Goal: Task Accomplishment & Management: Manage account settings

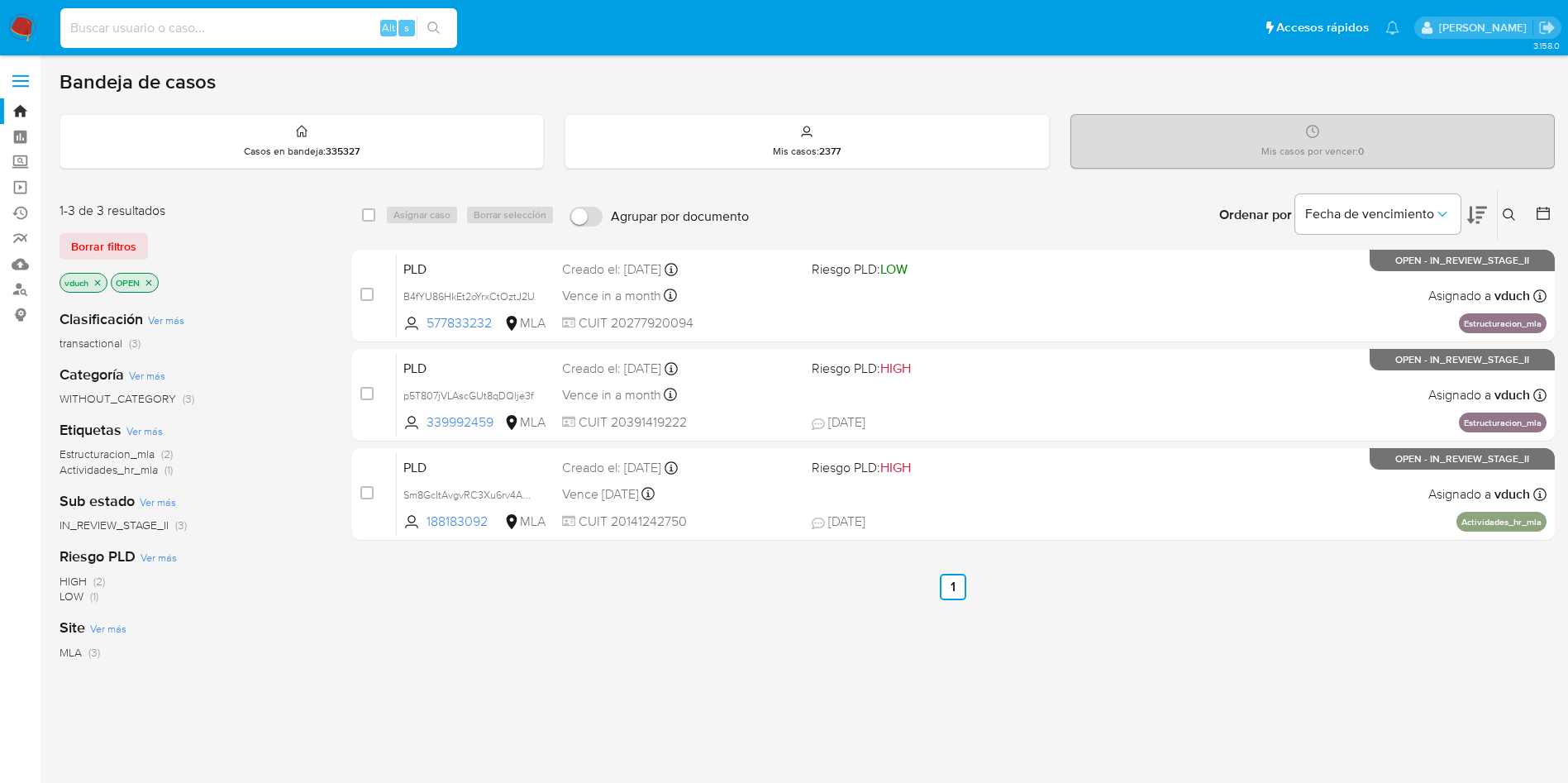
click at [265, 29] on input at bounding box center [258, 28] width 396 height 22
paste input "Sm8GcItAvgvRC3Xu6rv4Ados"
type input "Sm8GcItAvgvRC3Xu6rv4Ados"
click at [427, 28] on button "search-icon" at bounding box center [434, 28] width 34 height 23
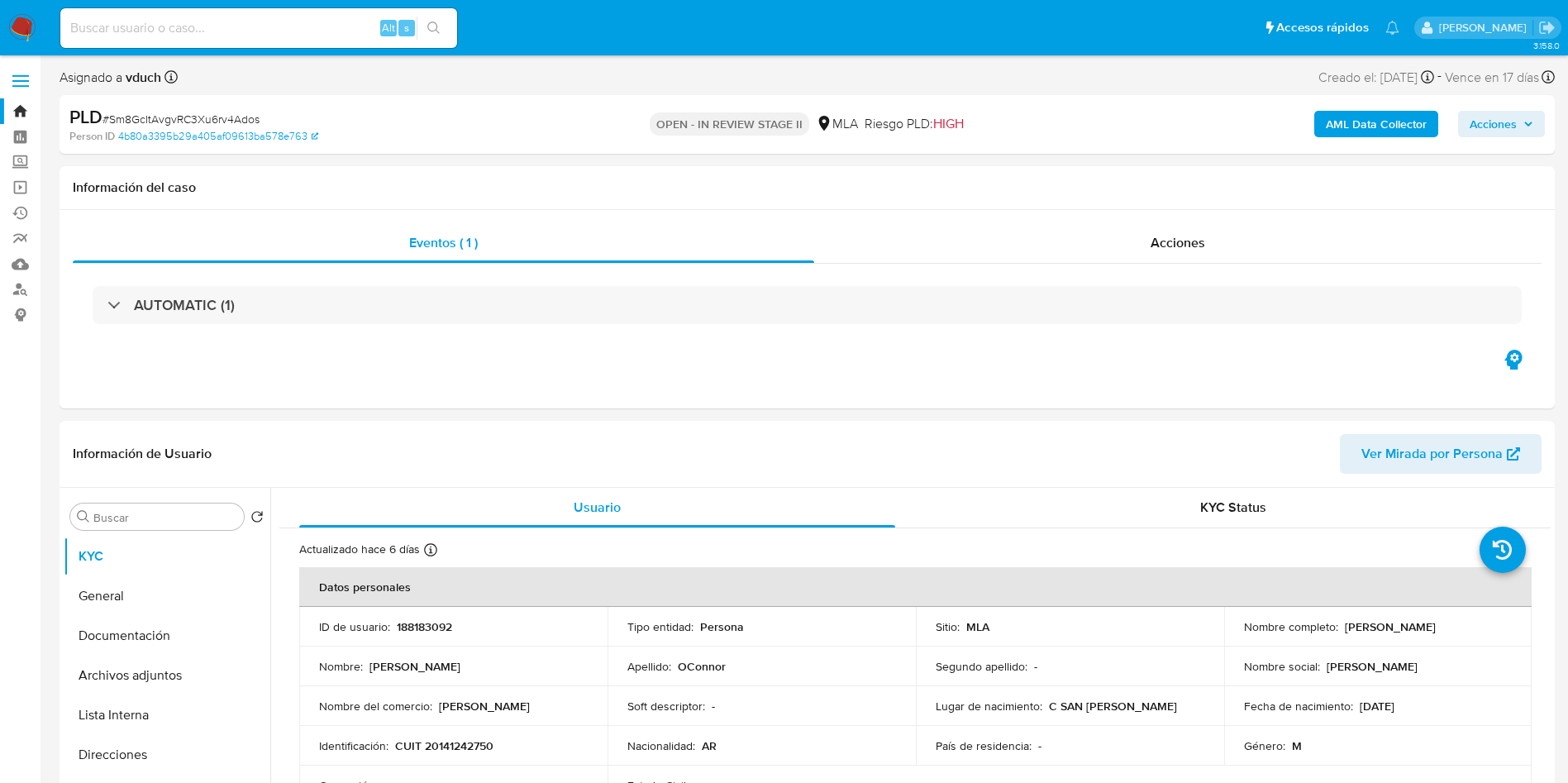
select select "10"
click at [220, 27] on input at bounding box center [258, 28] width 396 height 22
paste input "o7ffEpsiQHEGMN0n9MODhnVS"
type input "o7ffEpsiQHEGMN0n9MODhnVS"
click at [432, 14] on div "o7ffEpsiQHEGMN0n9MODhnVS Alt s" at bounding box center [258, 27] width 396 height 46
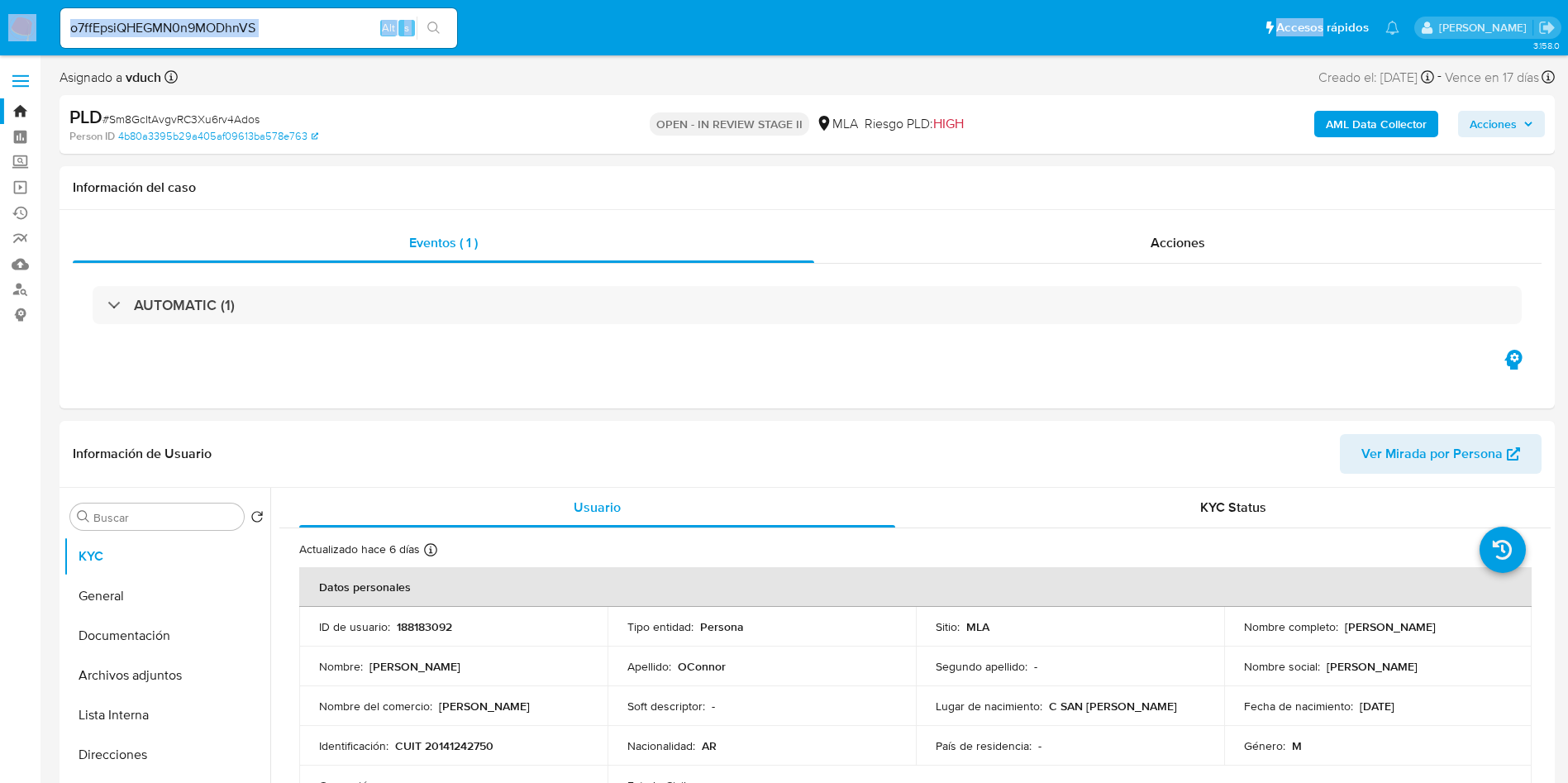
click at [437, 19] on div "o7ffEpsiQHEGMN0n9MODhnVS Alt s" at bounding box center [258, 27] width 396 height 46
click at [348, 32] on input "o7ffEpsiQHEGMN0n9MODhnVS" at bounding box center [258, 28] width 396 height 22
click at [381, 25] on div "Alt" at bounding box center [389, 28] width 17 height 17
click at [381, 24] on div "Alt" at bounding box center [389, 28] width 17 height 17
click at [342, 19] on input "o7ffEpsiQHEGMN0n9MODhnVS" at bounding box center [258, 28] width 396 height 22
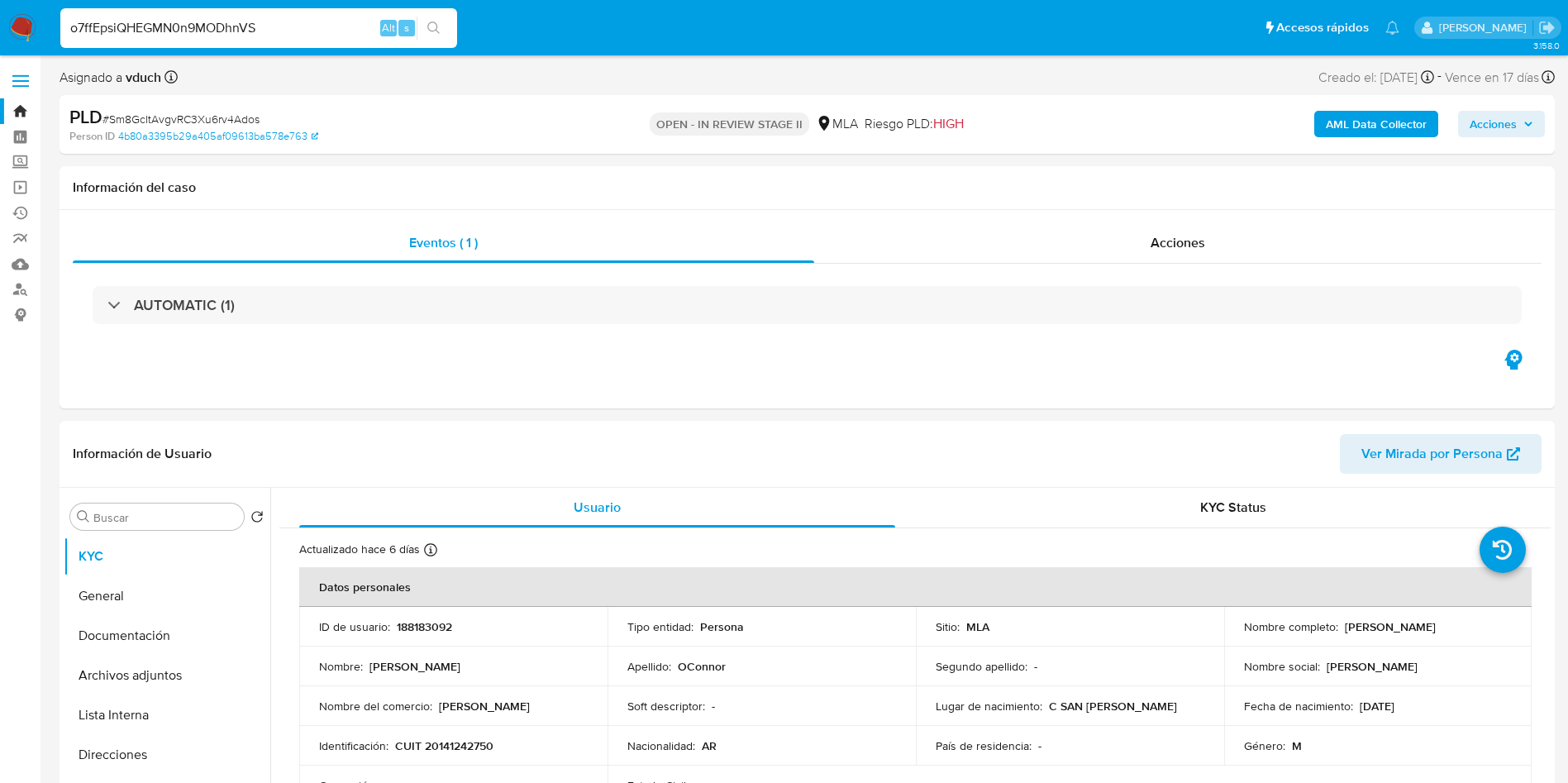
click at [342, 19] on input "o7ffEpsiQHEGMN0n9MODhnVS" at bounding box center [258, 28] width 396 height 22
click at [416, 27] on input "o7ffEpsiQHEGMN0n9MODhnVS" at bounding box center [258, 28] width 396 height 22
drag, startPoint x: 429, startPoint y: 22, endPoint x: 430, endPoint y: 32, distance: 10.0
click at [431, 20] on button "search-icon" at bounding box center [434, 28] width 34 height 23
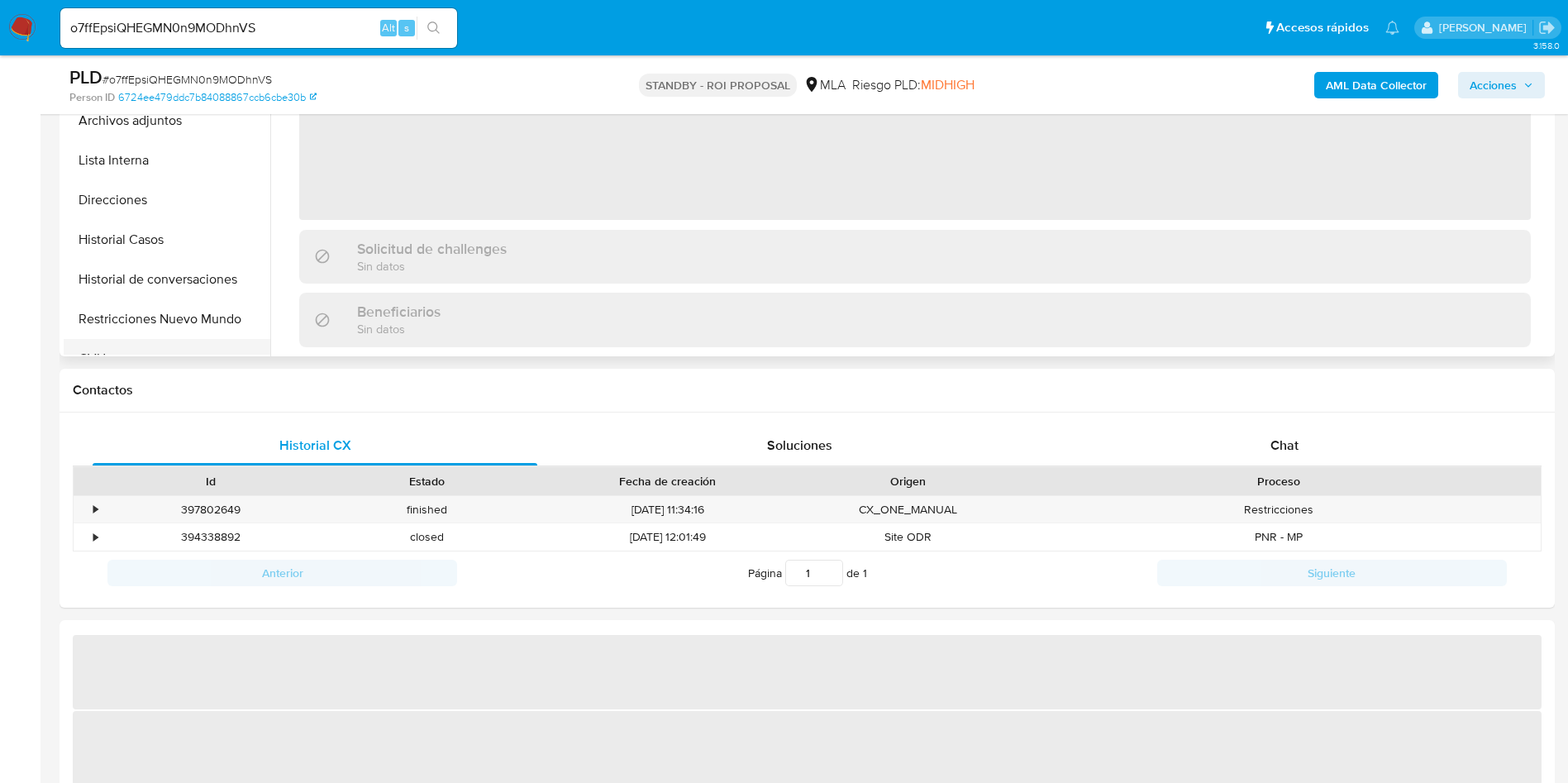
scroll to position [372, 0]
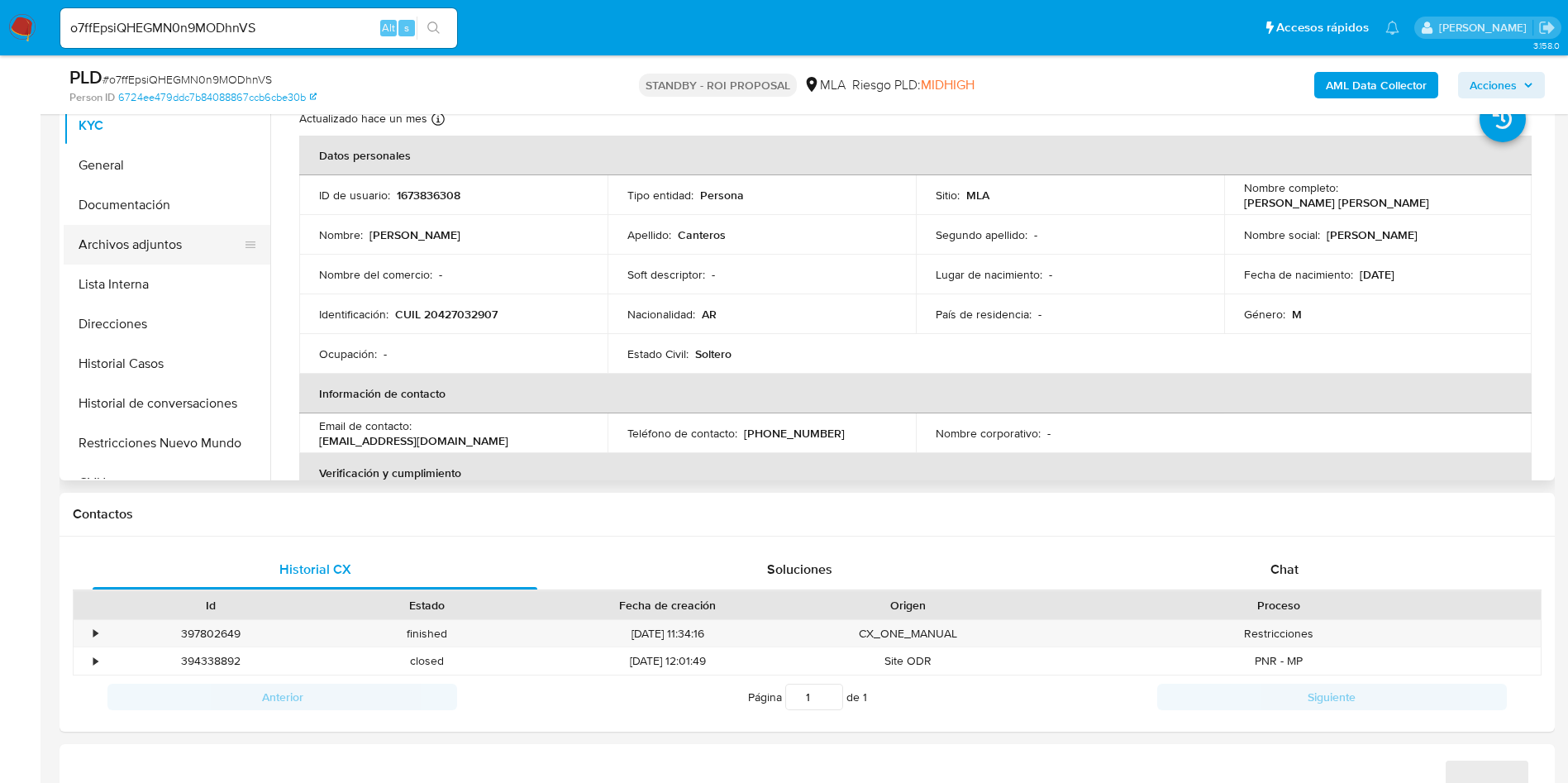
click at [178, 253] on button "Archivos adjuntos" at bounding box center [160, 245] width 193 height 39
select select "10"
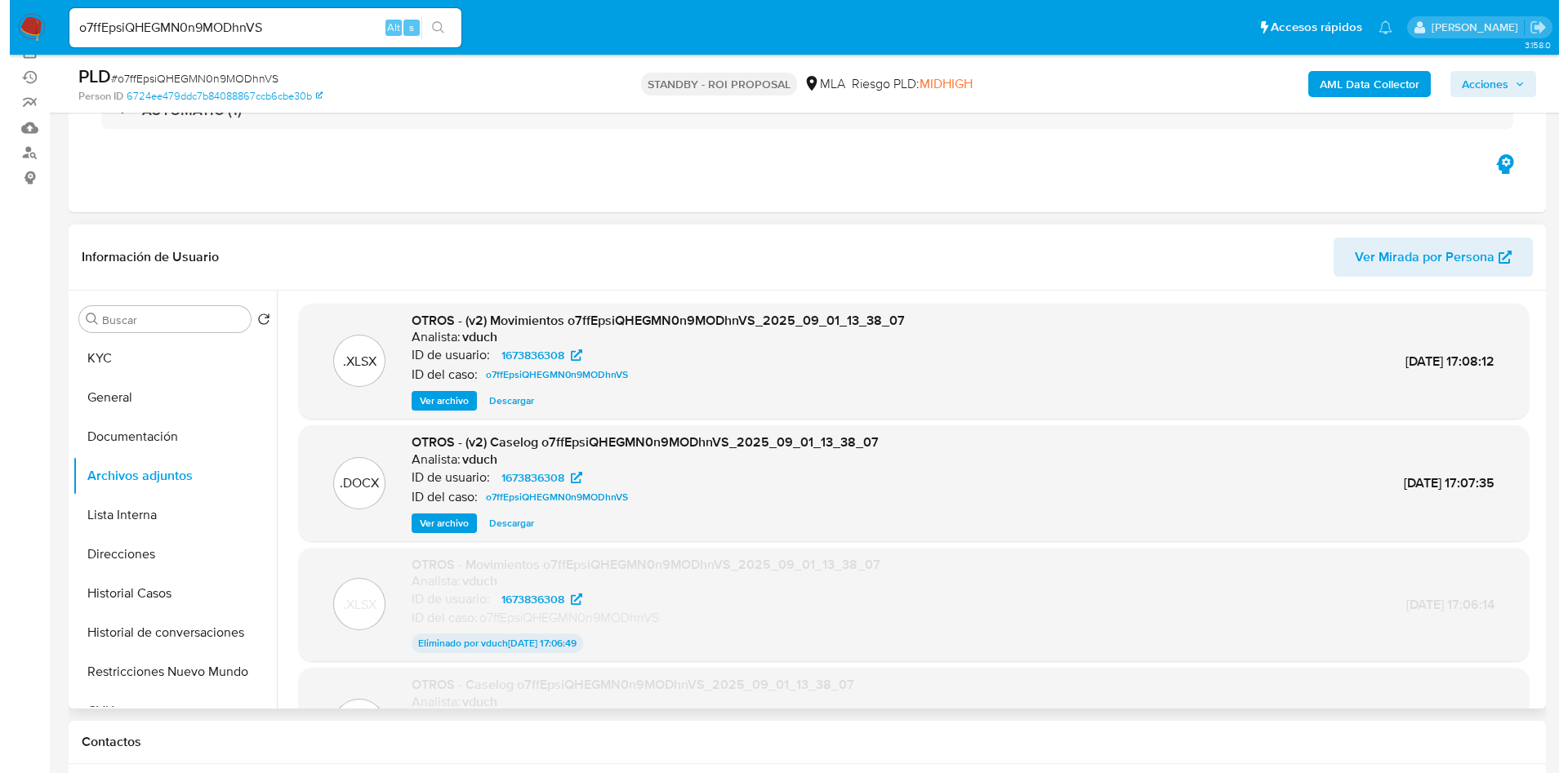
scroll to position [122, 0]
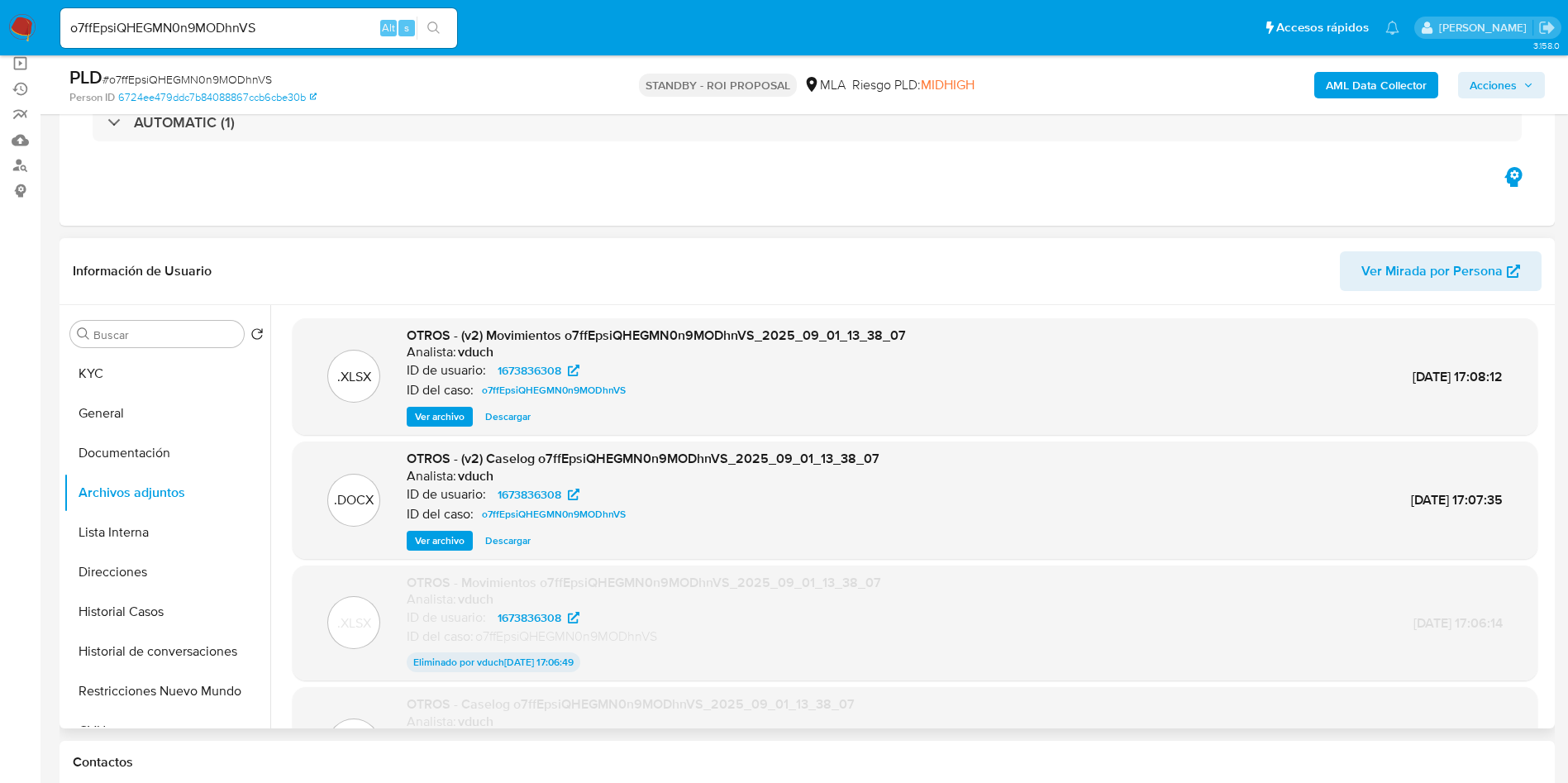
click at [434, 544] on span "Ver archivo" at bounding box center [440, 541] width 50 height 17
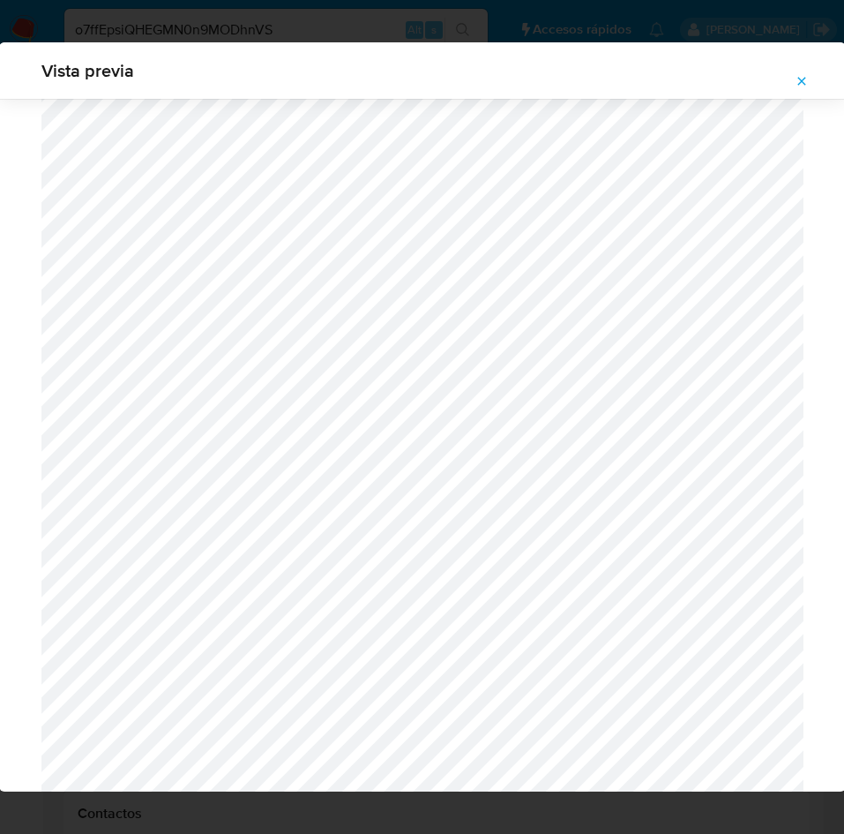
scroll to position [1817, 0]
drag, startPoint x: 802, startPoint y: 80, endPoint x: 438, endPoint y: 85, distance: 363.5
click at [802, 80] on icon "Attachment preview" at bounding box center [801, 81] width 8 height 8
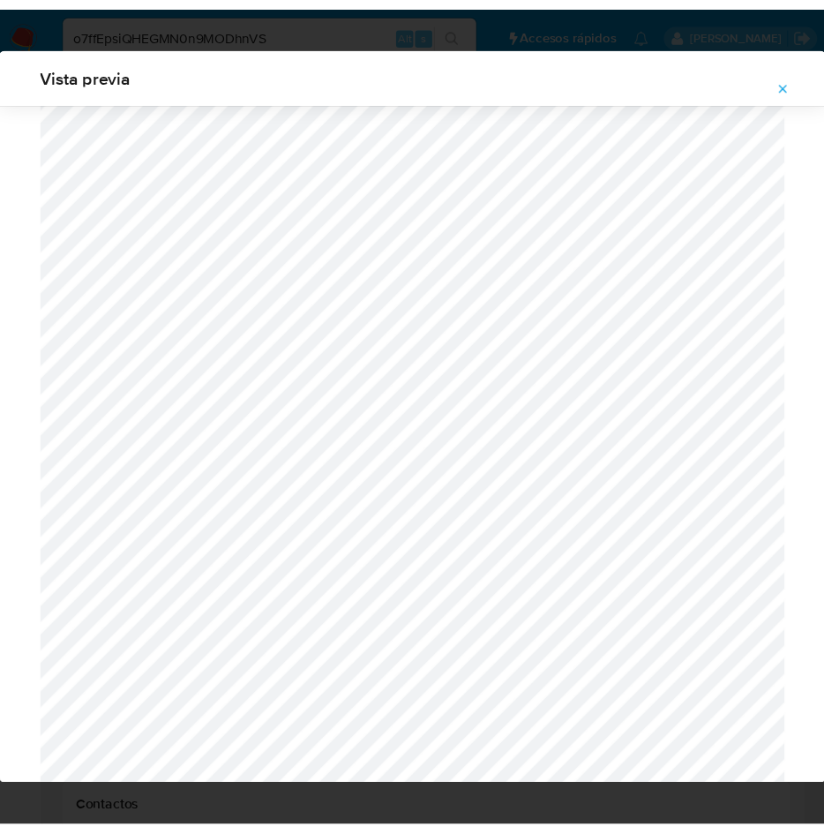
scroll to position [0, 0]
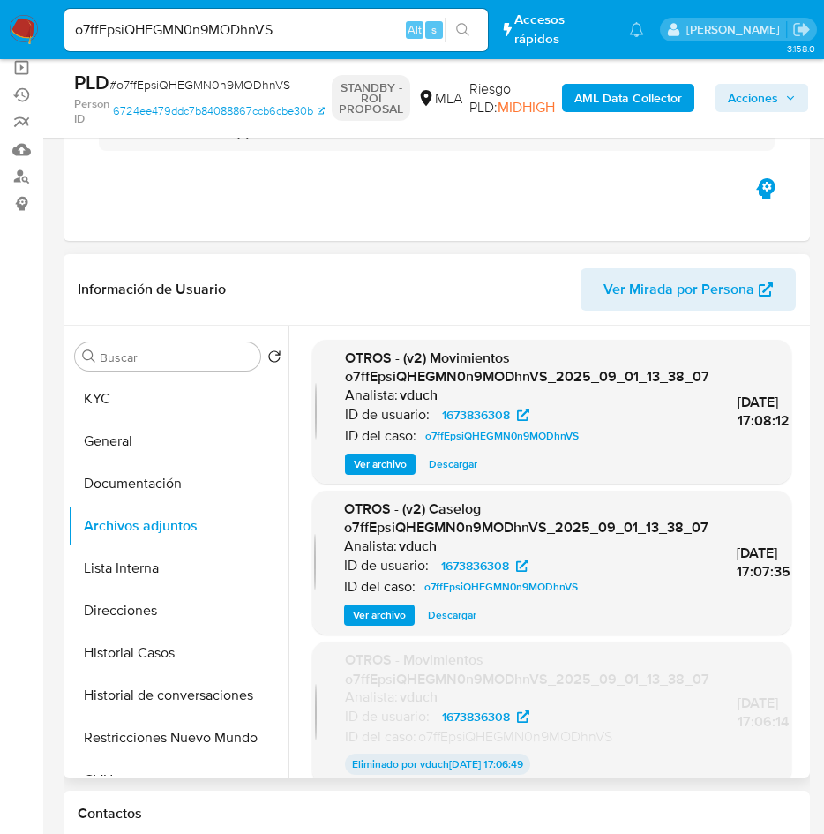
click at [198, 22] on input "o7ffEpsiQHEGMN0n9MODhnVS" at bounding box center [275, 30] width 423 height 23
click at [256, 33] on input "o7ffEpsiQHEGMN0n9MODhnVS" at bounding box center [275, 30] width 423 height 23
paste input "yOlgl29UxUxb0py0UHFI6jXN"
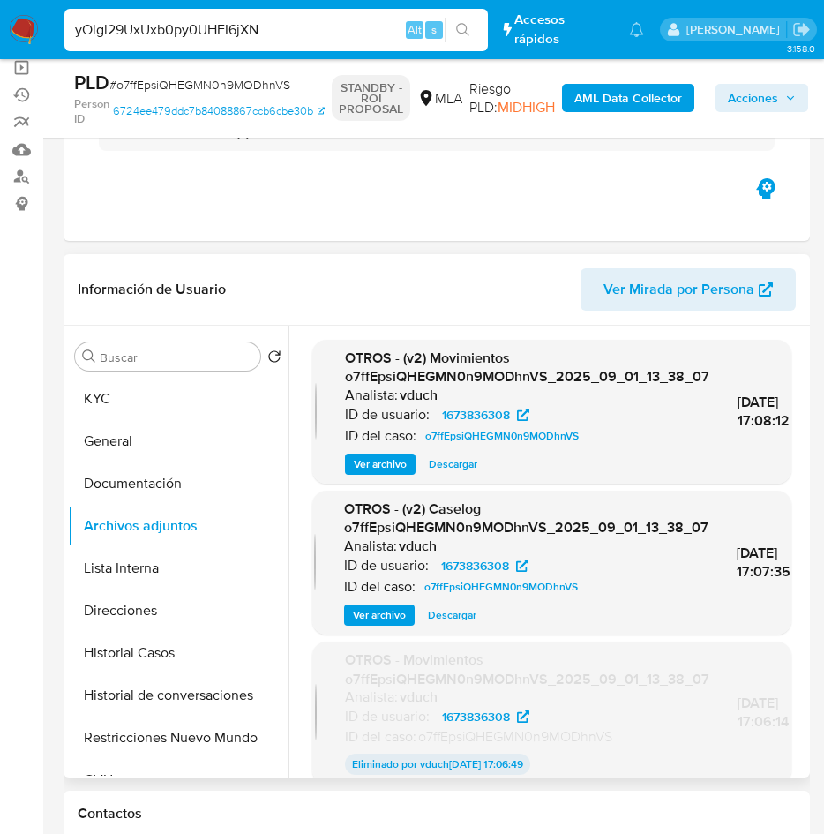
type input "yOlgl29UxUxb0py0UHFI6jXN"
click at [474, 26] on button "search-icon" at bounding box center [463, 30] width 36 height 25
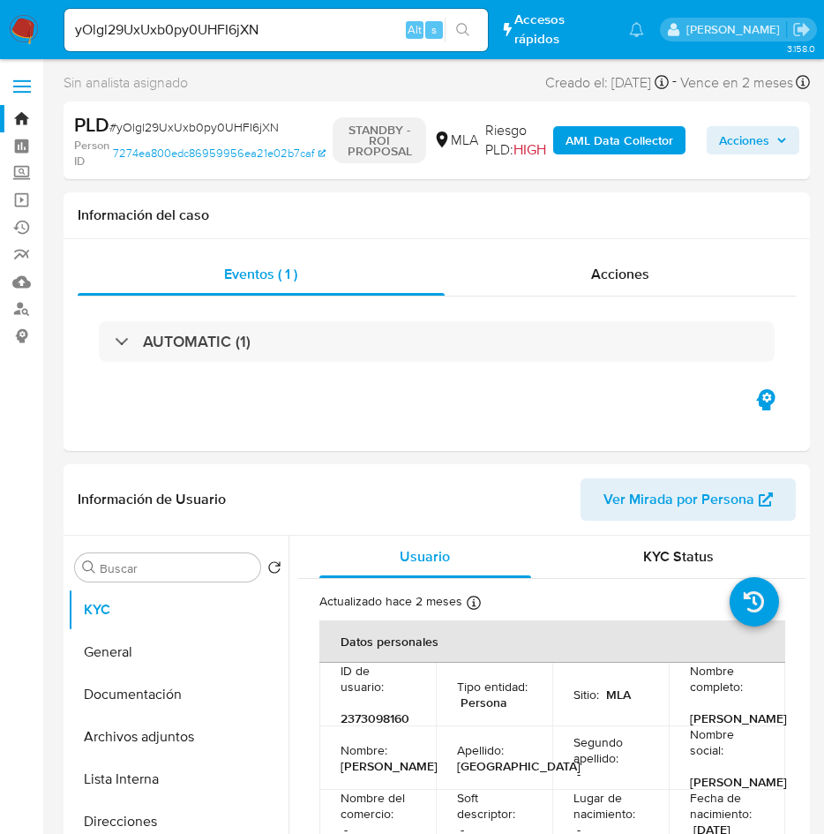
select select "10"
drag, startPoint x: 103, startPoint y: 739, endPoint x: 85, endPoint y: 726, distance: 22.8
click at [104, 740] on button "Archivos adjuntos" at bounding box center [171, 736] width 206 height 42
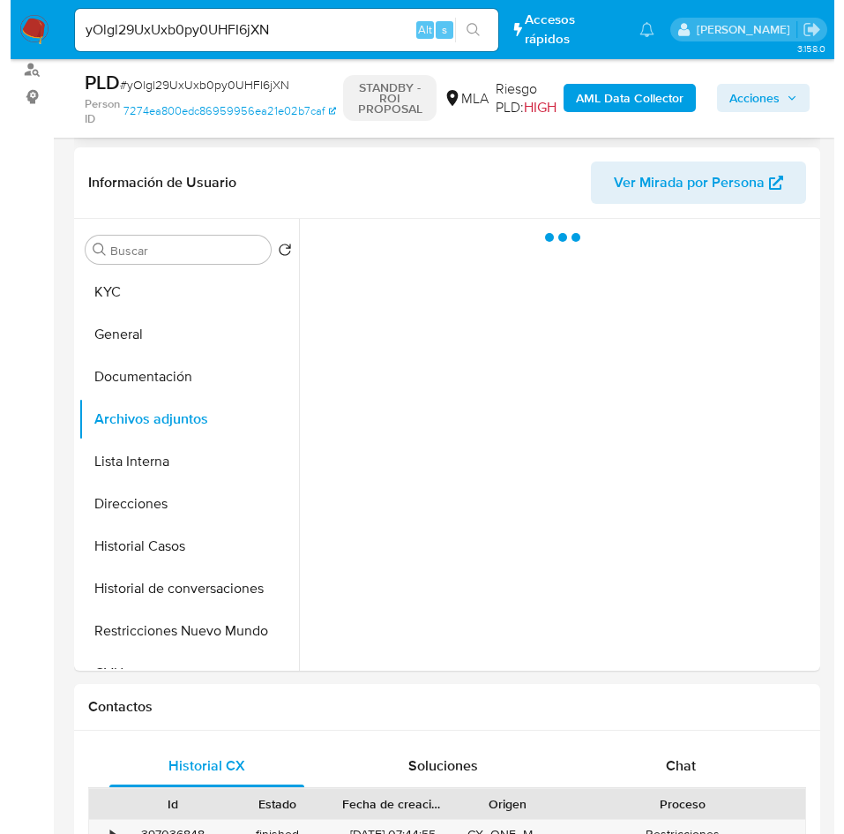
scroll to position [265, 0]
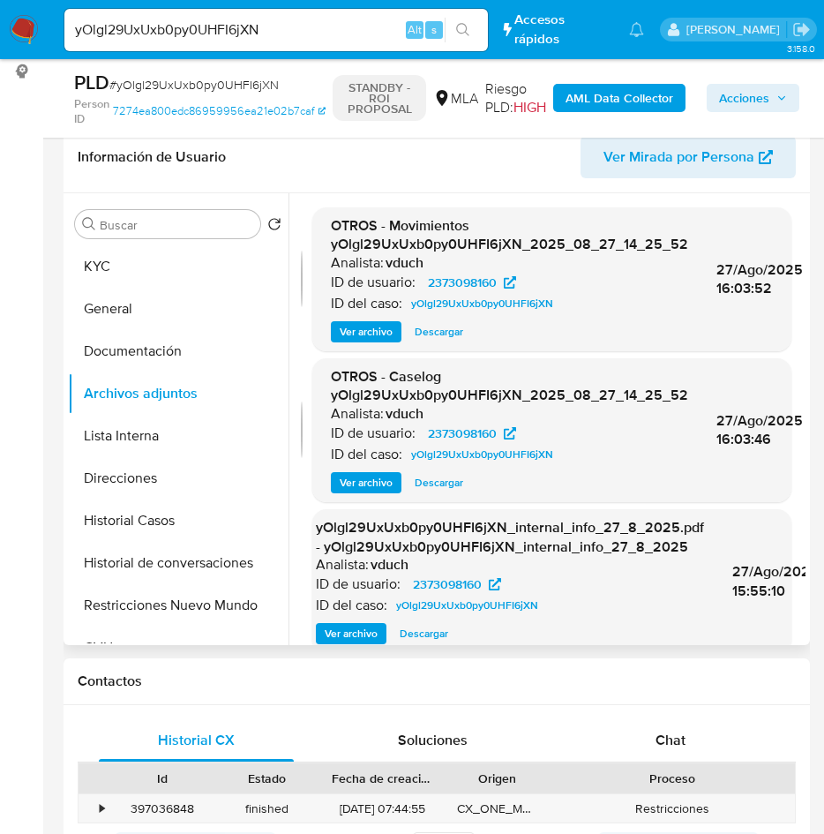
click at [386, 494] on div ".DOCX OTROS - Caselog yOlgl29UxUxb0py0UHFI6jXN_2025_08_27_14_25_52 Analista: vd…" at bounding box center [551, 430] width 479 height 144
click at [368, 483] on span "Ver archivo" at bounding box center [366, 483] width 53 height 18
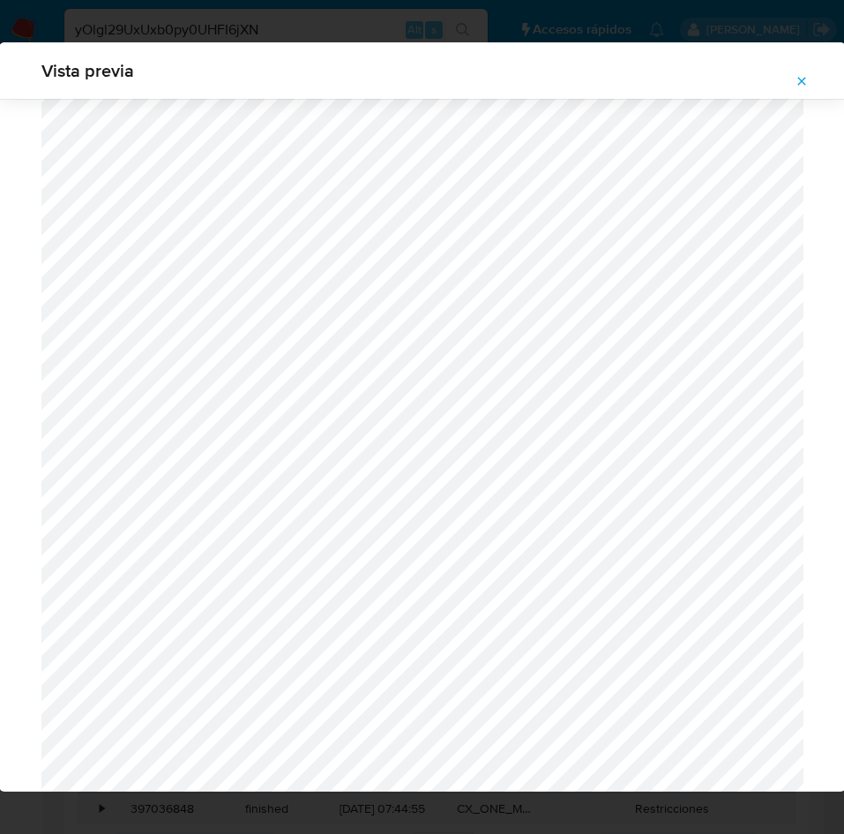
scroll to position [362, 0]
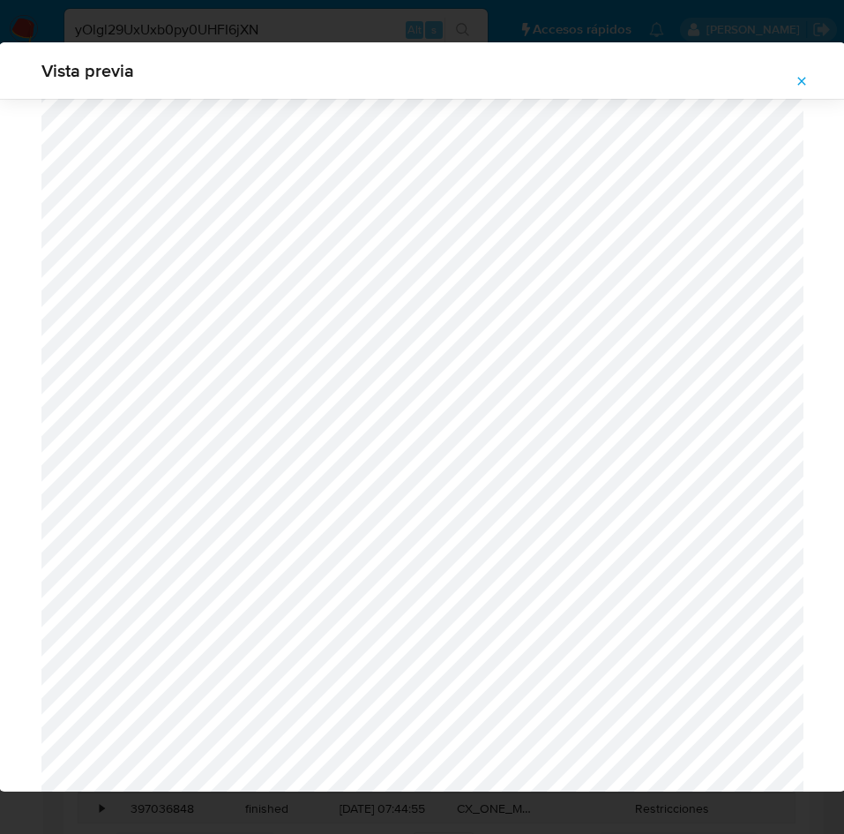
click at [797, 78] on icon "Attachment preview" at bounding box center [802, 81] width 14 height 14
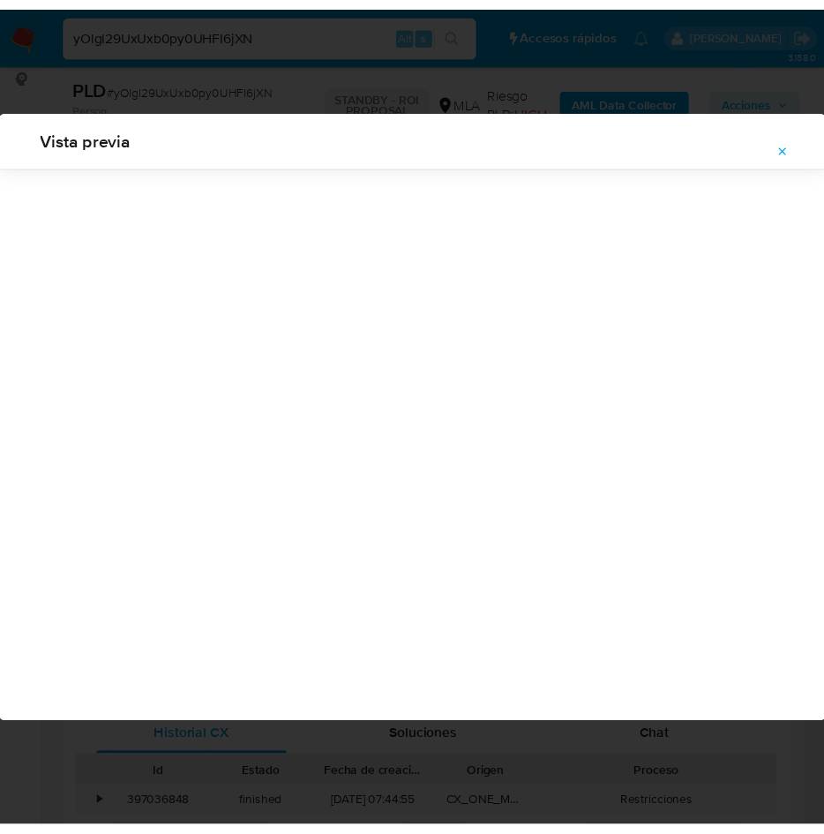
scroll to position [0, 0]
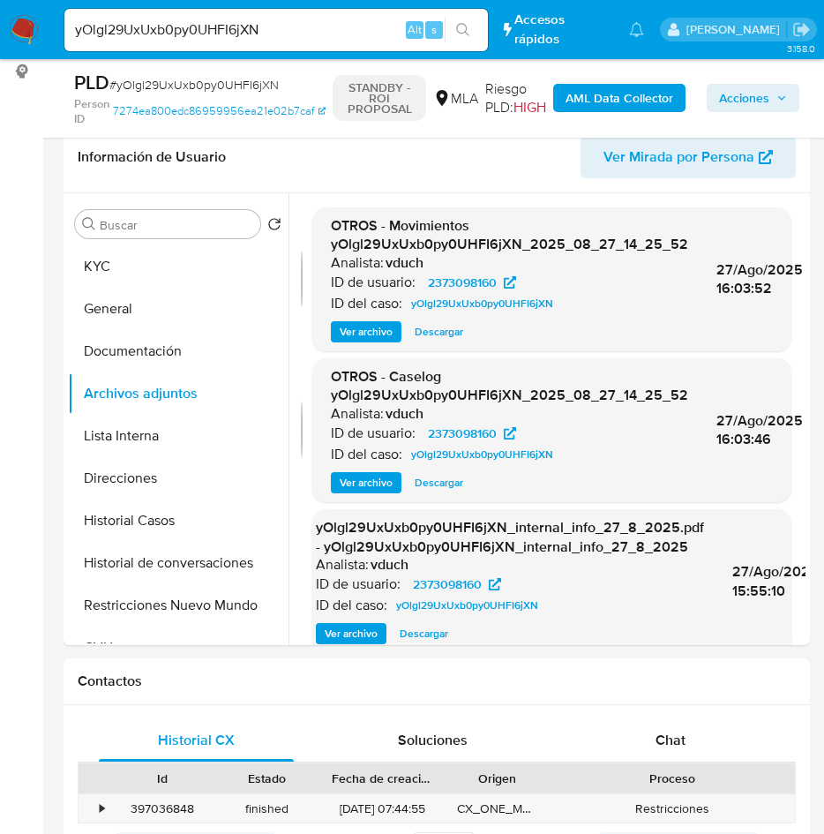
click at [228, 27] on input "yOlgl29UxUxb0py0UHFI6jXN" at bounding box center [275, 30] width 423 height 23
click at [228, 26] on input "yOlgl29UxUxb0py0UHFI6jXN" at bounding box center [275, 30] width 423 height 23
paste input "jSaBnIomQ5zfBfOPxxlWncon"
type input "jSaBnIomQ5zfBfOPxxlWncon"
click at [473, 25] on button "search-icon" at bounding box center [463, 30] width 36 height 25
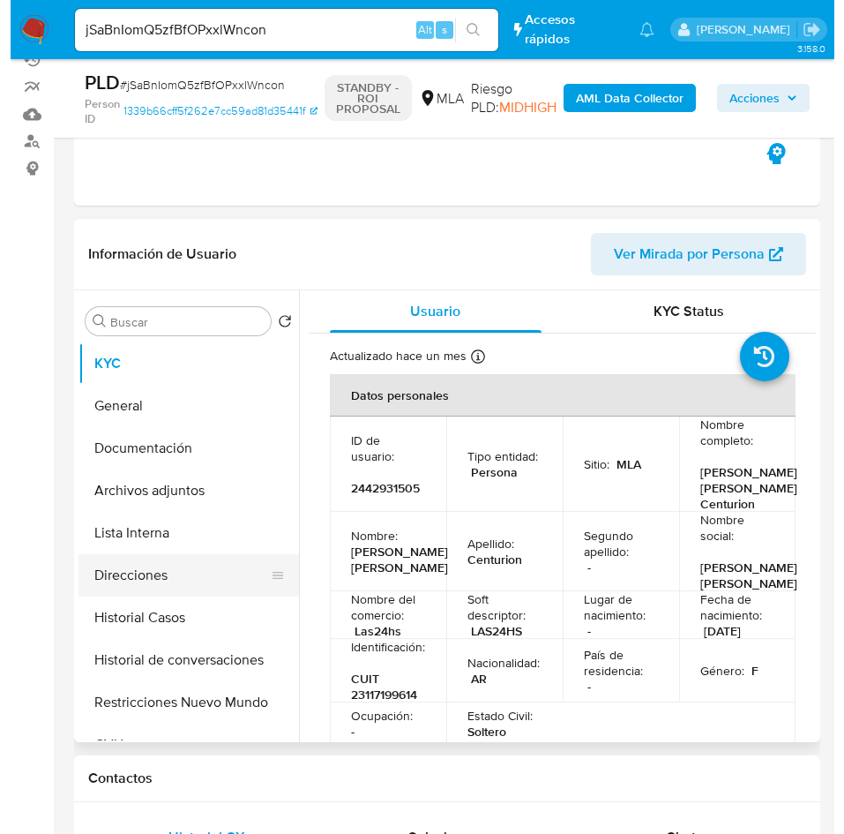
scroll to position [265, 0]
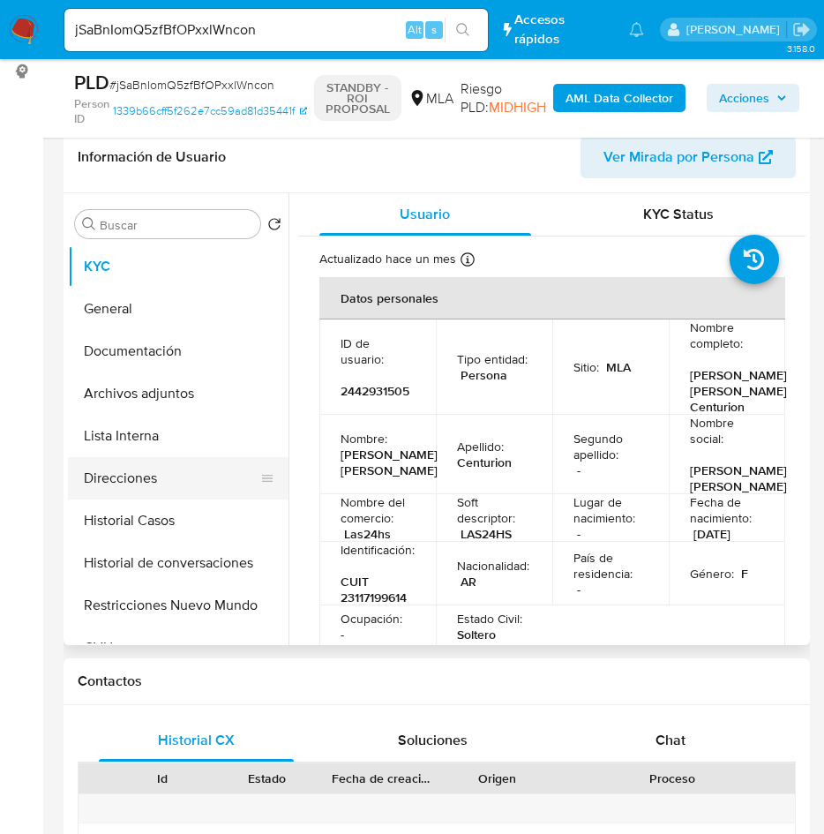
select select "10"
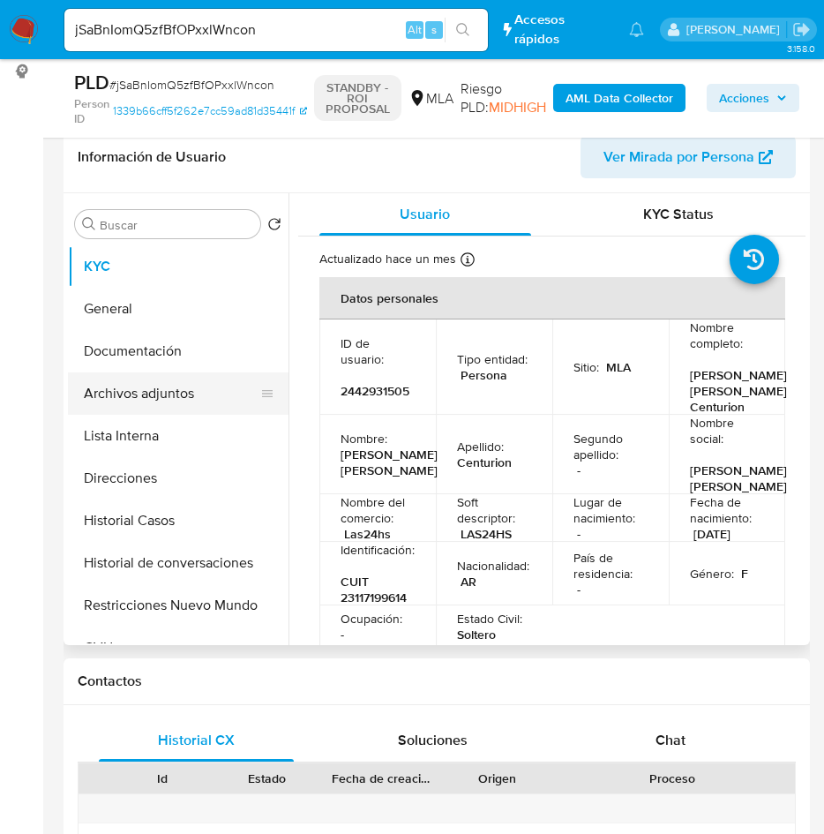
click at [162, 399] on button "Archivos adjuntos" at bounding box center [171, 393] width 206 height 42
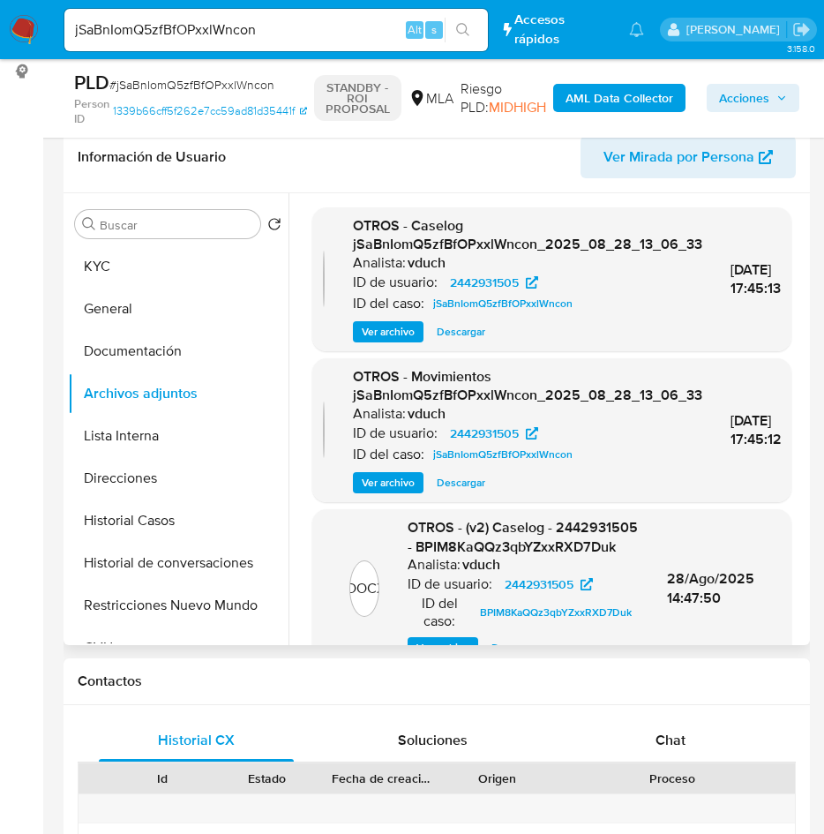
click at [383, 327] on span "Ver archivo" at bounding box center [388, 332] width 53 height 18
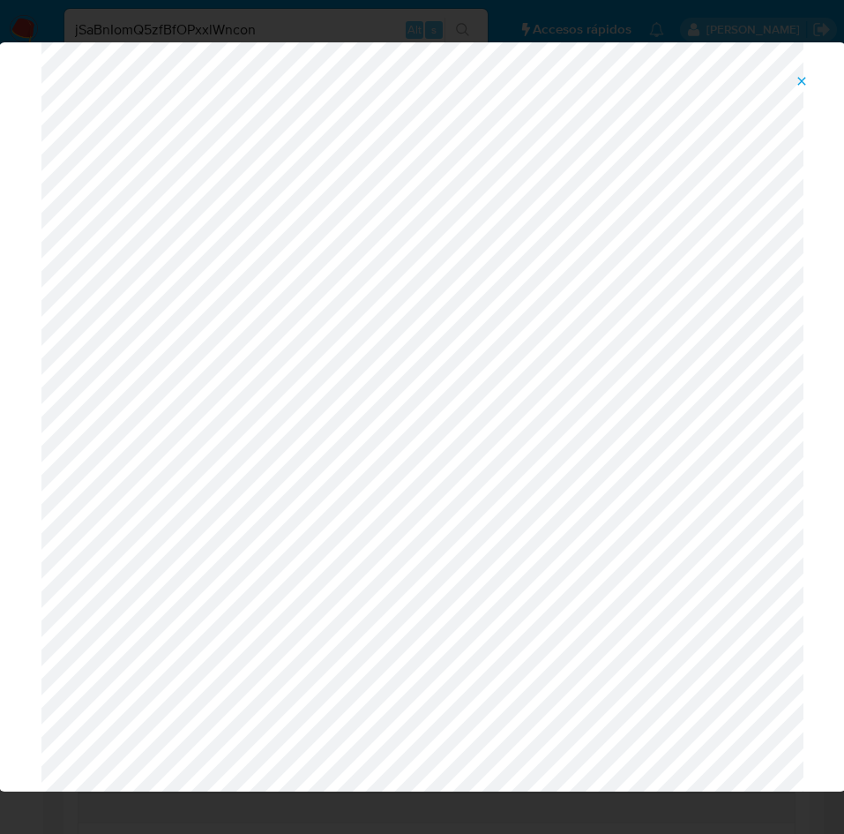
scroll to position [0, 0]
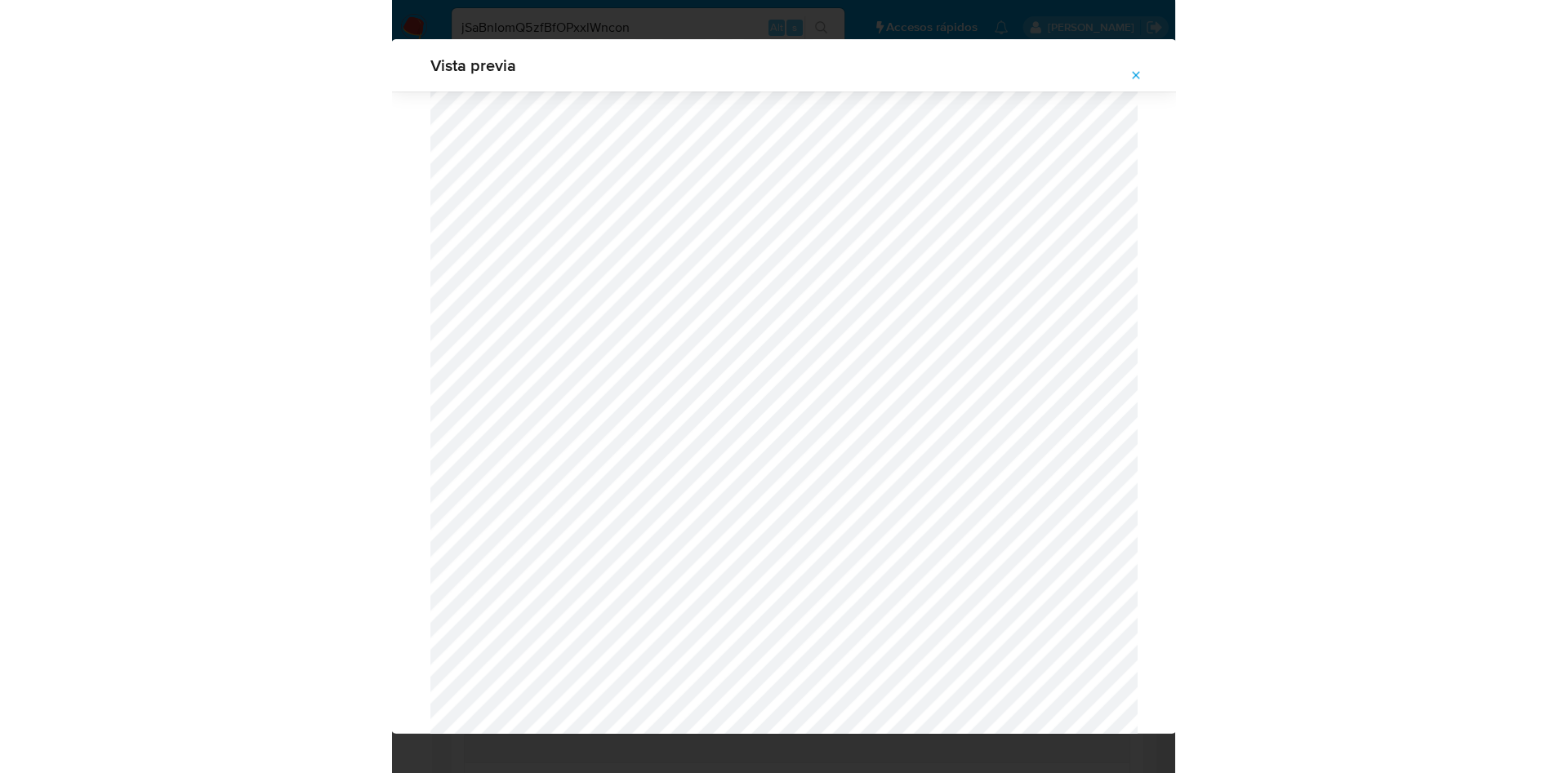
scroll to position [703, 0]
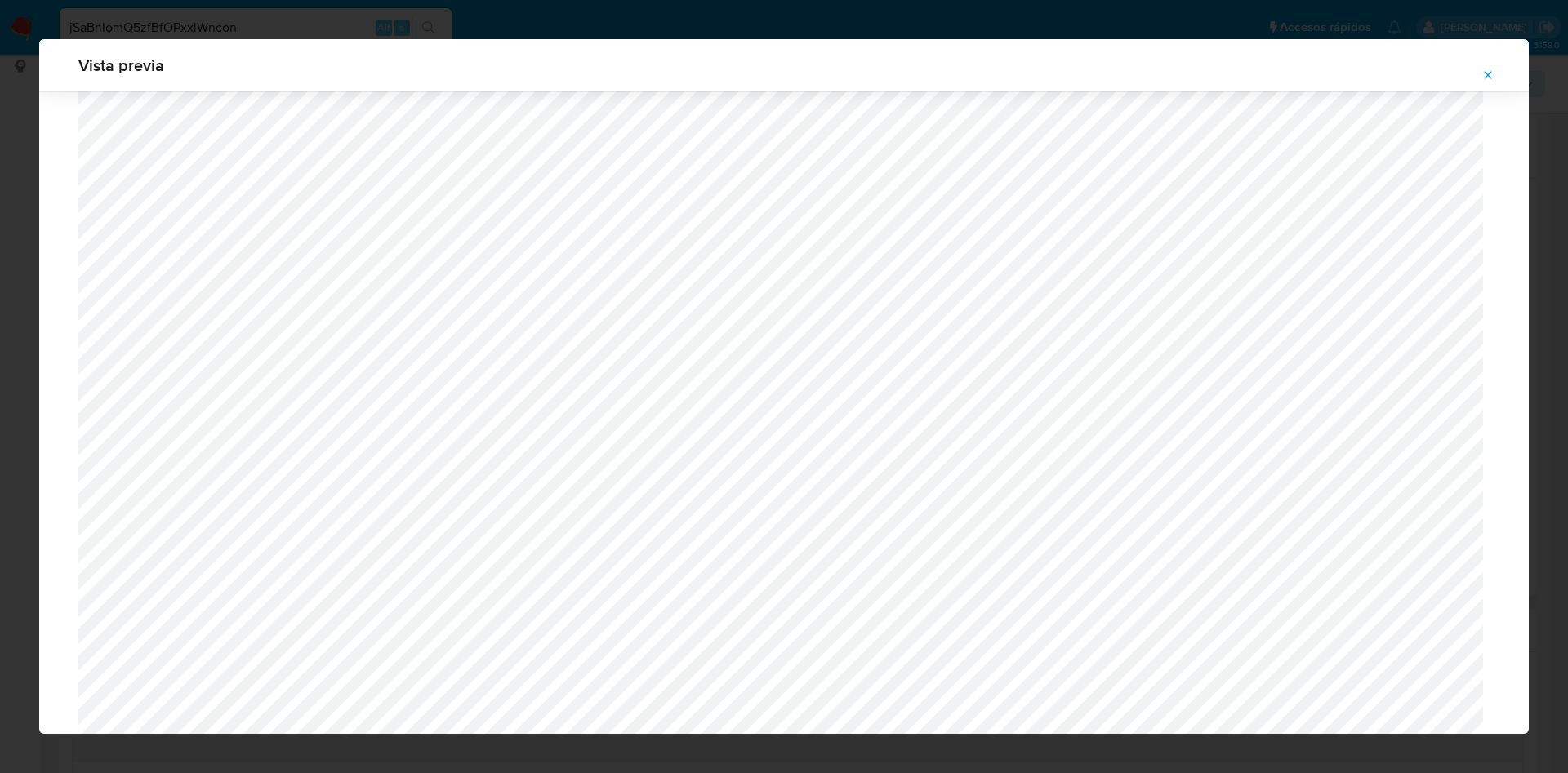
click at [1487, 82] on span "Attachment preview" at bounding box center [1487, 75] width 13 height 23
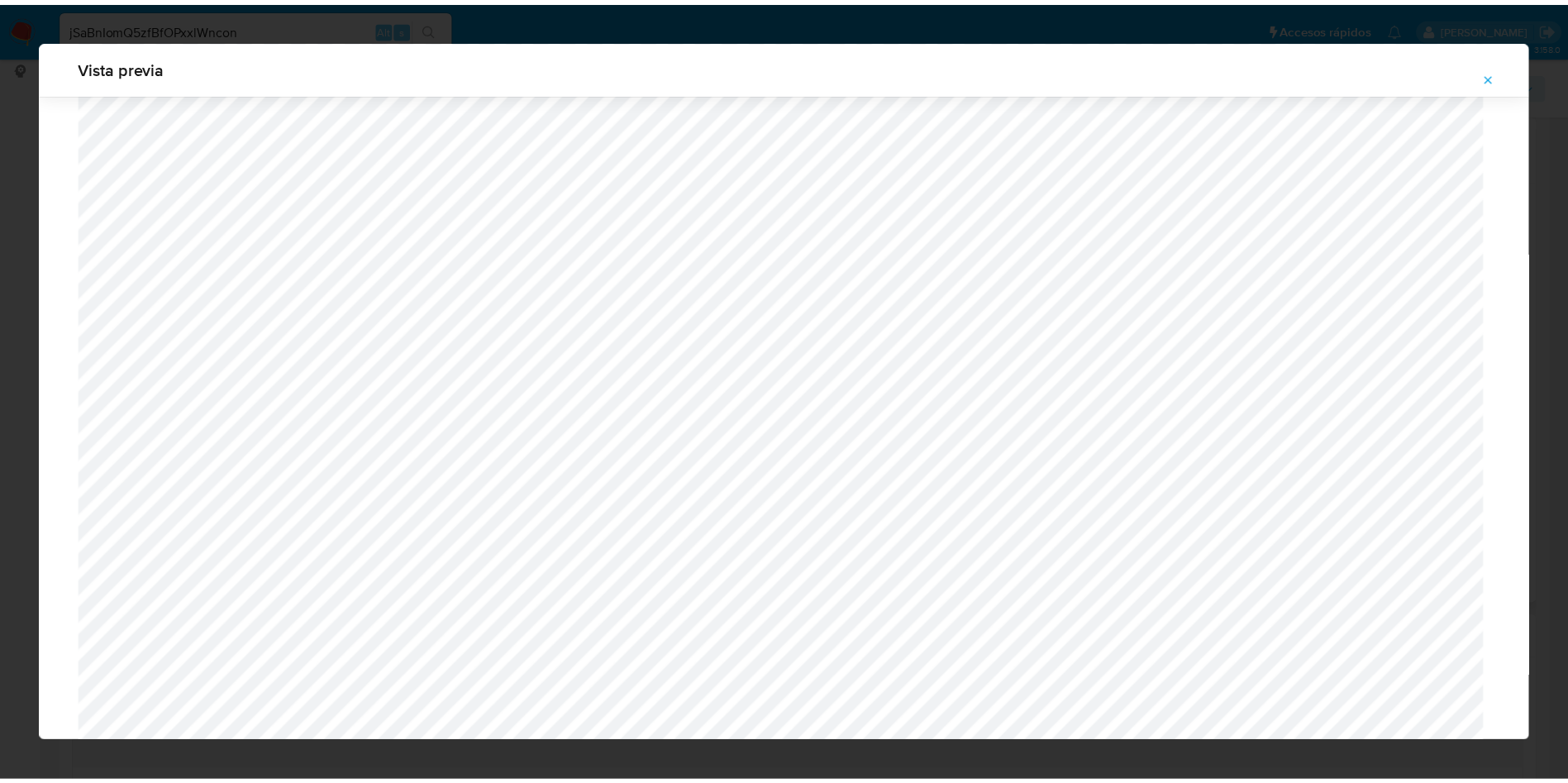
scroll to position [0, 0]
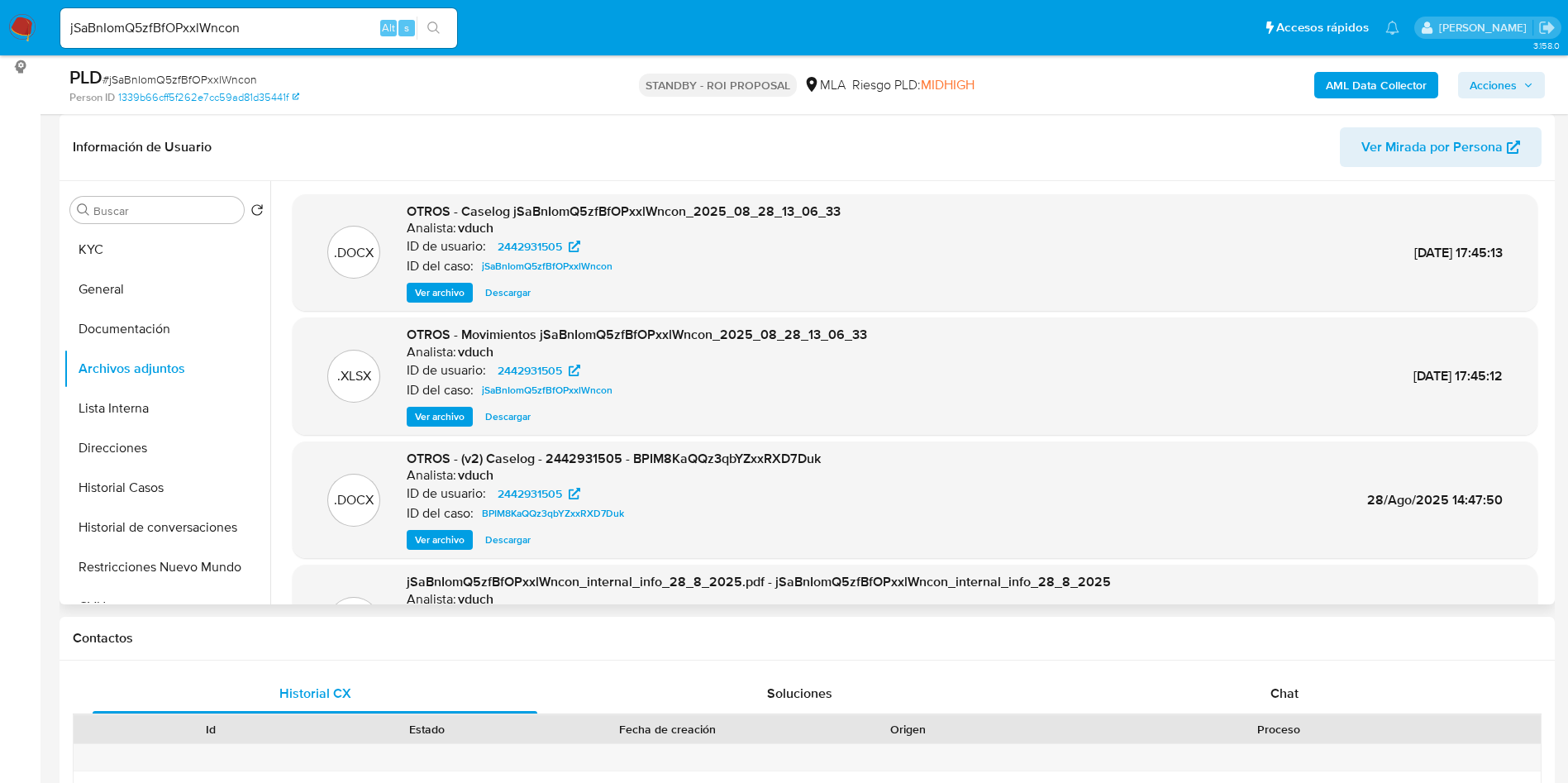
click at [214, 38] on div "jSaBnIomQ5zfBfOPxxlWncon Alt s" at bounding box center [258, 28] width 396 height 39
drag, startPoint x: 214, startPoint y: 38, endPoint x: 221, endPoint y: 35, distance: 7.6
click at [215, 38] on div "jSaBnIomQ5zfBfOPxxlWncon Alt s" at bounding box center [258, 28] width 396 height 39
click at [225, 31] on input "jSaBnIomQ5zfBfOPxxlWncon" at bounding box center [258, 28] width 396 height 22
click at [225, 29] on input "jSaBnIomQ5zfBfOPxxlWncon" at bounding box center [258, 28] width 396 height 22
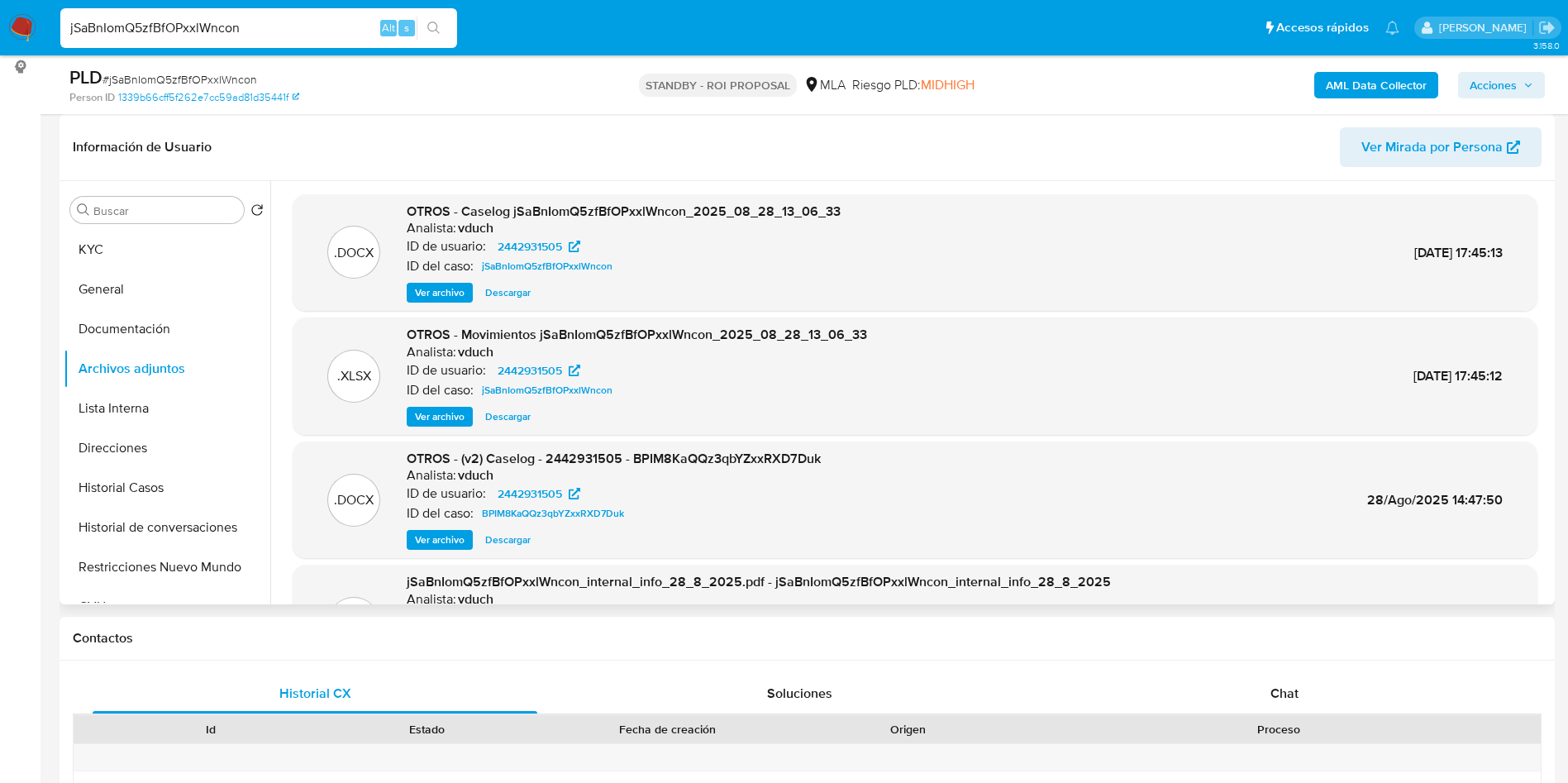
paste input "xAP8FEIaVJJXbwdvZNoELVqq"
type input "xAP8FEIaVJJXbwdvZNoELVqq"
click at [425, 23] on button "search-icon" at bounding box center [434, 28] width 34 height 23
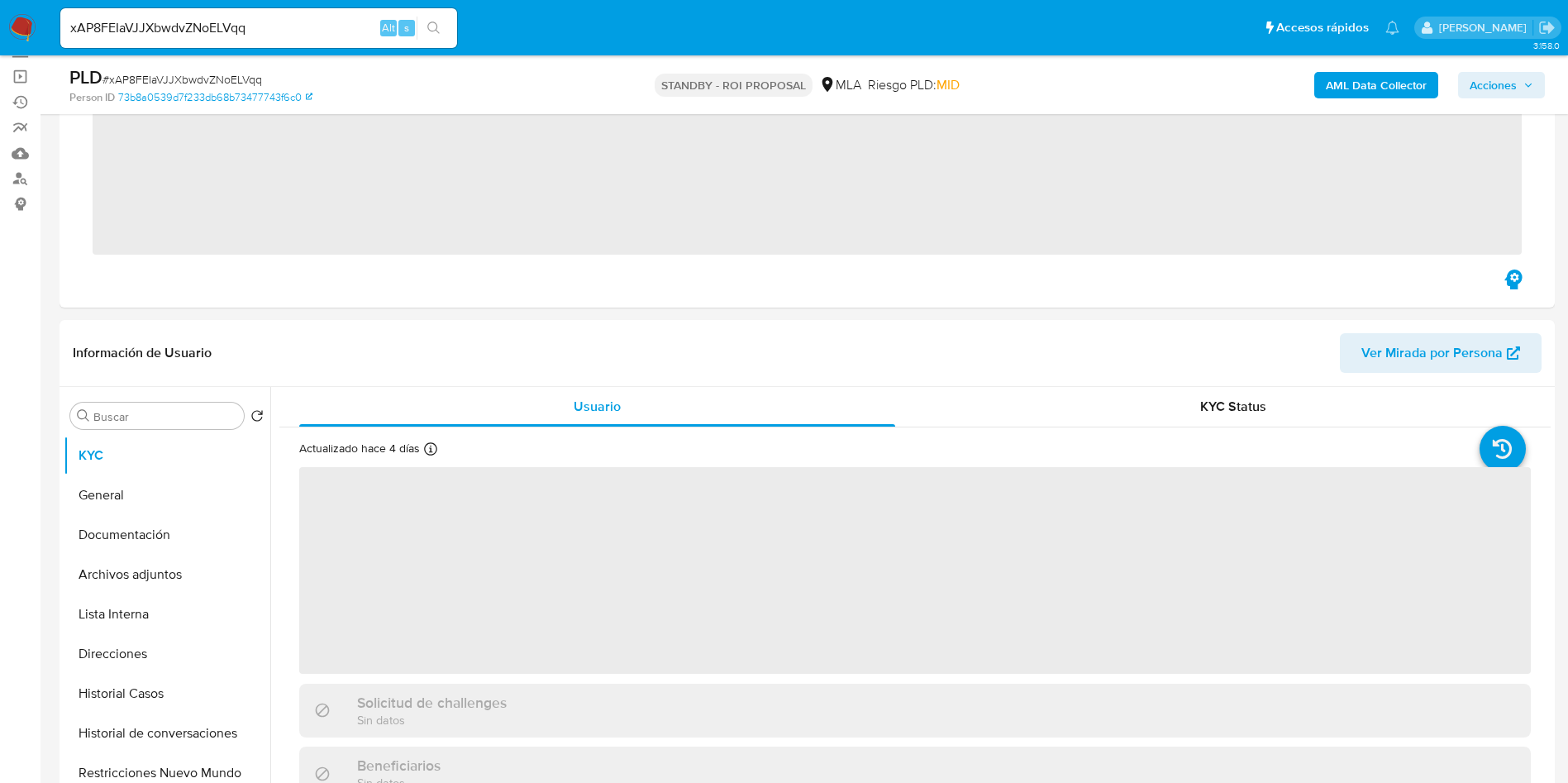
scroll to position [248, 0]
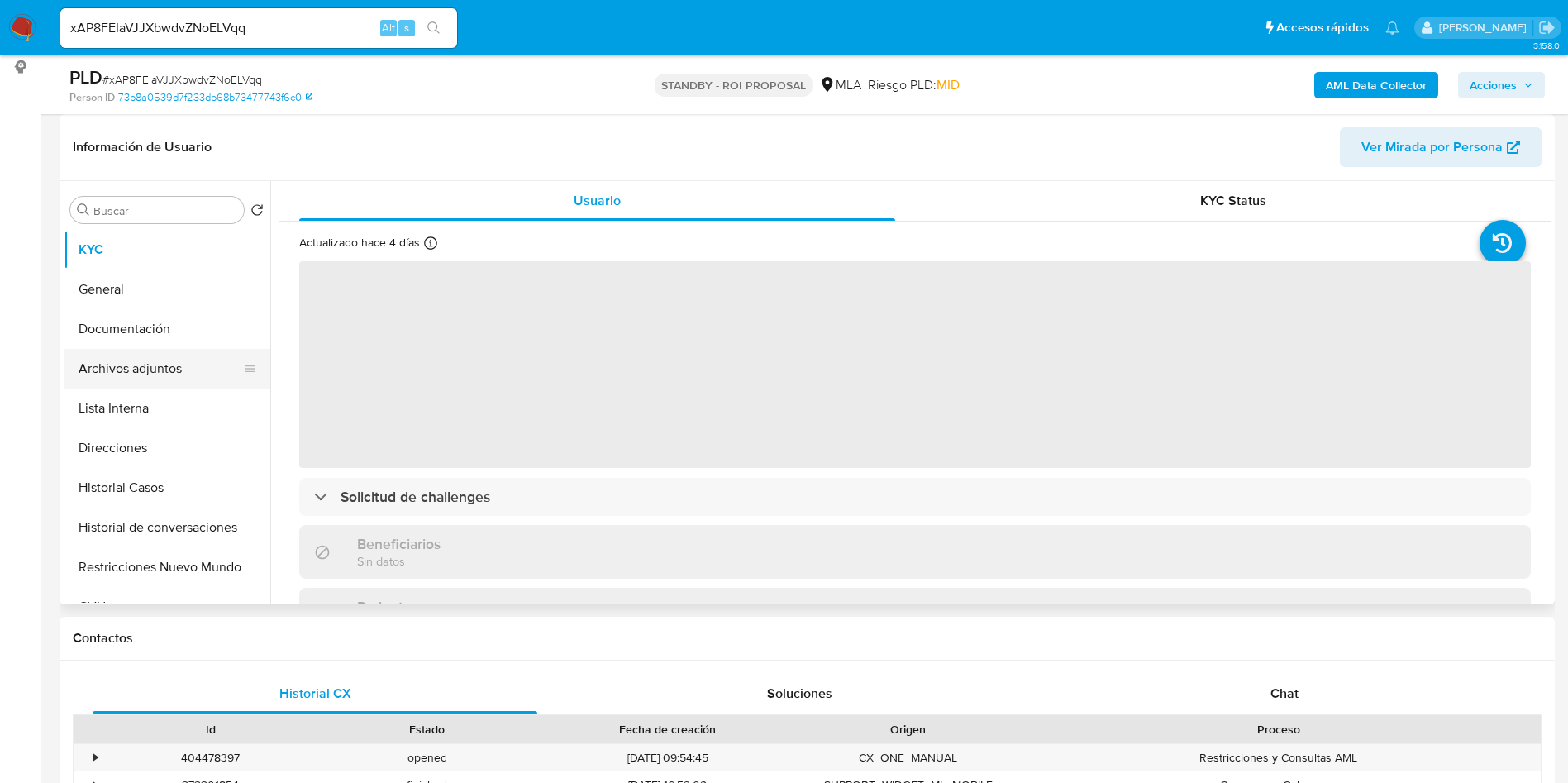
click at [97, 357] on button "Archivos adjuntos" at bounding box center [160, 369] width 193 height 39
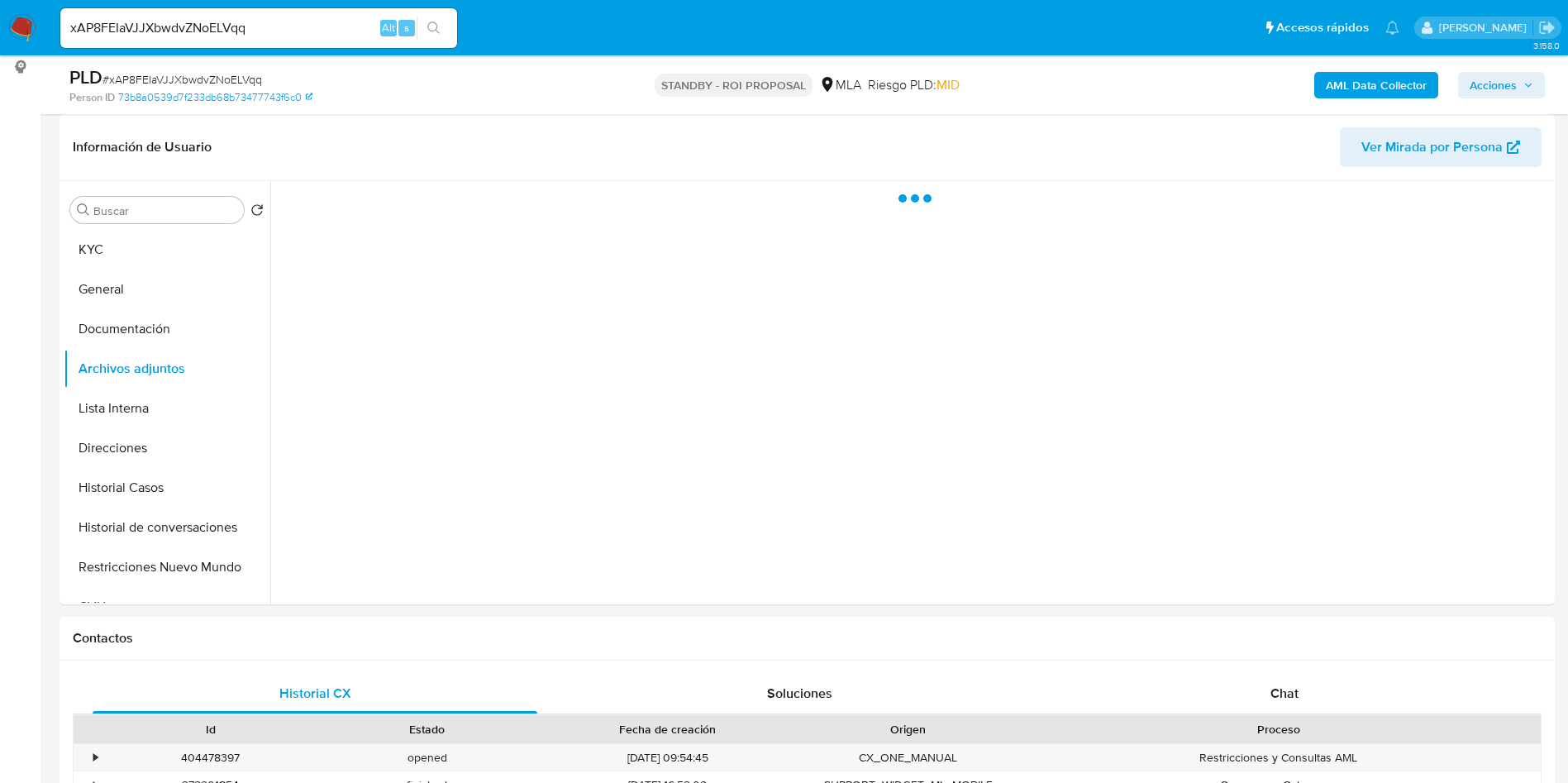
select select "10"
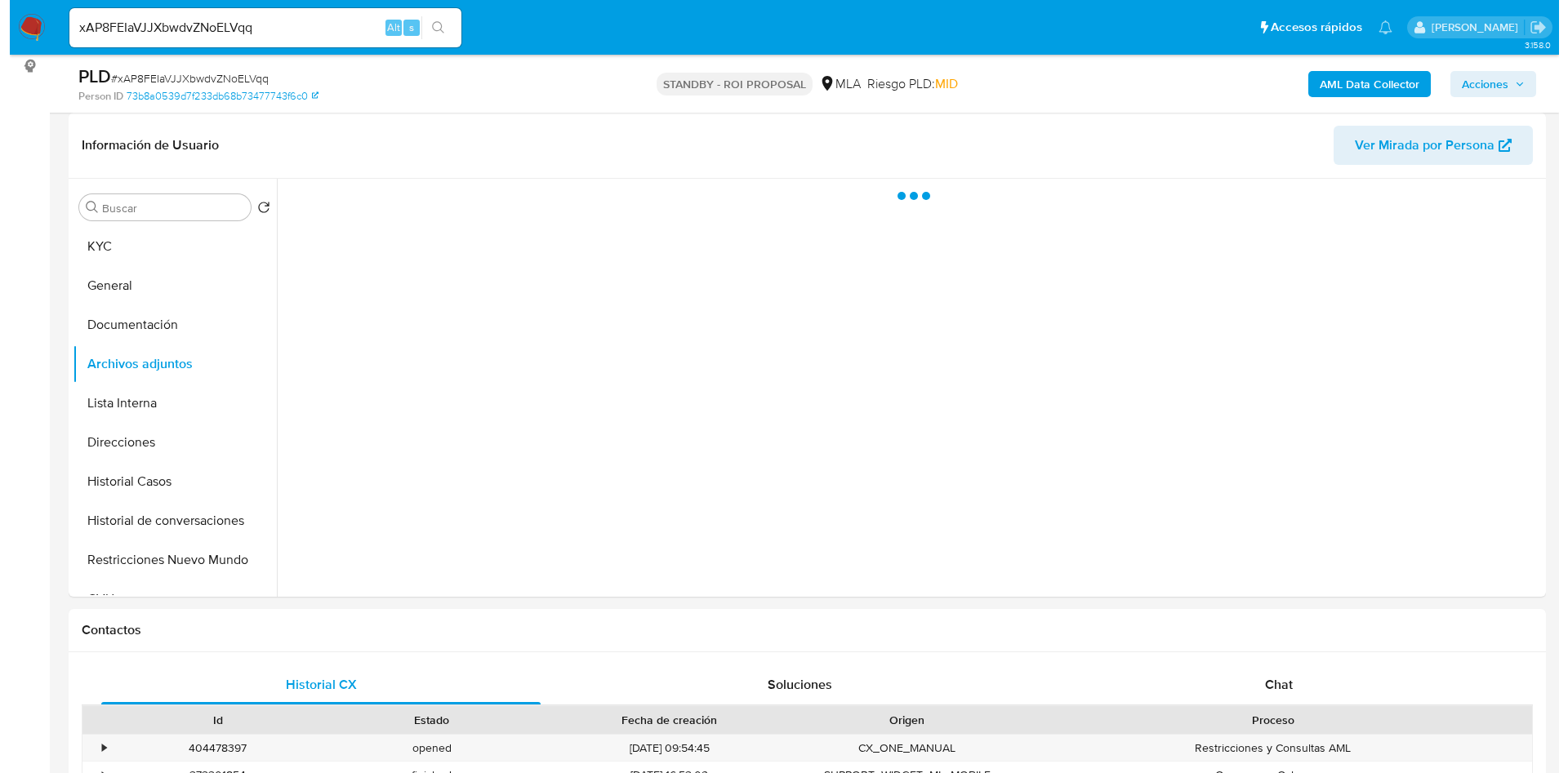
scroll to position [122, 0]
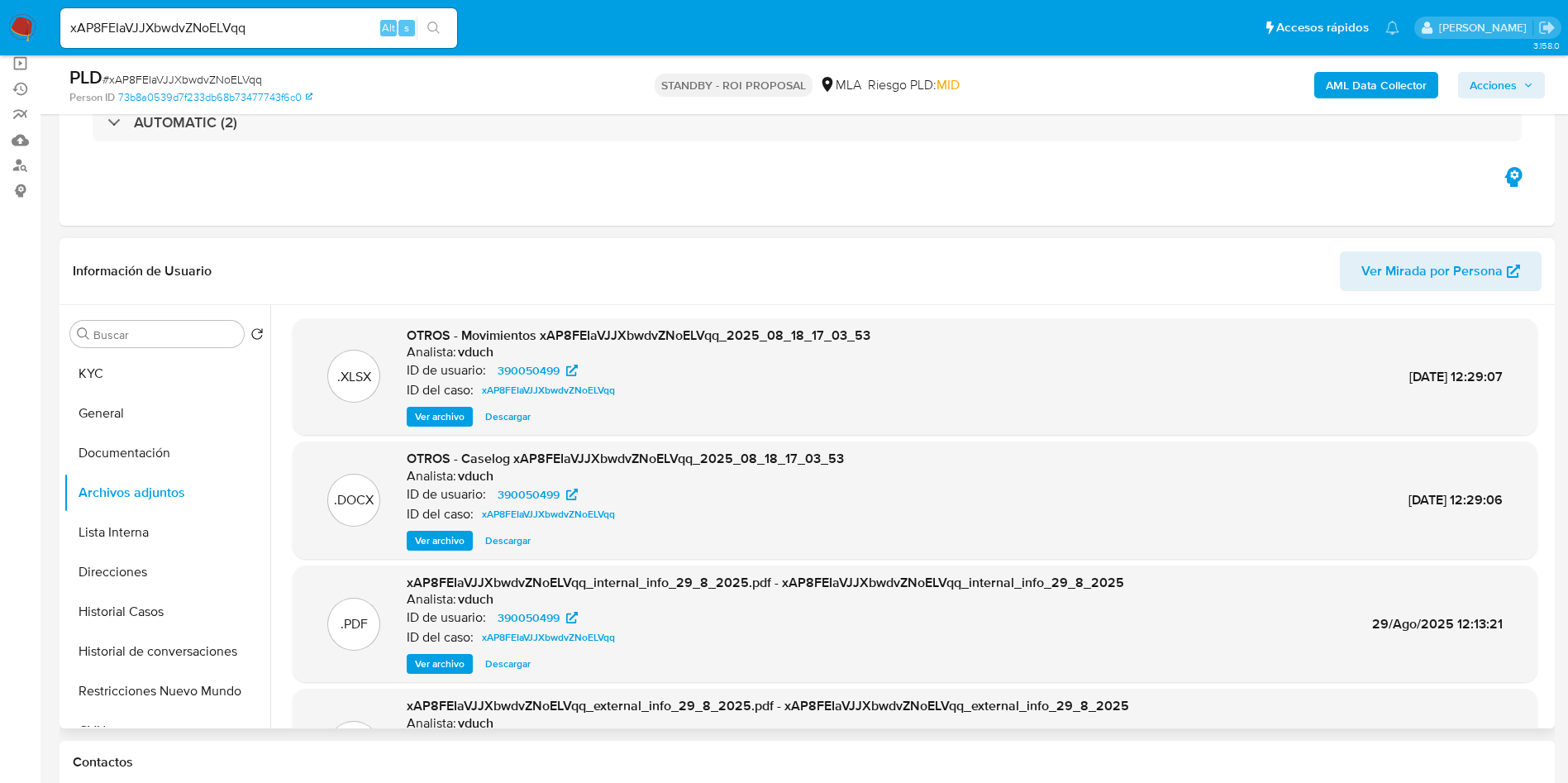
click at [441, 535] on span "Ver archivo" at bounding box center [440, 541] width 50 height 17
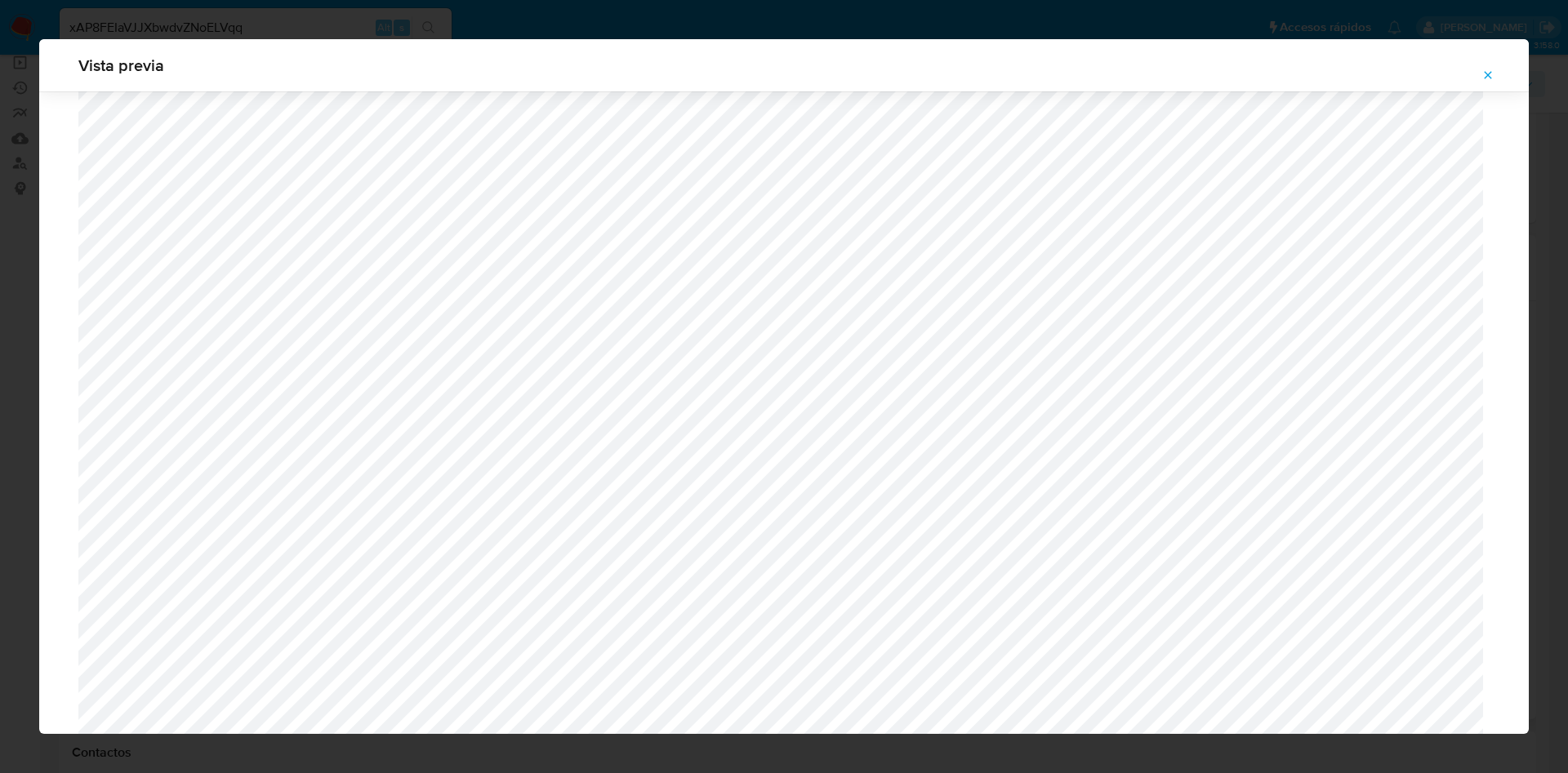
scroll to position [1315, 0]
click at [1478, 70] on button "Attachment preview" at bounding box center [1487, 75] width 36 height 26
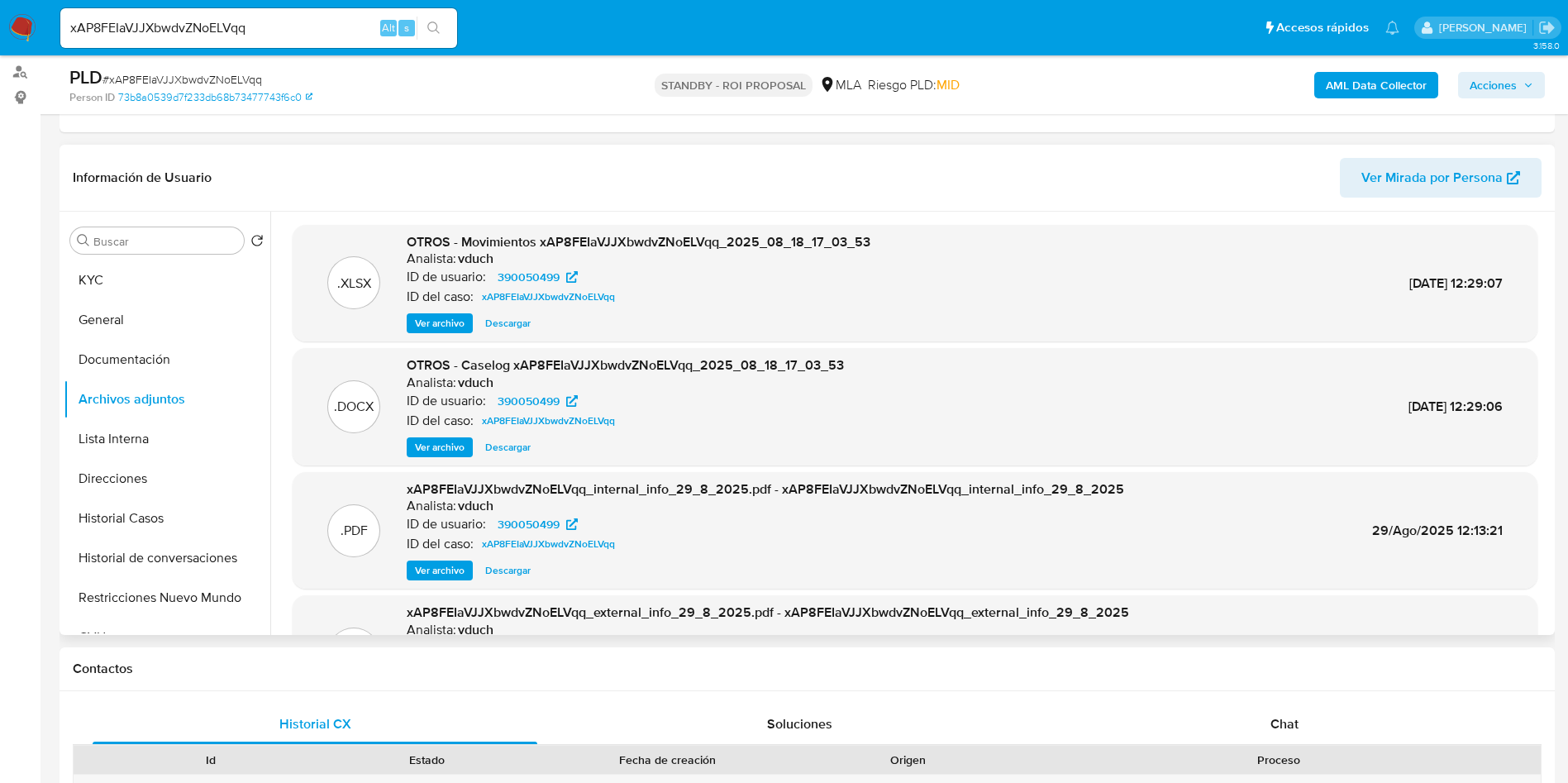
scroll to position [496, 0]
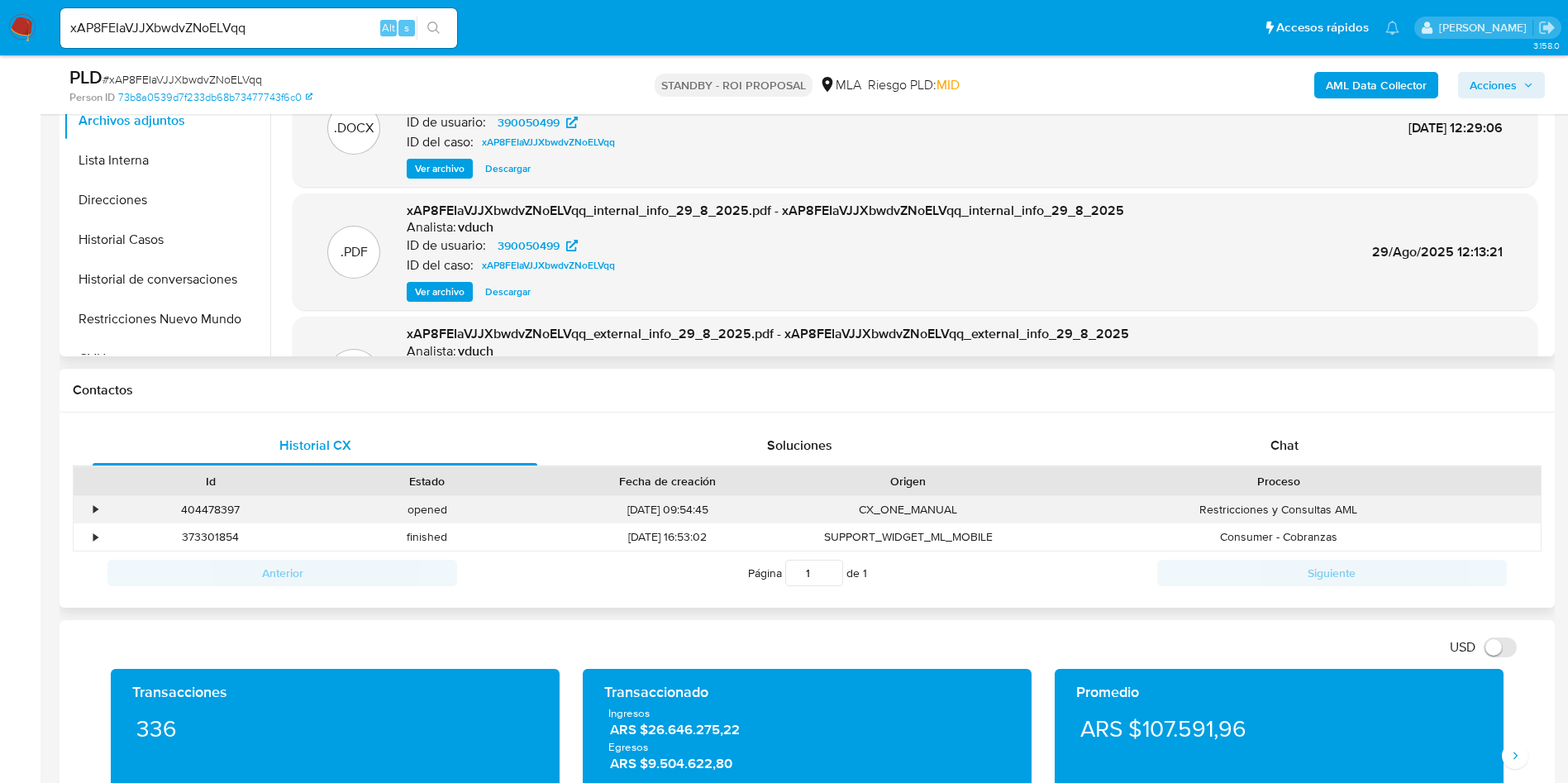
click at [83, 509] on div "•" at bounding box center [88, 509] width 29 height 27
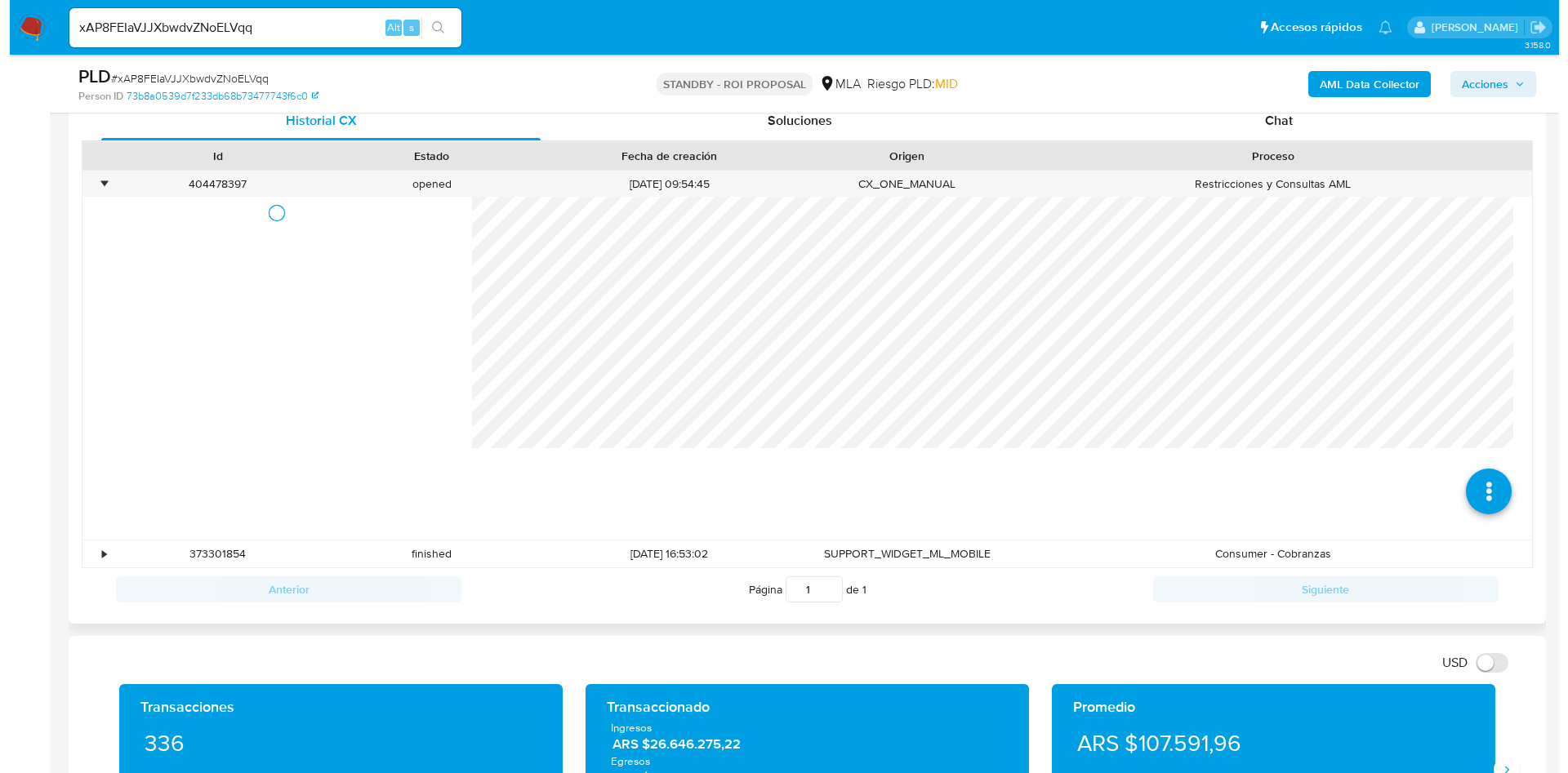
scroll to position [857, 0]
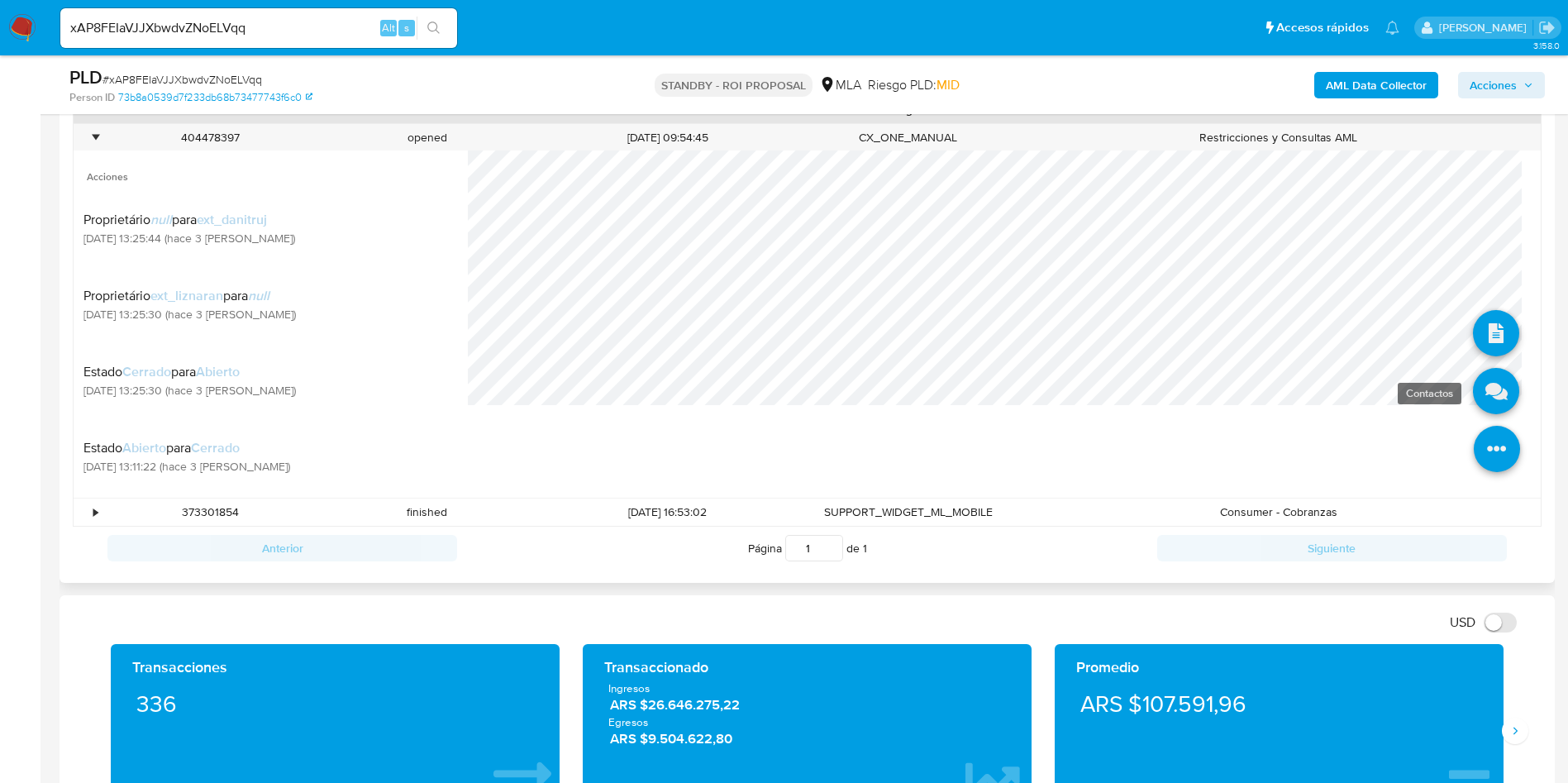
click at [1486, 374] on icon at bounding box center [1496, 391] width 46 height 46
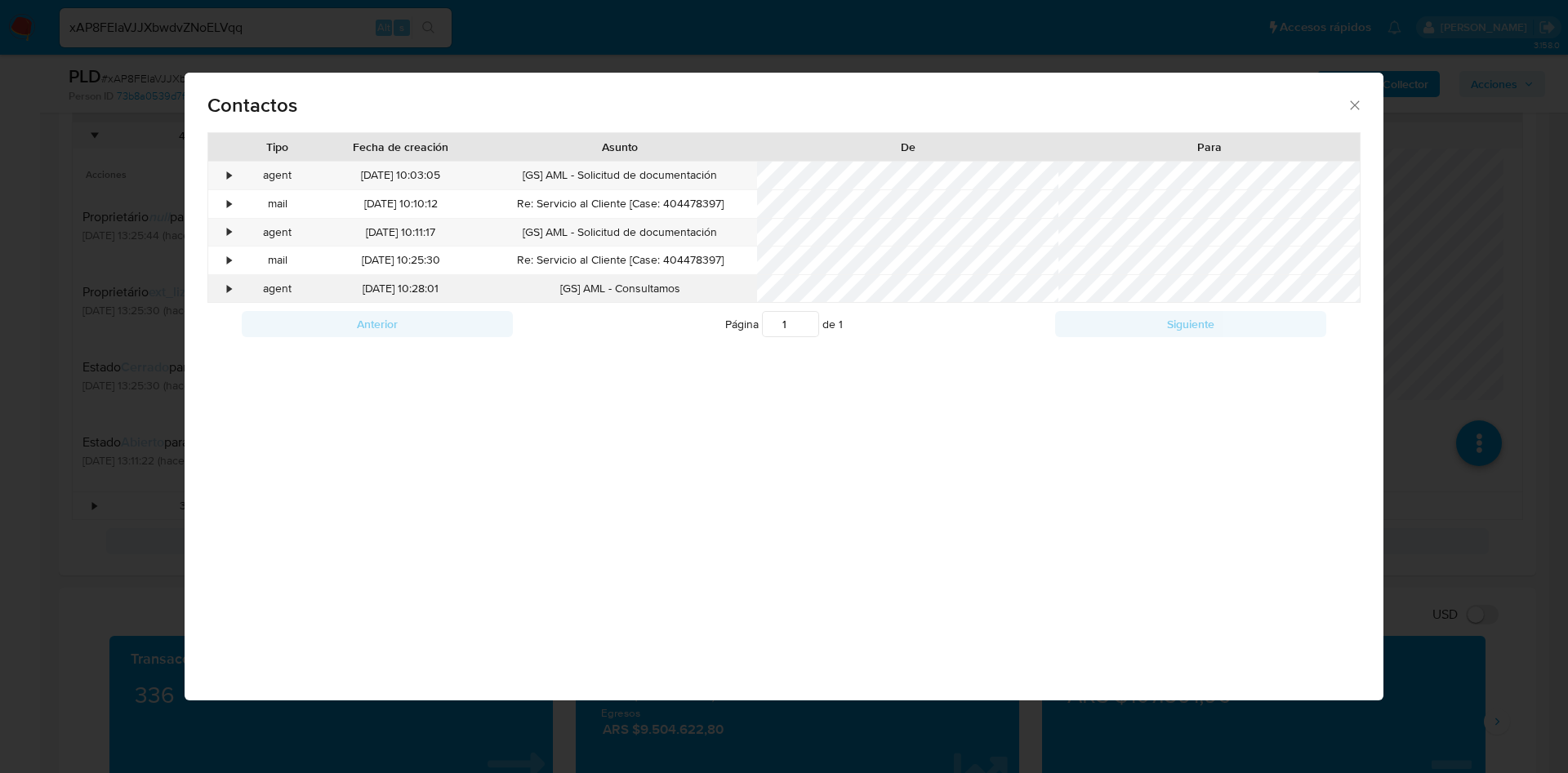
click at [230, 285] on div "•" at bounding box center [230, 289] width 4 height 17
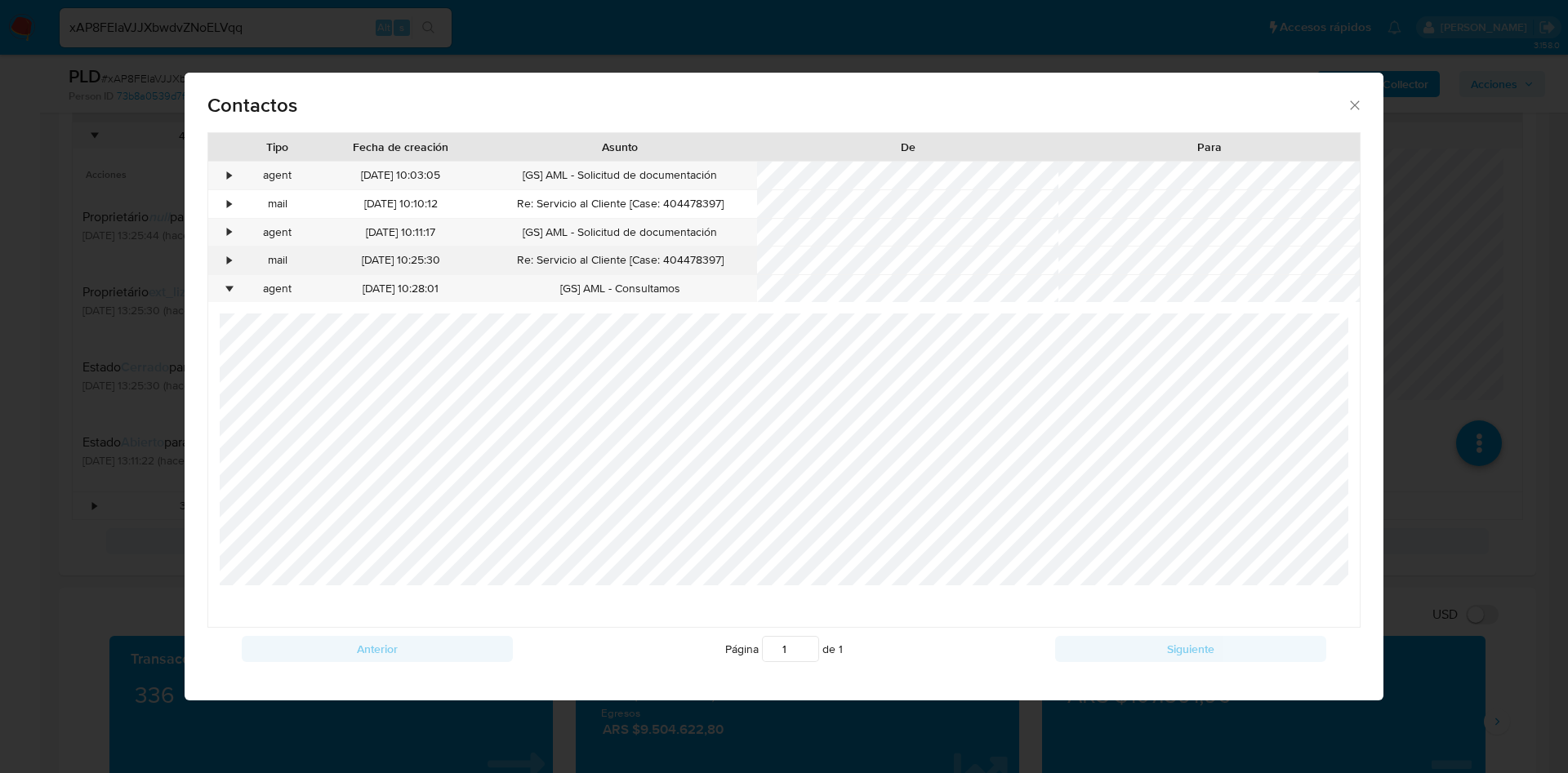
click at [229, 262] on div "•" at bounding box center [230, 261] width 4 height 17
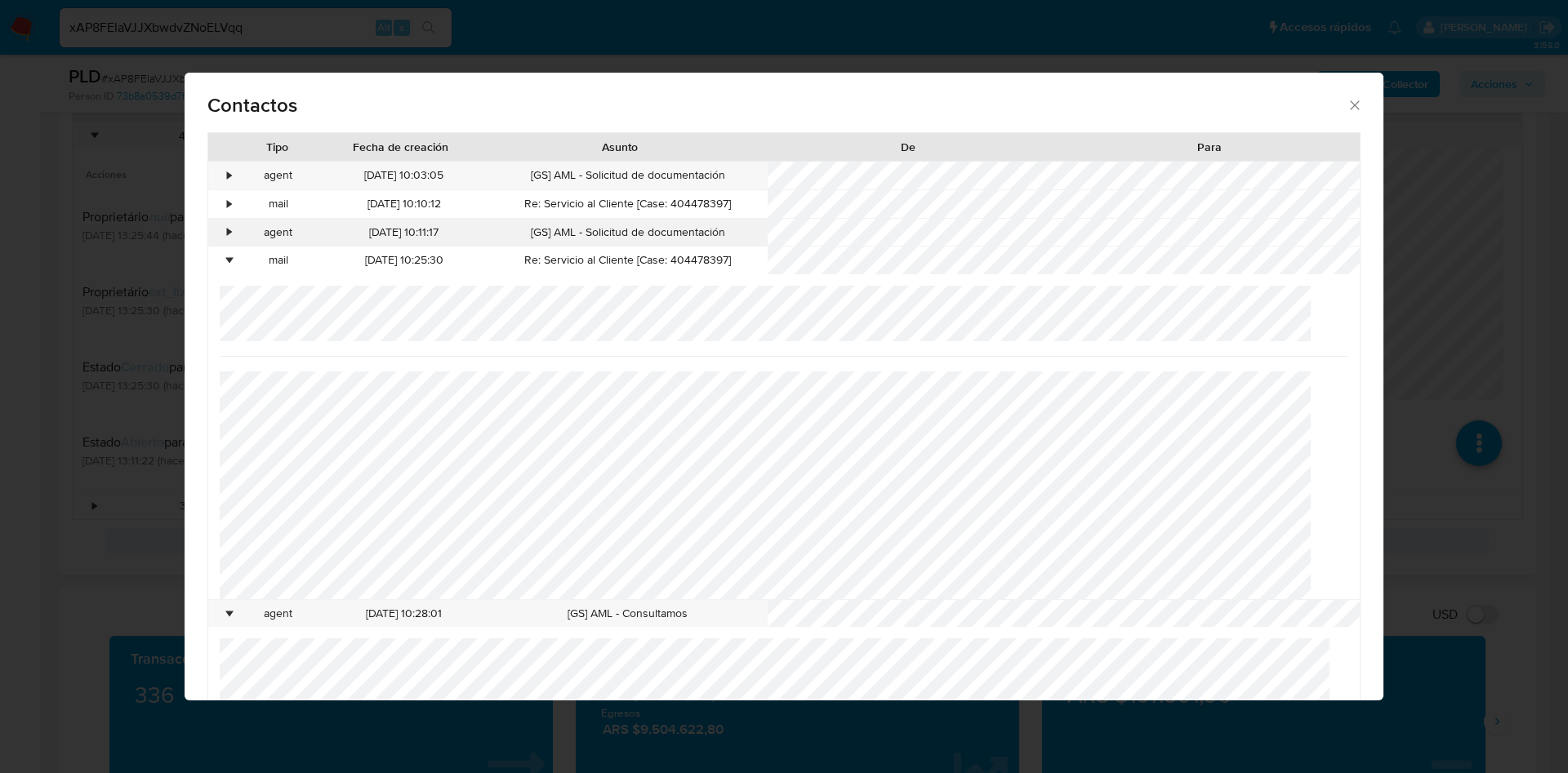
click at [232, 219] on div "•" at bounding box center [222, 232] width 29 height 28
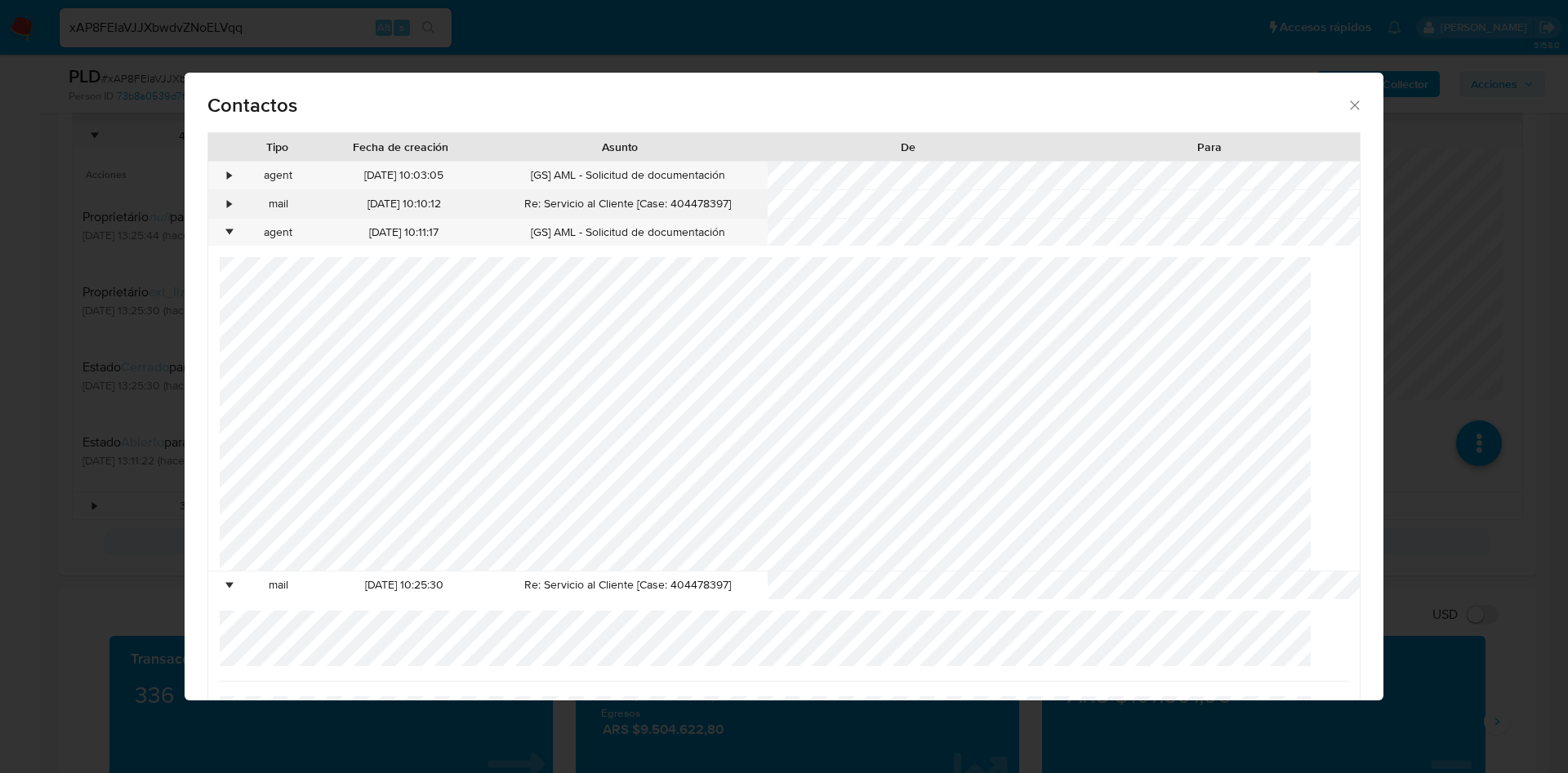
click at [232, 203] on div "•" at bounding box center [230, 205] width 4 height 17
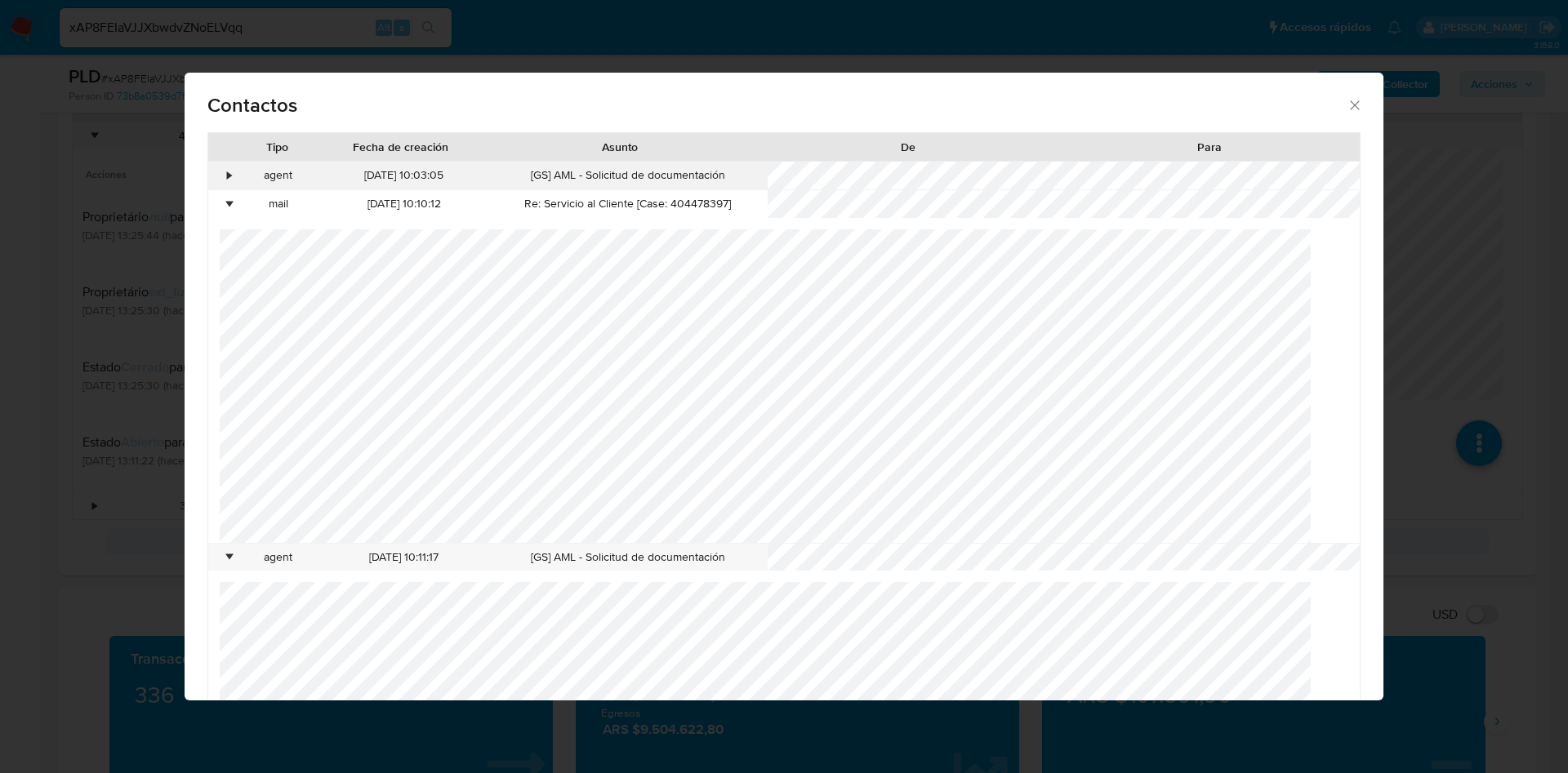
click at [228, 176] on div "•" at bounding box center [230, 176] width 4 height 17
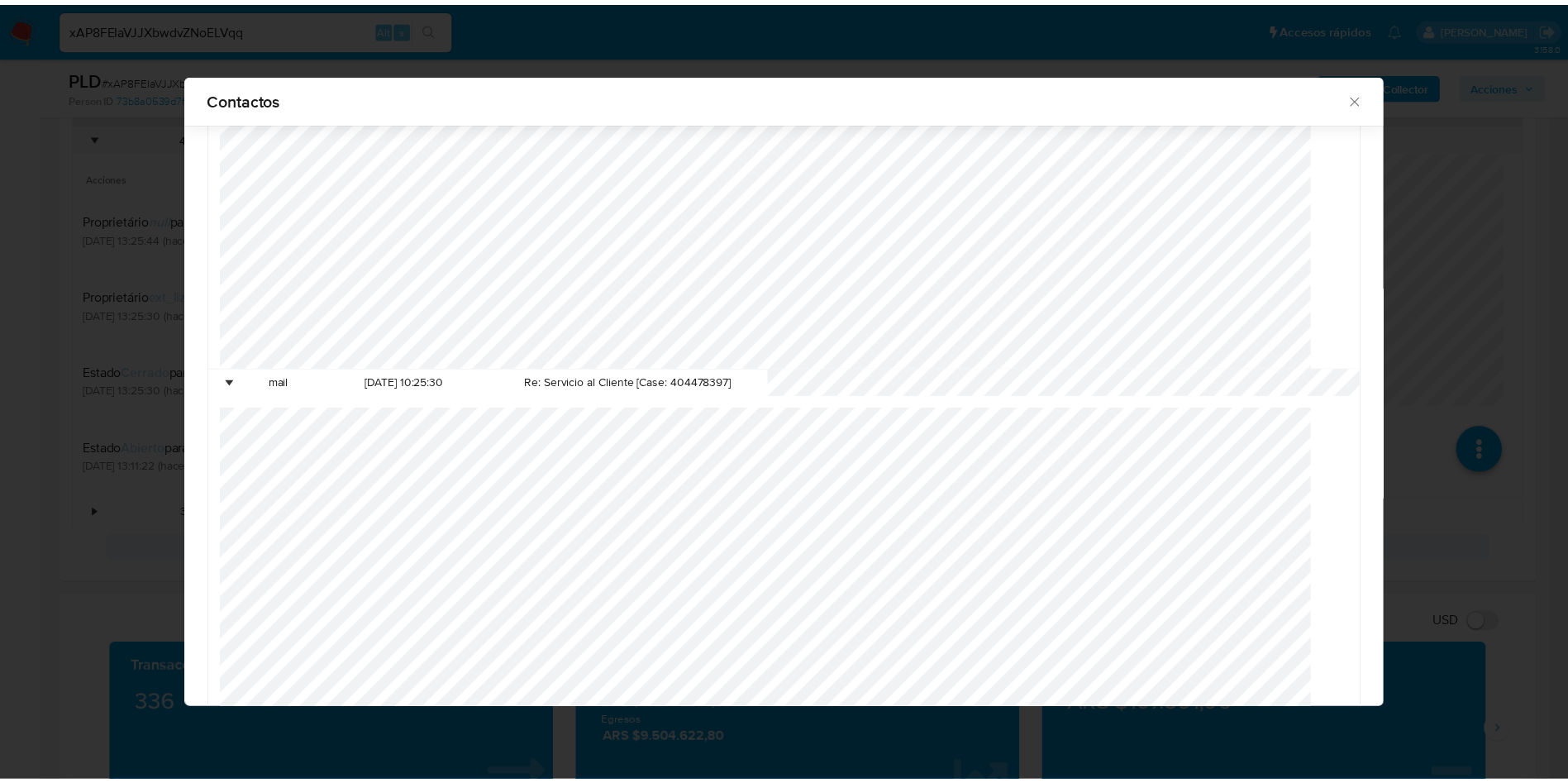
scroll to position [0, 0]
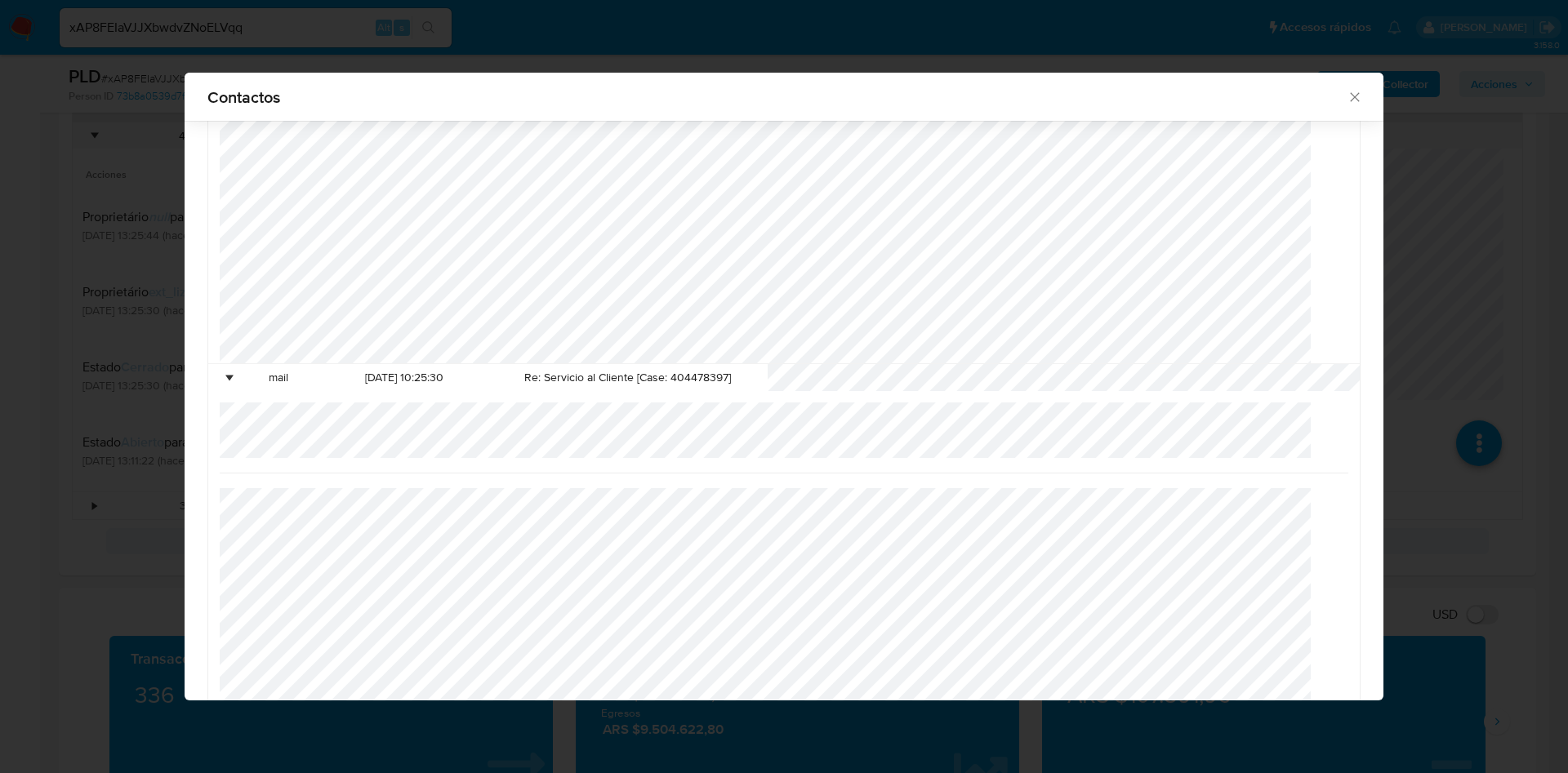
click at [1347, 103] on icon "close" at bounding box center [1355, 97] width 17 height 17
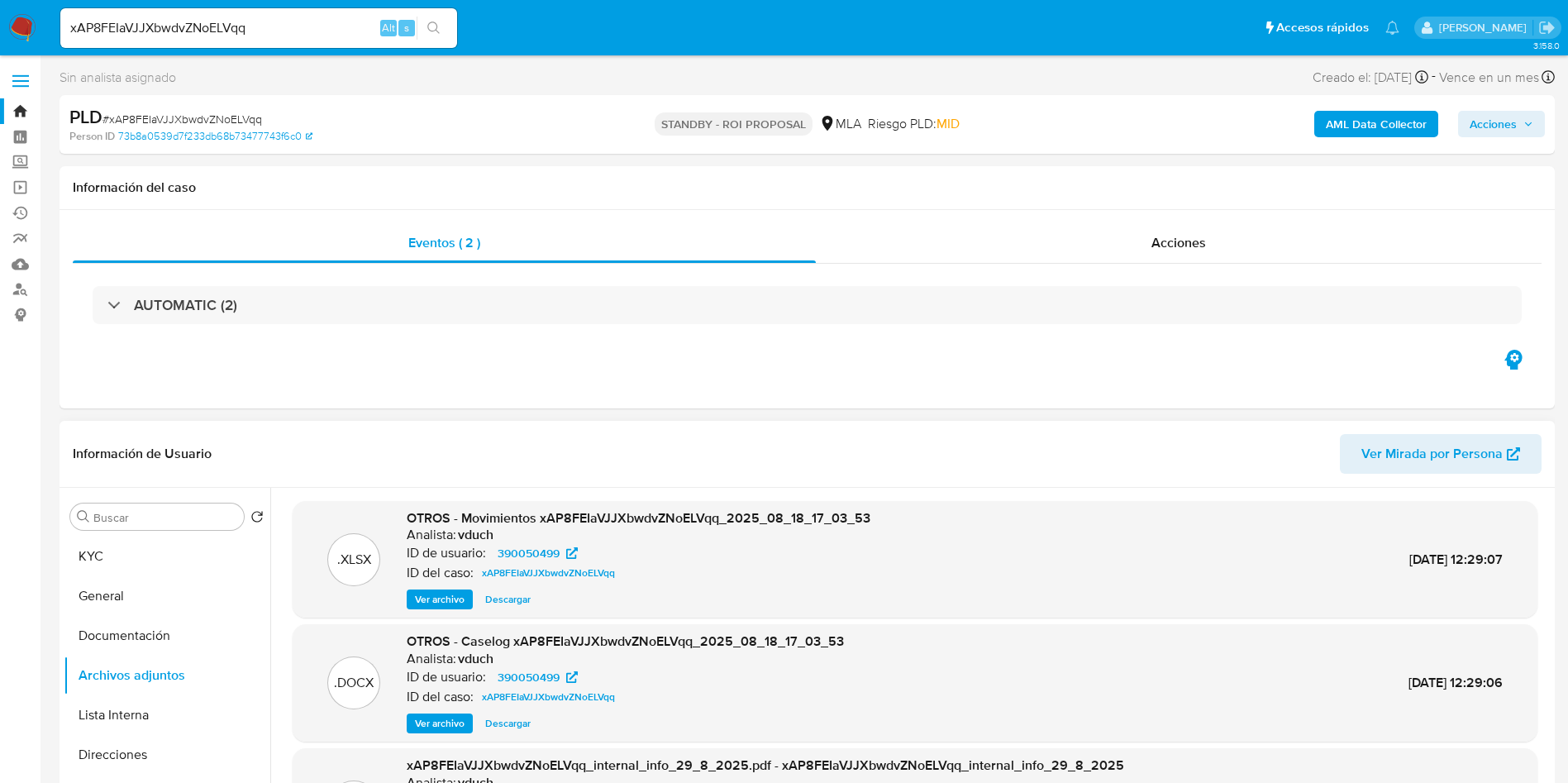
click at [214, 113] on span "# xAP8FEIaVJJXbwdvZNoELVqq" at bounding box center [182, 119] width 159 height 17
click at [214, 112] on span "# xAP8FEIaVJJXbwdvZNoELVqq" at bounding box center [182, 119] width 159 height 17
copy span "xAP8FEIaVJJXbwdvZNoELVqq"
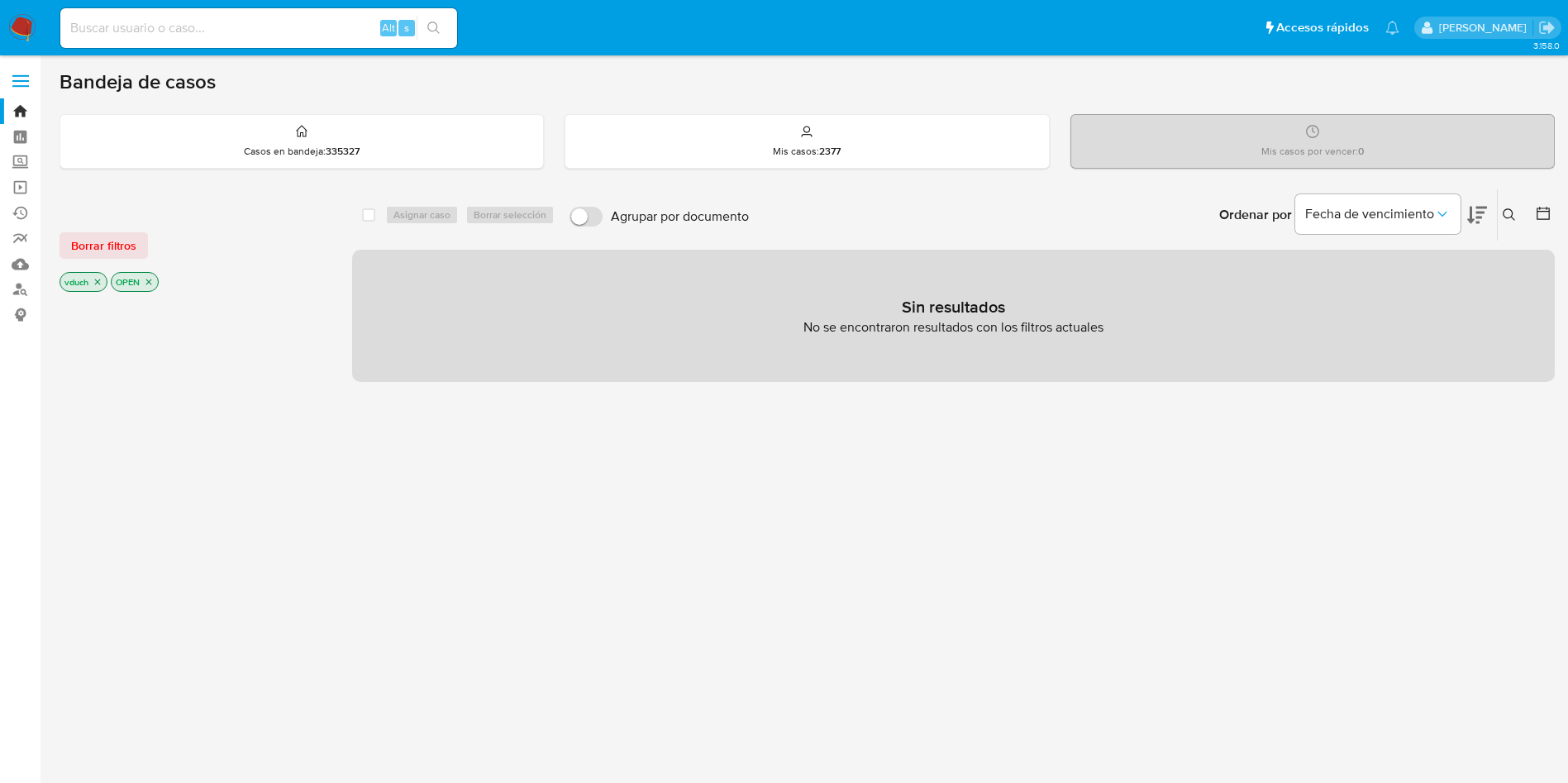
click at [1521, 212] on button at bounding box center [1511, 215] width 27 height 20
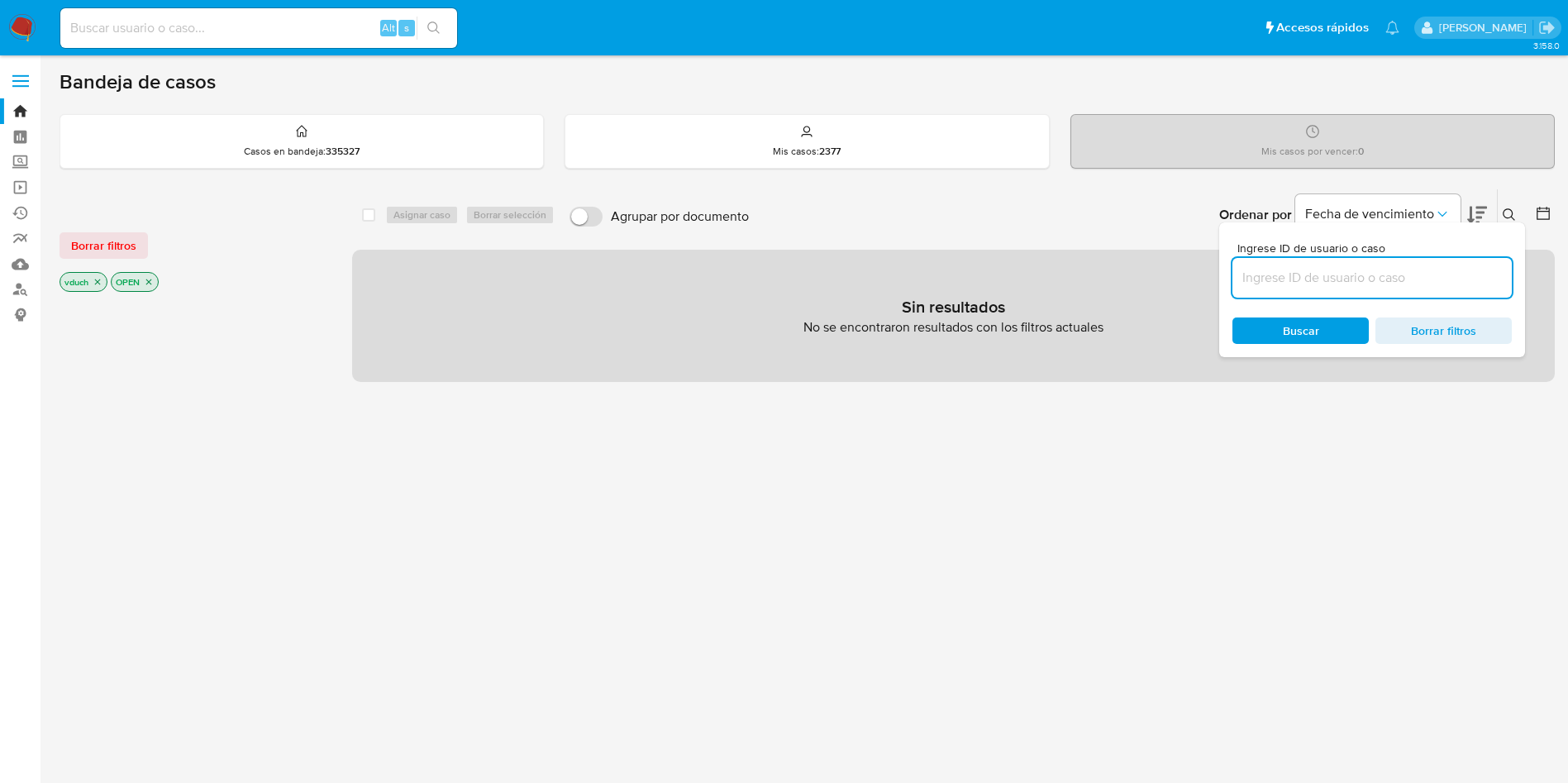
click at [1454, 280] on input at bounding box center [1372, 278] width 279 height 22
type input "xAP8FEIaVJJXbwdvZNoELVqq"
click at [152, 281] on icon "close-filter" at bounding box center [148, 282] width 10 height 10
click at [112, 287] on div "vduch" at bounding box center [192, 283] width 264 height 23
drag, startPoint x: 106, startPoint y: 286, endPoint x: 97, endPoint y: 282, distance: 9.8
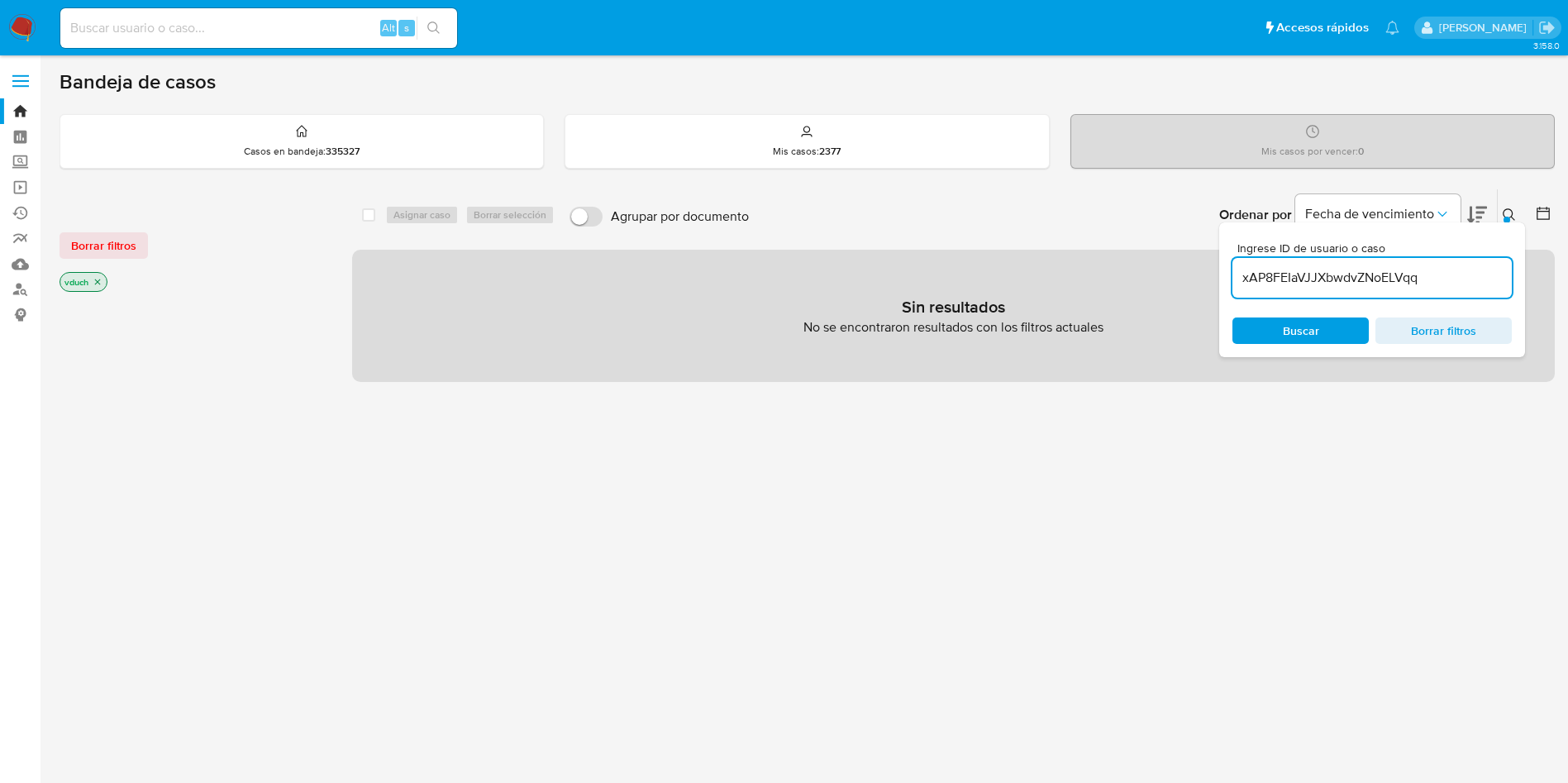
click at [105, 285] on p "vduch" at bounding box center [82, 281] width 46 height 18
click at [97, 281] on icon "close-filter" at bounding box center [97, 282] width 10 height 10
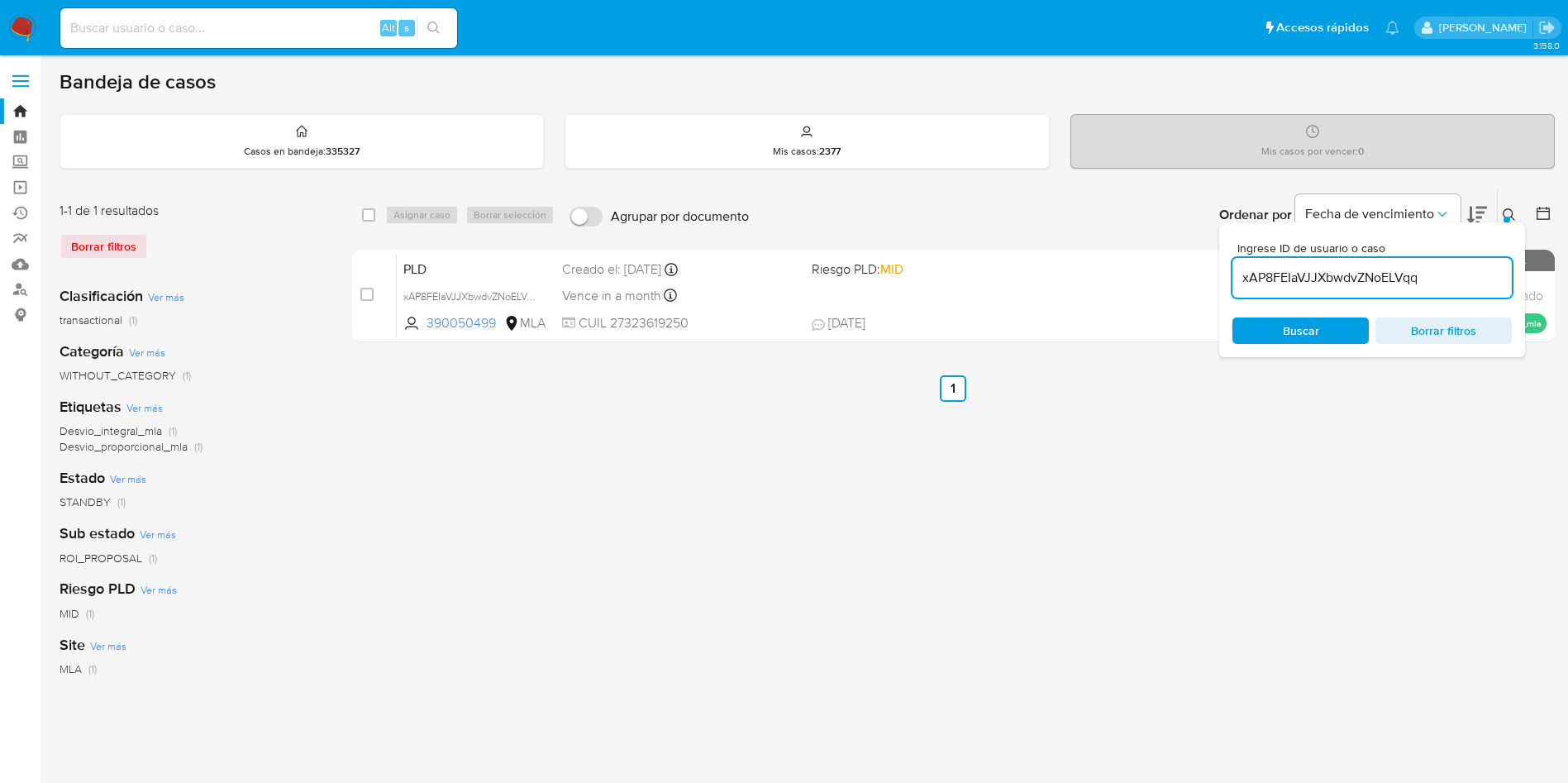
click at [366, 221] on div "select-all-cases-checkbox" at bounding box center [368, 216] width 13 height 17
click at [373, 211] on input "checkbox" at bounding box center [368, 215] width 13 height 13
checkbox input "true"
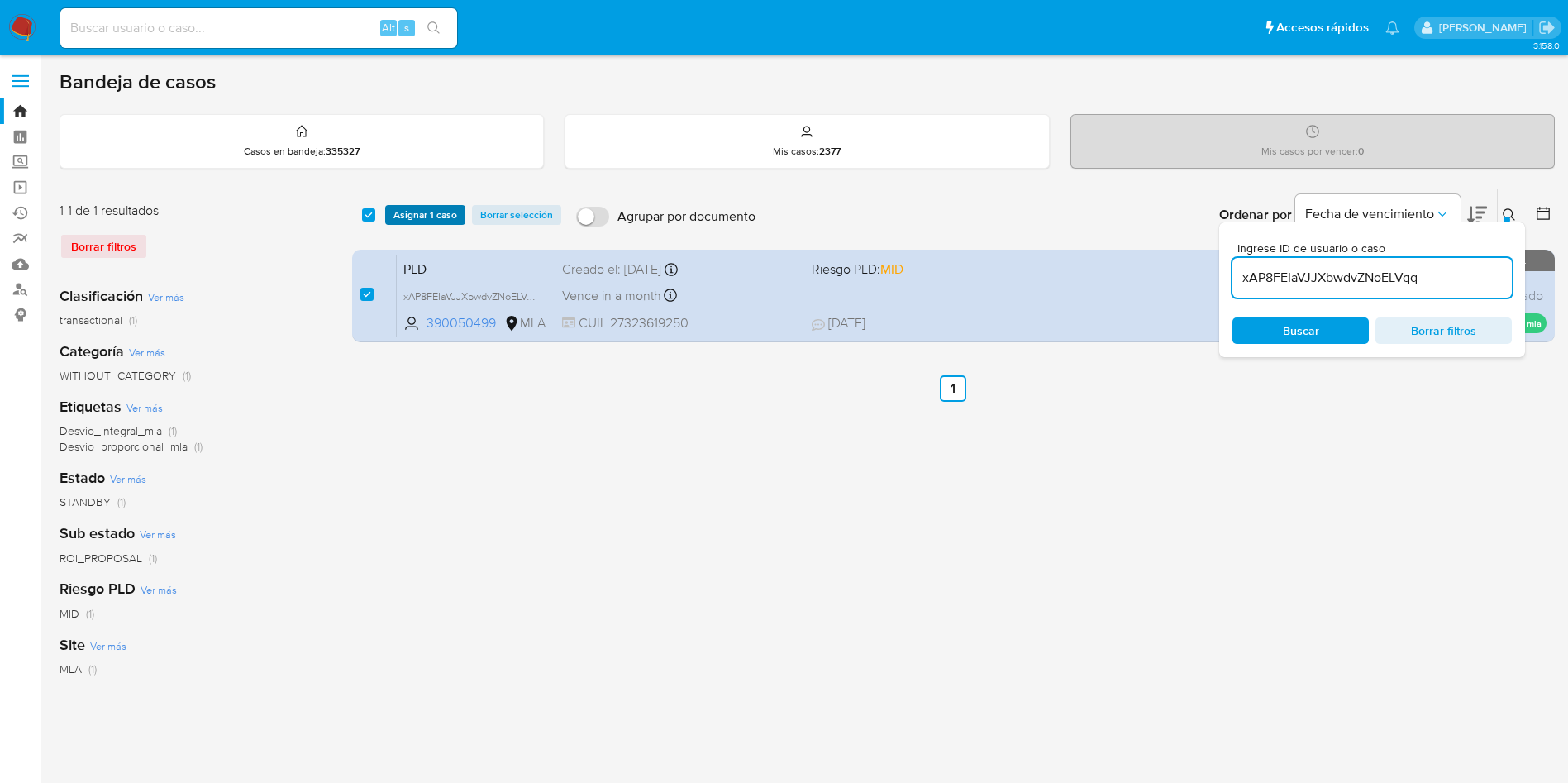
click at [395, 219] on span "Asignar 1 caso" at bounding box center [426, 216] width 64 height 17
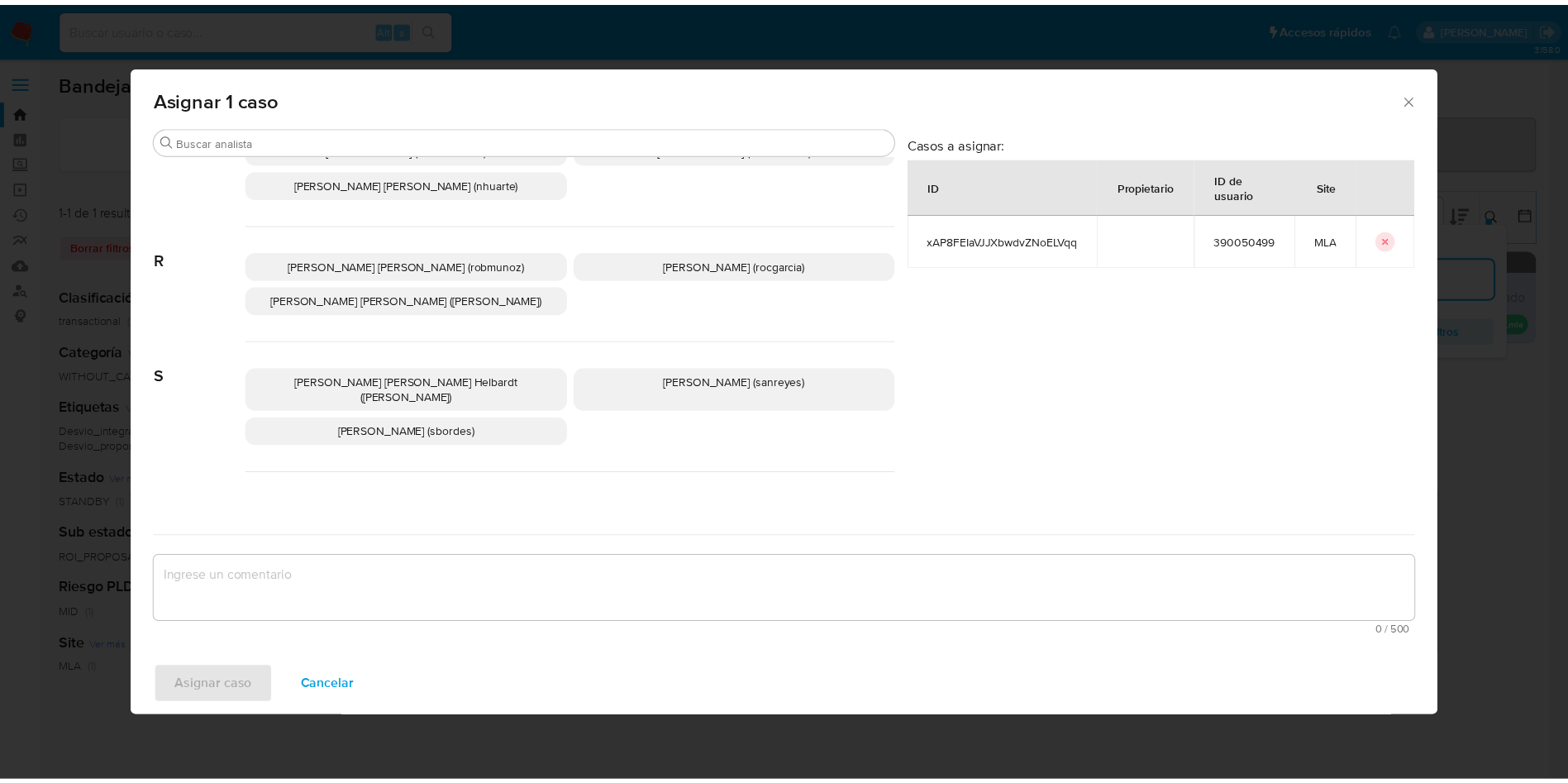
scroll to position [1466, 0]
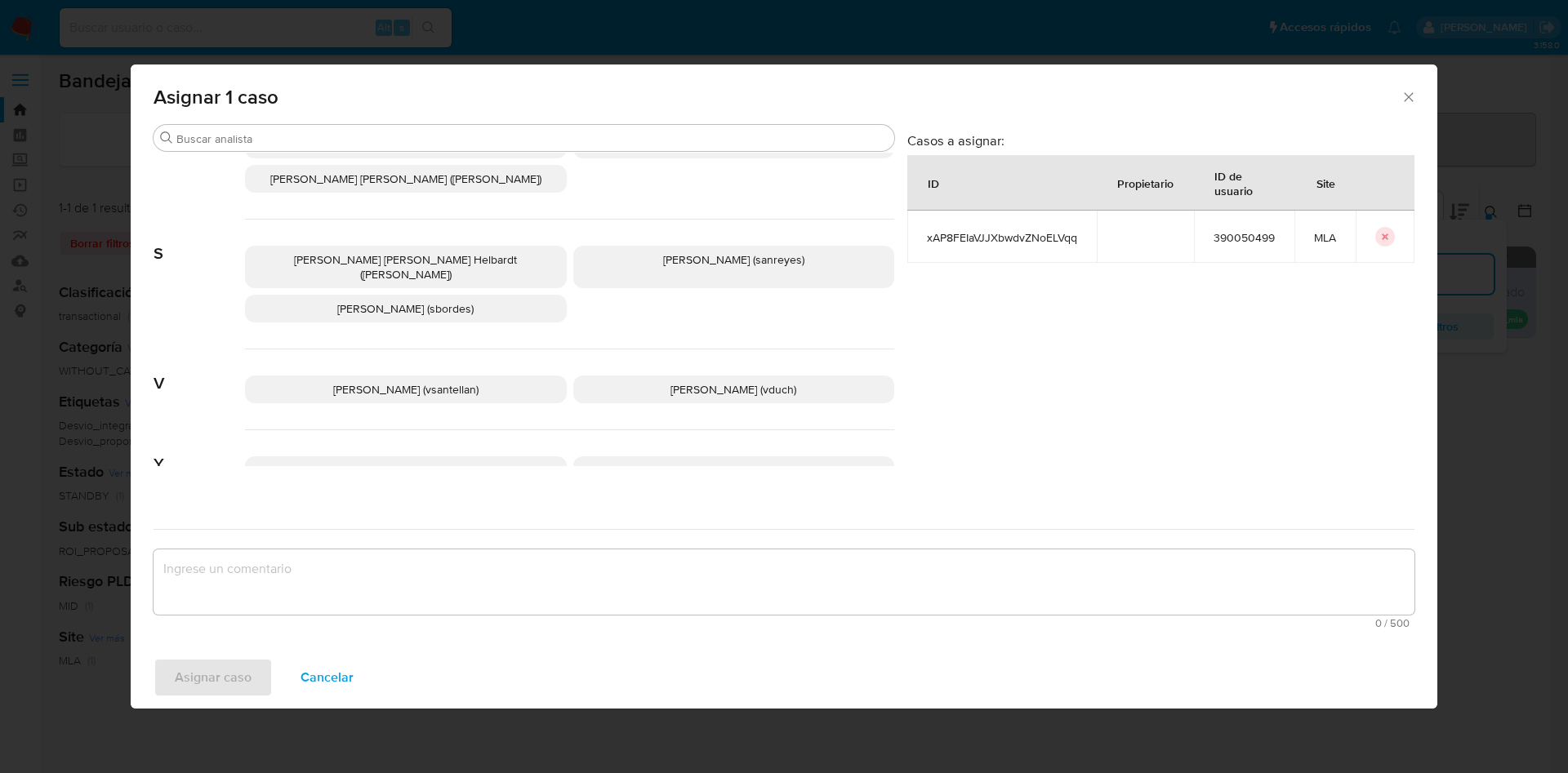
drag, startPoint x: 710, startPoint y: 352, endPoint x: 716, endPoint y: 478, distance: 126.1
click at [710, 381] on span "[PERSON_NAME] (vduch)" at bounding box center [733, 390] width 126 height 17
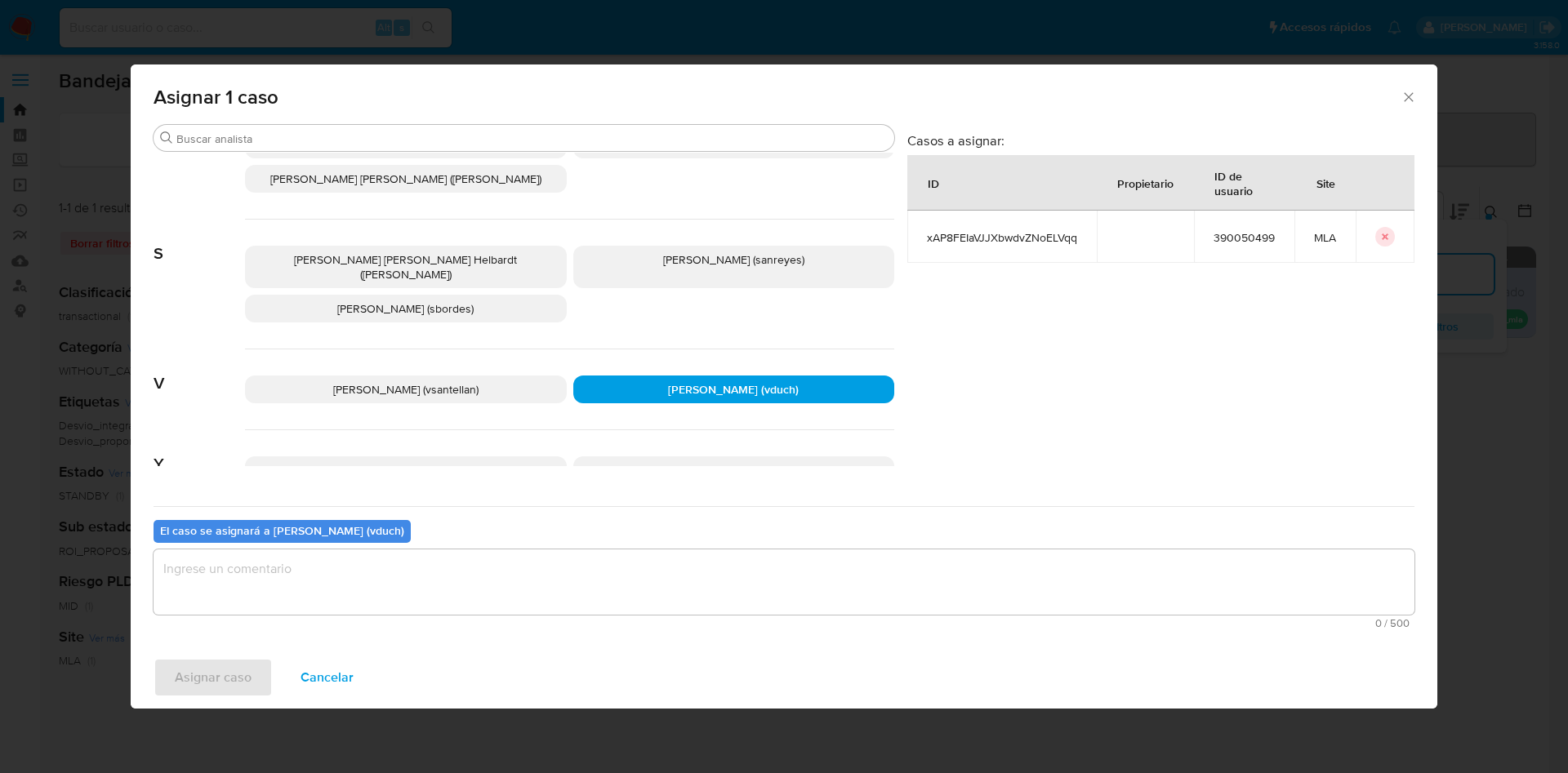
click at [694, 550] on textarea "assign-modal" at bounding box center [784, 582] width 1261 height 66
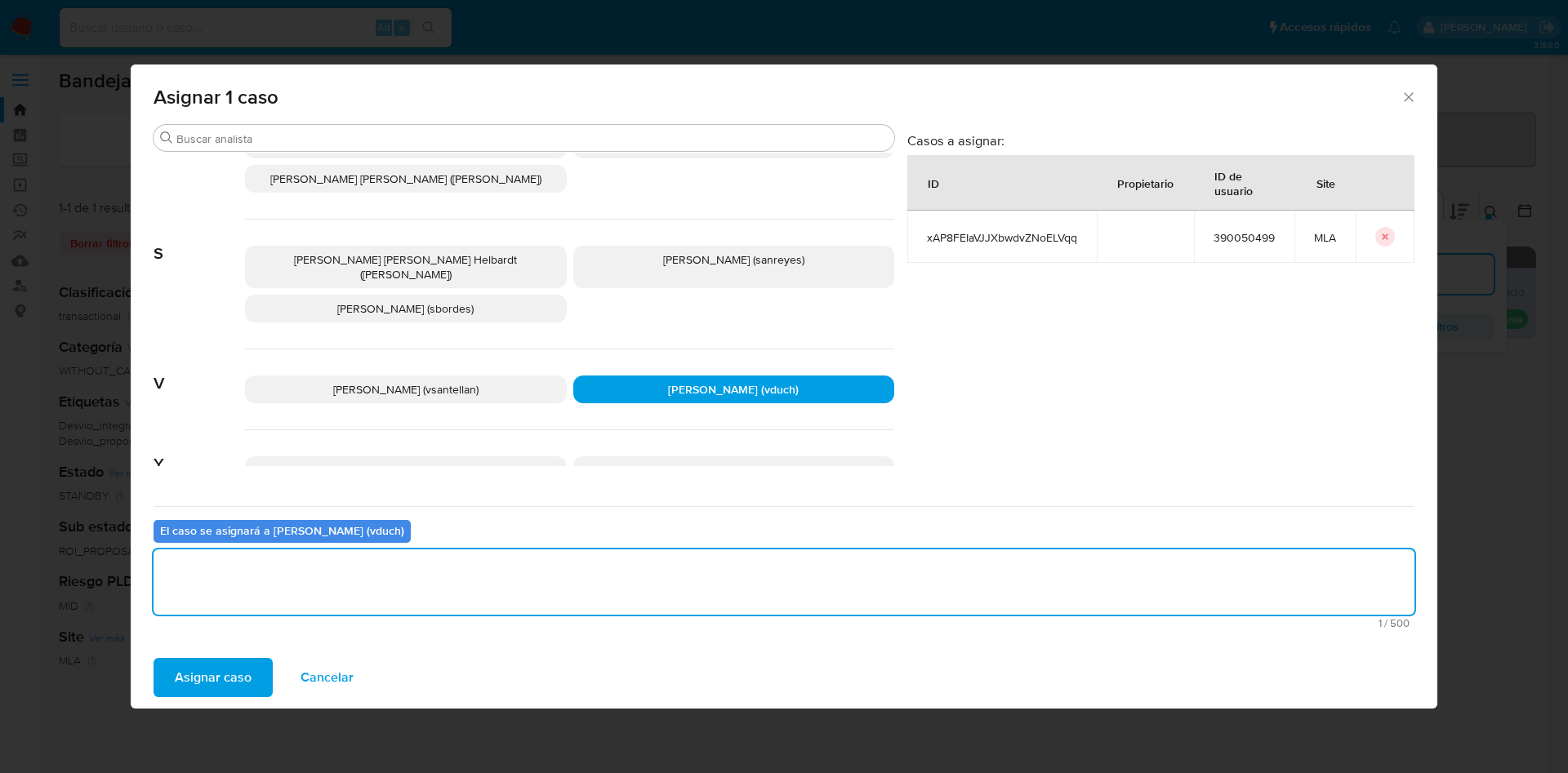
click at [160, 701] on div "Asignar caso Cancelar" at bounding box center [783, 678] width 1306 height 62
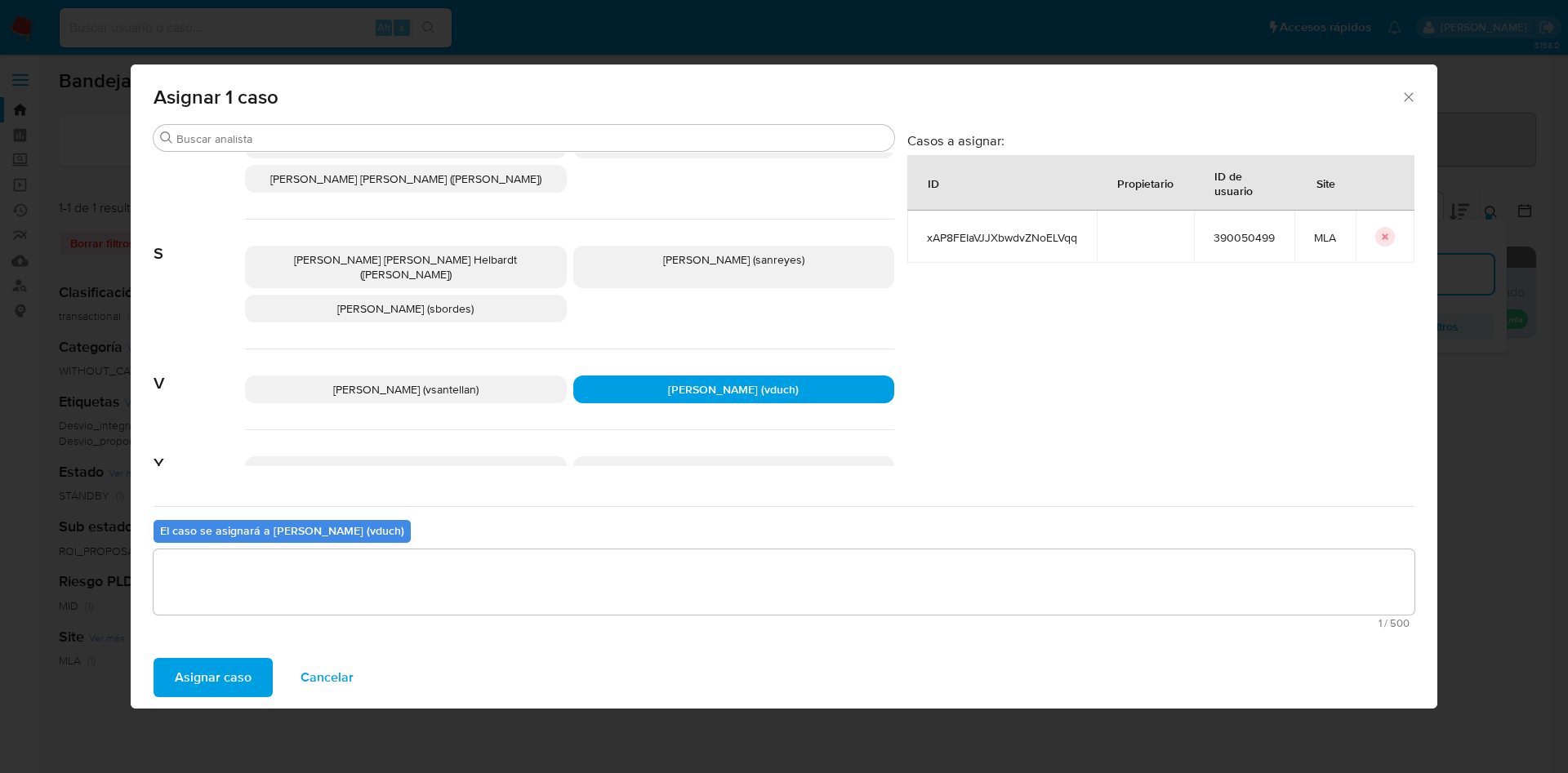
click at [194, 689] on span "Asignar caso" at bounding box center [213, 678] width 77 height 36
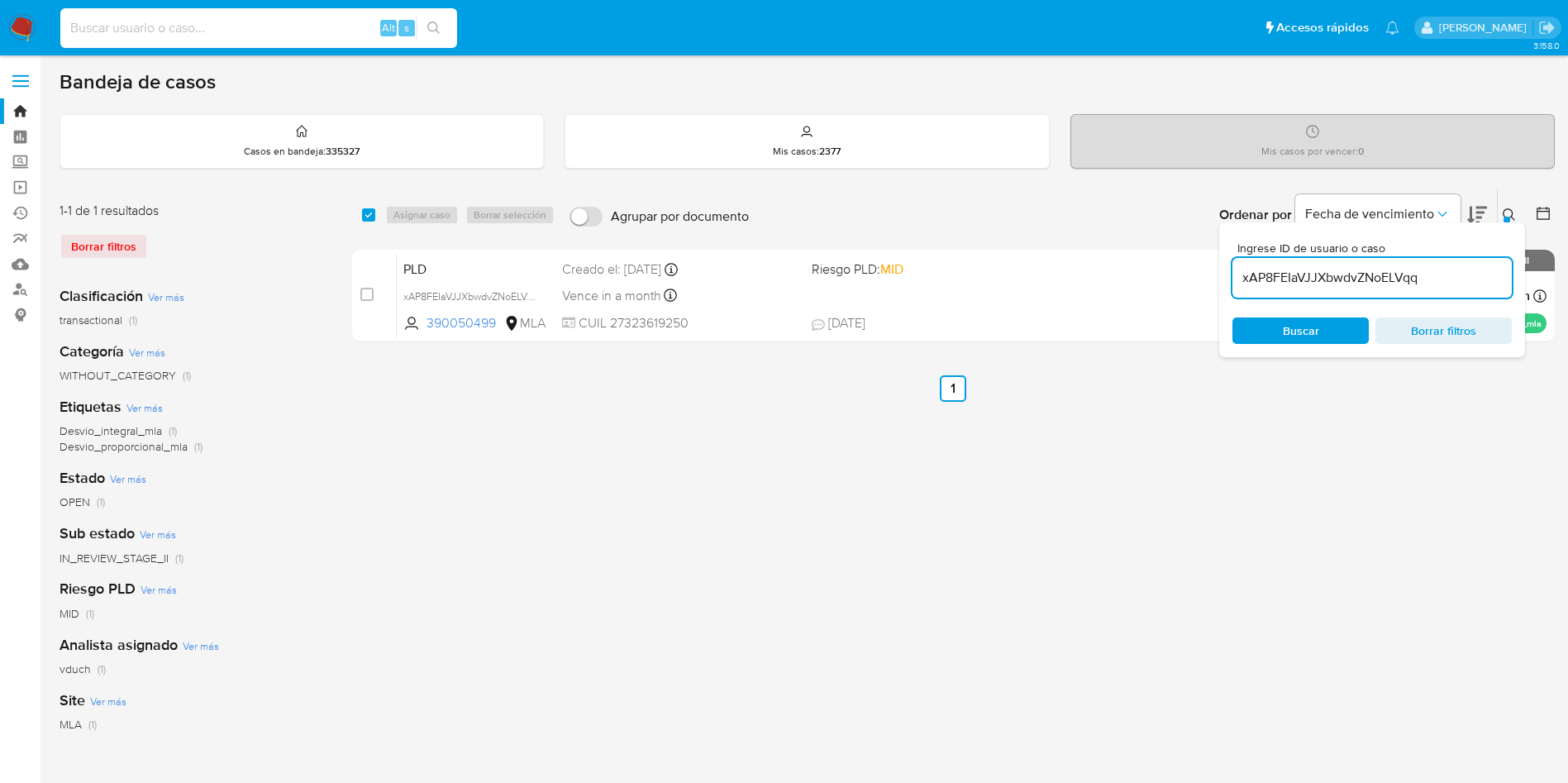
click at [306, 32] on input at bounding box center [258, 28] width 396 height 22
paste input "115190376"
type input "115190376"
click at [443, 12] on div "115190376 Alt s" at bounding box center [258, 28] width 396 height 39
click at [440, 18] on button "search-icon" at bounding box center [434, 28] width 34 height 23
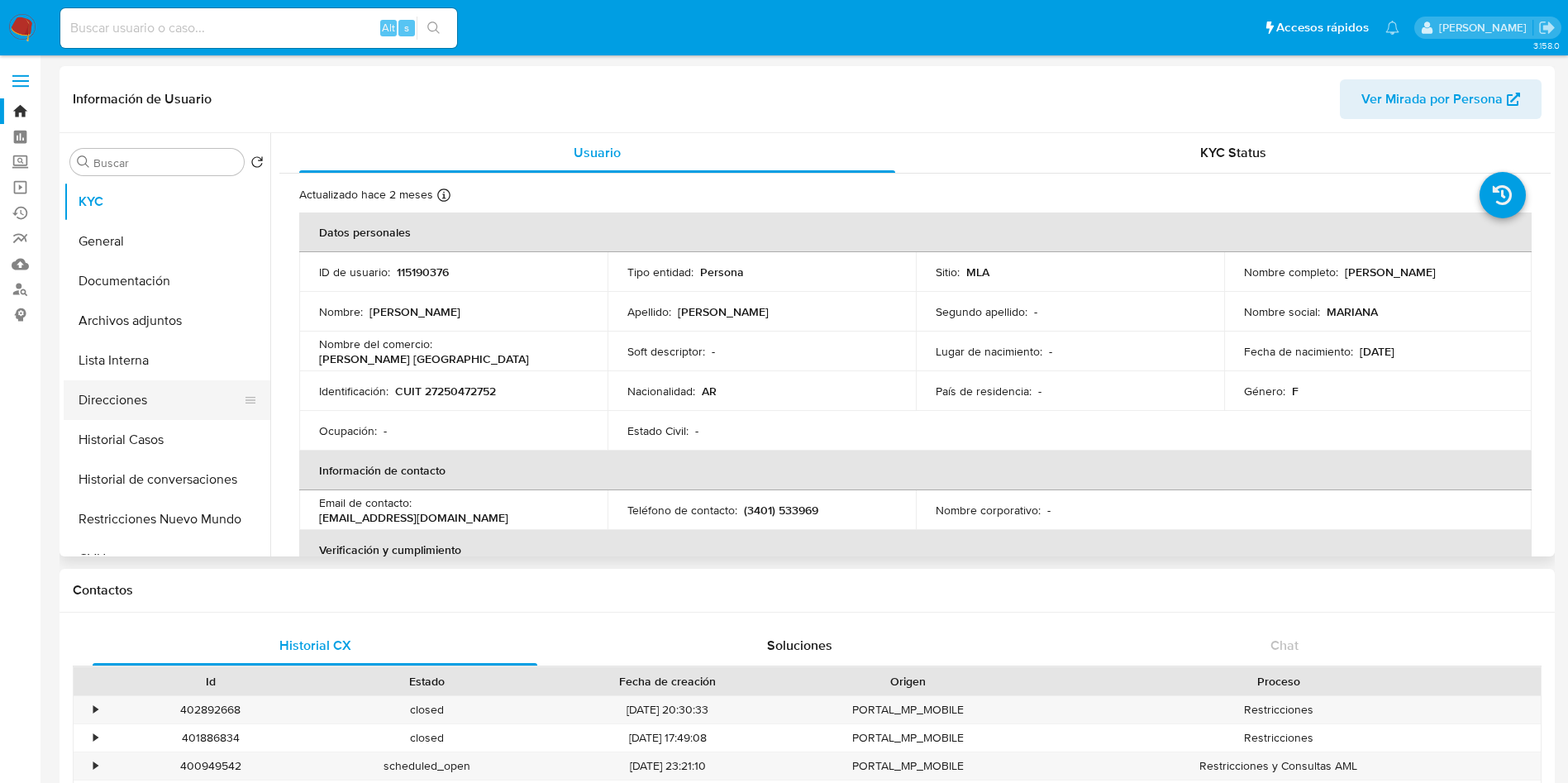
select select "10"
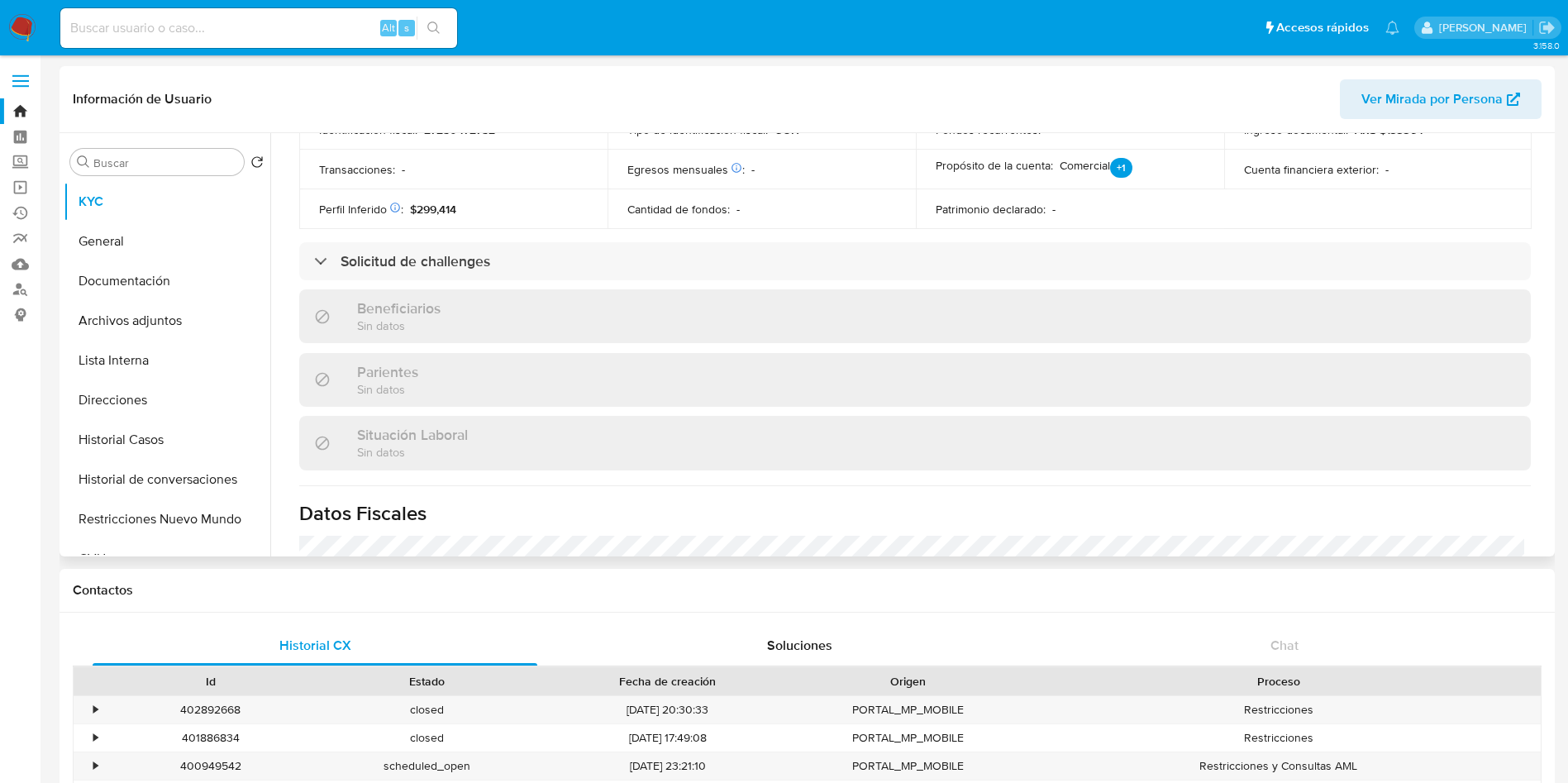
scroll to position [840, 0]
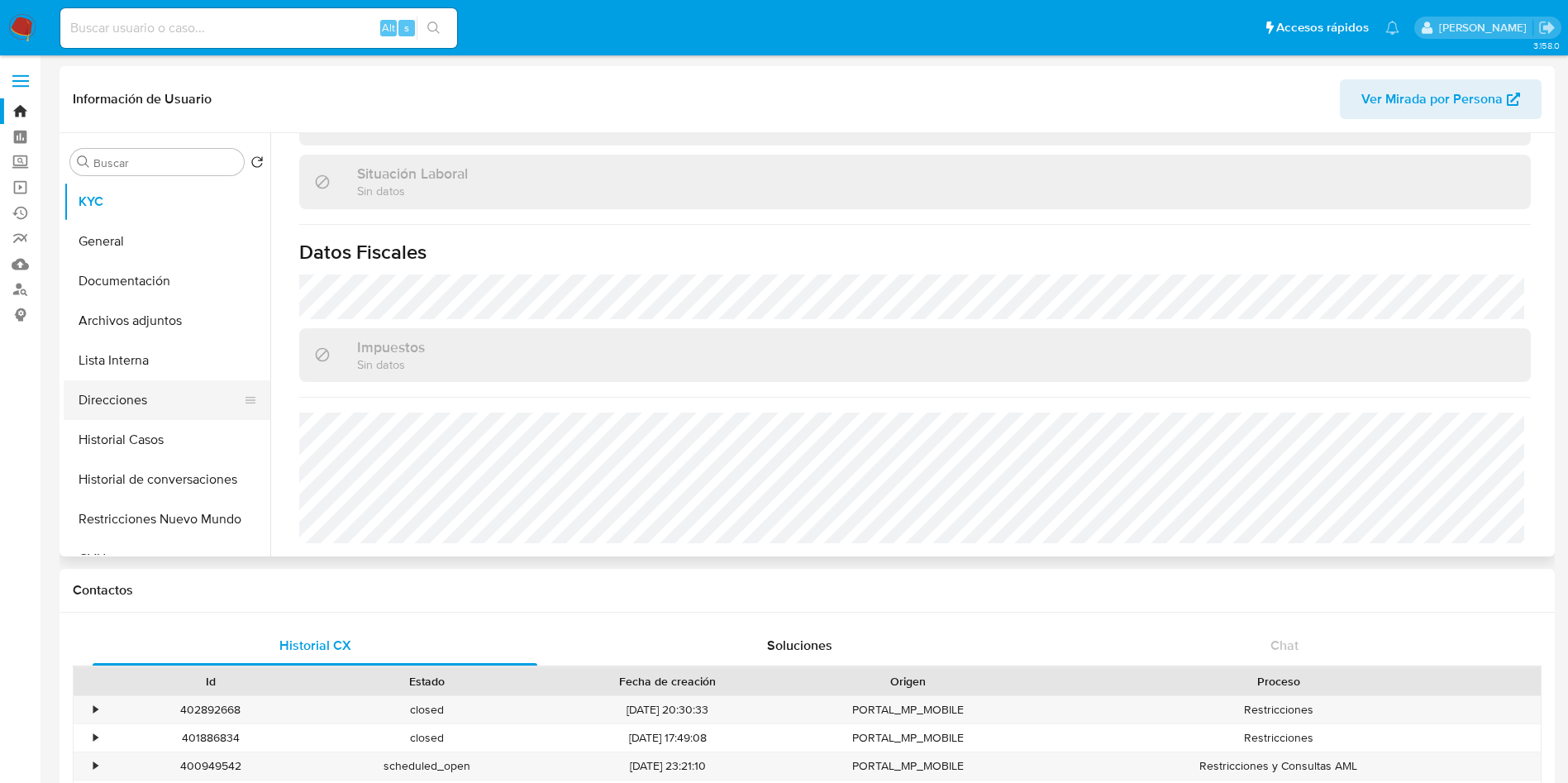
click at [180, 402] on button "Direcciones" at bounding box center [160, 400] width 193 height 39
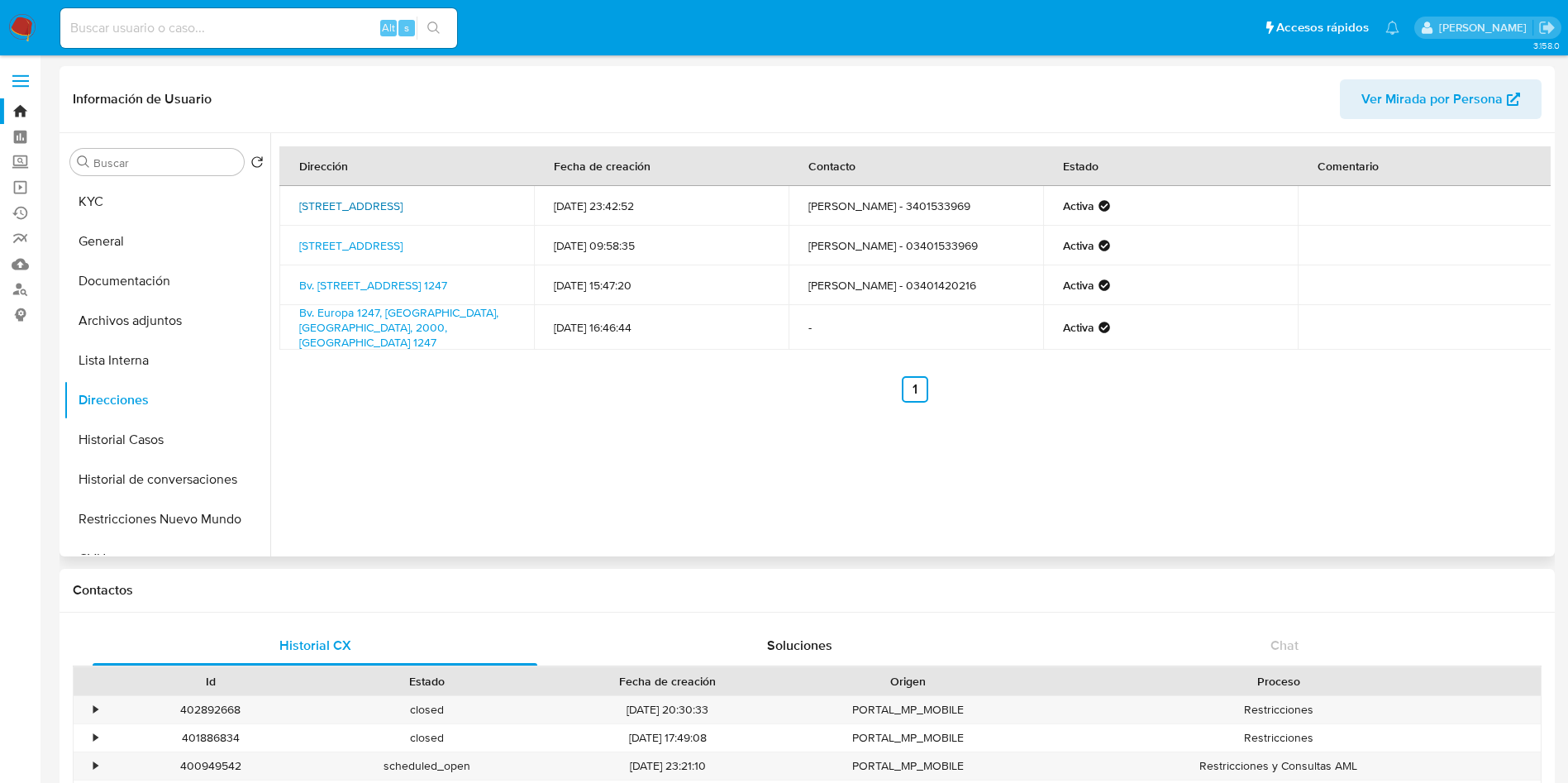
click at [403, 198] on link "Bv.europa 1247, El Trebol, Santa Fe, 2535, Argentina 1247" at bounding box center [351, 206] width 103 height 17
drag, startPoint x: 409, startPoint y: 215, endPoint x: 298, endPoint y: 201, distance: 111.9
click at [298, 201] on td "Bv.europa 1247, El Trebol, Santa Fe, 2535, Argentina 1247" at bounding box center [407, 205] width 255 height 39
copy link "Bv.europa 1247, El Trebol, Santa Fe, 2535, Argentina 1247"
click at [363, 291] on link "Bv. Europa 1247, El Trébol, Santa Fe, 2535, Argentina 1247" at bounding box center [373, 286] width 148 height 17
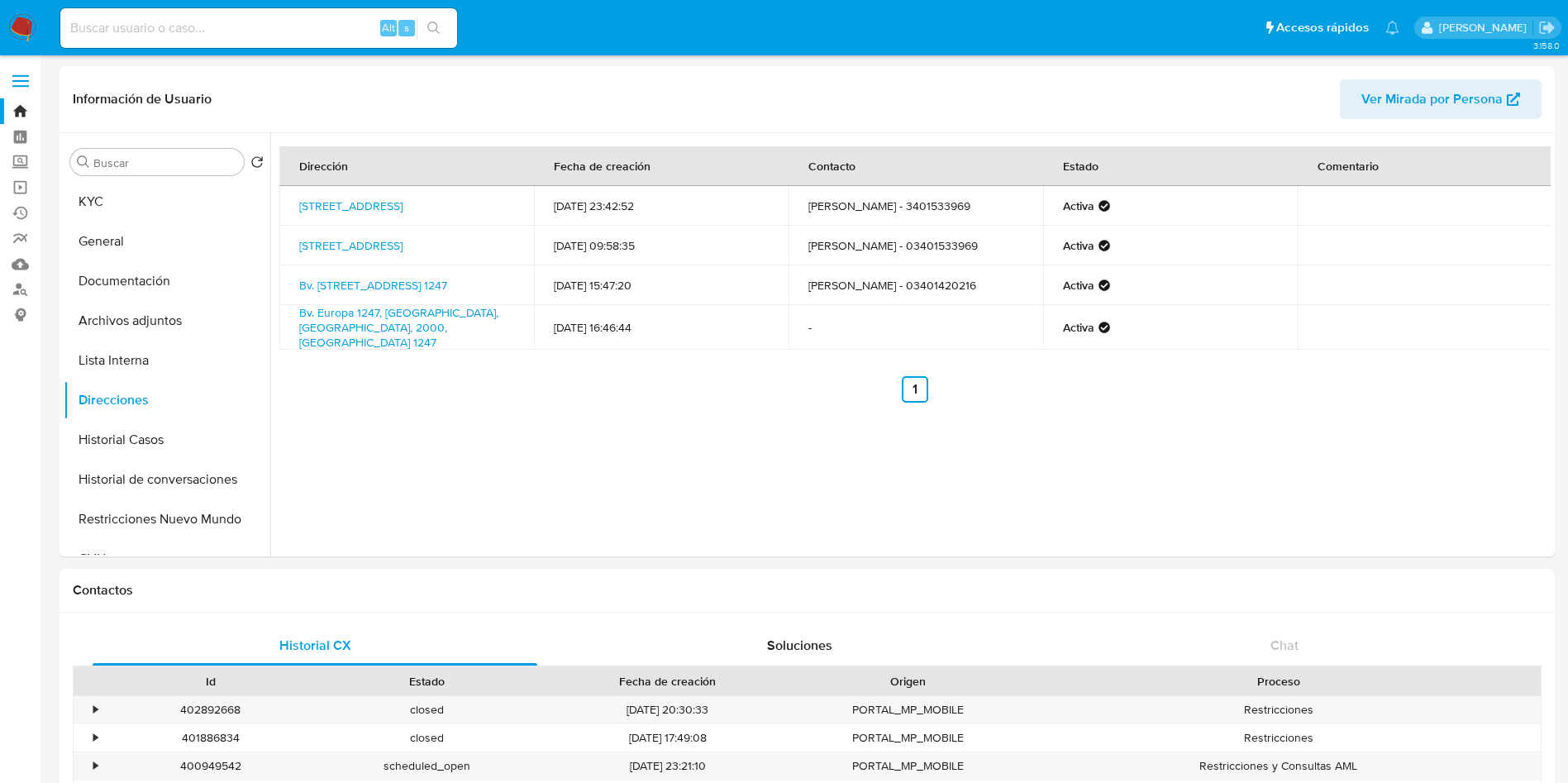
drag, startPoint x: 284, startPoint y: 8, endPoint x: 298, endPoint y: 38, distance: 33.1
click at [284, 8] on div "Alt s" at bounding box center [258, 28] width 396 height 39
click at [298, 38] on div "Alt s" at bounding box center [258, 28] width 396 height 39
click at [306, 34] on input at bounding box center [258, 28] width 396 height 22
click at [368, 23] on input at bounding box center [258, 28] width 396 height 22
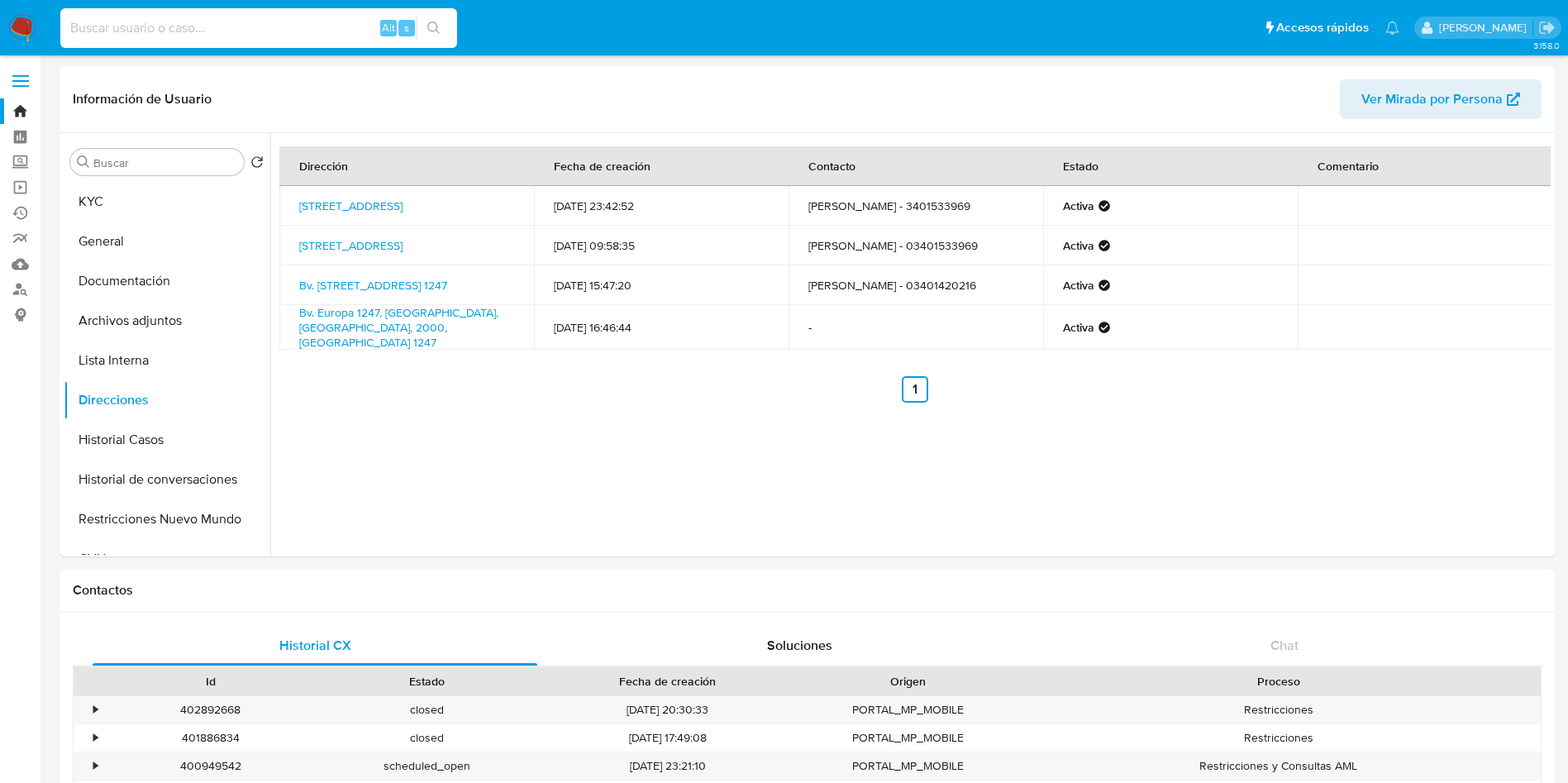
paste input "Sm8GcItAvgvRC3Xu6rv4Ados"
type input "Sm8GcItAvgvRC3Xu6rv4Ados"
click at [435, 22] on icon "search-icon" at bounding box center [434, 28] width 13 height 13
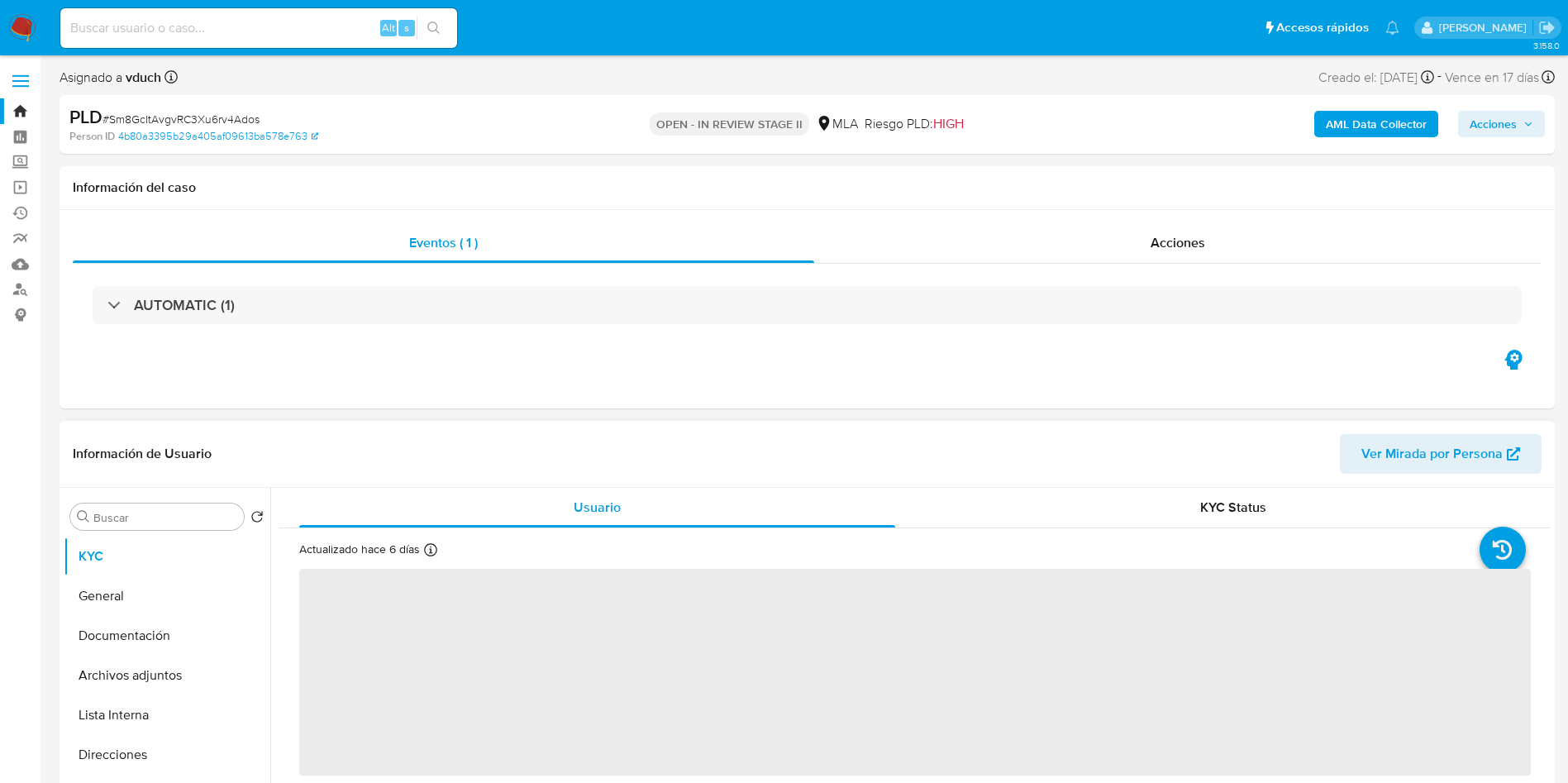
select select "10"
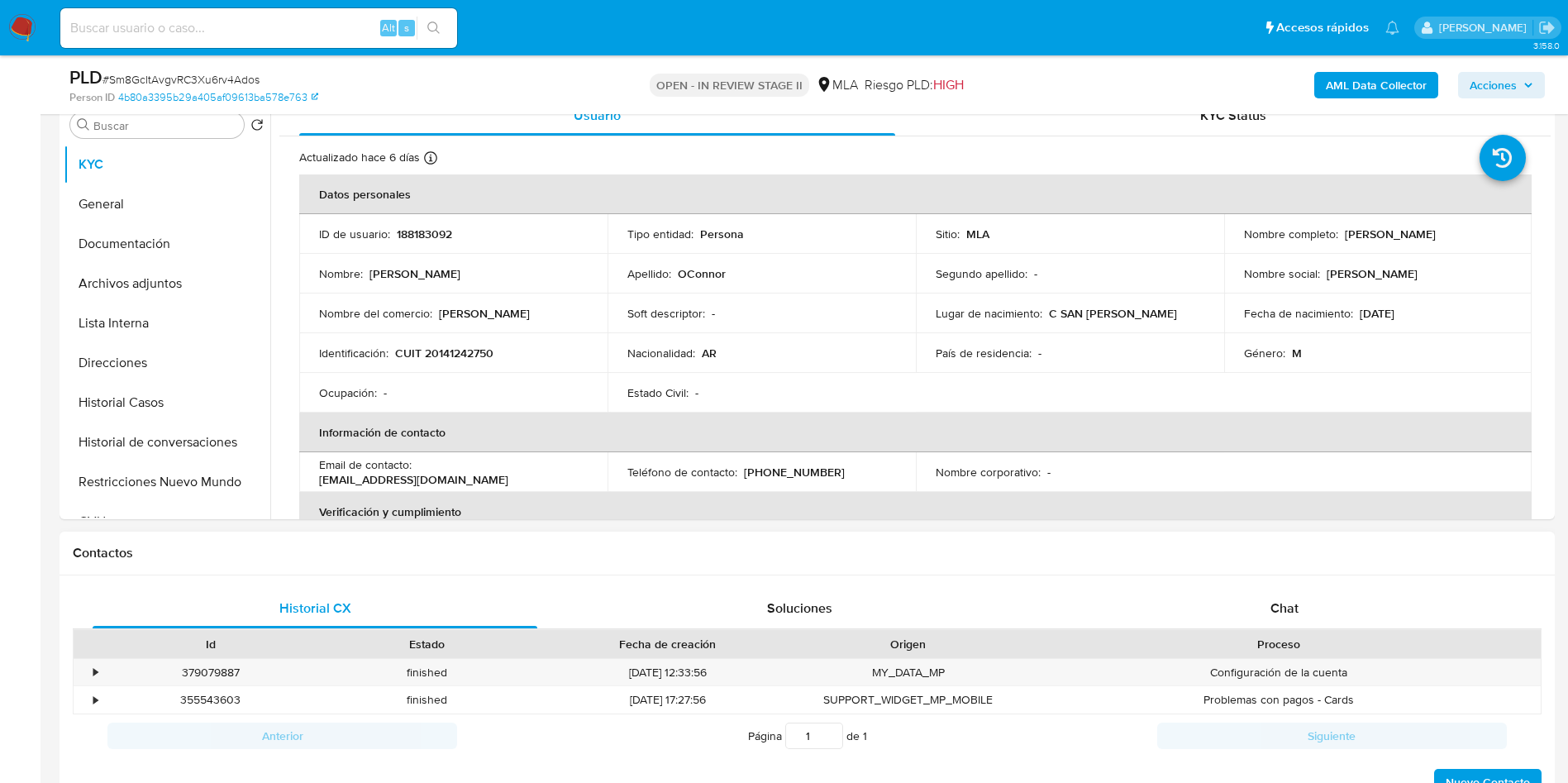
scroll to position [372, 0]
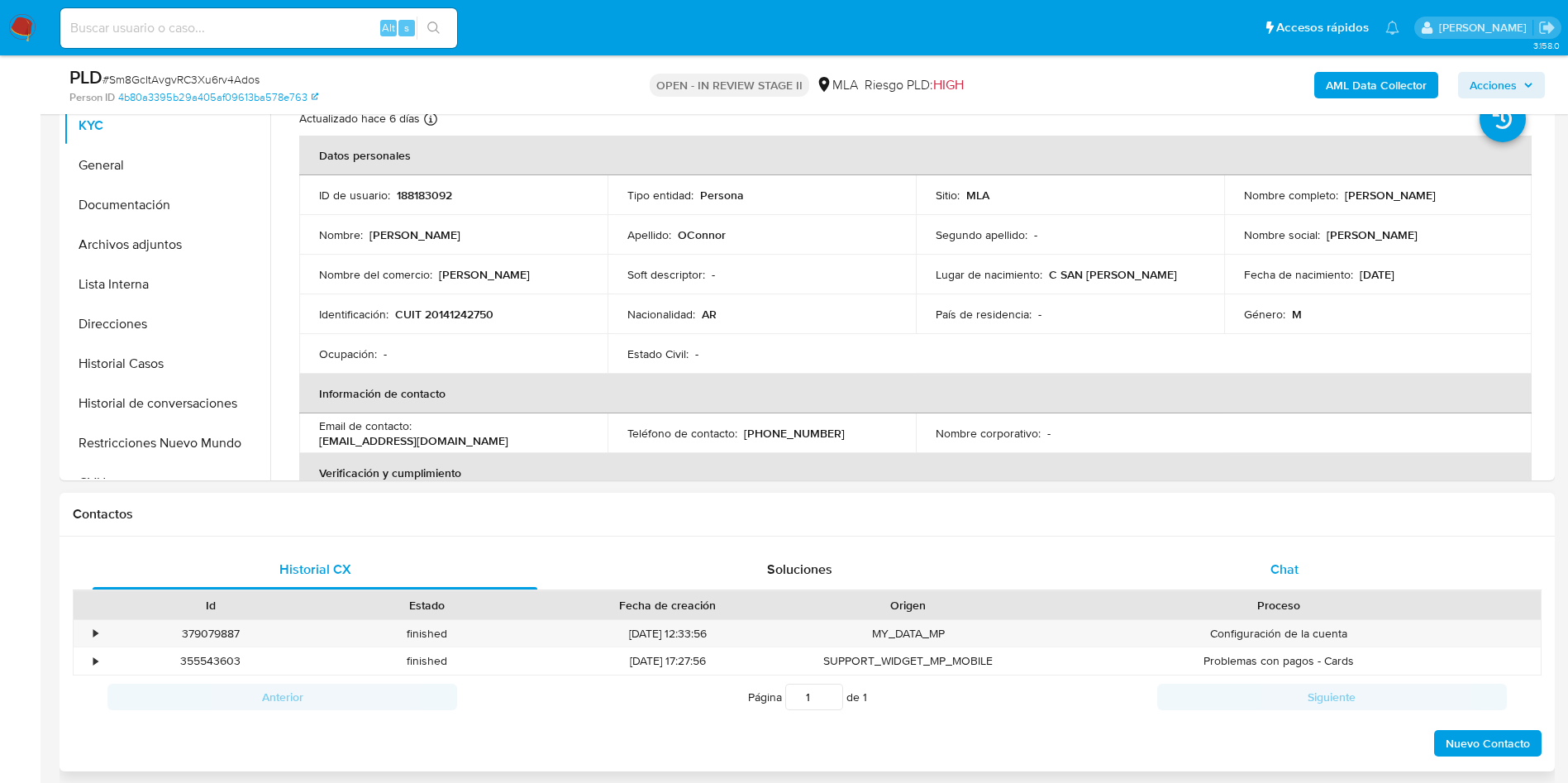
click at [1250, 558] on div "Chat" at bounding box center [1285, 570] width 445 height 39
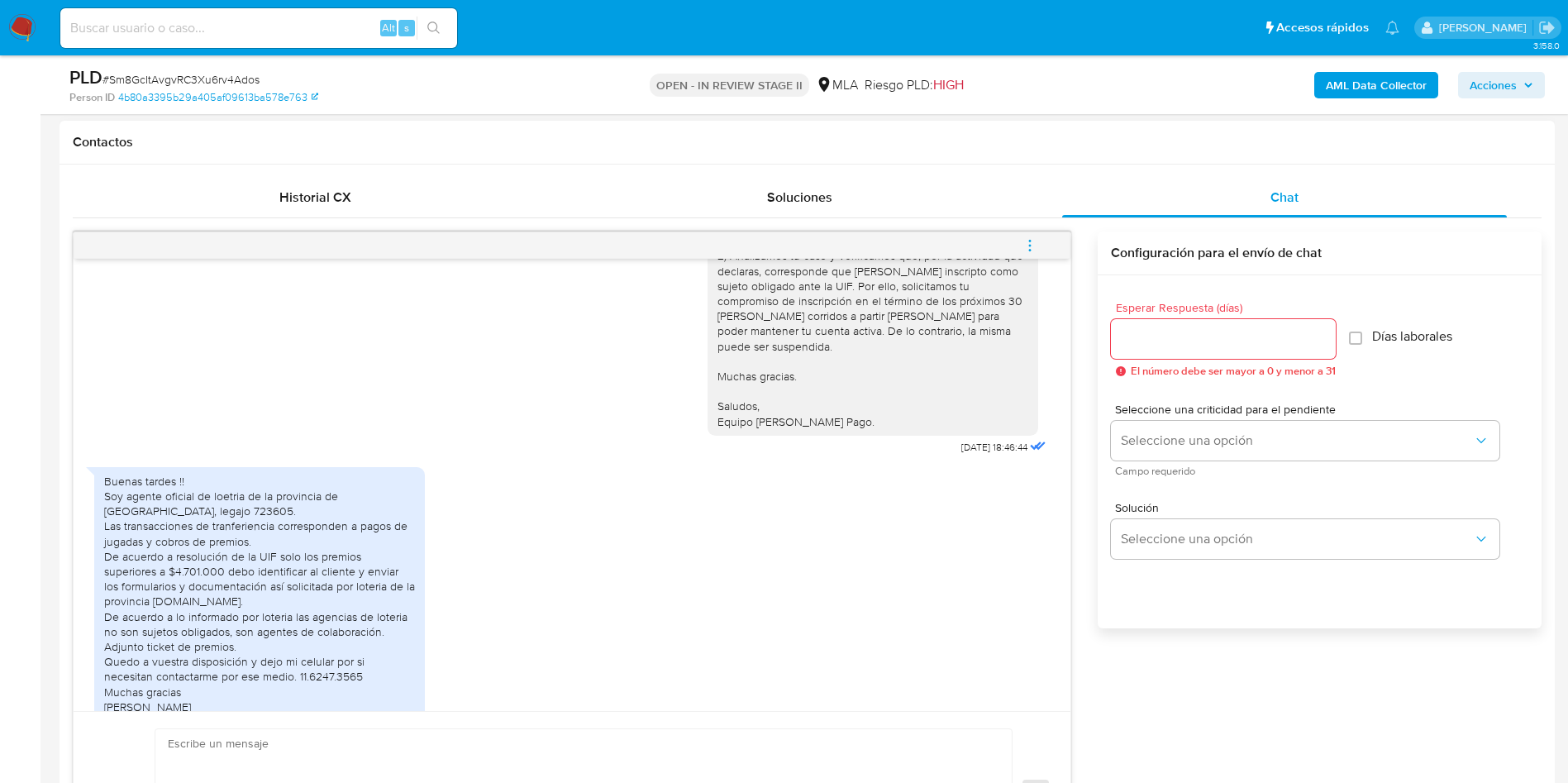
scroll to position [1383, 0]
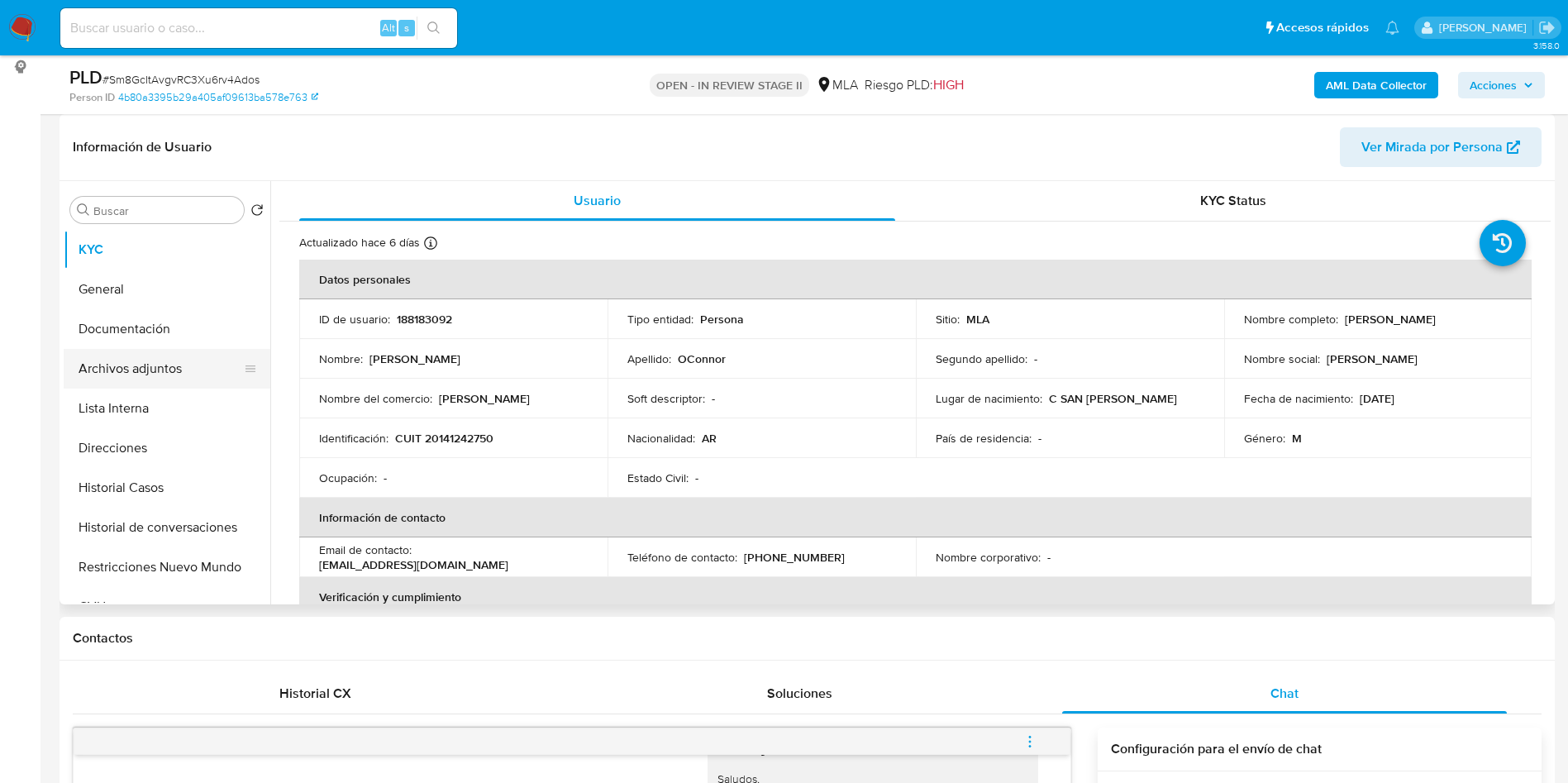
click at [112, 387] on button "Archivos adjuntos" at bounding box center [160, 369] width 193 height 39
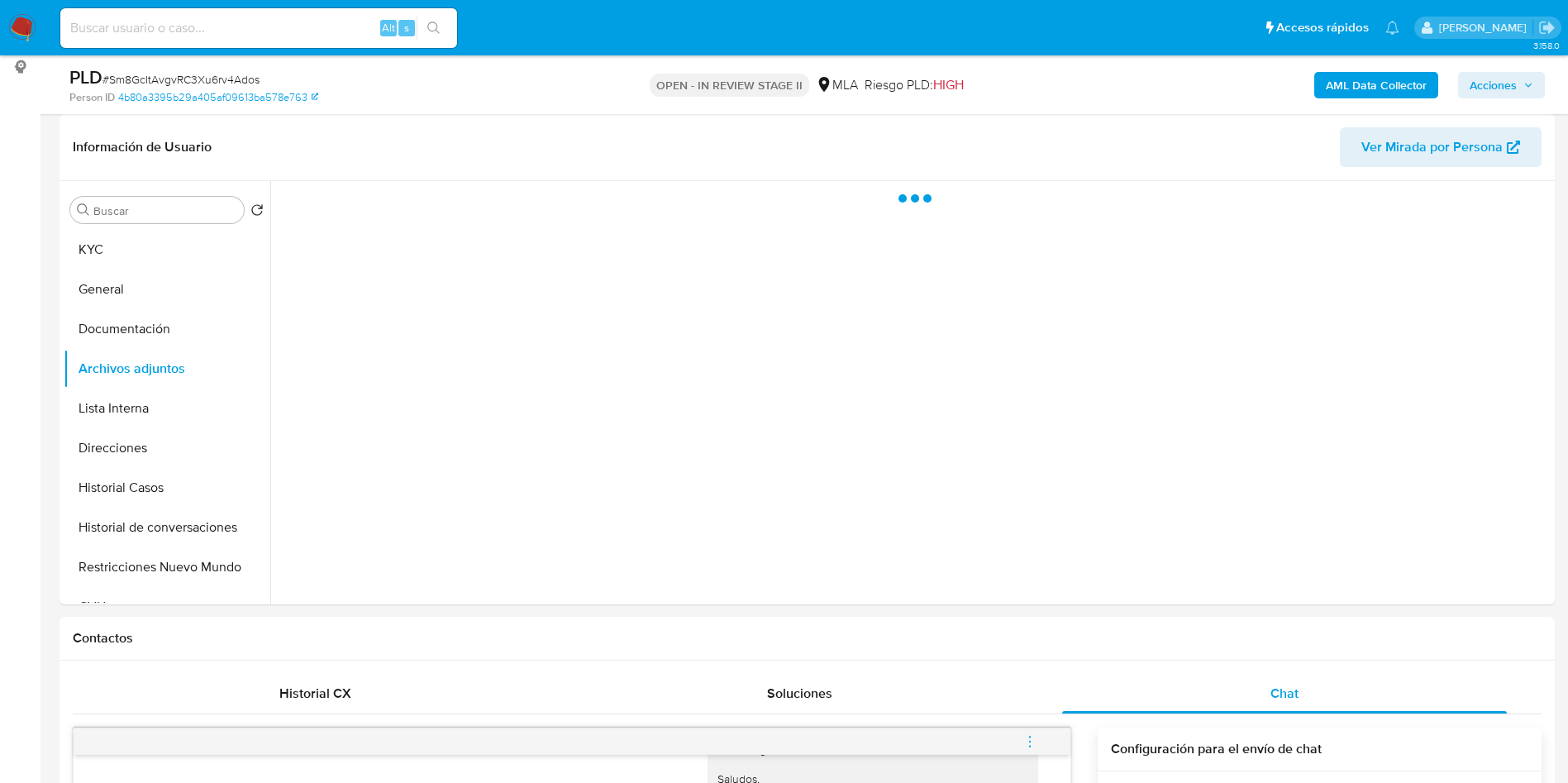
scroll to position [124, 0]
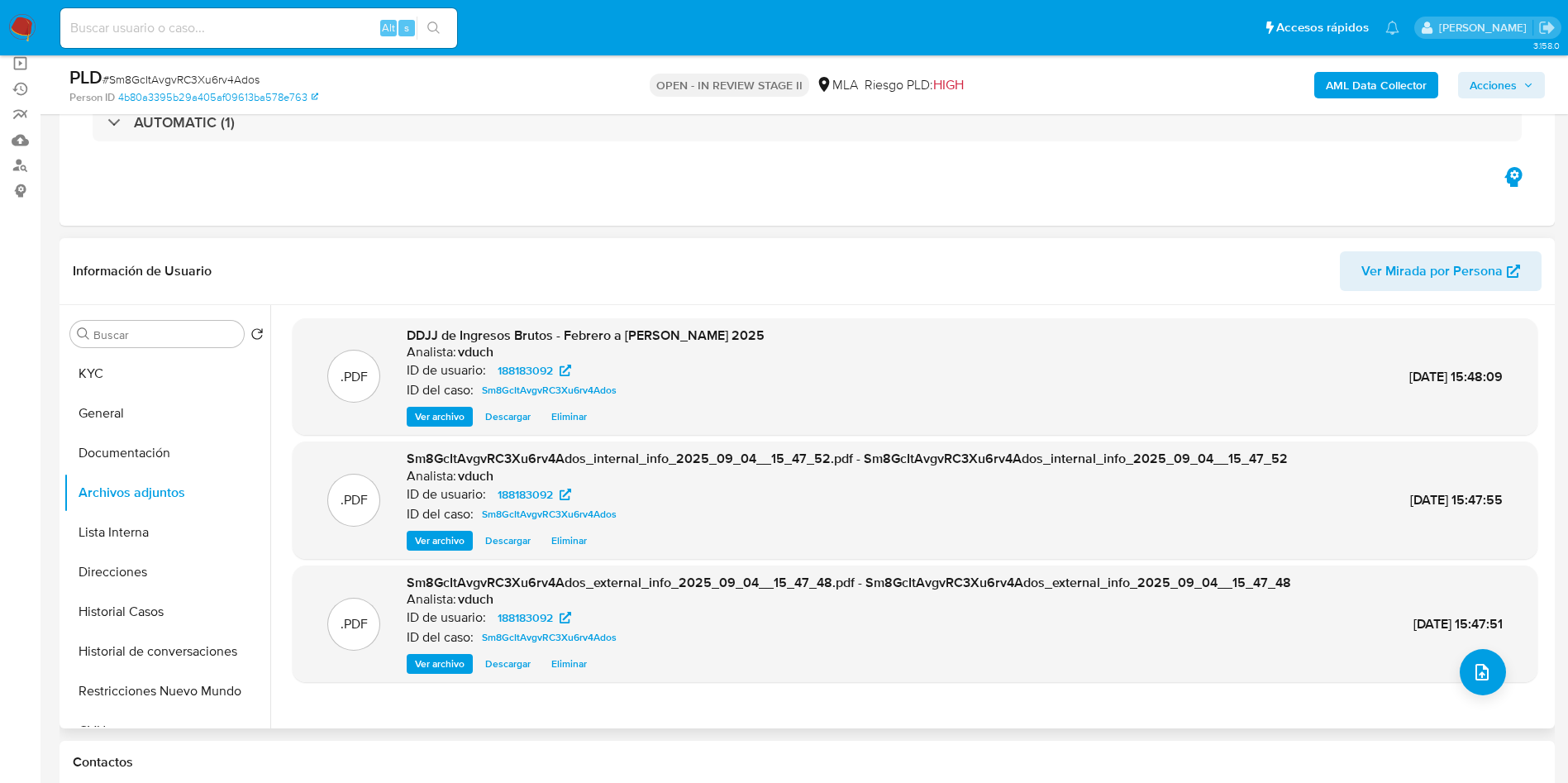
click at [434, 411] on span "Ver archivo" at bounding box center [440, 417] width 50 height 17
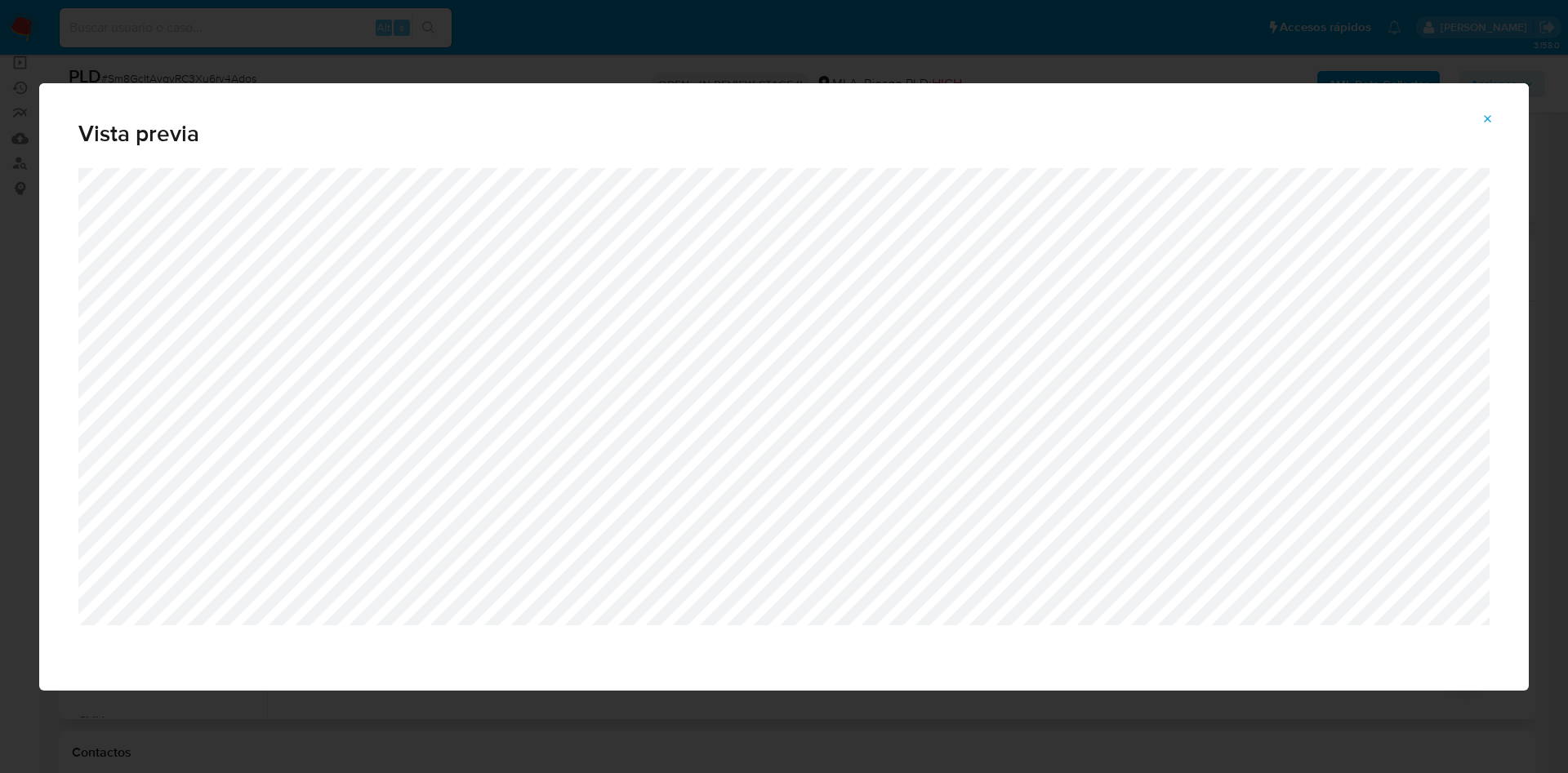
click at [1487, 108] on span "Attachment preview" at bounding box center [1487, 118] width 13 height 23
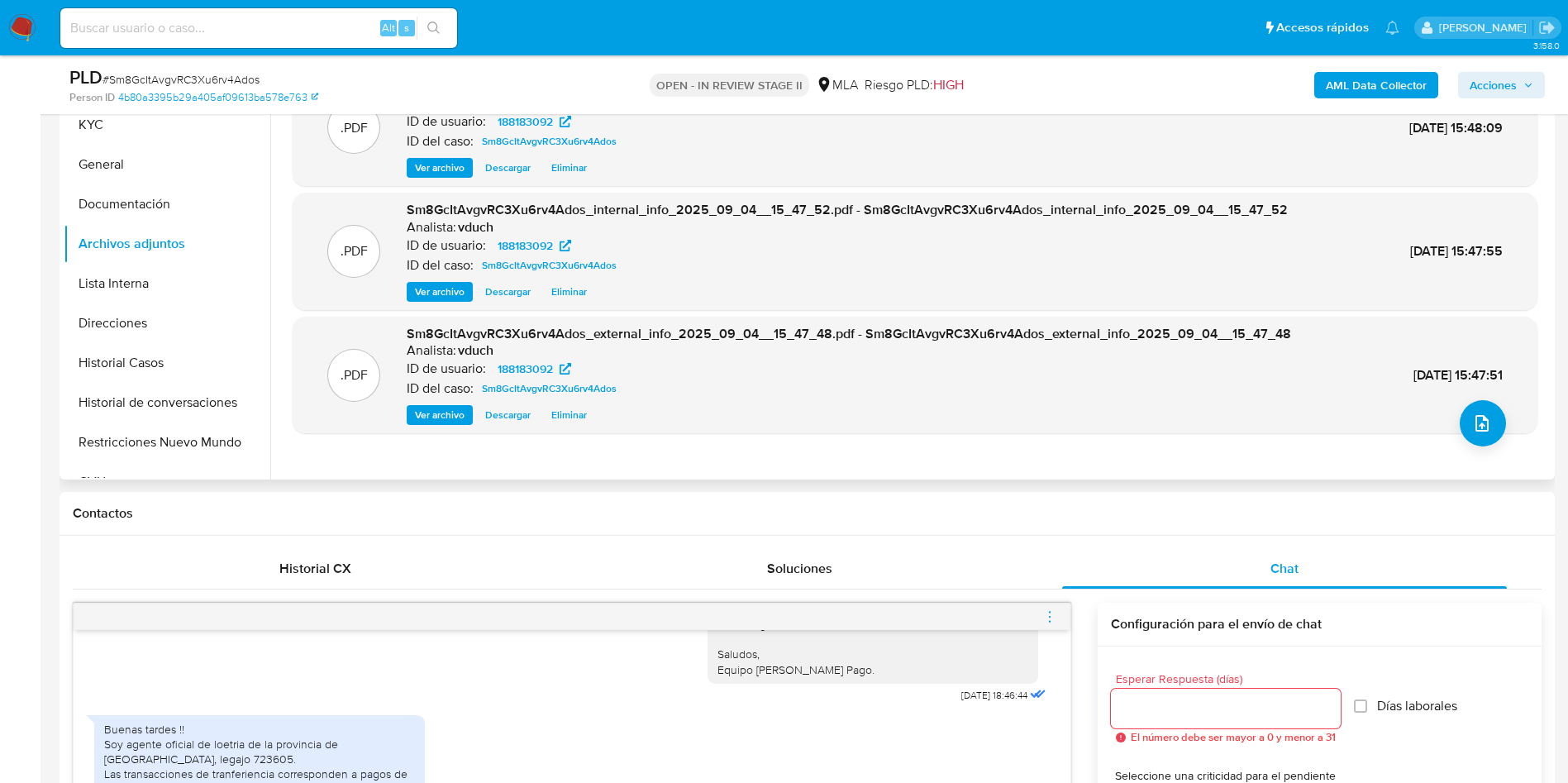
scroll to position [868, 0]
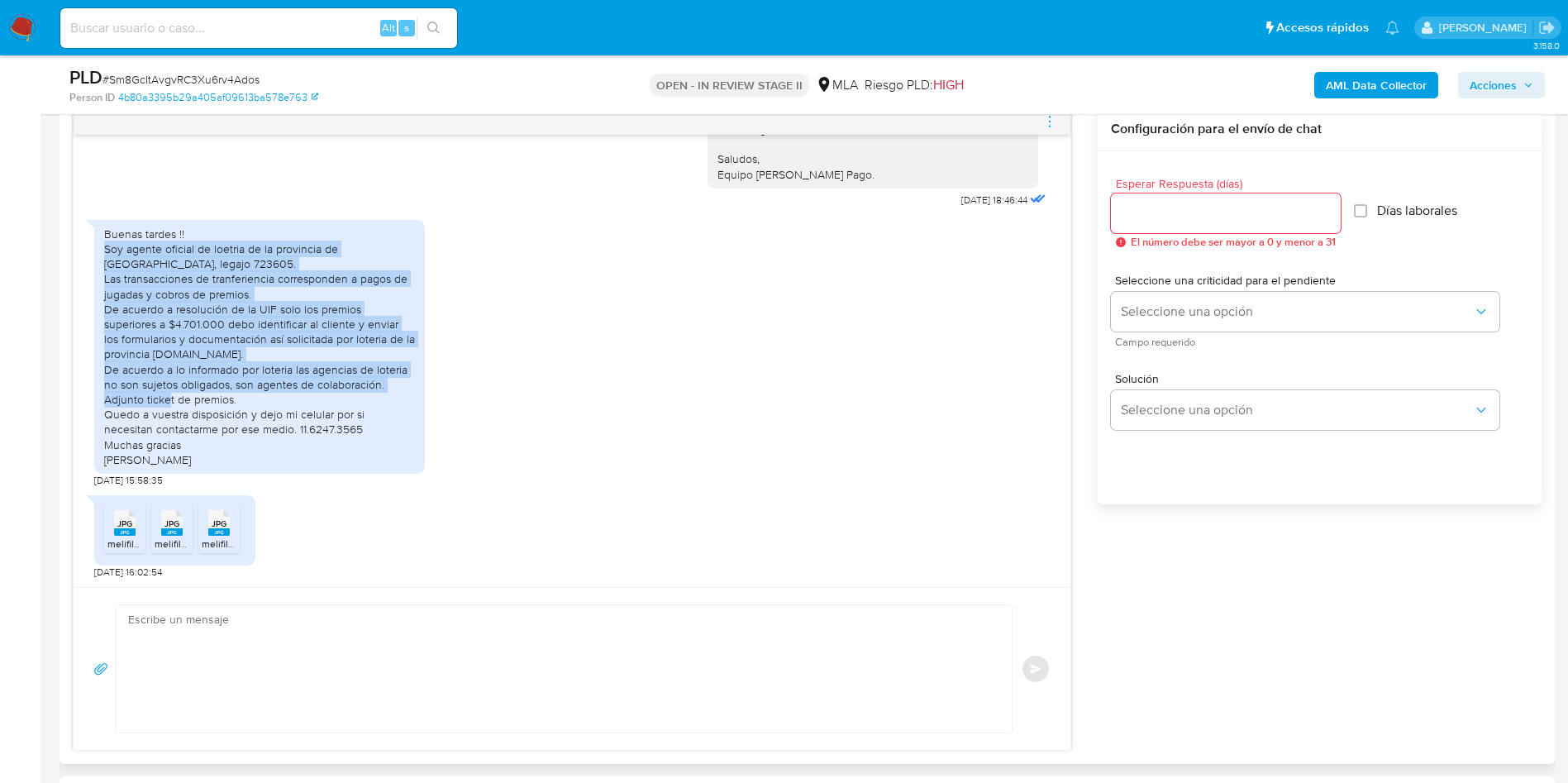
drag, startPoint x: 179, startPoint y: 290, endPoint x: 330, endPoint y: 400, distance: 186.8
click at [330, 400] on div "Buenas tardes !! Soy agente oficial de loetria de la provincia de Buenos Aires,…" at bounding box center [260, 347] width 331 height 254
copy div "Soy agente oficial de loetria de la provincia de Buenos Aires, legajo 723605. L…"
click at [230, 389] on div "Buenas tardes !! Soy agente oficial de loetria de la provincia de Buenos Aires,…" at bounding box center [260, 347] width 311 height 241
click at [395, 383] on div "Buenas tardes !! Soy agente oficial de loetria de la provincia de Buenos Aires,…" at bounding box center [260, 347] width 311 height 241
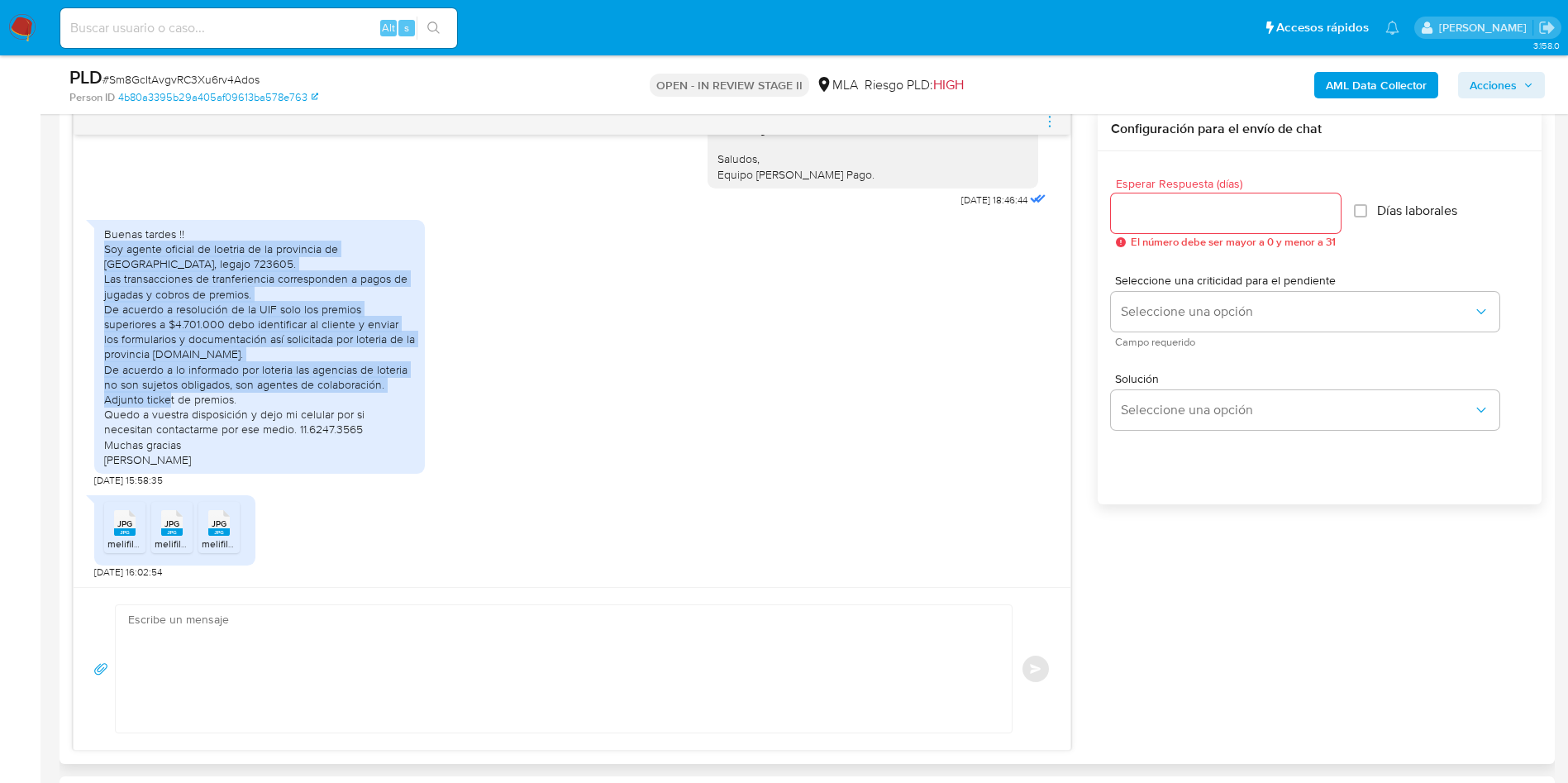
click at [384, 388] on div "Buenas tardes !! Soy agente oficial de loetria de la provincia de Buenos Aires,…" at bounding box center [260, 347] width 311 height 241
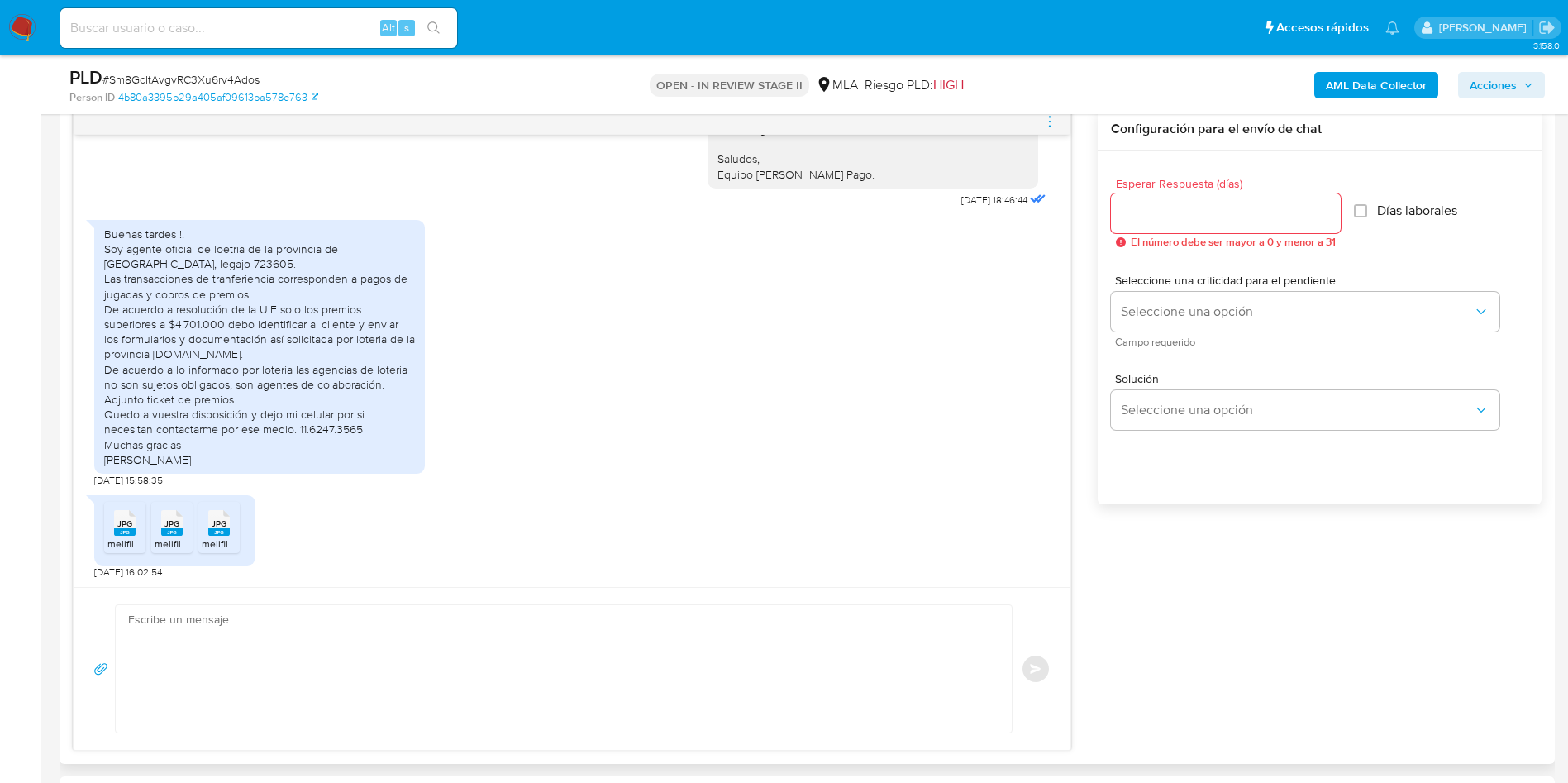
click at [557, 382] on div "Buenas tardes !! Soy agente oficial de loetria de la provincia de Buenos Aires,…" at bounding box center [573, 350] width 956 height 276
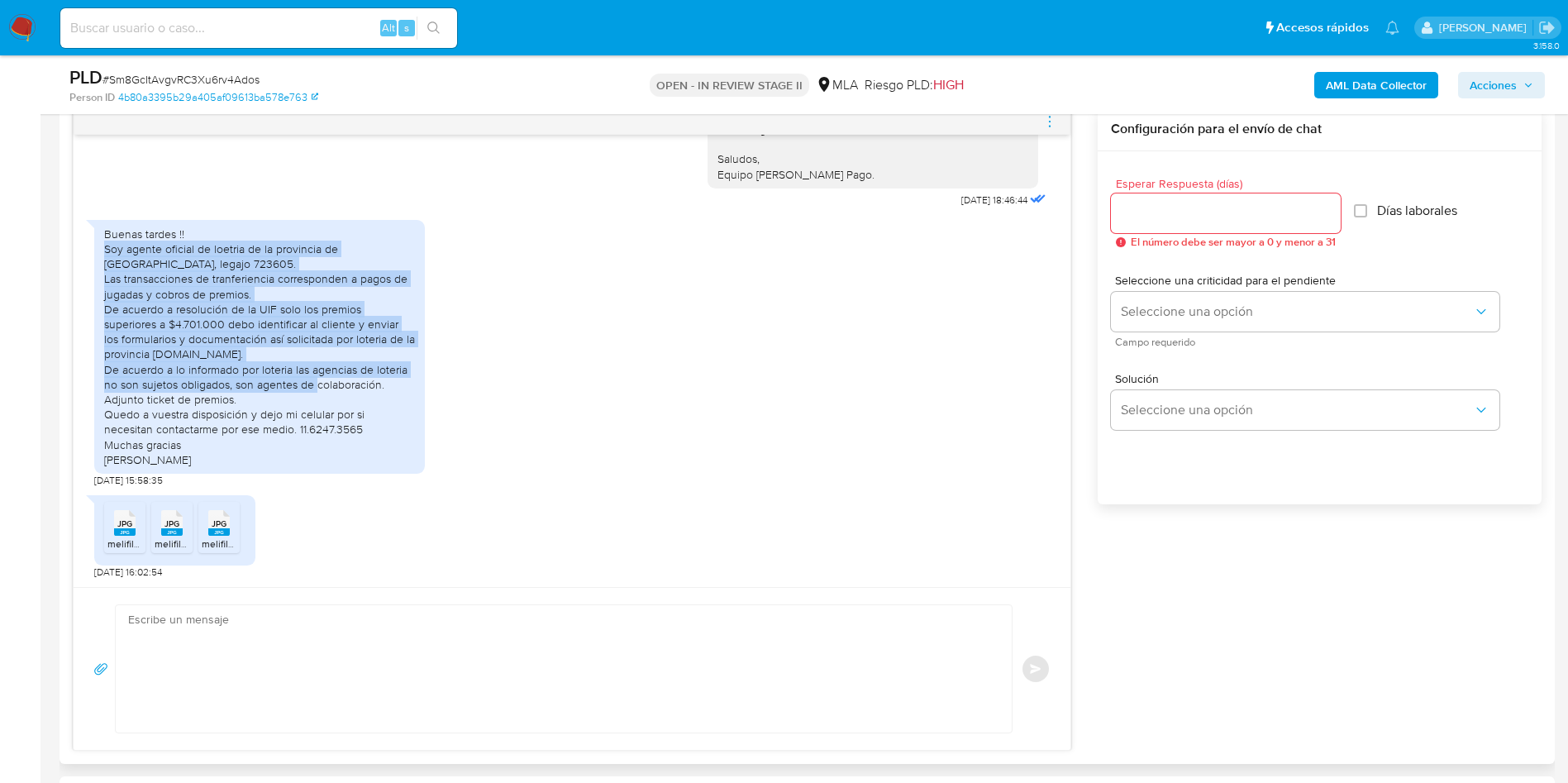
drag, startPoint x: 356, startPoint y: 375, endPoint x: 99, endPoint y: 253, distance: 284.5
click at [99, 253] on div "Buenas tardes !! Soy agente oficial de loetria de la provincia de Buenos Aires,…" at bounding box center [260, 347] width 331 height 254
copy div "Soy agente oficial de loetria de la provincia de Buenos Aires, legajo 723605. L…"
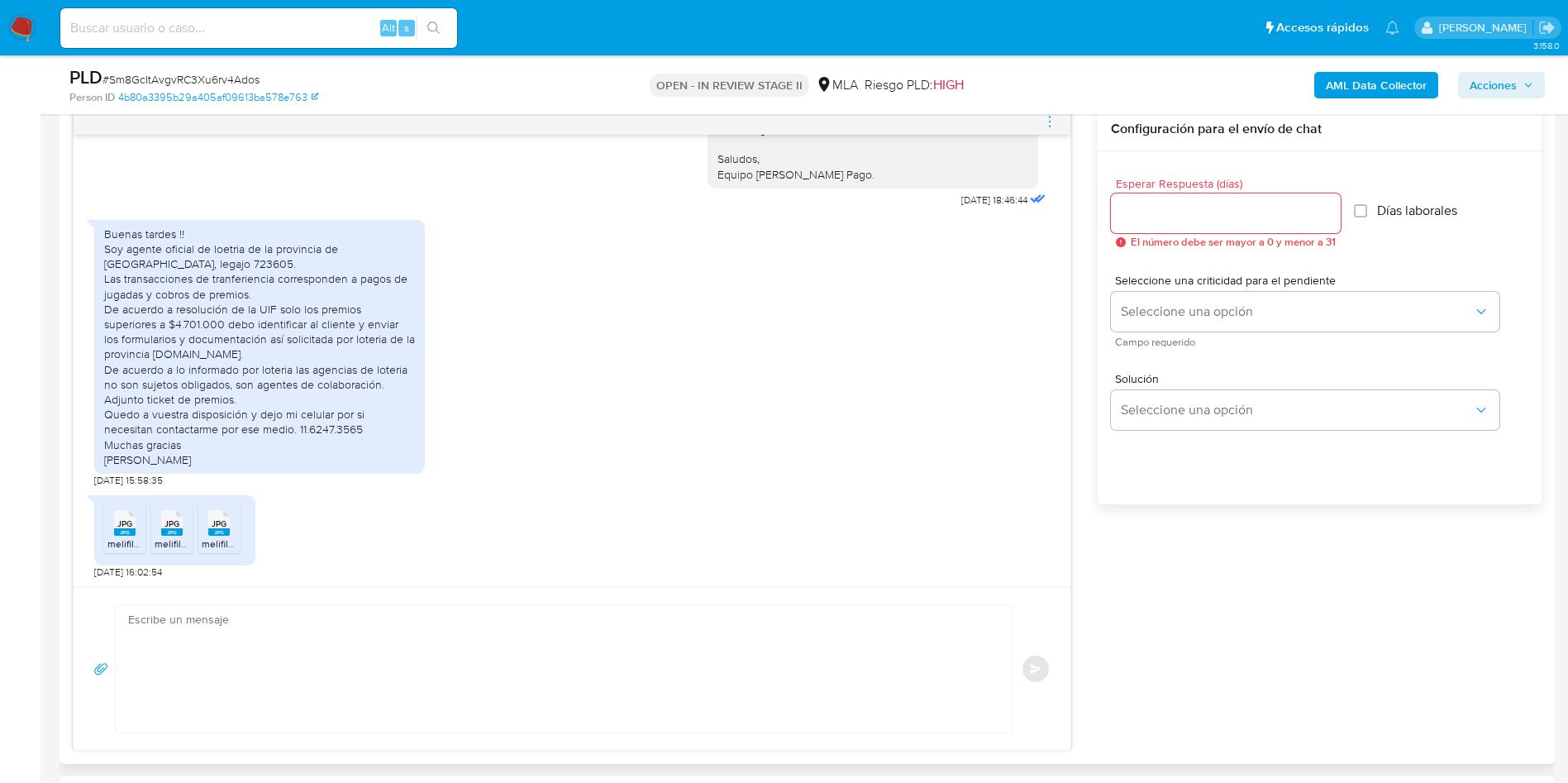
click at [122, 533] on rect at bounding box center [125, 533] width 22 height 8
click at [180, 535] on rect at bounding box center [172, 533] width 22 height 8
click at [228, 536] on icon "JPG" at bounding box center [218, 523] width 22 height 29
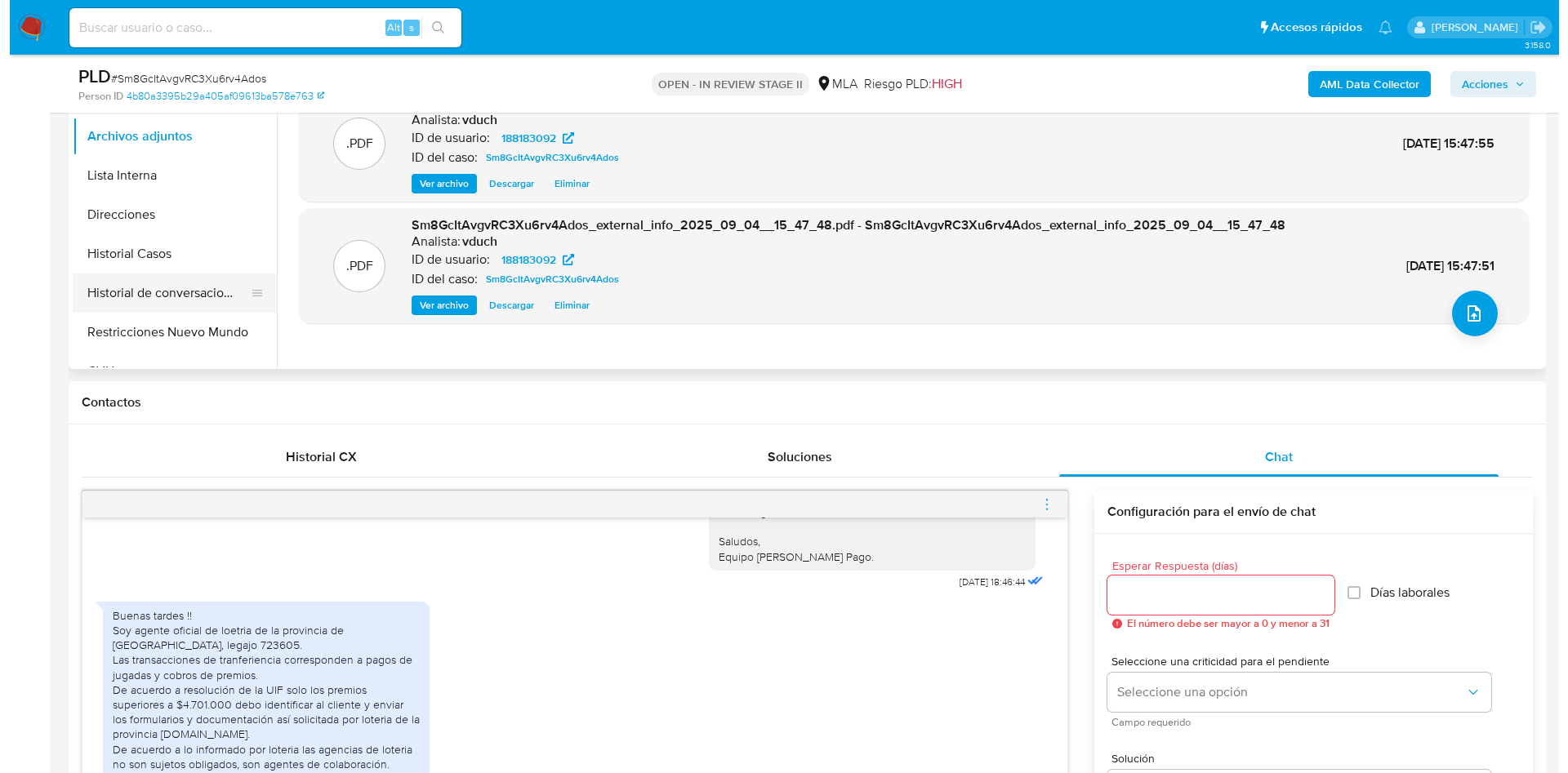
scroll to position [368, 0]
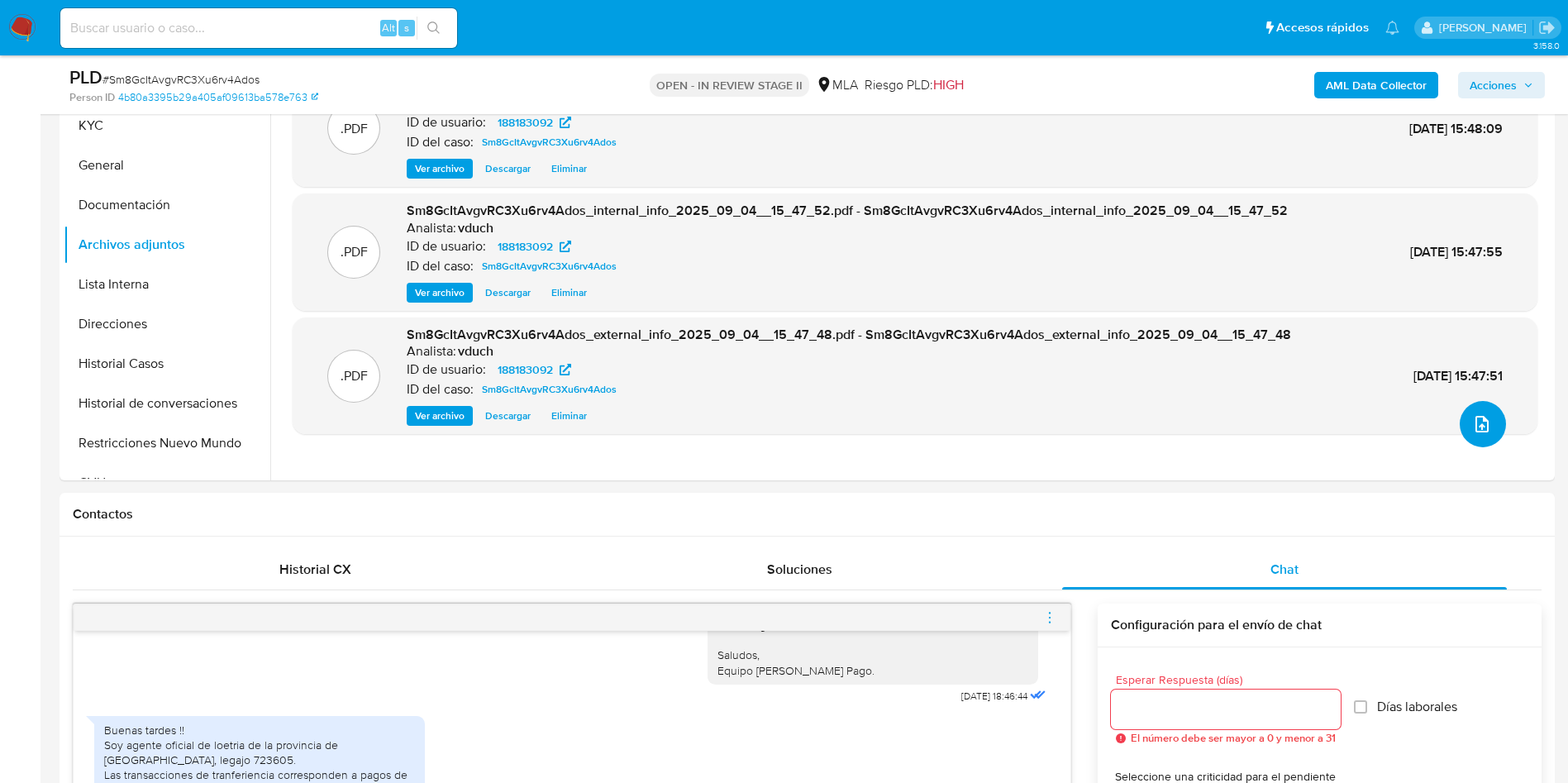
click at [1475, 430] on icon "upload-file" at bounding box center [1482, 424] width 20 height 20
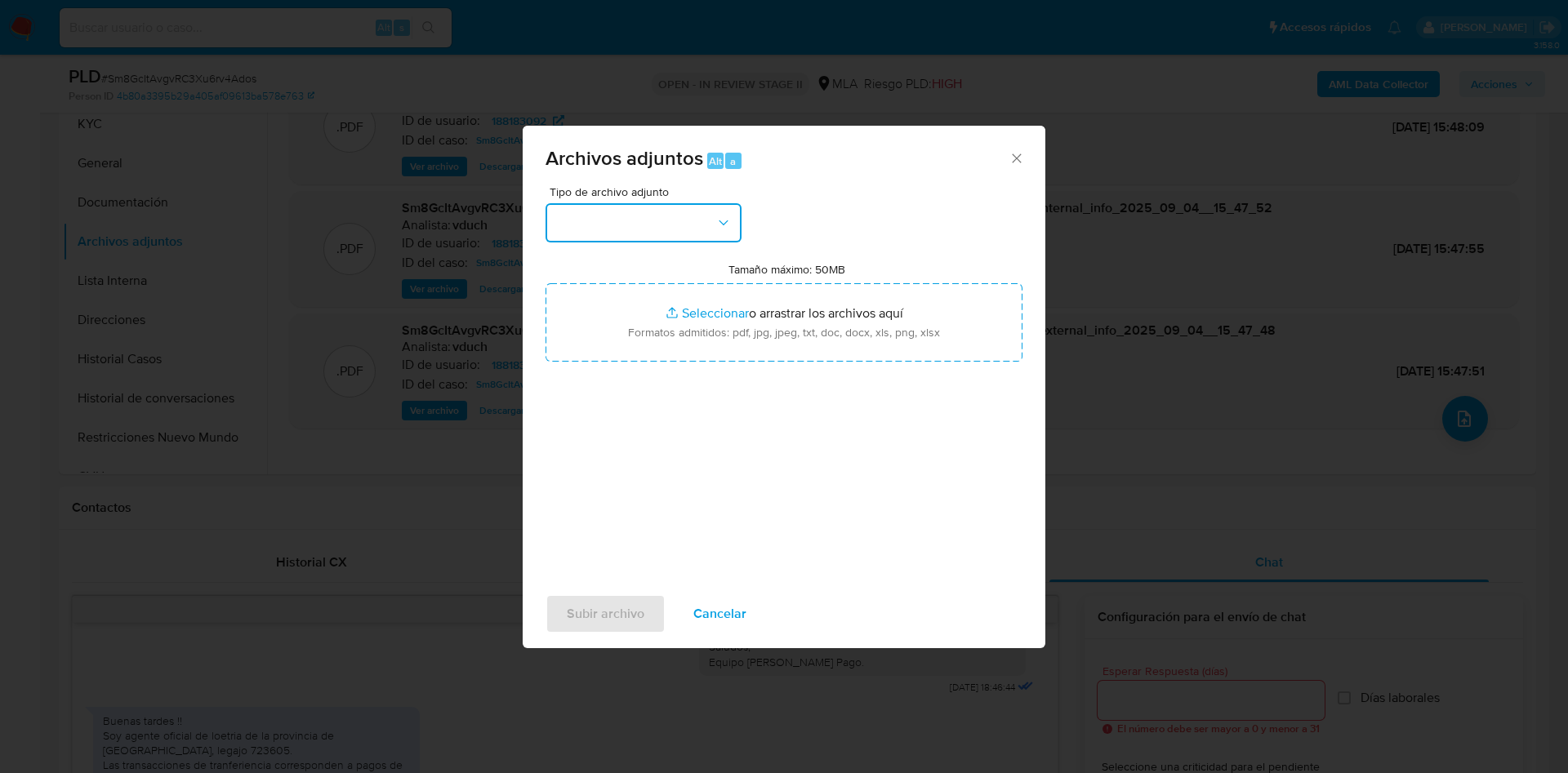
click at [625, 222] on button "button" at bounding box center [643, 223] width 196 height 39
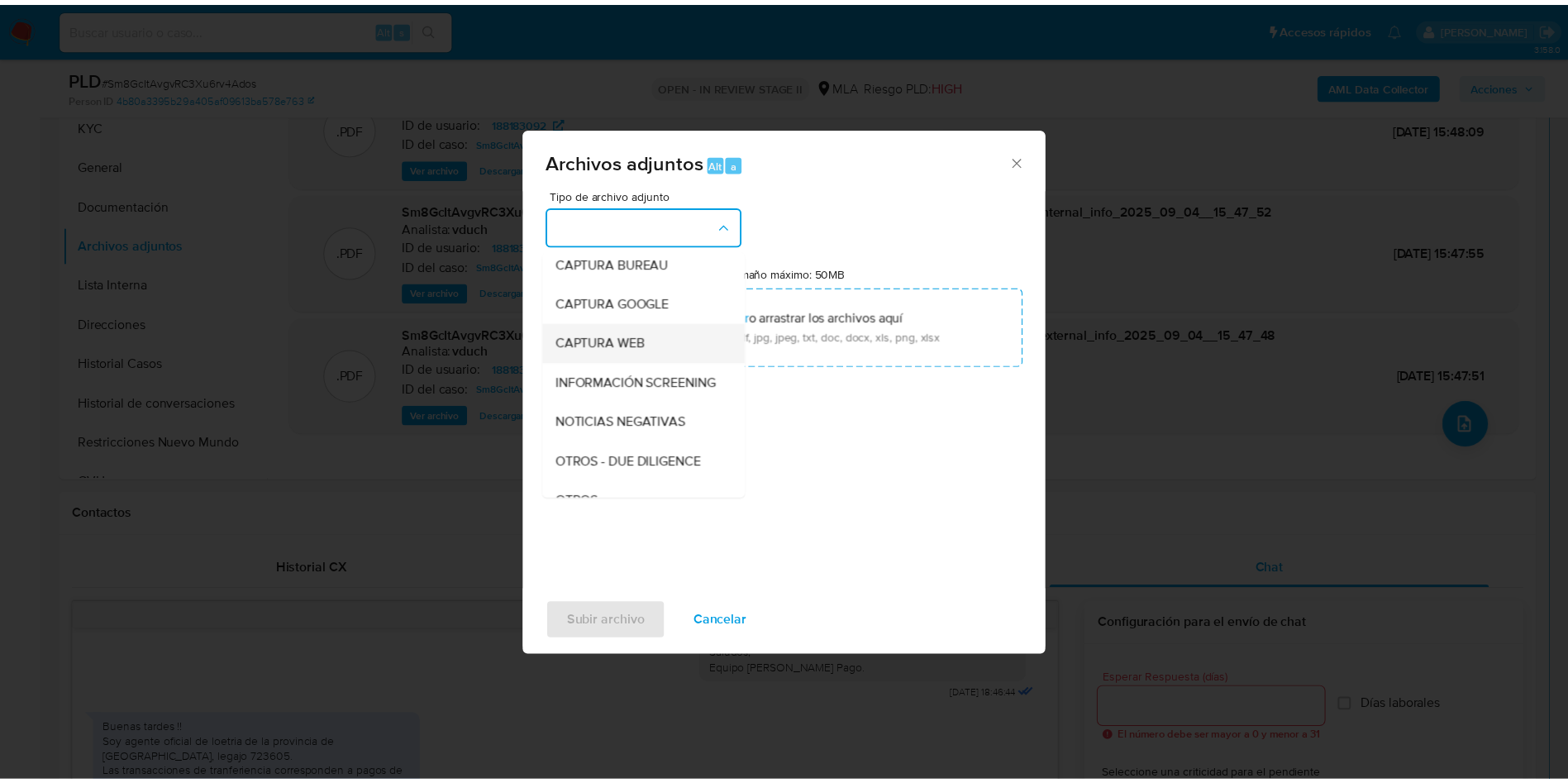
scroll to position [124, 0]
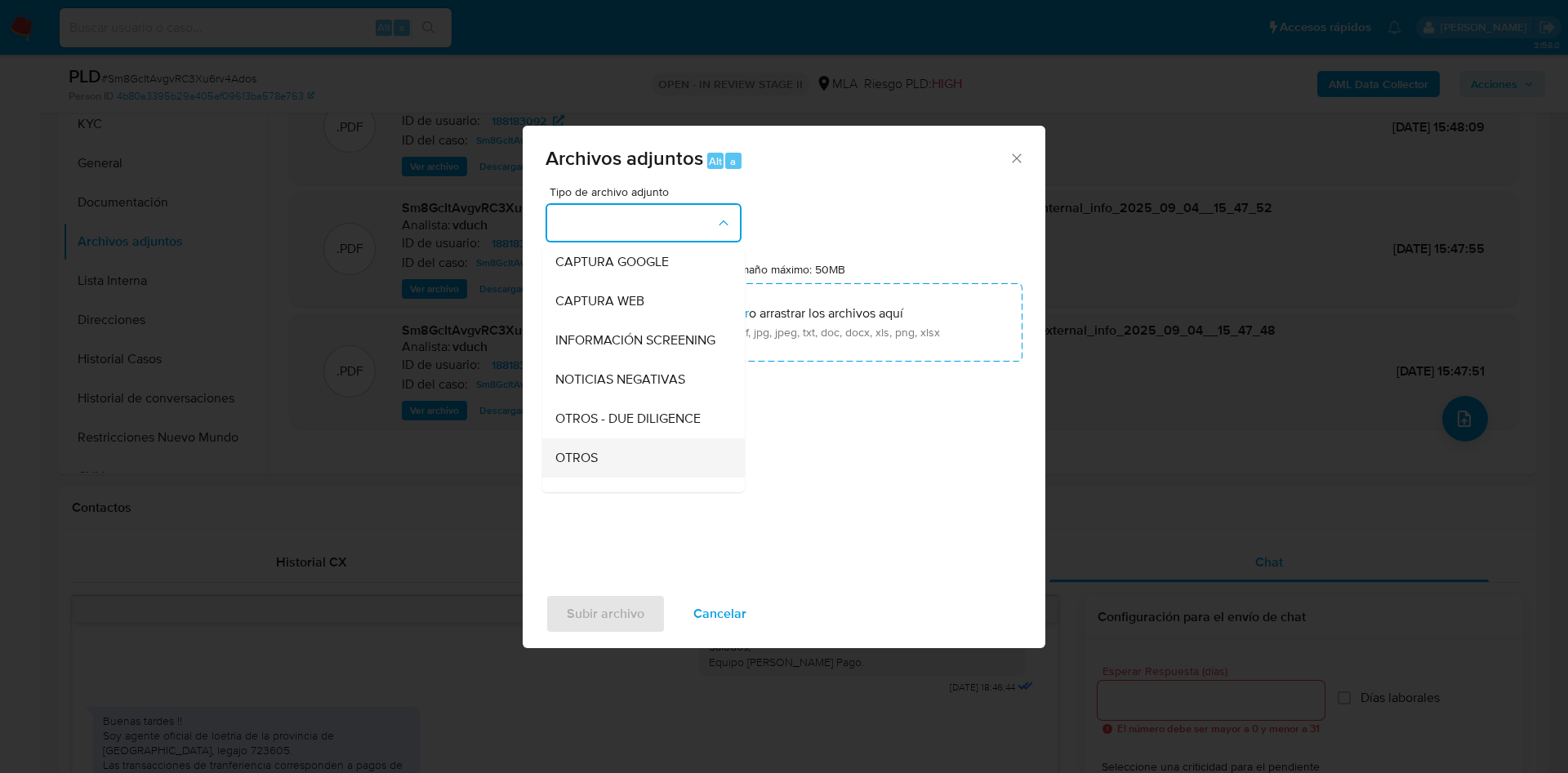
click at [625, 468] on div "OTROS" at bounding box center [639, 458] width 167 height 39
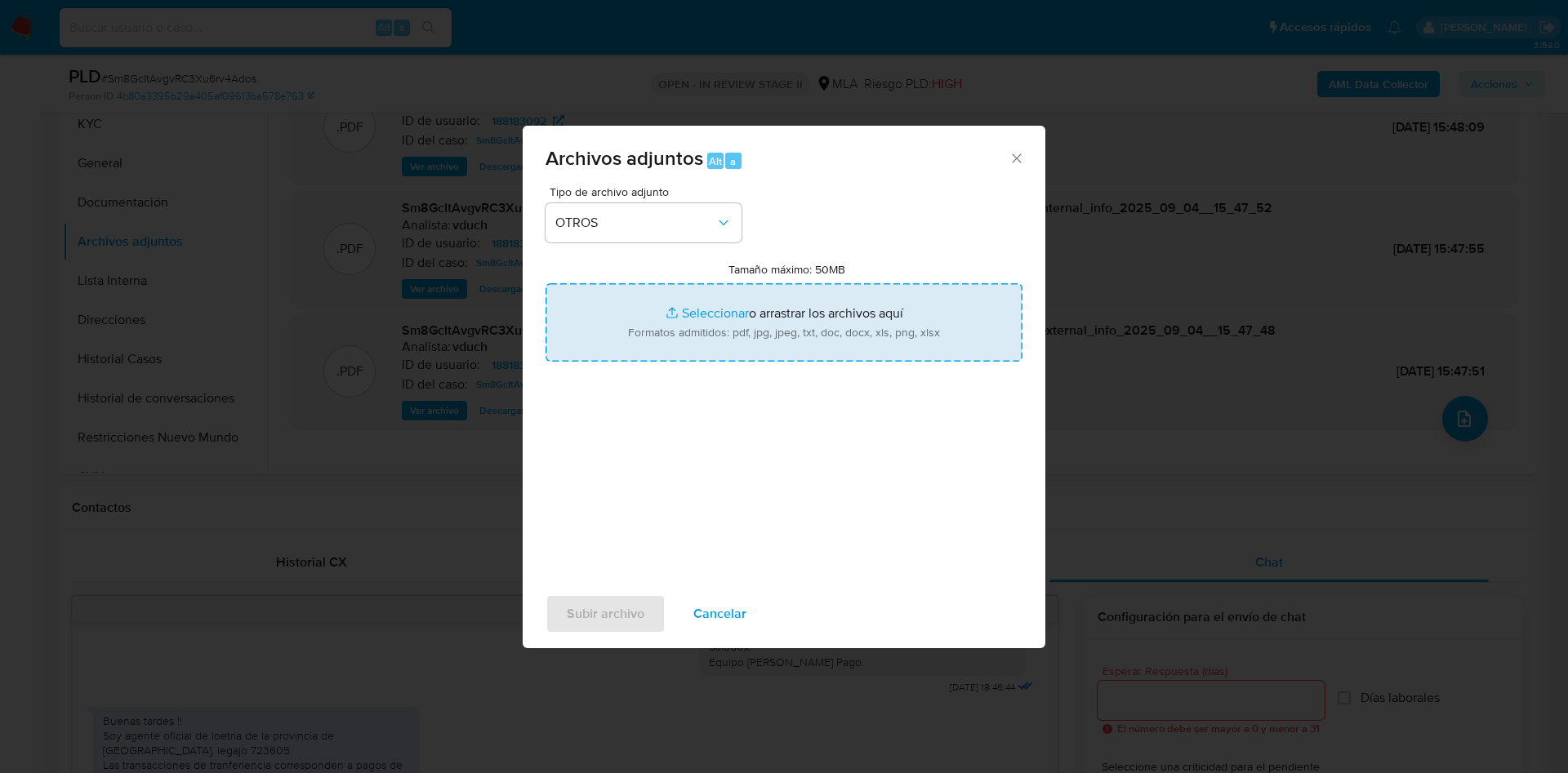
type input "C:\fakepath\Tickets premios.pdf"
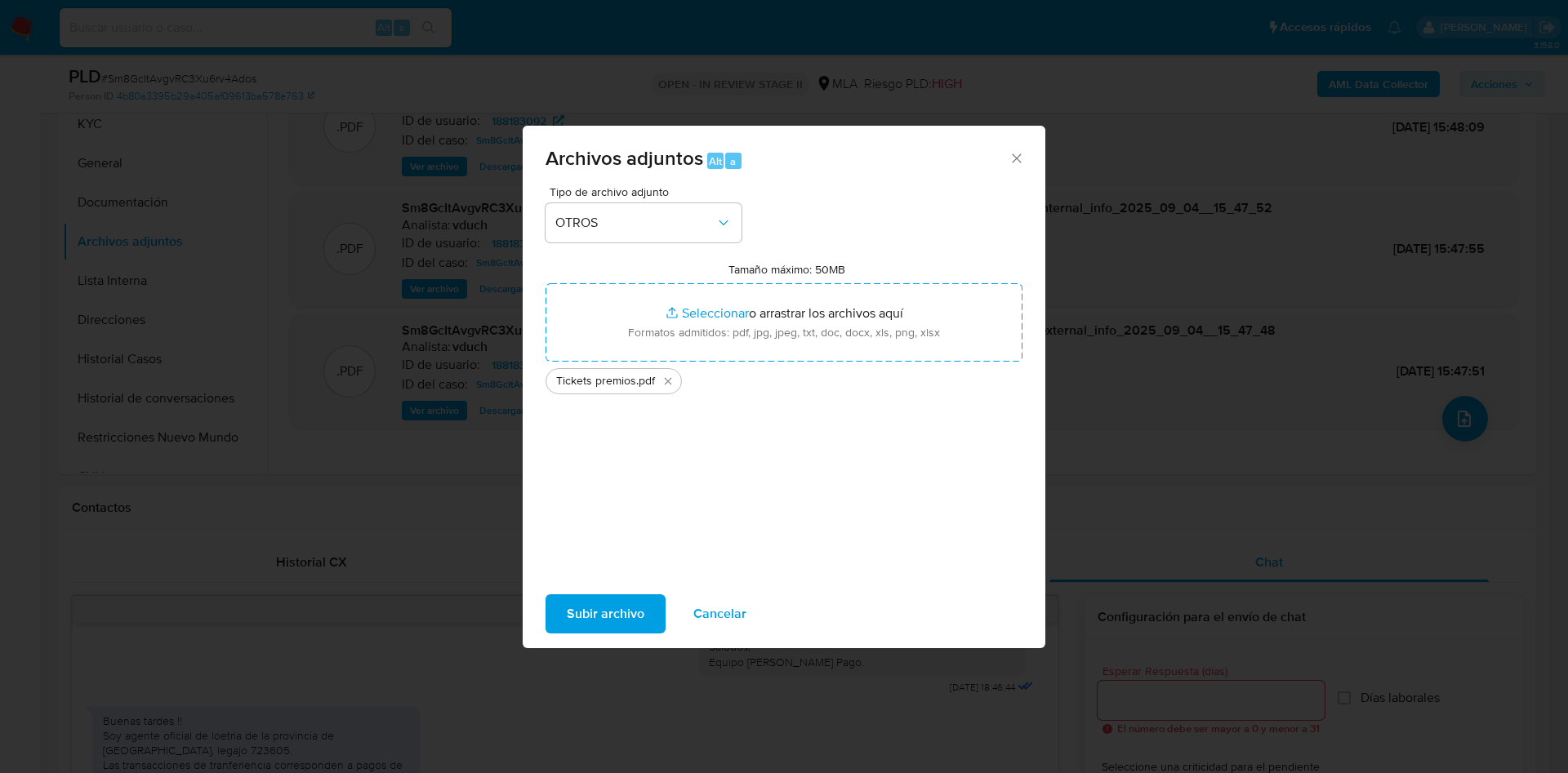
click at [594, 613] on span "Subir archivo" at bounding box center [605, 614] width 78 height 36
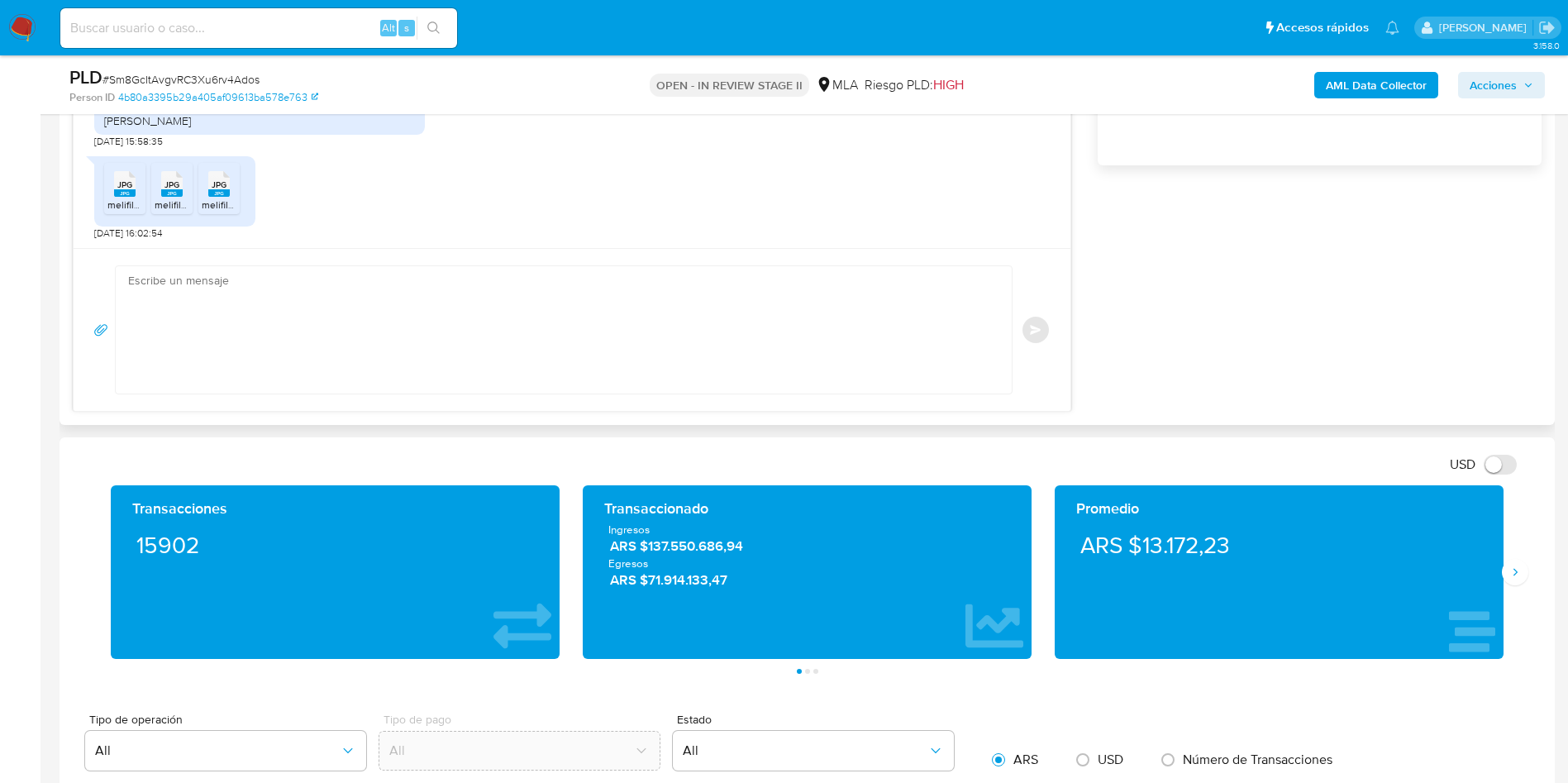
scroll to position [868, 0]
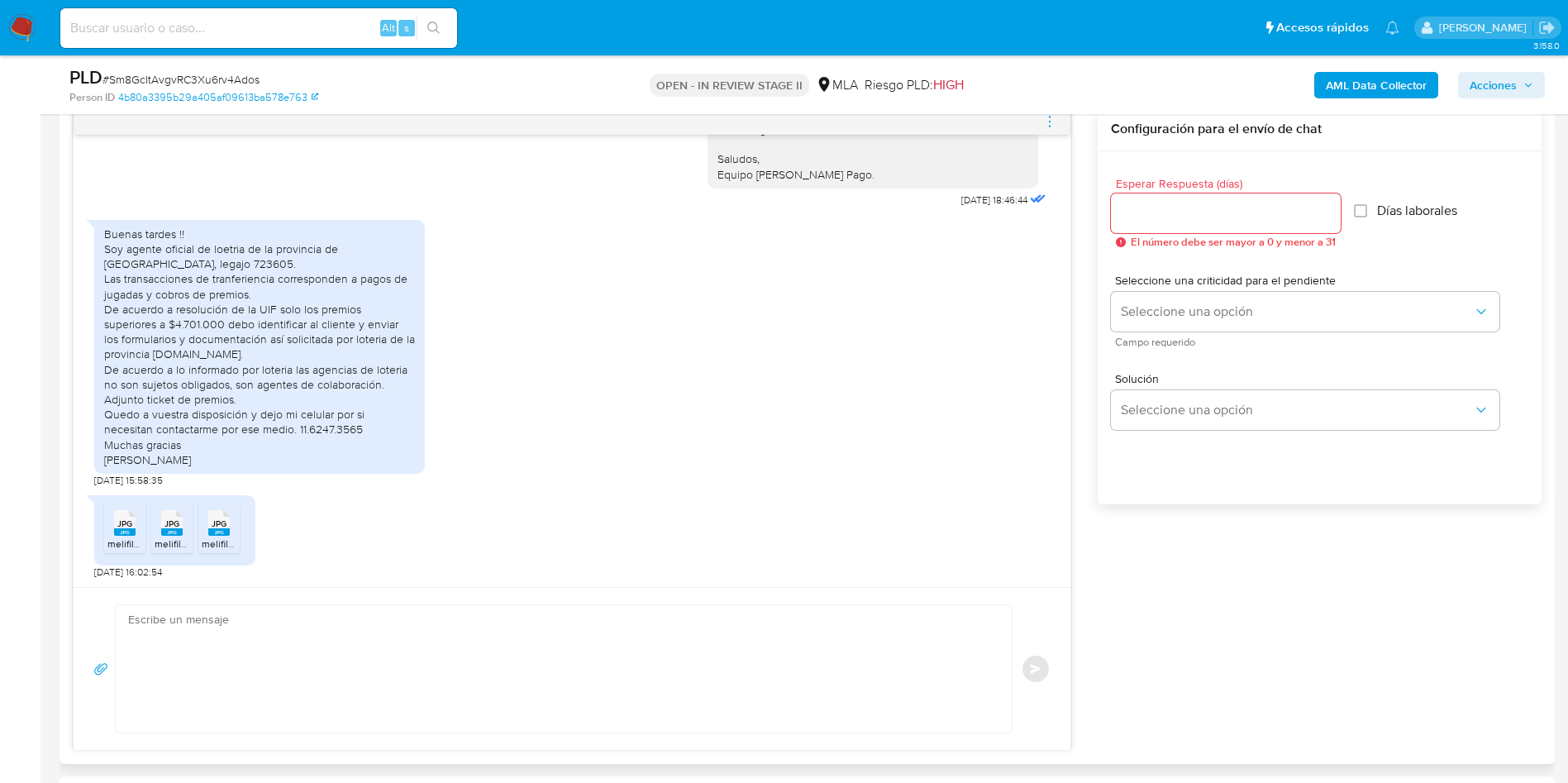
click at [536, 653] on textarea at bounding box center [560, 670] width 863 height 128
paste textarea "Hola, ¡Muchas gracias por tu respuesta! Confirmamos la recepción de la document…"
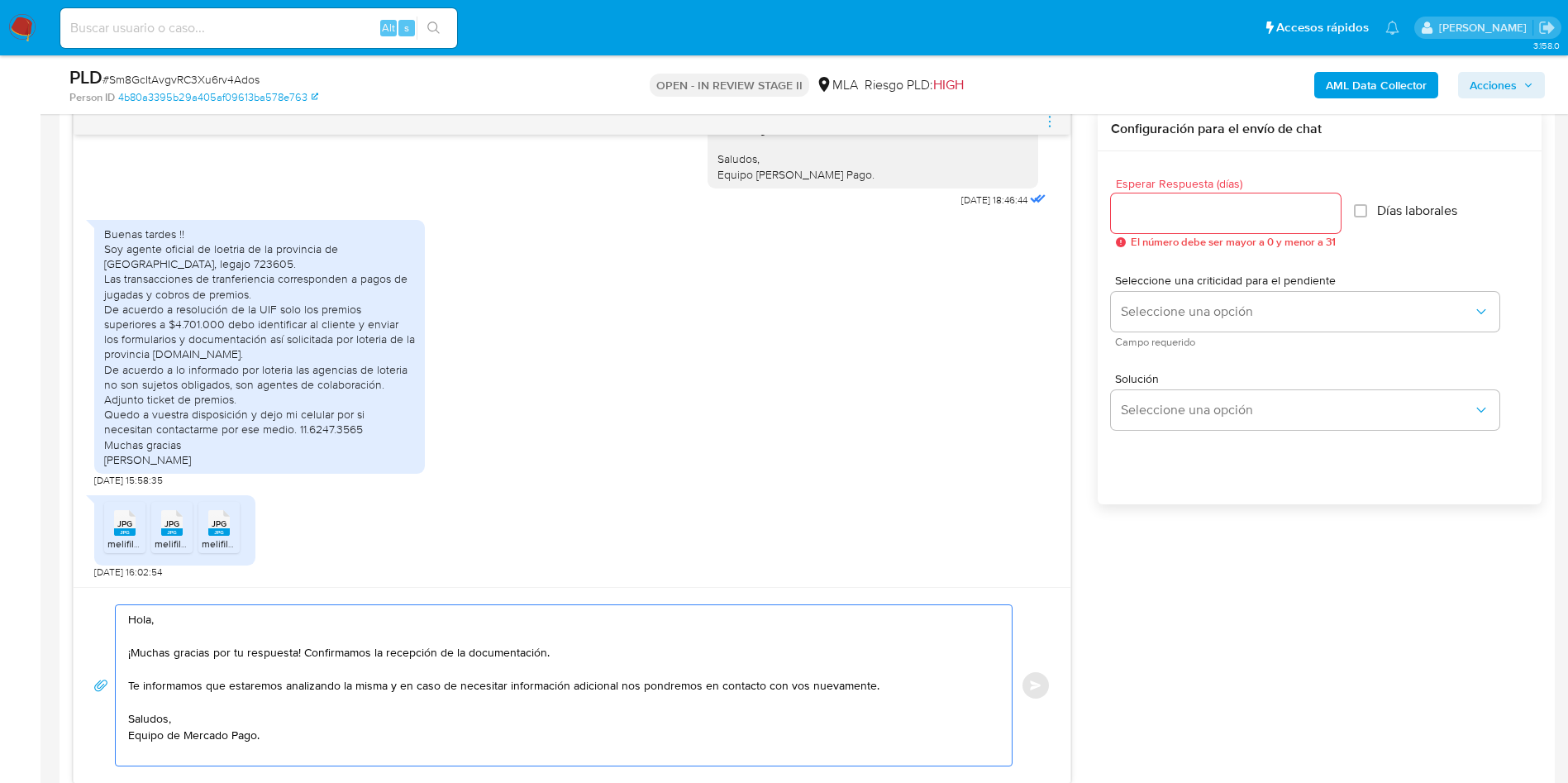
type textarea "Hola, ¡Muchas gracias por tu respuesta! Confirmamos la recepción de la document…"
click at [1315, 213] on input "Esperar Respuesta (días)" at bounding box center [1226, 213] width 230 height 22
type input "0"
click at [1049, 678] on button "Enviar" at bounding box center [1036, 685] width 30 height 30
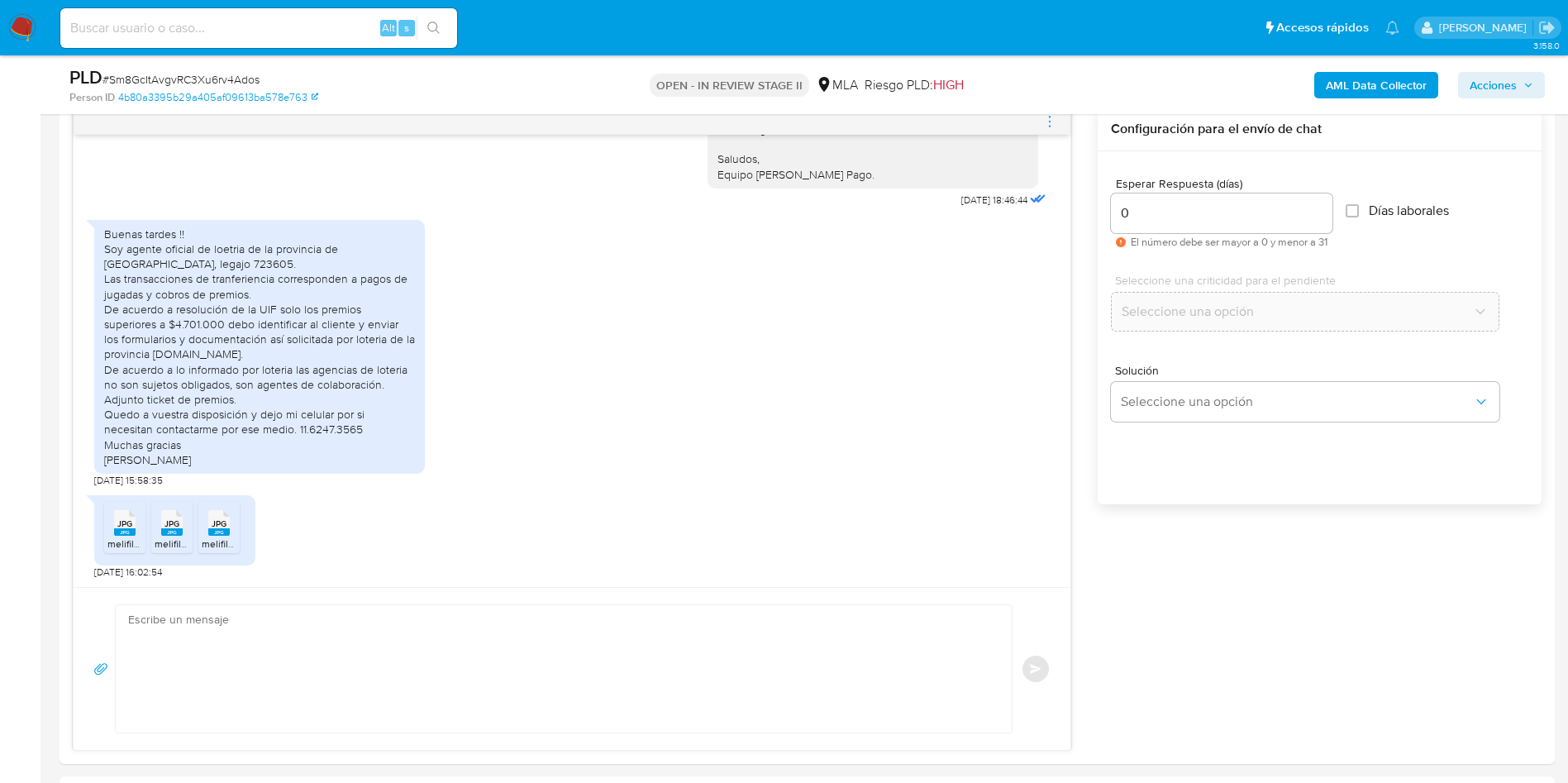
scroll to position [1597, 0]
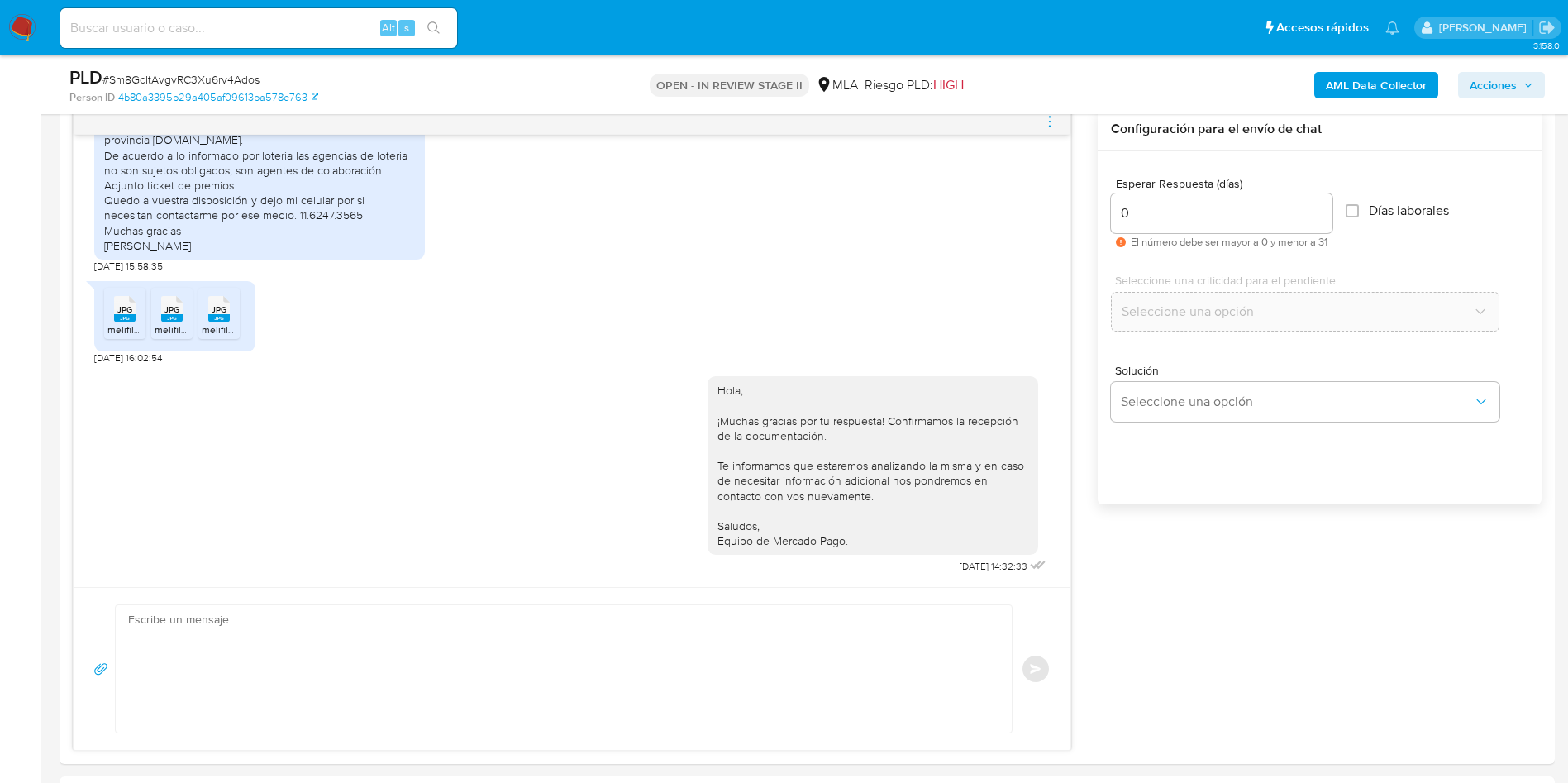
click at [183, 68] on div "PLD # Sm8GcItAvgvRC3Xu6rv4Ados" at bounding box center [312, 78] width 486 height 24
copy span "Sm8GcItAvgvRC3Xu6rv4Ados"
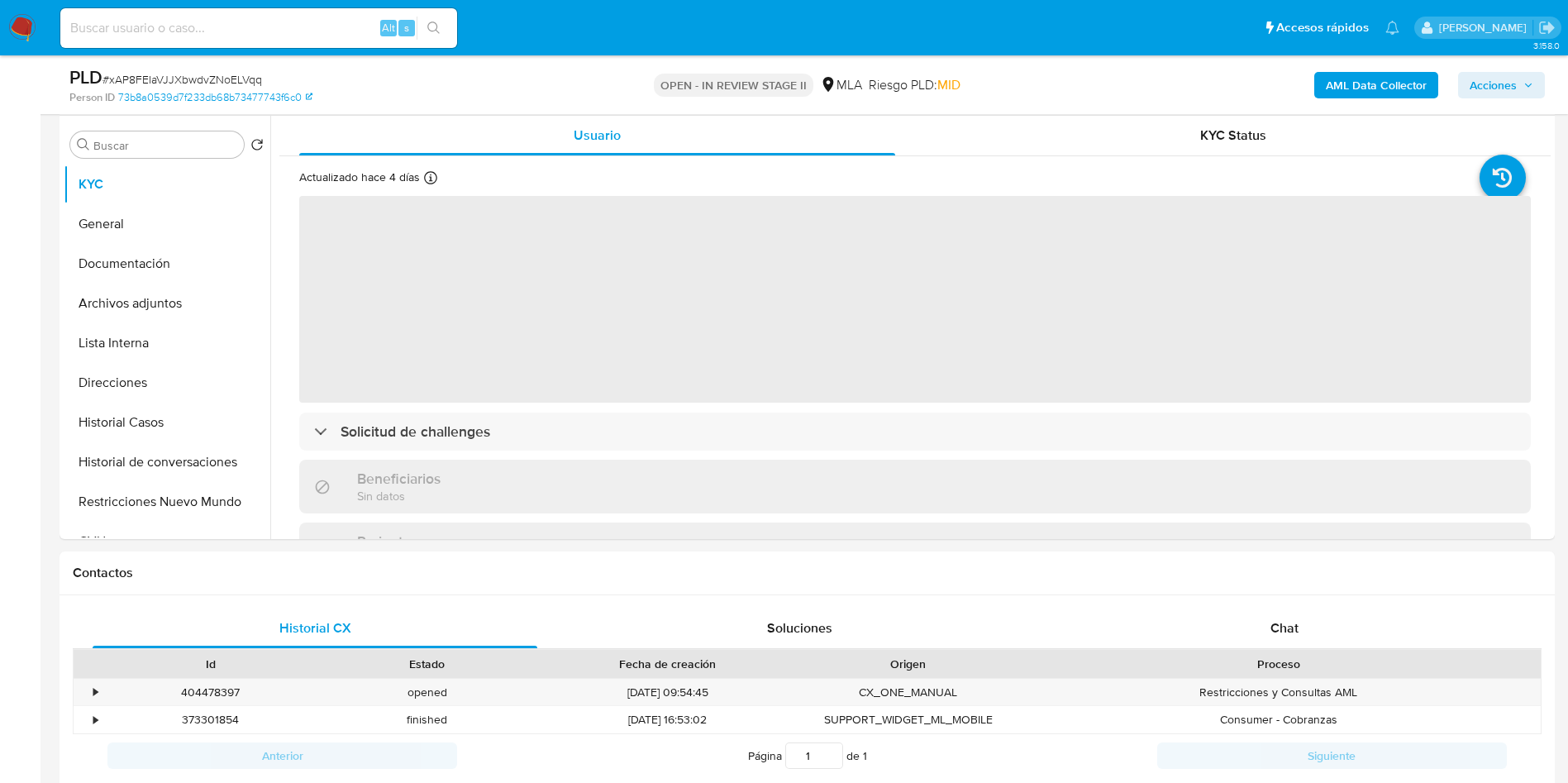
scroll to position [372, 0]
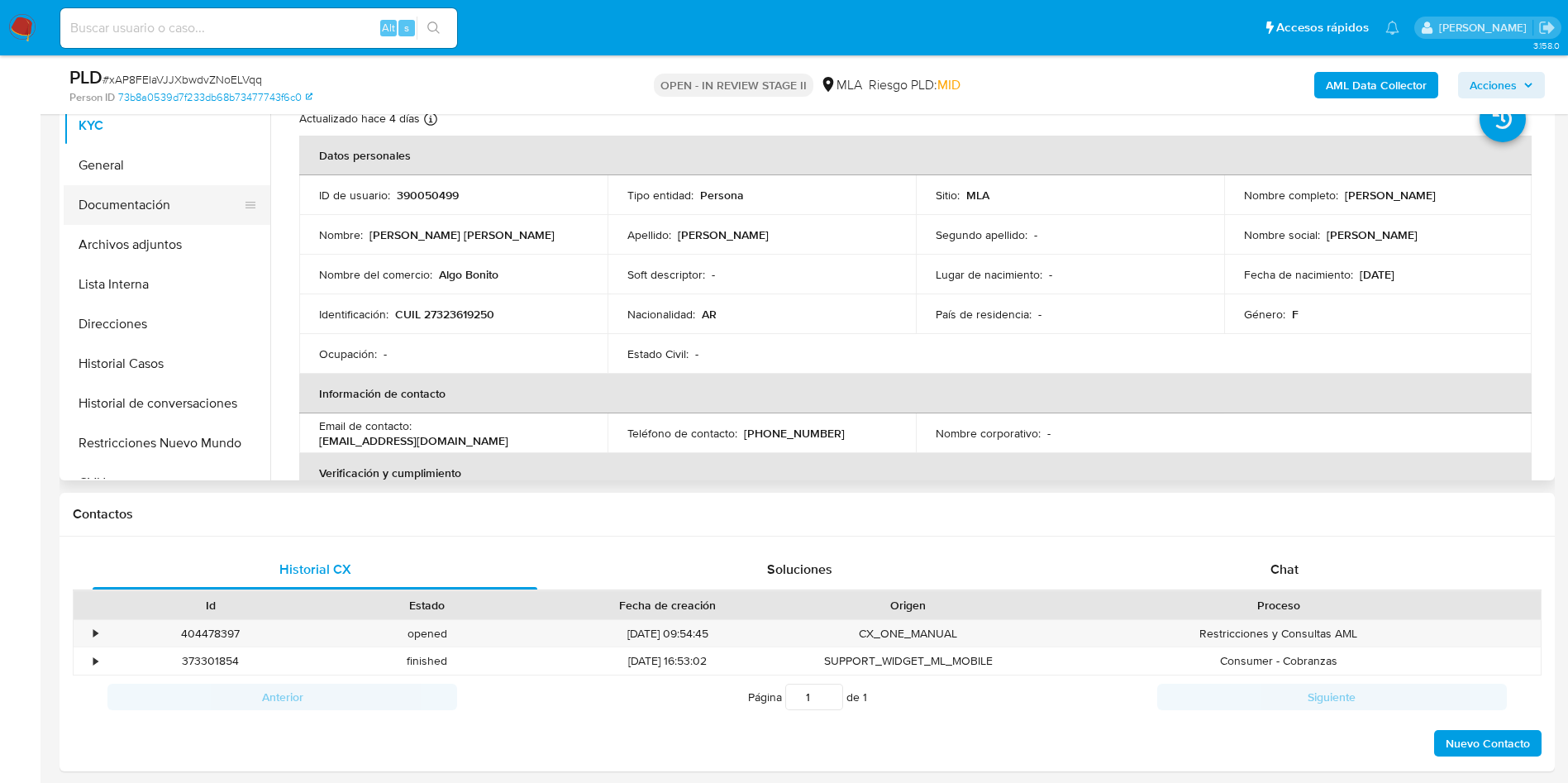
select select "10"
click at [120, 244] on button "Archivos adjuntos" at bounding box center [160, 245] width 193 height 39
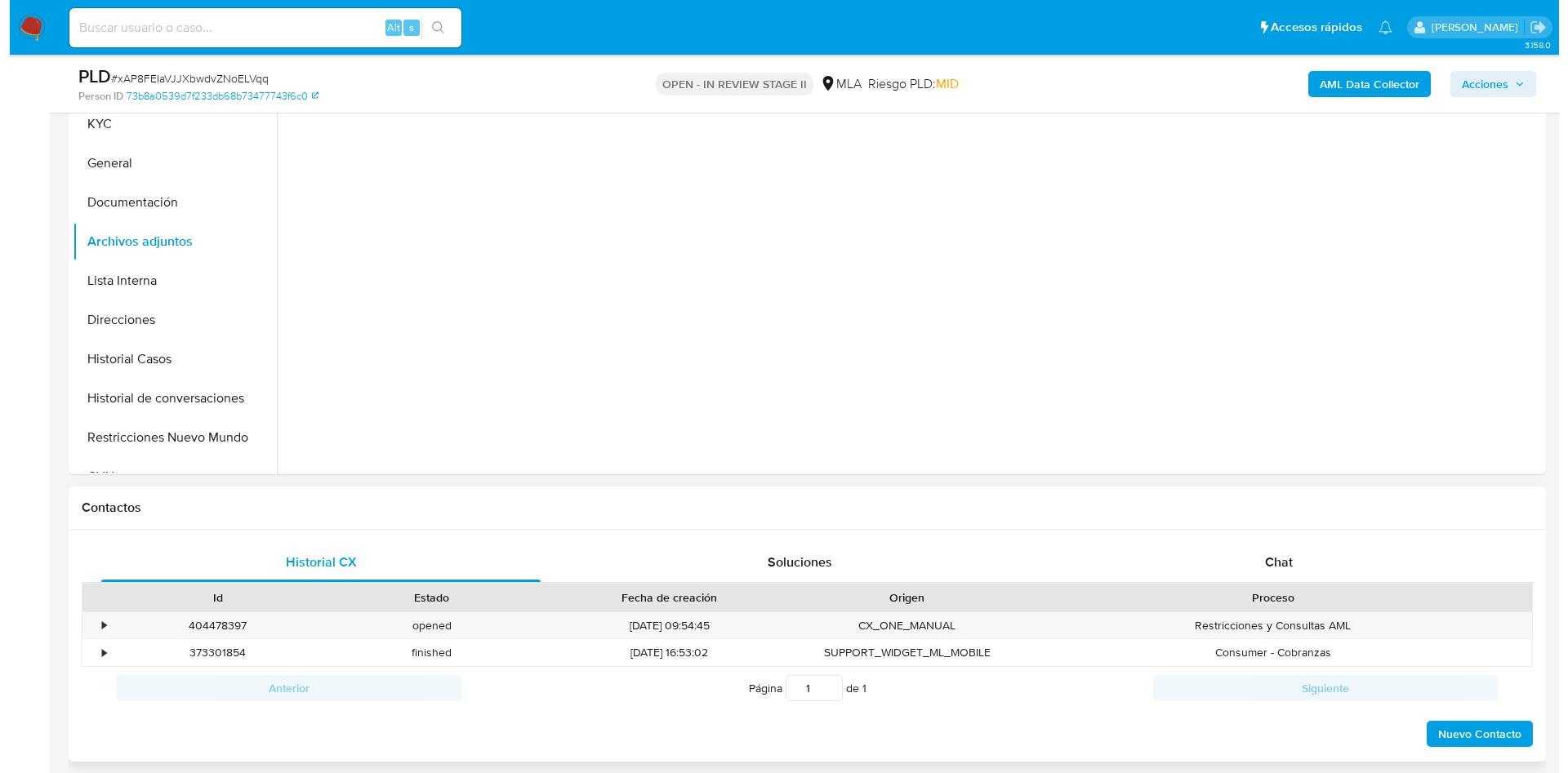
scroll to position [122, 0]
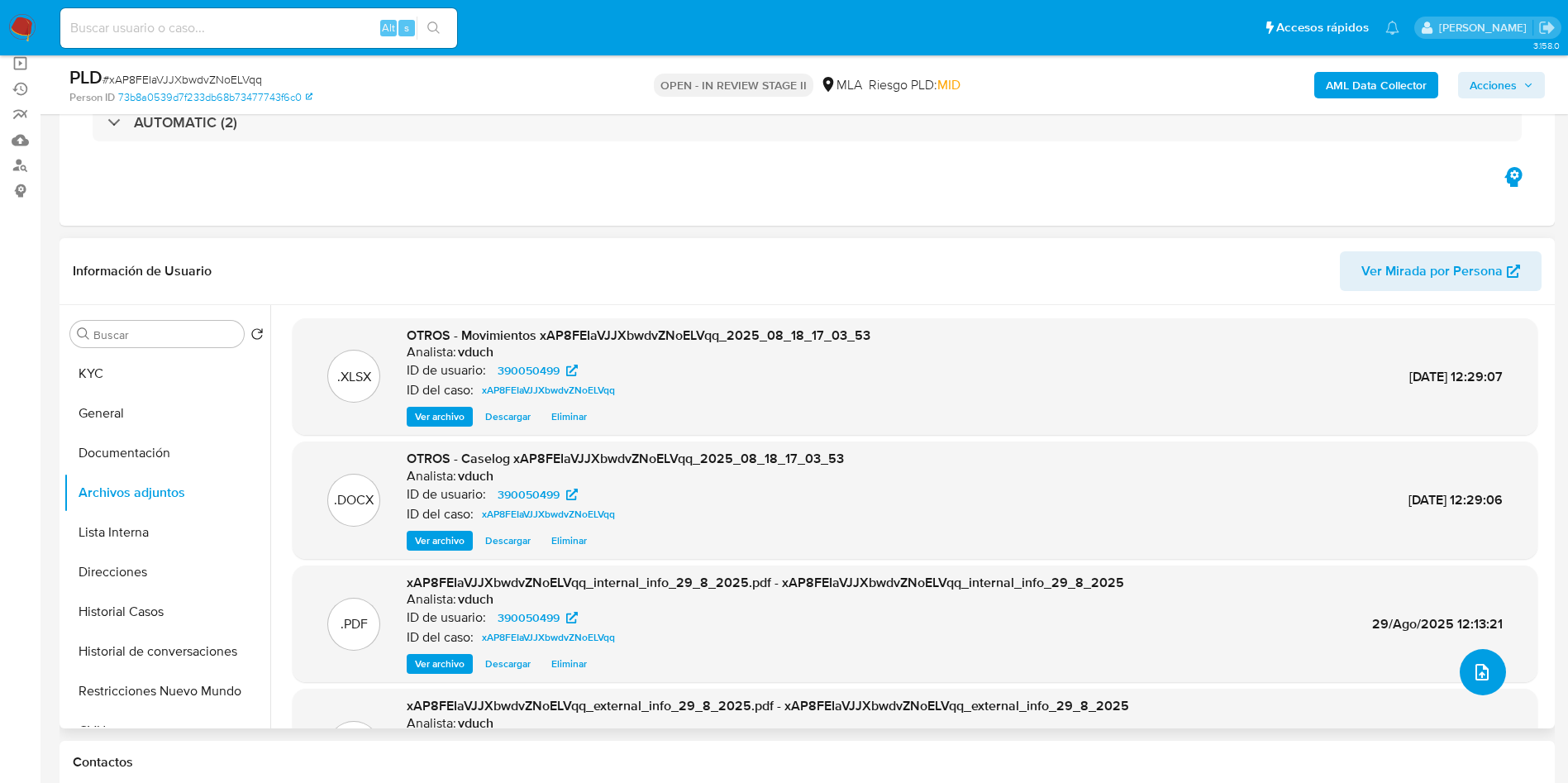
click at [1472, 666] on span "upload-file" at bounding box center [1482, 672] width 20 height 20
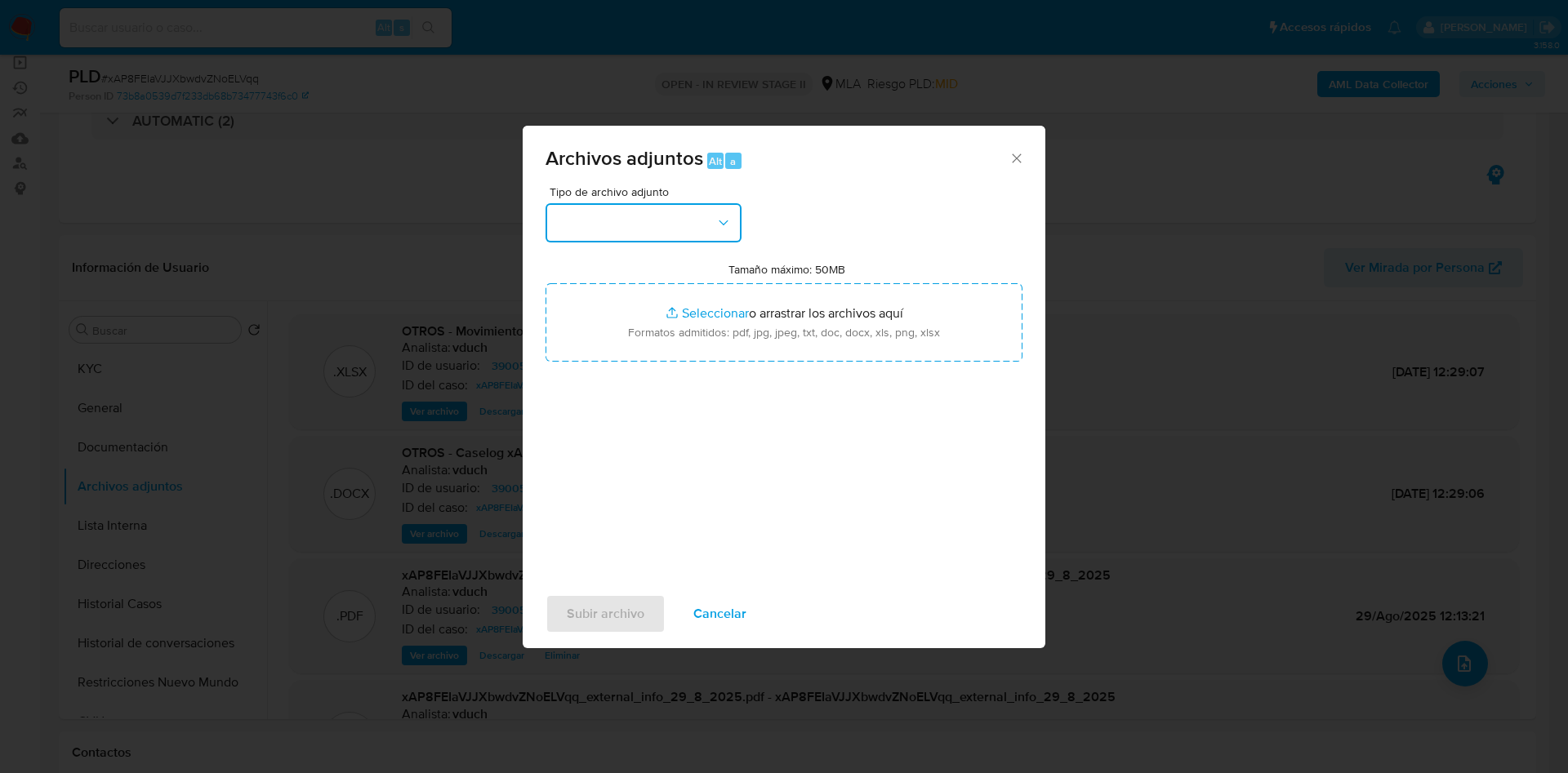
click at [658, 209] on button "button" at bounding box center [643, 223] width 196 height 39
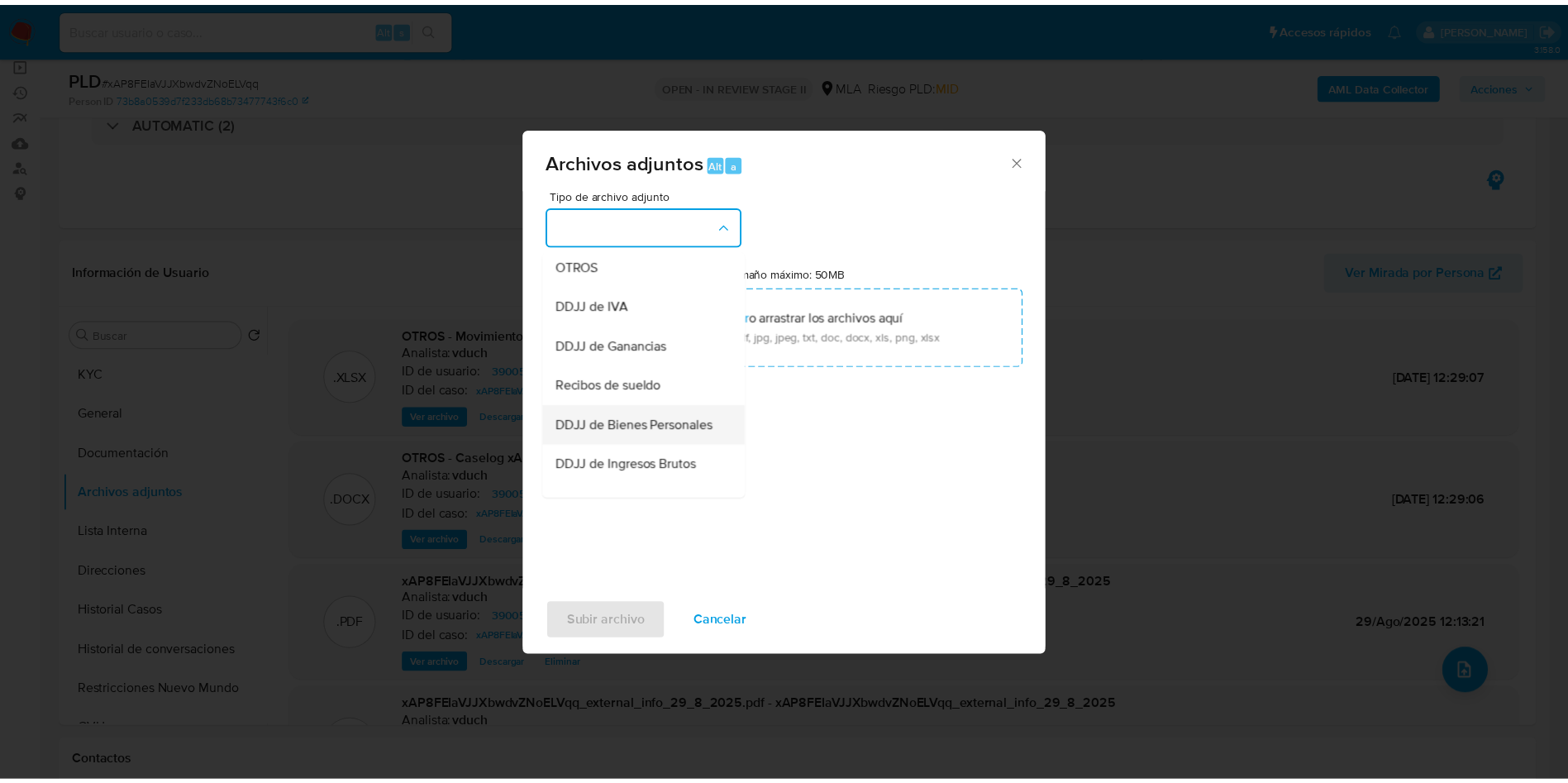
scroll to position [372, 0]
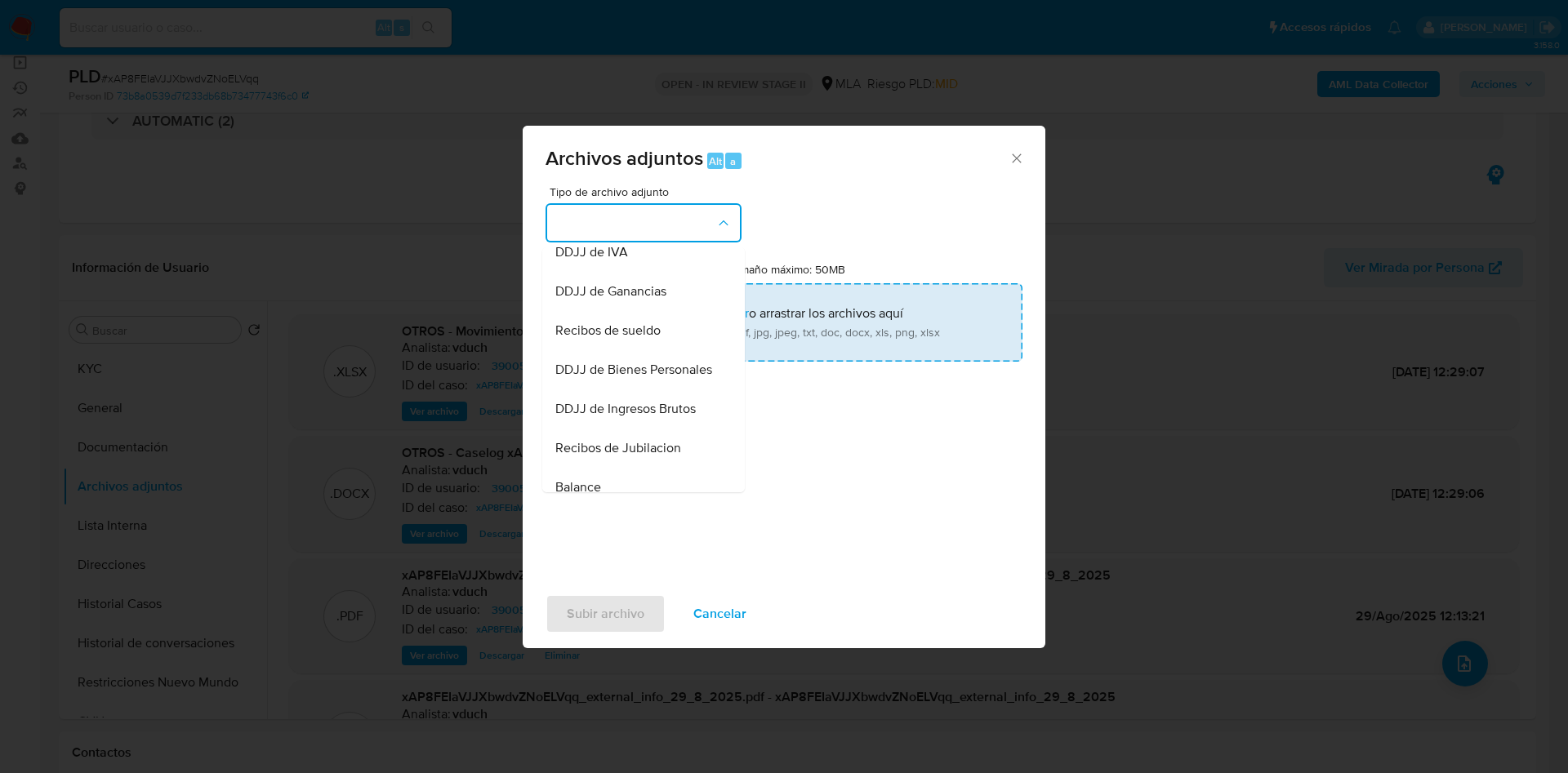
click at [635, 350] on div "Recibos de sueldo" at bounding box center [639, 330] width 167 height 39
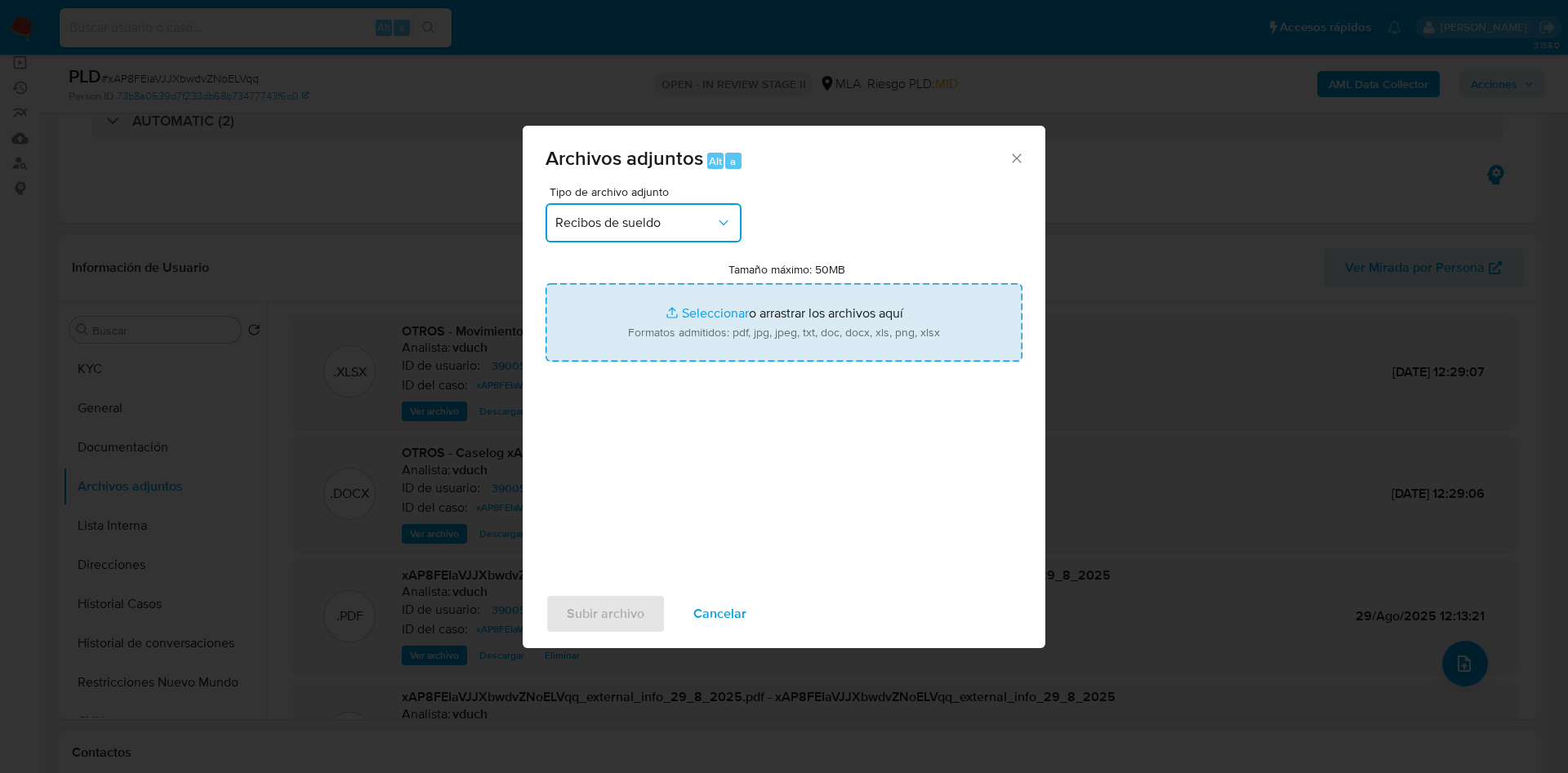
type input "C:\fakepath\Agosto 2025.jpg"
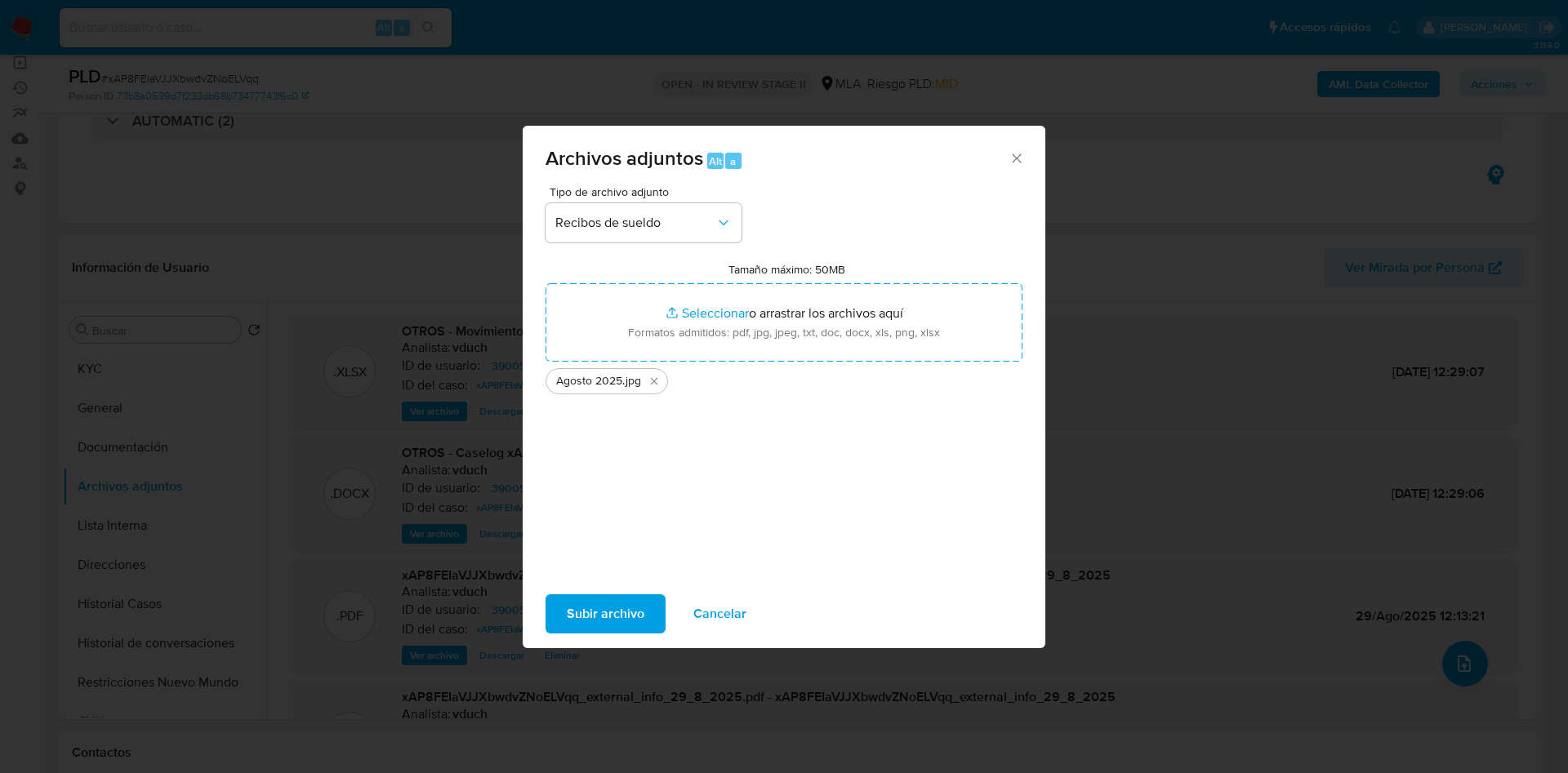
click at [612, 610] on span "Subir archivo" at bounding box center [605, 614] width 78 height 36
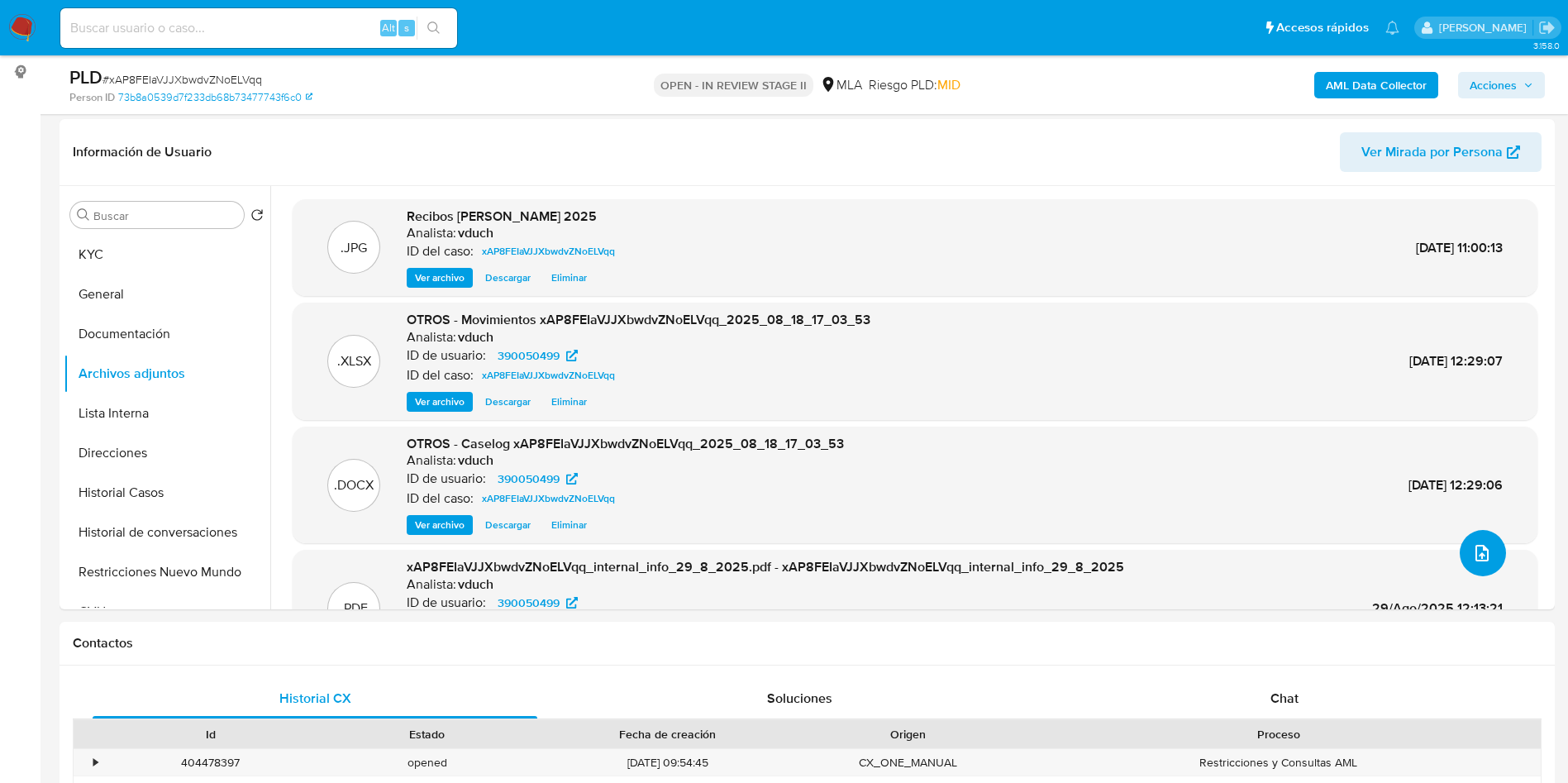
scroll to position [496, 0]
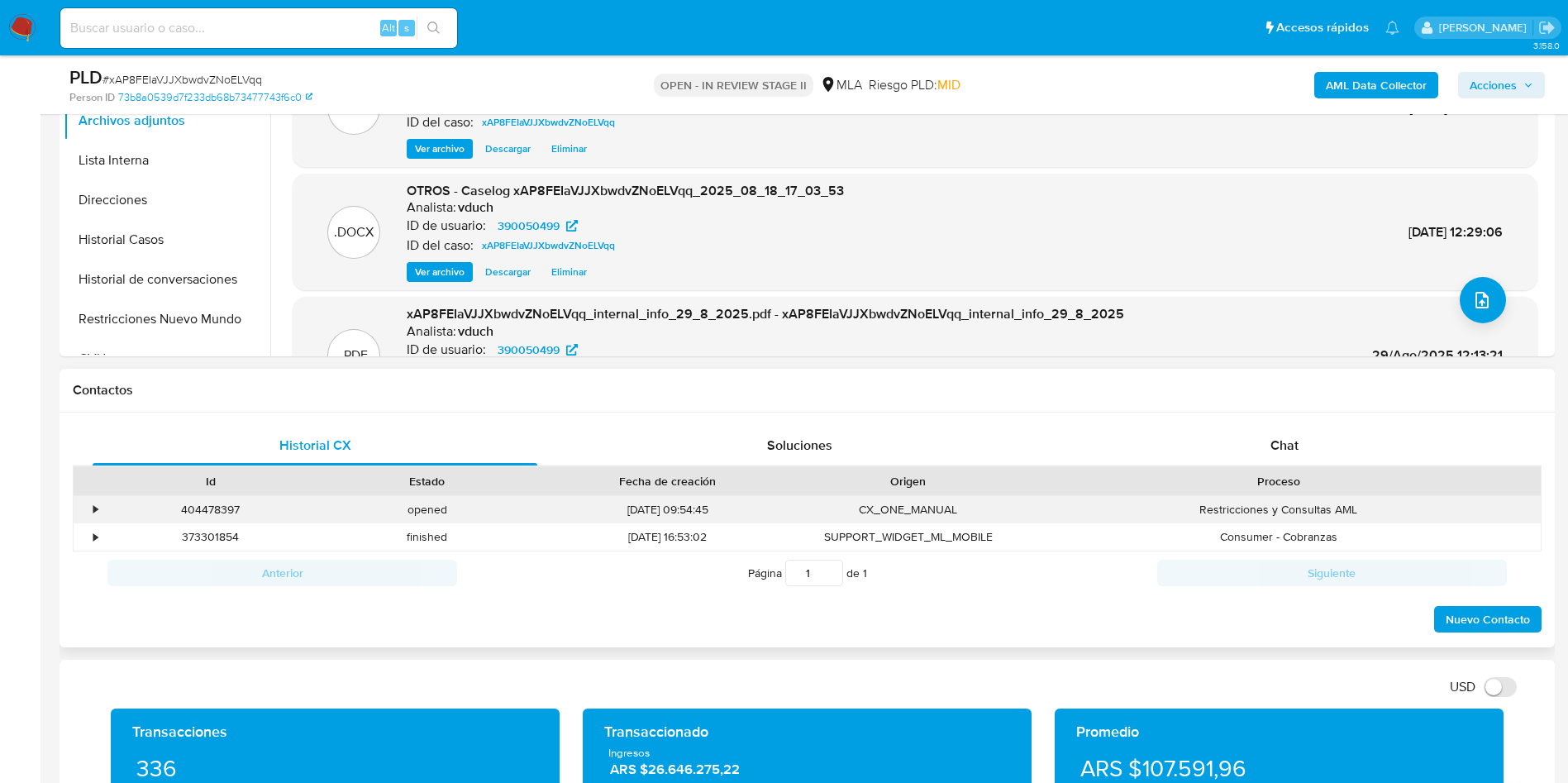
click at [77, 520] on div "•" at bounding box center [88, 509] width 29 height 27
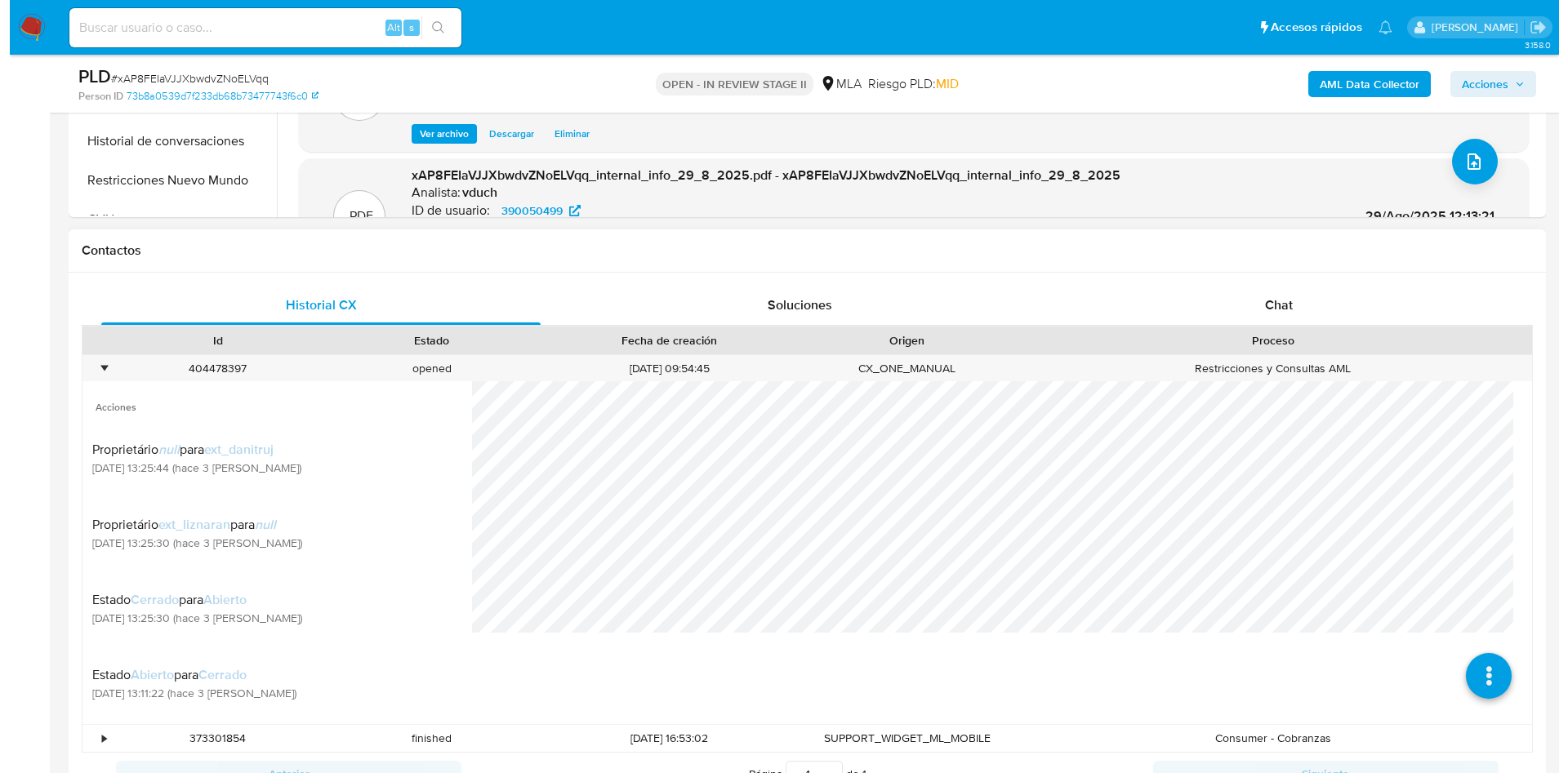
scroll to position [735, 0]
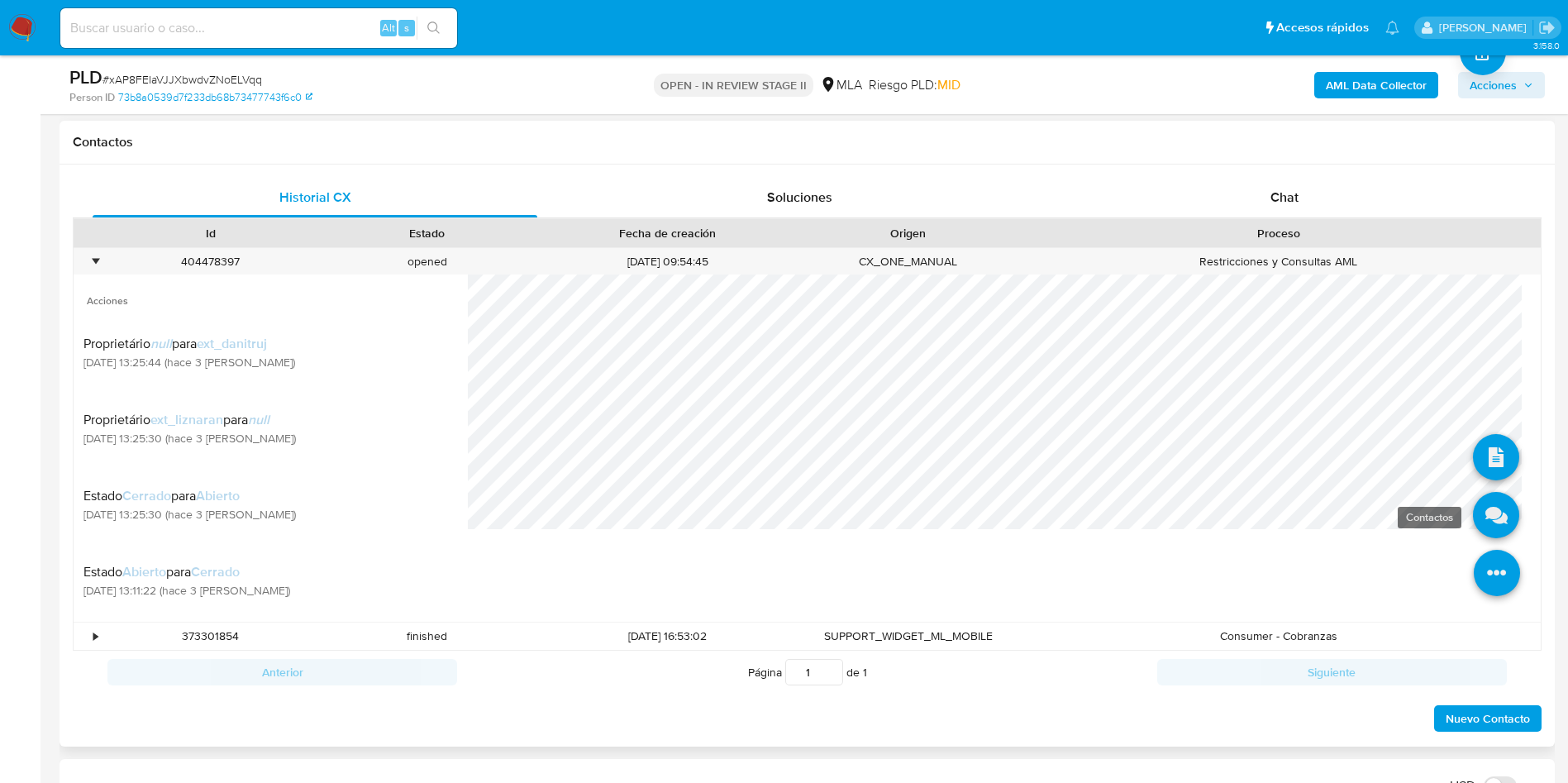
click at [1482, 522] on icon at bounding box center [1496, 515] width 46 height 46
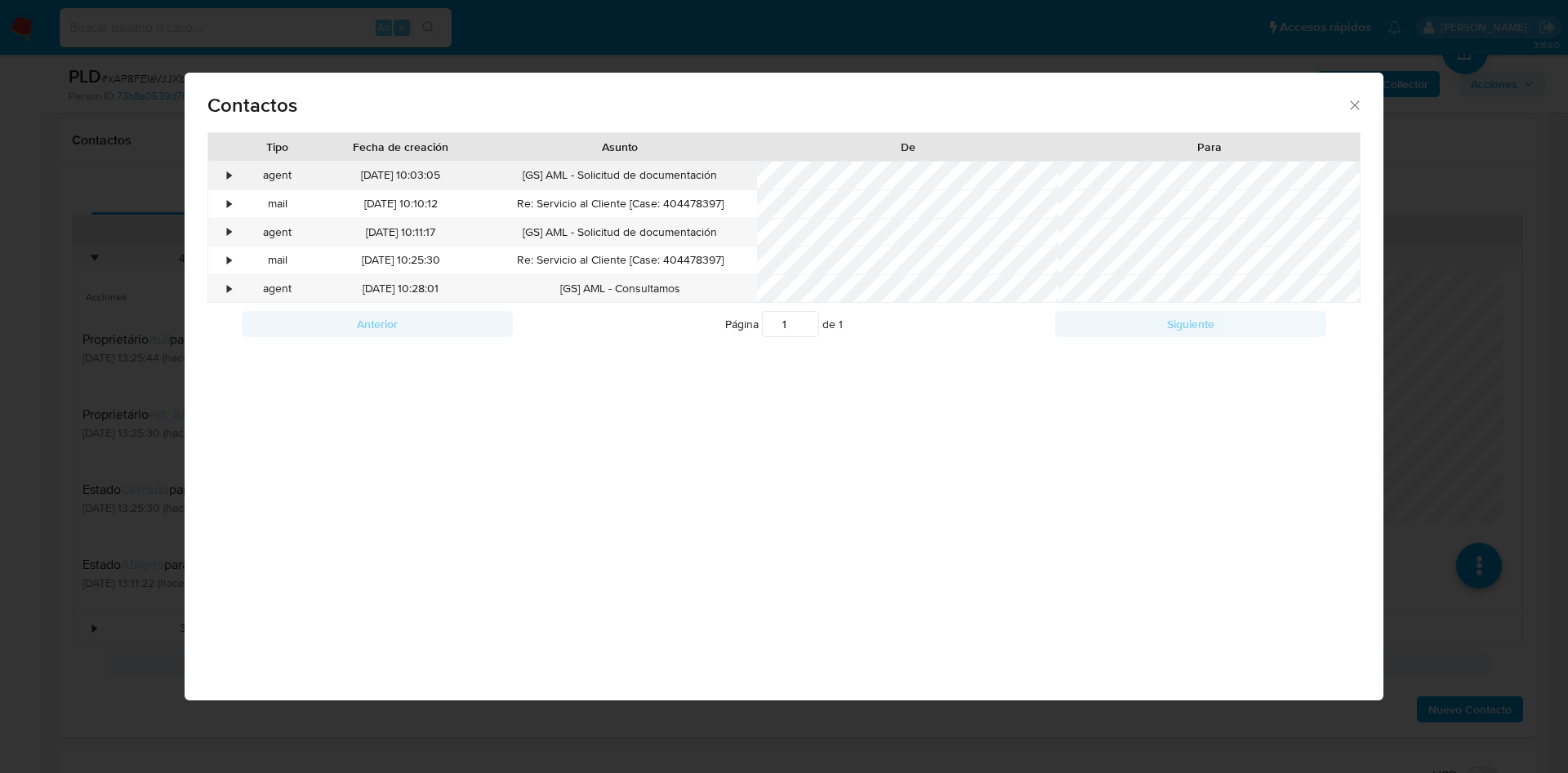
click at [234, 177] on div "•" at bounding box center [222, 176] width 29 height 28
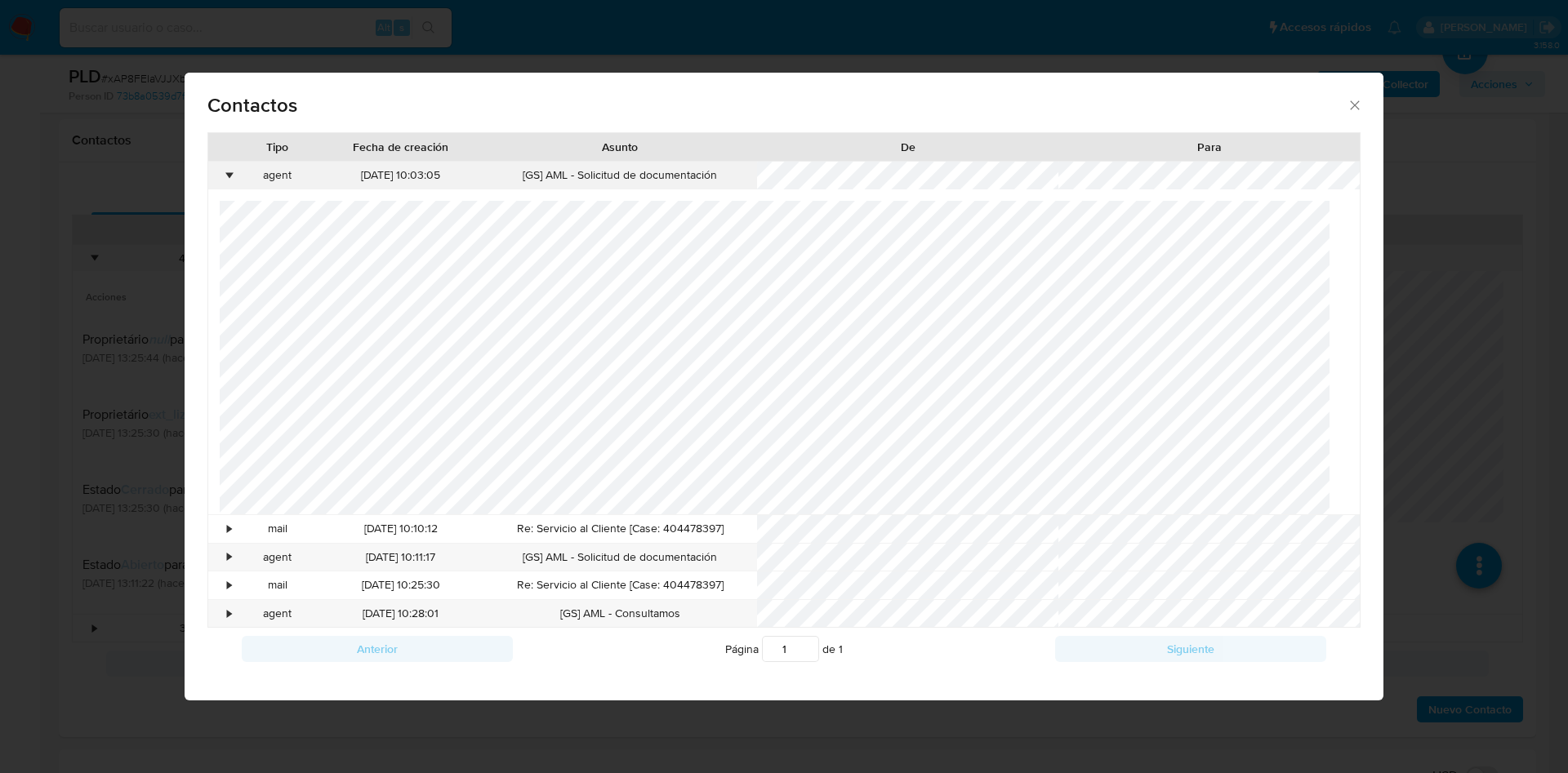
click at [234, 177] on div "•" at bounding box center [222, 176] width 29 height 28
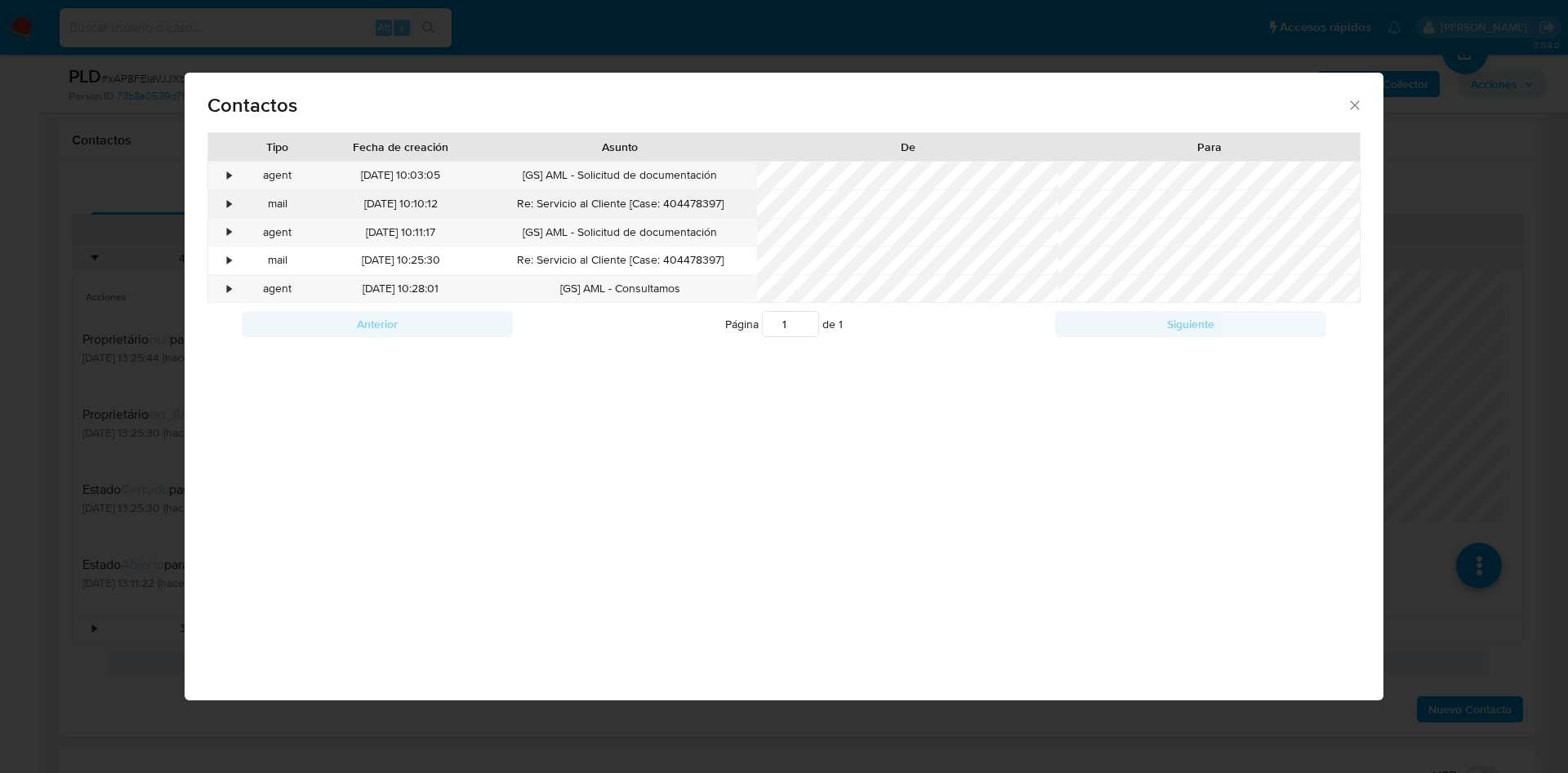
click at [225, 208] on div "•" at bounding box center [222, 205] width 29 height 28
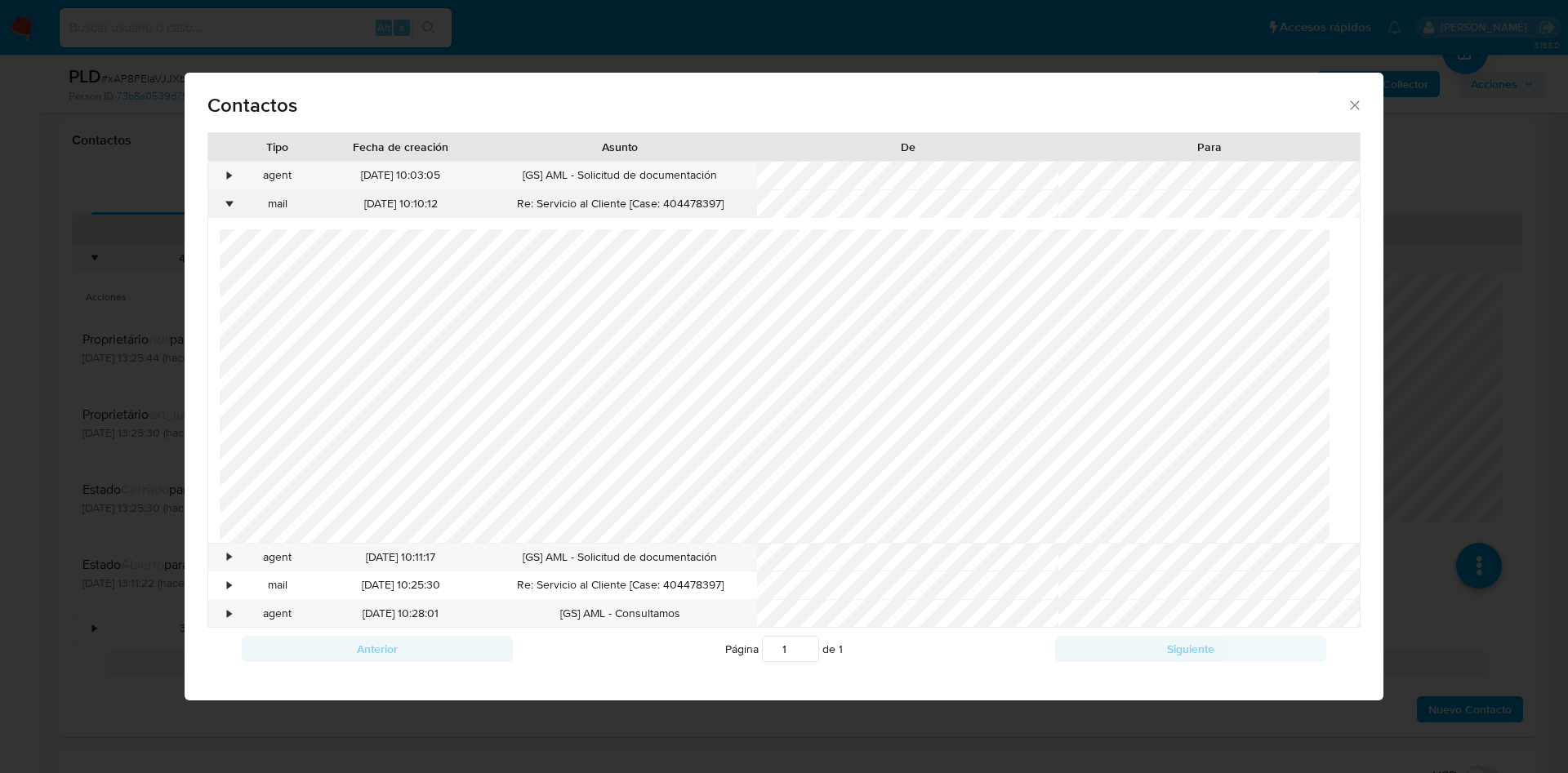
click at [225, 207] on div "•" at bounding box center [222, 205] width 29 height 28
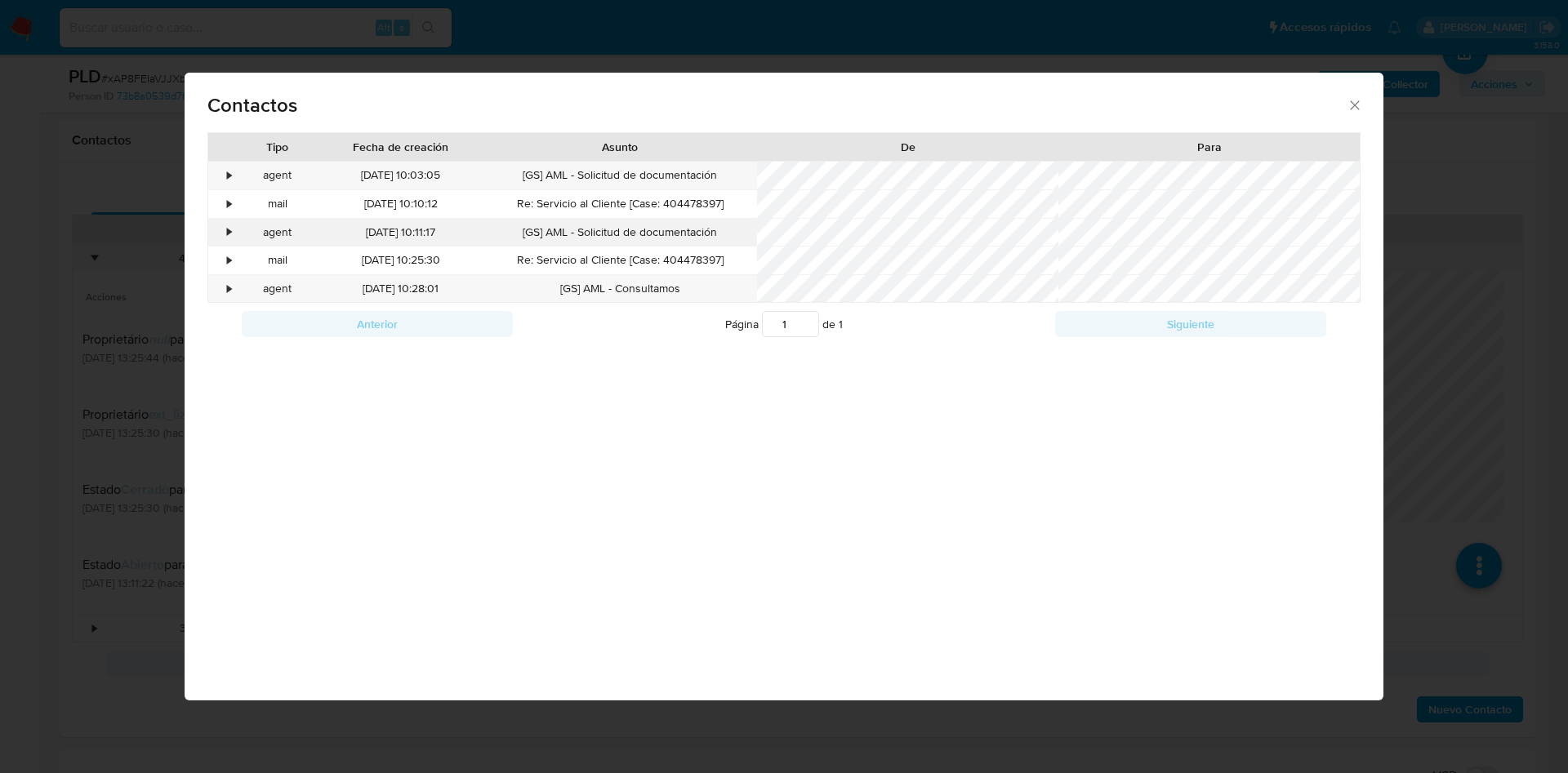
click at [231, 226] on div "•" at bounding box center [230, 233] width 4 height 17
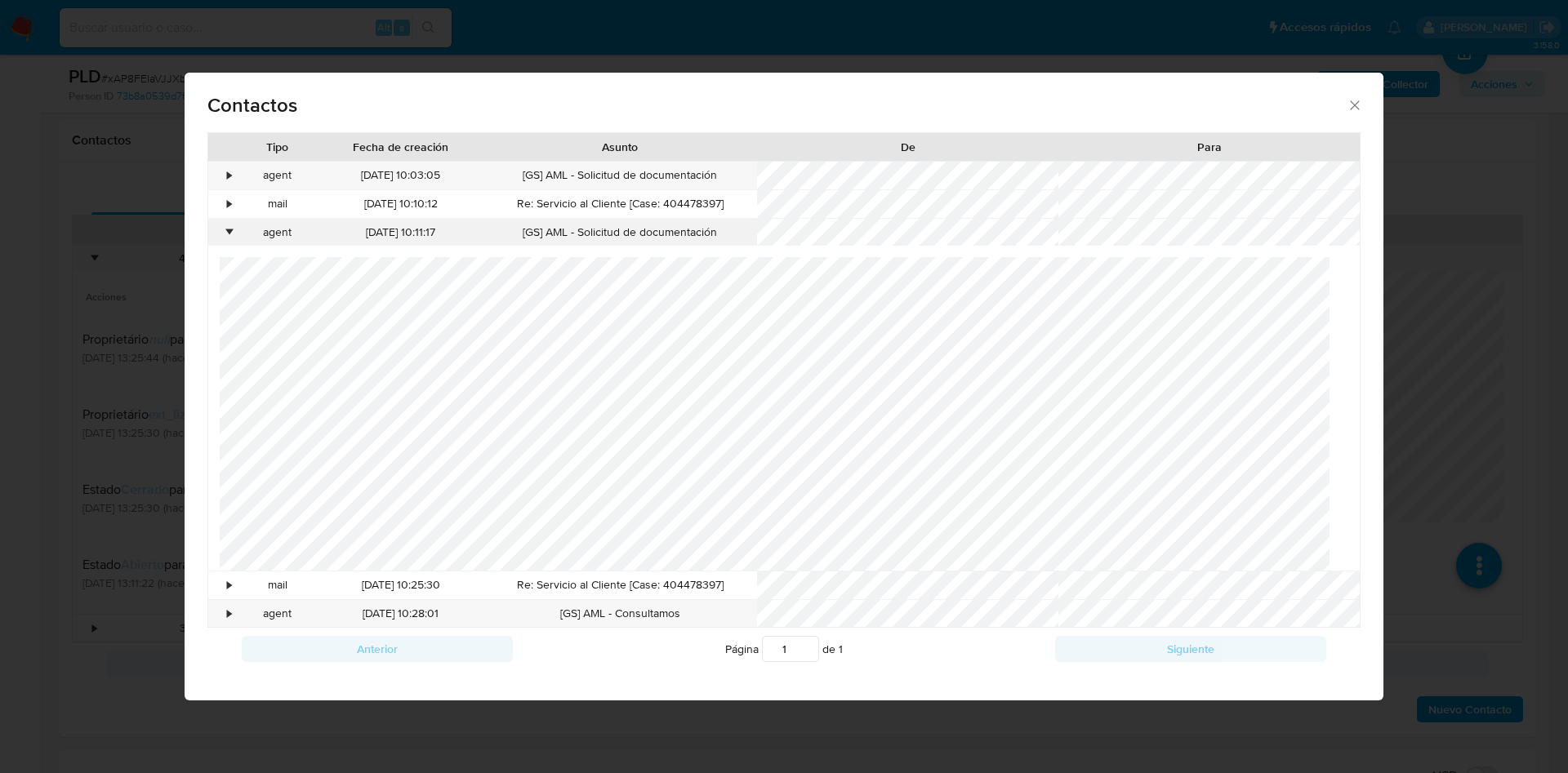
click at [231, 227] on div "•" at bounding box center [230, 233] width 4 height 17
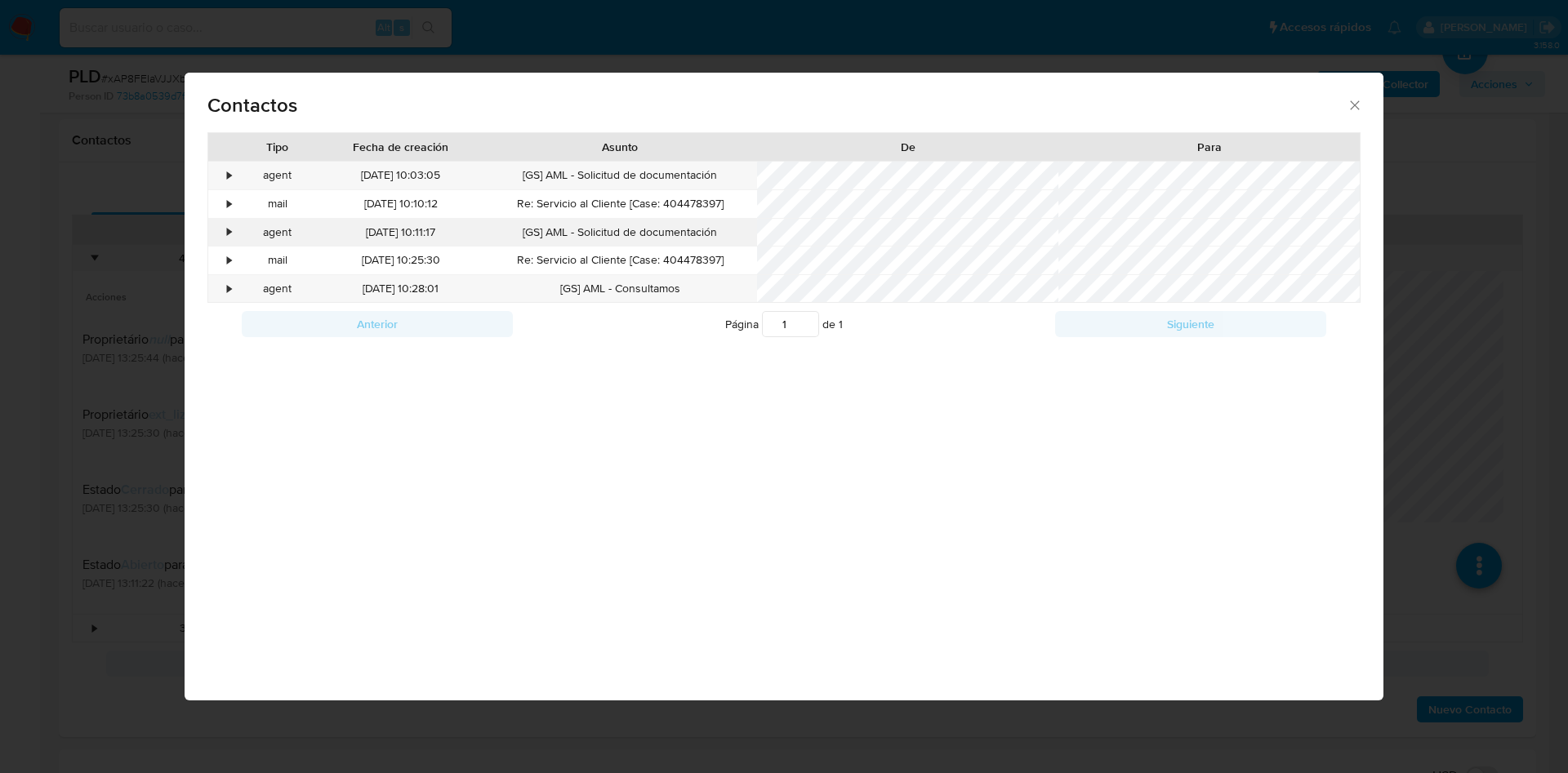
click at [228, 234] on div "•" at bounding box center [230, 233] width 4 height 17
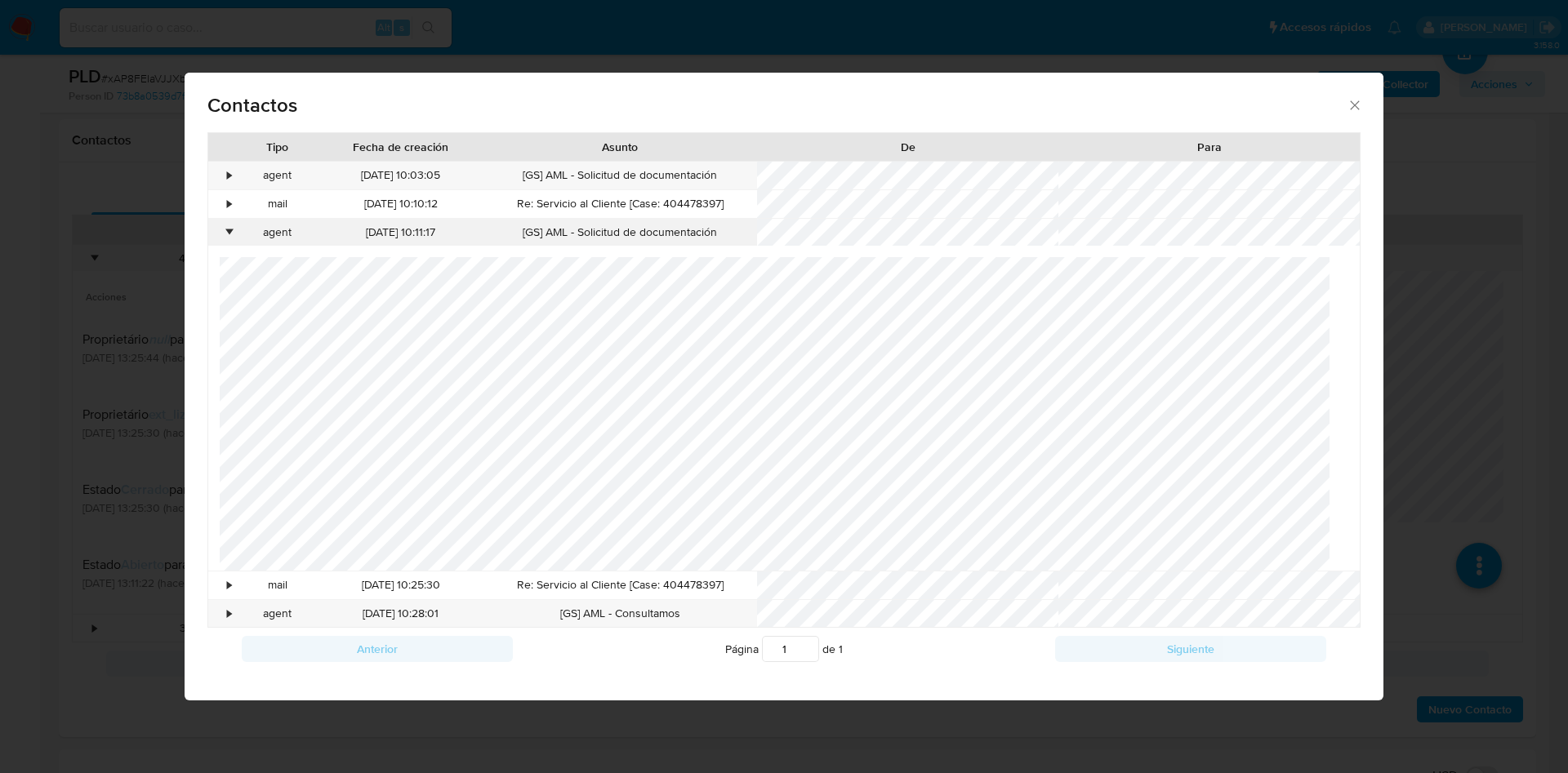
scroll to position [198, 0]
click at [226, 228] on div "•" at bounding box center [222, 232] width 29 height 28
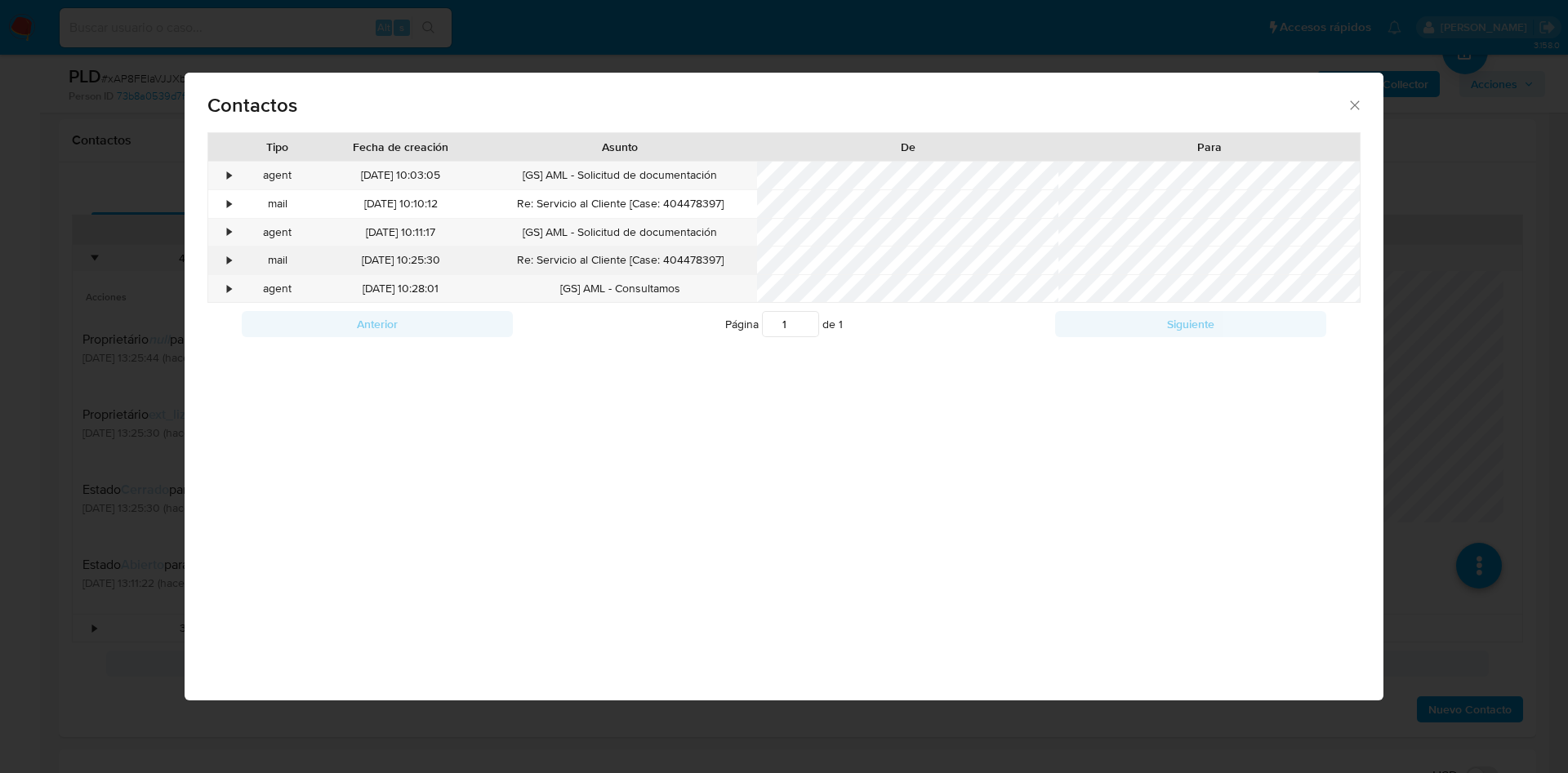
click at [225, 264] on div "•" at bounding box center [222, 260] width 29 height 28
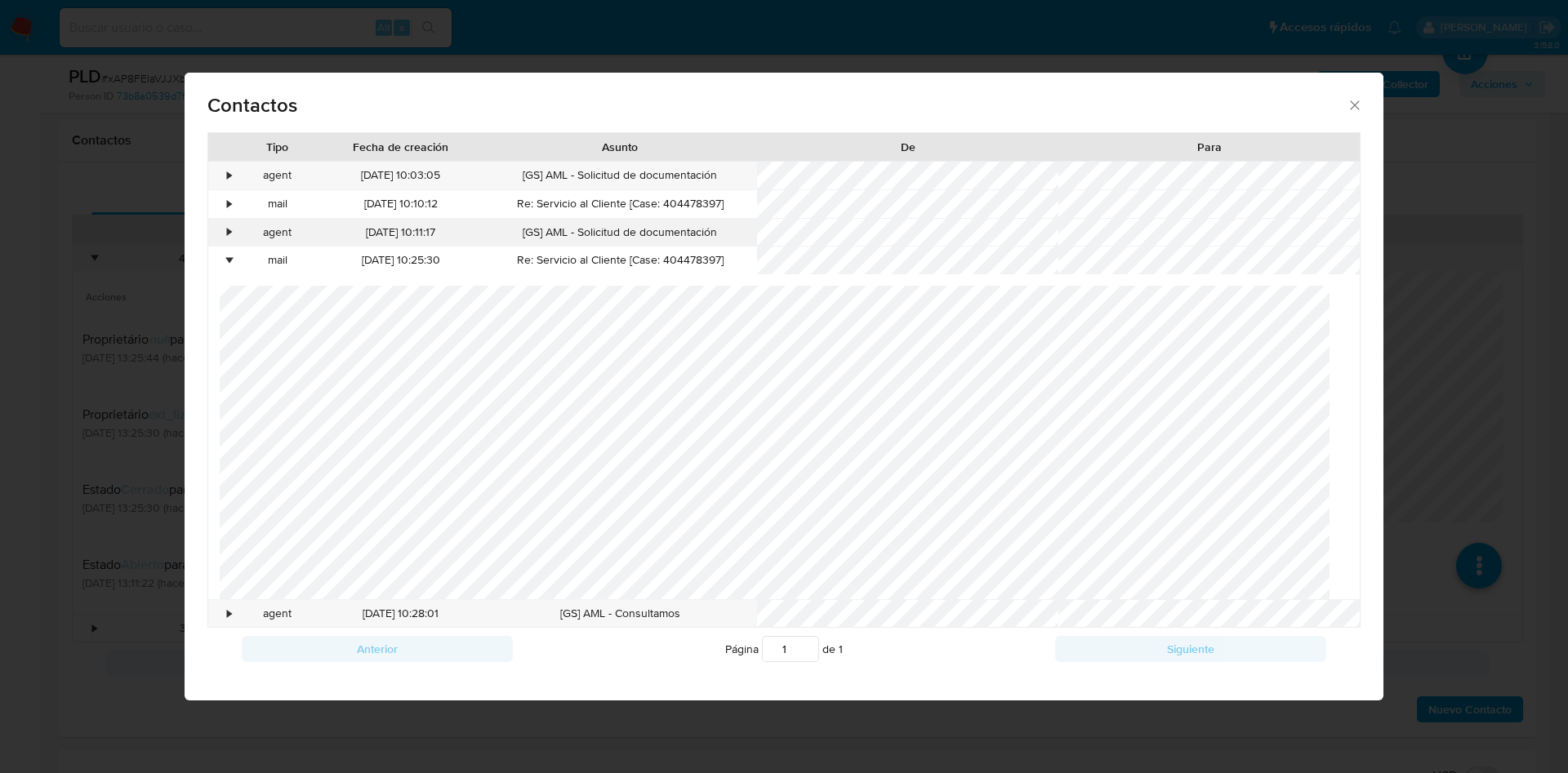
scroll to position [0, 0]
click at [223, 262] on div "•" at bounding box center [222, 260] width 29 height 28
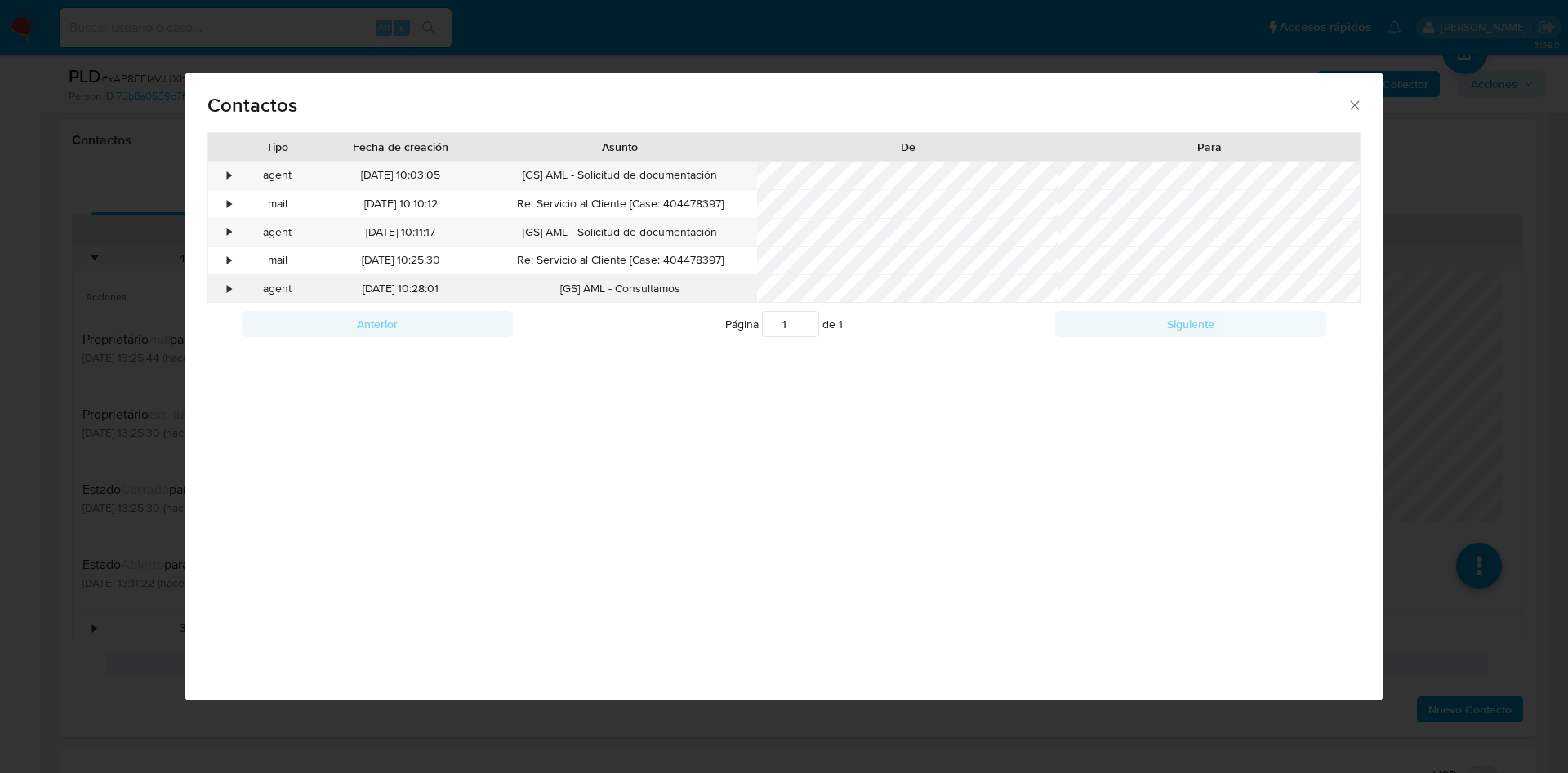
click at [229, 293] on div "•" at bounding box center [230, 289] width 4 height 17
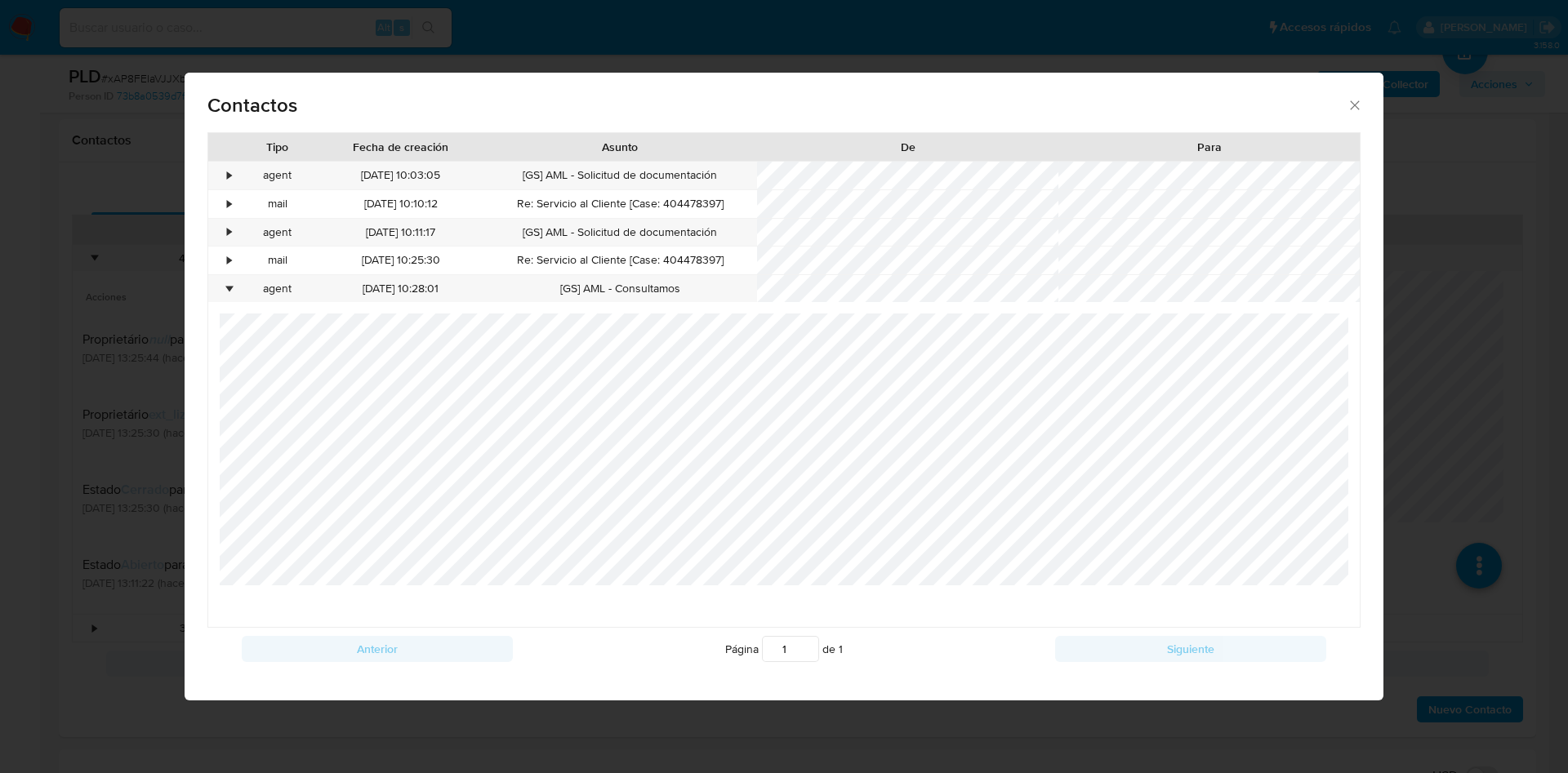
click at [1350, 119] on div "Contactos" at bounding box center [784, 103] width 1200 height 59
click at [1351, 98] on icon "close" at bounding box center [1355, 106] width 17 height 17
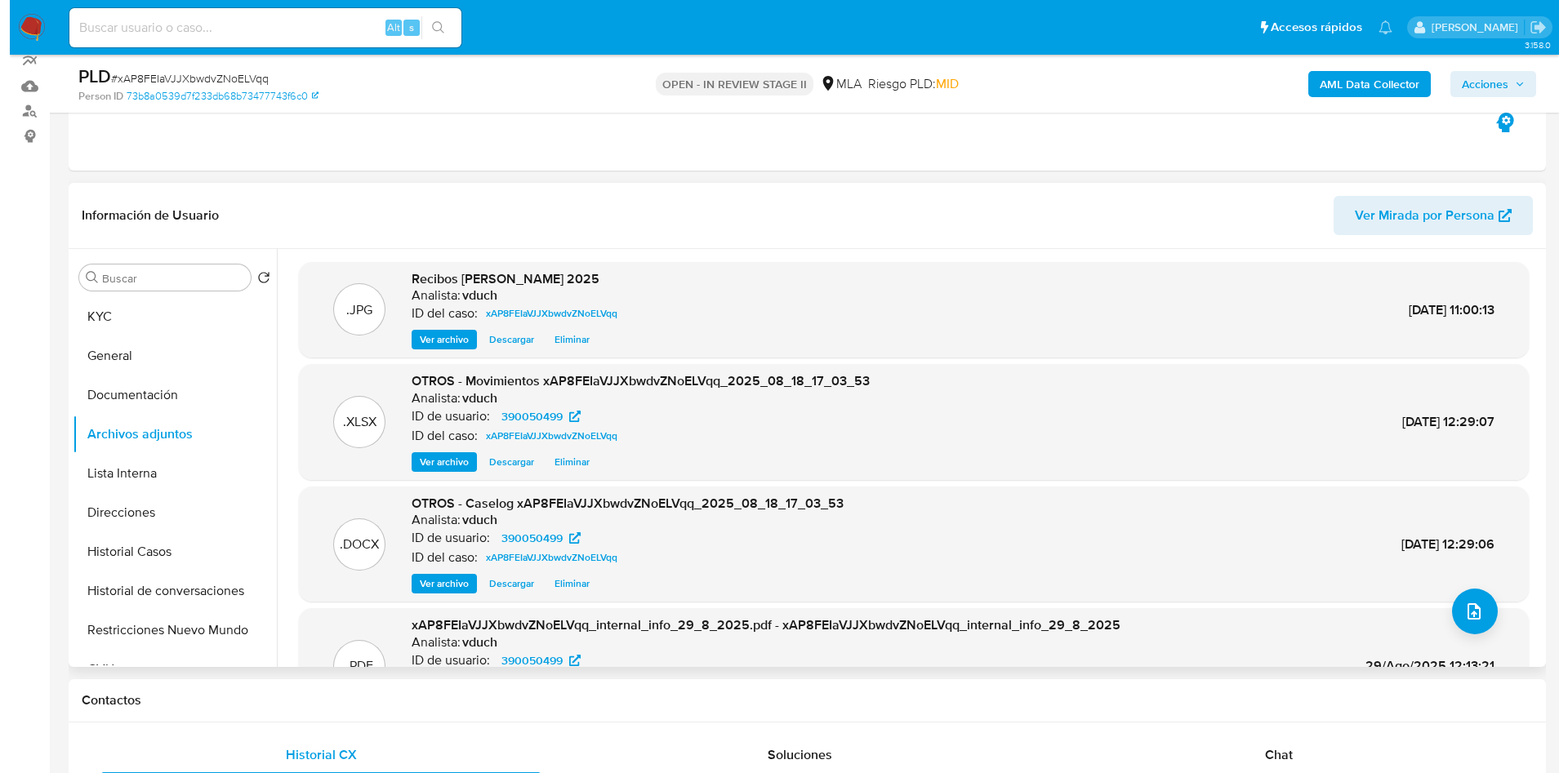
scroll to position [245, 0]
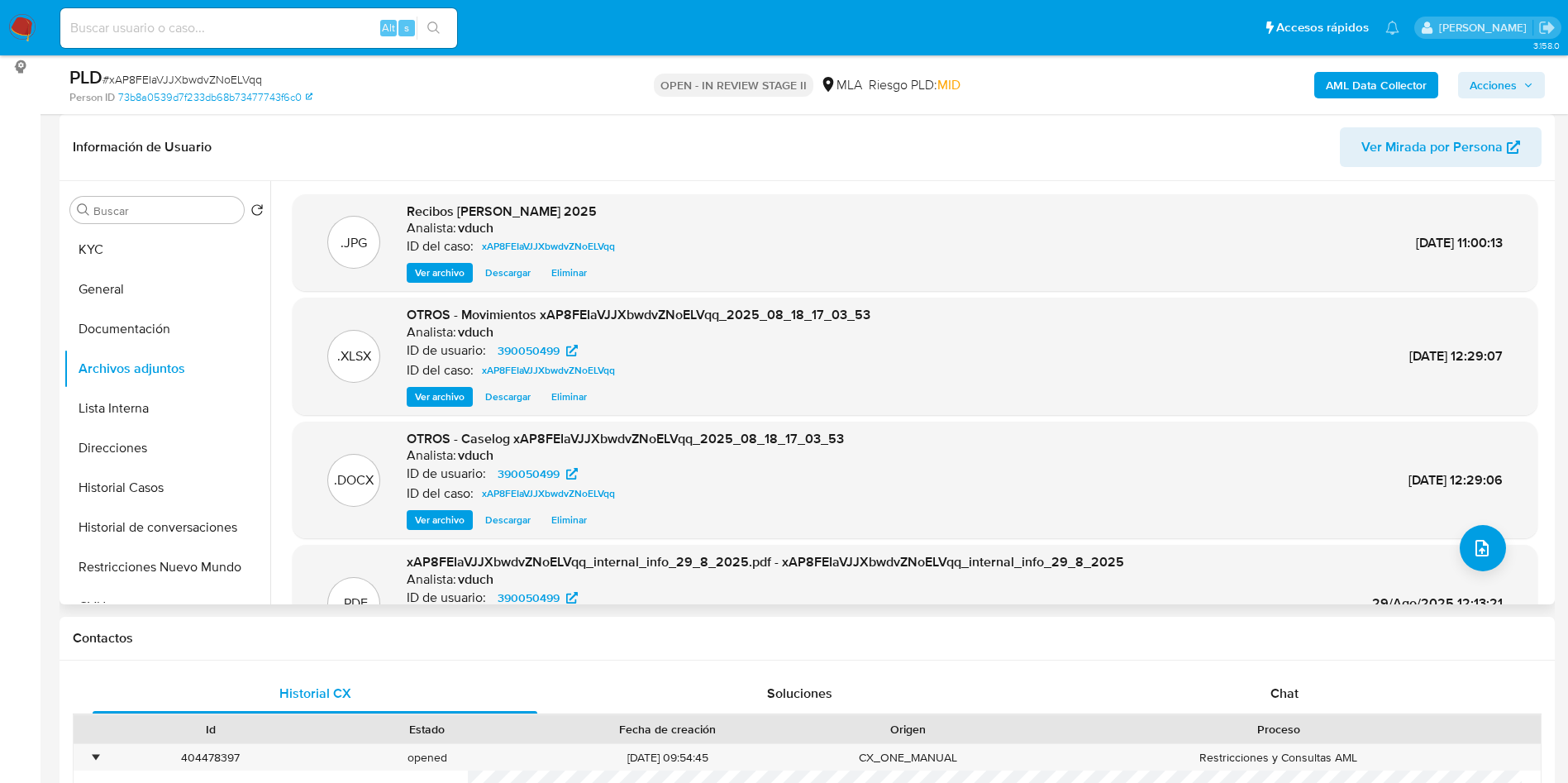
click at [563, 522] on span "Eliminar" at bounding box center [569, 520] width 36 height 17
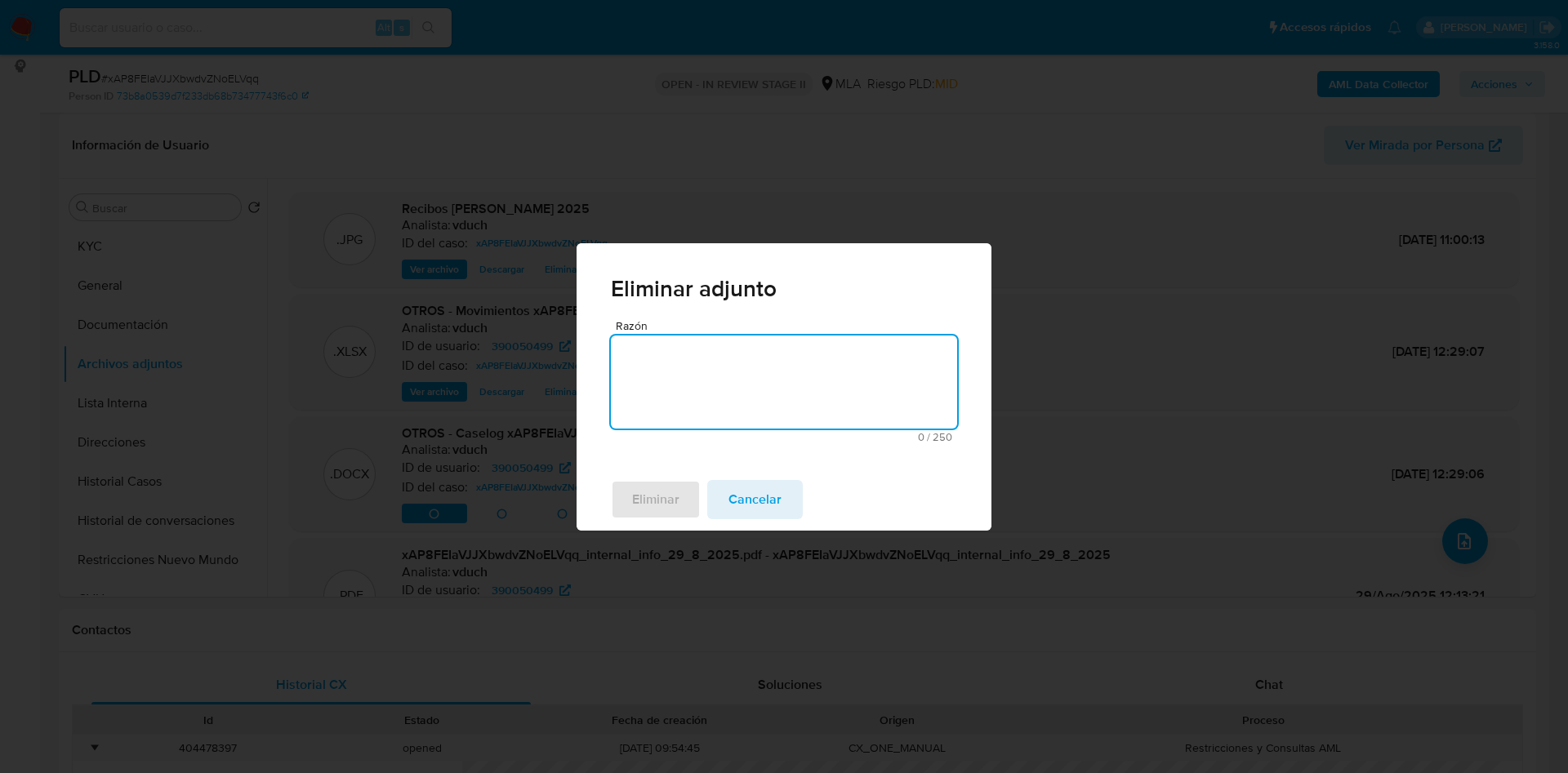
click at [701, 375] on textarea "Razón" at bounding box center [784, 382] width 346 height 94
type textarea "v2"
click at [641, 495] on span "Eliminar" at bounding box center [655, 499] width 47 height 36
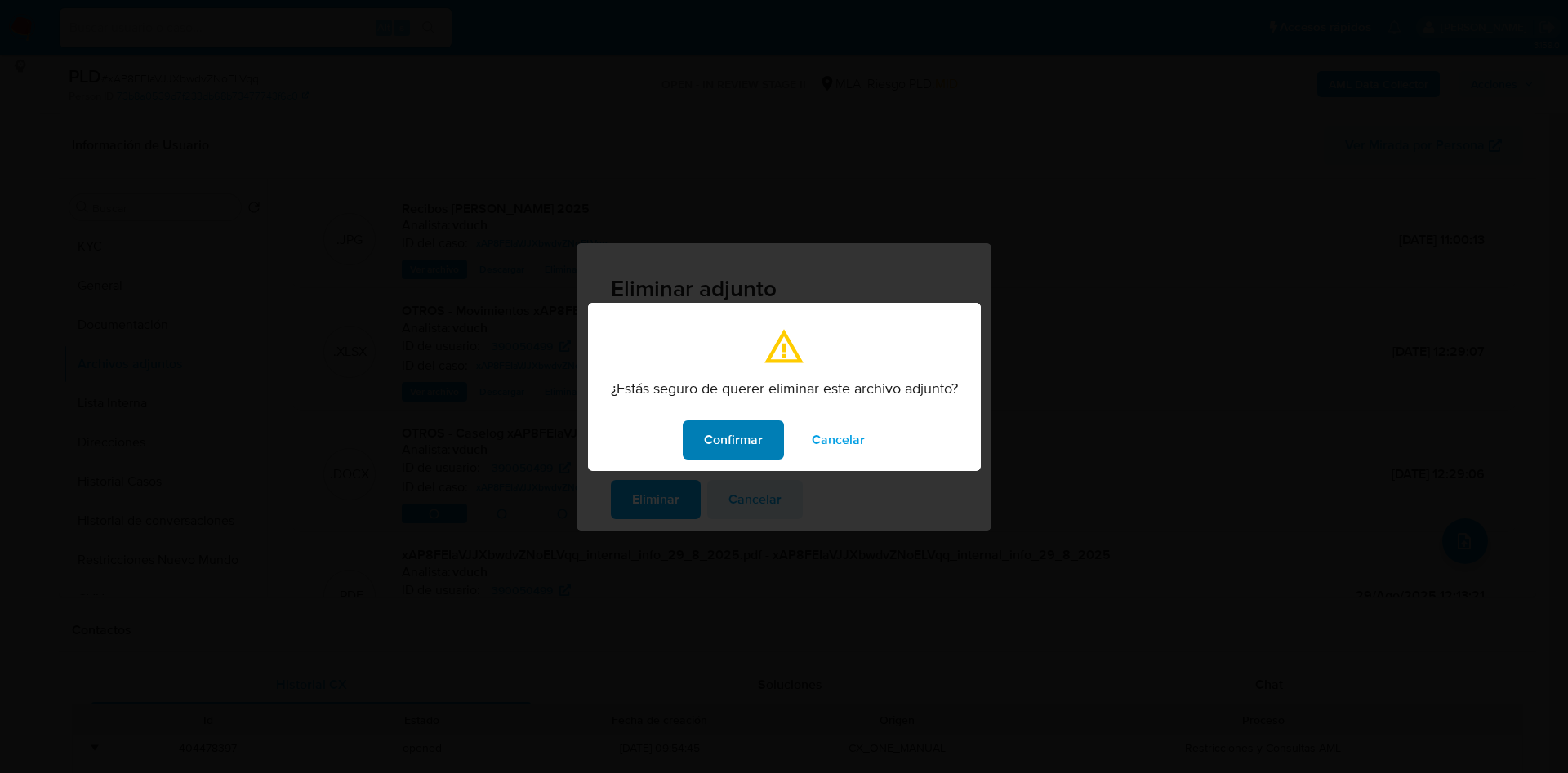
click at [713, 444] on span "Confirmar" at bounding box center [733, 440] width 59 height 36
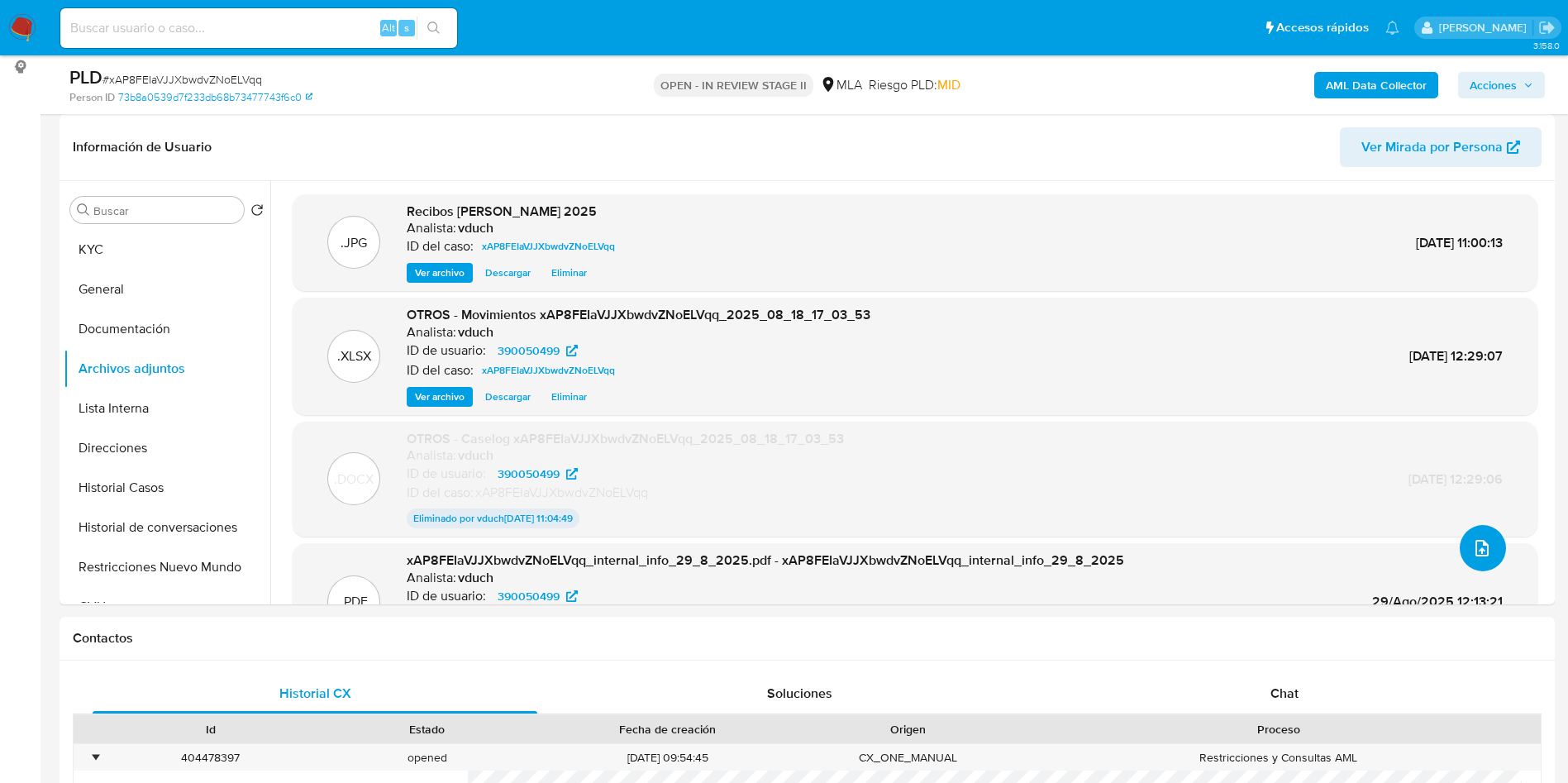
click at [1476, 549] on icon "upload-file" at bounding box center [1483, 549] width 13 height 17
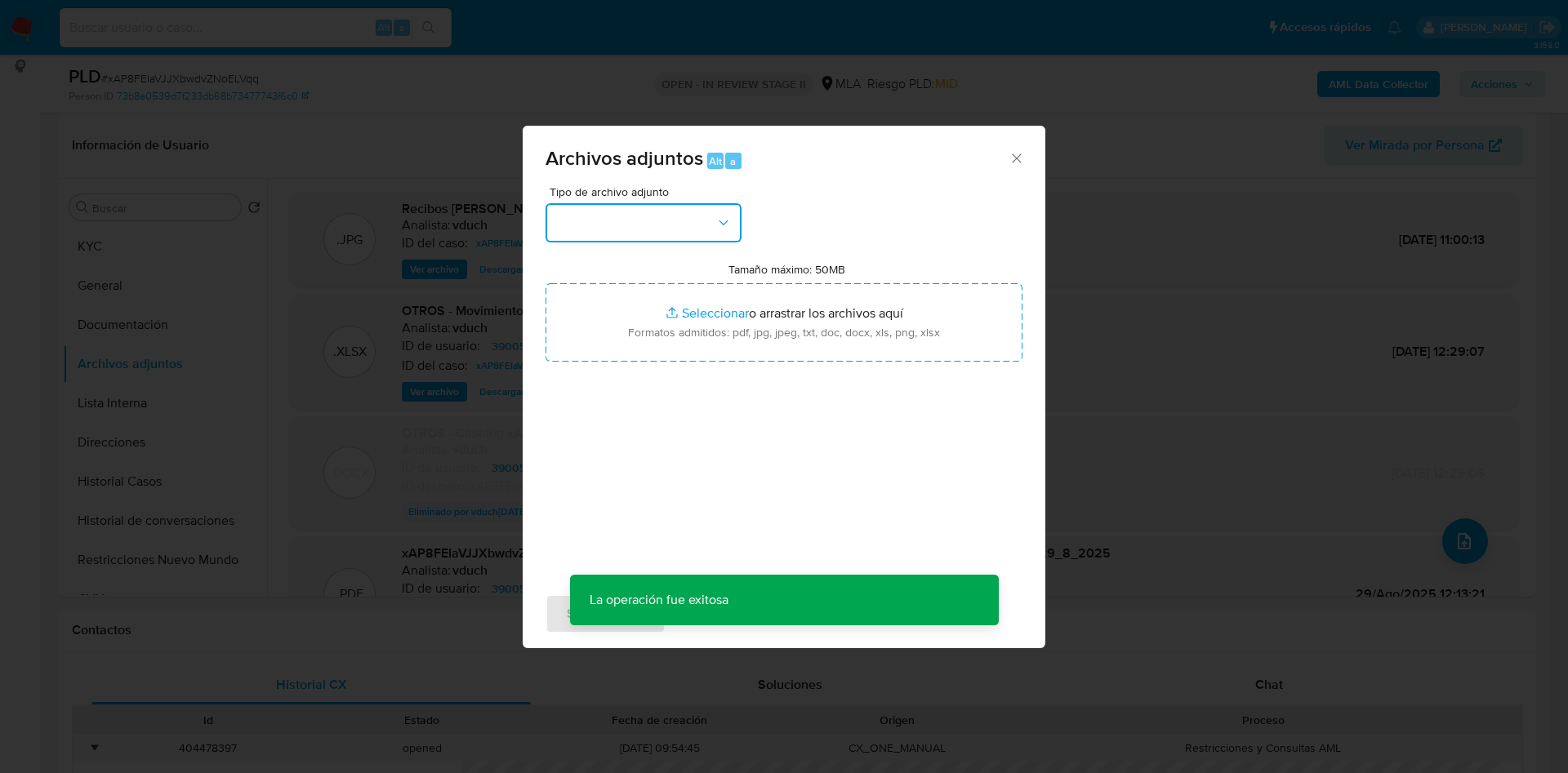
click at [679, 231] on button "button" at bounding box center [643, 223] width 196 height 39
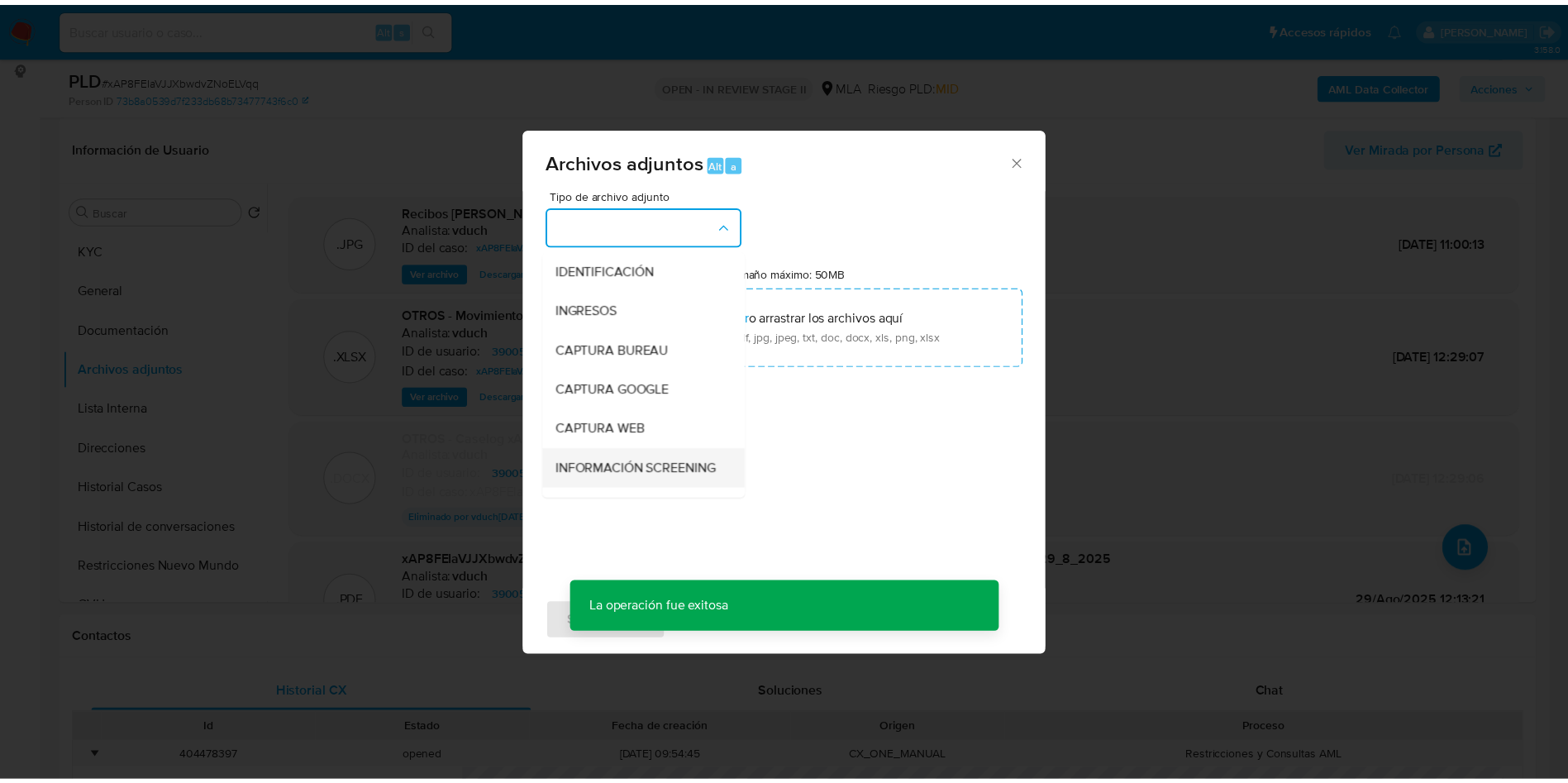
scroll to position [124, 0]
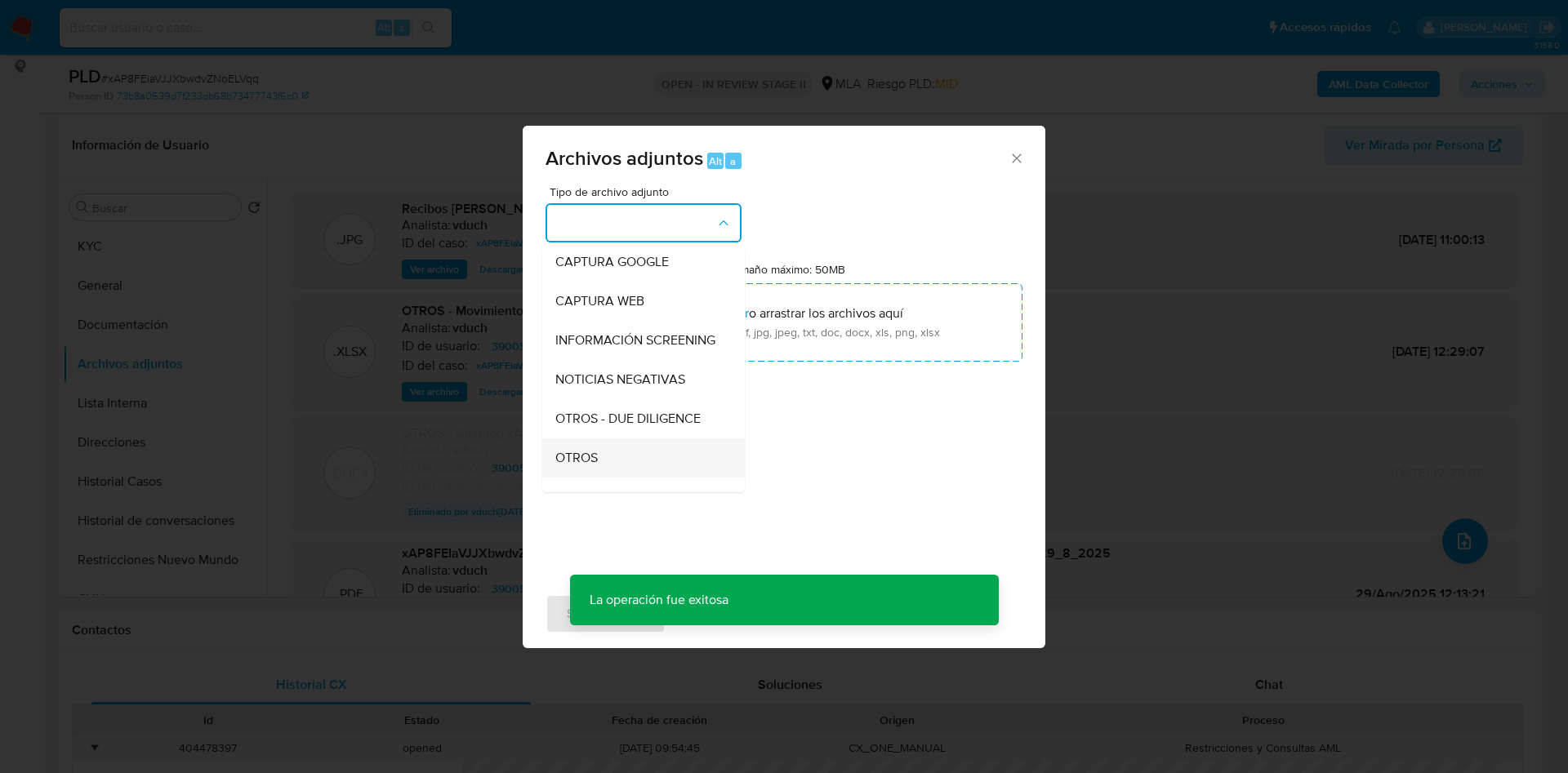
click at [595, 466] on span "OTROS" at bounding box center [577, 458] width 43 height 17
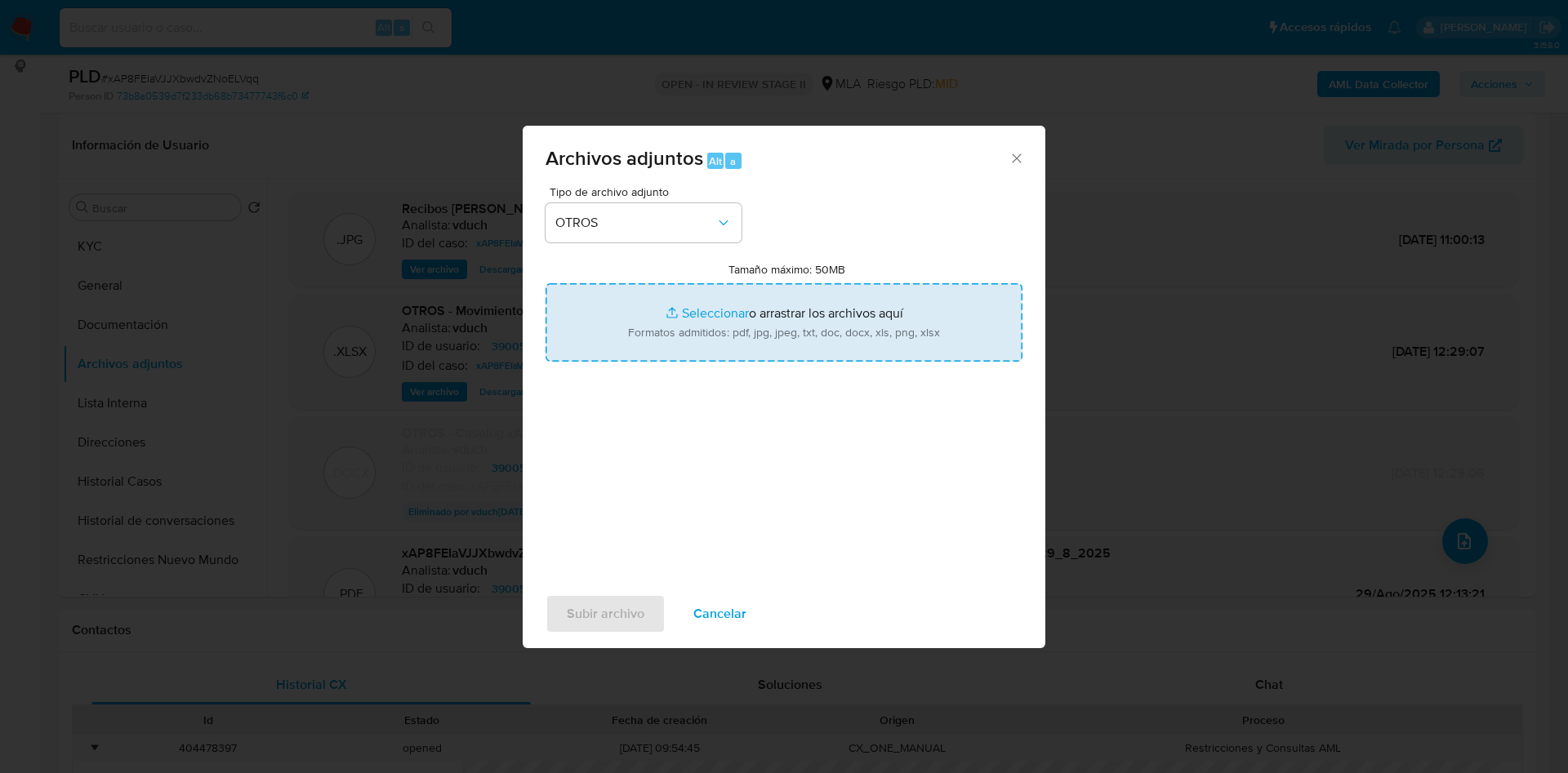
type input "C:\fakepath\(v2) Caselog xAP8FEIaVJJXbwdvZNoELVqq_2025_08_18_17_03_53.docx"
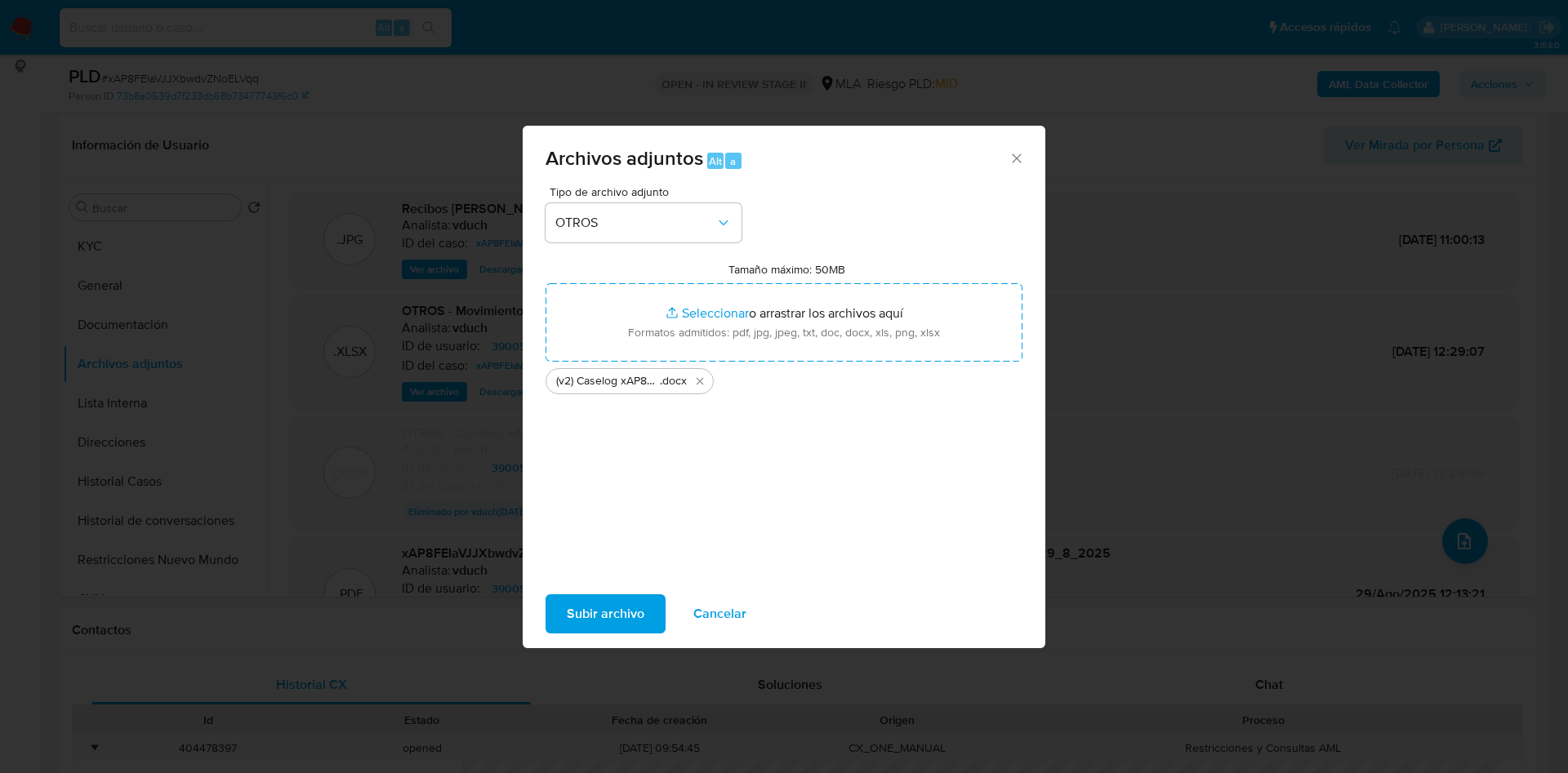
click at [855, 545] on div "Tipo de archivo adjunto OTROS Tamaño máximo: 50MB Seleccionar archivos Seleccio…" at bounding box center [783, 379] width 477 height 385
click at [604, 611] on span "Subir archivo" at bounding box center [605, 614] width 78 height 36
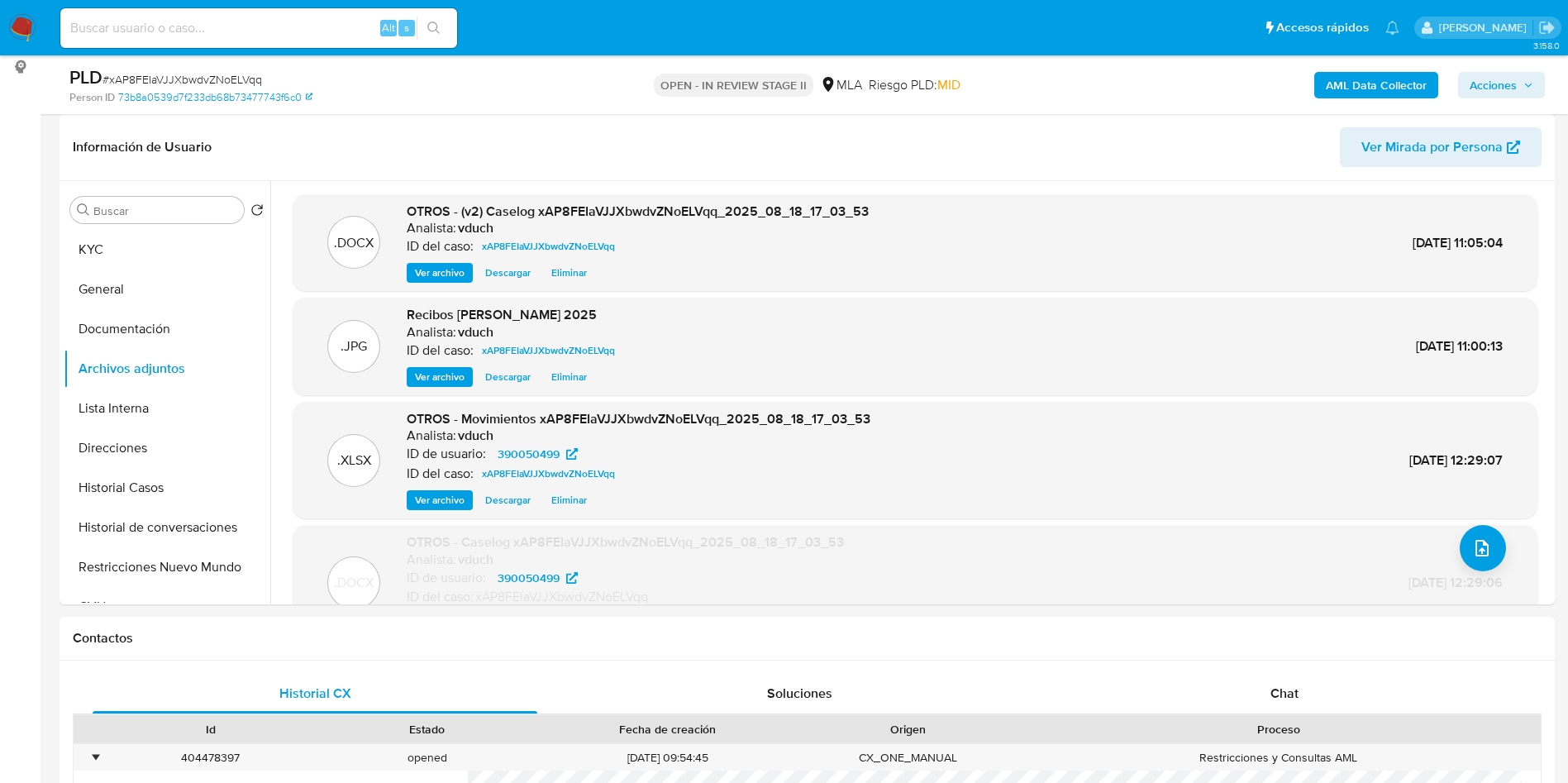
click at [1514, 91] on span "Acciones" at bounding box center [1493, 85] width 47 height 26
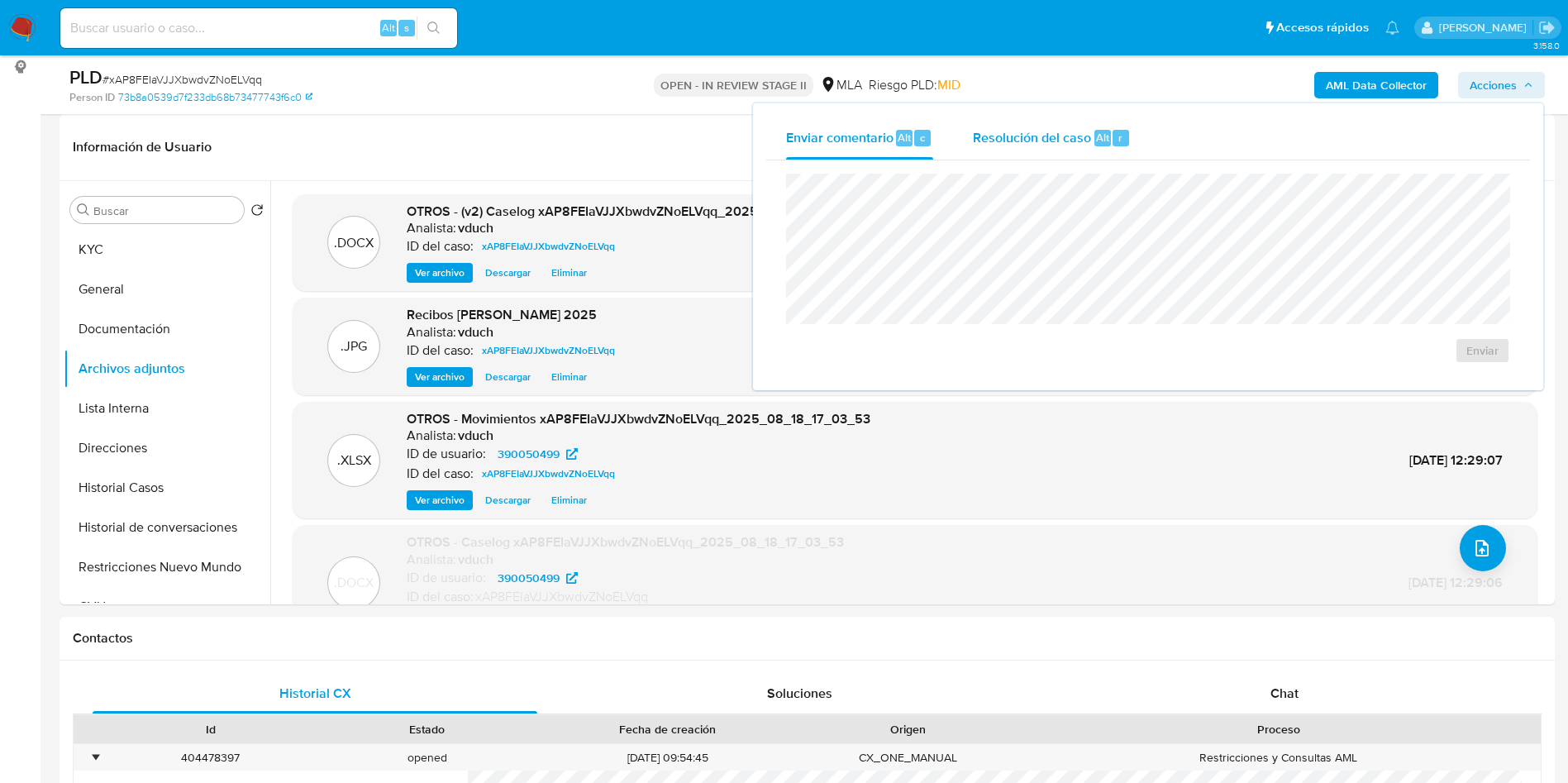
click at [1073, 137] on span "Resolución del caso" at bounding box center [1032, 137] width 118 height 19
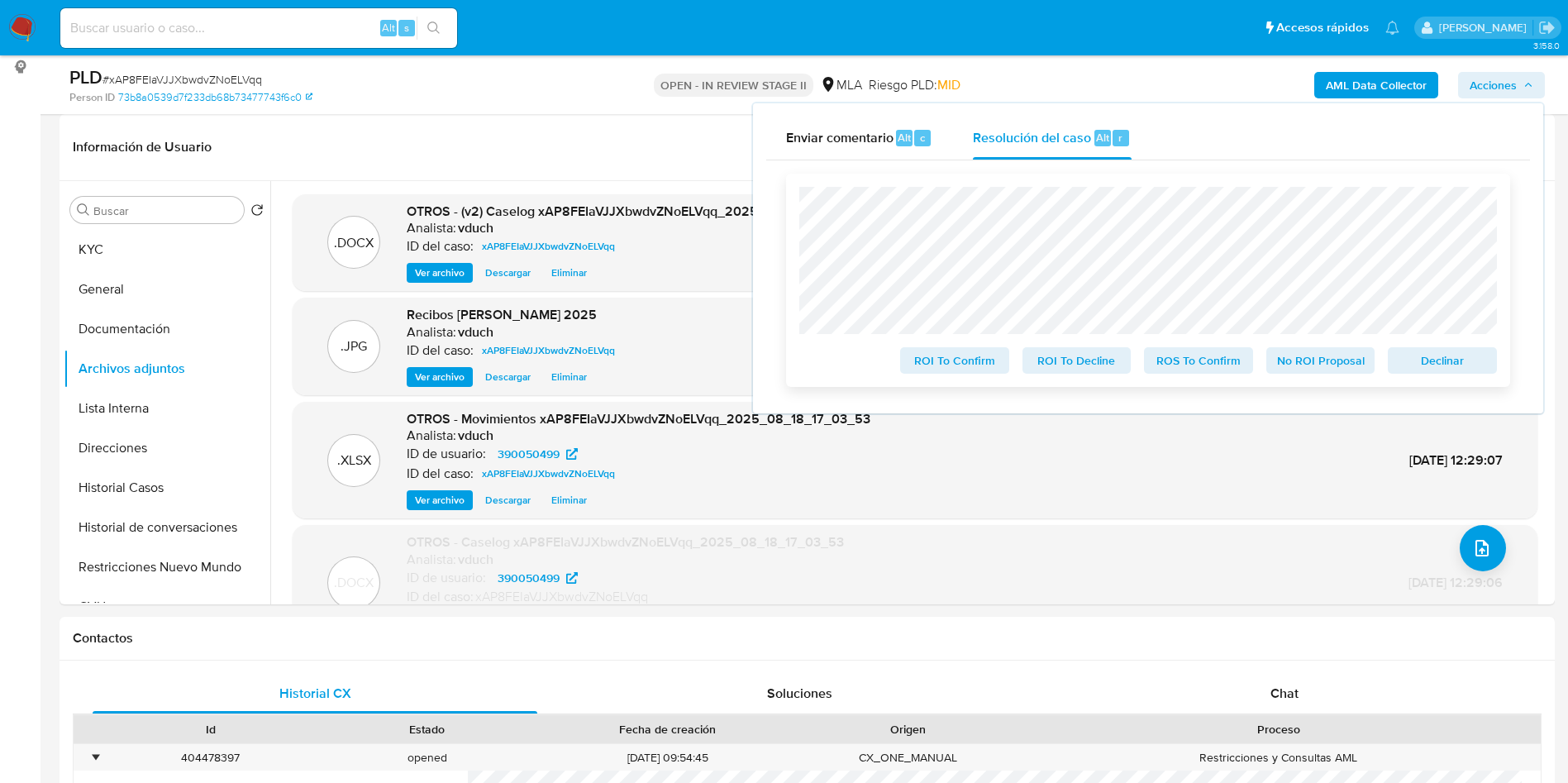
click at [1441, 366] on span "Declinar" at bounding box center [1442, 360] width 86 height 23
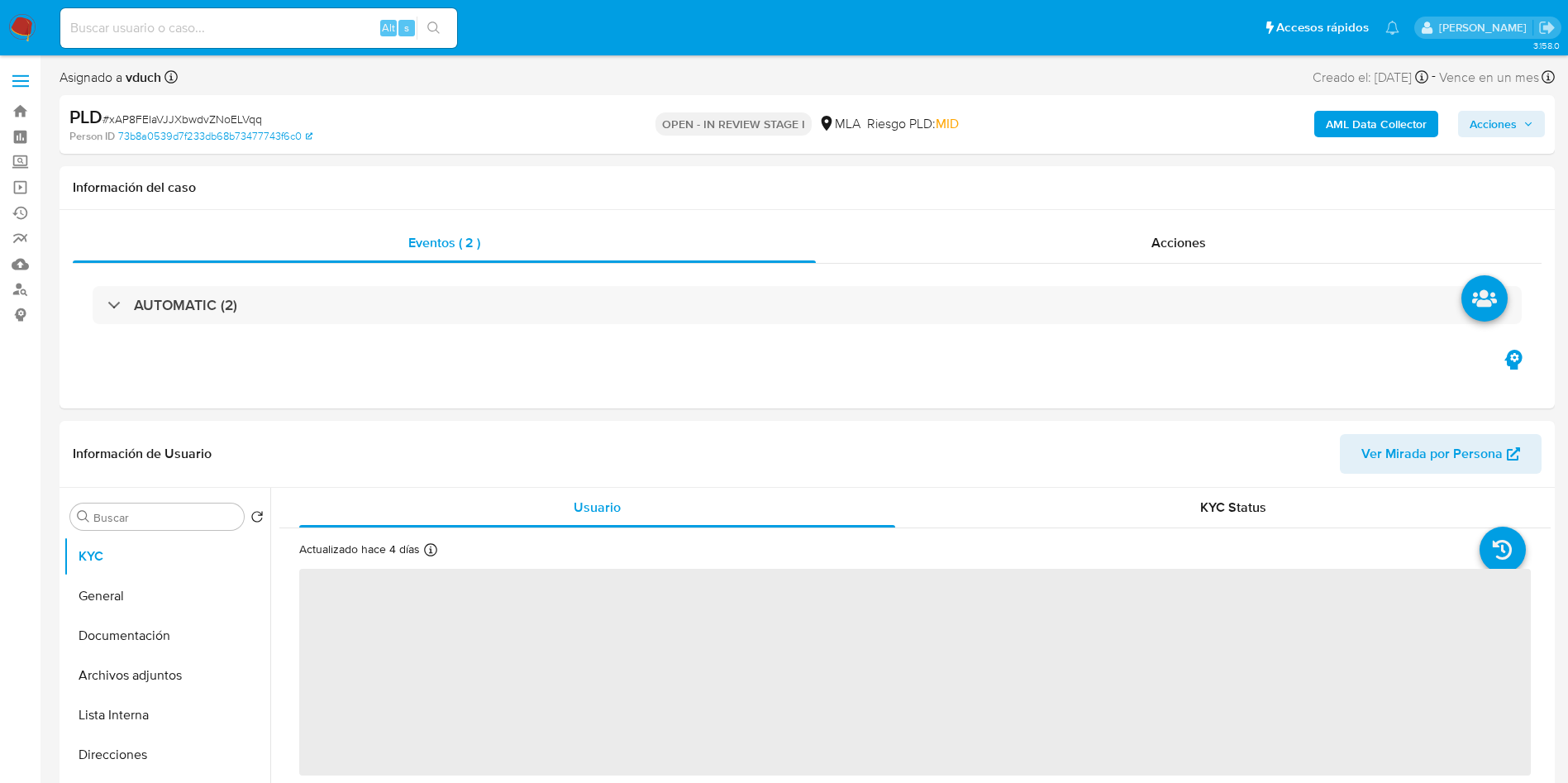
click at [1503, 125] on span "Acciones" at bounding box center [1493, 124] width 47 height 26
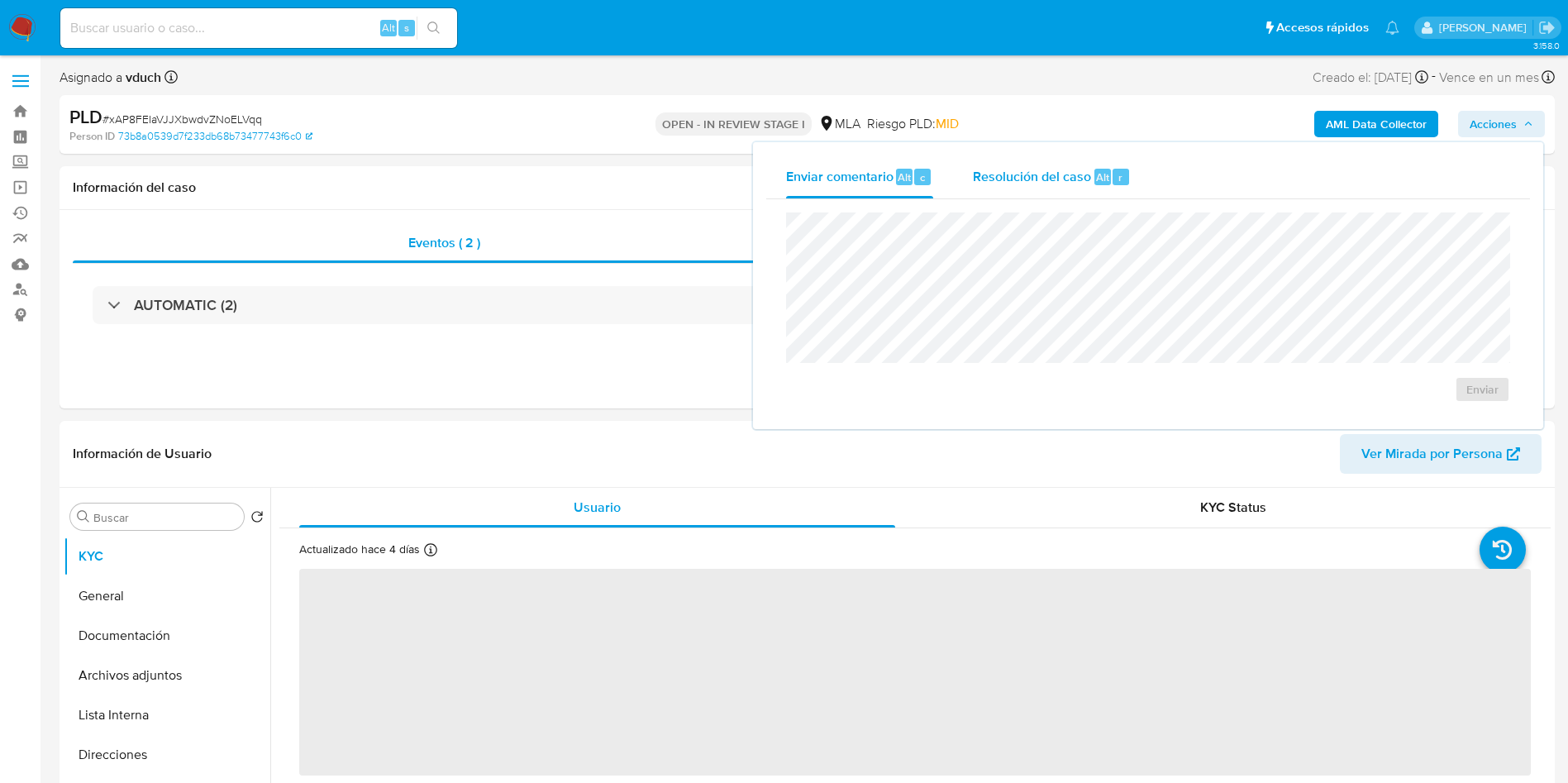
drag, startPoint x: 1015, startPoint y: 189, endPoint x: 1055, endPoint y: 198, distance: 41.0
click at [1014, 188] on div "Resolución del caso Alt r" at bounding box center [1052, 177] width 157 height 43
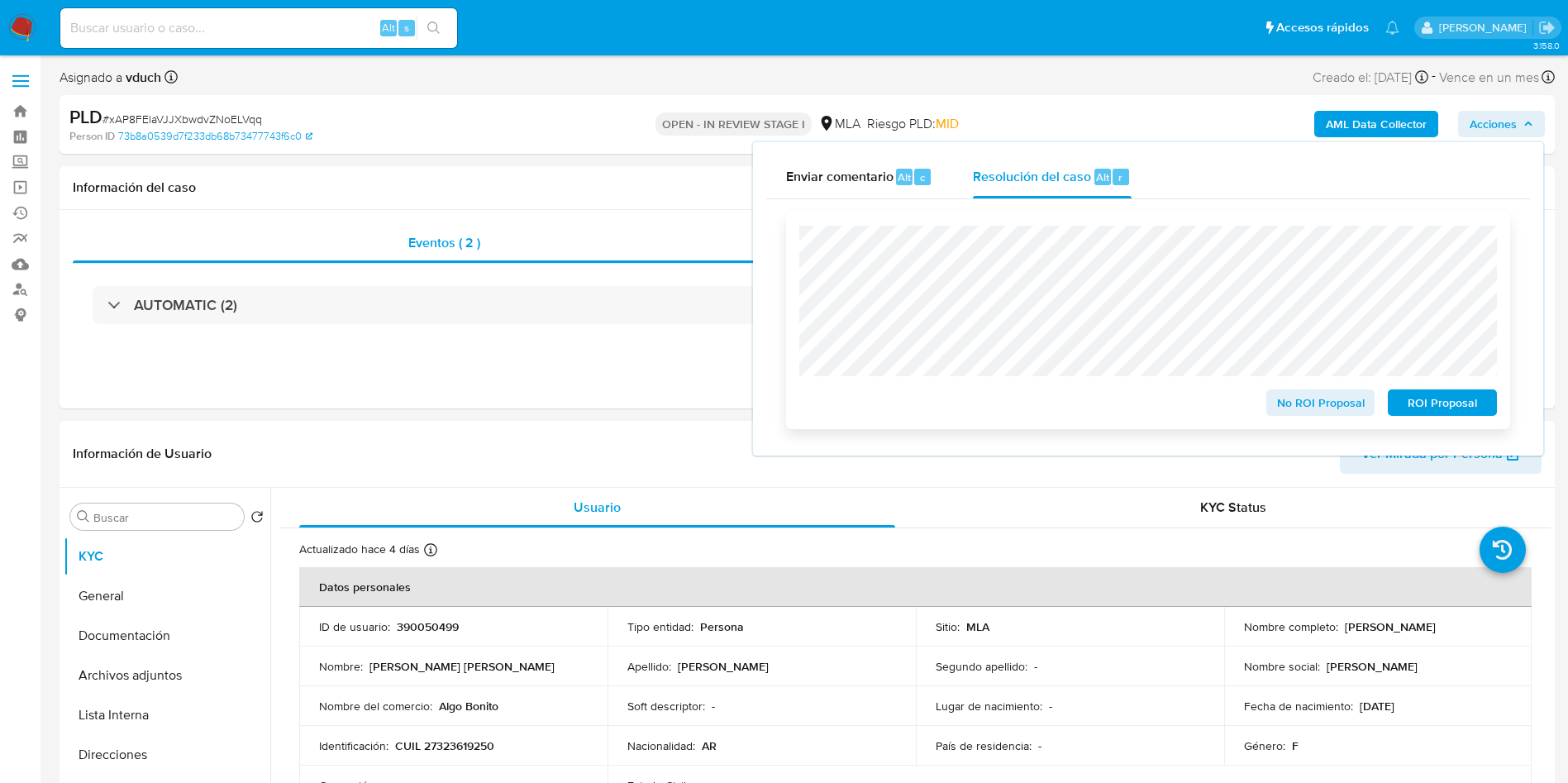
select select "10"
drag, startPoint x: 1431, startPoint y: 400, endPoint x: 1205, endPoint y: 530, distance: 260.7
click at [1432, 400] on span "ROI Proposal" at bounding box center [1442, 402] width 86 height 23
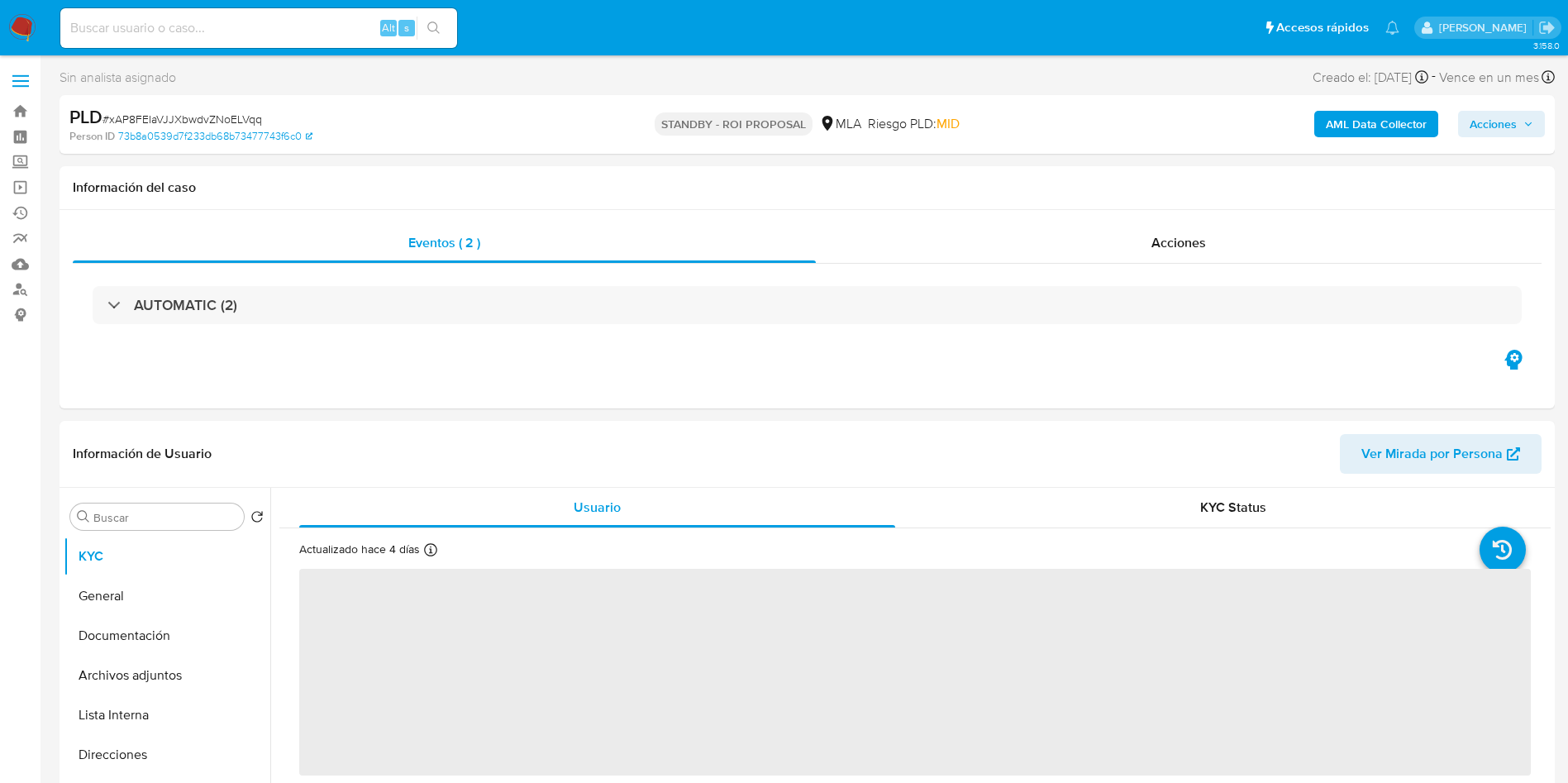
select select "10"
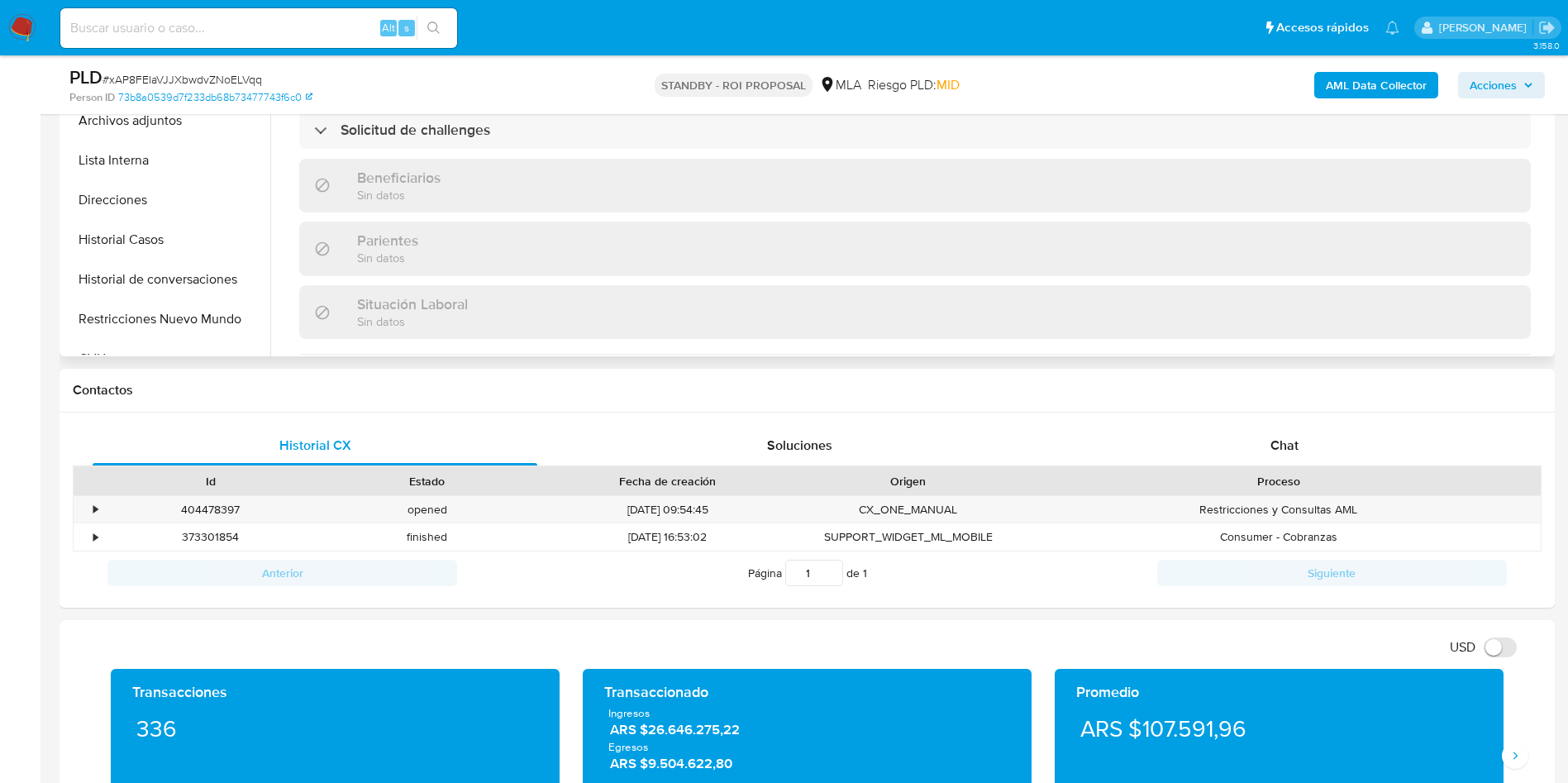
scroll to position [839, 0]
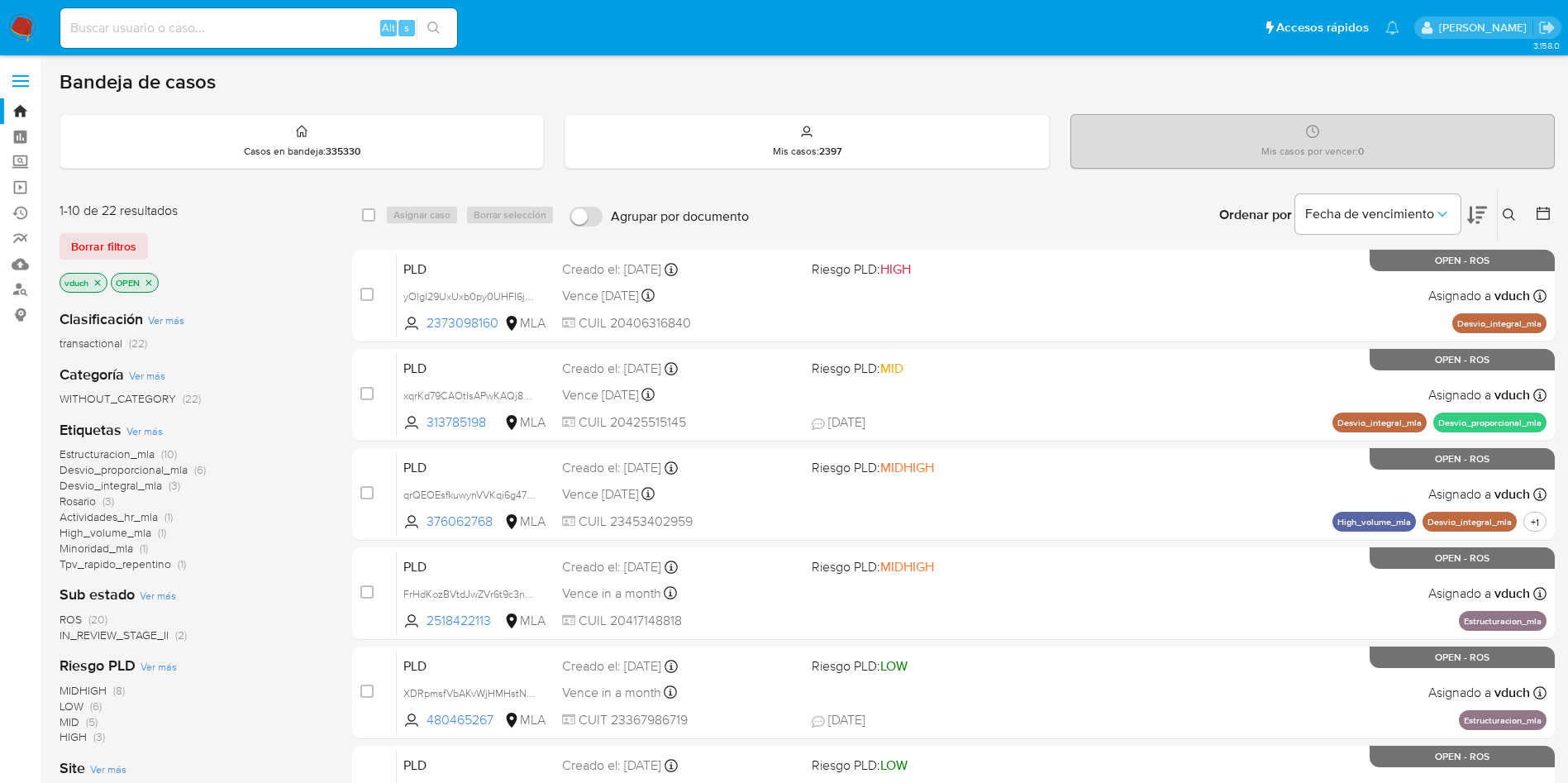
drag, startPoint x: 1500, startPoint y: 221, endPoint x: 1510, endPoint y: 224, distance: 10.4
click at [1500, 221] on button at bounding box center [1511, 215] width 27 height 20
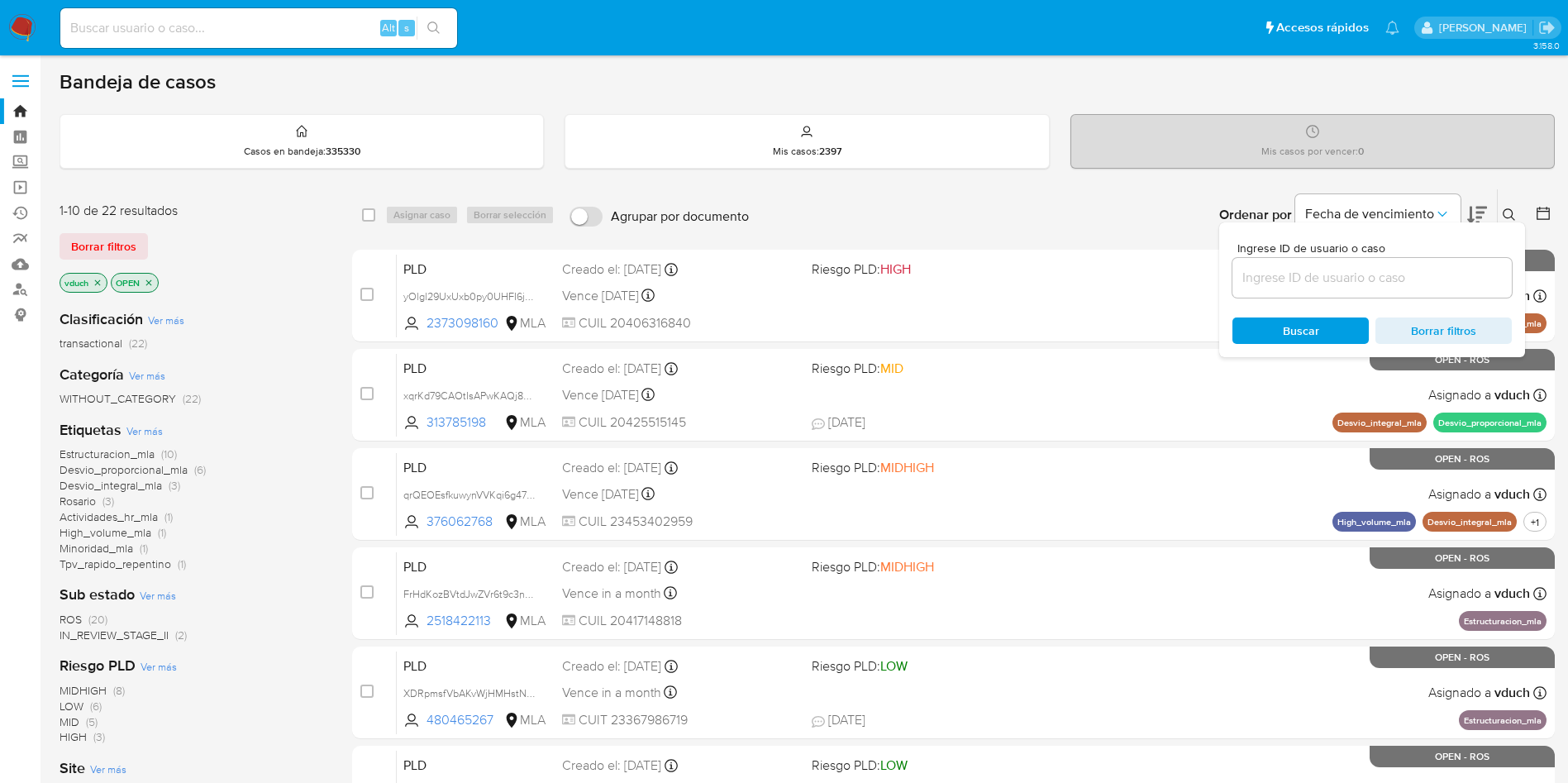
click at [1361, 284] on input at bounding box center [1372, 278] width 279 height 22
type input "Sm8GcItAvgvRC3Xu6rv4Ados"
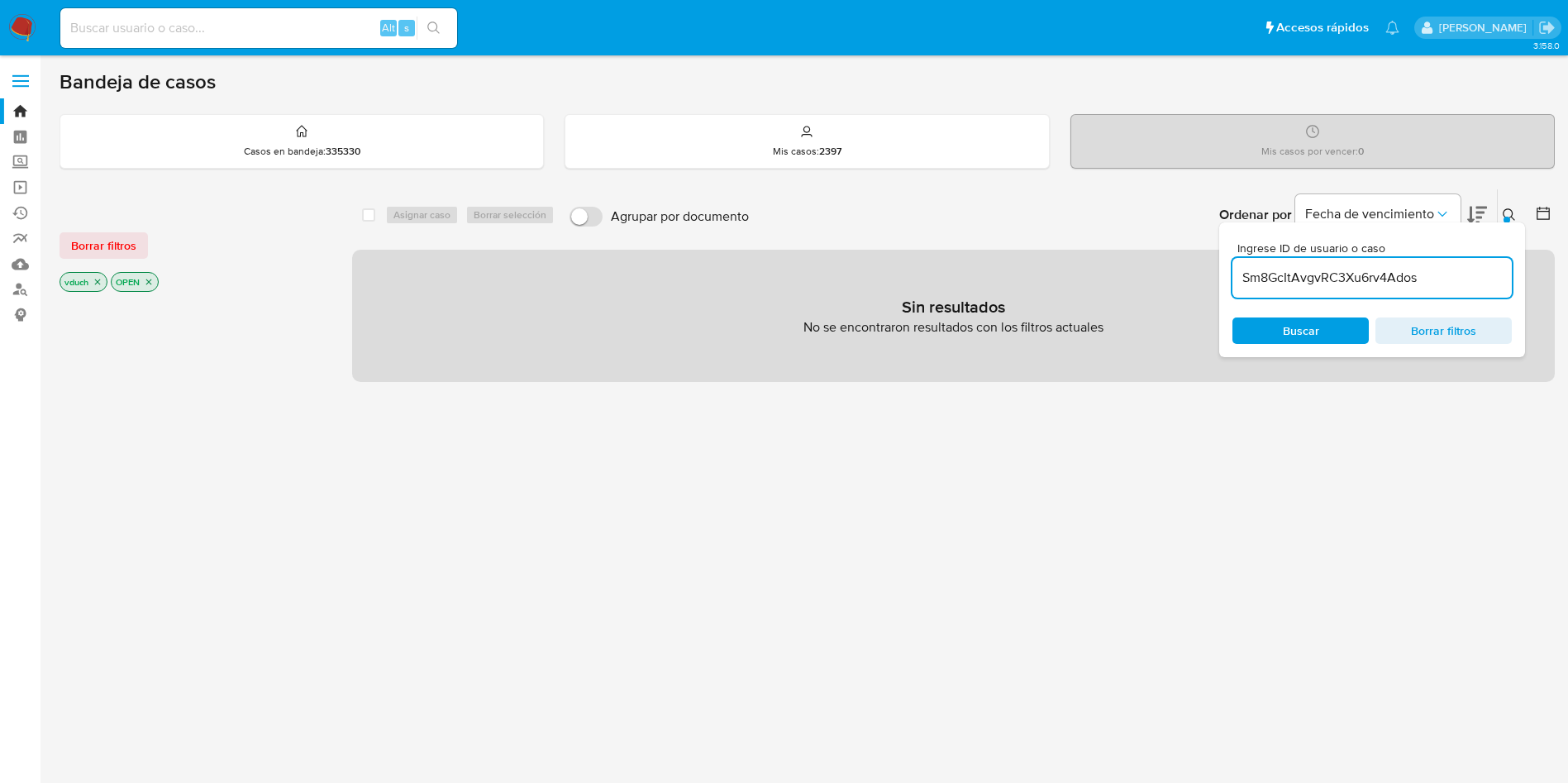
click at [151, 282] on icon "close-filter" at bounding box center [149, 282] width 6 height 6
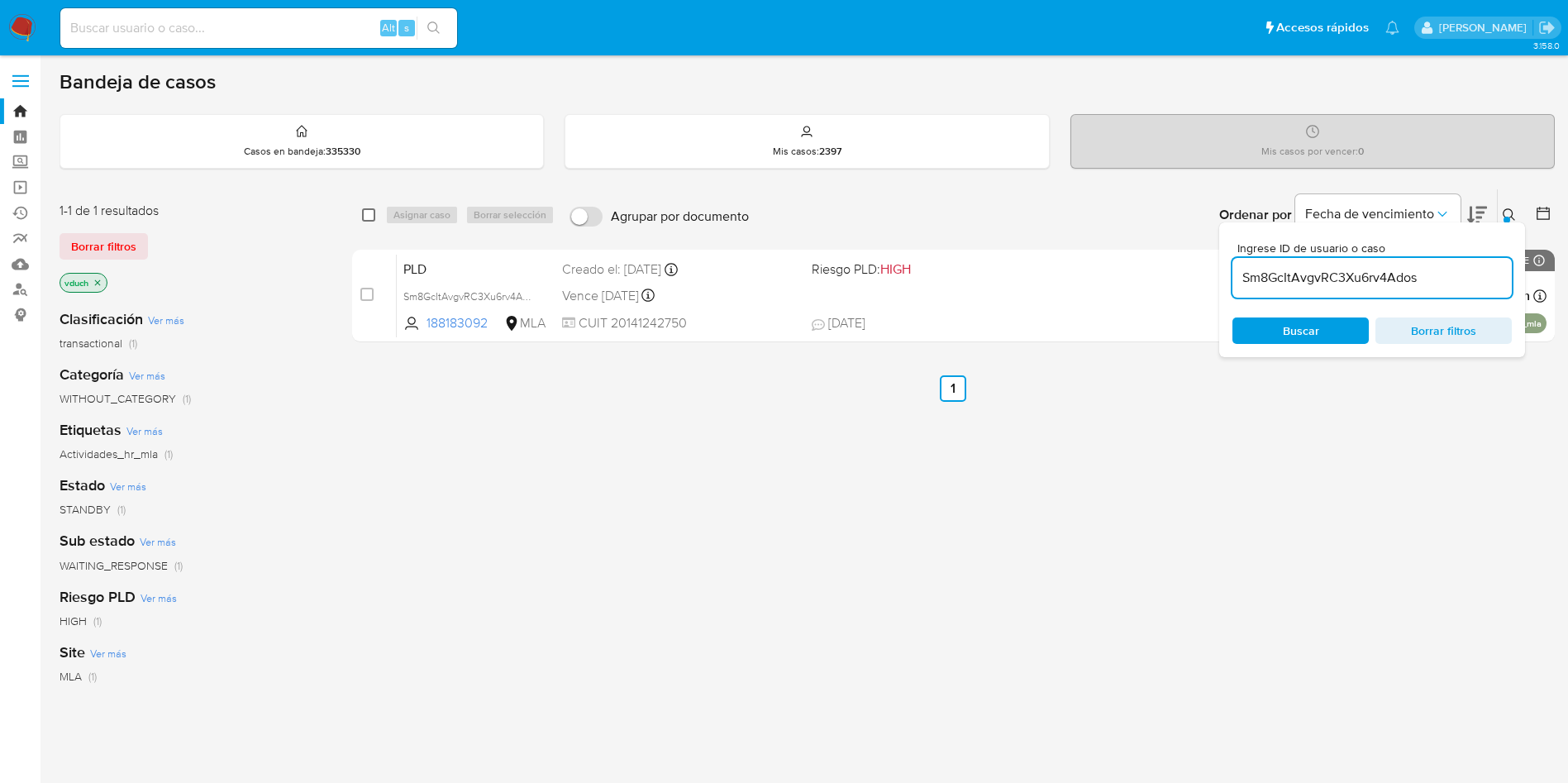
click at [366, 214] on input "checkbox" at bounding box center [368, 215] width 13 height 13
checkbox input "true"
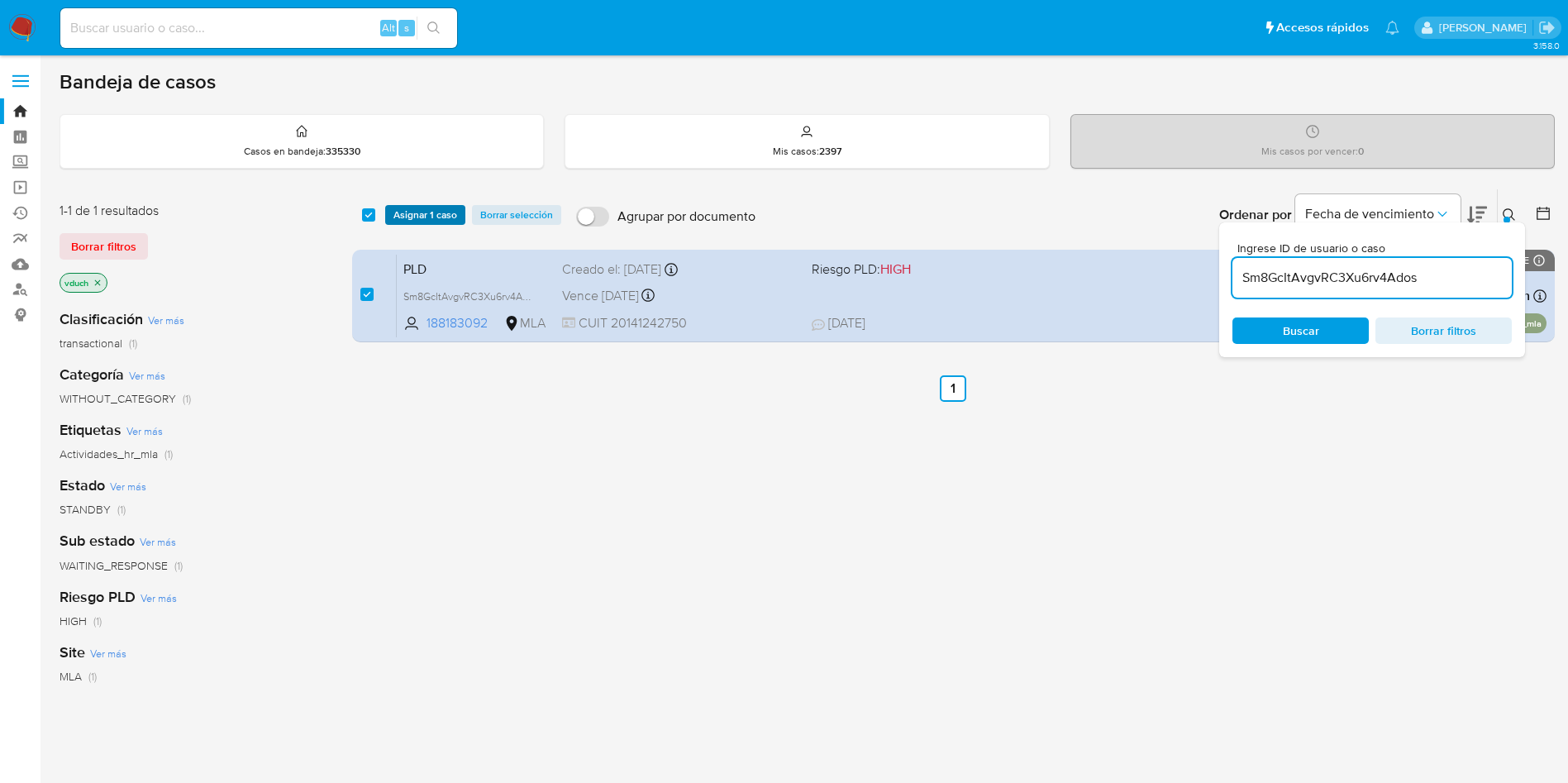
click at [402, 218] on span "Asignar 1 caso" at bounding box center [426, 216] width 64 height 17
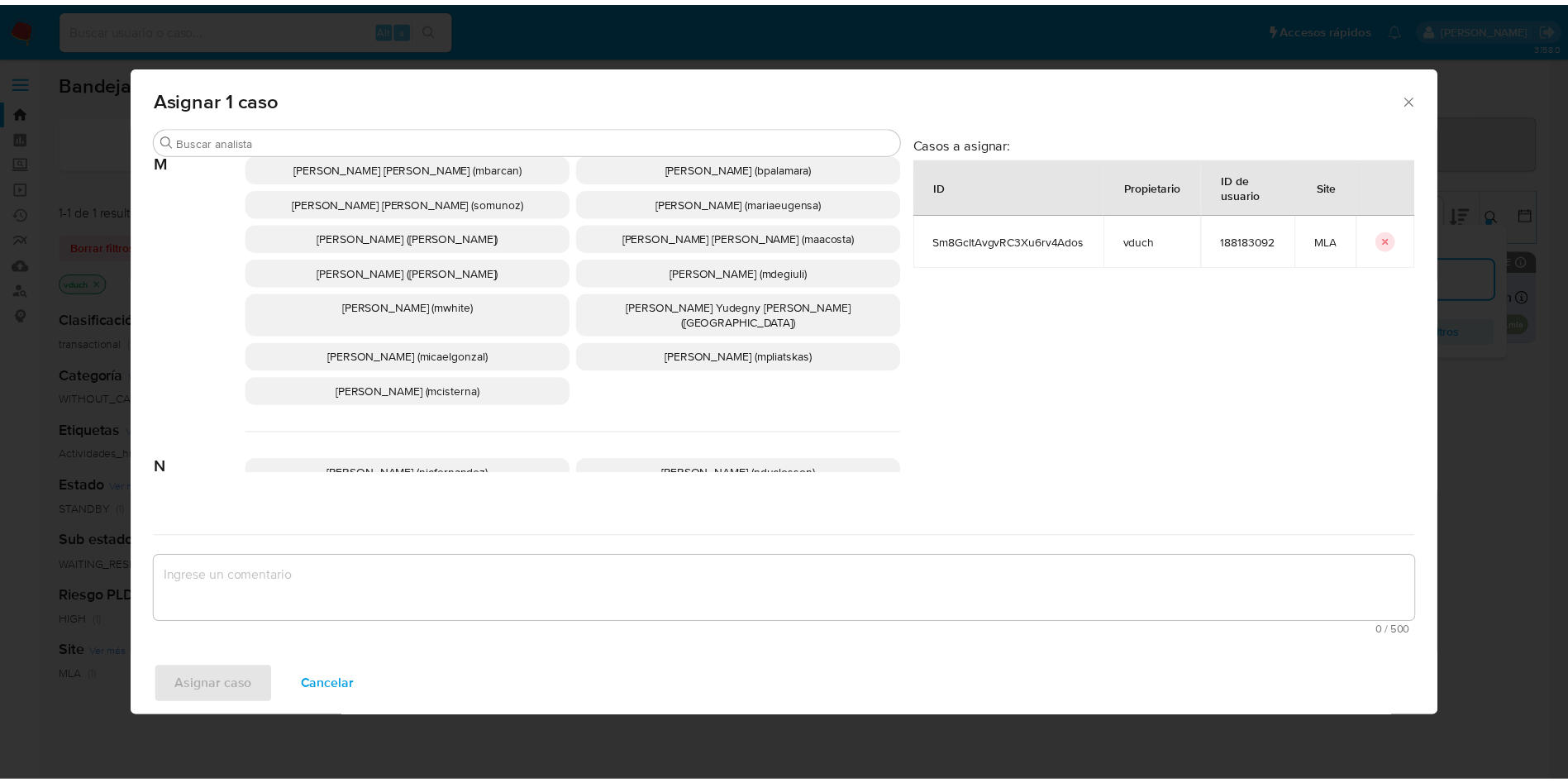
scroll to position [1466, 0]
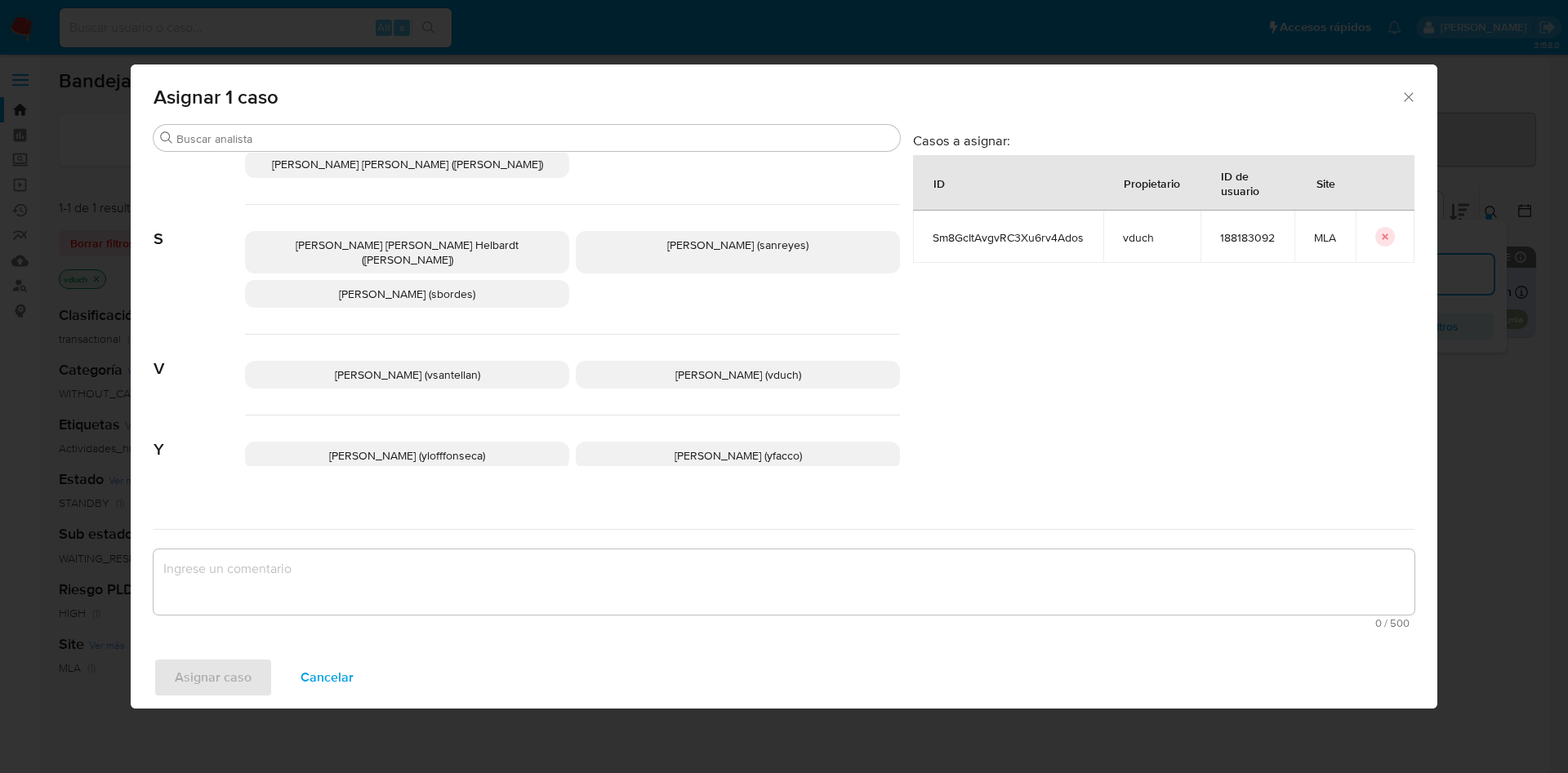
click at [752, 335] on div "[PERSON_NAME] (vsantellan) [PERSON_NAME] (vduch)" at bounding box center [572, 375] width 654 height 81
click at [753, 367] on span "[PERSON_NAME] (vduch)" at bounding box center [739, 375] width 126 height 17
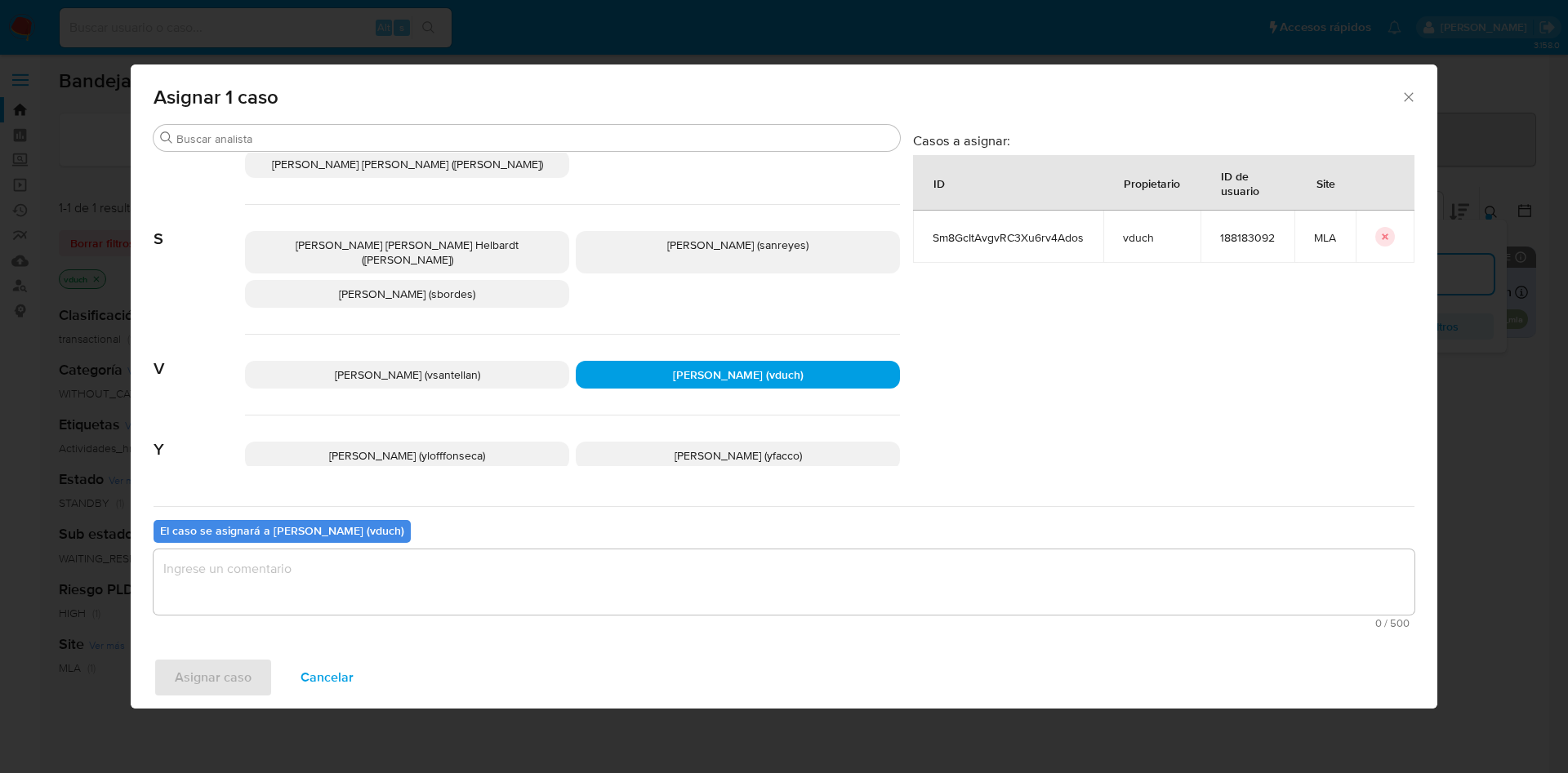
click at [698, 613] on textarea "assign-modal" at bounding box center [784, 582] width 1261 height 66
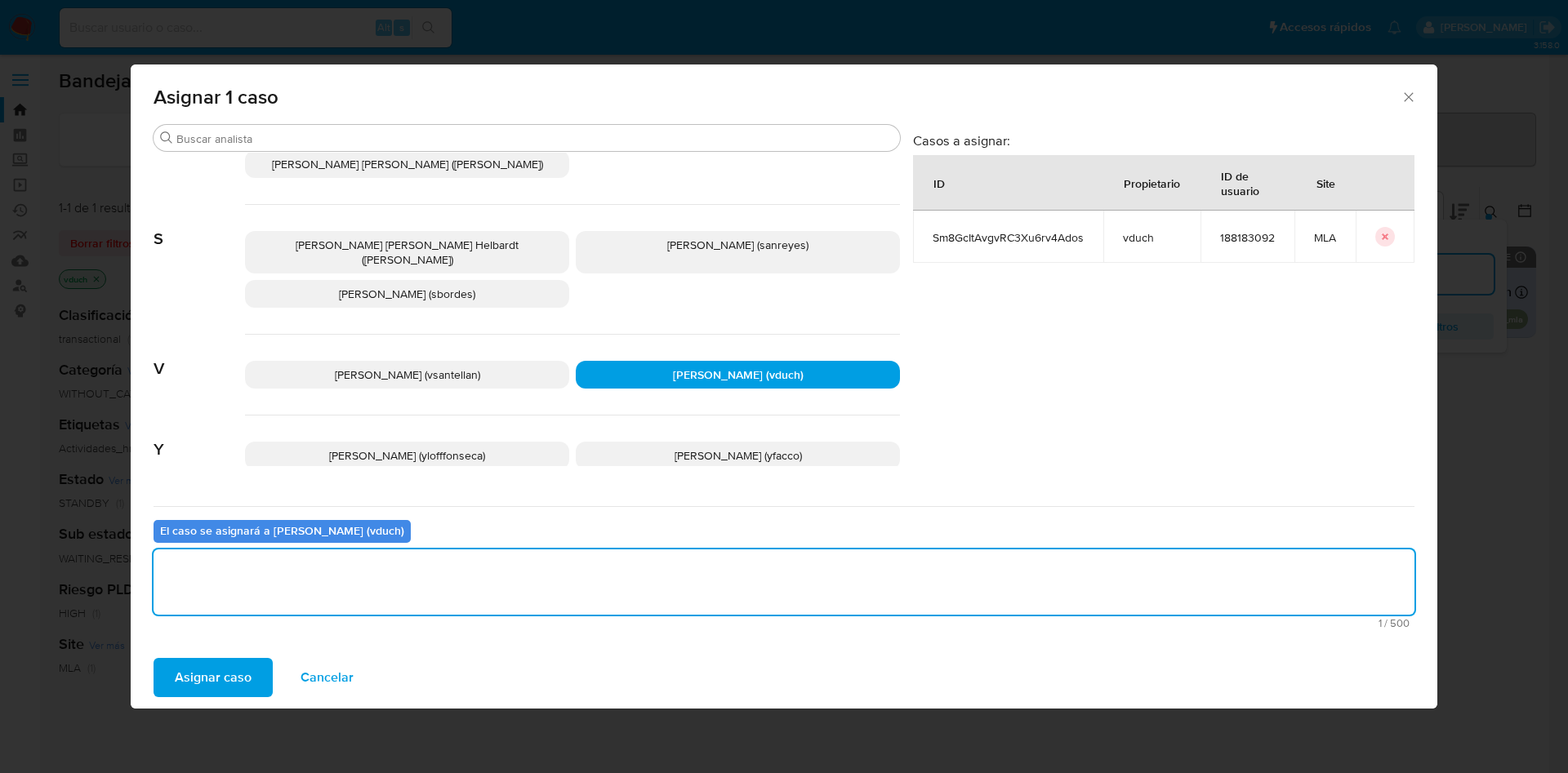
click at [227, 665] on span "Asignar caso" at bounding box center [213, 678] width 77 height 36
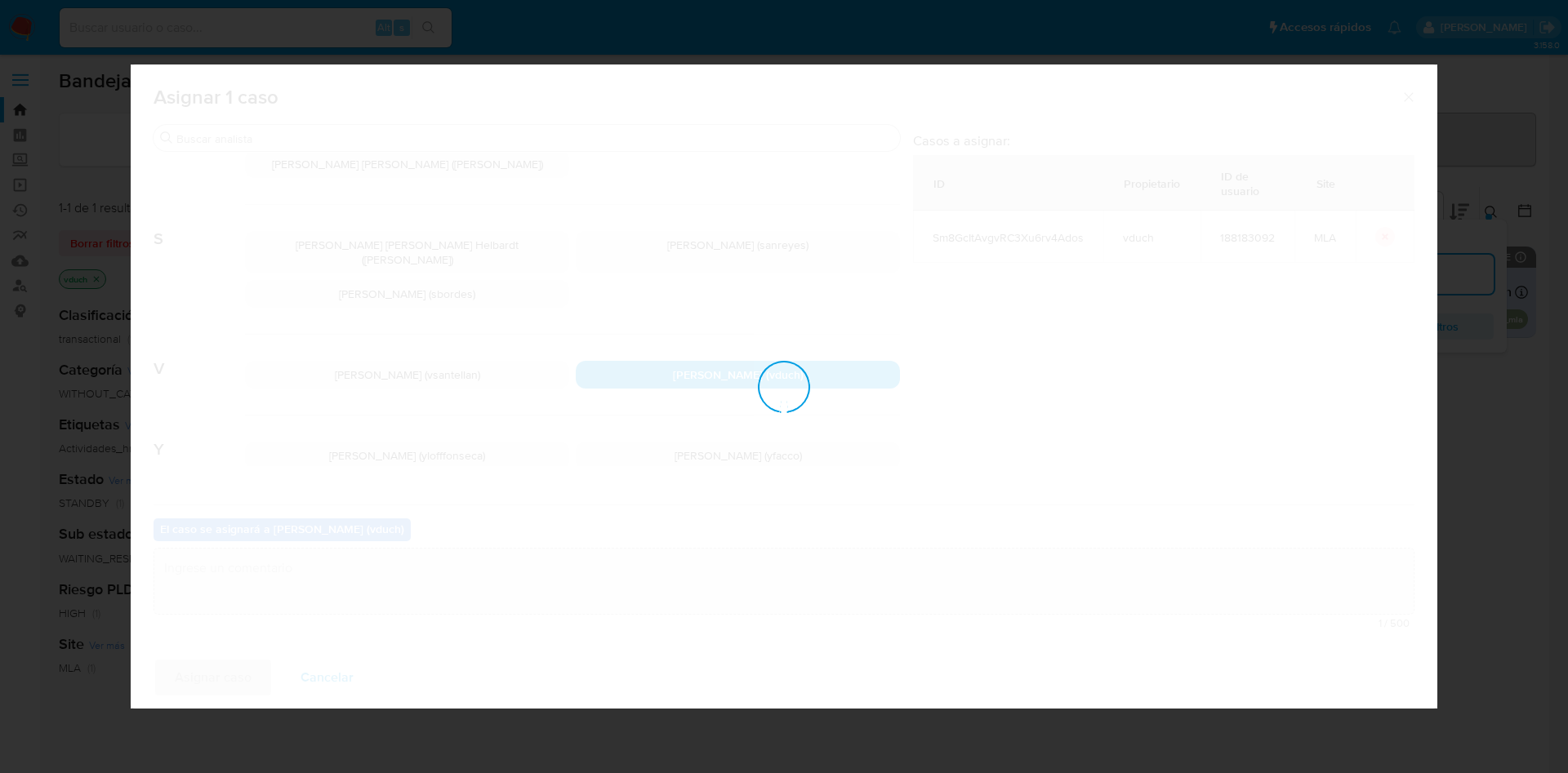
checkbox input "false"
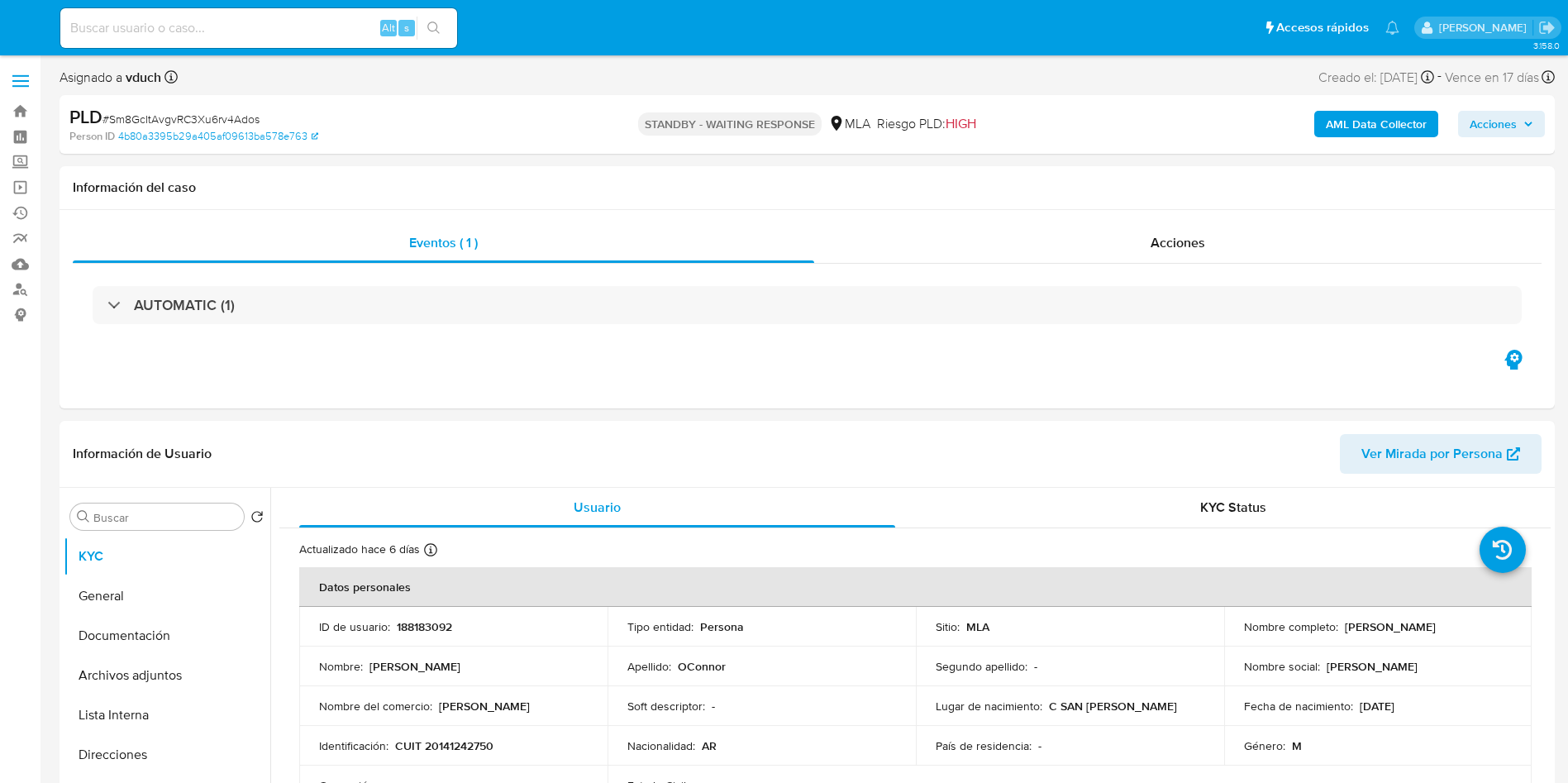
select select "10"
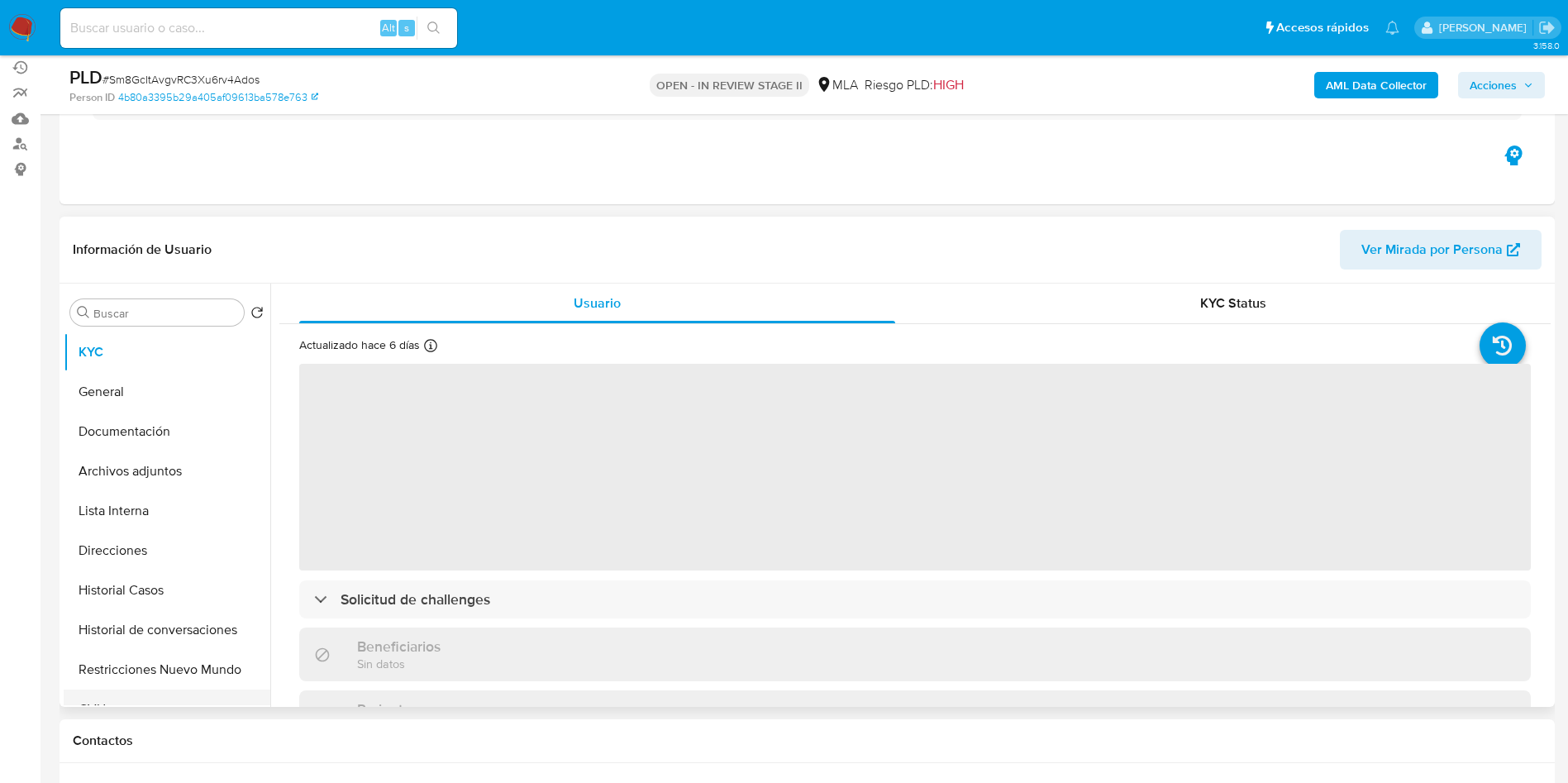
scroll to position [372, 0]
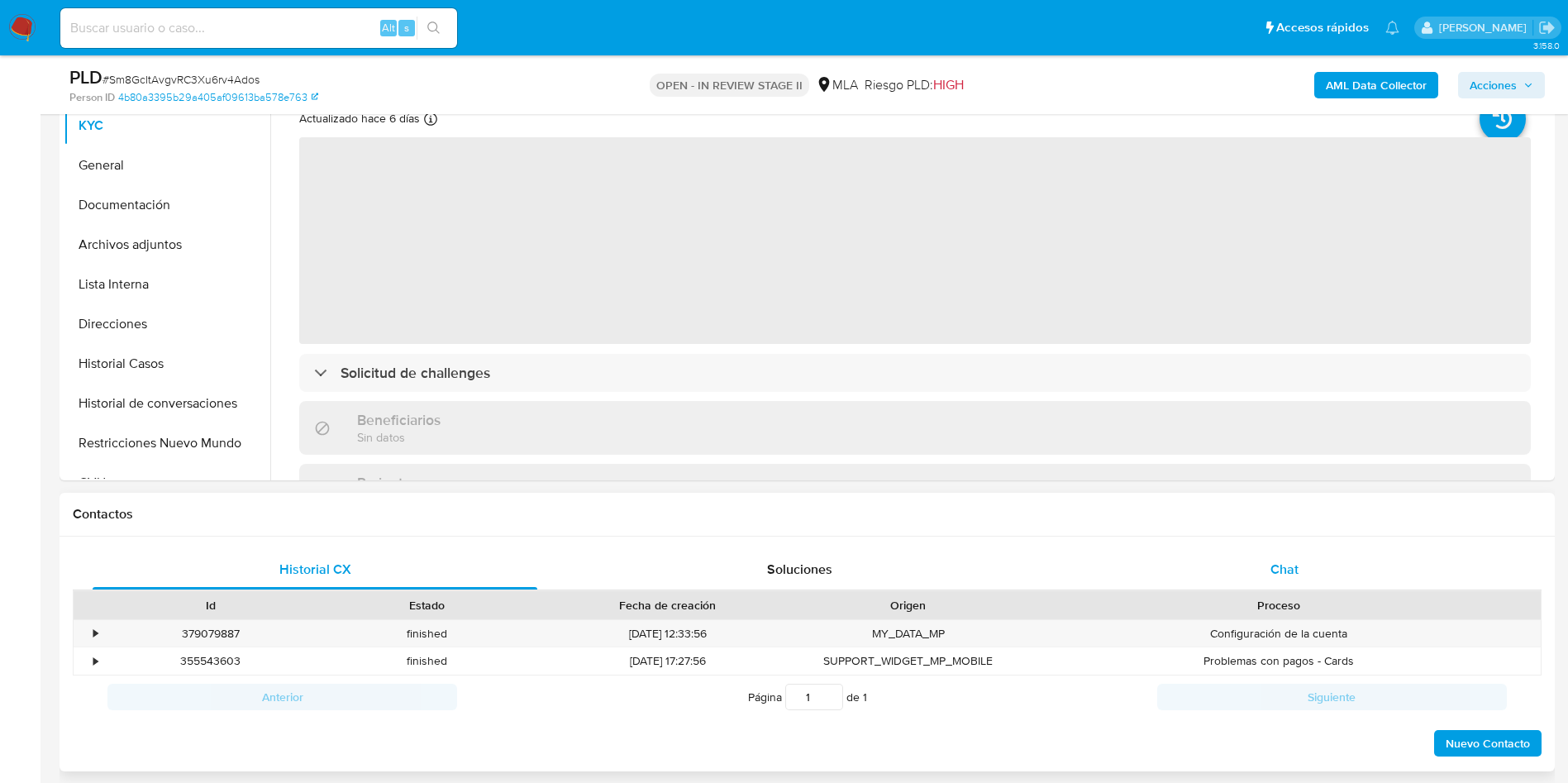
click at [1291, 571] on span "Chat" at bounding box center [1285, 569] width 28 height 19
select select "10"
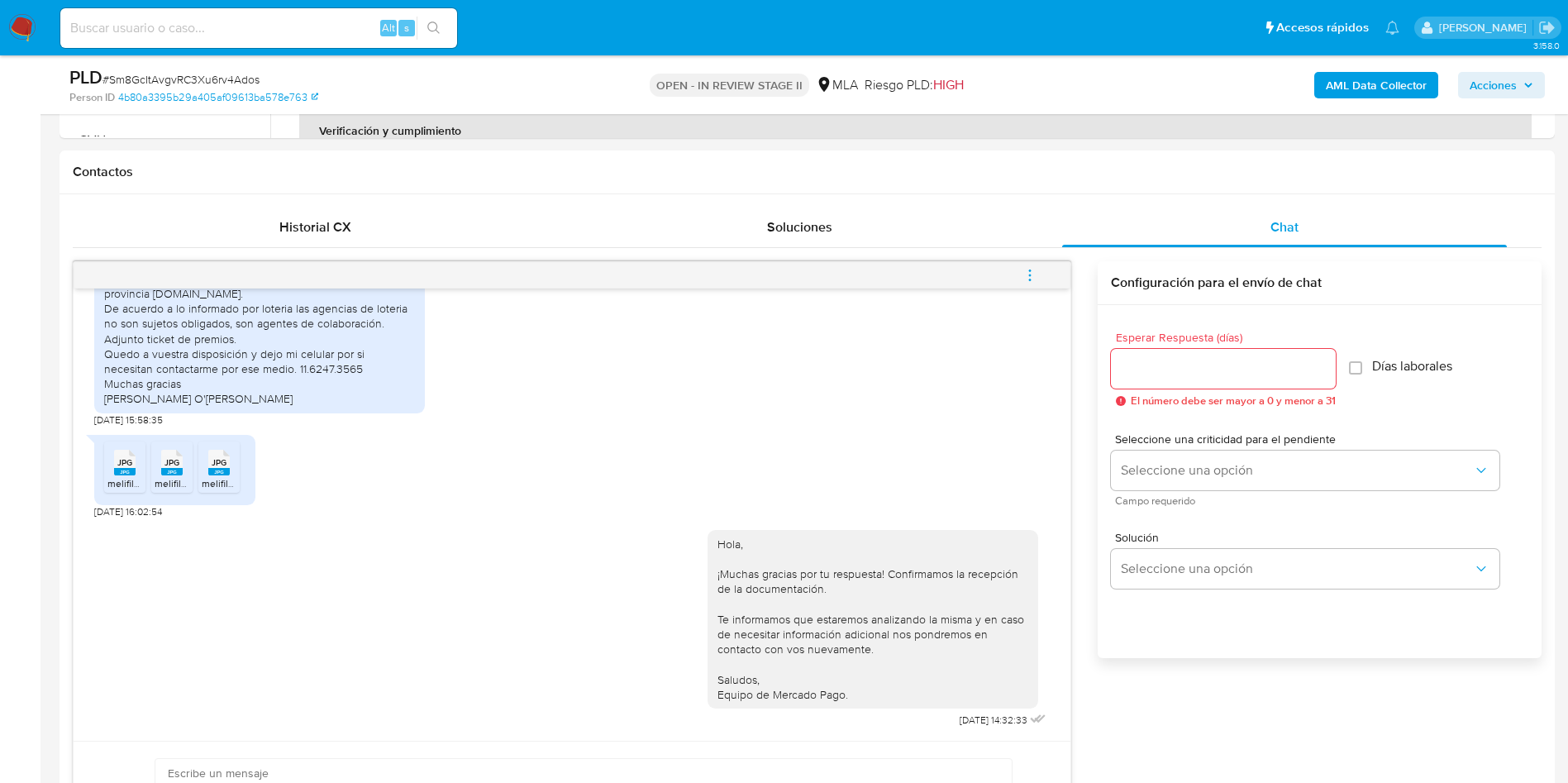
scroll to position [868, 0]
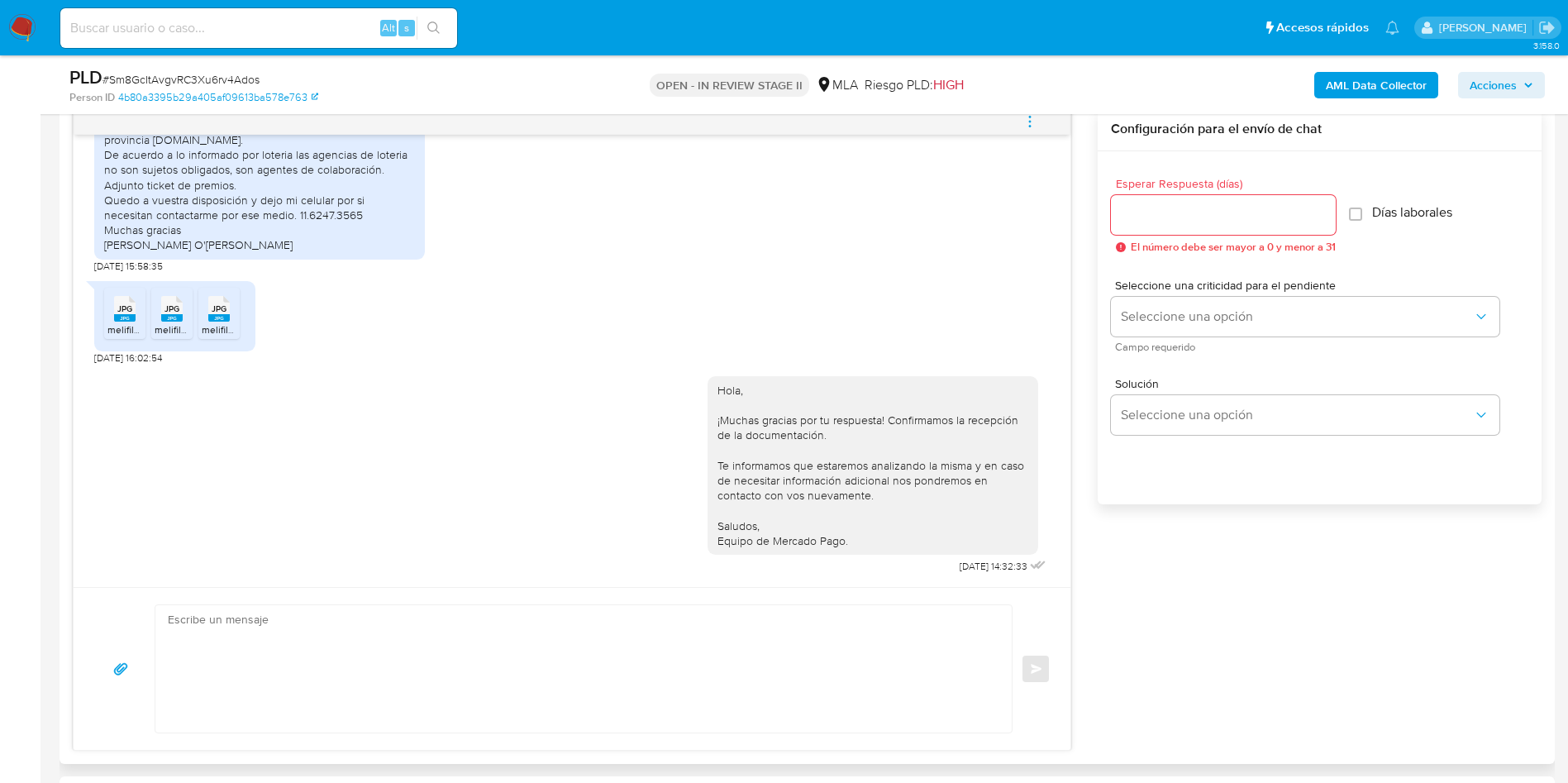
click at [1033, 123] on icon "menu-action" at bounding box center [1030, 122] width 15 height 15
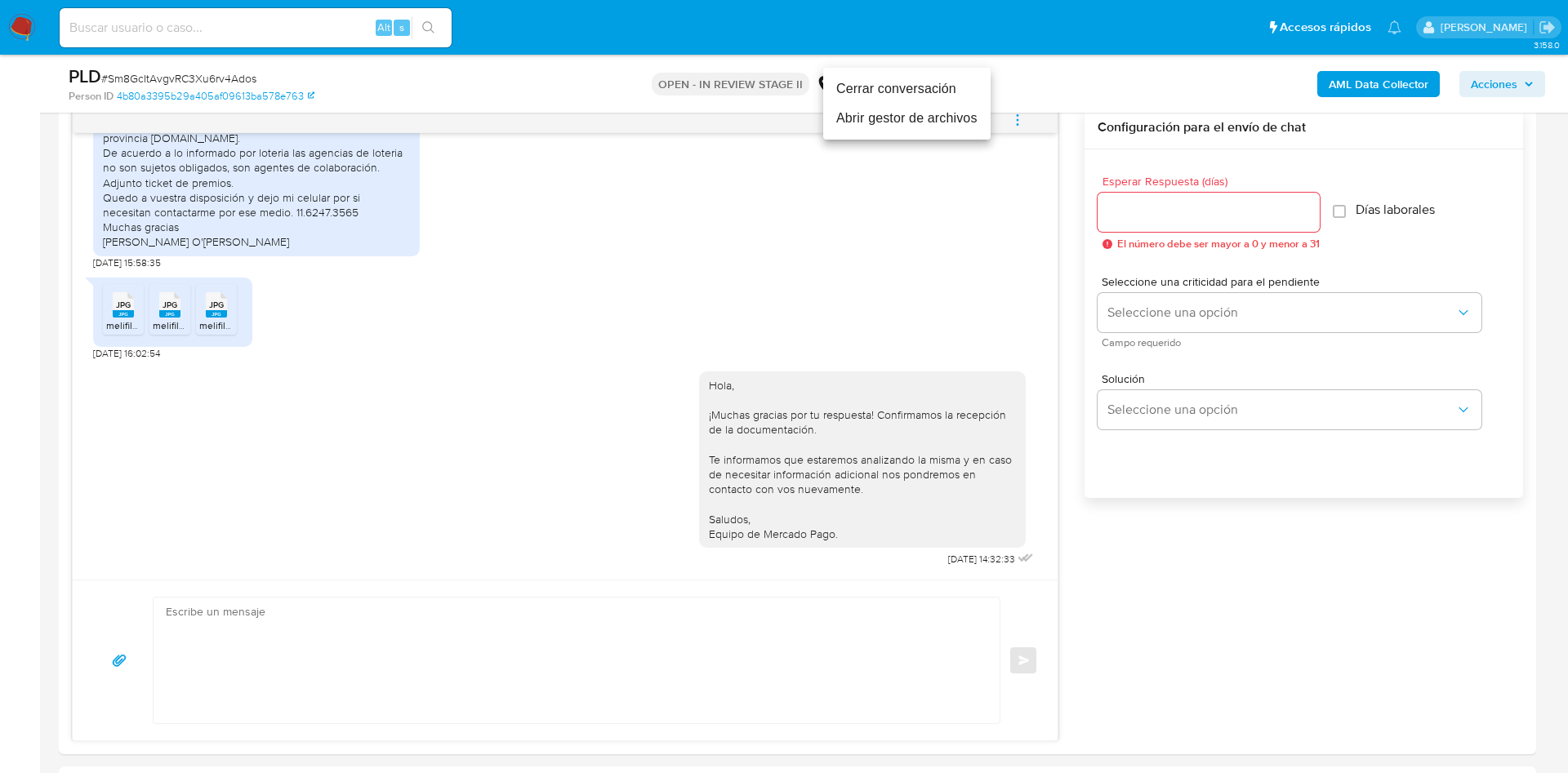
click at [915, 97] on li "Cerrar conversación" at bounding box center [906, 89] width 168 height 30
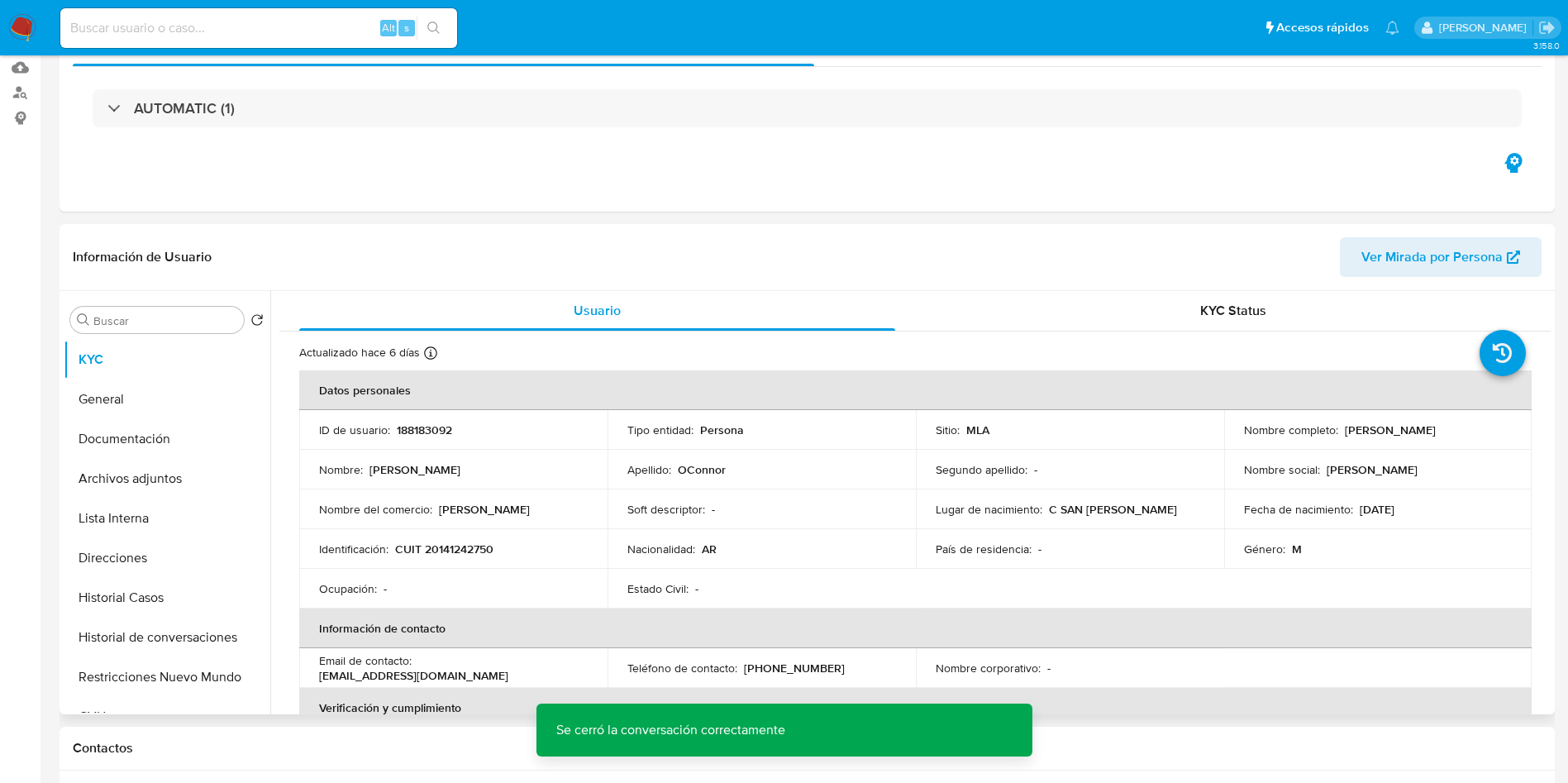
scroll to position [0, 0]
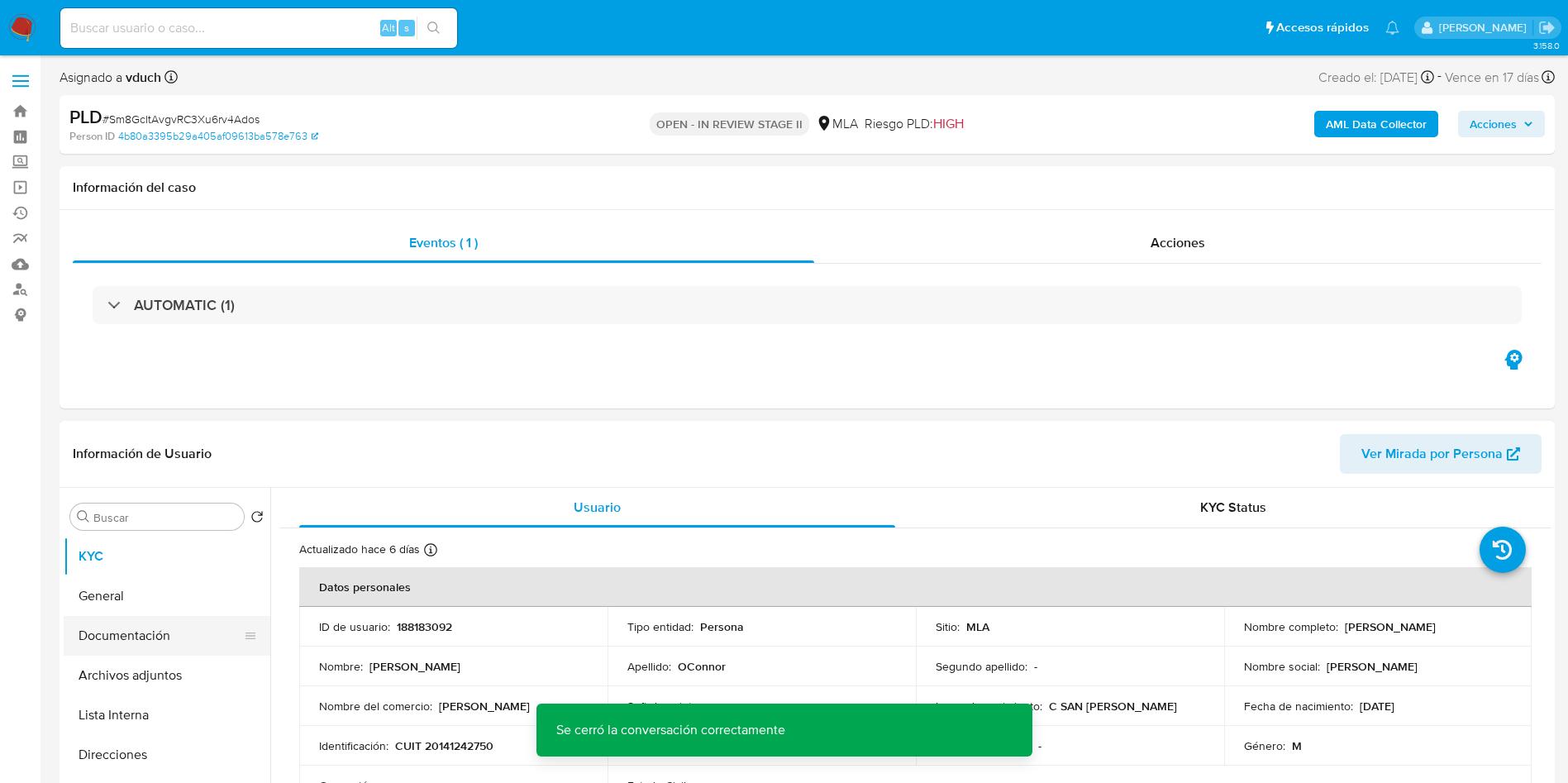
click at [147, 654] on button "Documentación" at bounding box center [160, 636] width 193 height 39
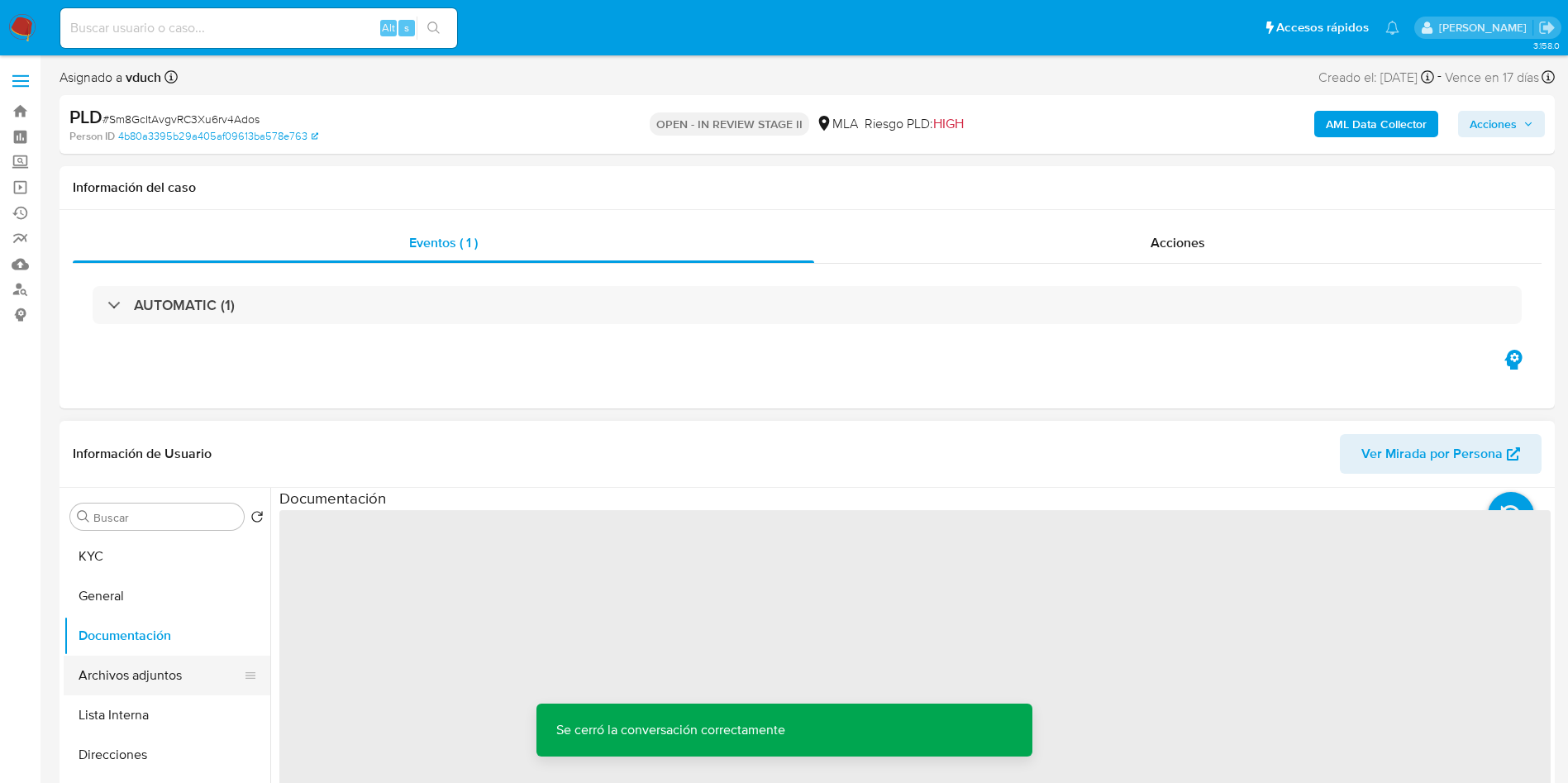
click at [118, 674] on button "Archivos adjuntos" at bounding box center [160, 676] width 193 height 39
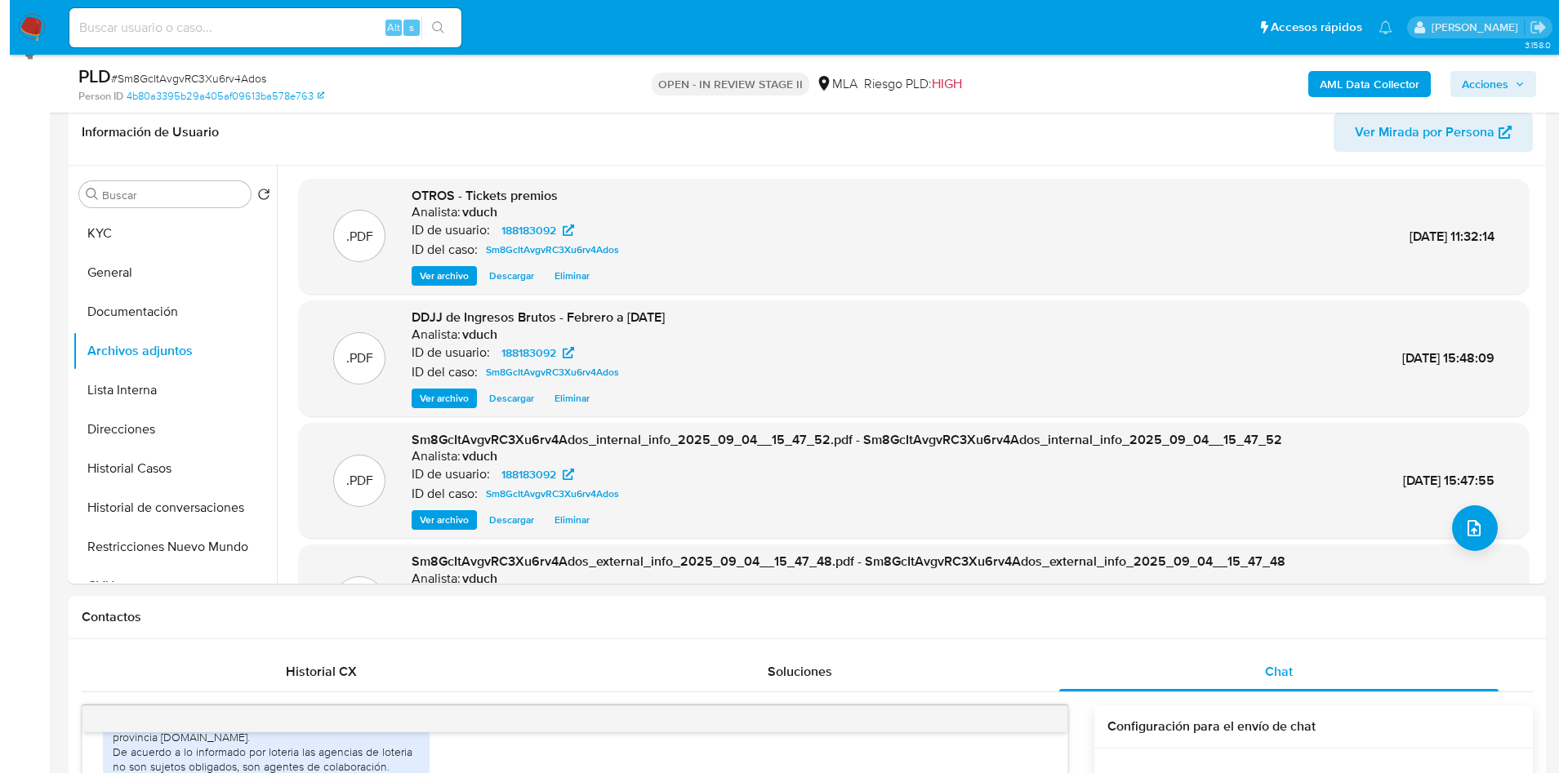
scroll to position [245, 0]
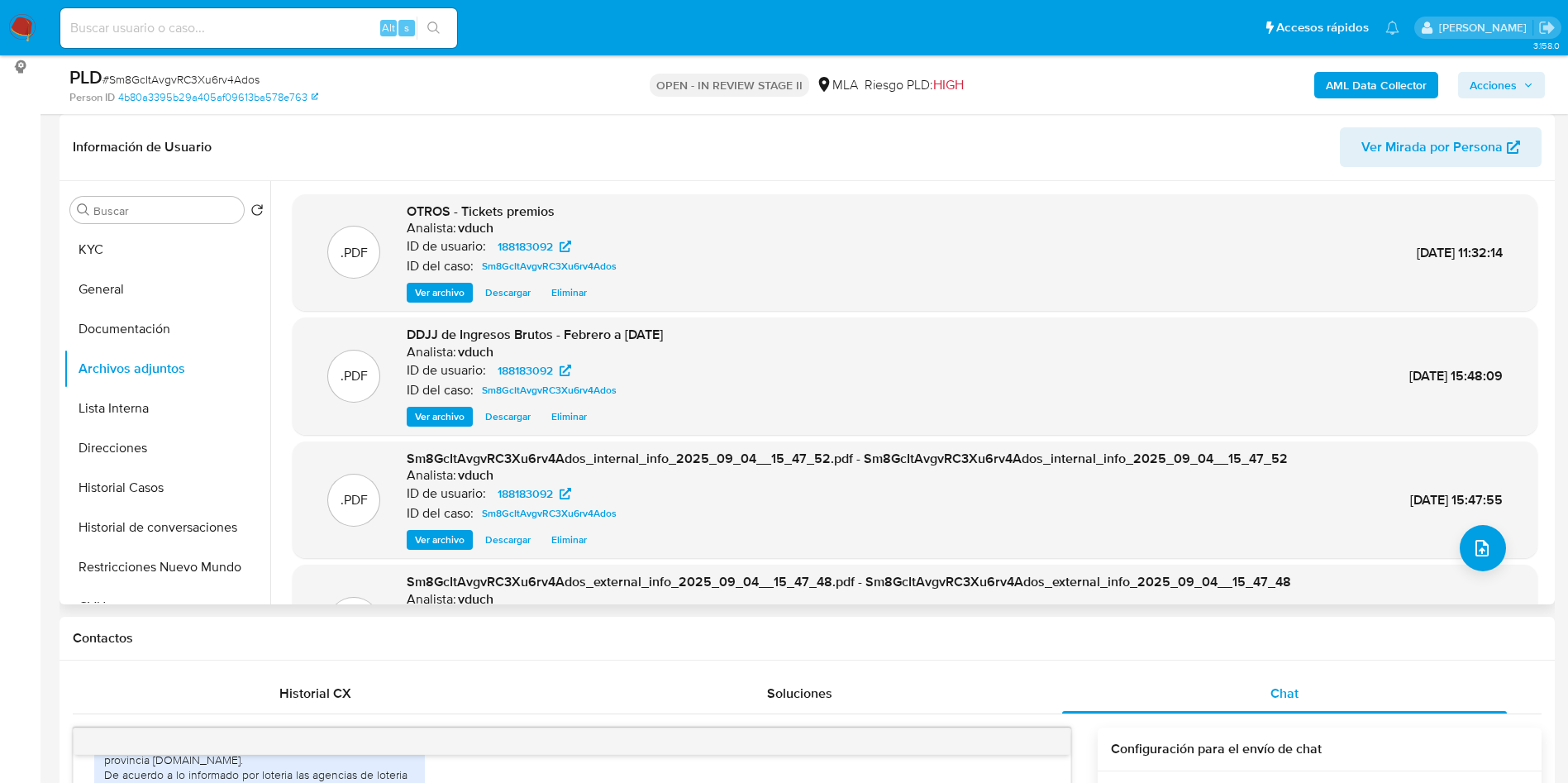
click at [438, 417] on span "Ver archivo" at bounding box center [440, 417] width 50 height 17
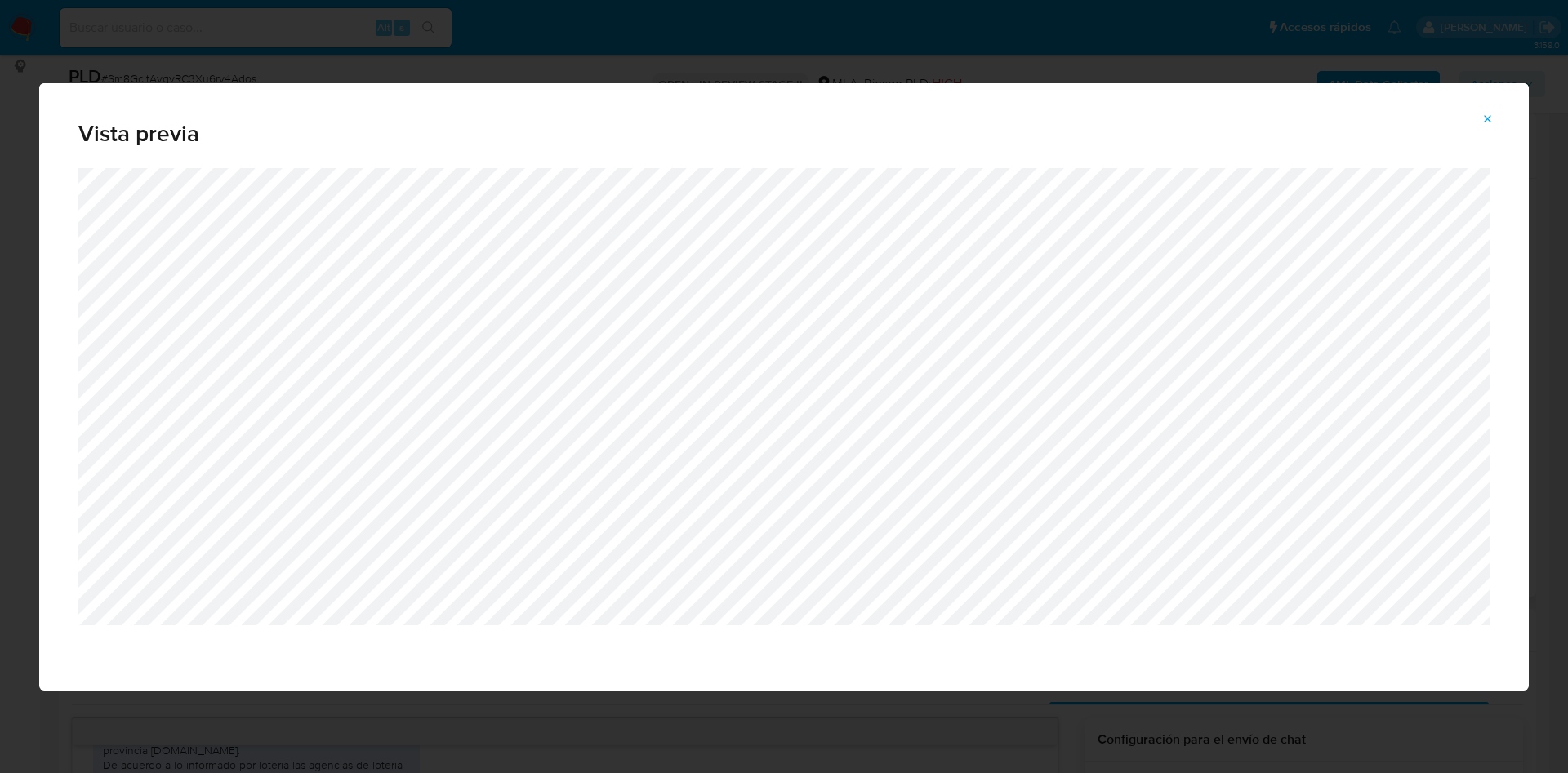
click at [921, 648] on div "Attachment preview" at bounding box center [783, 430] width 1489 height 523
click at [1483, 107] on span "Attachment preview" at bounding box center [1487, 118] width 13 height 23
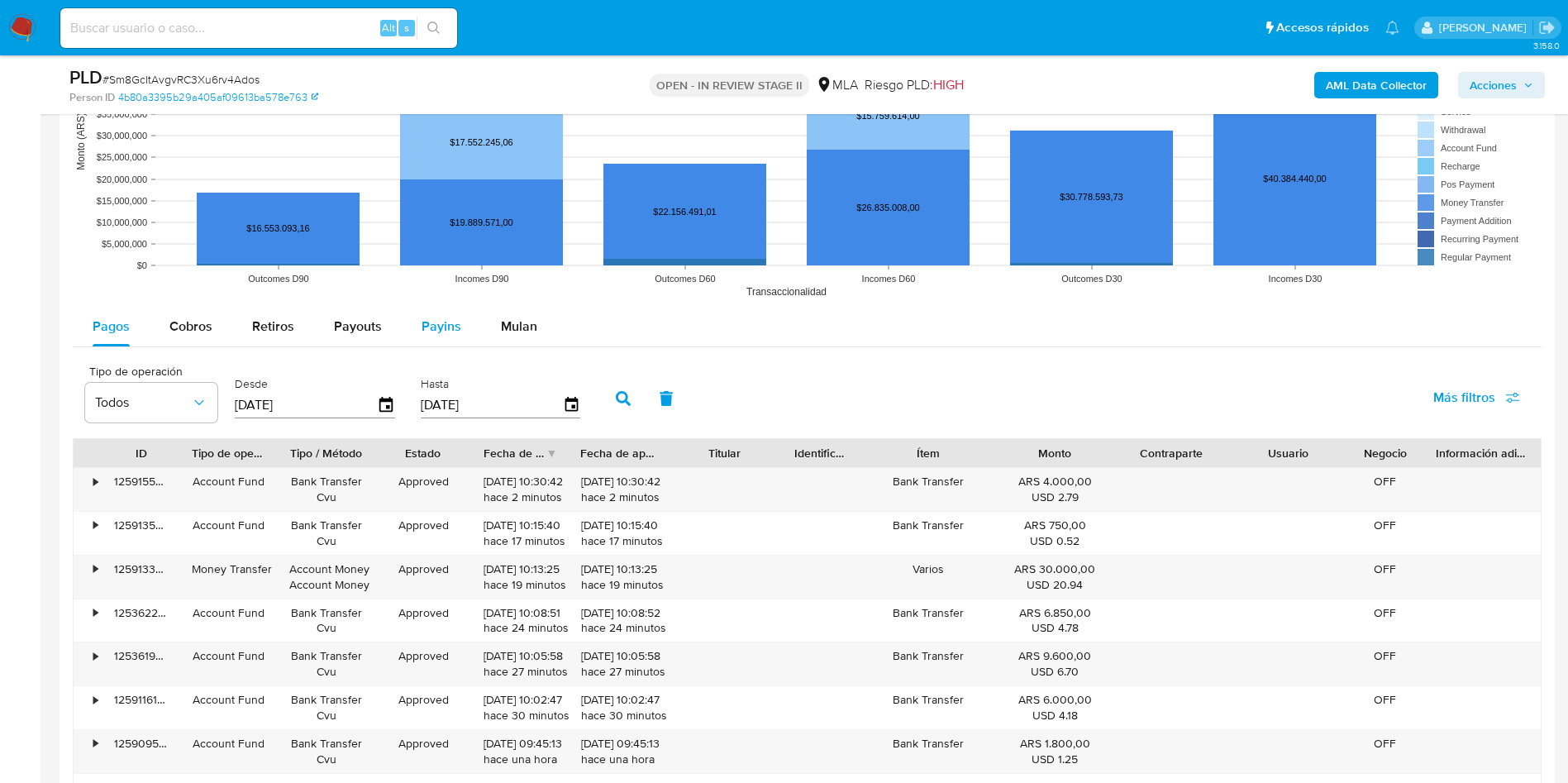
scroll to position [1985, 0]
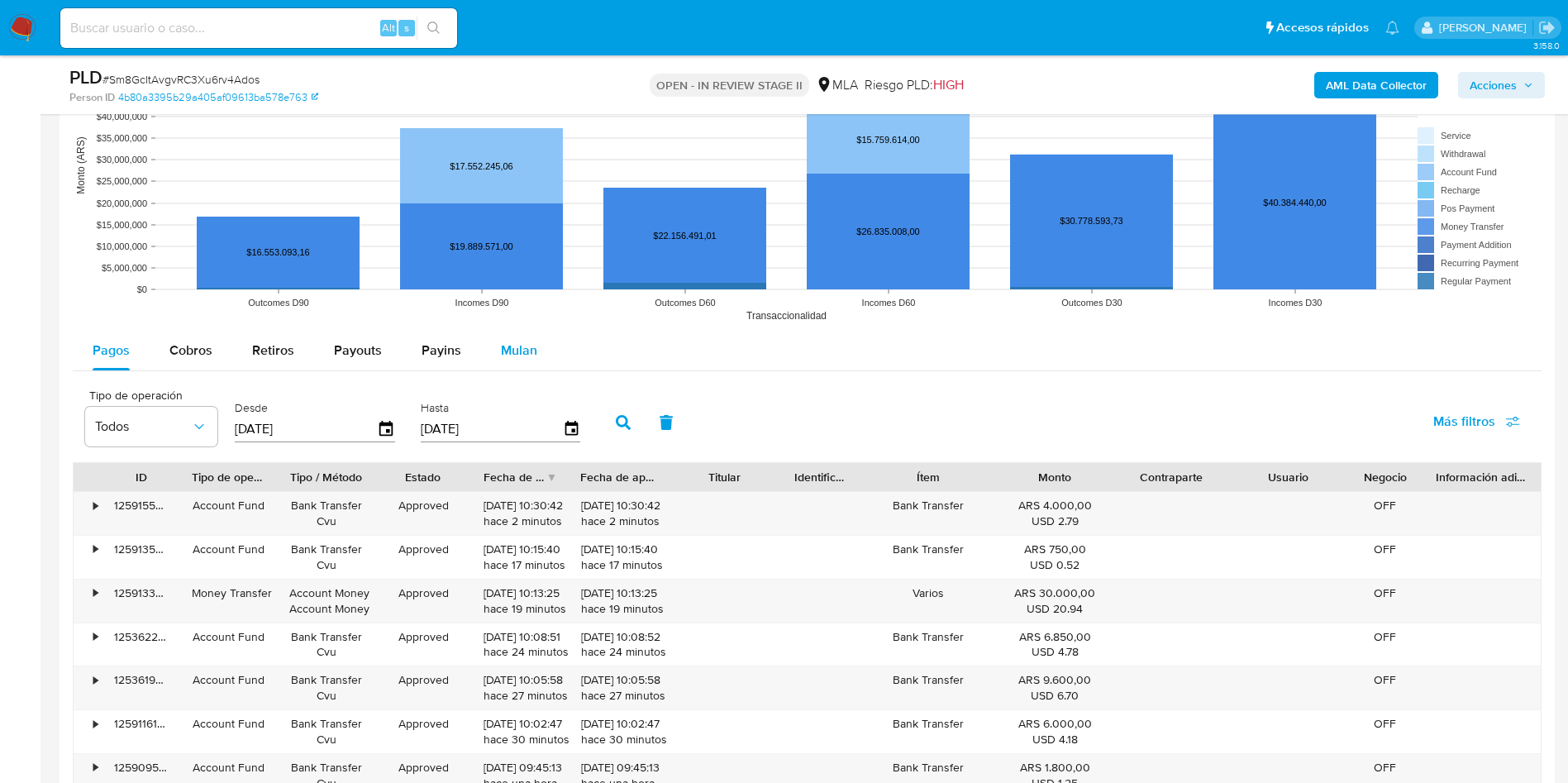
drag, startPoint x: 503, startPoint y: 353, endPoint x: 485, endPoint y: 358, distance: 18.7
click at [503, 352] on span "Mulan" at bounding box center [519, 350] width 37 height 19
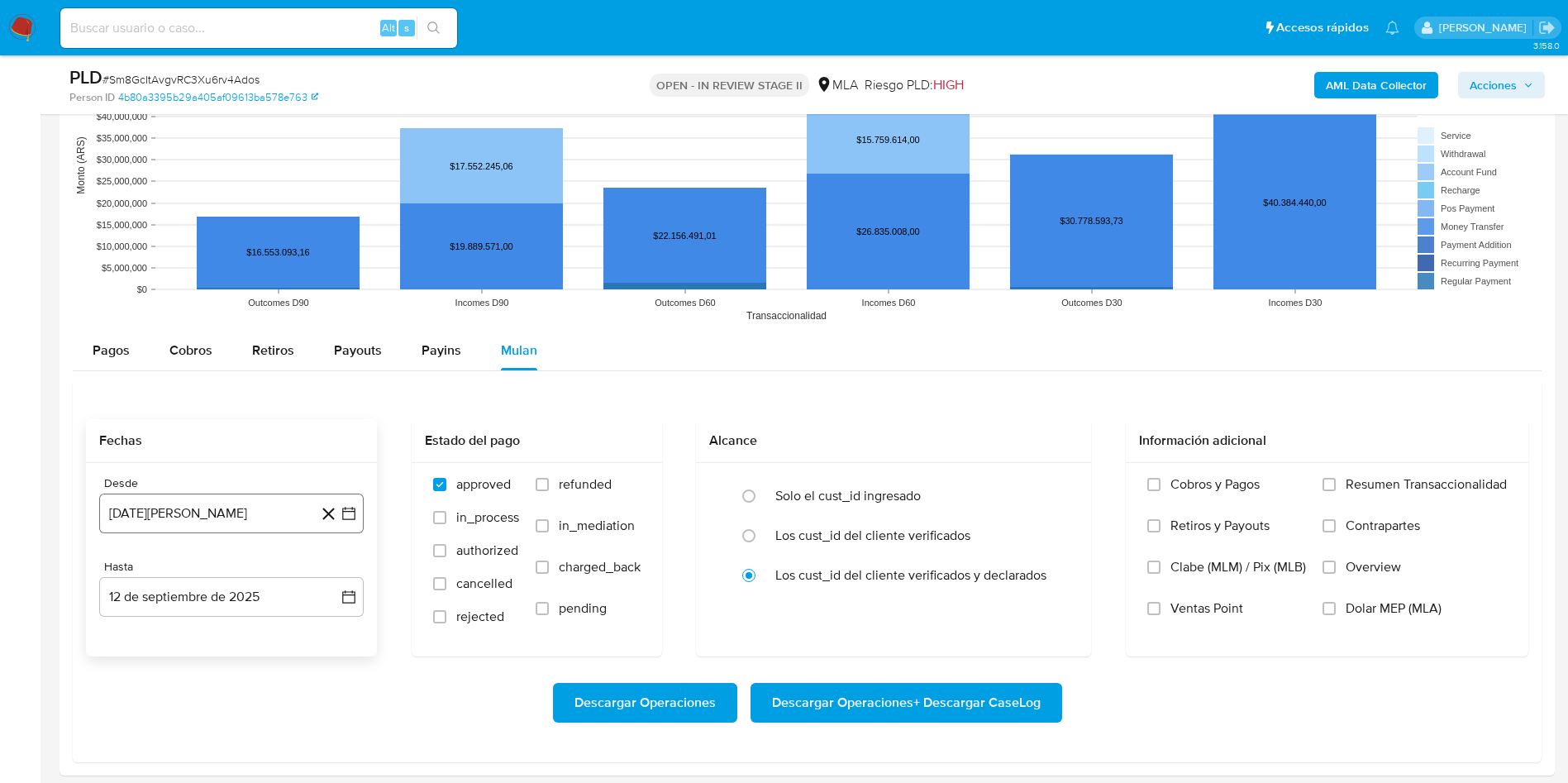
click at [347, 517] on icon "button" at bounding box center [349, 514] width 17 height 17
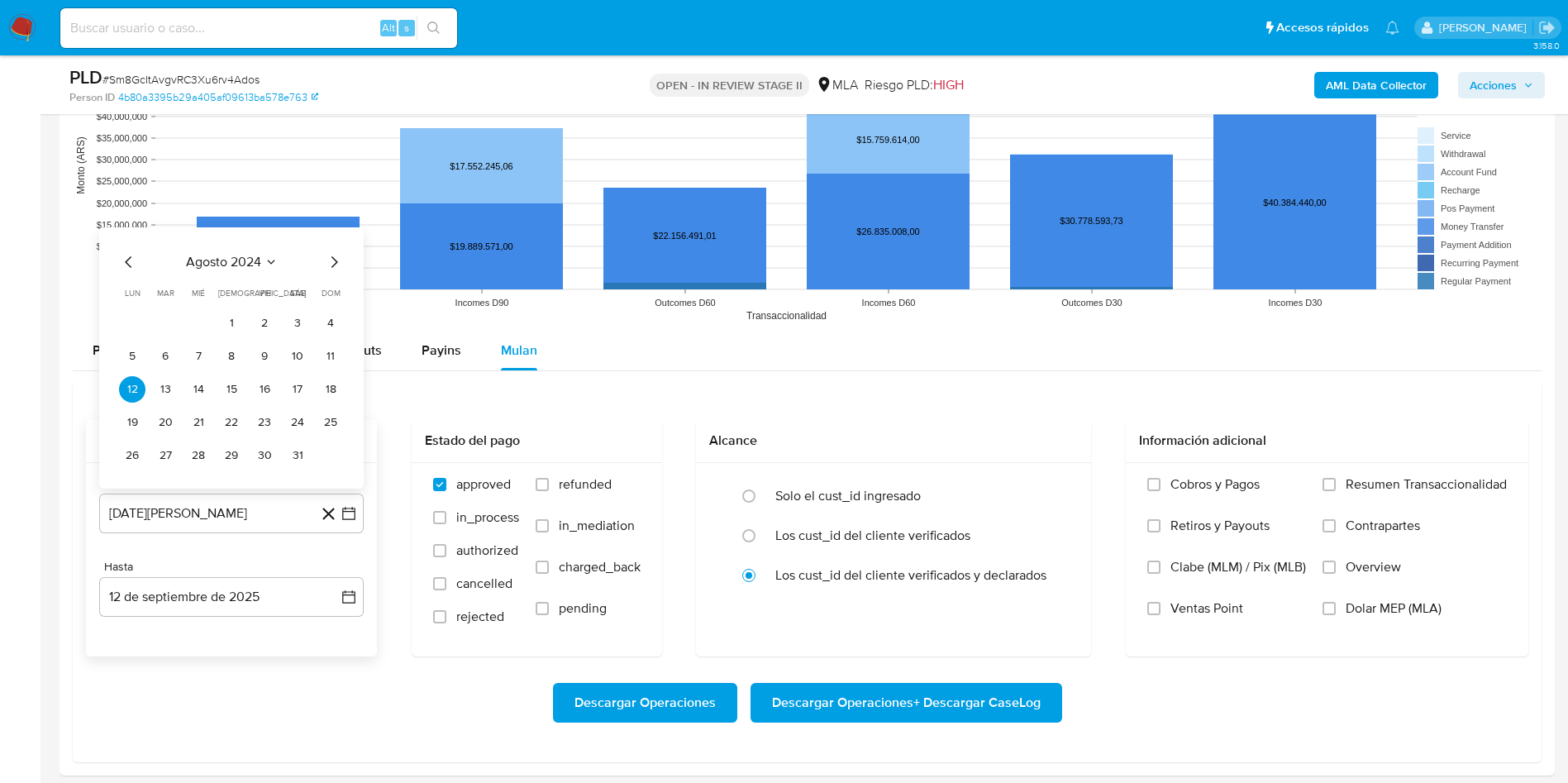
click at [246, 264] on span "agosto 2024" at bounding box center [223, 263] width 75 height 17
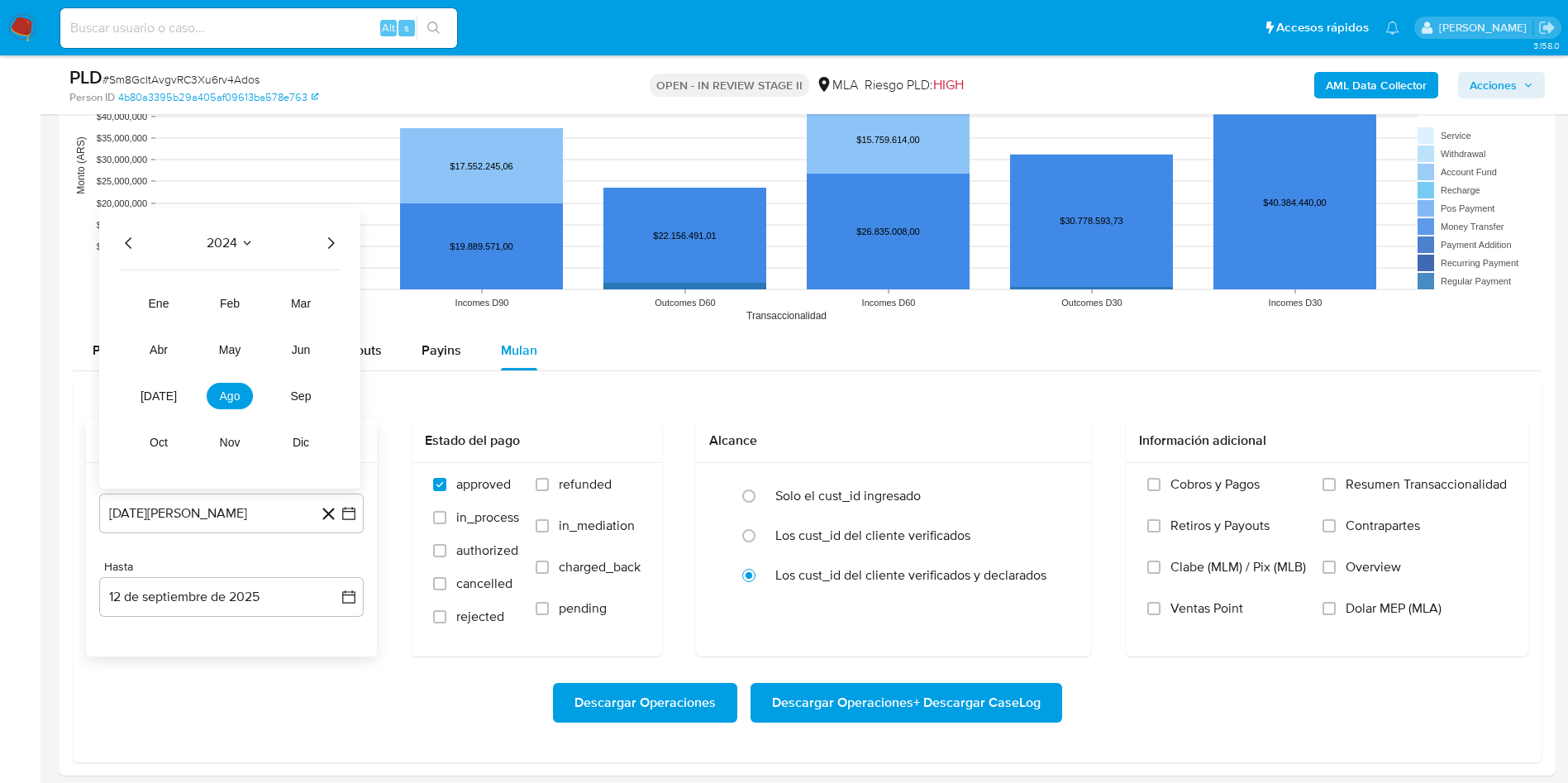
click at [325, 241] on icon "Año siguiente" at bounding box center [330, 243] width 20 height 20
click at [221, 312] on button "feb" at bounding box center [230, 304] width 46 height 26
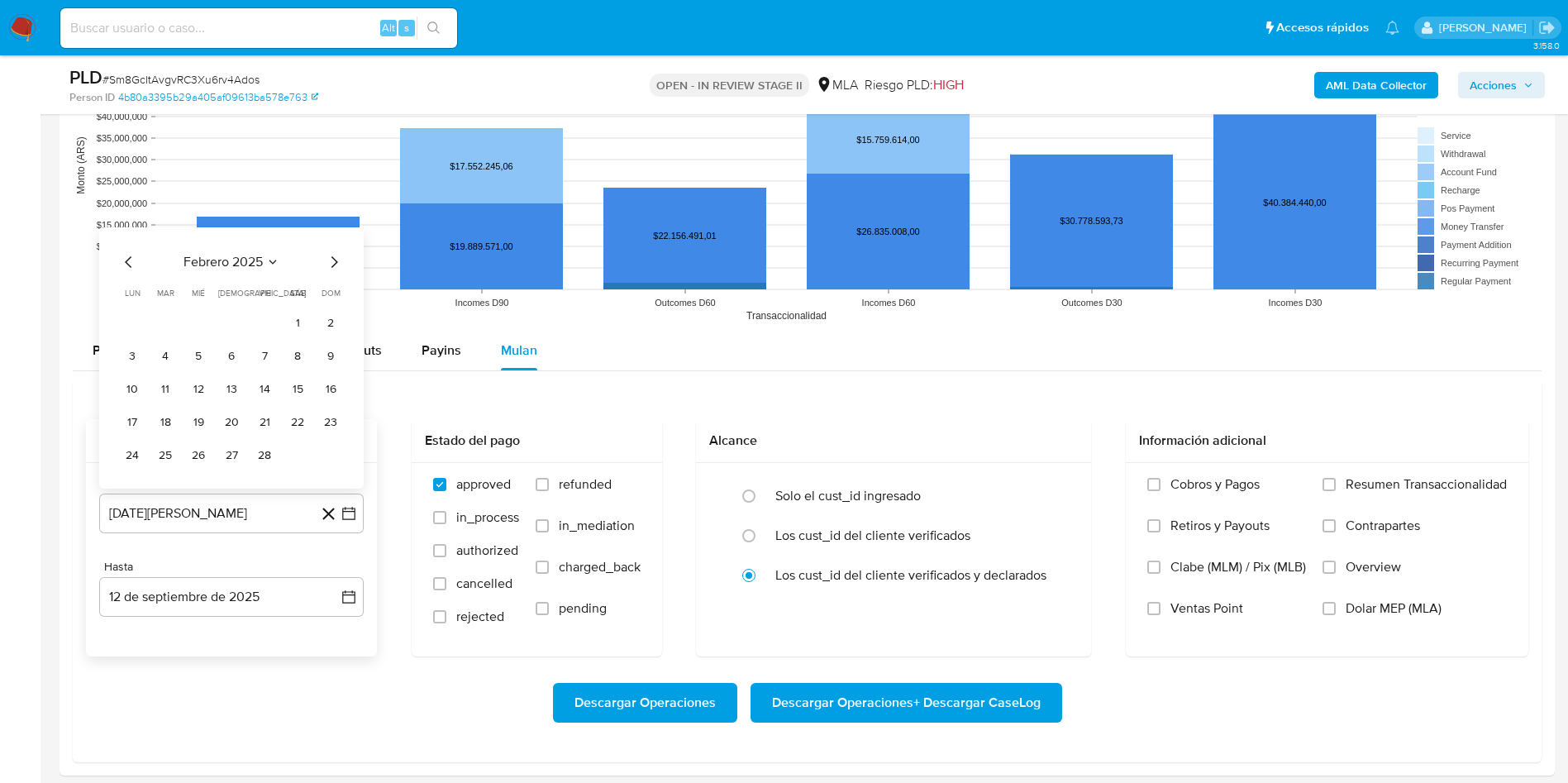
click at [277, 322] on td "Calendario" at bounding box center [264, 324] width 26 height 26
click at [297, 321] on button "1" at bounding box center [297, 324] width 26 height 26
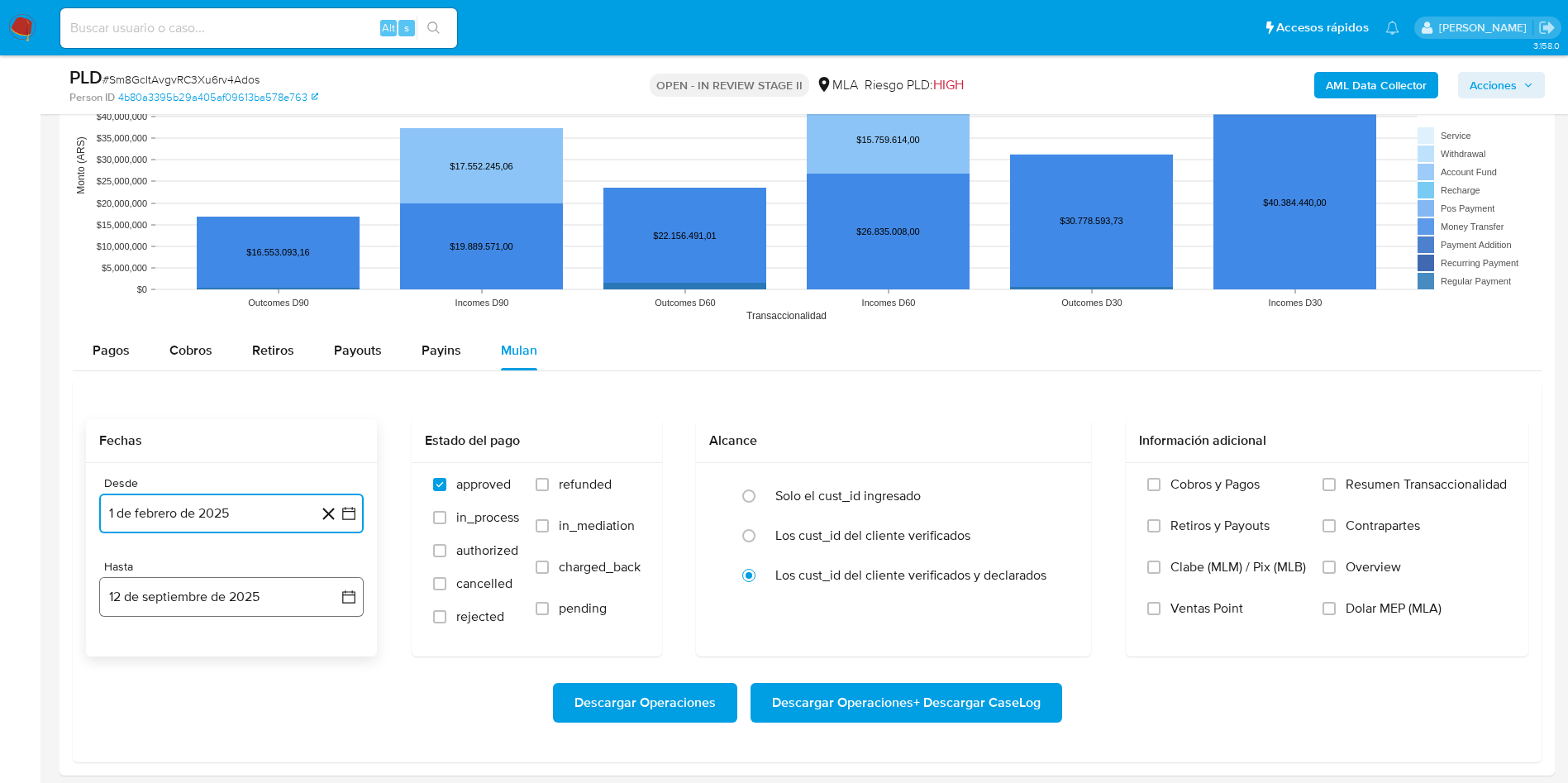
click at [354, 584] on button "12 de septiembre de 2025" at bounding box center [231, 597] width 264 height 39
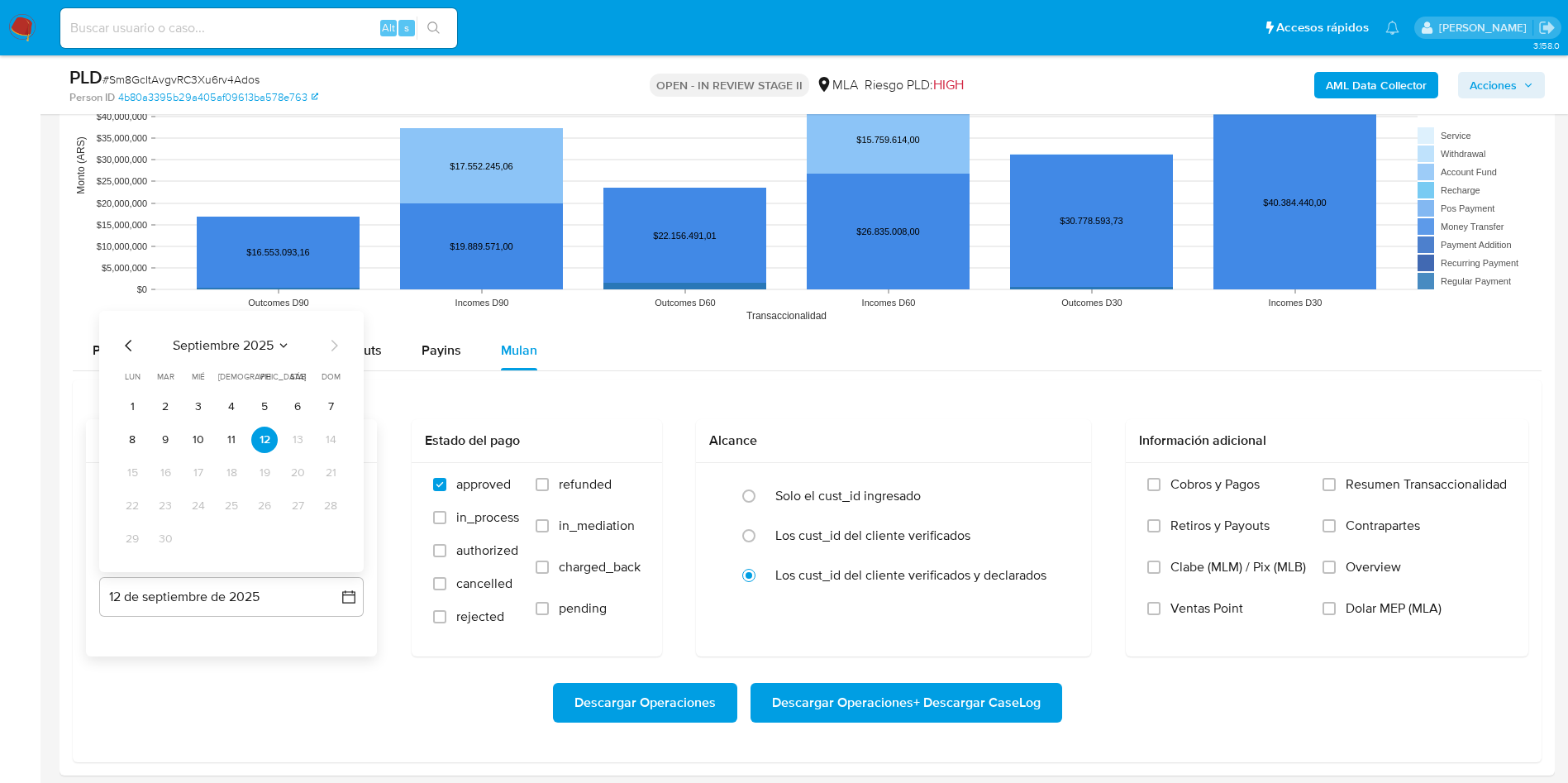
click at [117, 340] on div "septiembre 2025 septiembre 2025 lun lunes mar martes mié miércoles jue jueves v…" at bounding box center [231, 442] width 264 height 262
click at [123, 349] on icon "Mes anterior" at bounding box center [128, 345] width 20 height 20
click at [221, 542] on button "31" at bounding box center [231, 539] width 26 height 26
click at [894, 728] on div "Descargar Operaciones Descargar Operaciones + Descargar CaseLog" at bounding box center [807, 702] width 1442 height 93
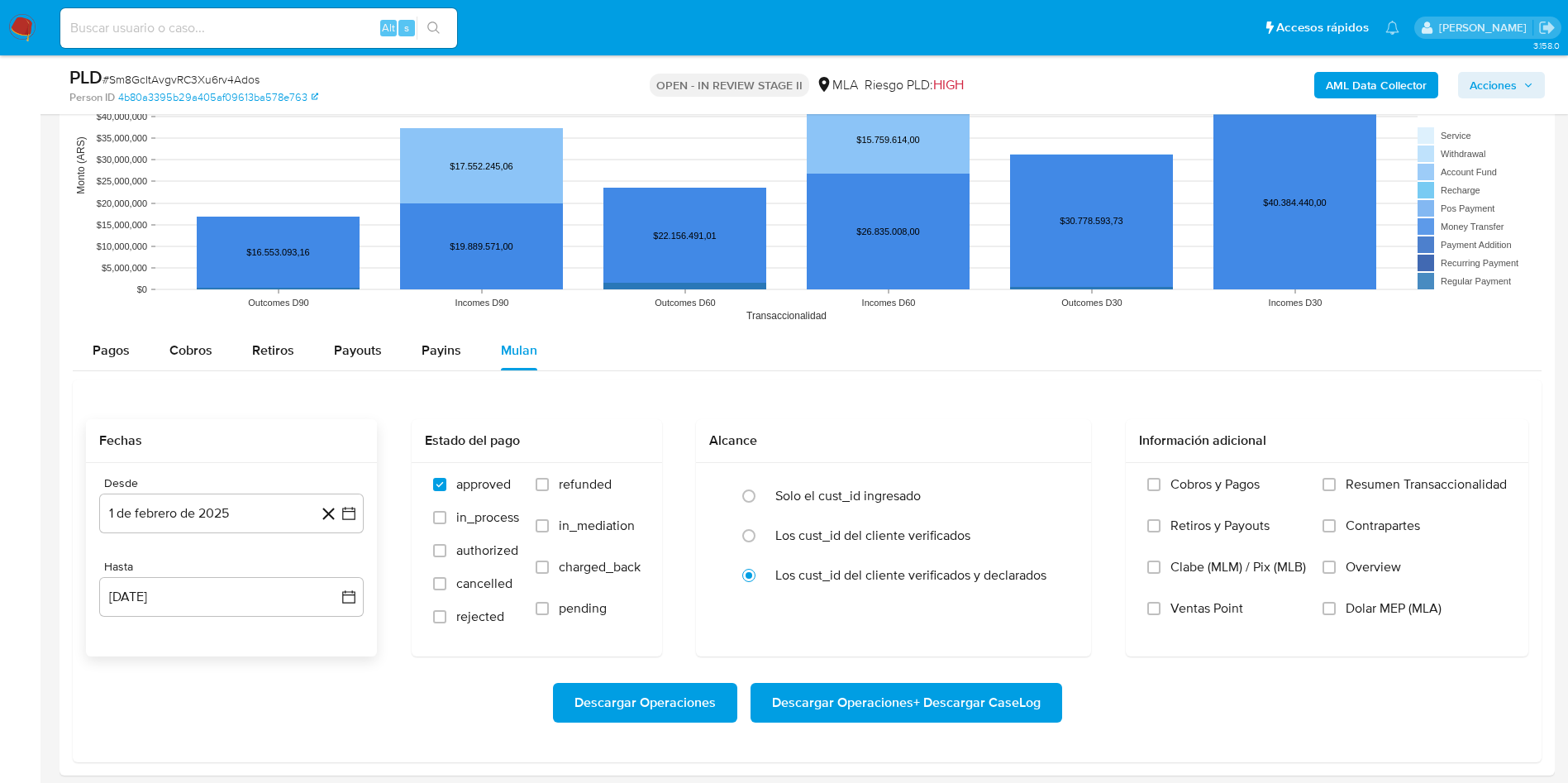
click at [885, 711] on span "Descargar Operaciones + Descargar CaseLog" at bounding box center [906, 702] width 269 height 37
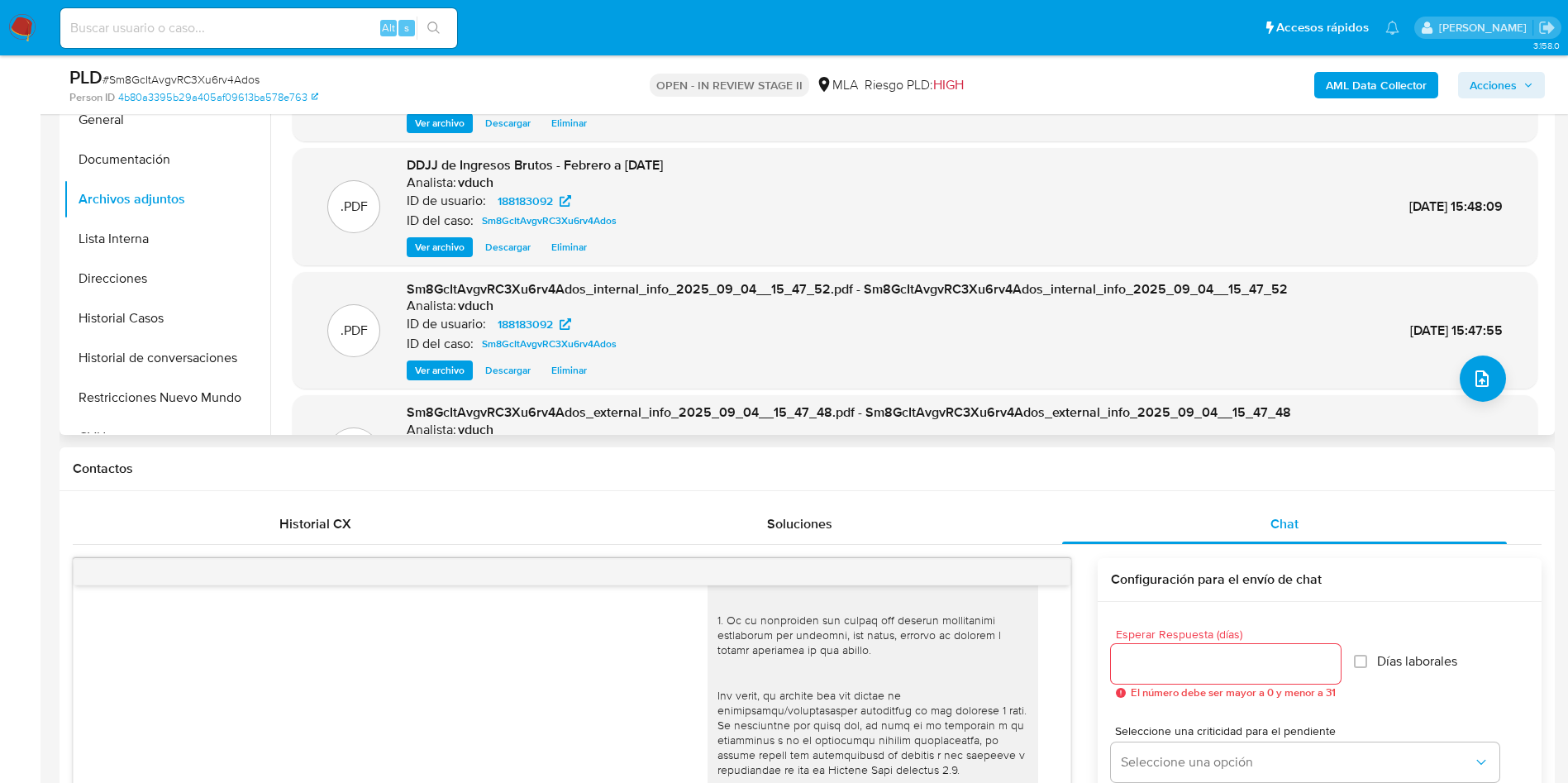
scroll to position [238, 0]
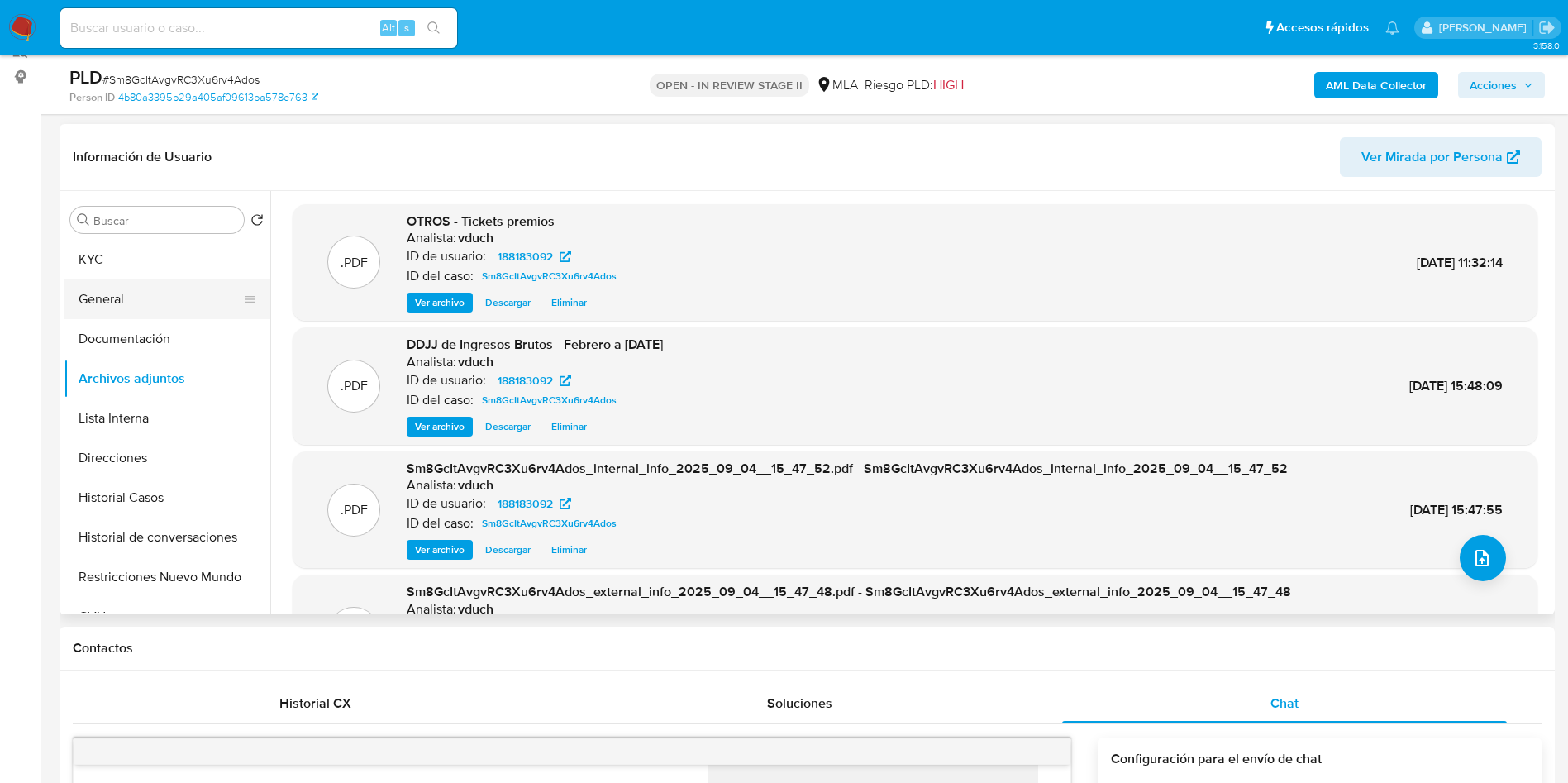
click at [176, 281] on button "General" at bounding box center [160, 299] width 193 height 39
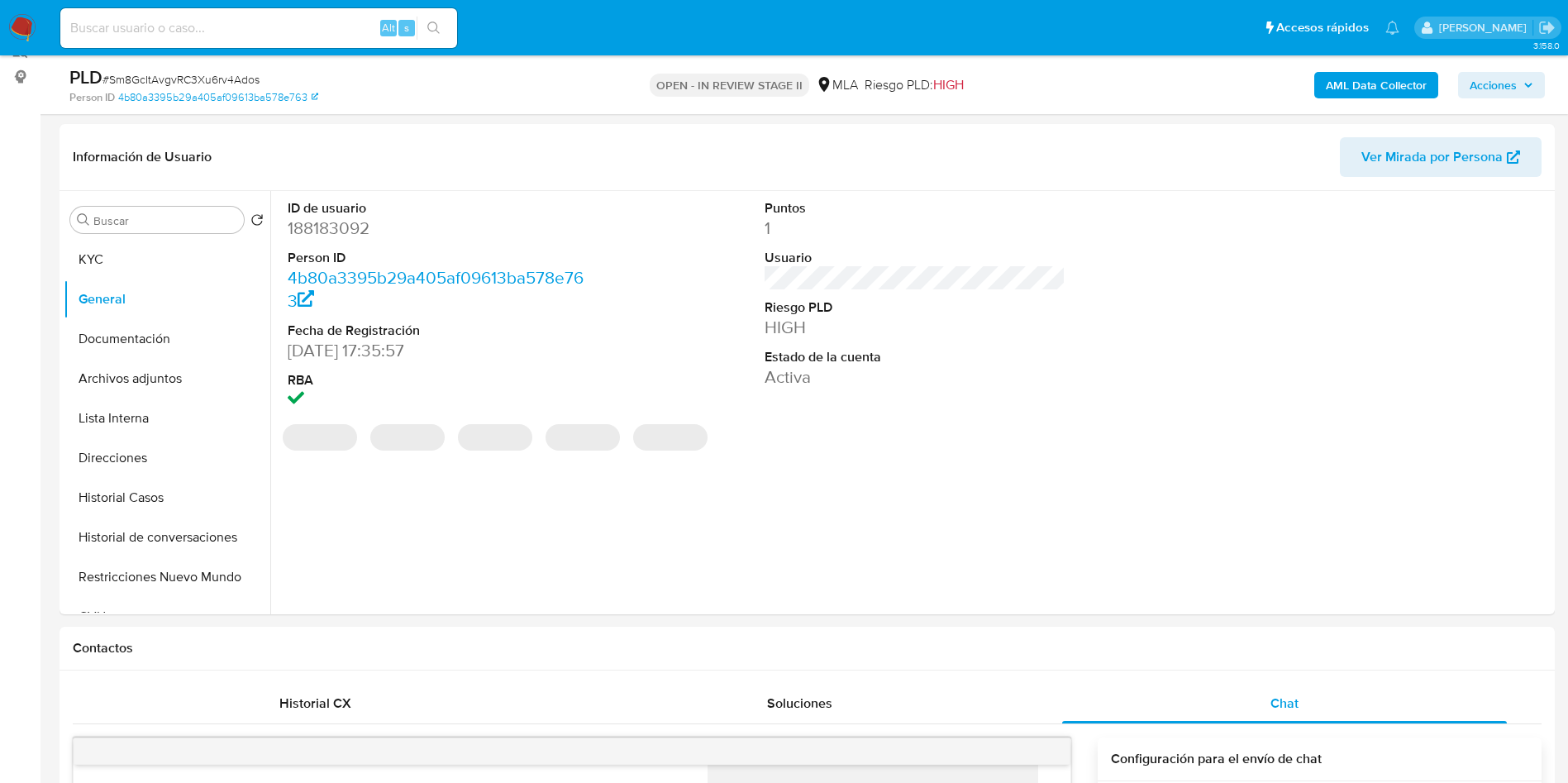
click at [340, 225] on dd "188183092" at bounding box center [439, 228] width 302 height 23
copy dd "188183092"
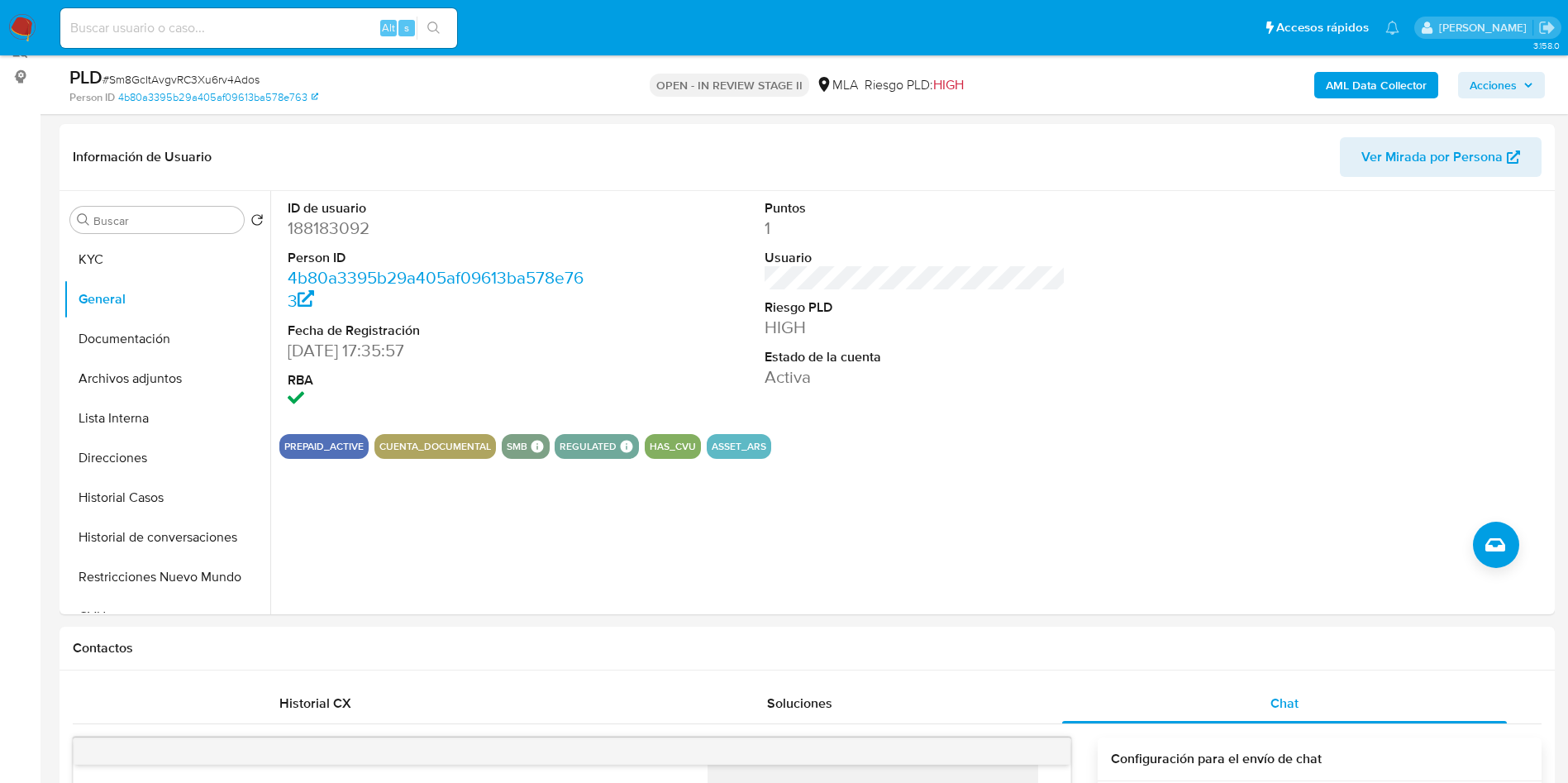
click at [243, 71] on span "# Sm8GcItAvgvRC3Xu6rv4Ados" at bounding box center [181, 80] width 157 height 17
click at [244, 68] on div "PLD # Sm8GcItAvgvRC3Xu6rv4Ados" at bounding box center [312, 78] width 486 height 24
click at [235, 88] on div "PLD # Sm8GcItAvgvRC3Xu6rv4Ados" at bounding box center [312, 78] width 486 height 24
copy span "Sm8GcItAvgvRC3Xu6rv4Ados"
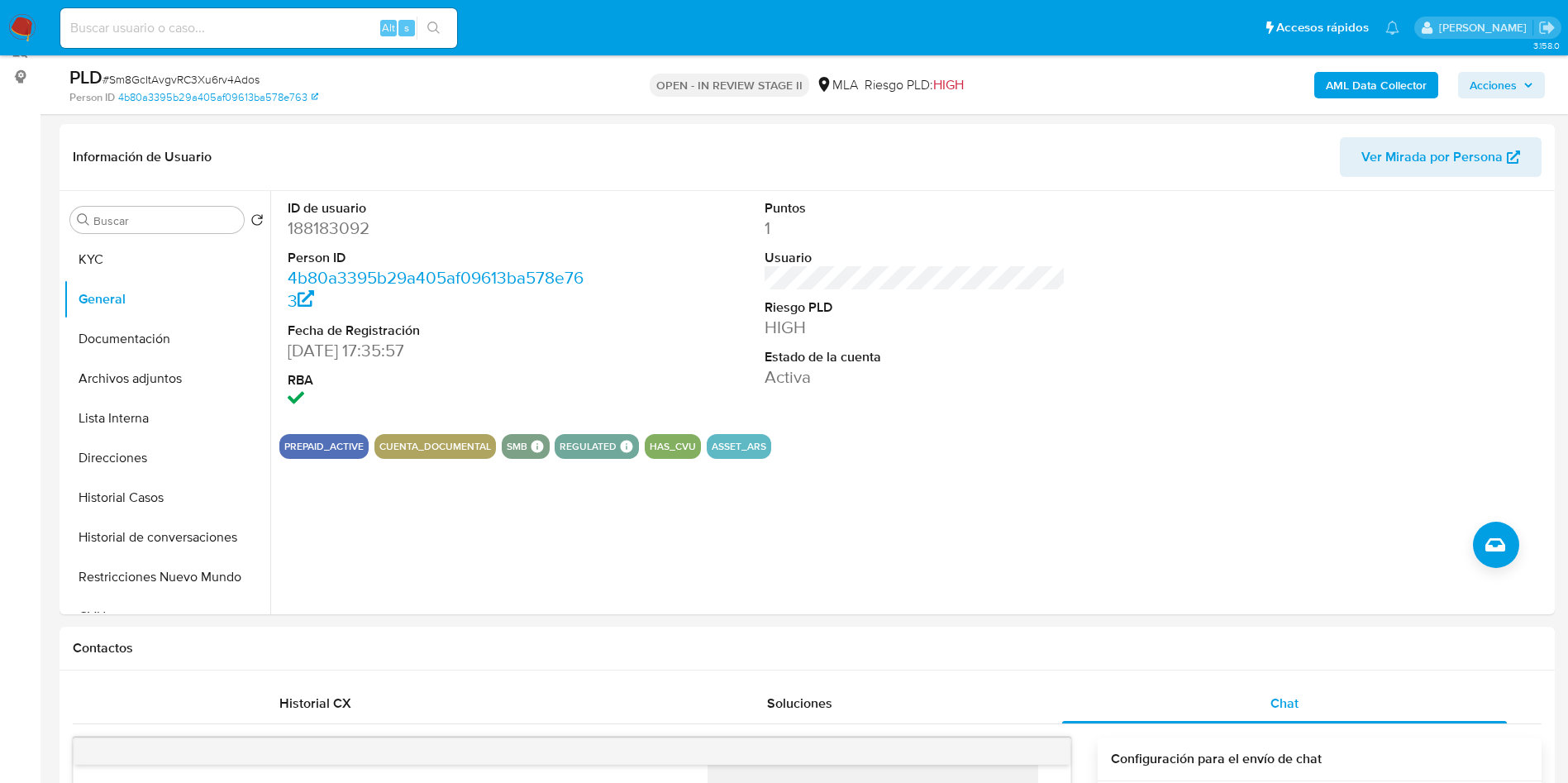
click at [306, 22] on input at bounding box center [258, 28] width 396 height 22
paste input "B4fYU86HkEt2oYrxCtOztJ2U"
type input "B4fYU86HkEt2oYrxCtOztJ2U"
click at [422, 24] on button "search-icon" at bounding box center [434, 28] width 34 height 23
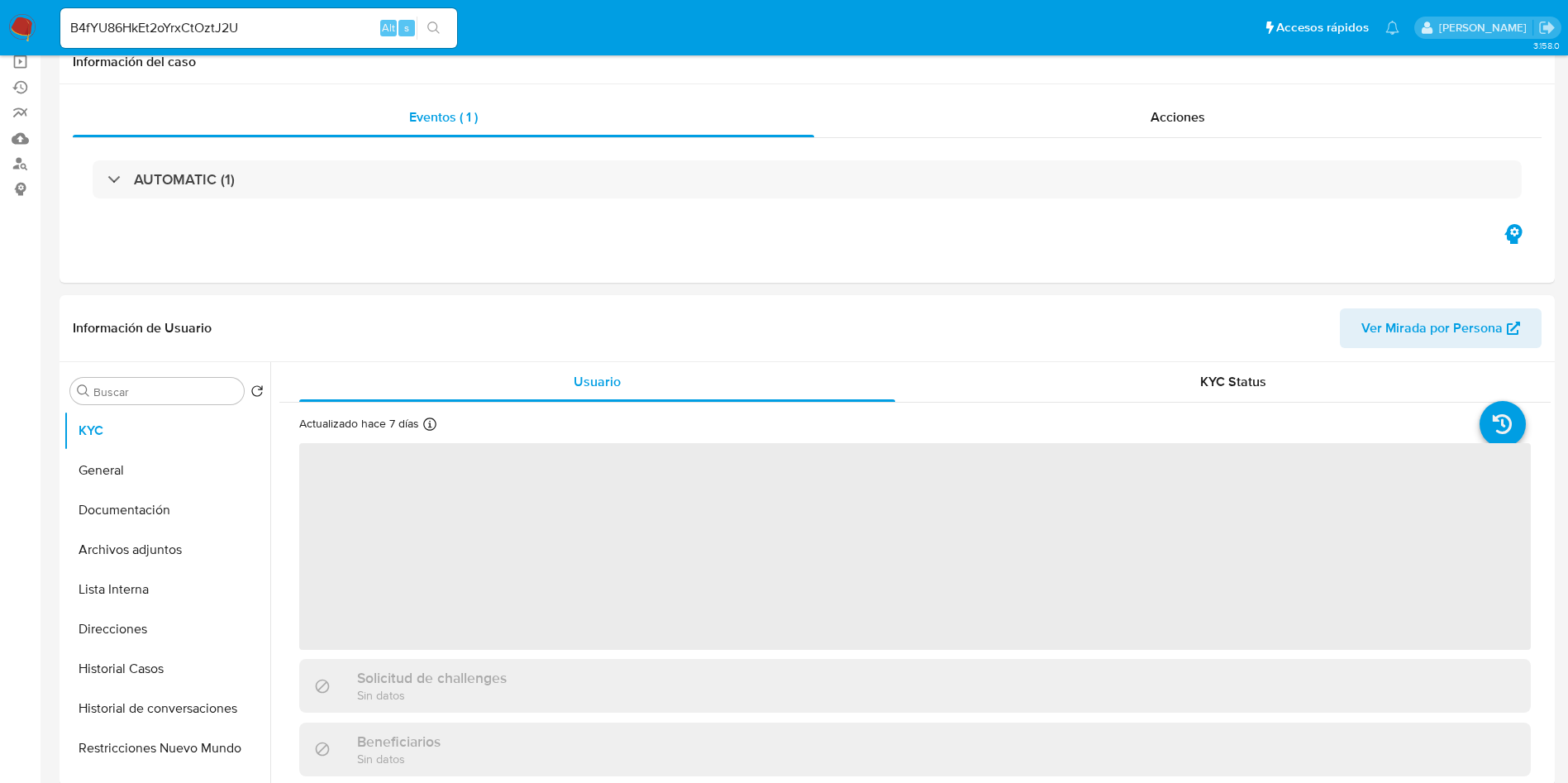
scroll to position [248, 0]
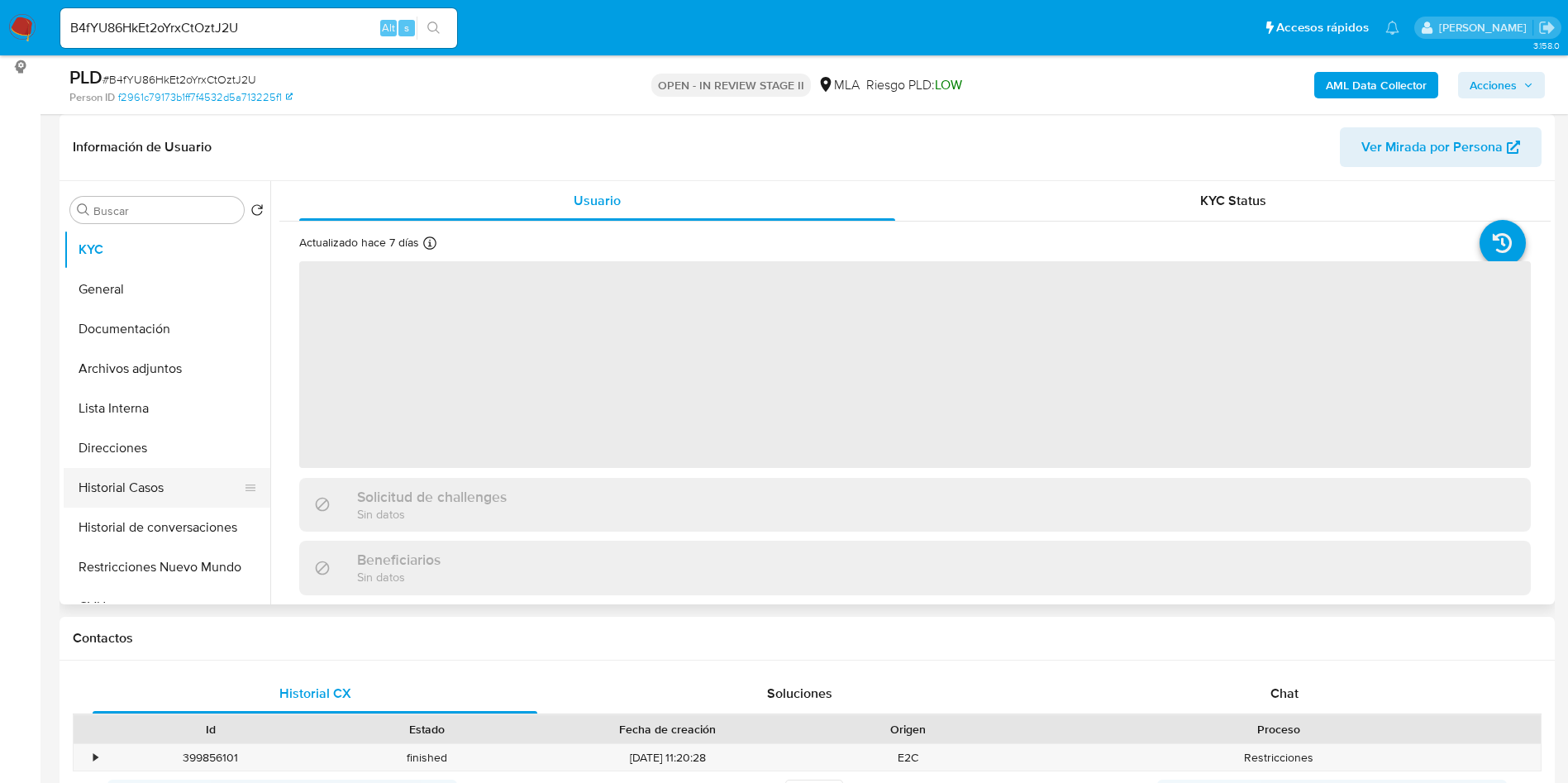
click at [178, 501] on button "Historial Casos" at bounding box center [160, 488] width 193 height 39
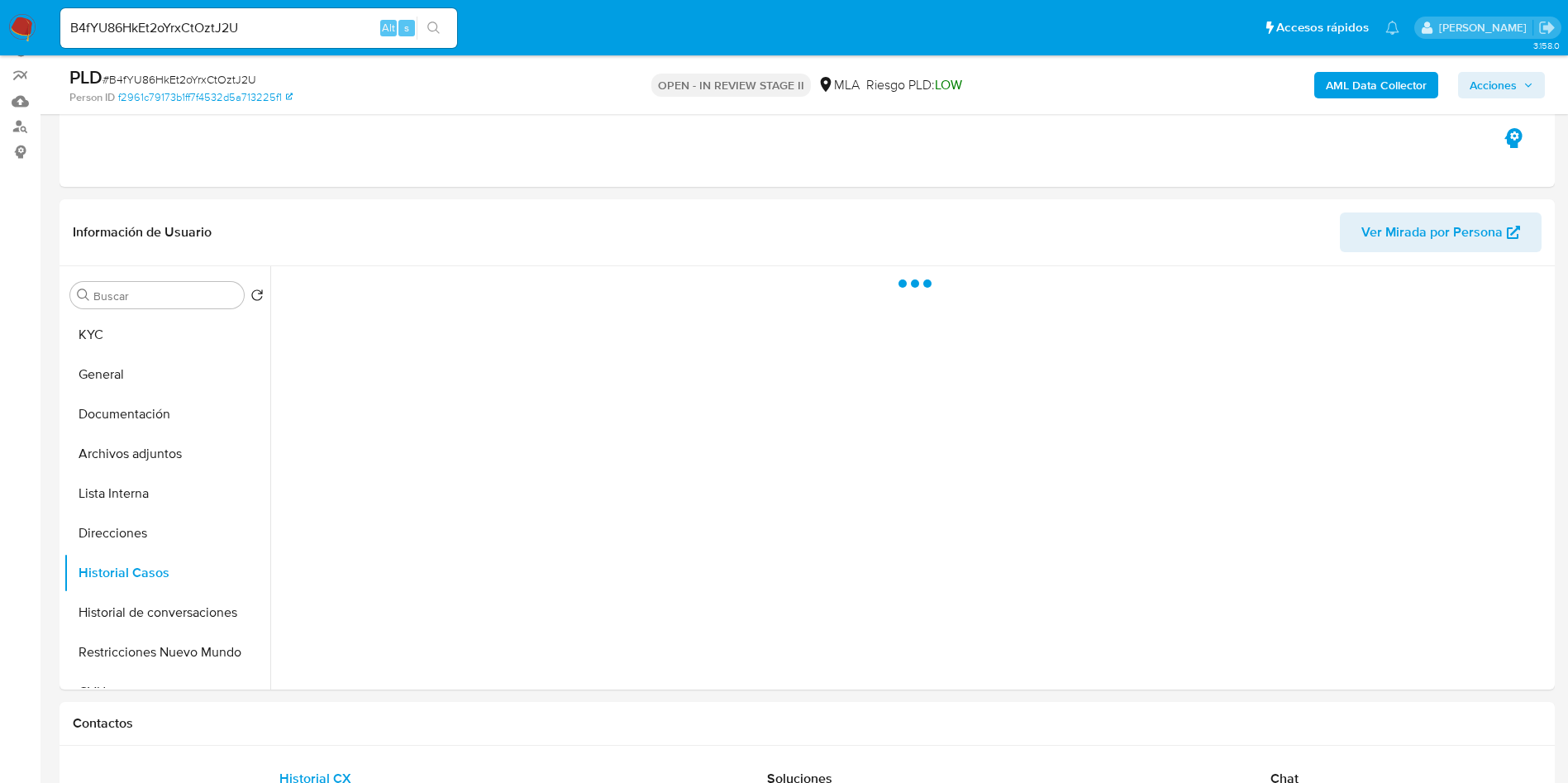
select select "10"
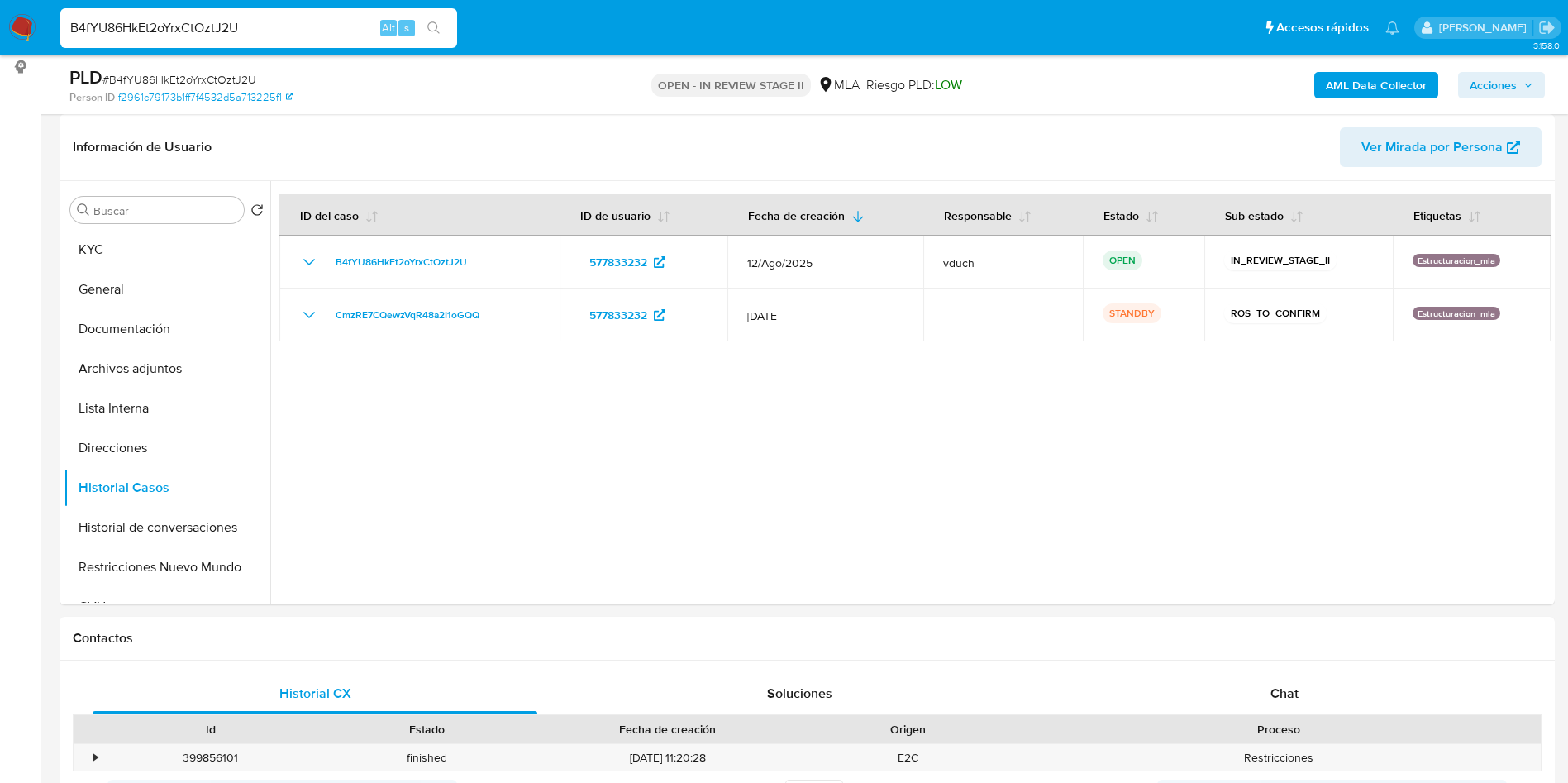
click at [206, 31] on input "B4fYU86HkEt2oYrxCtOztJ2U" at bounding box center [258, 28] width 396 height 22
paste input "0KupHsai8zW4JUksWiHY8fEg"
type input "0KupHsai8zW4JUksWiHY8fEg"
click at [433, 26] on icon "search-icon" at bounding box center [434, 28] width 13 height 13
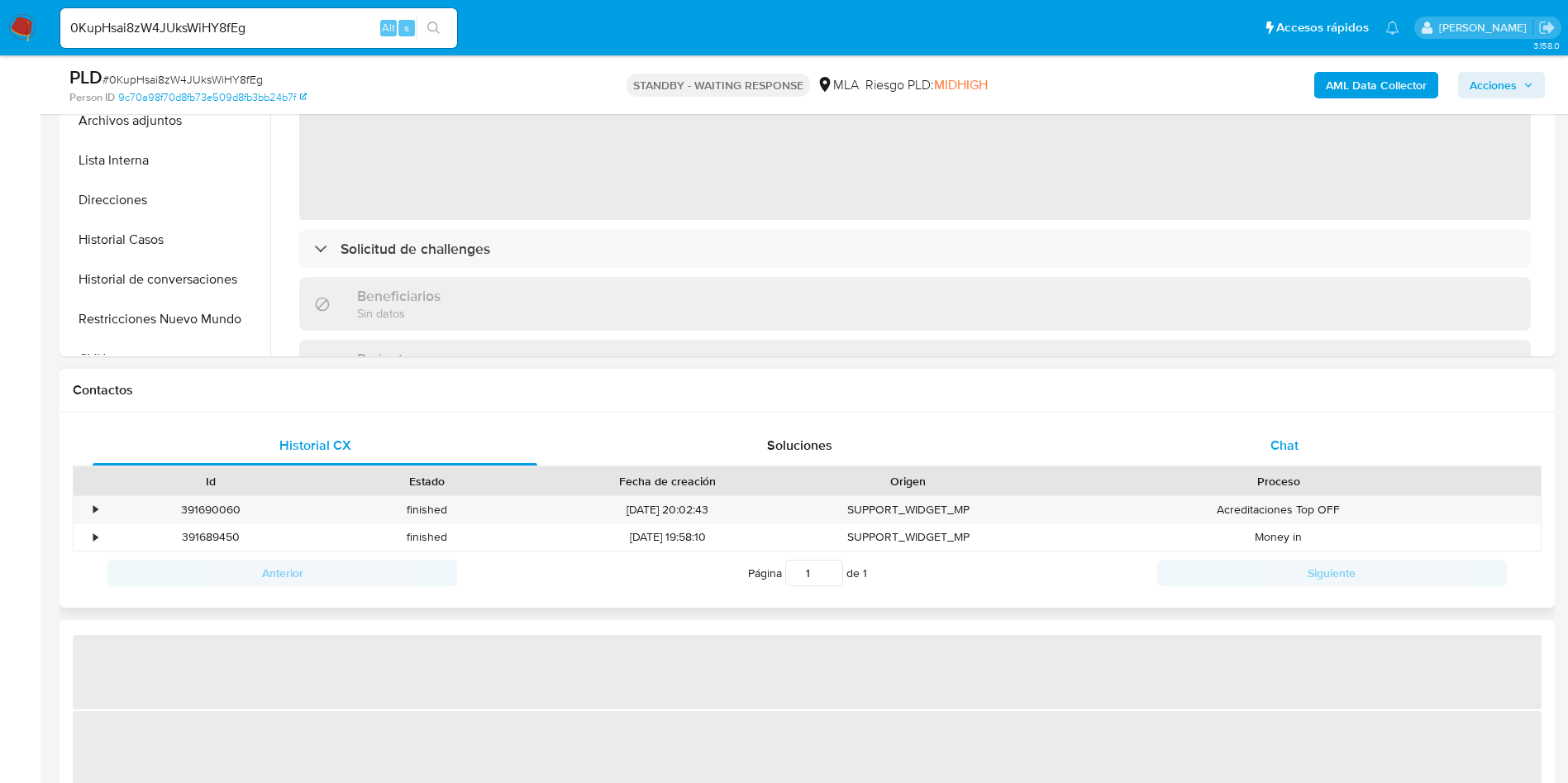
click at [1366, 458] on div "Chat" at bounding box center [1285, 445] width 445 height 39
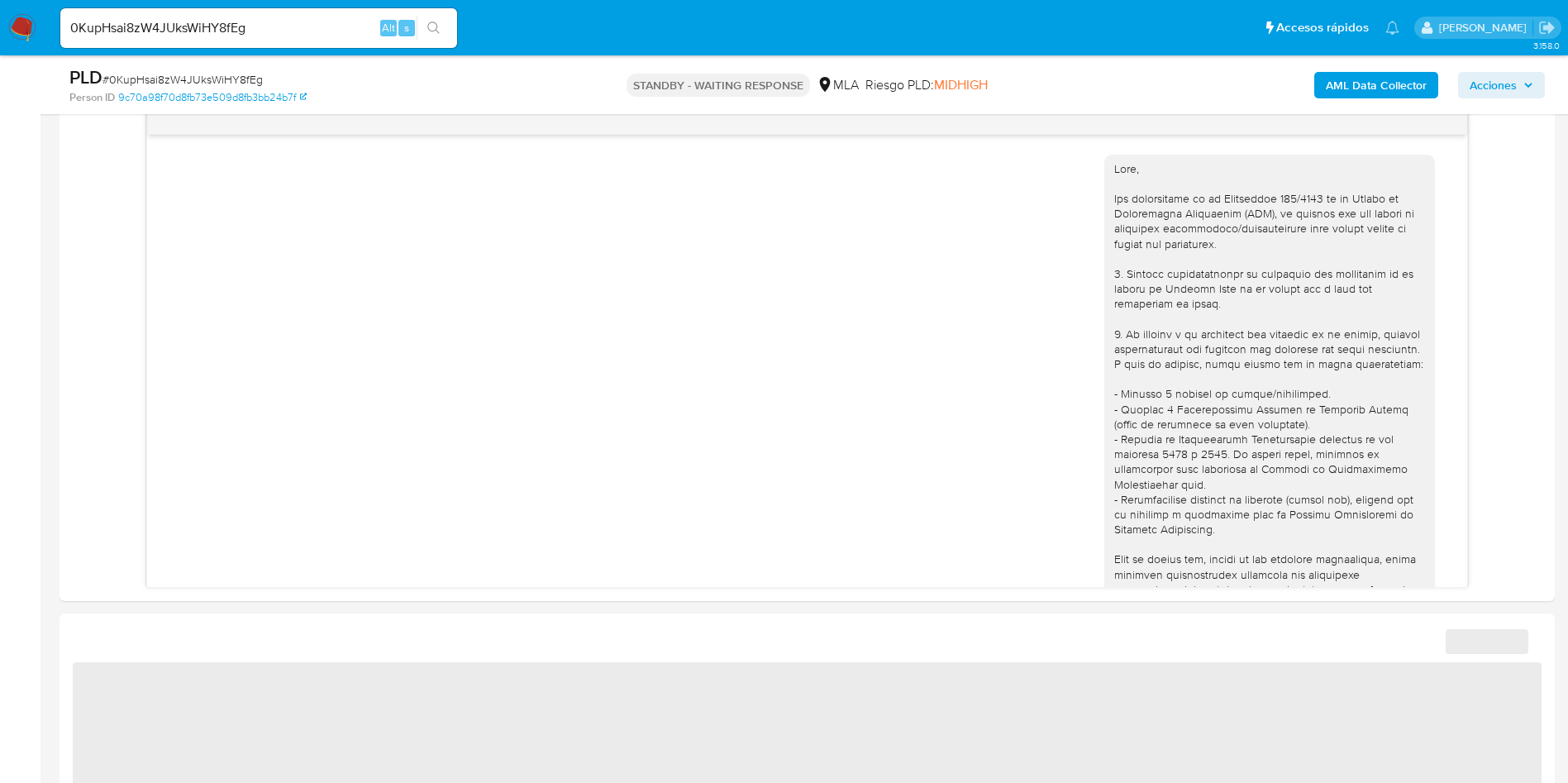
scroll to position [2165, 0]
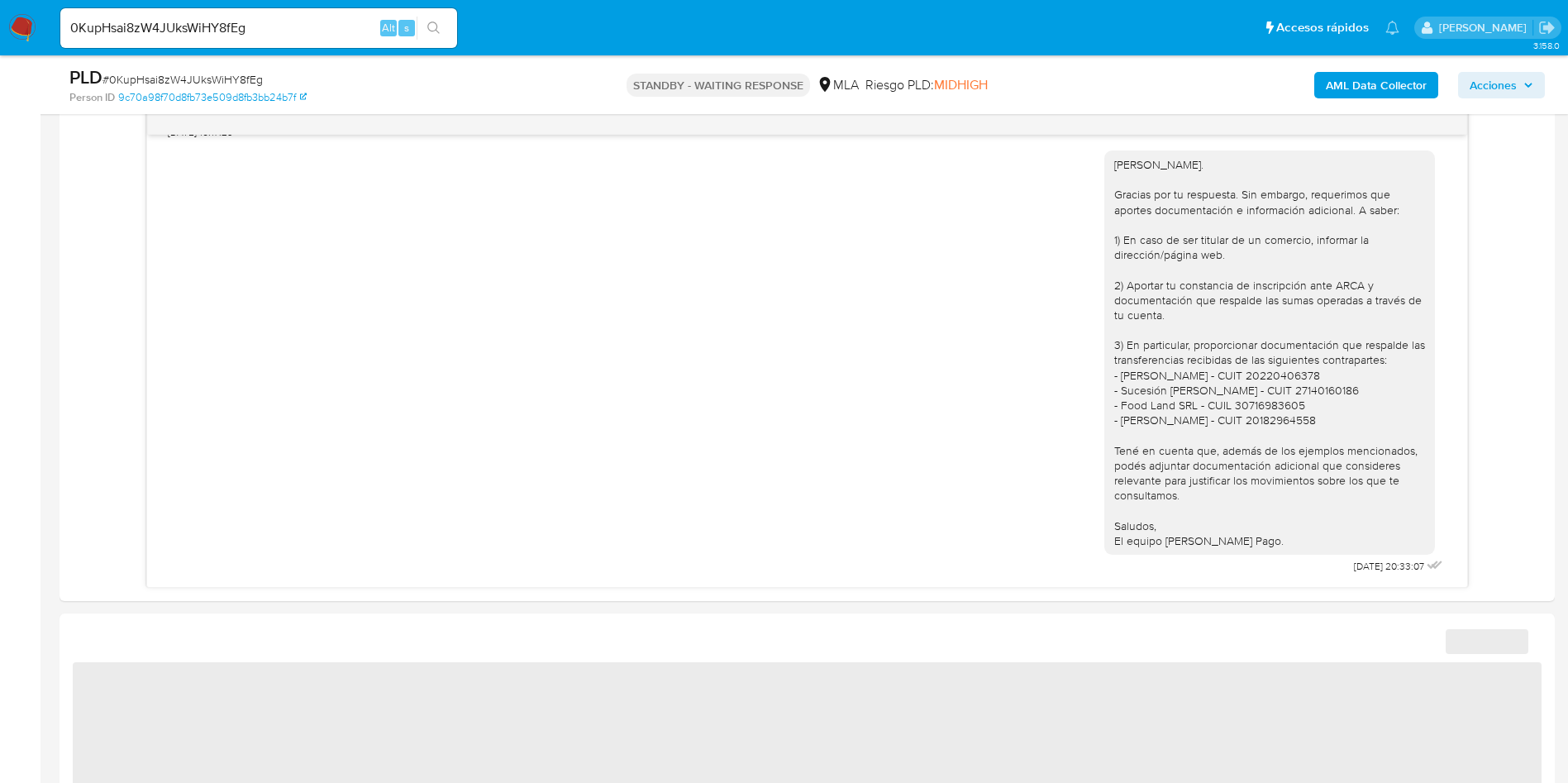
select select "10"
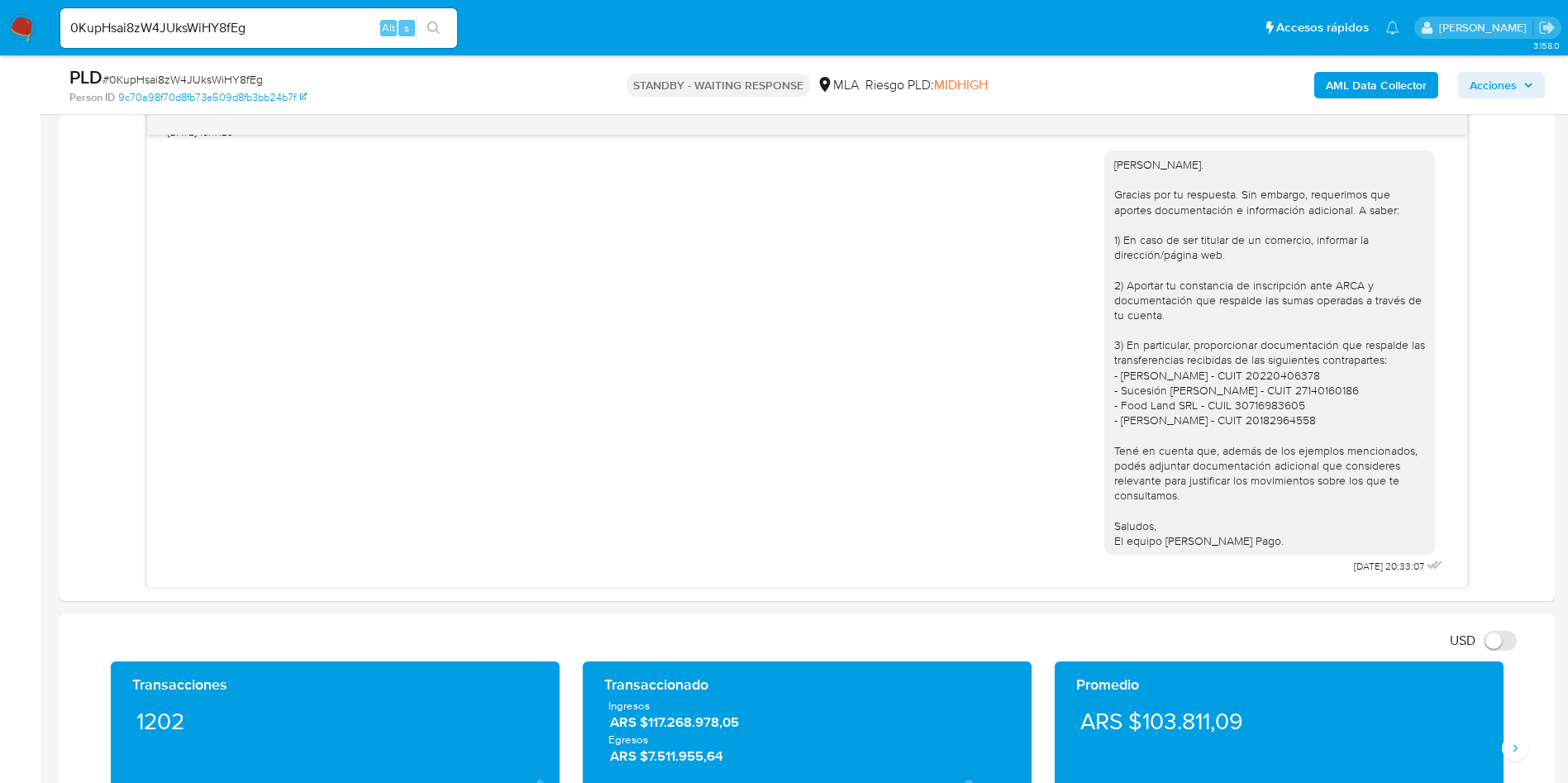
scroll to position [0, 0]
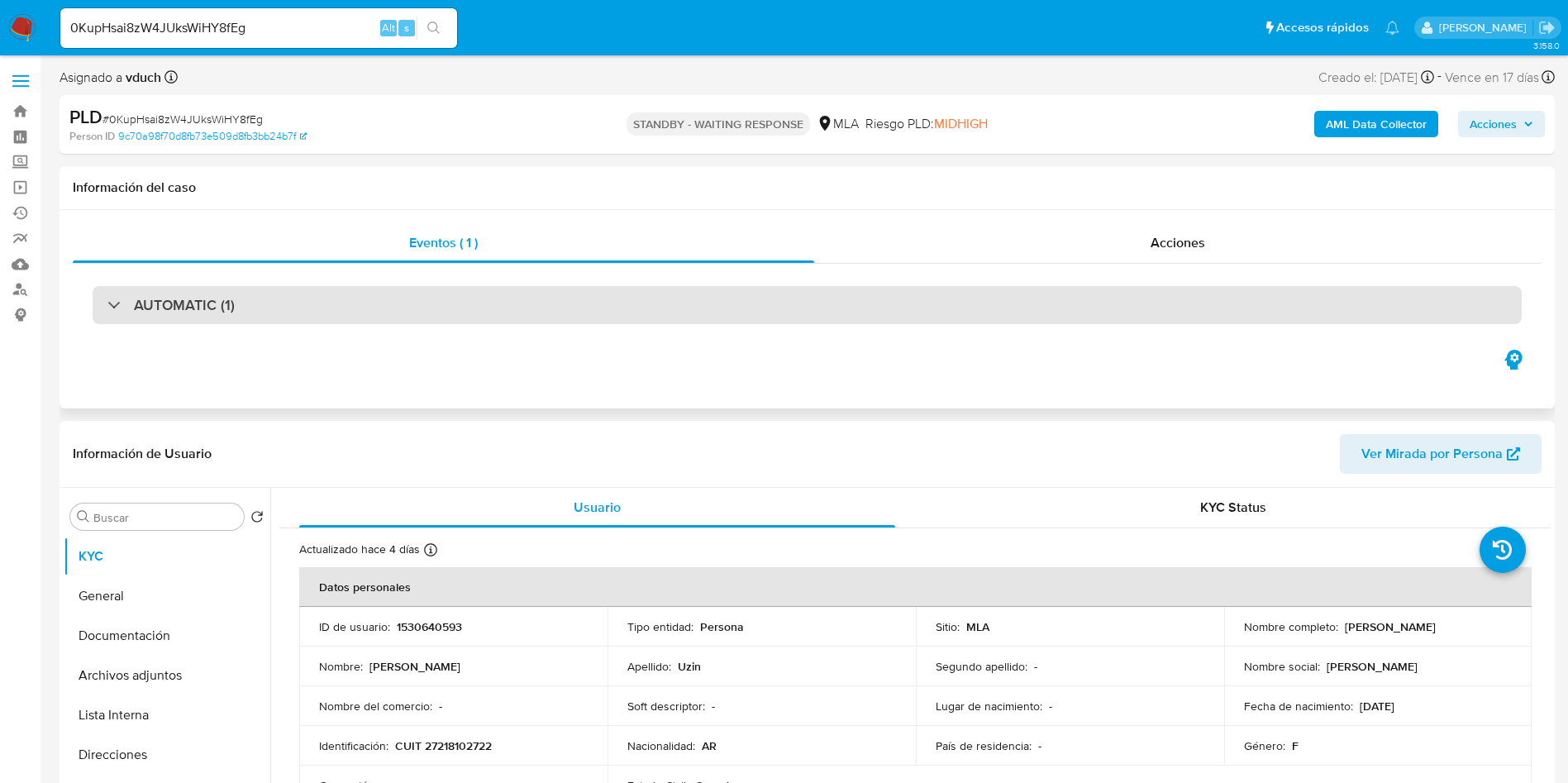
drag, startPoint x: 806, startPoint y: 151, endPoint x: 535, endPoint y: 296, distance: 307.4
click at [806, 149] on div "PLD # 0KupHsai8zW4JUksWiHY8fEg Person ID 9c70a98f70d8fb73e509d8fb3bb24b7f STAND…" at bounding box center [808, 124] width 1496 height 59
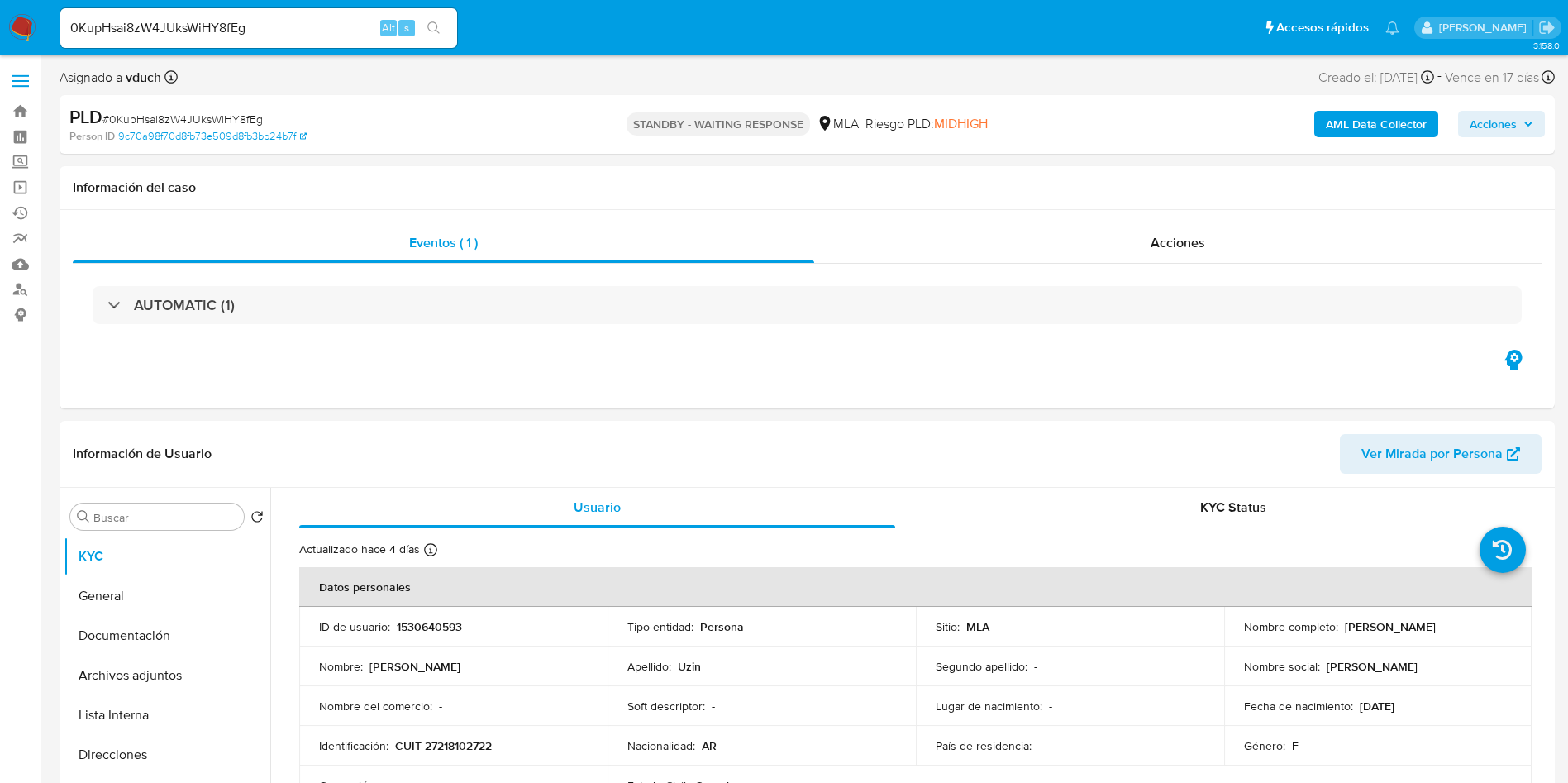
click at [214, 30] on input "0KupHsai8zW4JUksWiHY8fEg" at bounding box center [258, 28] width 396 height 22
paste input "Sm8GcItAvgvRC3Xu6rv4Ados"
type input "Sm8GcItAvgvRC3Xu6rv4Ados"
click at [431, 32] on icon "search-icon" at bounding box center [434, 28] width 13 height 13
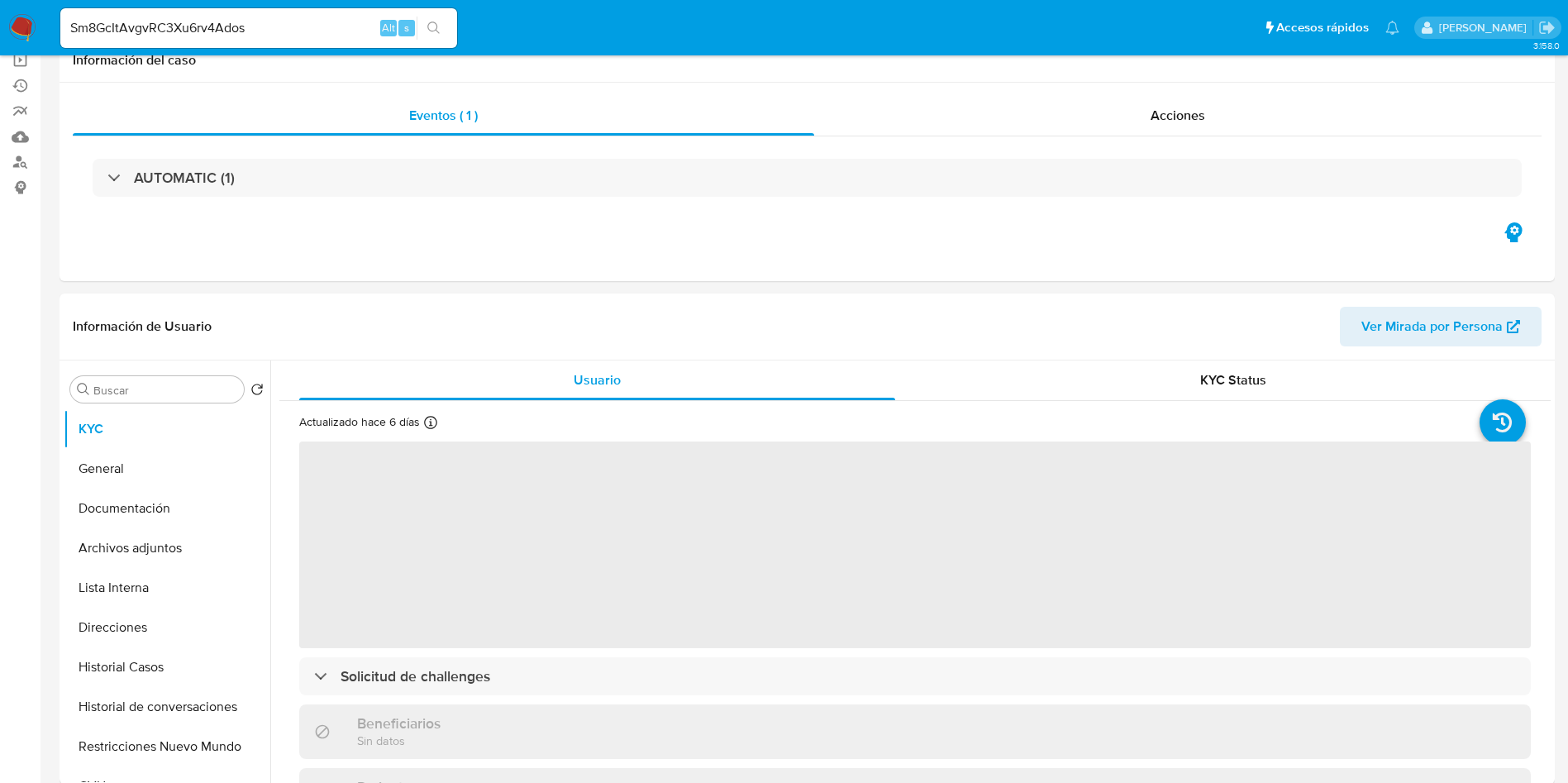
scroll to position [372, 0]
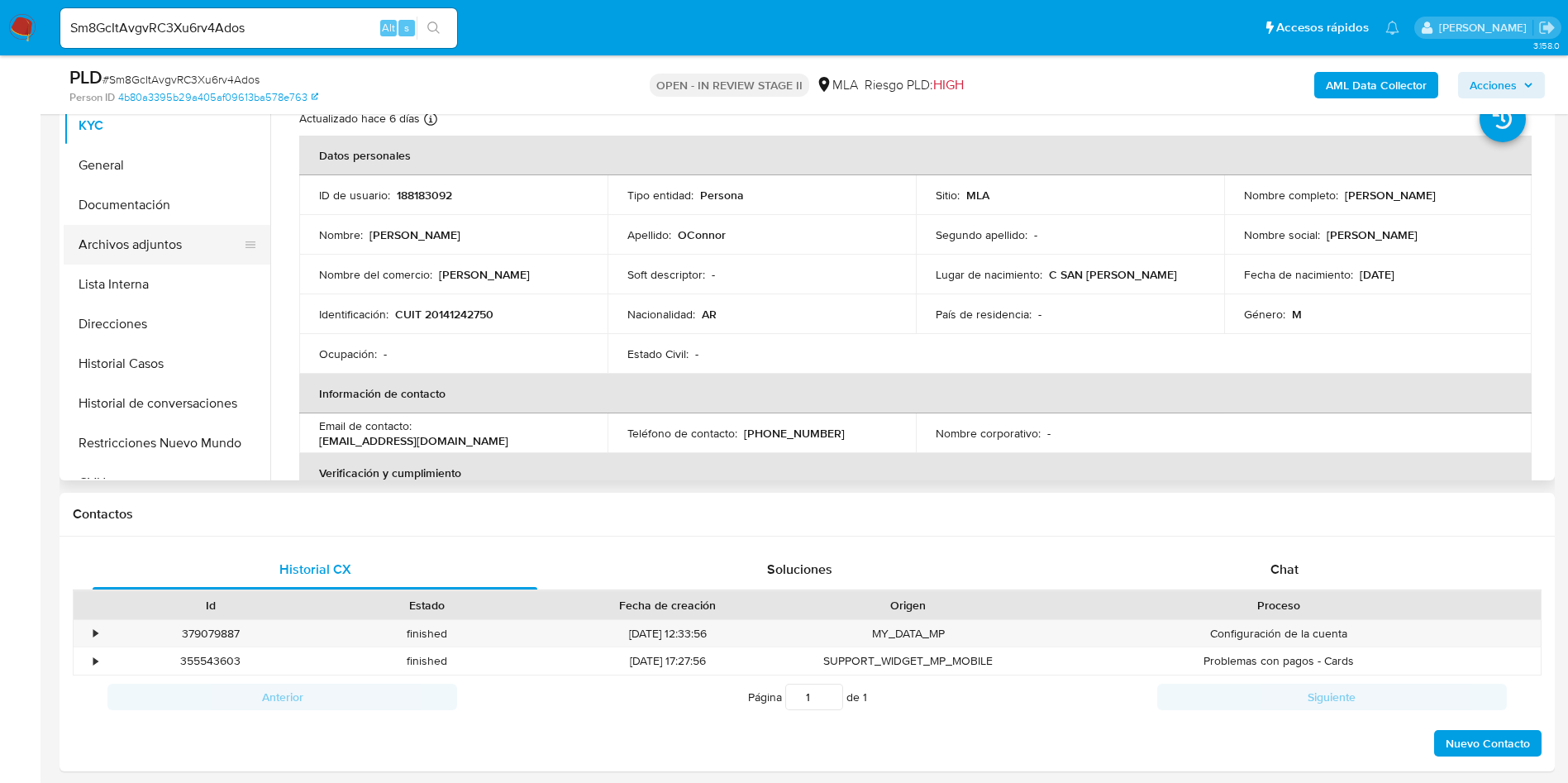
click at [145, 249] on button "Archivos adjuntos" at bounding box center [160, 245] width 193 height 39
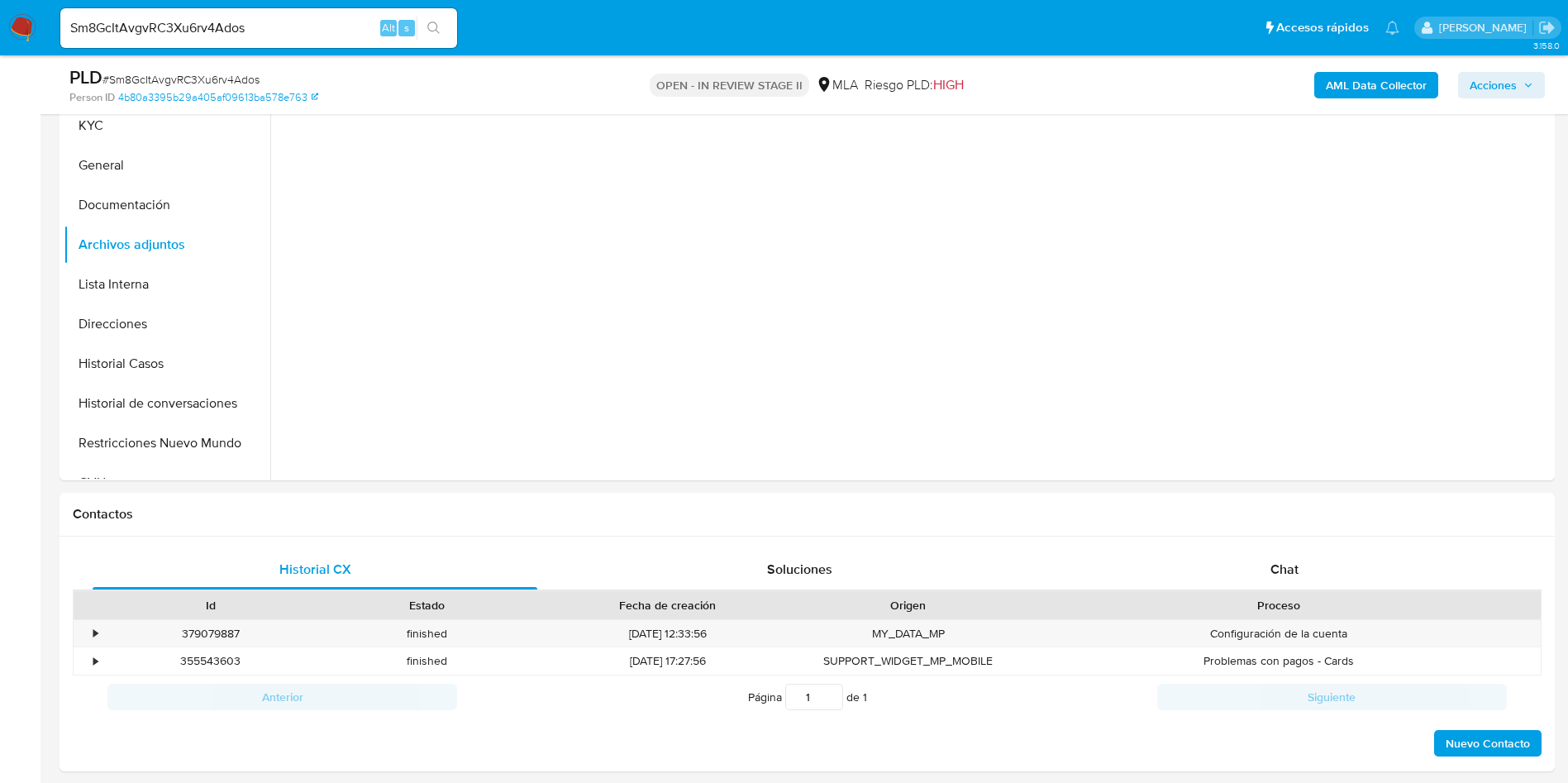
select select "10"
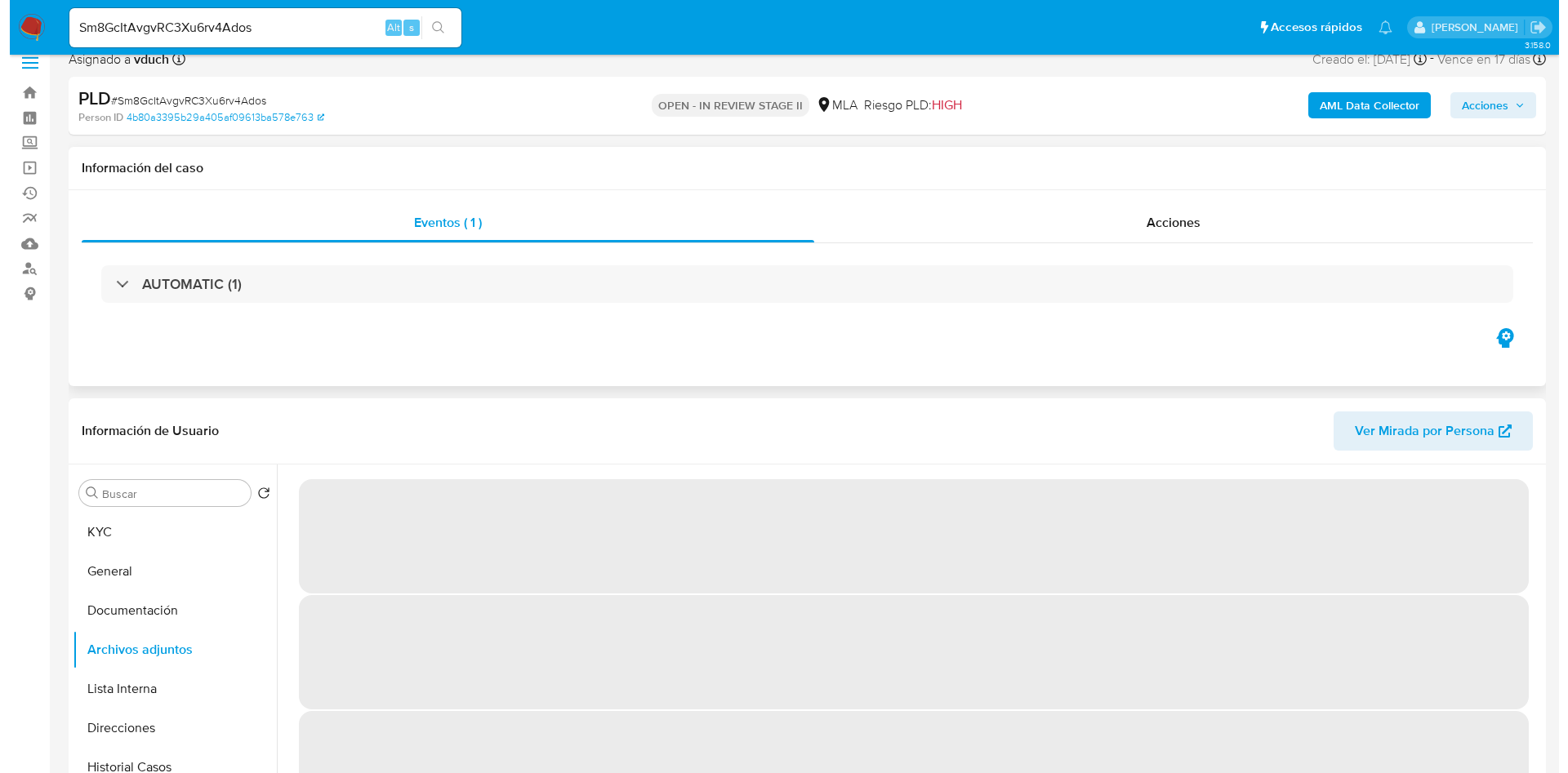
scroll to position [245, 0]
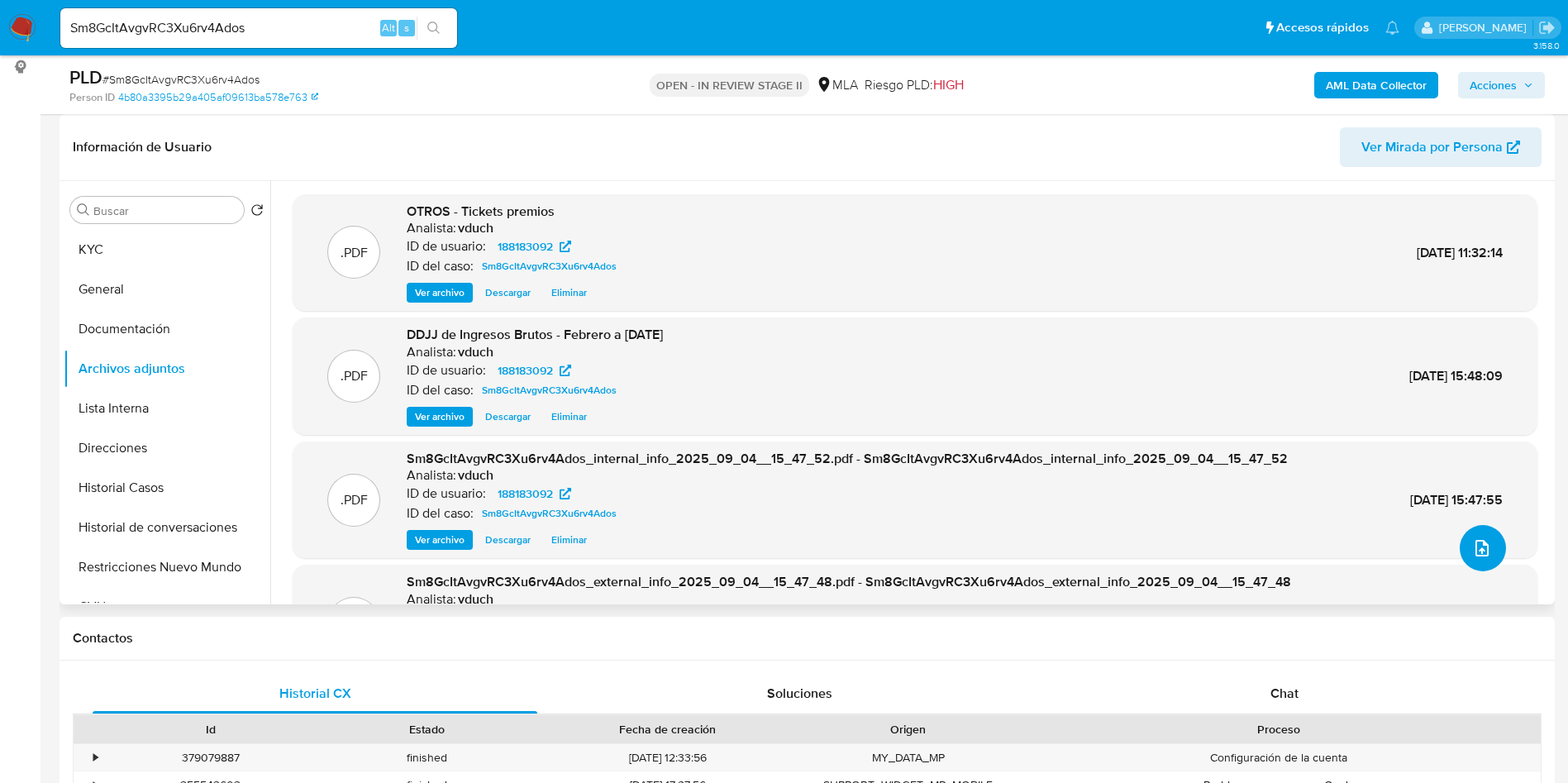
click at [1485, 552] on span "upload-file" at bounding box center [1482, 548] width 20 height 20
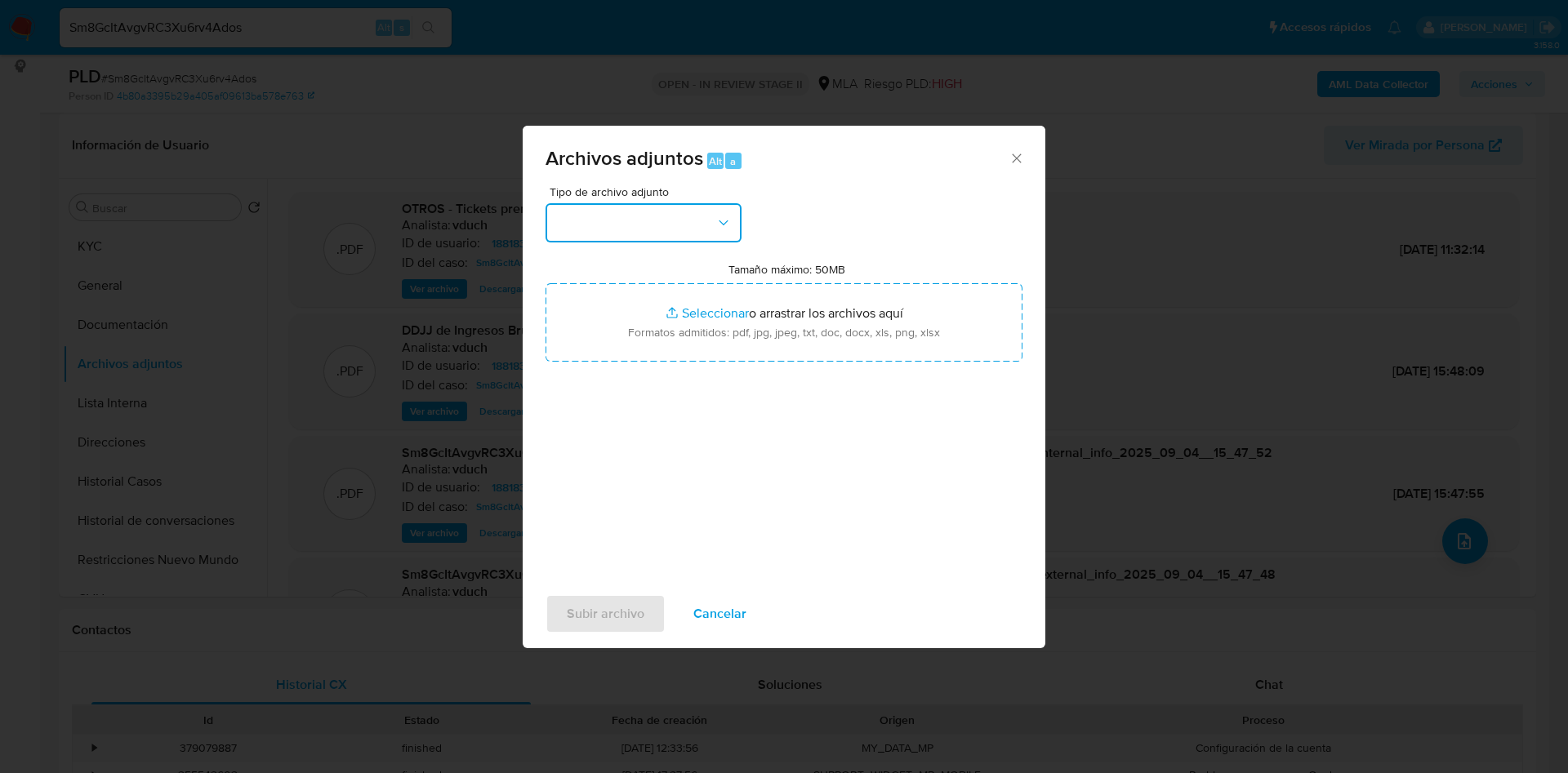
click at [653, 204] on button "button" at bounding box center [643, 223] width 196 height 39
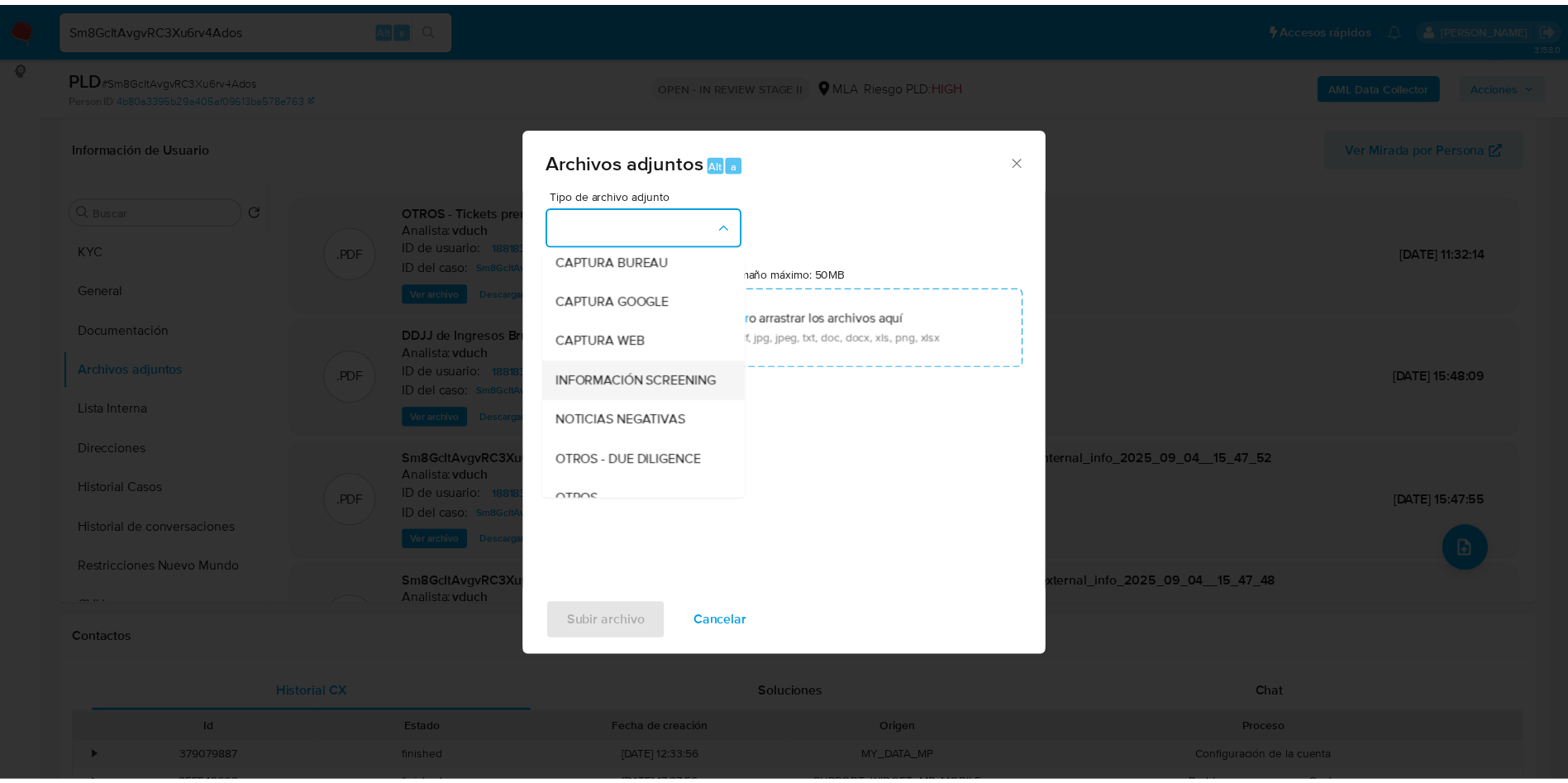
scroll to position [124, 0]
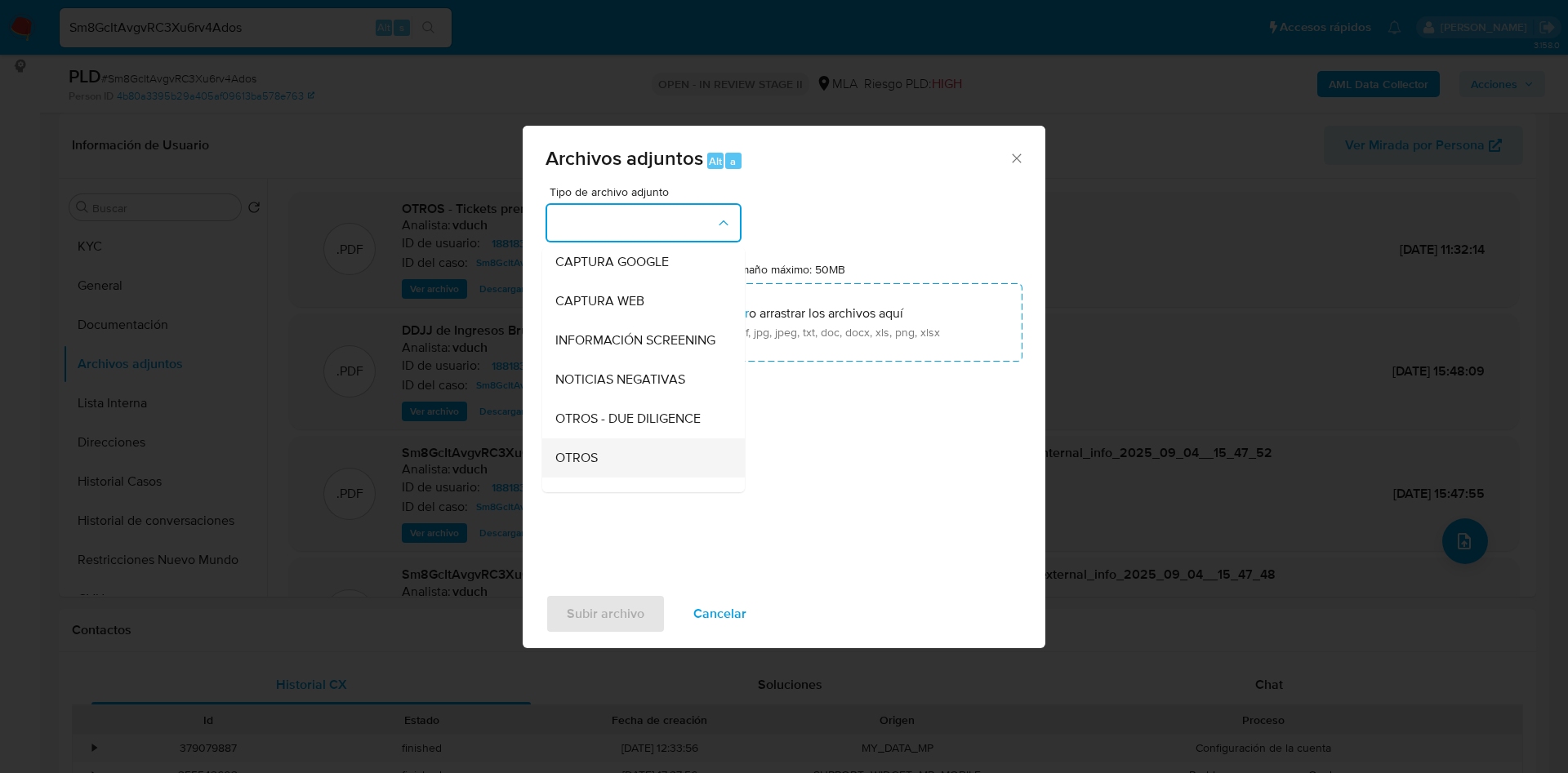
click at [607, 455] on div "OTROS" at bounding box center [639, 458] width 167 height 39
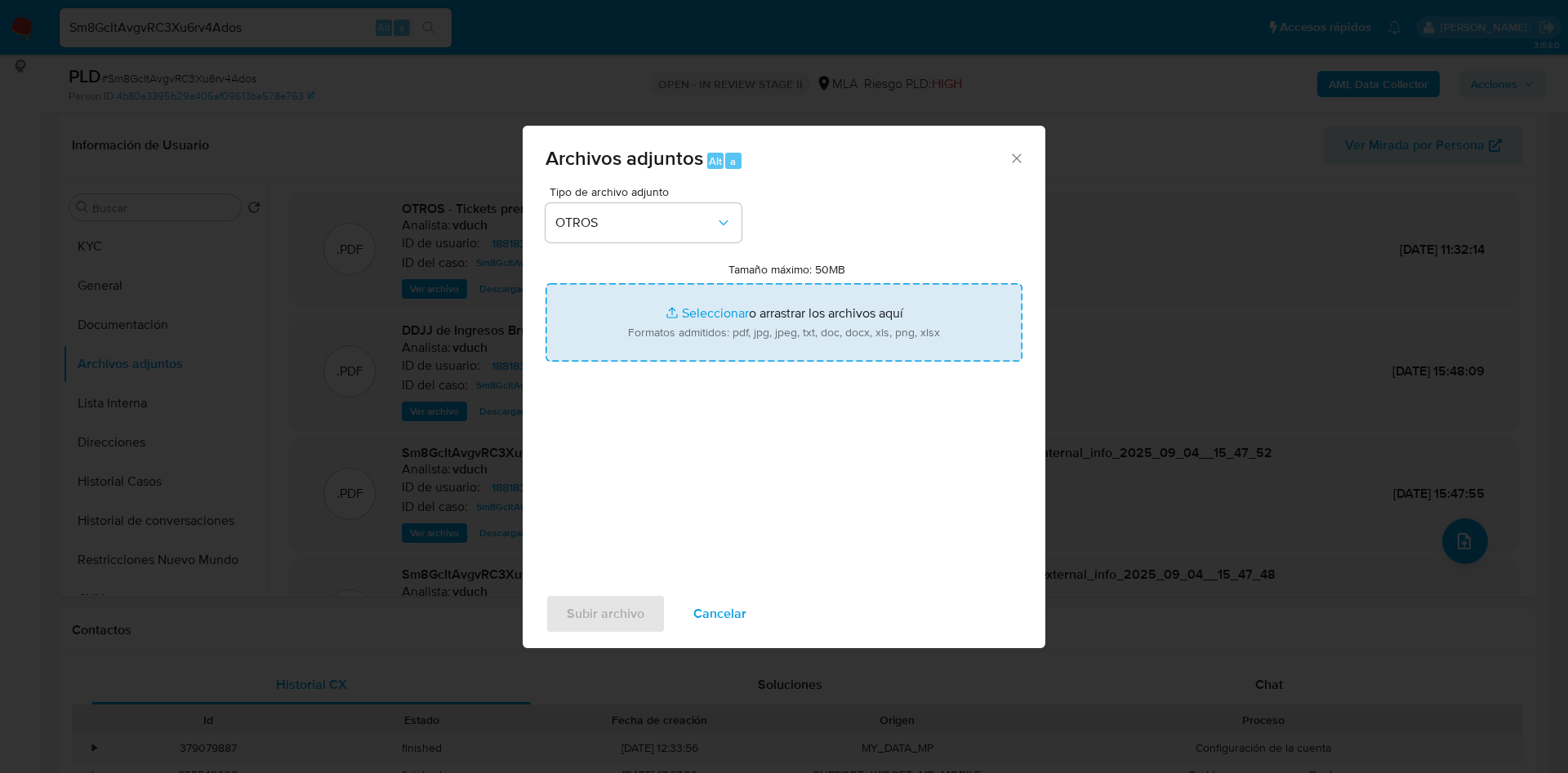
type input "C:\fakepath\Caselog Sm8GcItAvgvRC3Xu6rv4Ados_2025_08_19_01_18_59.docx"
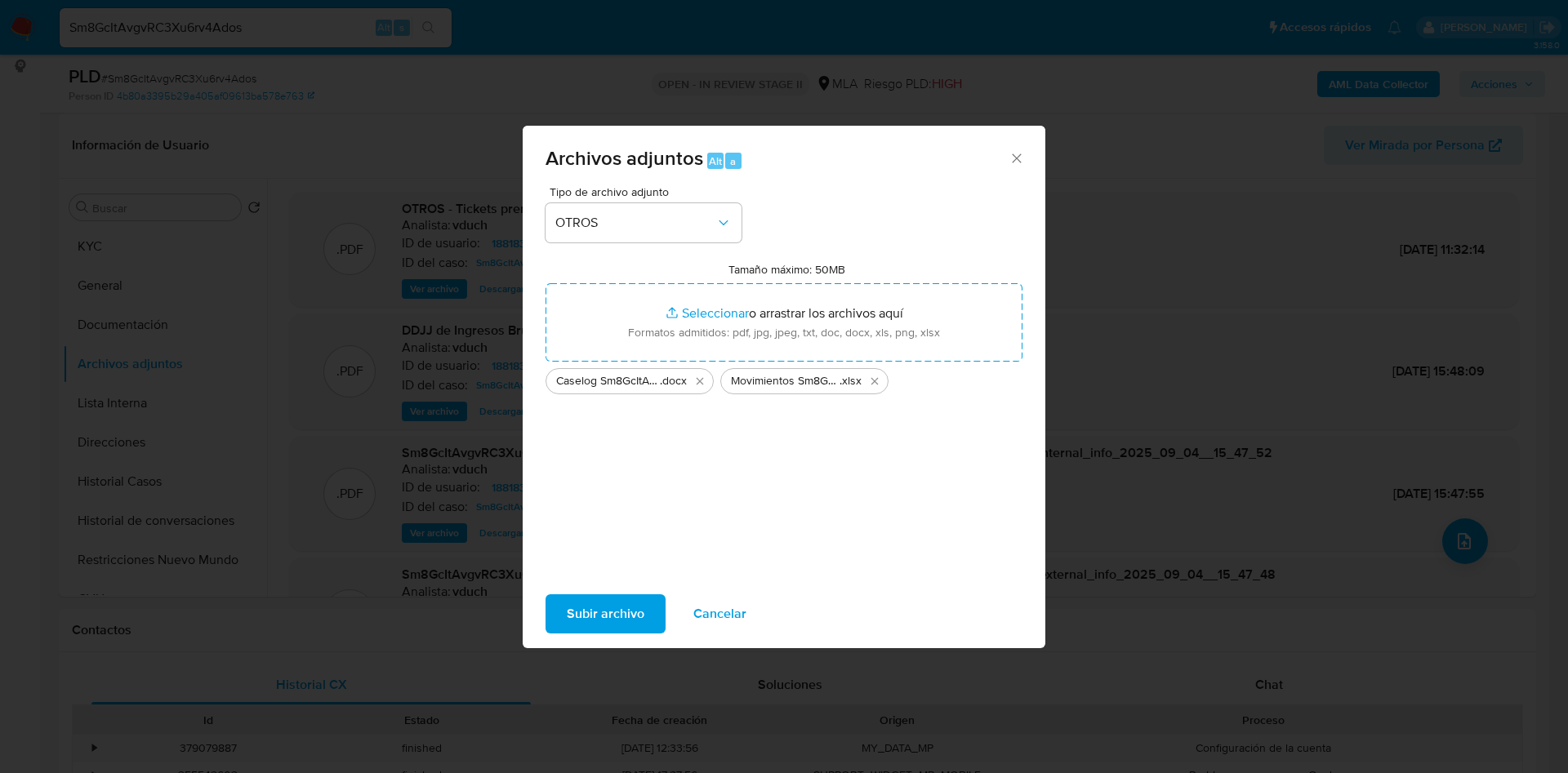
click at [611, 615] on span "Subir archivo" at bounding box center [605, 614] width 78 height 36
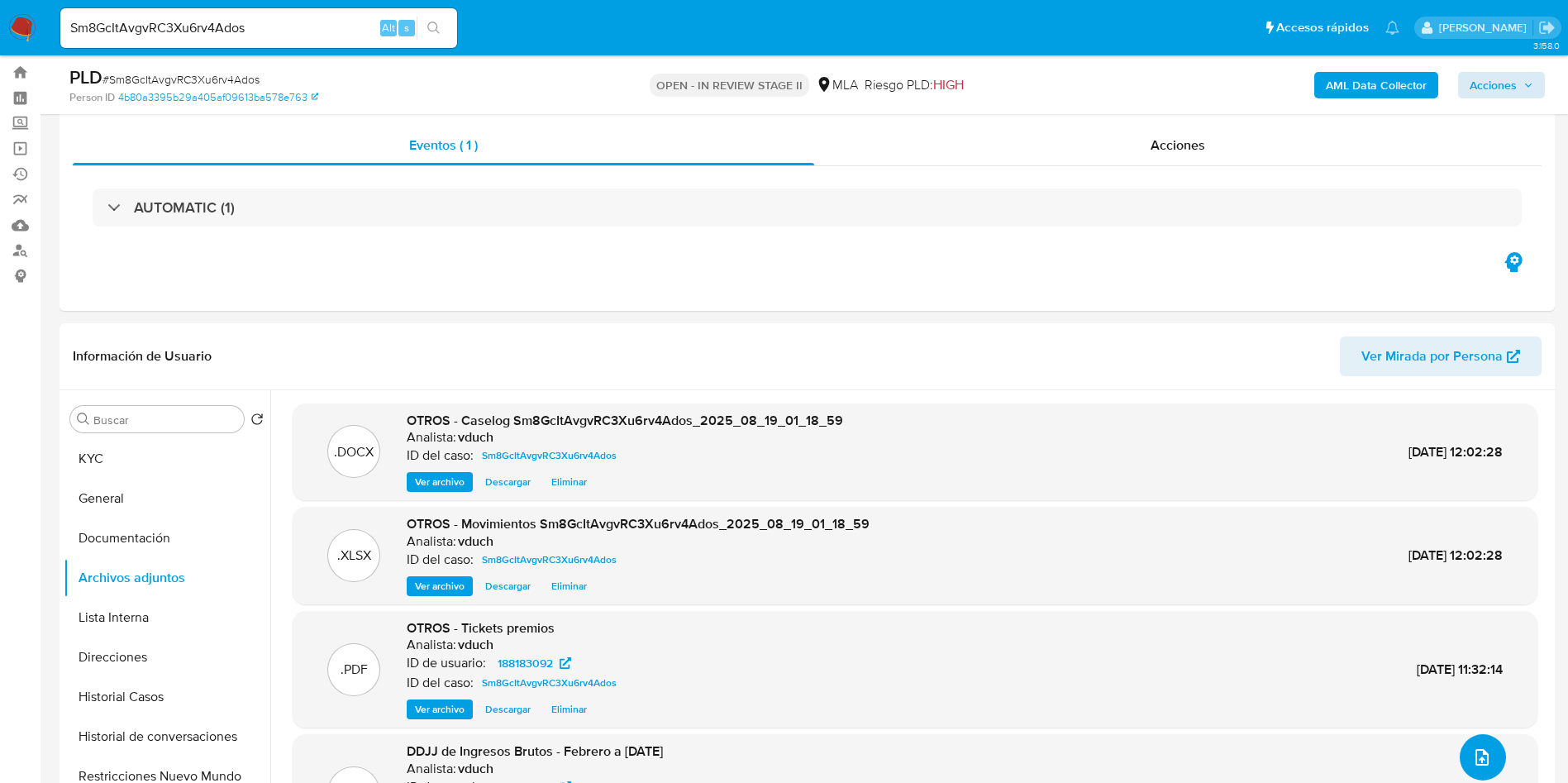
scroll to position [0, 0]
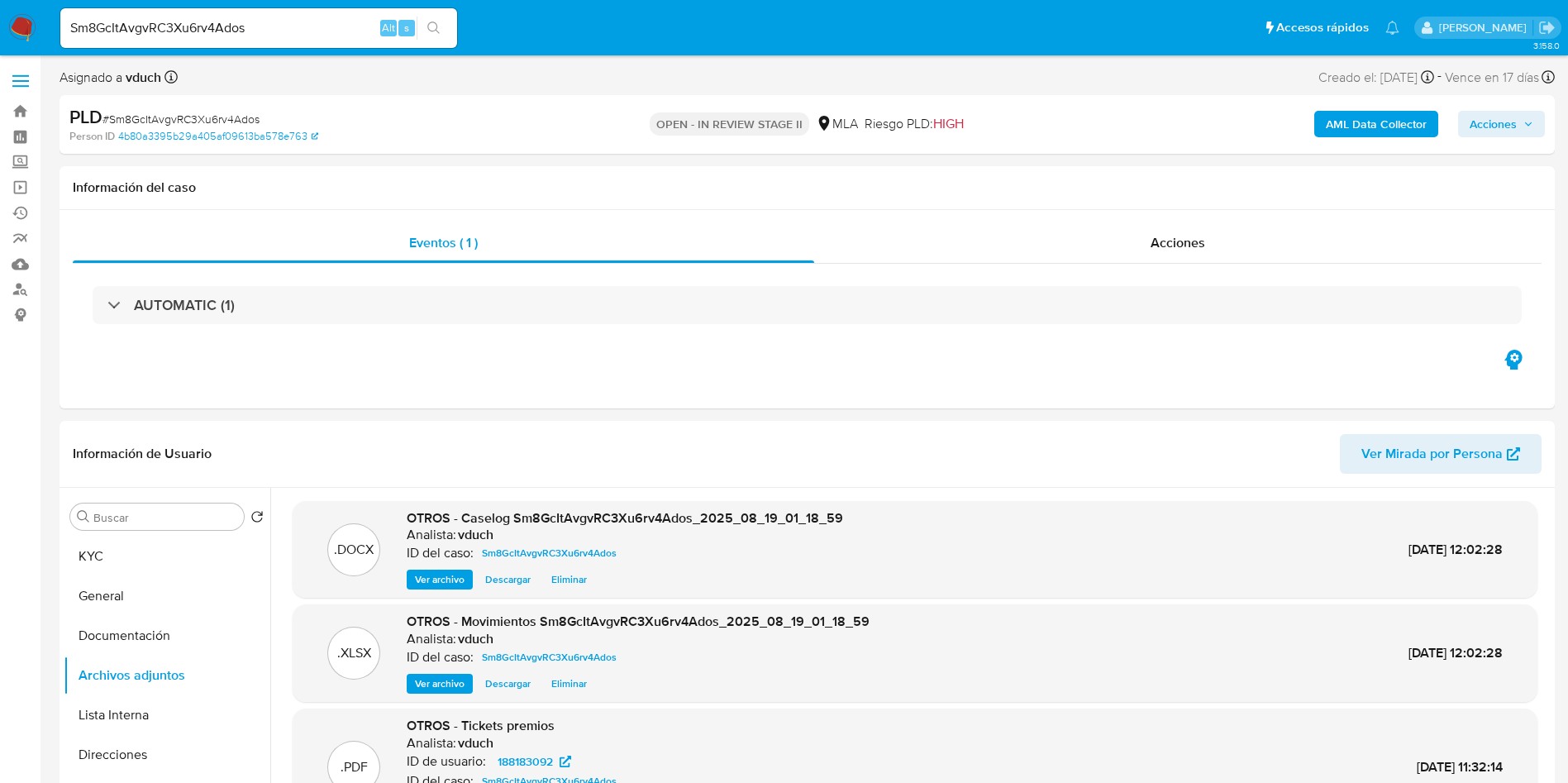
click at [1501, 129] on span "Acciones" at bounding box center [1493, 124] width 47 height 26
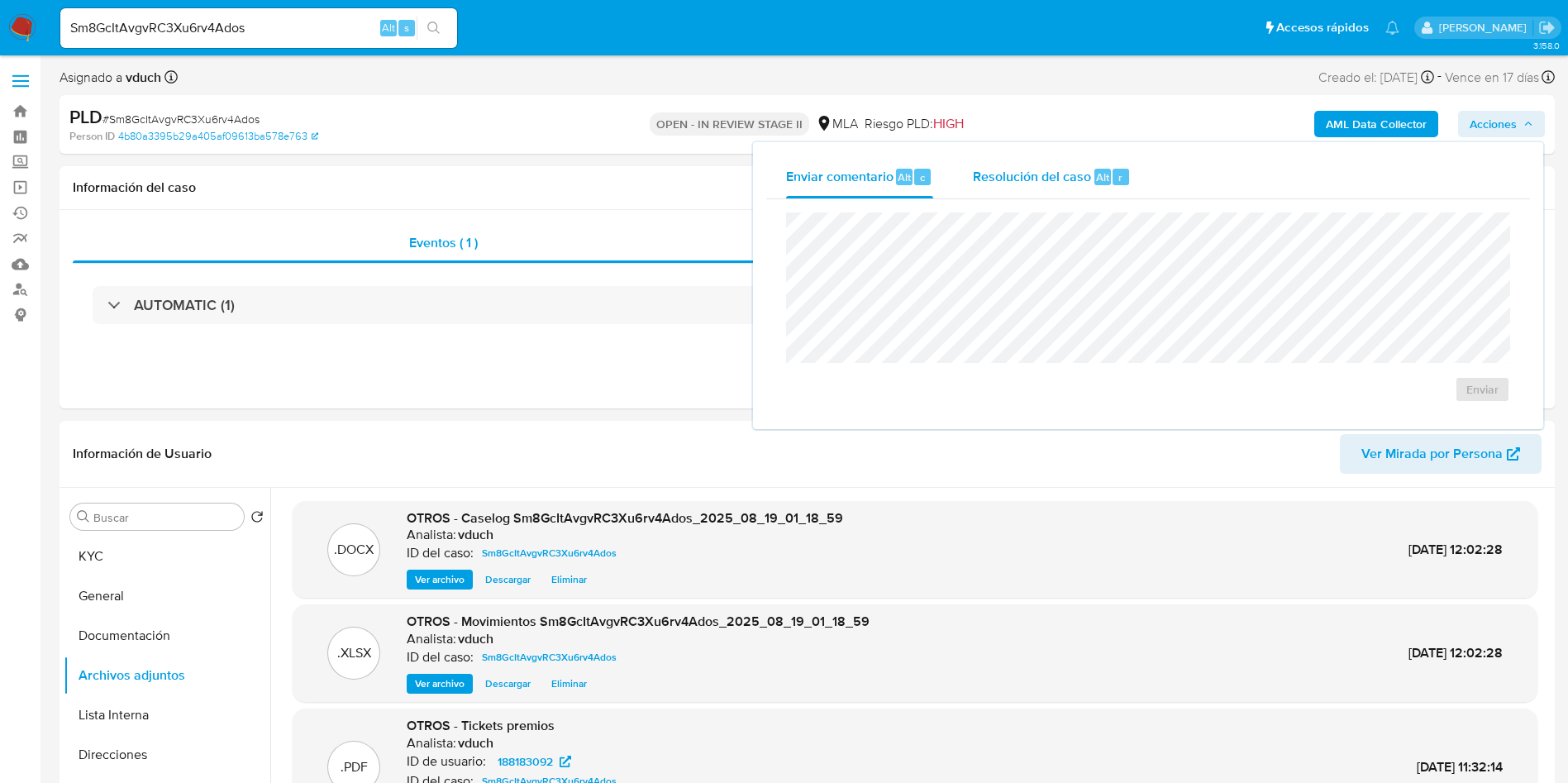
click at [1069, 184] on span "Resolución del caso" at bounding box center [1032, 176] width 118 height 19
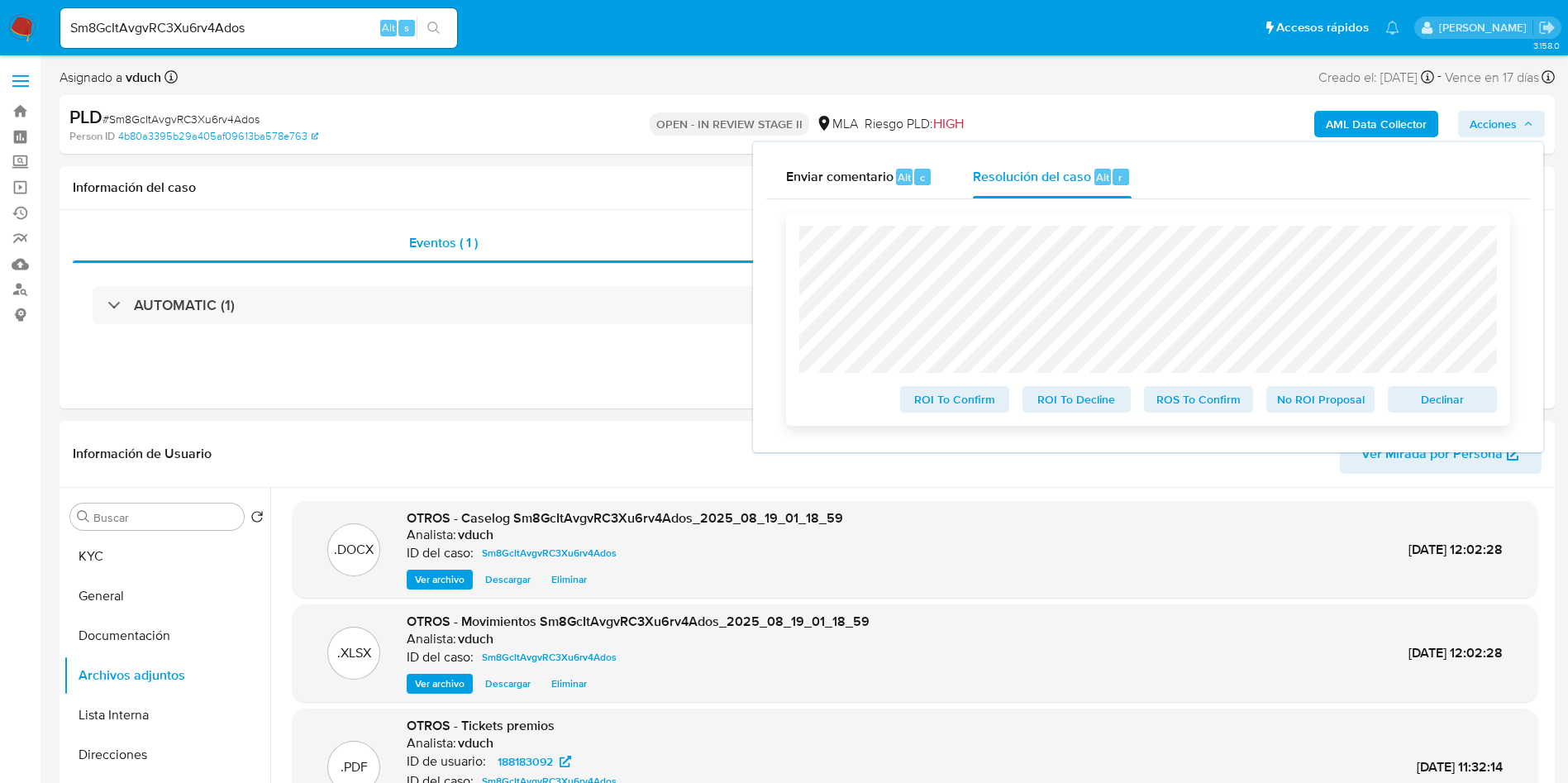
click at [1318, 404] on span "No ROI Proposal" at bounding box center [1322, 399] width 86 height 23
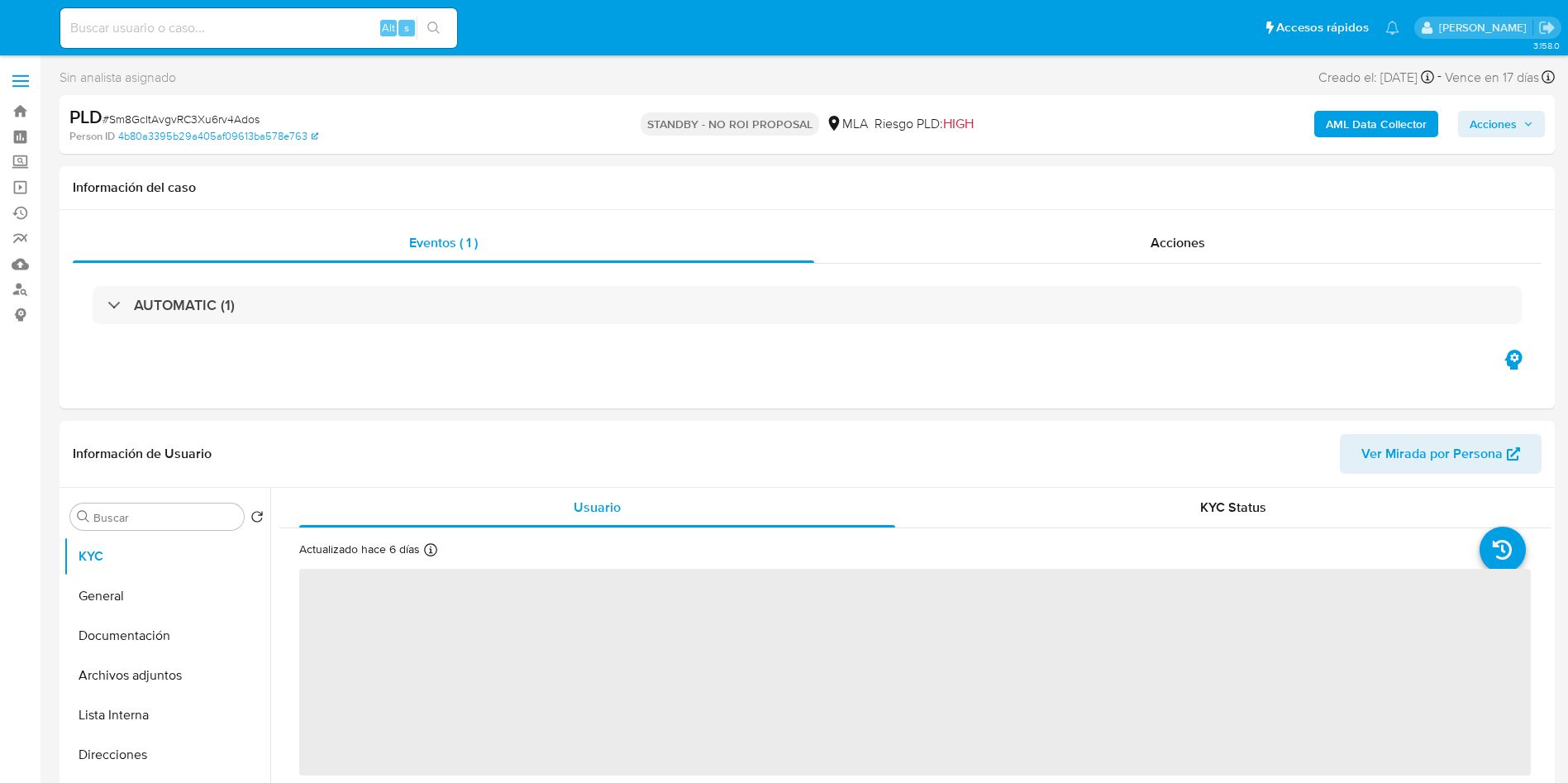
select select "10"
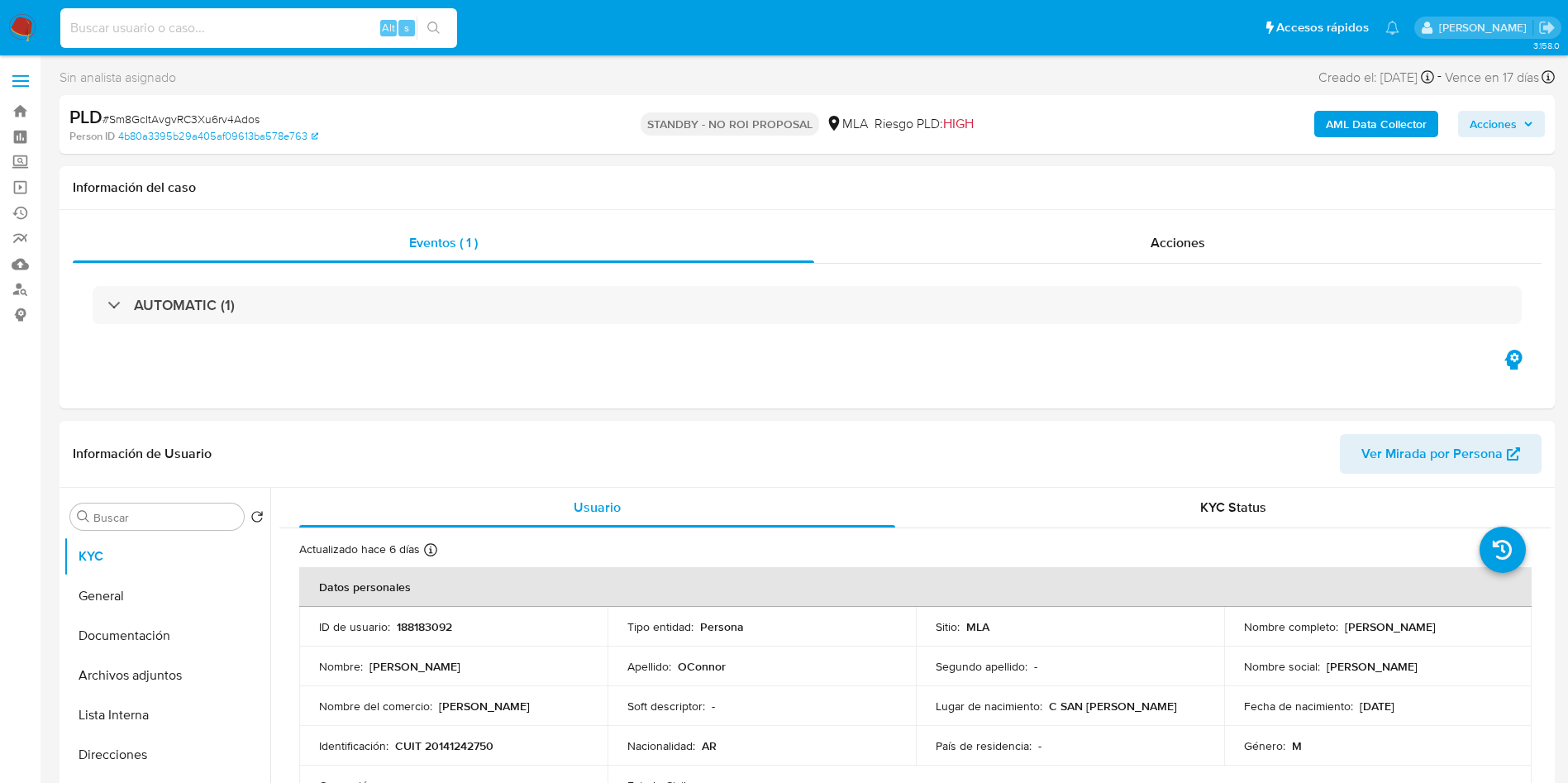
click at [244, 23] on input at bounding box center [258, 28] width 396 height 22
paste input "0KupHsai8zW4JUksWiHY8fEg"
type input "0KupHsai8zW4JUksWiHY8fEg"
click at [432, 23] on icon "search-icon" at bounding box center [434, 28] width 13 height 13
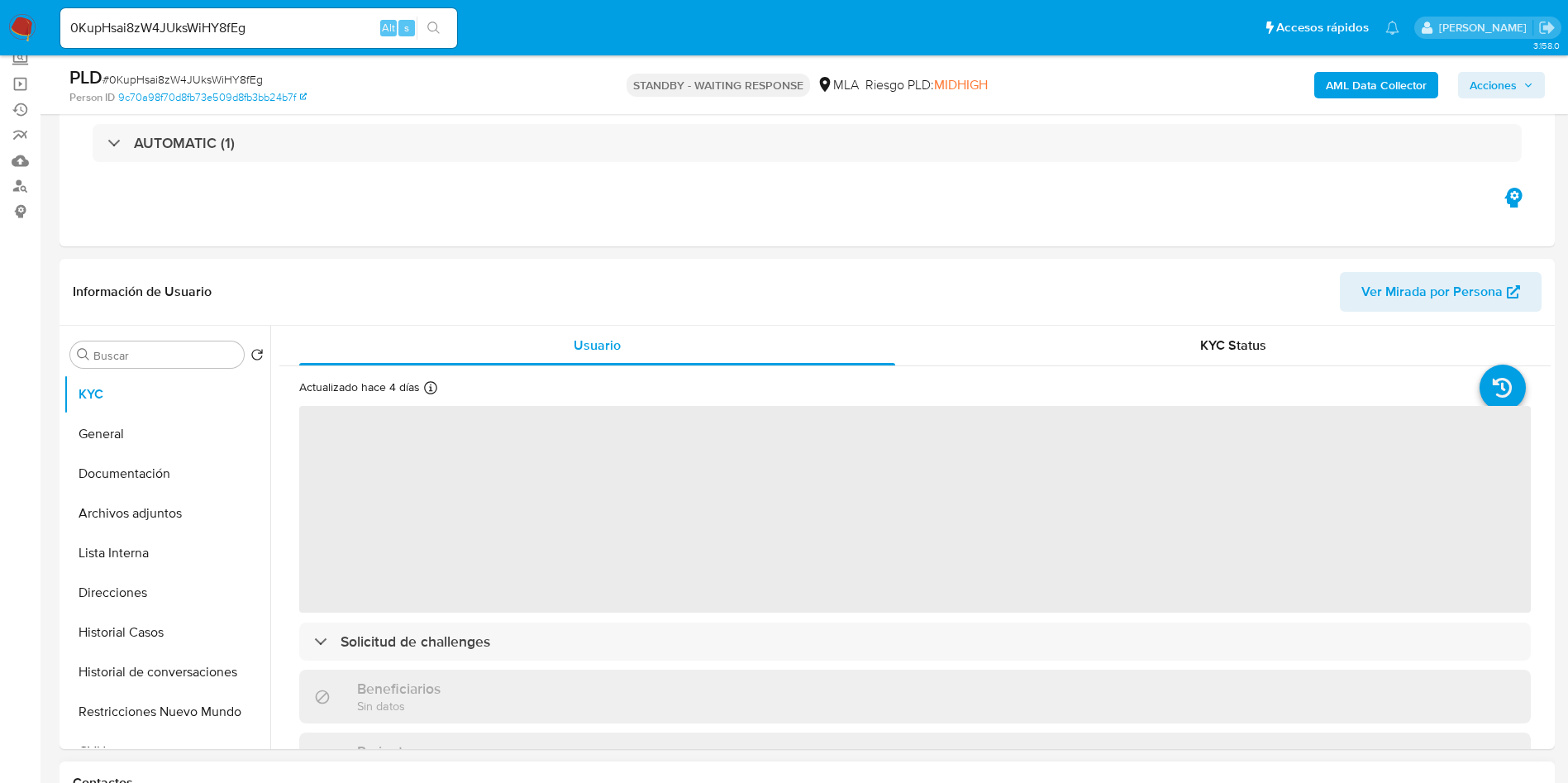
scroll to position [248, 0]
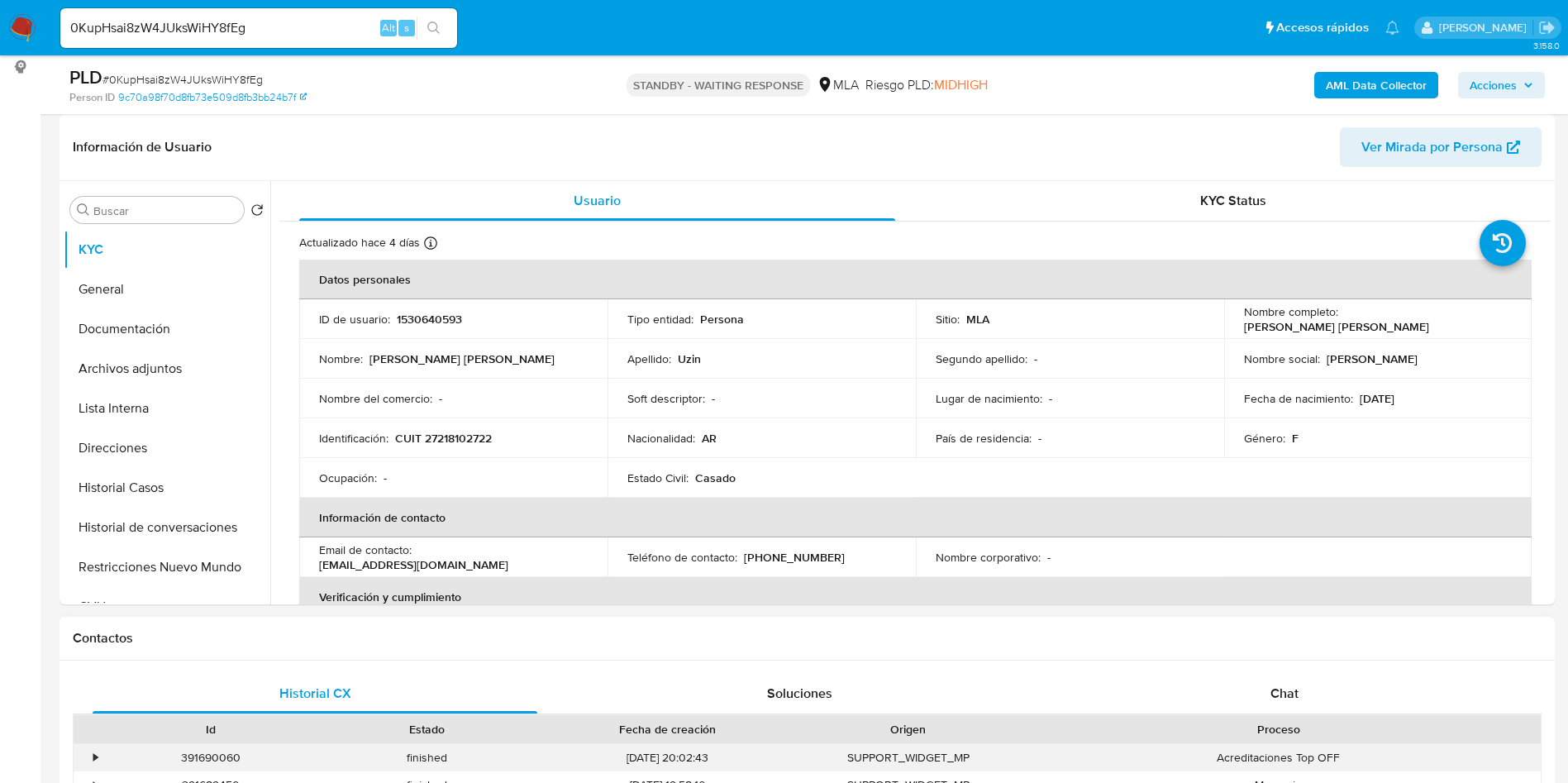
select select "10"
click at [204, 23] on input "0KupHsai8zW4JUksWiHY8fEg" at bounding box center [258, 28] width 396 height 22
paste input "p5T807jVLAscGUt8qDQlje3f"
type input "p5T807jVLAscGUt8qDQlje3f"
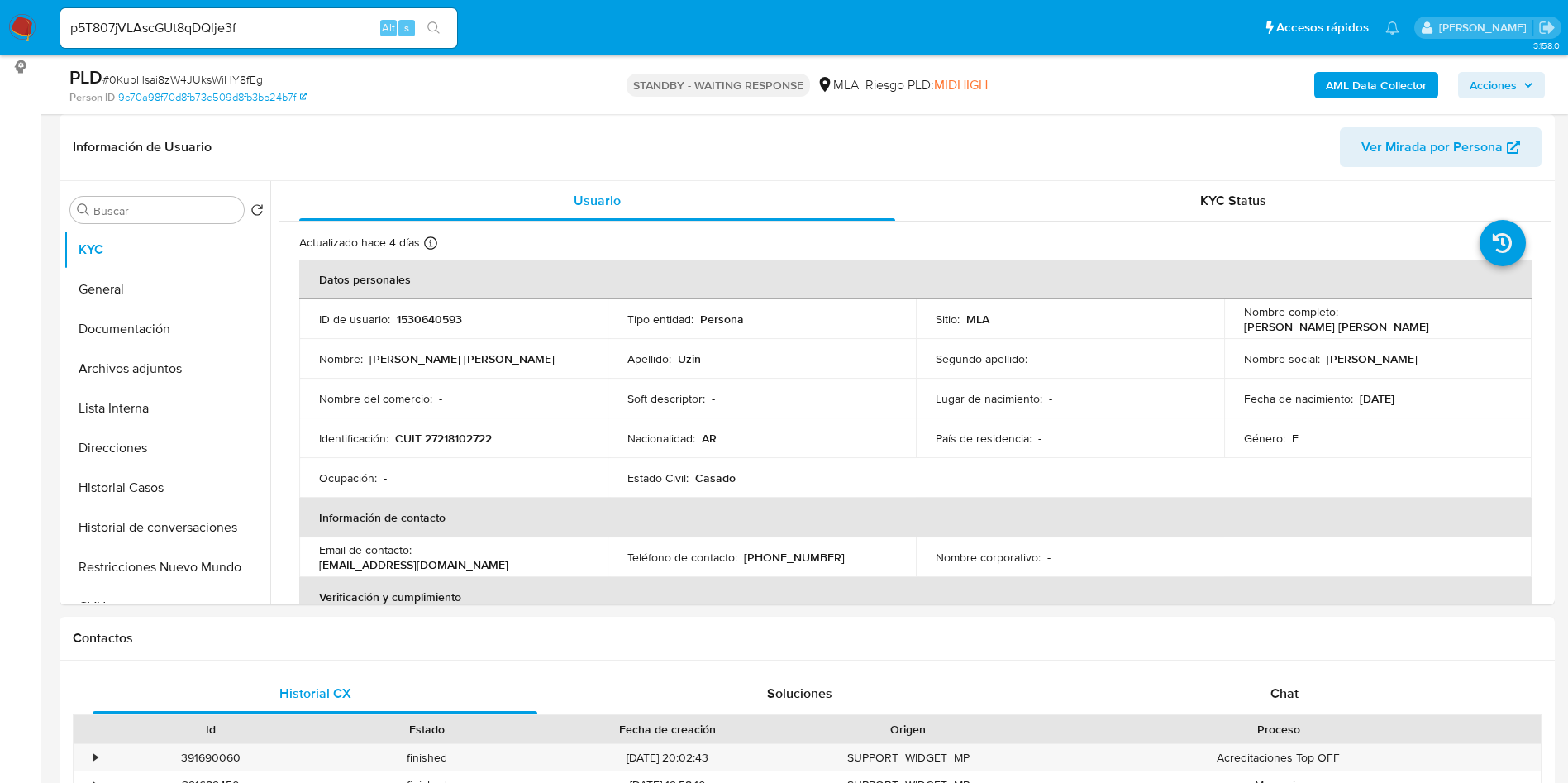
click at [445, 21] on button "search-icon" at bounding box center [434, 28] width 34 height 23
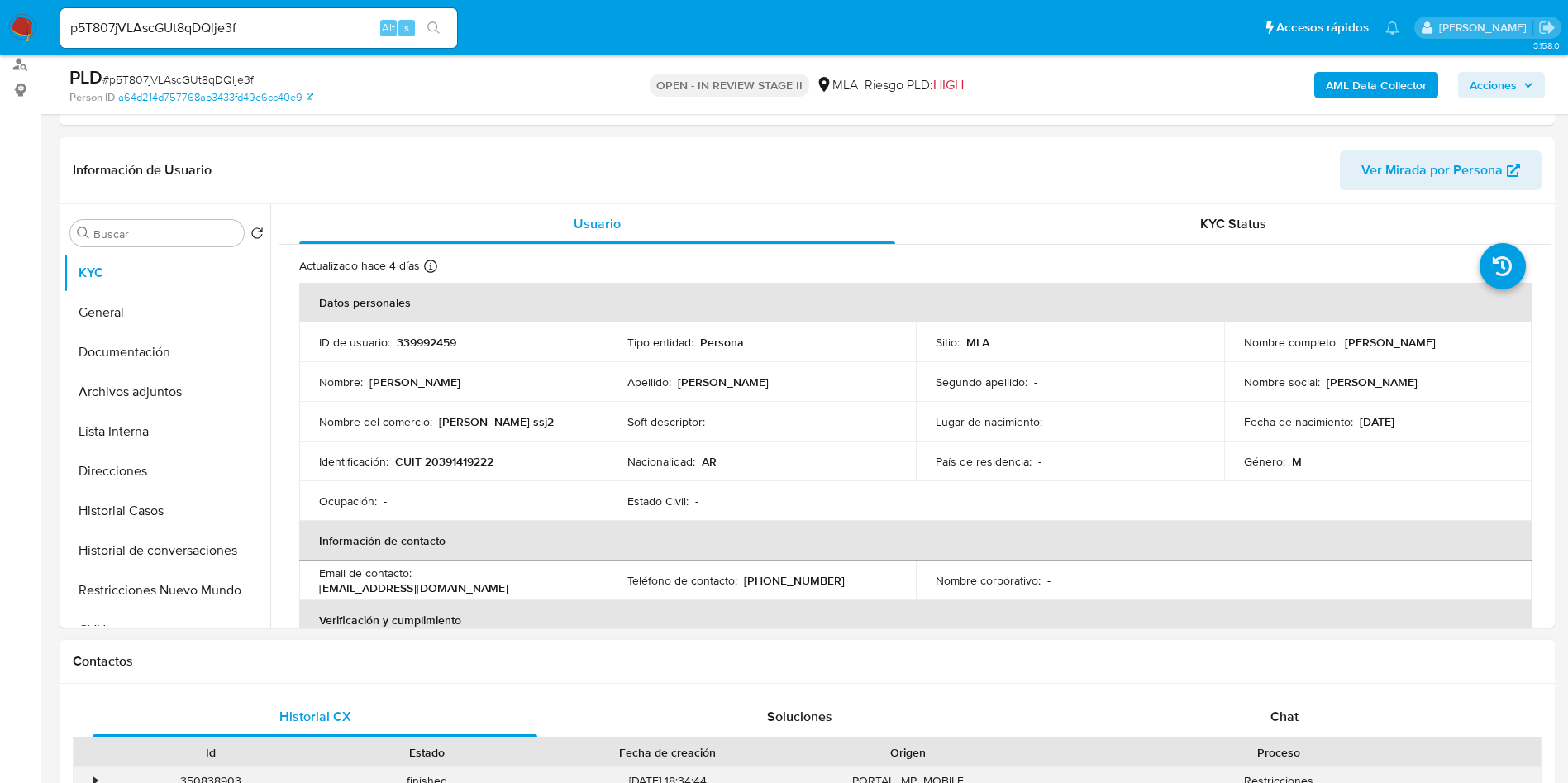
scroll to position [248, 0]
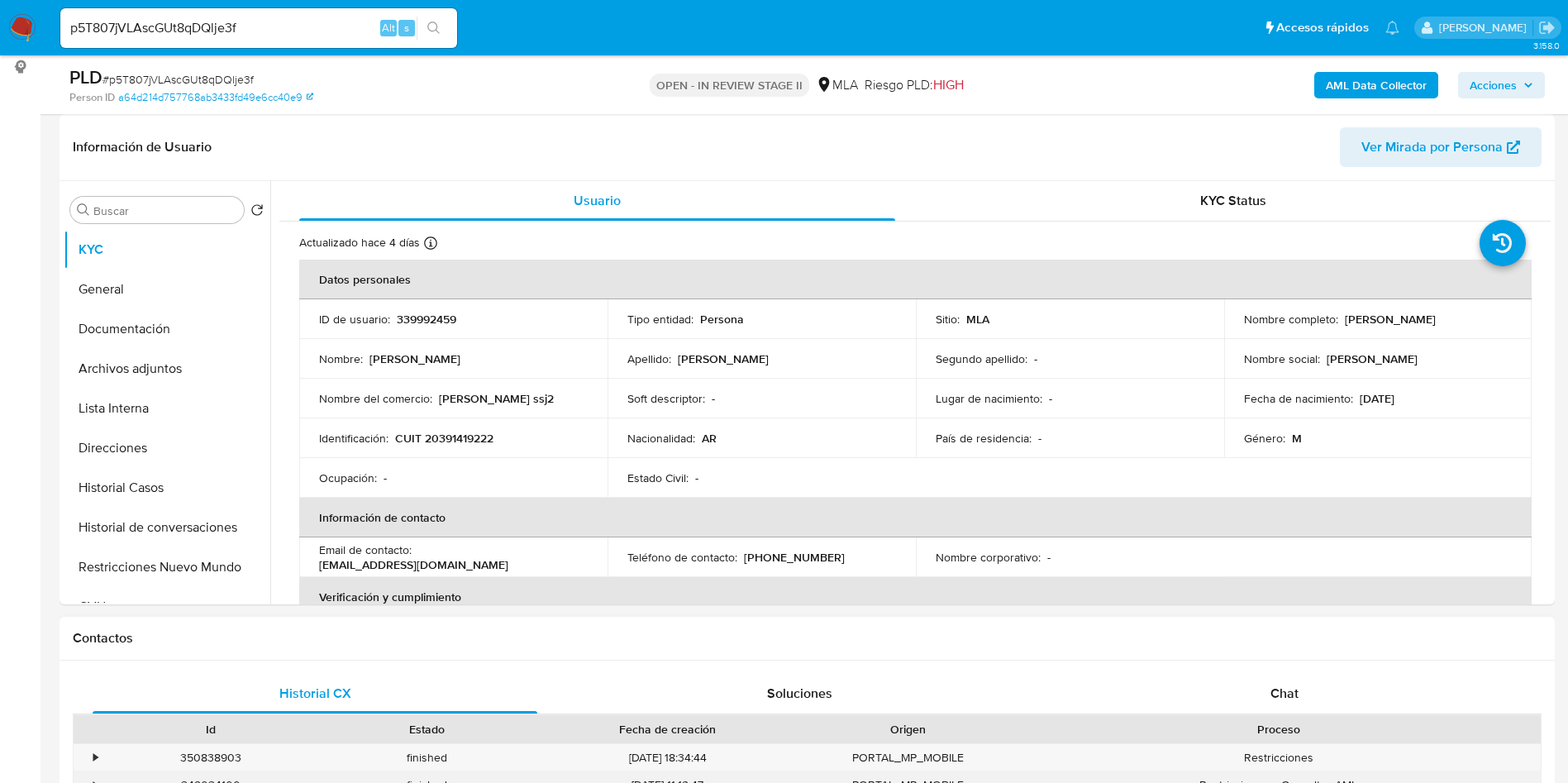
select select "10"
click at [248, 67] on div "PLD # p5T807jVLAscGUt8qDQlje3f" at bounding box center [312, 78] width 486 height 24
copy span "p5T807jVLAscGUt8qDQlje3f"
click at [453, 321] on p "339992459" at bounding box center [426, 320] width 60 height 15
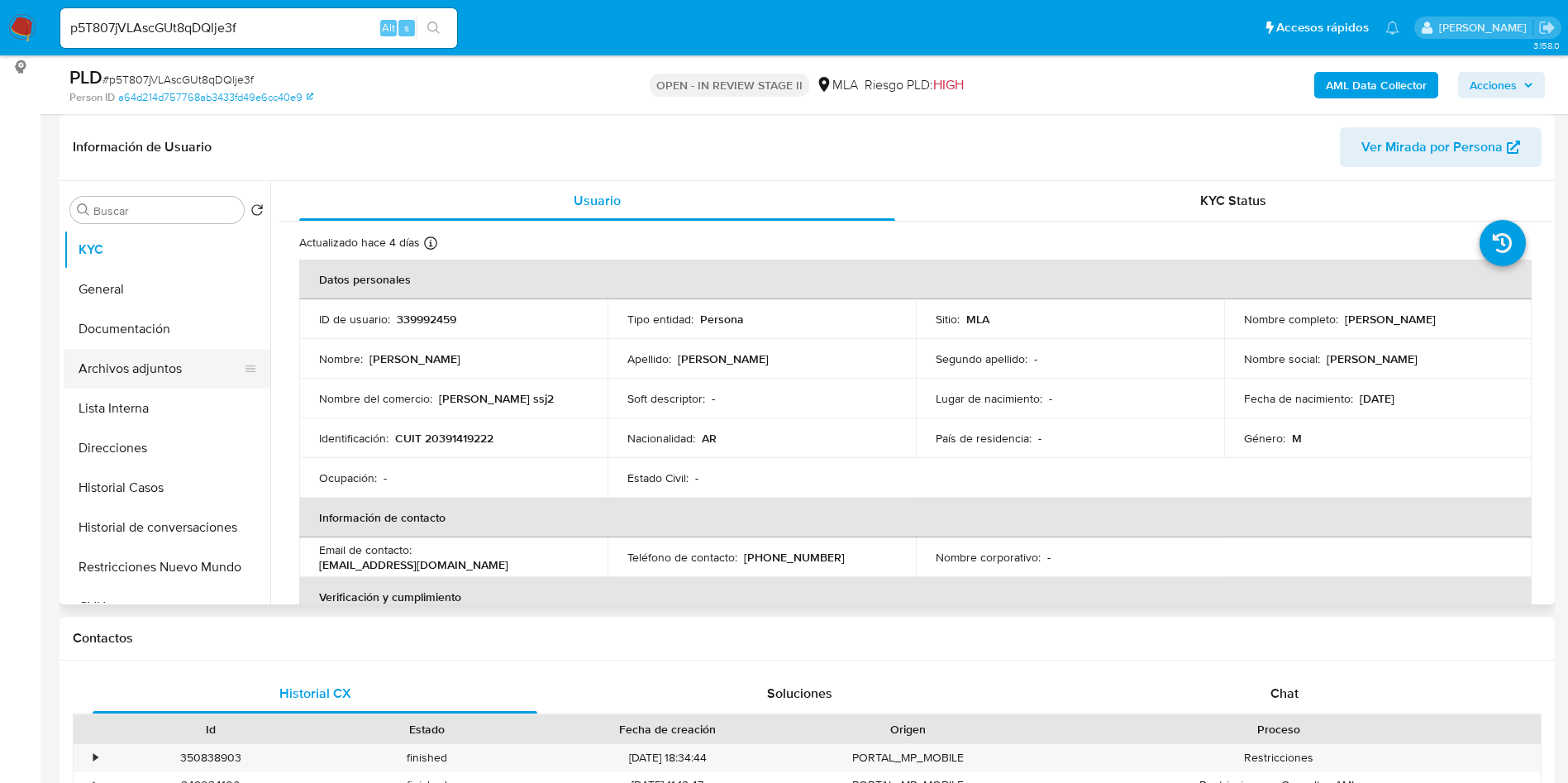
click at [211, 354] on button "Archivos adjuntos" at bounding box center [160, 369] width 193 height 39
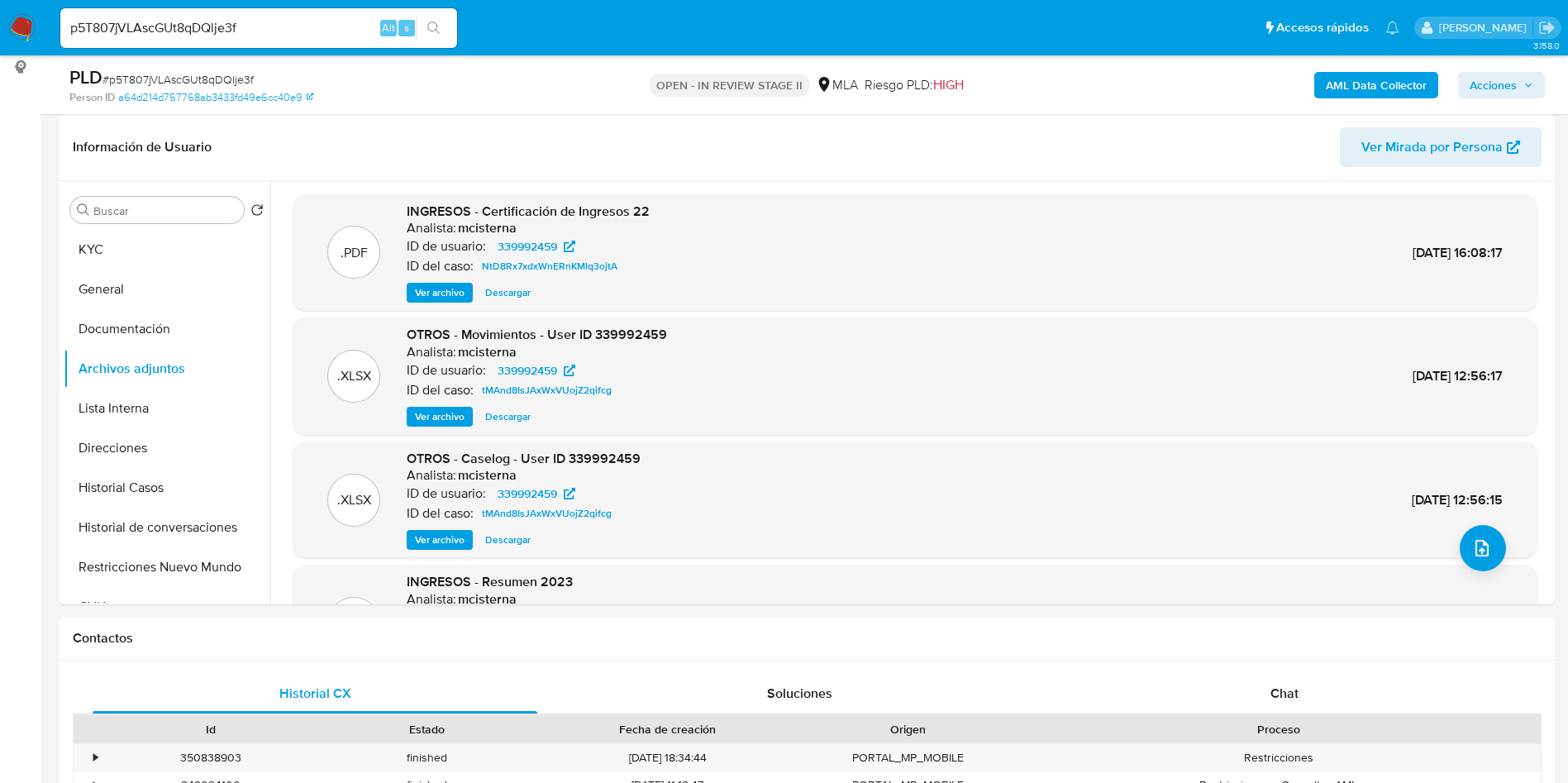
click at [1369, 88] on b "AML Data Collector" at bounding box center [1377, 85] width 101 height 26
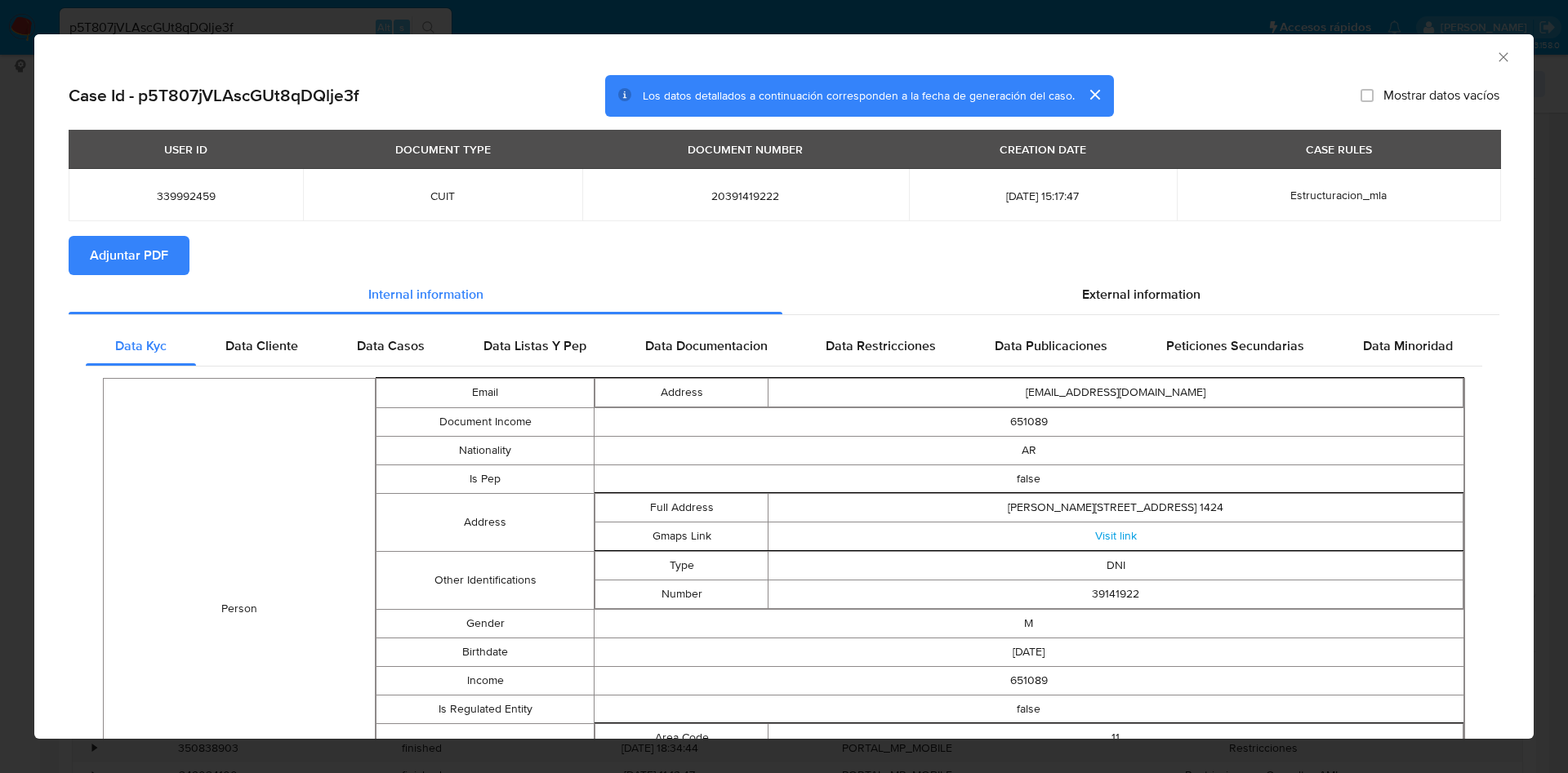
click at [118, 246] on span "Adjuntar PDF" at bounding box center [129, 256] width 79 height 36
click at [1481, 67] on div "AML Data Collector" at bounding box center [784, 55] width 1500 height 41
click at [1495, 53] on icon "Cerrar ventana" at bounding box center [1503, 57] width 17 height 17
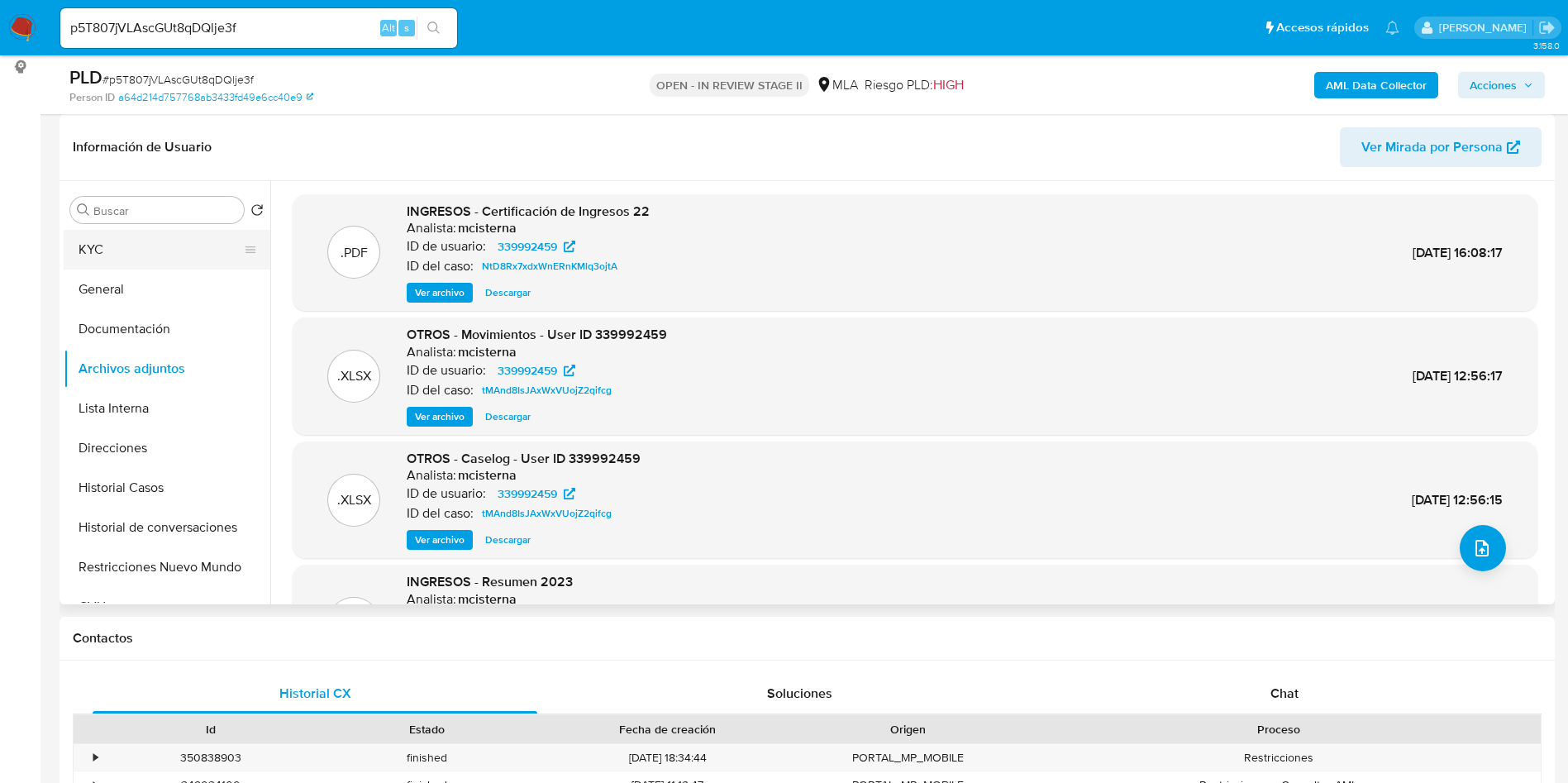
click at [144, 267] on button "KYC" at bounding box center [160, 249] width 193 height 39
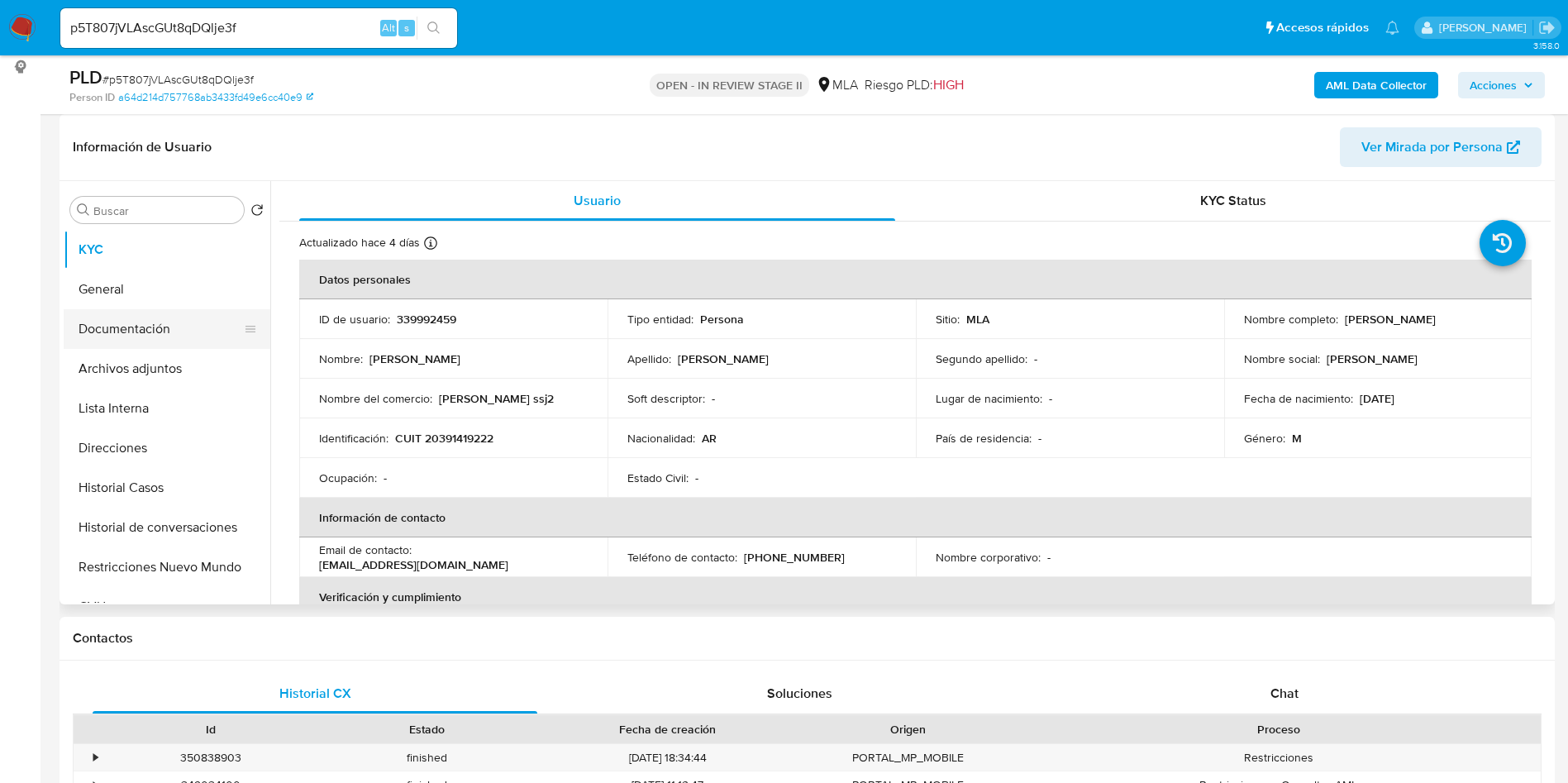
click at [145, 340] on button "Documentación" at bounding box center [160, 329] width 193 height 39
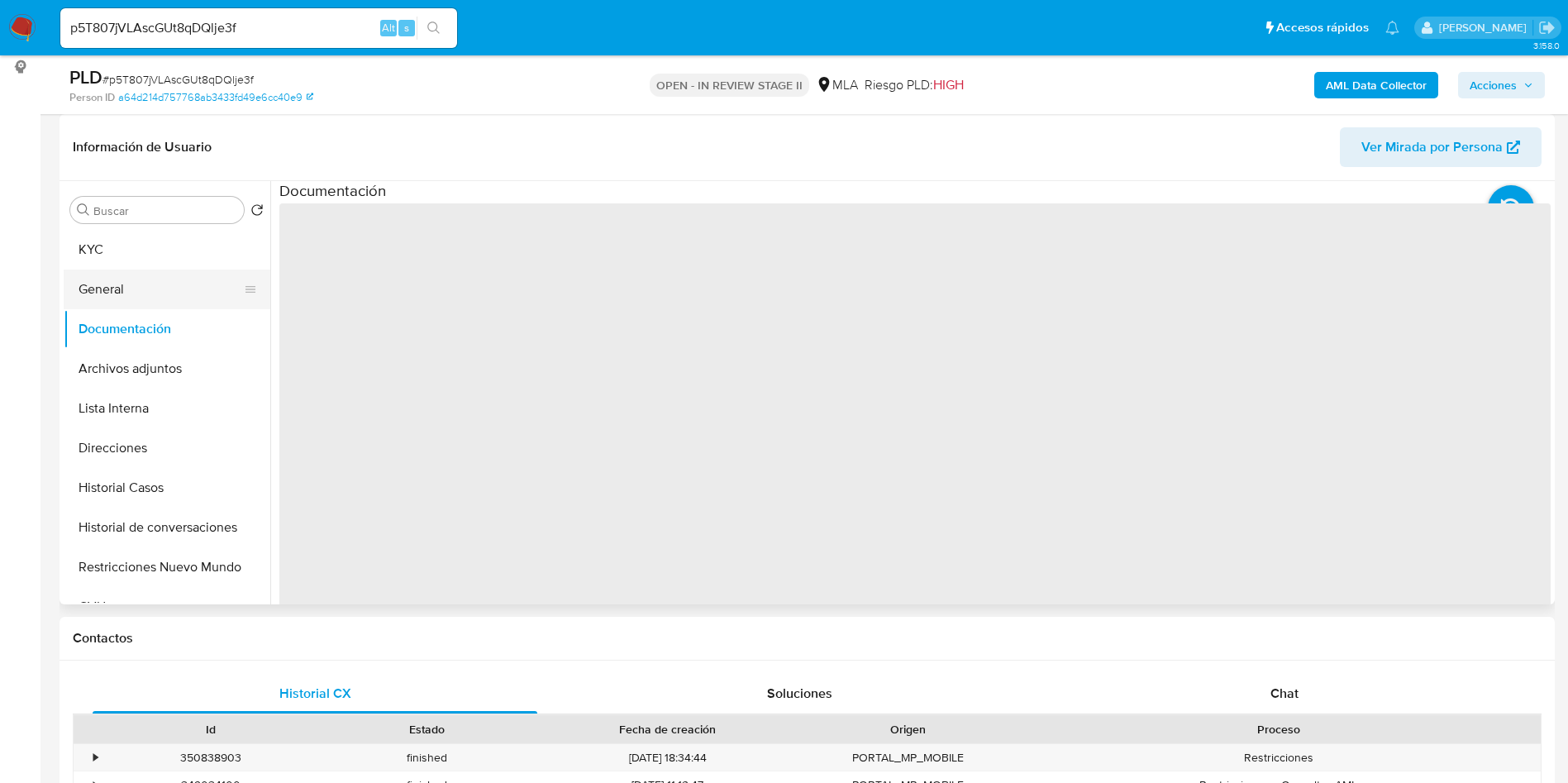
click at [161, 290] on button "General" at bounding box center [160, 290] width 193 height 39
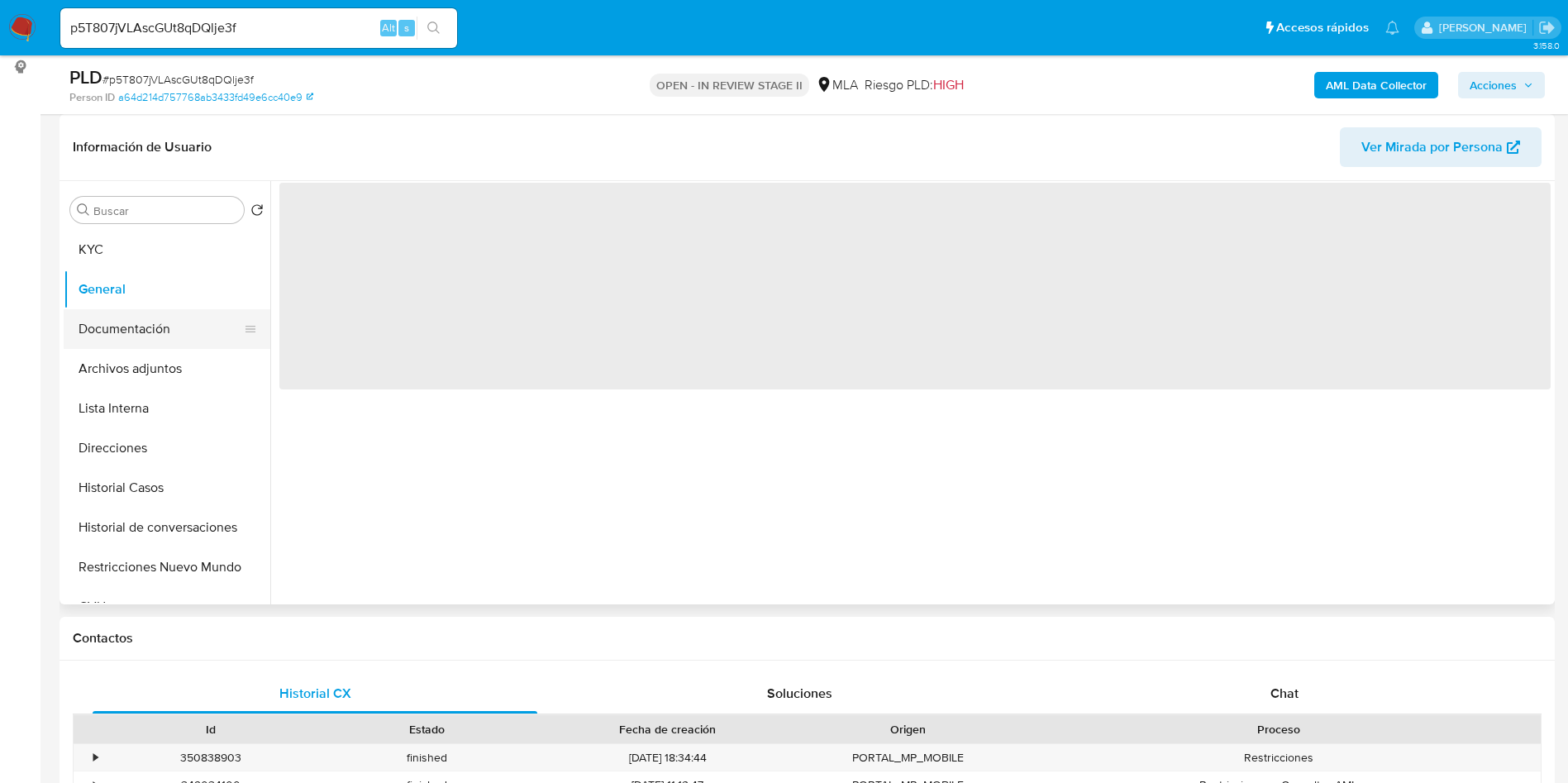
click at [162, 337] on button "Documentación" at bounding box center [160, 329] width 193 height 39
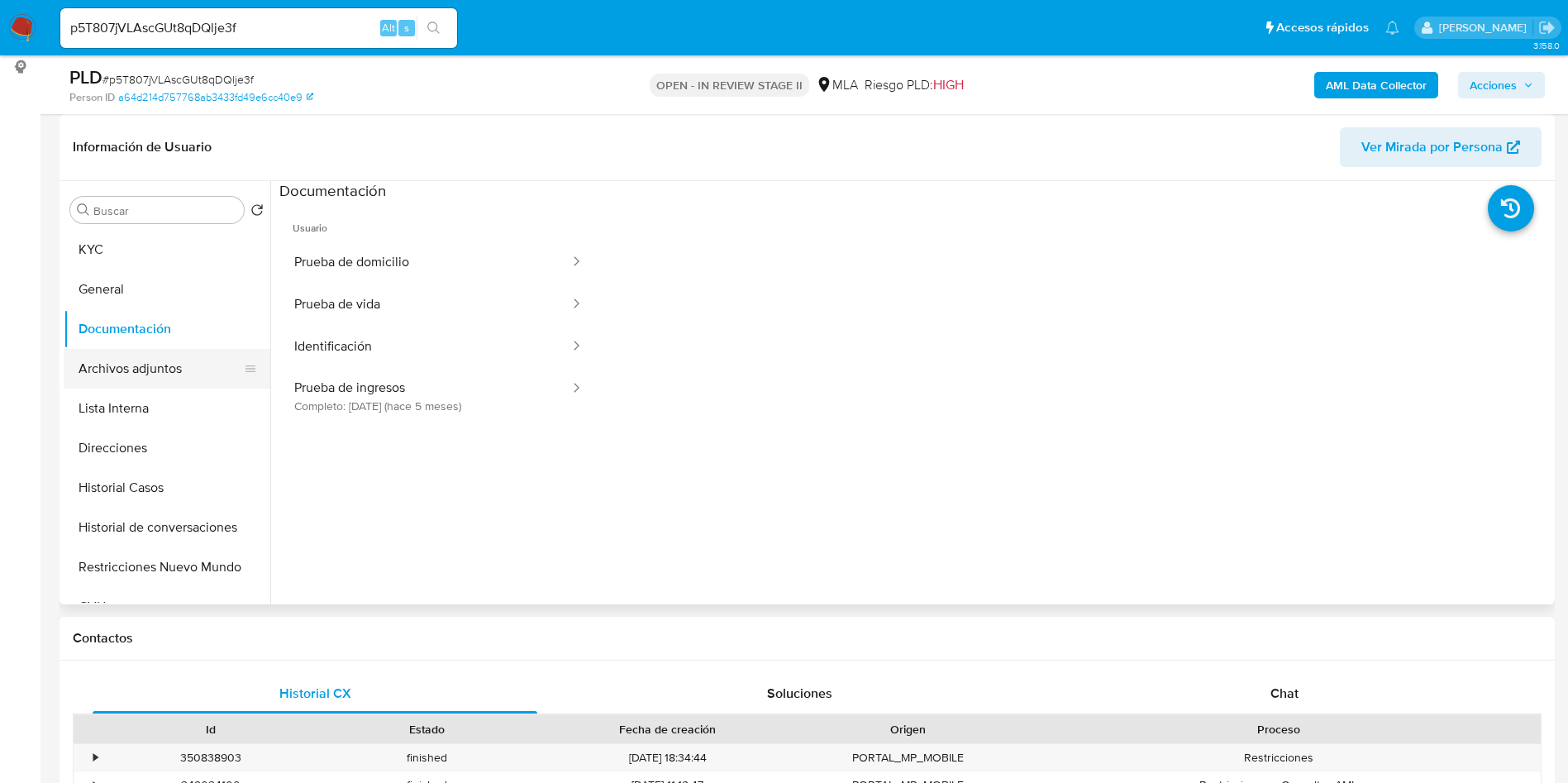
click at [166, 365] on button "Archivos adjuntos" at bounding box center [160, 369] width 193 height 39
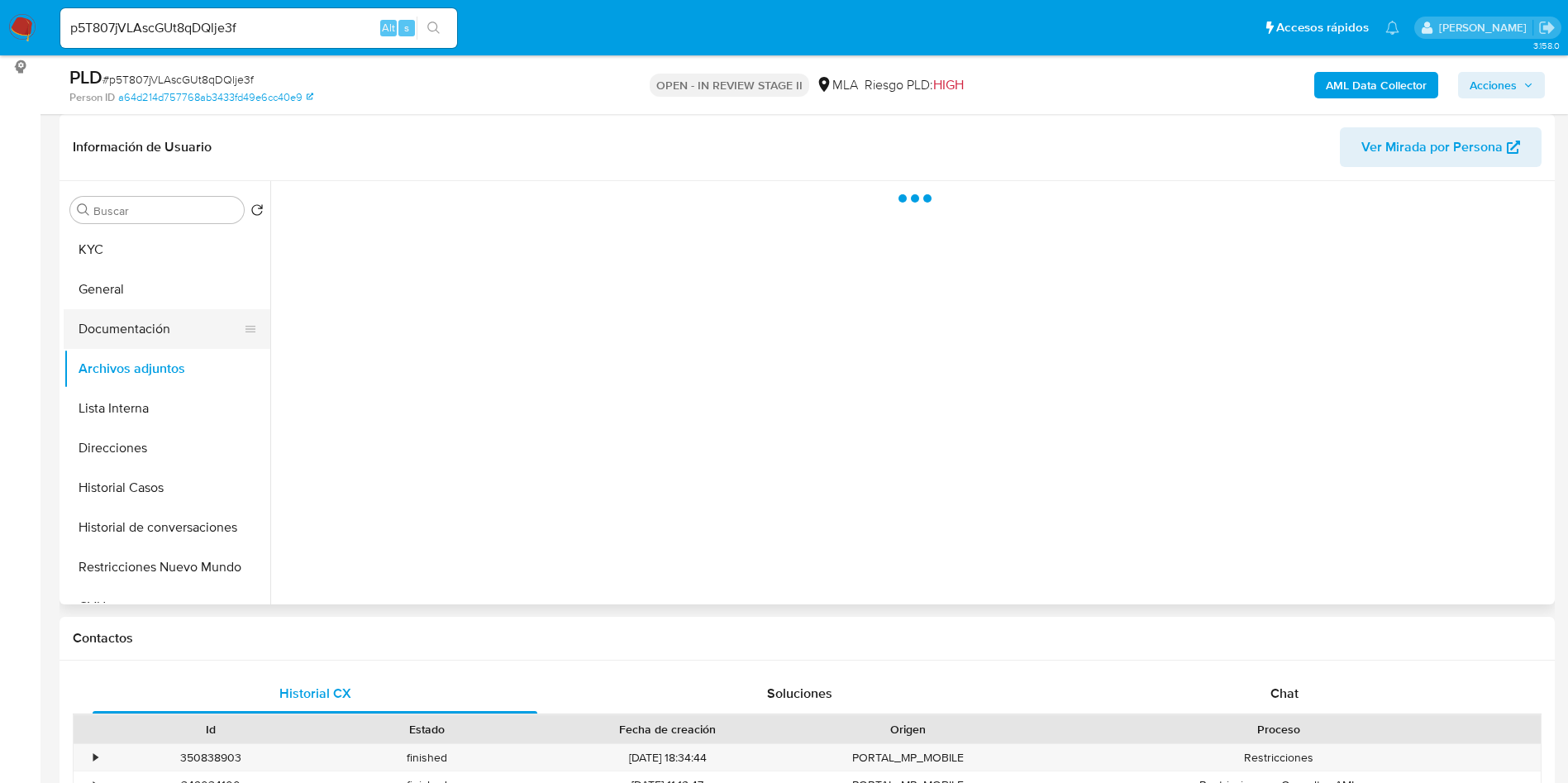
click at [169, 332] on button "Documentación" at bounding box center [160, 329] width 193 height 39
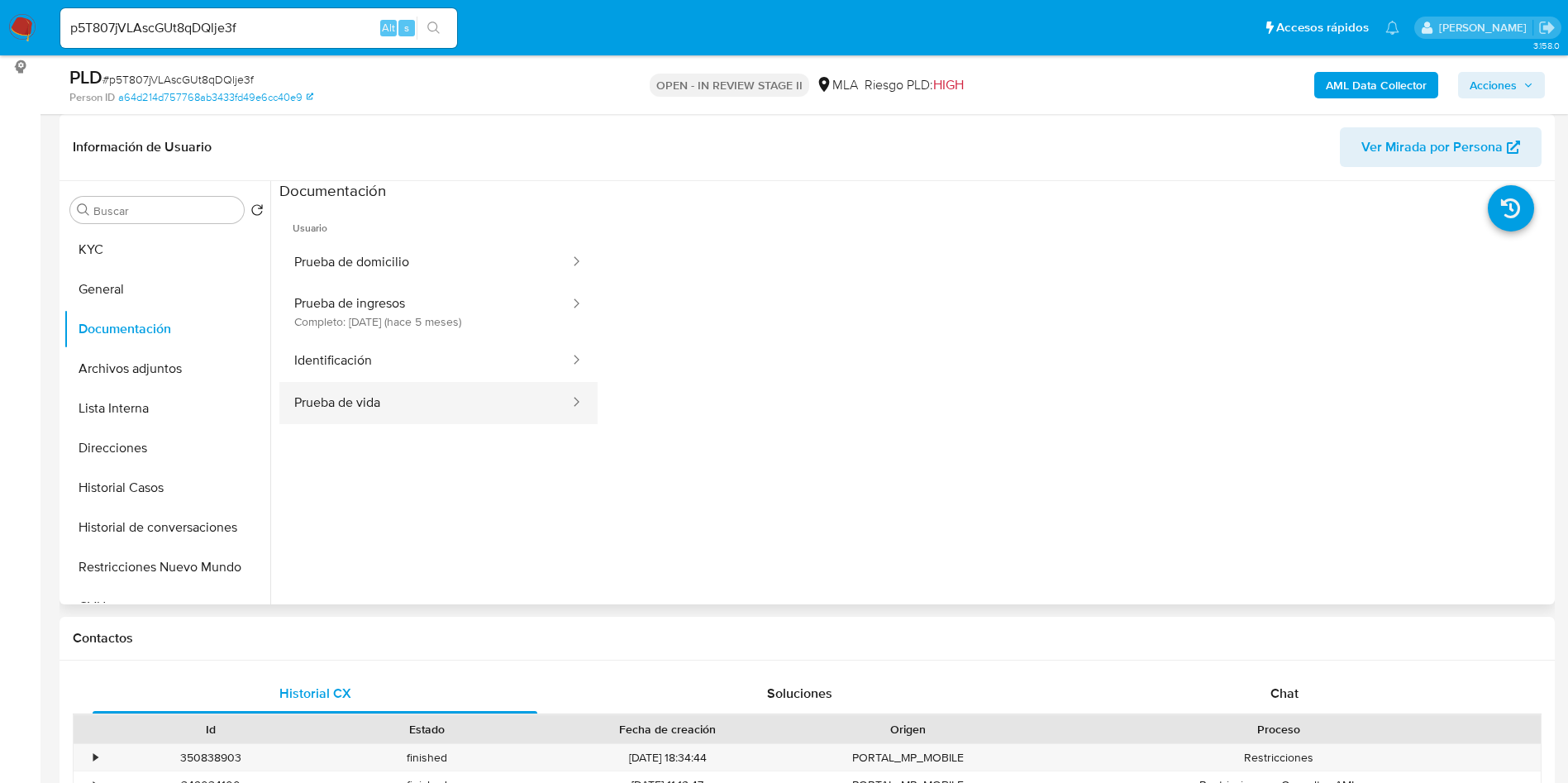
click at [356, 387] on button "Prueba de vida" at bounding box center [425, 403] width 291 height 42
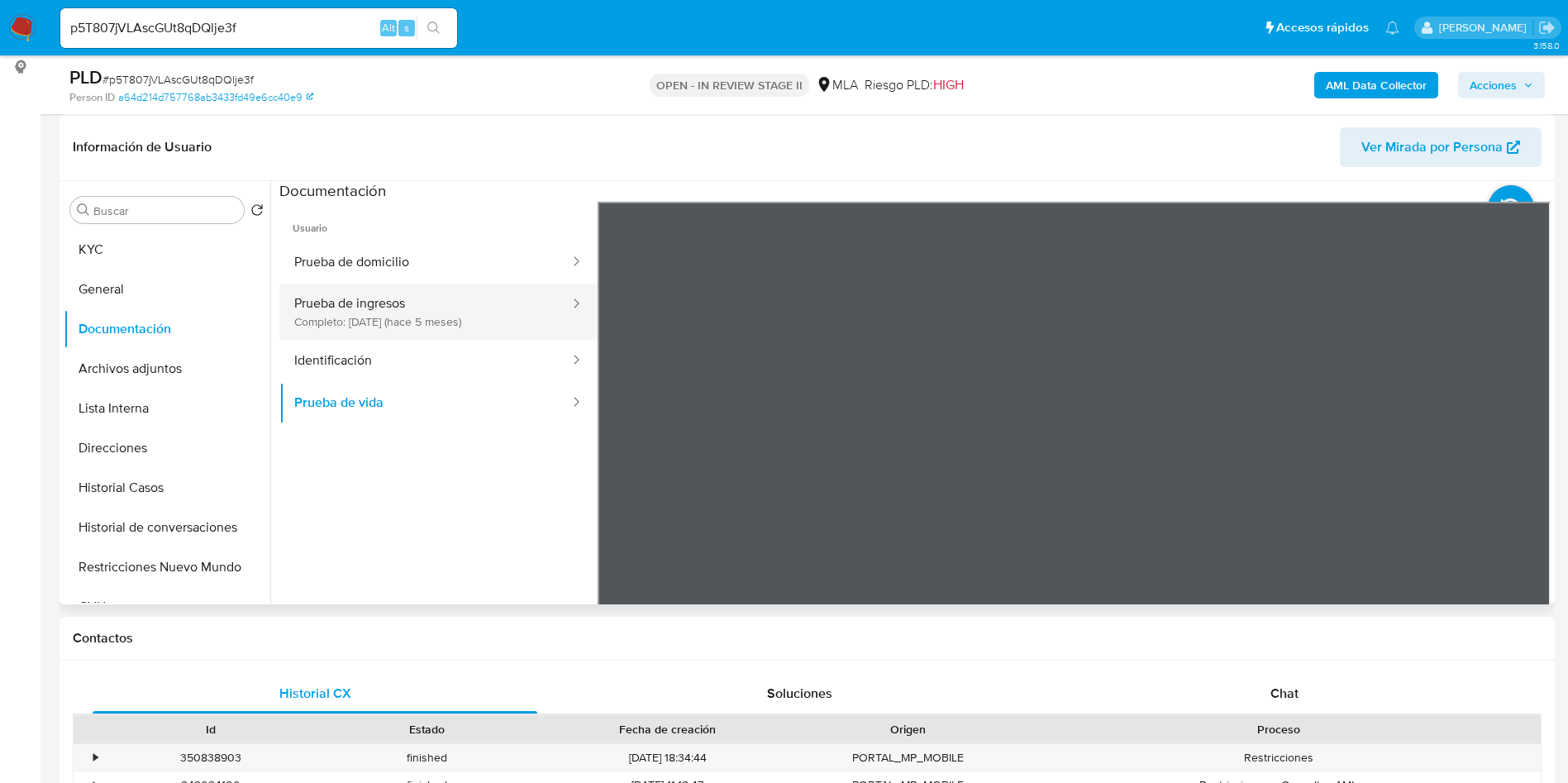
click at [366, 339] on button "Prueba de ingresos Completo: 07/04/2025 (hace 5 meses)" at bounding box center [425, 312] width 291 height 56
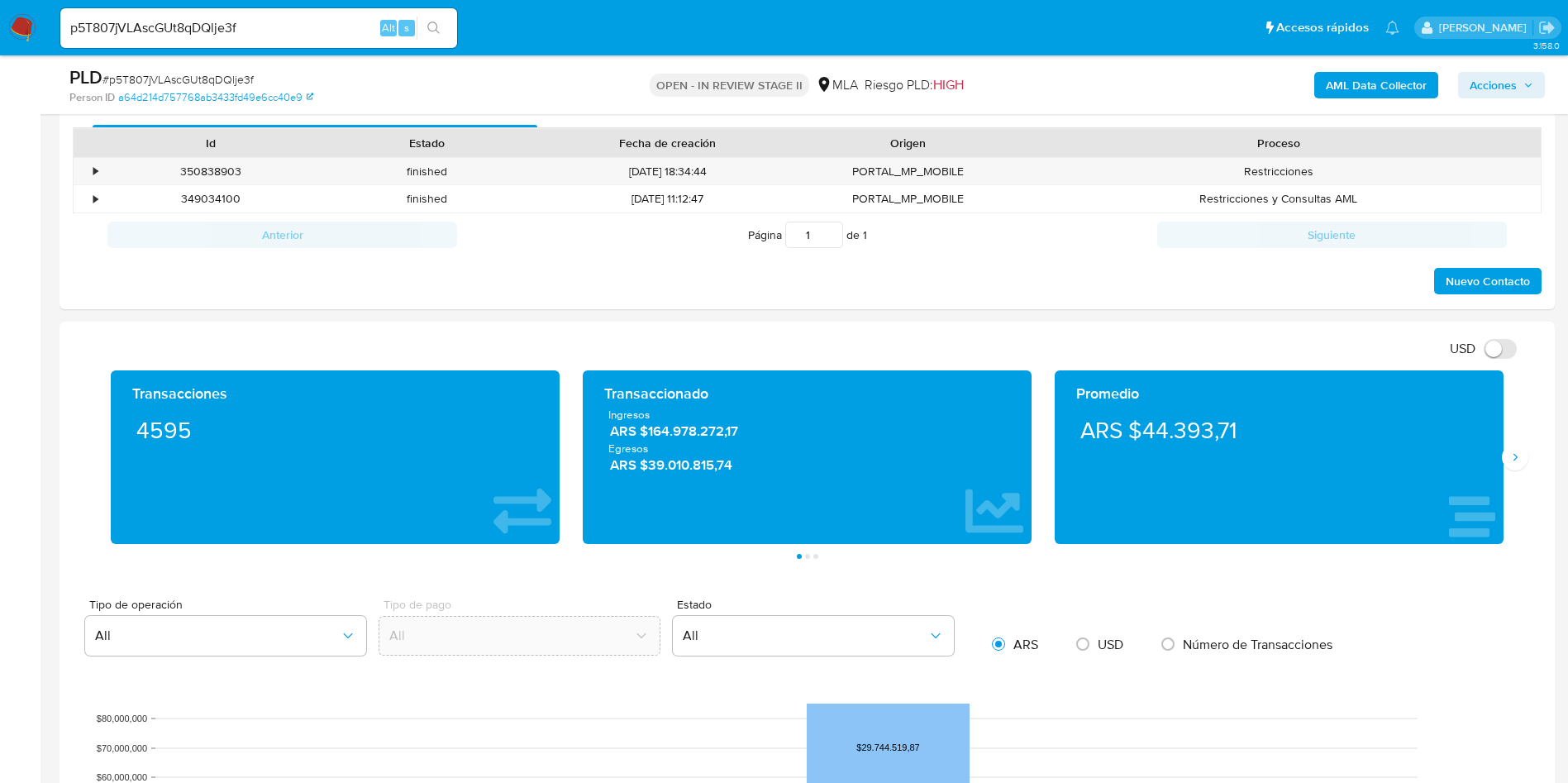
scroll to position [745, 0]
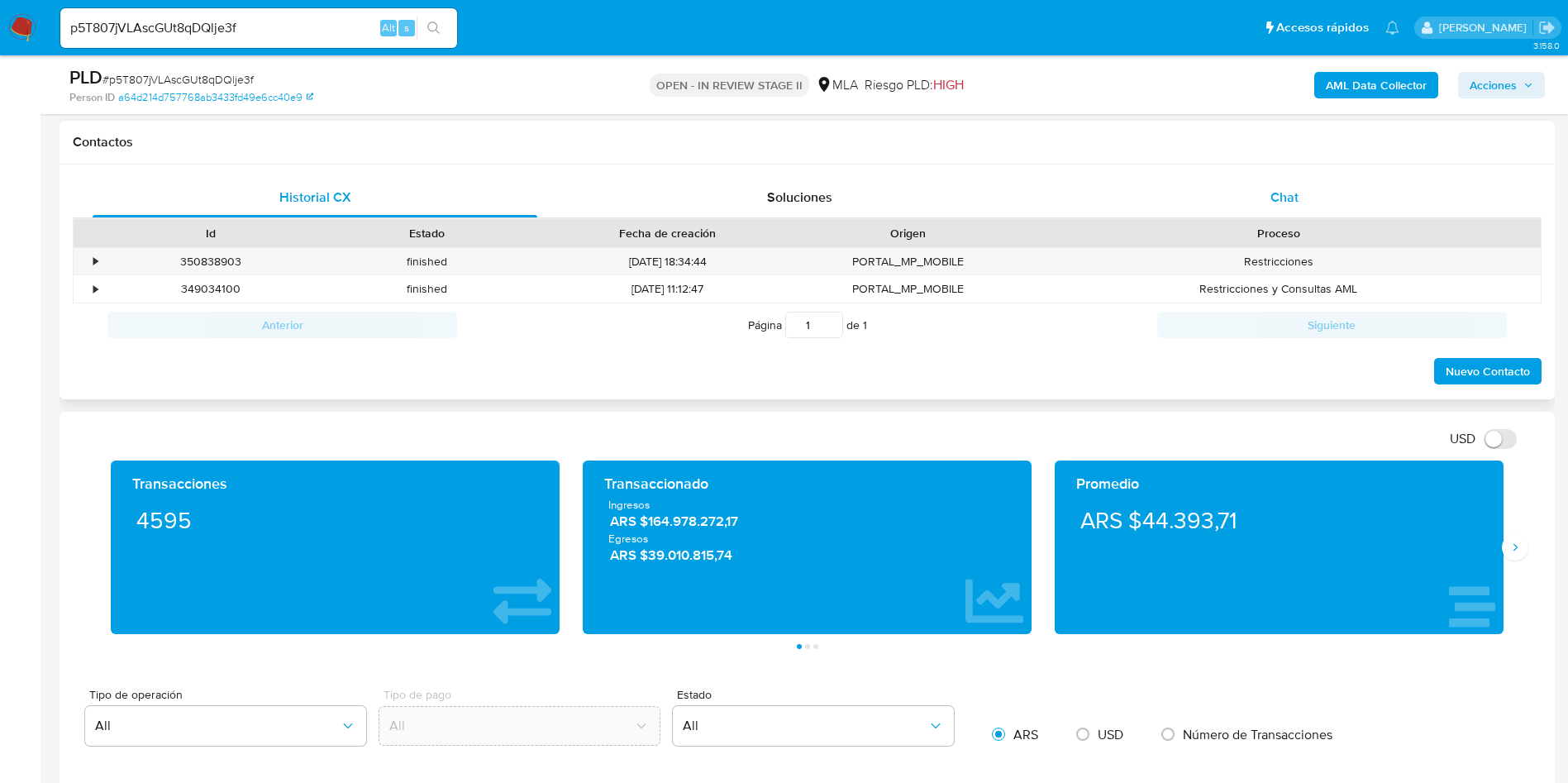
drag, startPoint x: 1294, startPoint y: 204, endPoint x: 1202, endPoint y: 211, distance: 92.3
click at [1294, 203] on span "Chat" at bounding box center [1285, 197] width 28 height 19
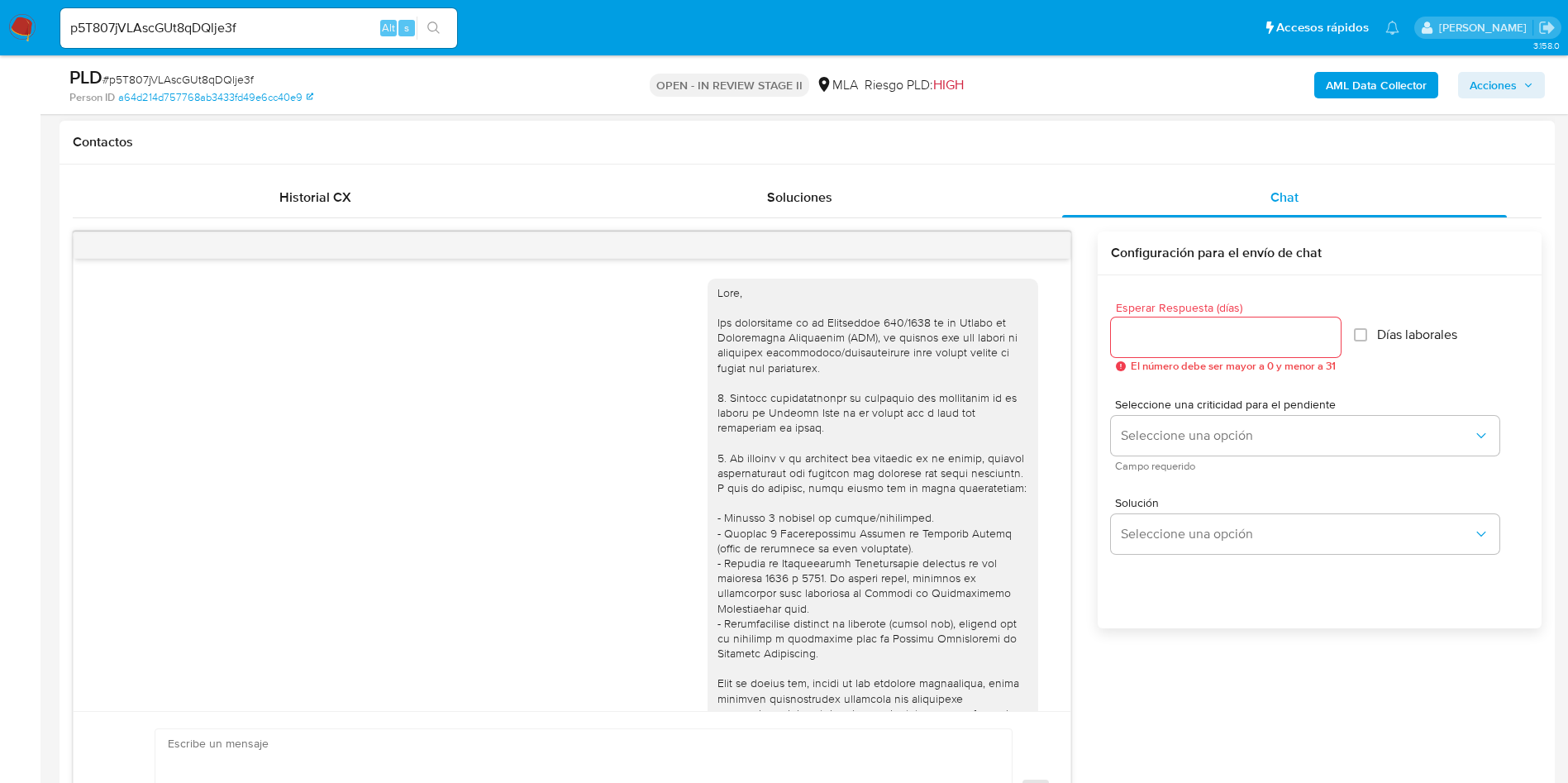
scroll to position [1418, 0]
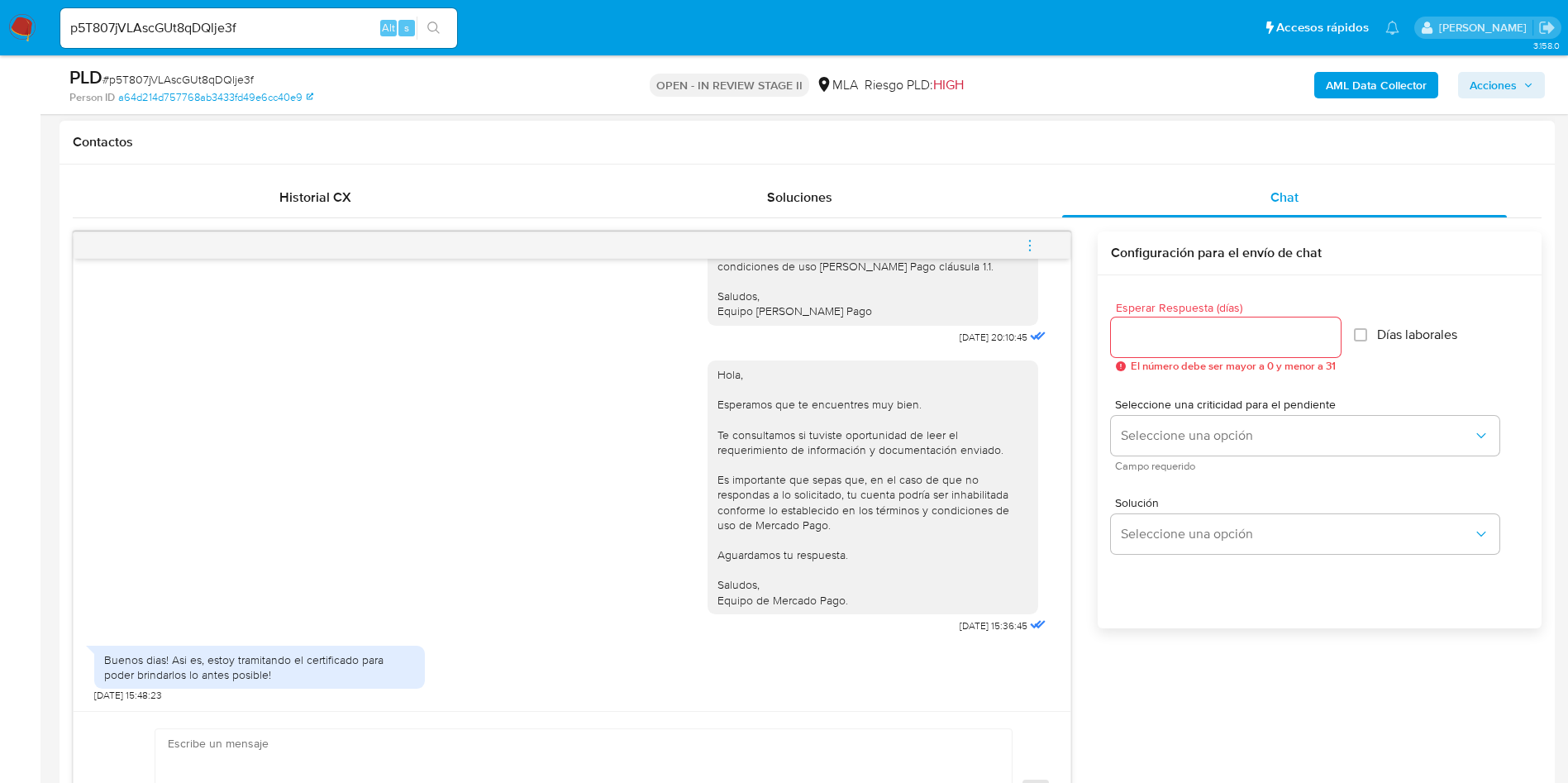
click at [1042, 241] on button "menu-action" at bounding box center [1030, 246] width 54 height 39
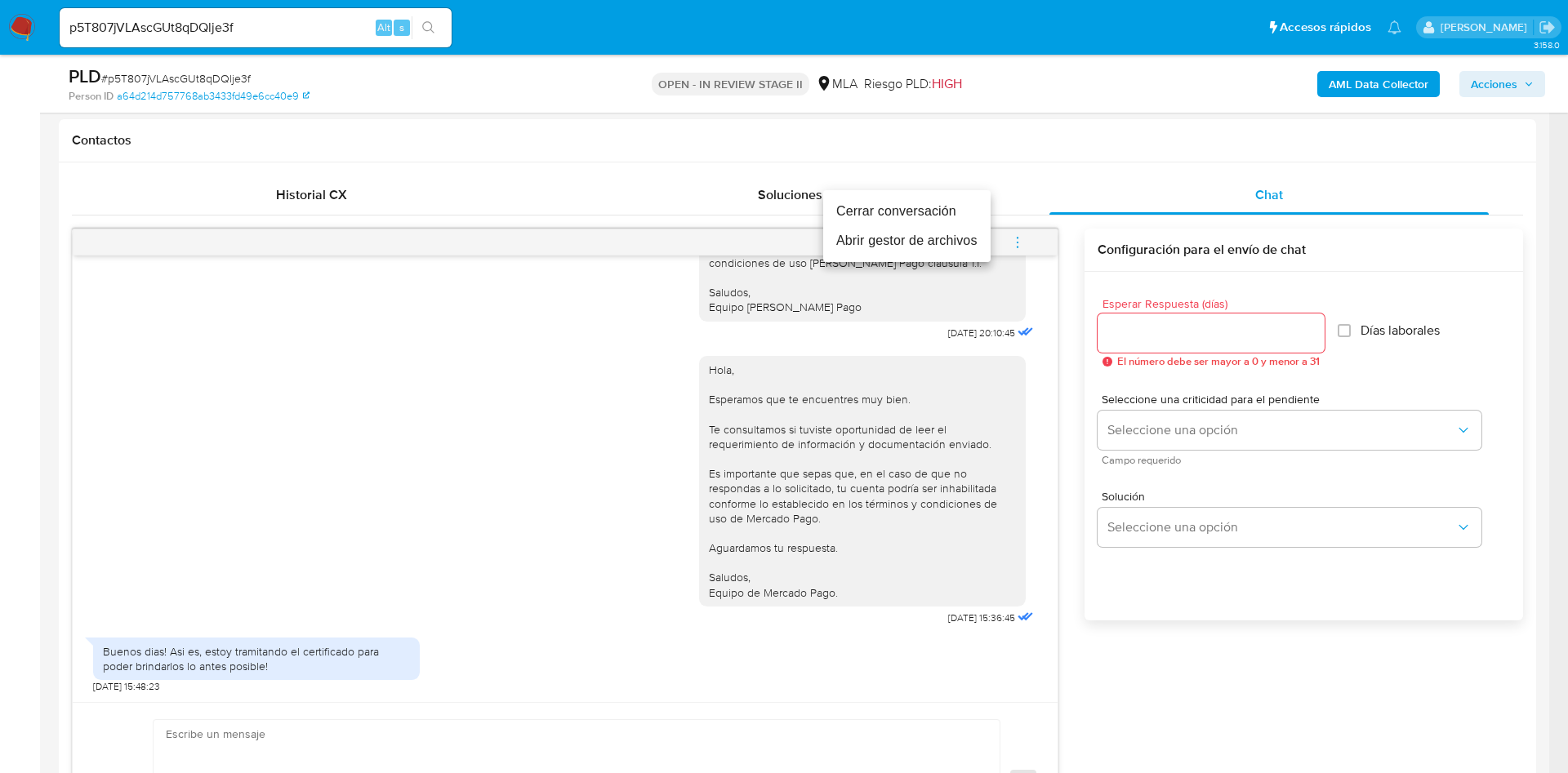
click at [896, 209] on li "Cerrar conversación" at bounding box center [906, 212] width 168 height 30
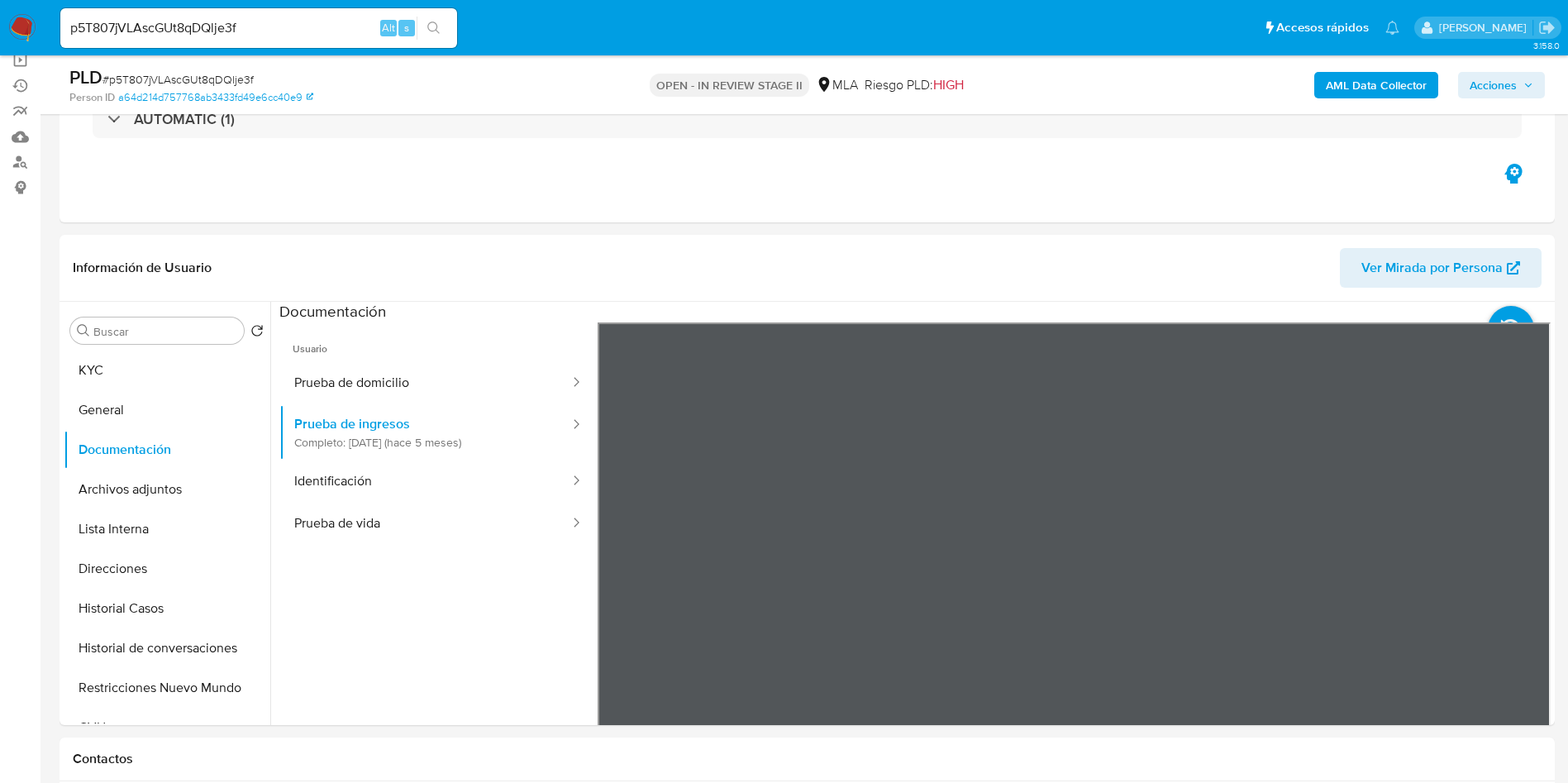
scroll to position [124, 0]
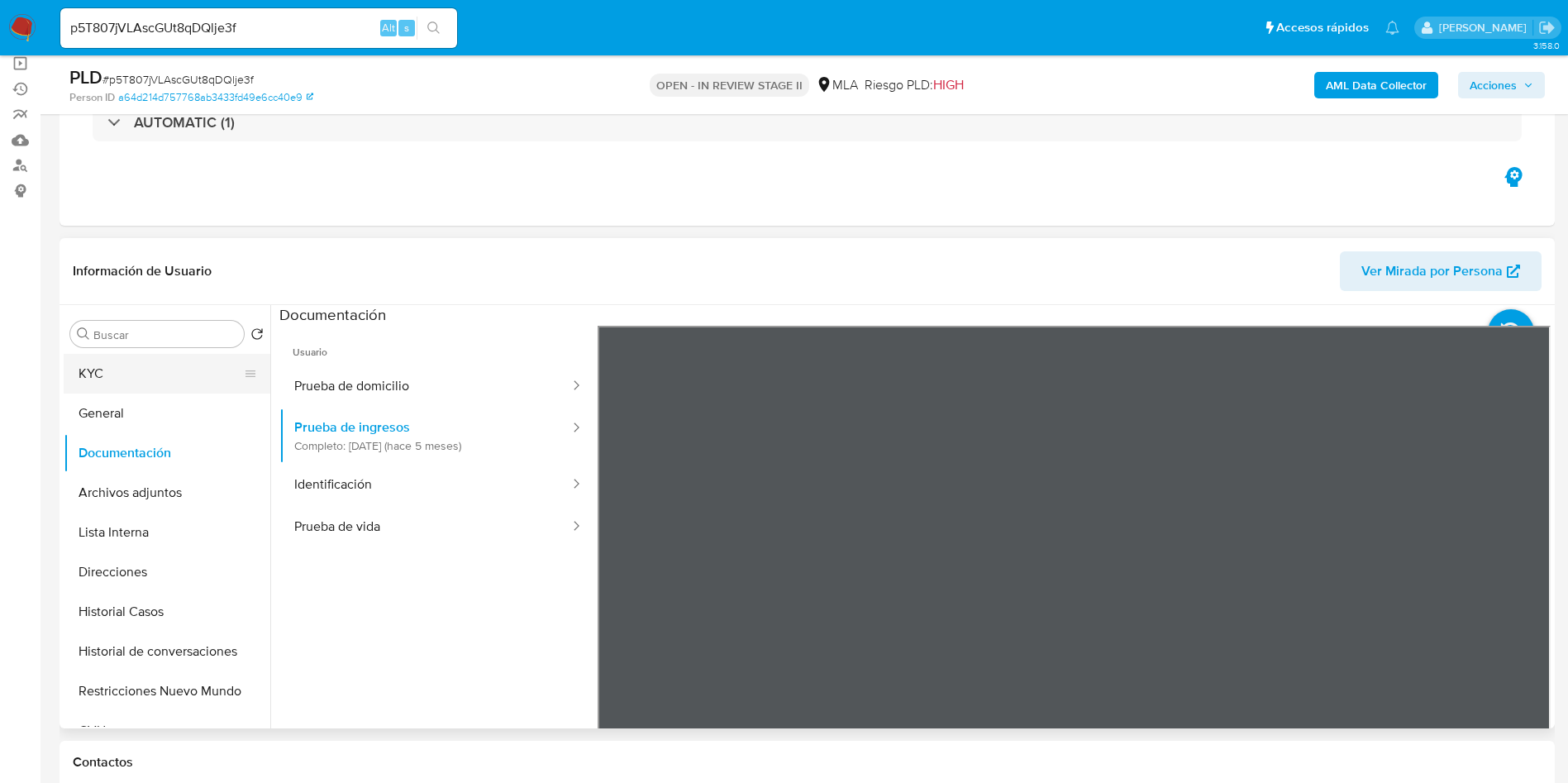
click at [116, 392] on button "KYC" at bounding box center [160, 374] width 193 height 39
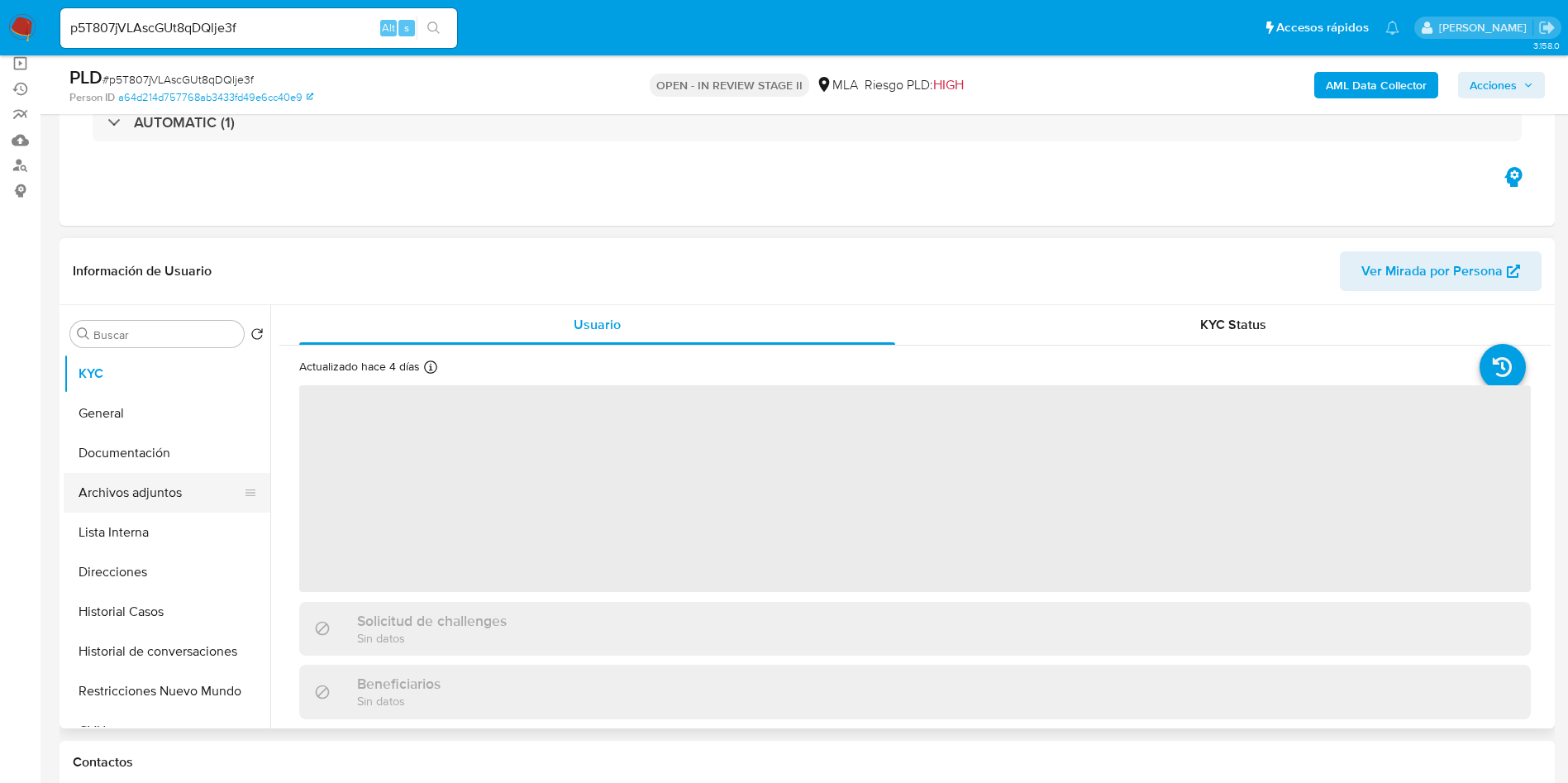
click at [167, 492] on button "Archivos adjuntos" at bounding box center [160, 493] width 193 height 39
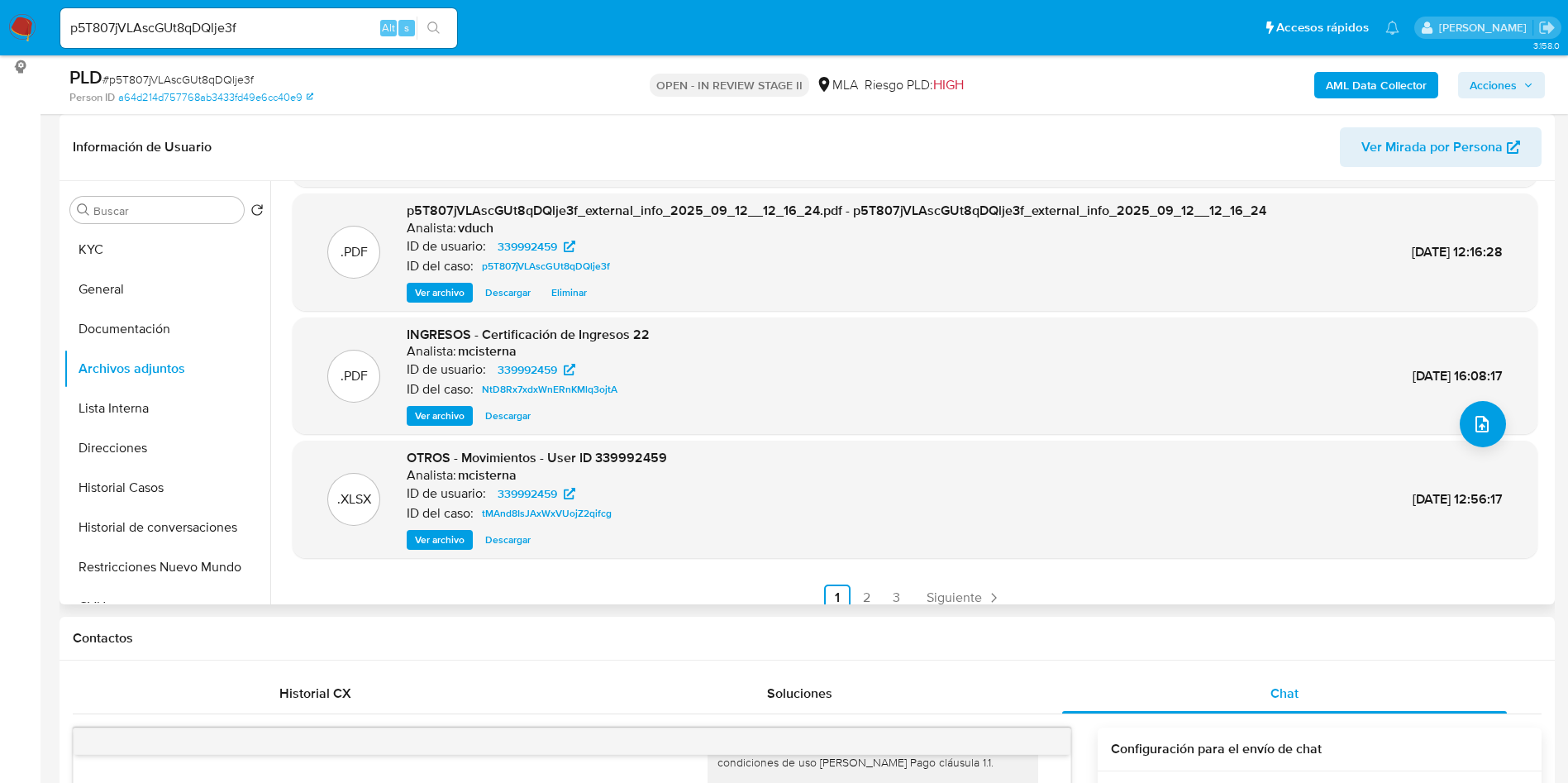
click at [425, 408] on span "Ver archivo" at bounding box center [440, 416] width 50 height 17
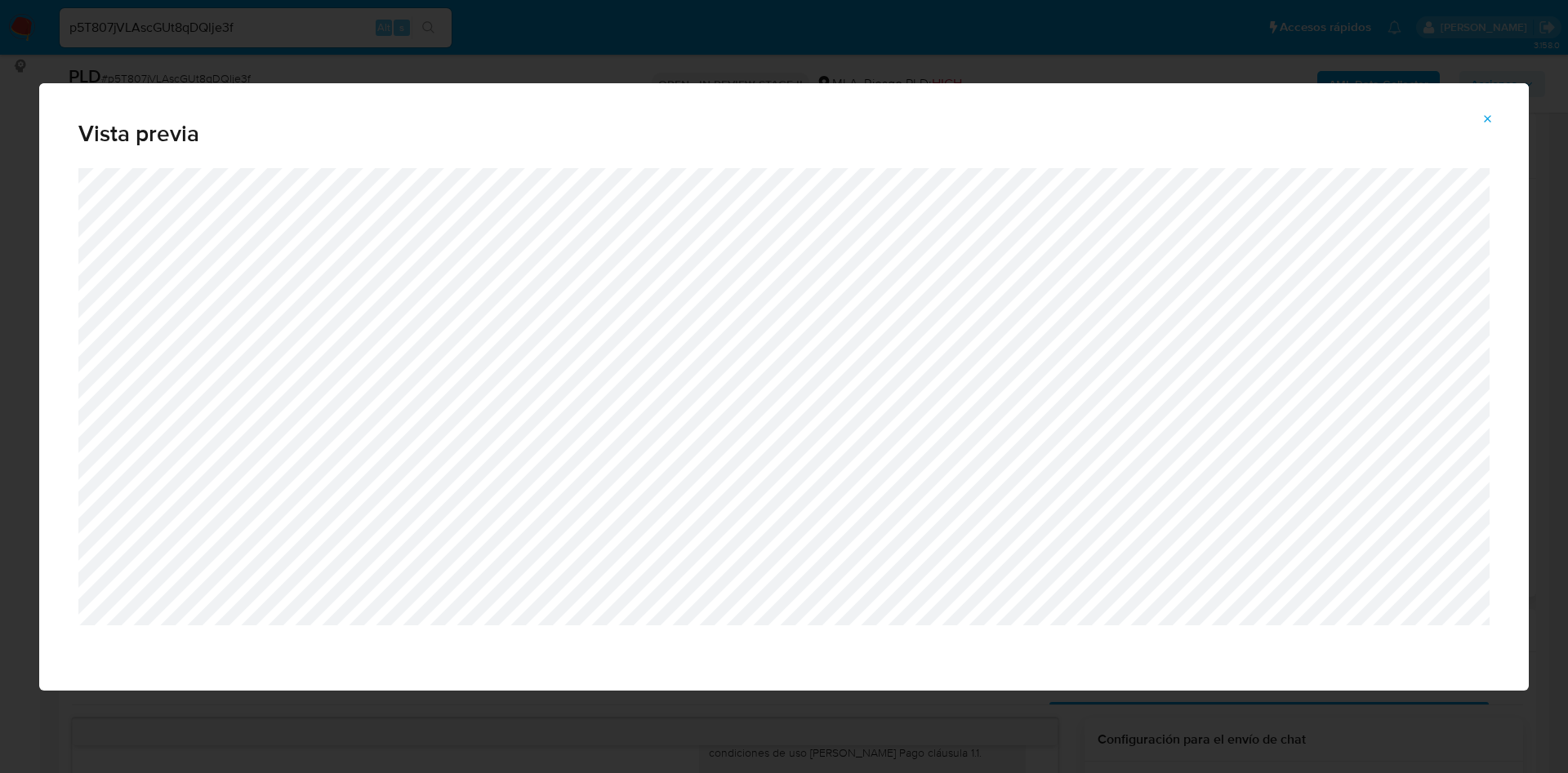
drag, startPoint x: 1494, startPoint y: 121, endPoint x: 1111, endPoint y: 189, distance: 389.0
click at [1495, 121] on button "Attachment preview" at bounding box center [1487, 119] width 36 height 26
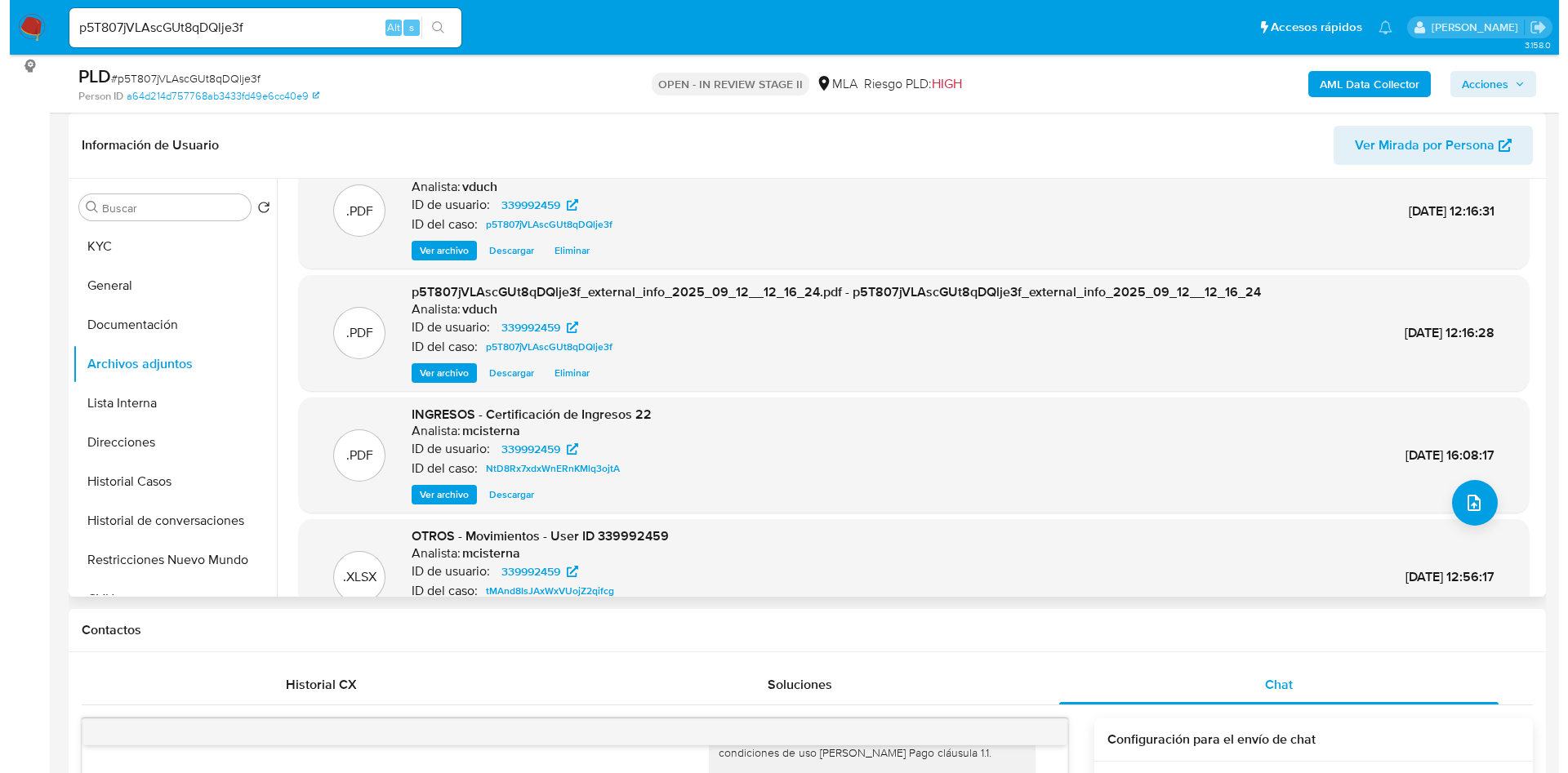
scroll to position [0, 0]
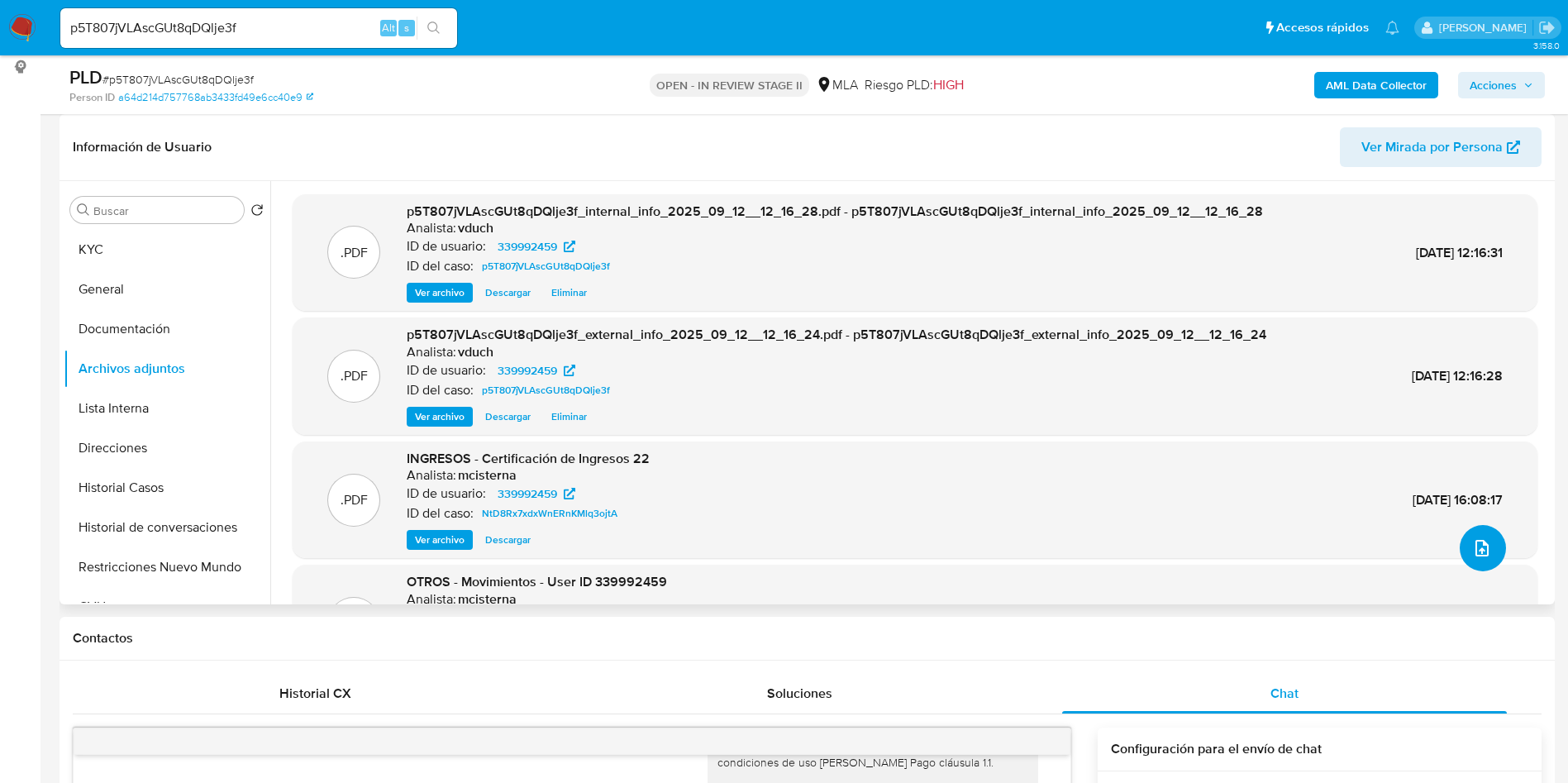
click at [1477, 544] on icon "upload-file" at bounding box center [1482, 548] width 20 height 20
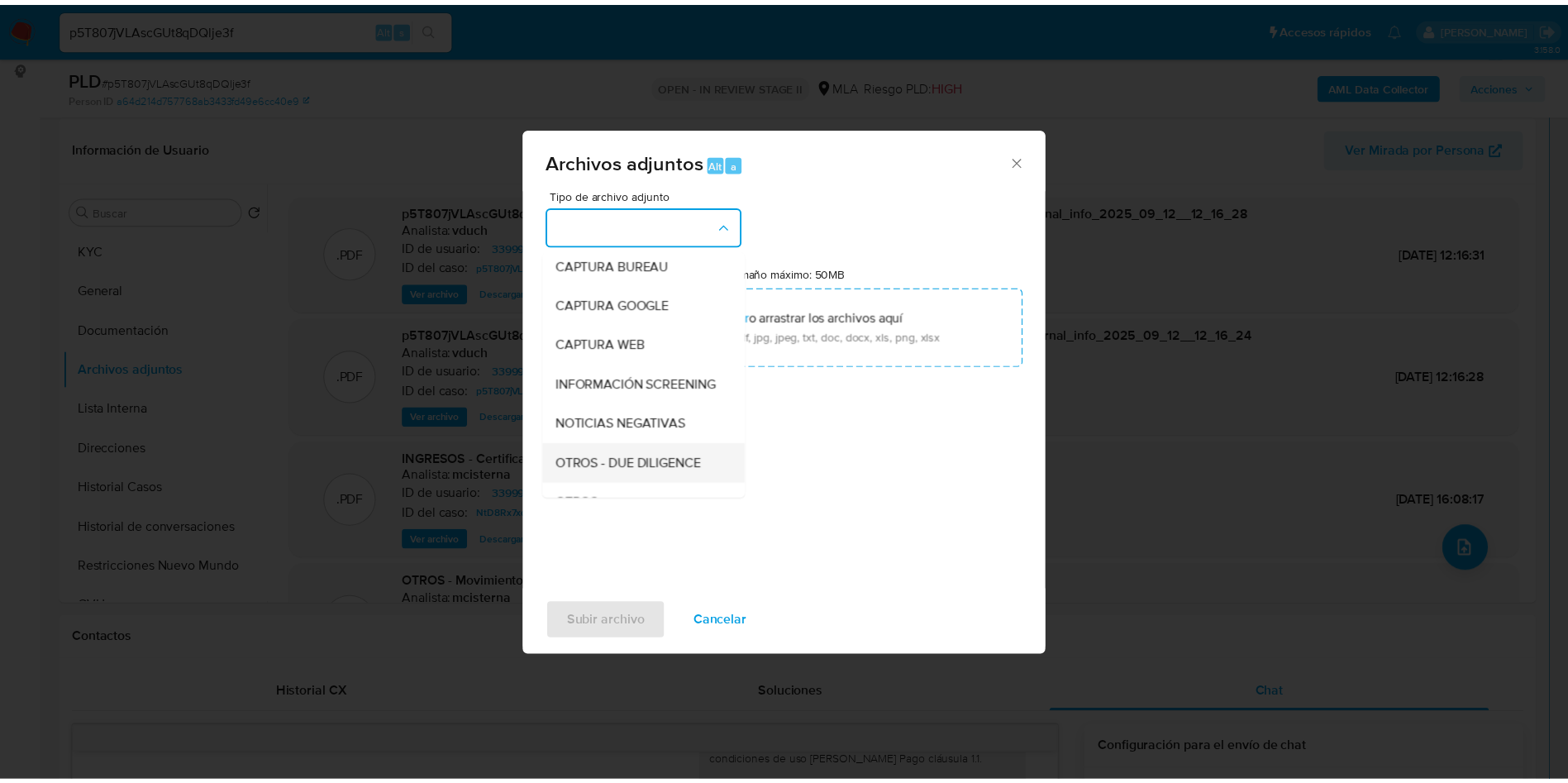
scroll to position [124, 0]
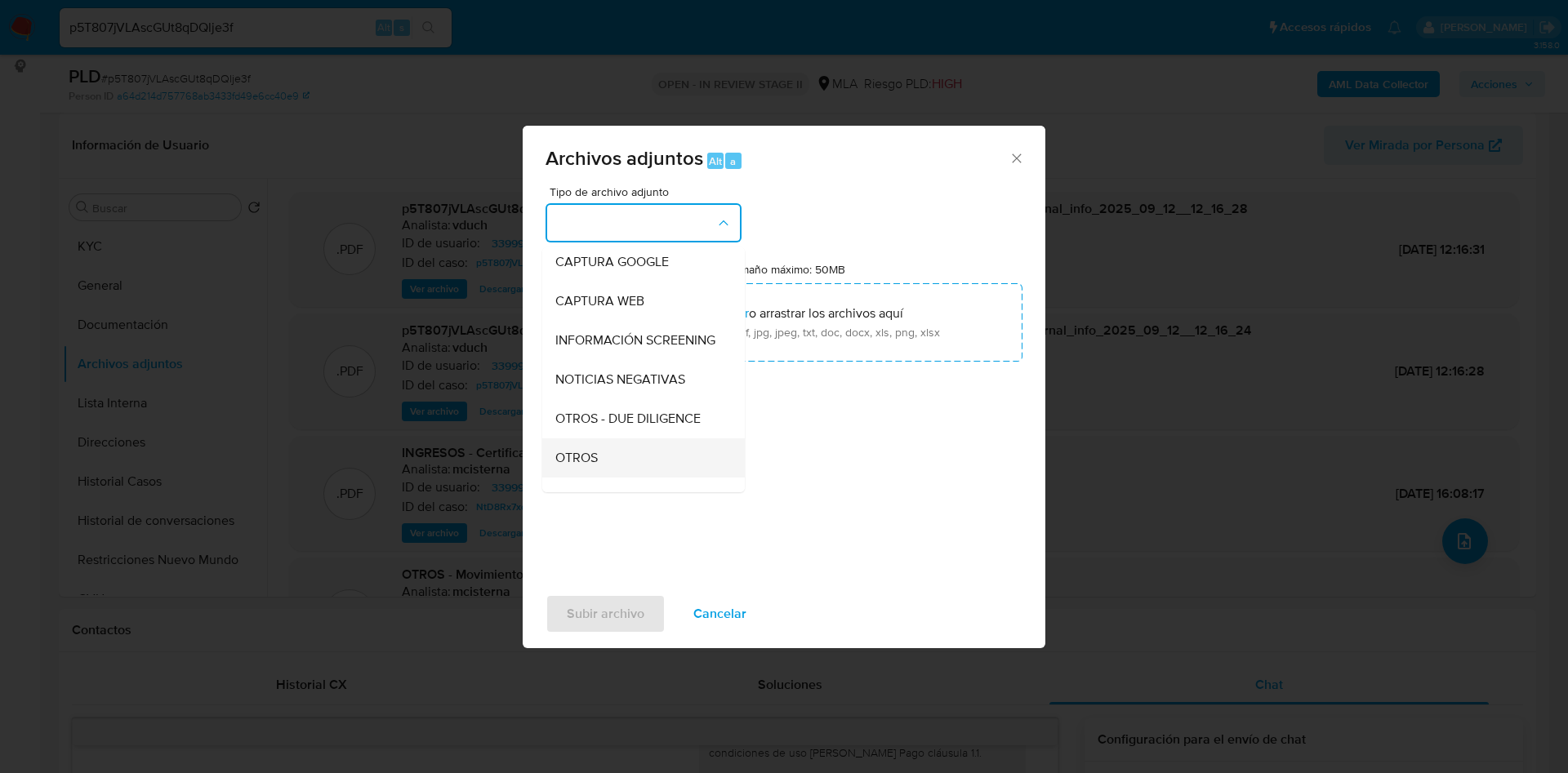
click at [611, 478] on div "OTROS" at bounding box center [639, 458] width 167 height 39
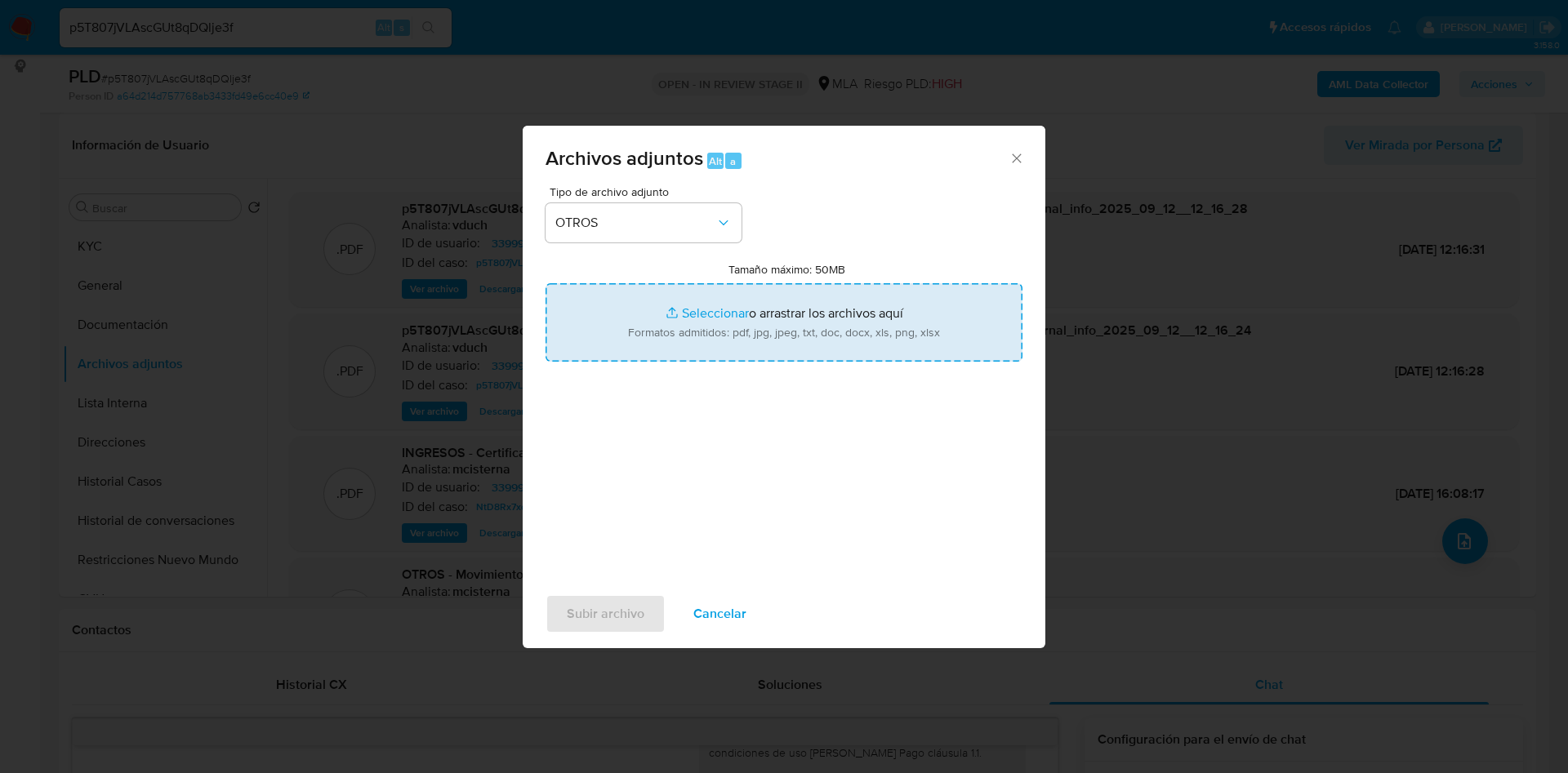
type input "C:\fakepath\Caselog p5T807jVLAscGUt8qDQlje3f_2025_08_20_12_21_09.docx"
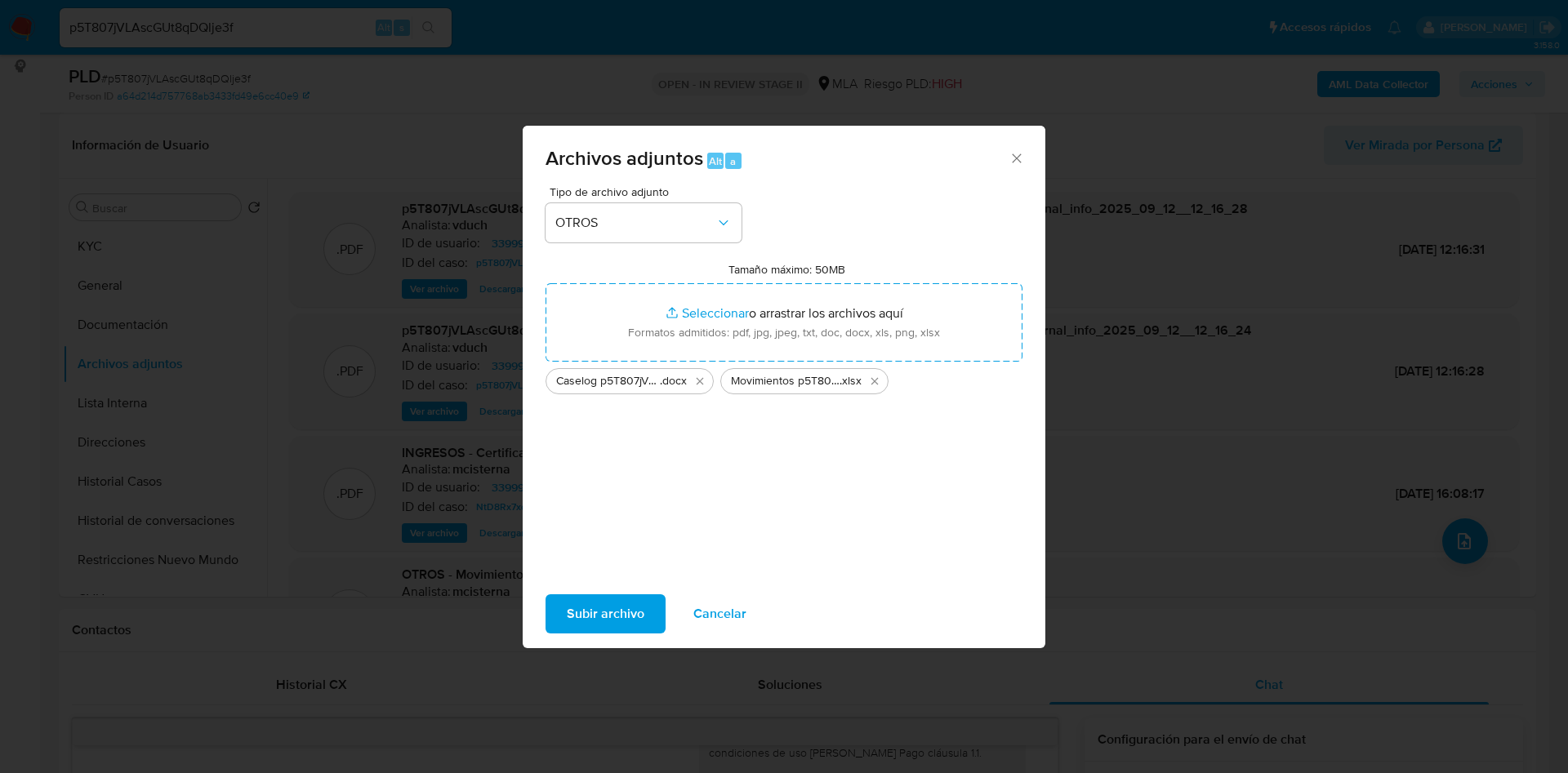
click at [946, 556] on div "Tipo de archivo adjunto OTROS Tamaño máximo: 50MB Seleccionar archivos Seleccio…" at bounding box center [783, 379] width 477 height 385
click at [579, 625] on span "Subir archivo" at bounding box center [605, 614] width 78 height 36
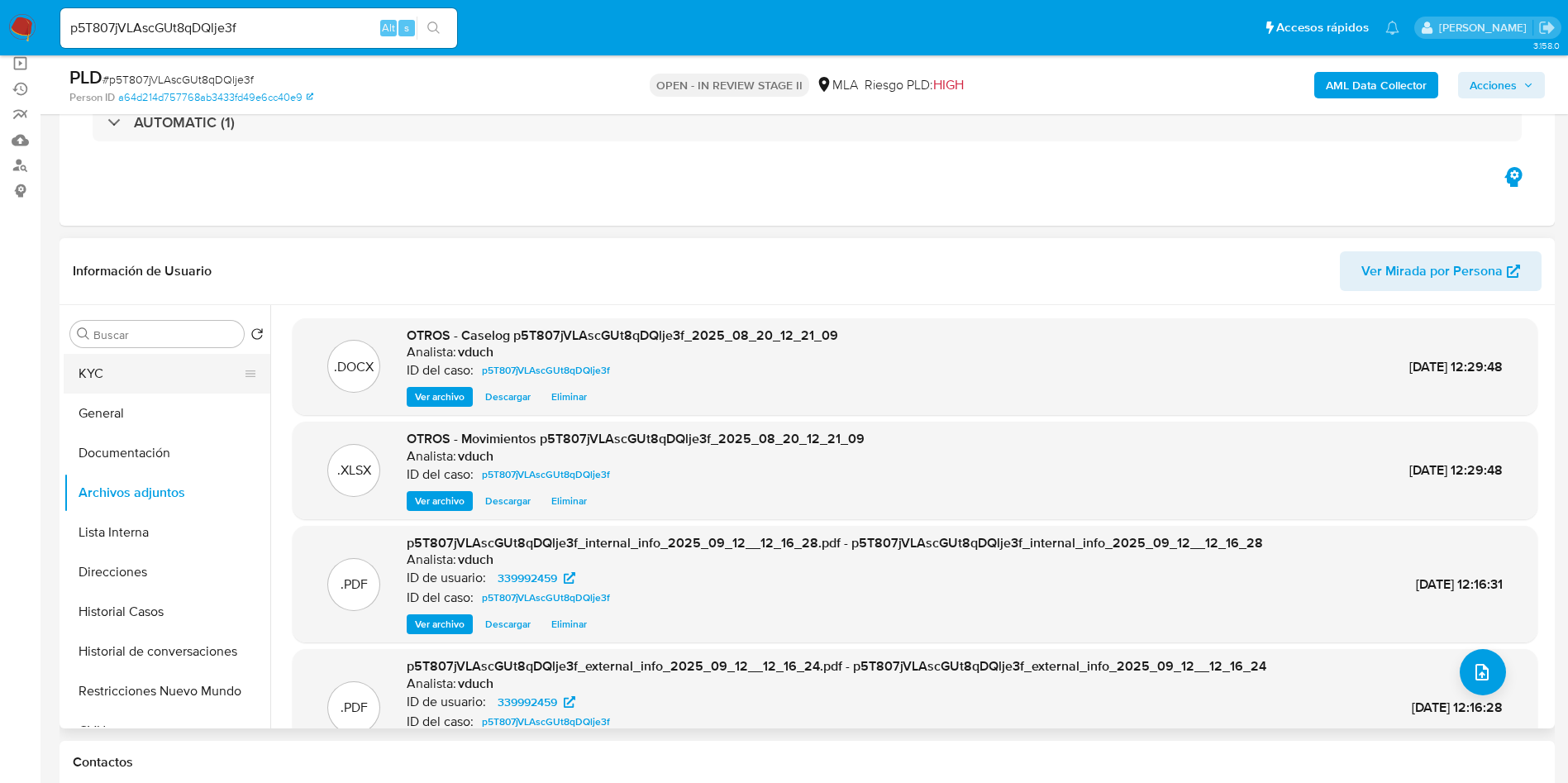
click at [158, 377] on button "KYC" at bounding box center [160, 374] width 193 height 39
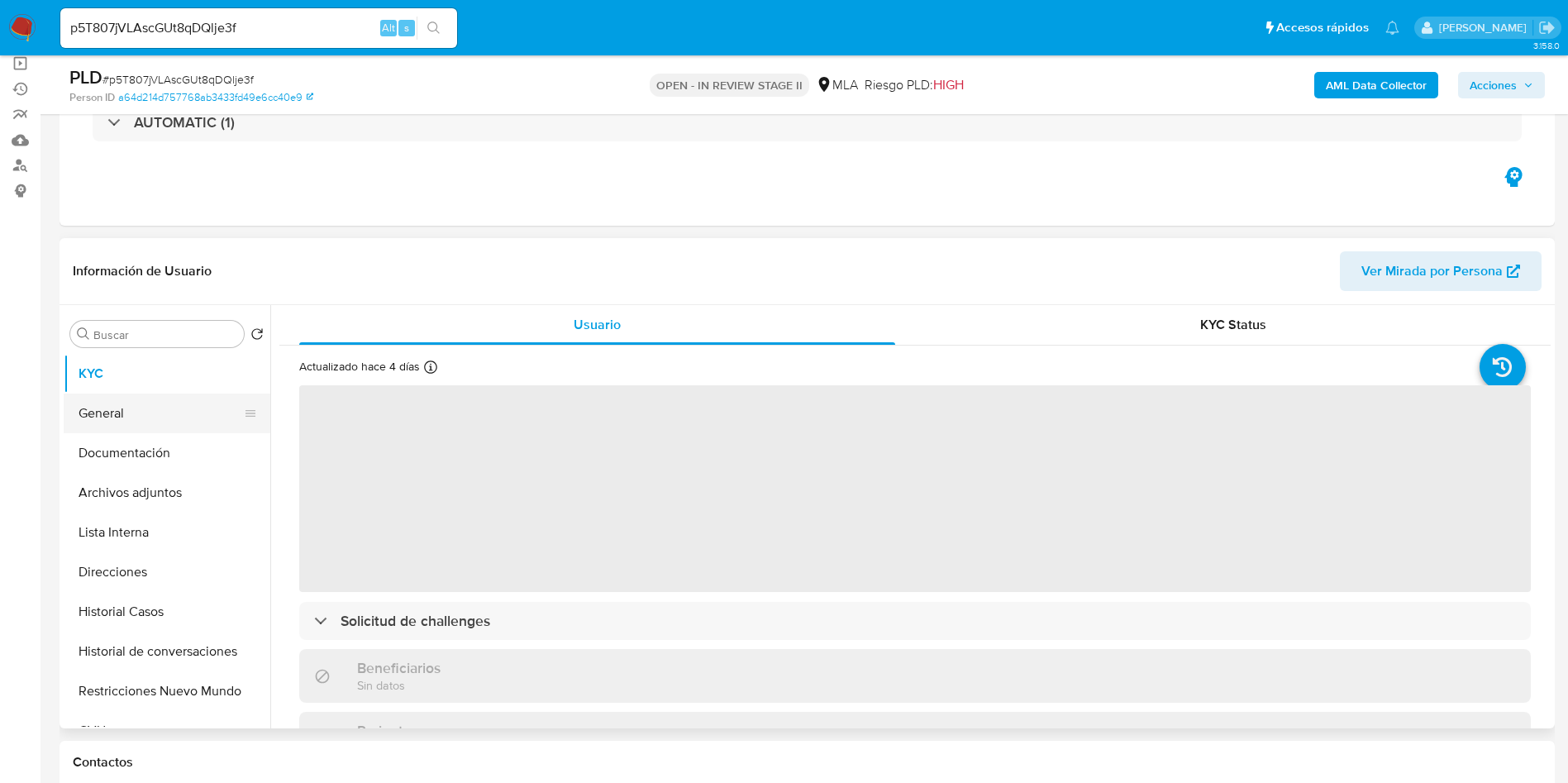
click at [142, 414] on button "General" at bounding box center [160, 414] width 193 height 39
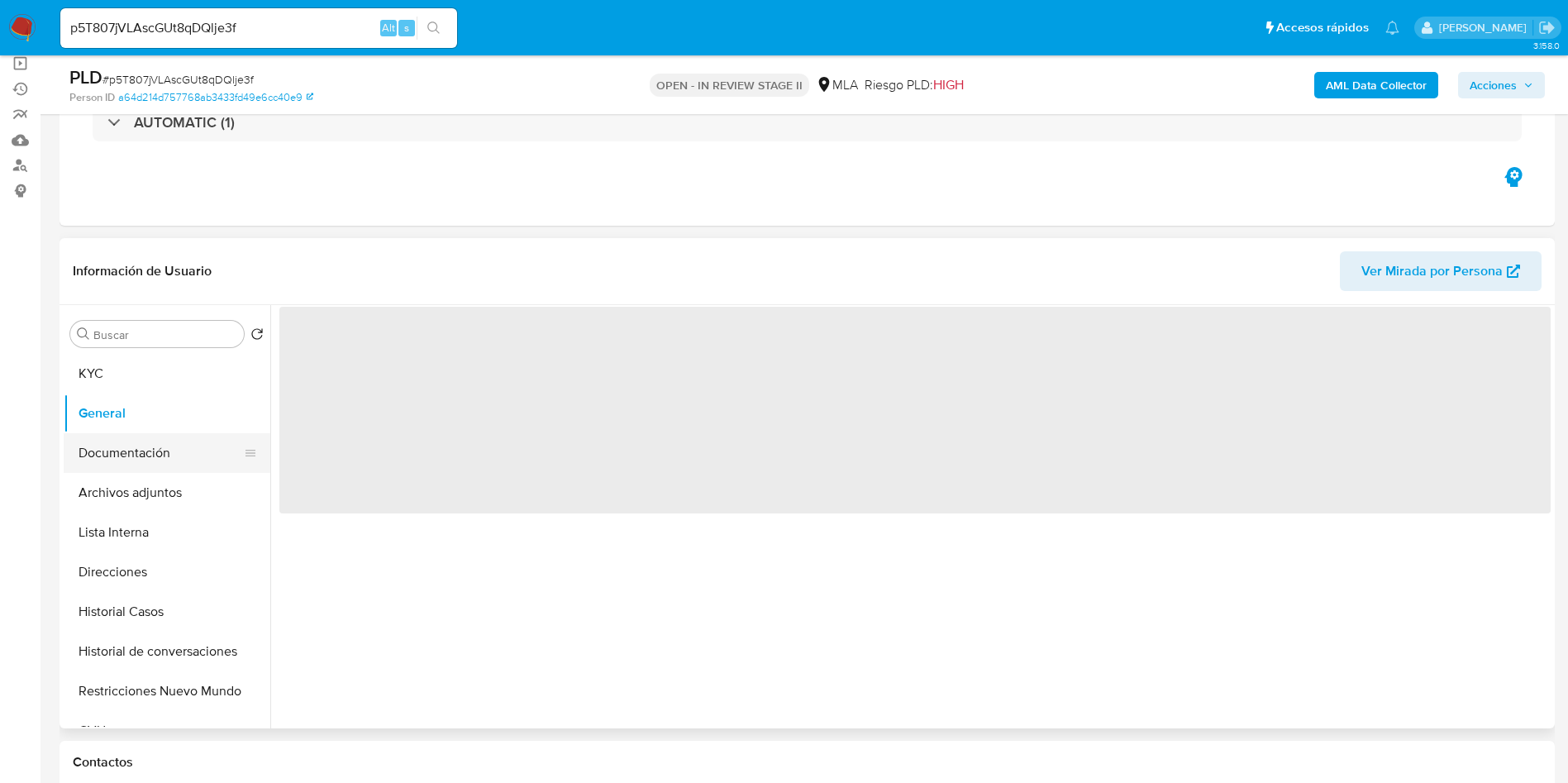
click at [134, 453] on button "Documentación" at bounding box center [160, 453] width 193 height 39
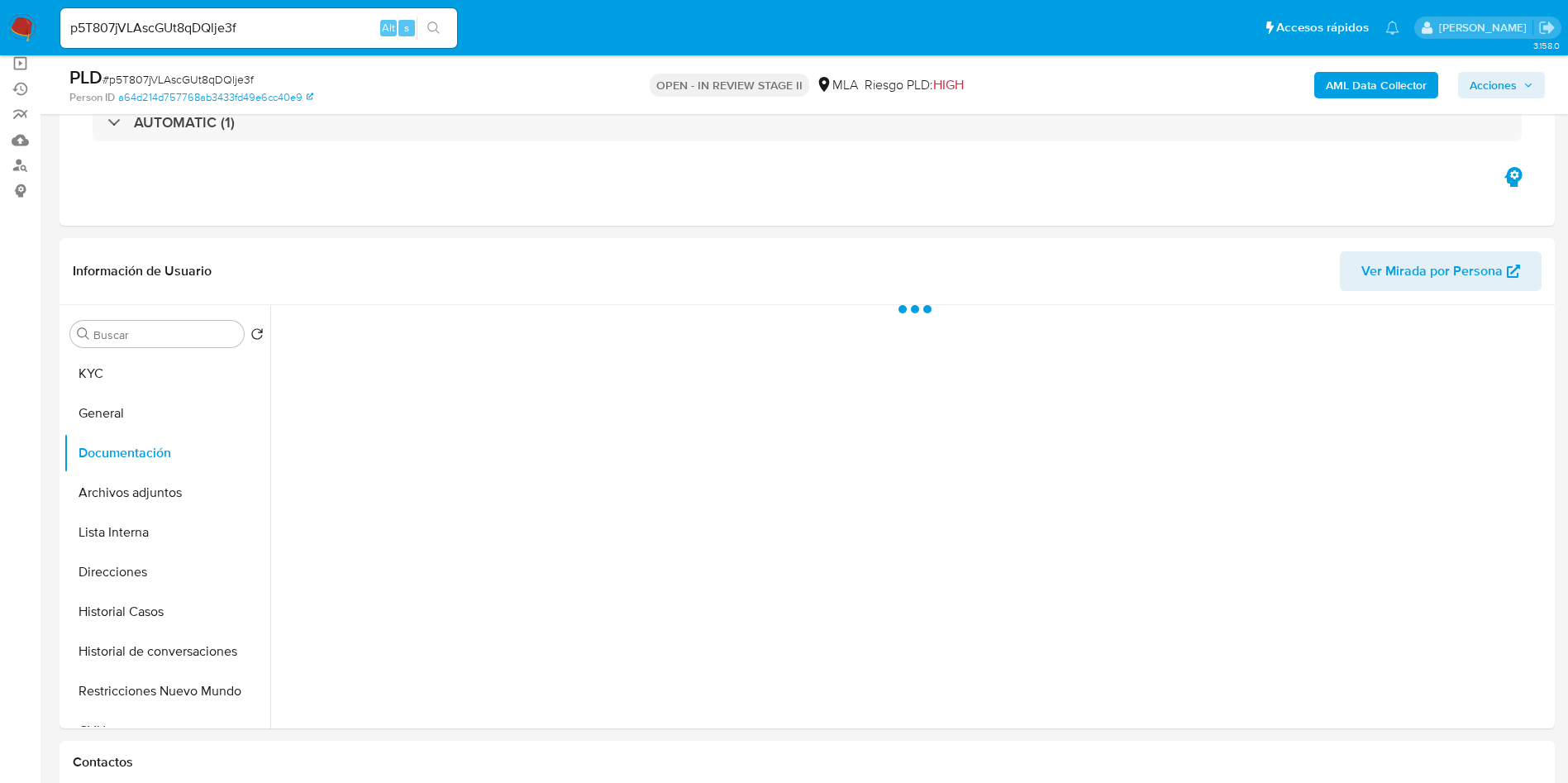
scroll to position [248, 0]
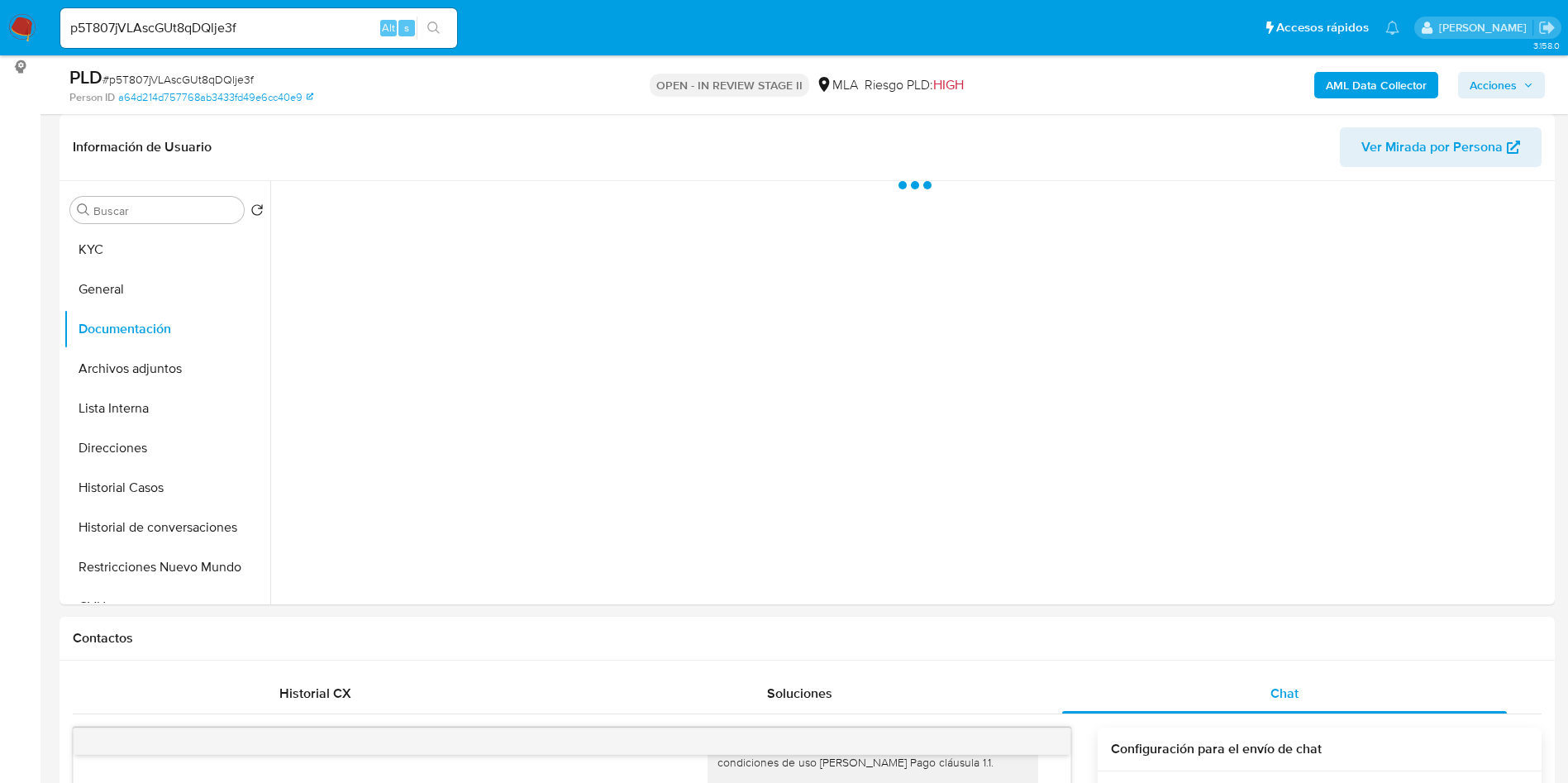
click at [1516, 76] on span "Acciones" at bounding box center [1493, 85] width 47 height 26
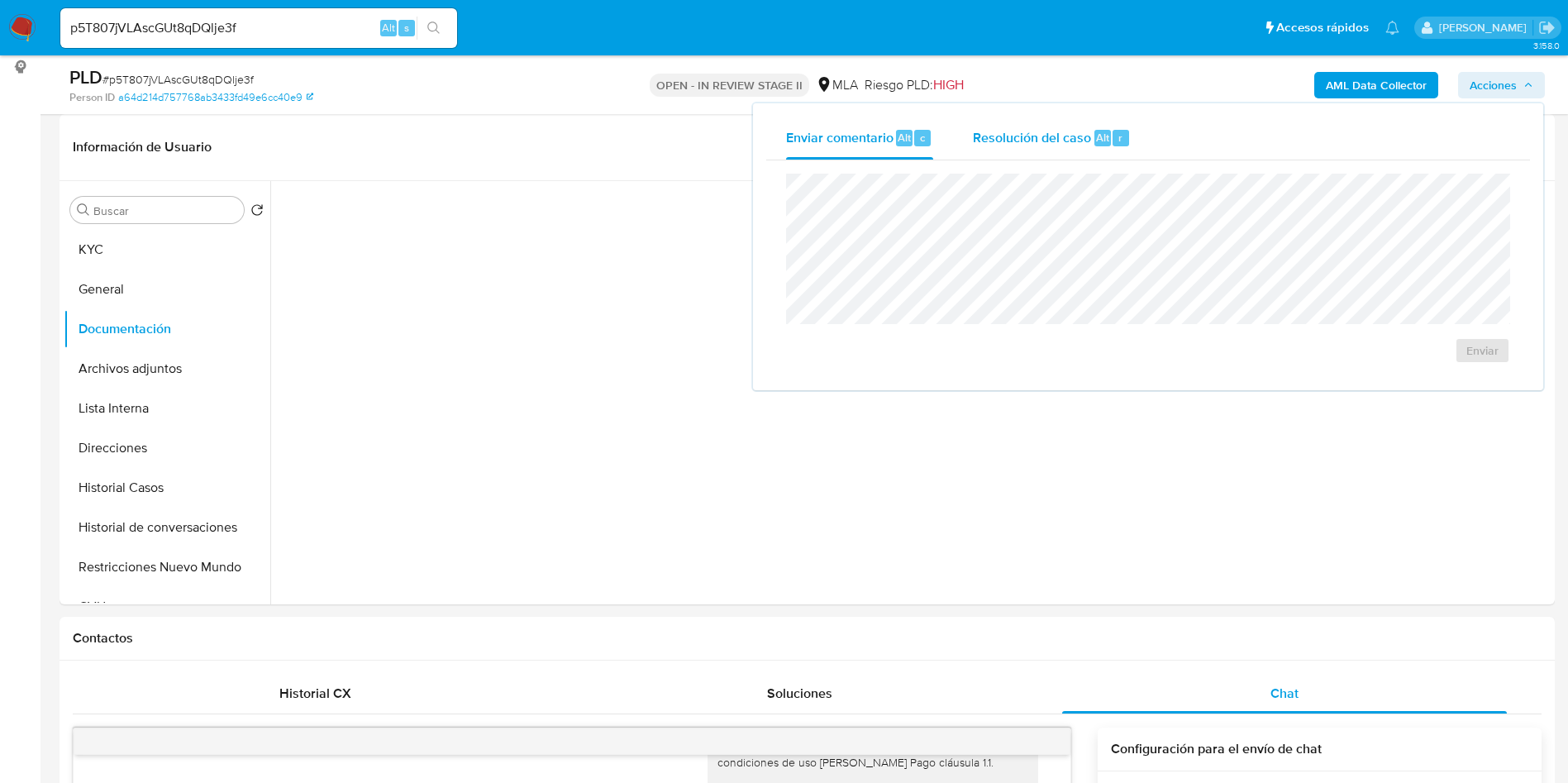
click at [1125, 134] on div "r" at bounding box center [1121, 138] width 17 height 17
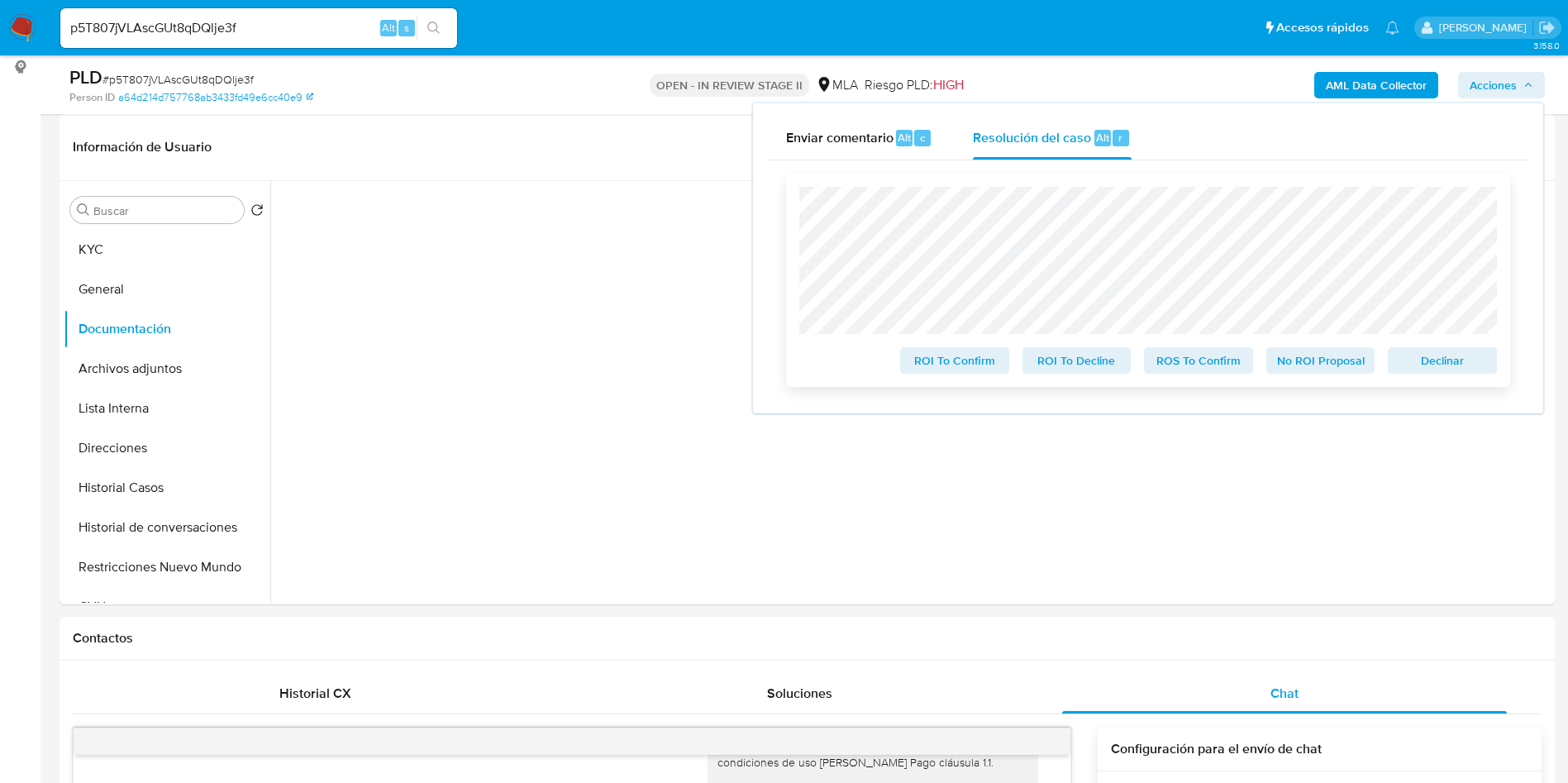
click at [1336, 365] on span "No ROI Proposal" at bounding box center [1322, 360] width 86 height 23
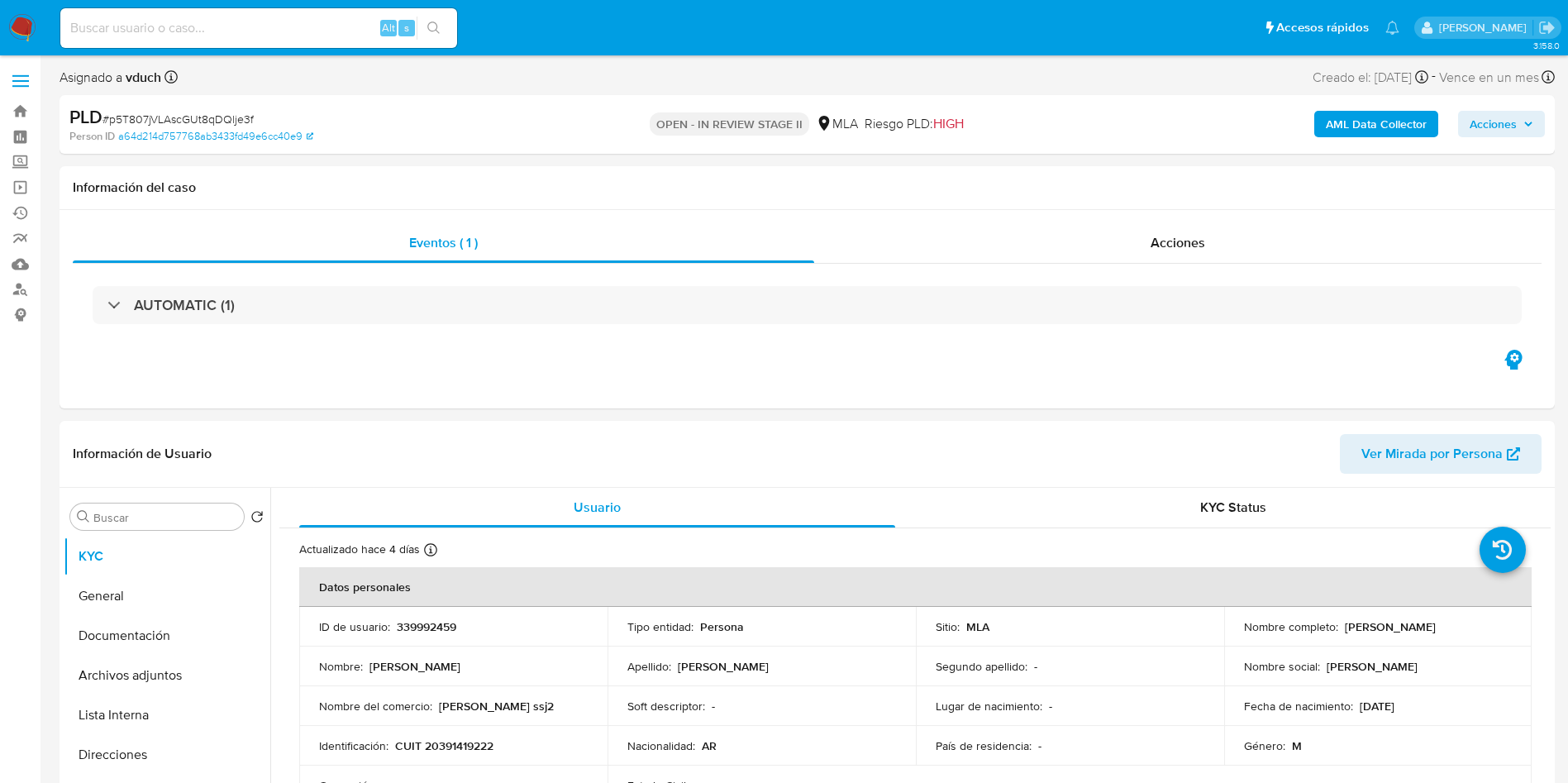
select select "10"
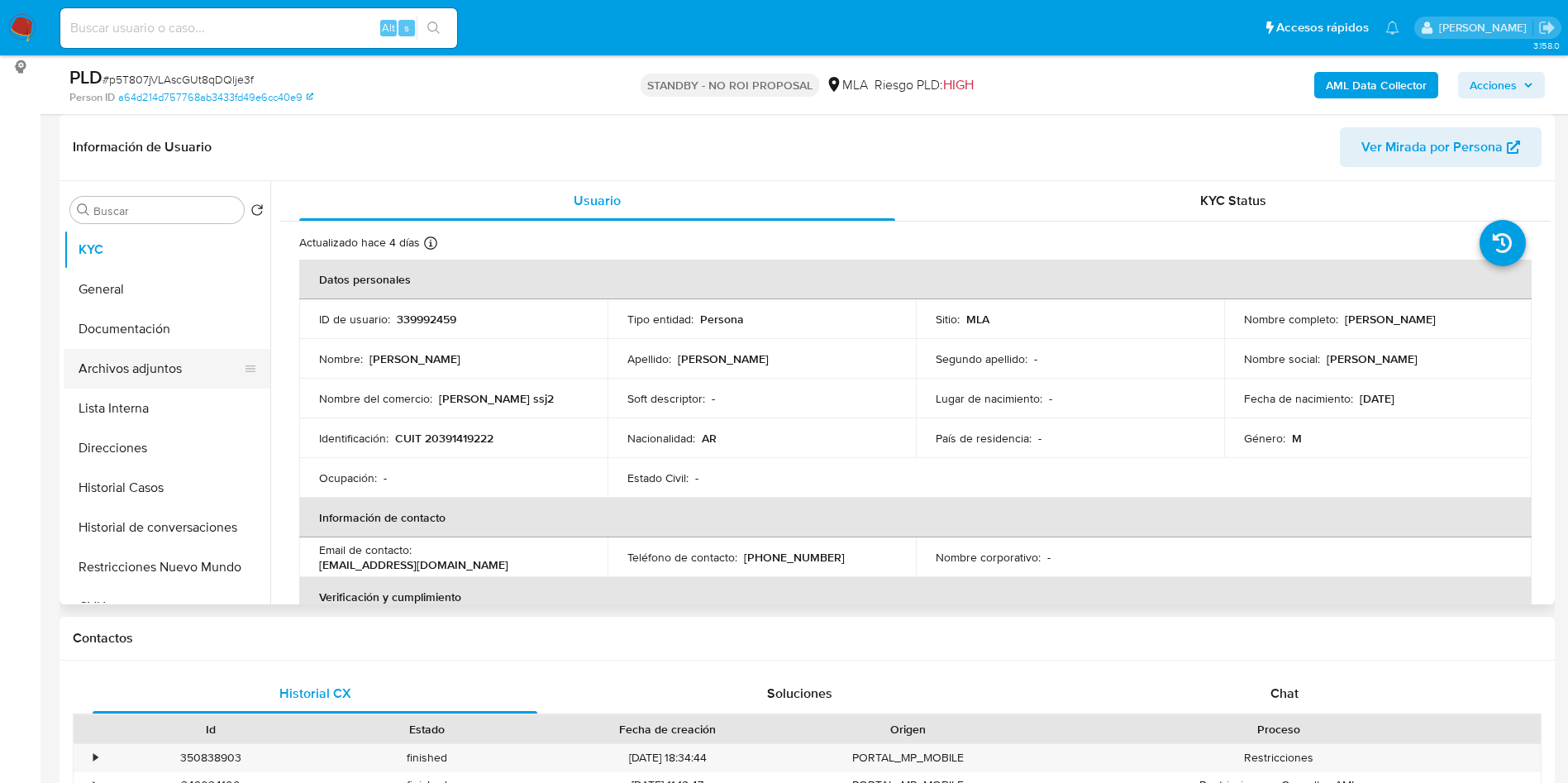
click at [175, 354] on button "Archivos adjuntos" at bounding box center [160, 369] width 193 height 39
select select "10"
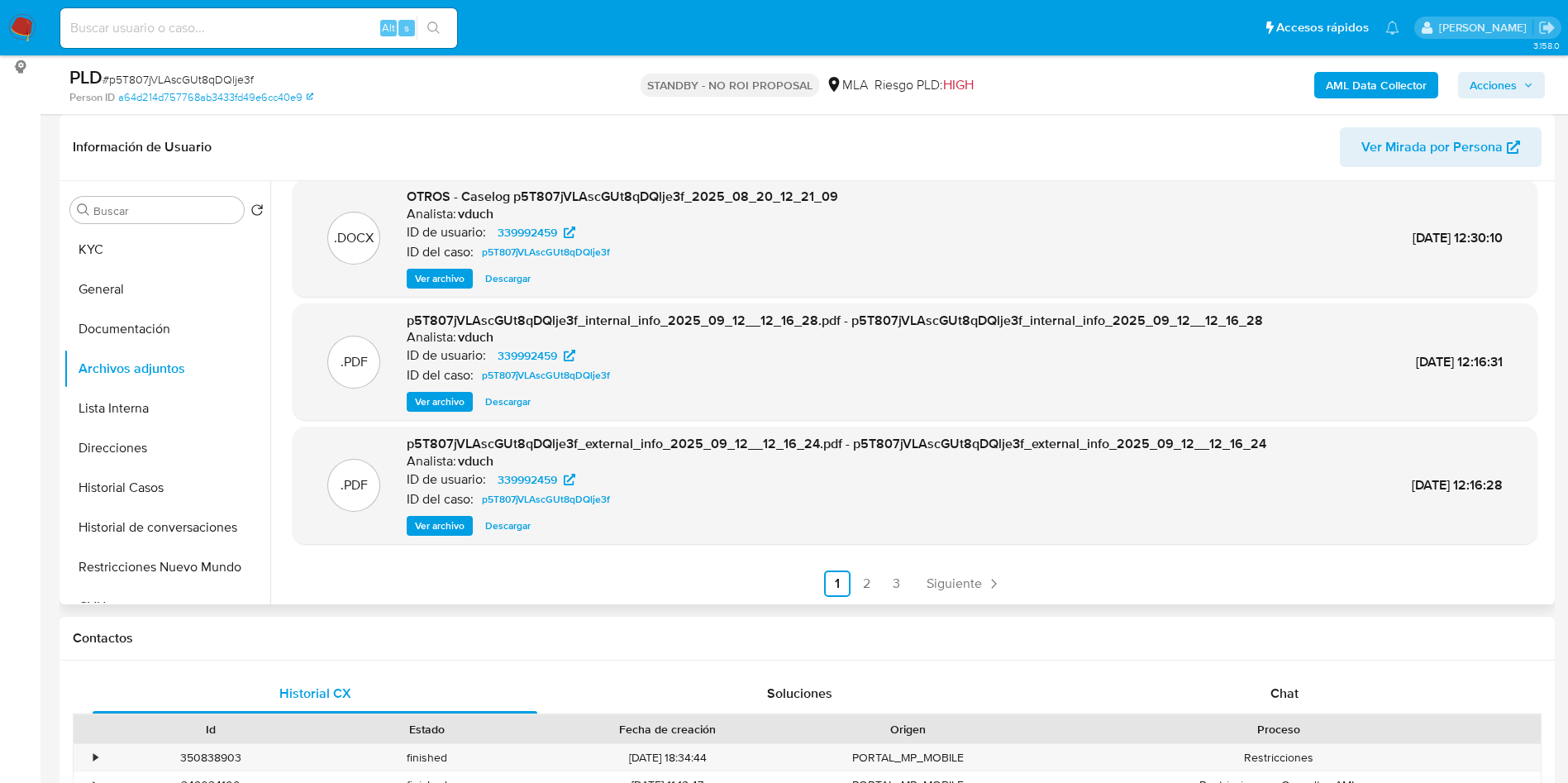
scroll to position [139, 0]
click at [939, 589] on span "Siguiente" at bounding box center [954, 583] width 55 height 13
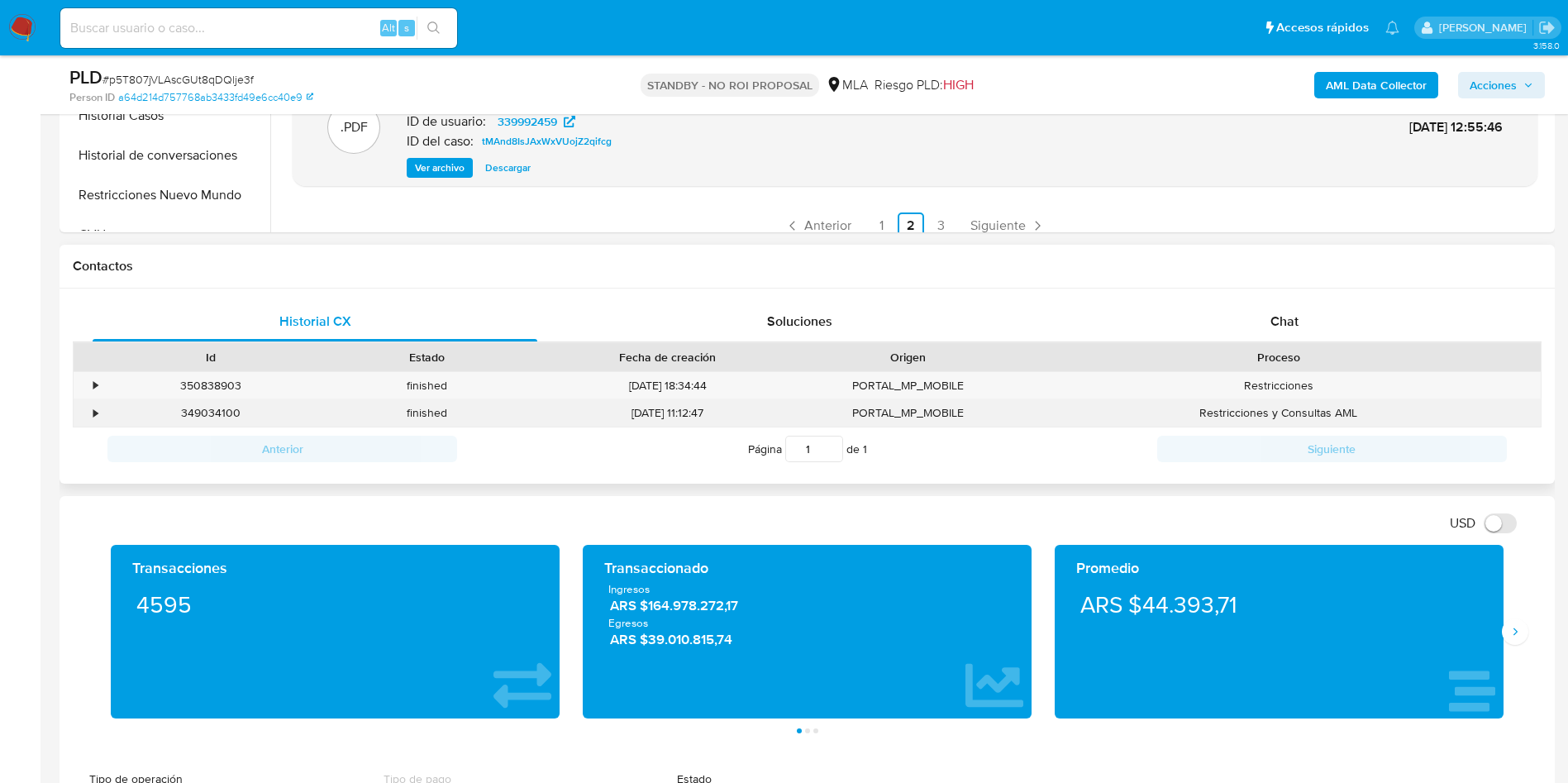
scroll to position [745, 0]
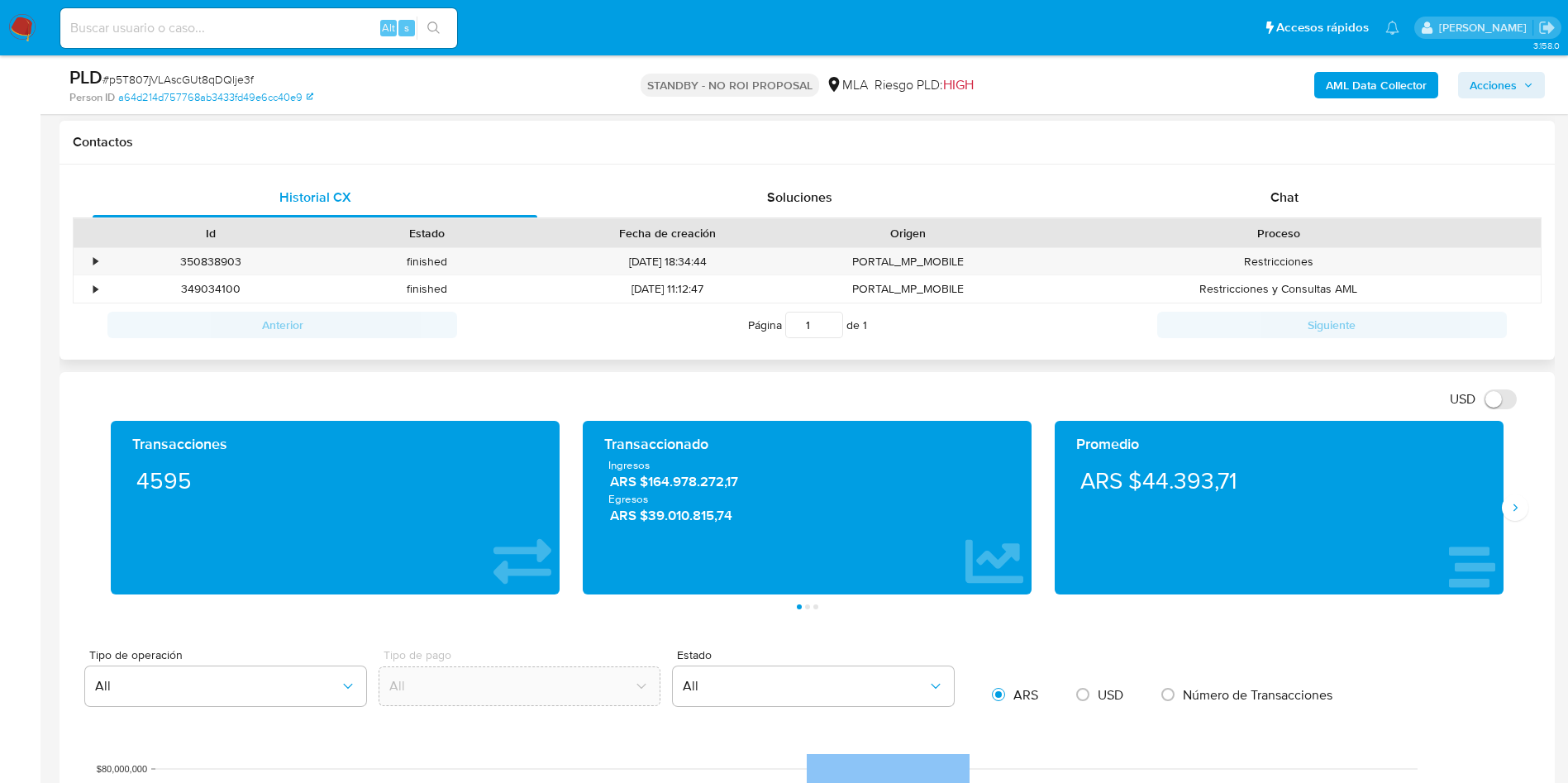
click at [1348, 172] on div "Historial CX Soluciones Chat Id Estado Fecha de creación Origen Proceso • 35083…" at bounding box center [808, 263] width 1496 height 196
click at [1302, 200] on div "Chat" at bounding box center [1285, 198] width 445 height 39
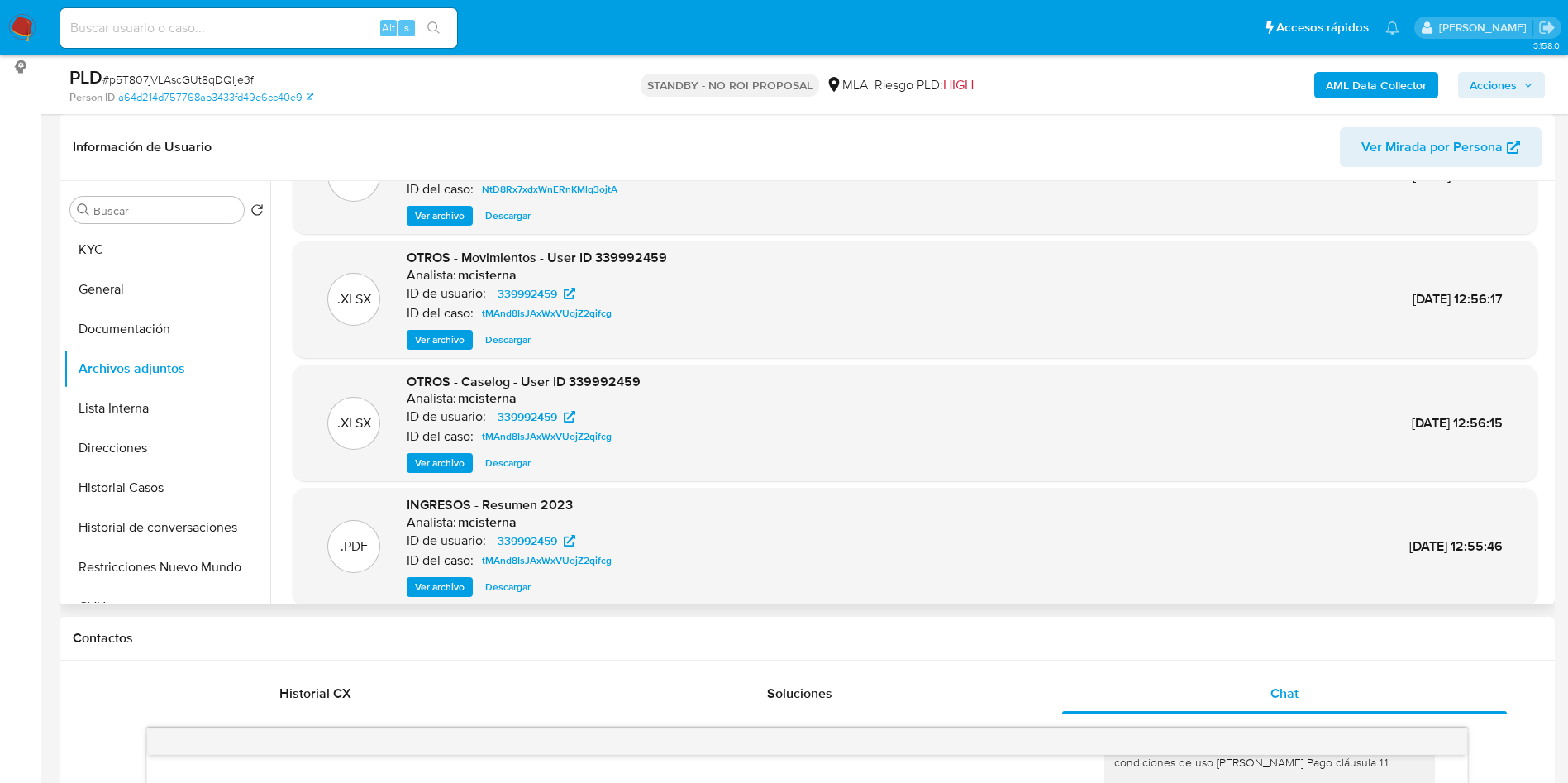
scroll to position [139, 0]
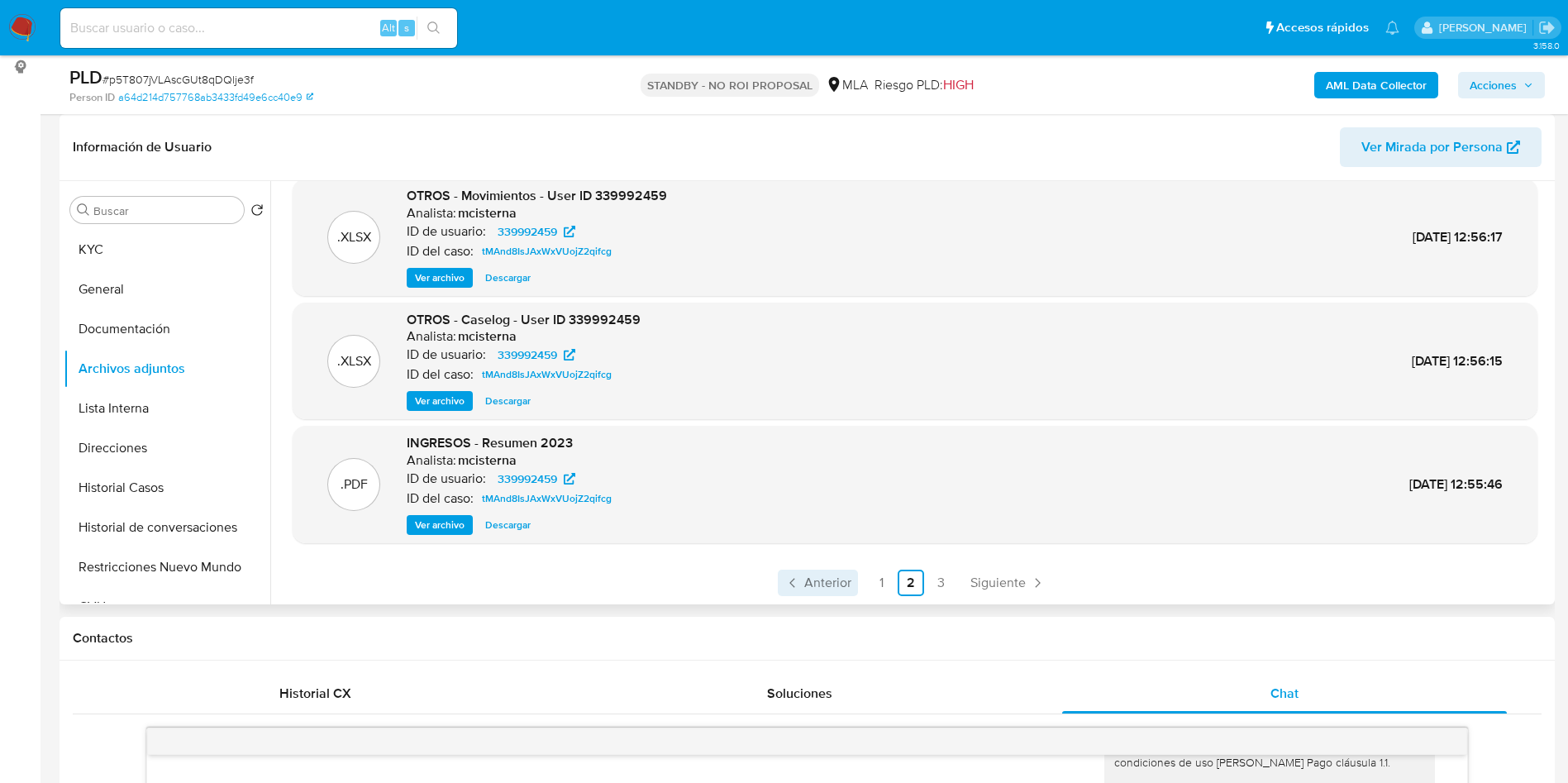
click at [836, 586] on span "Anterior" at bounding box center [828, 583] width 47 height 13
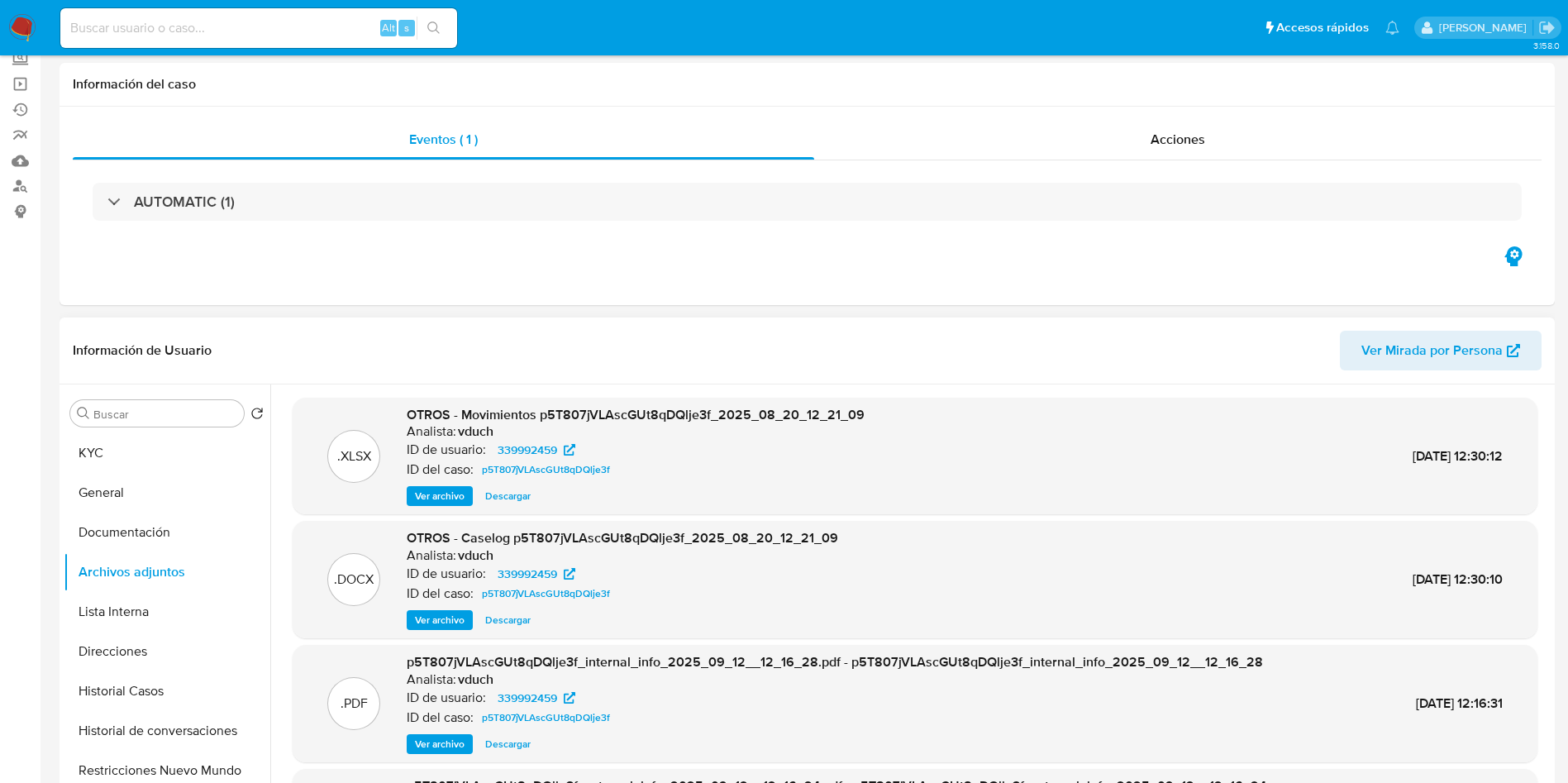
scroll to position [248, 0]
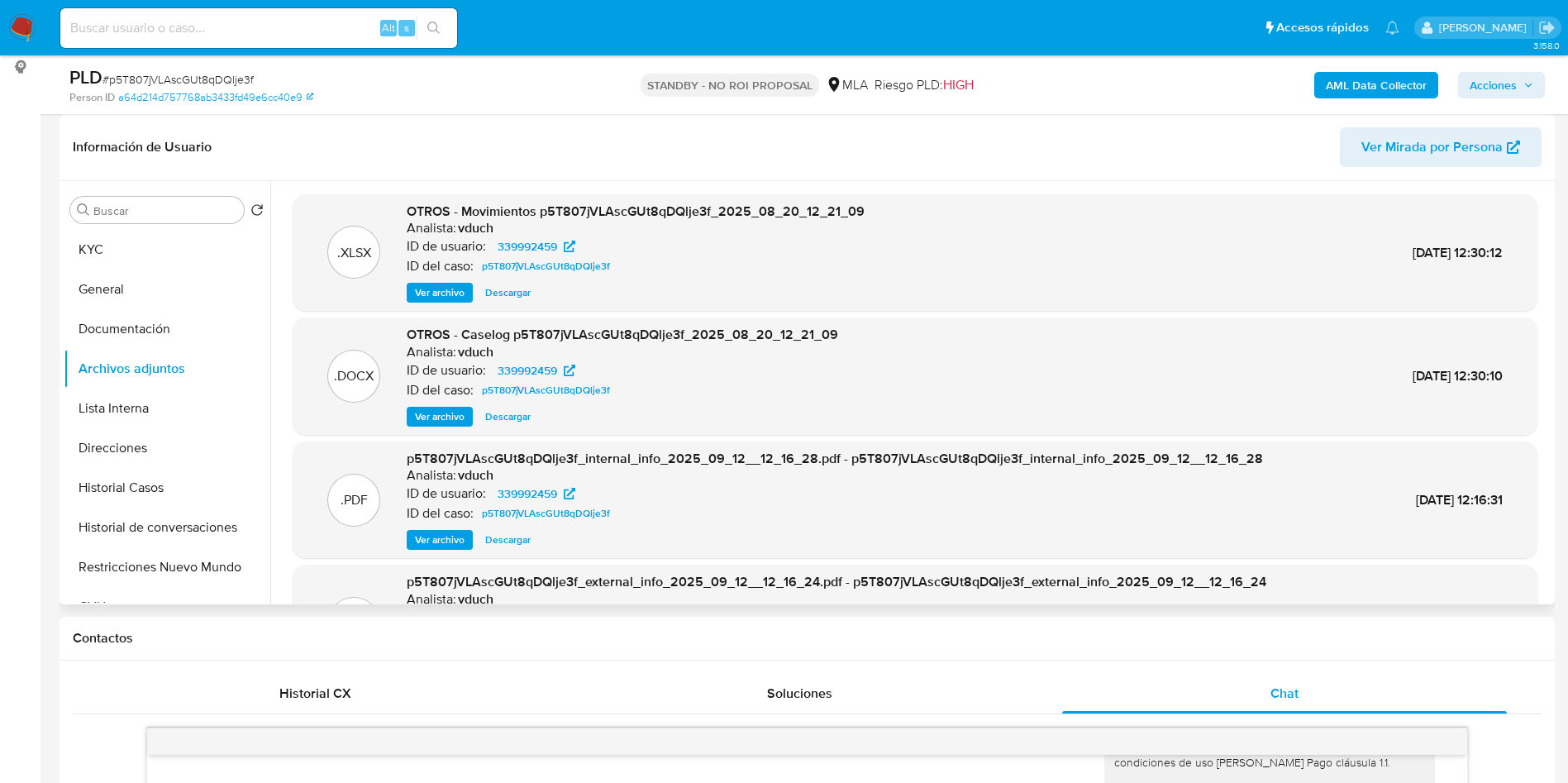
click at [425, 422] on span "Ver archivo" at bounding box center [440, 417] width 50 height 17
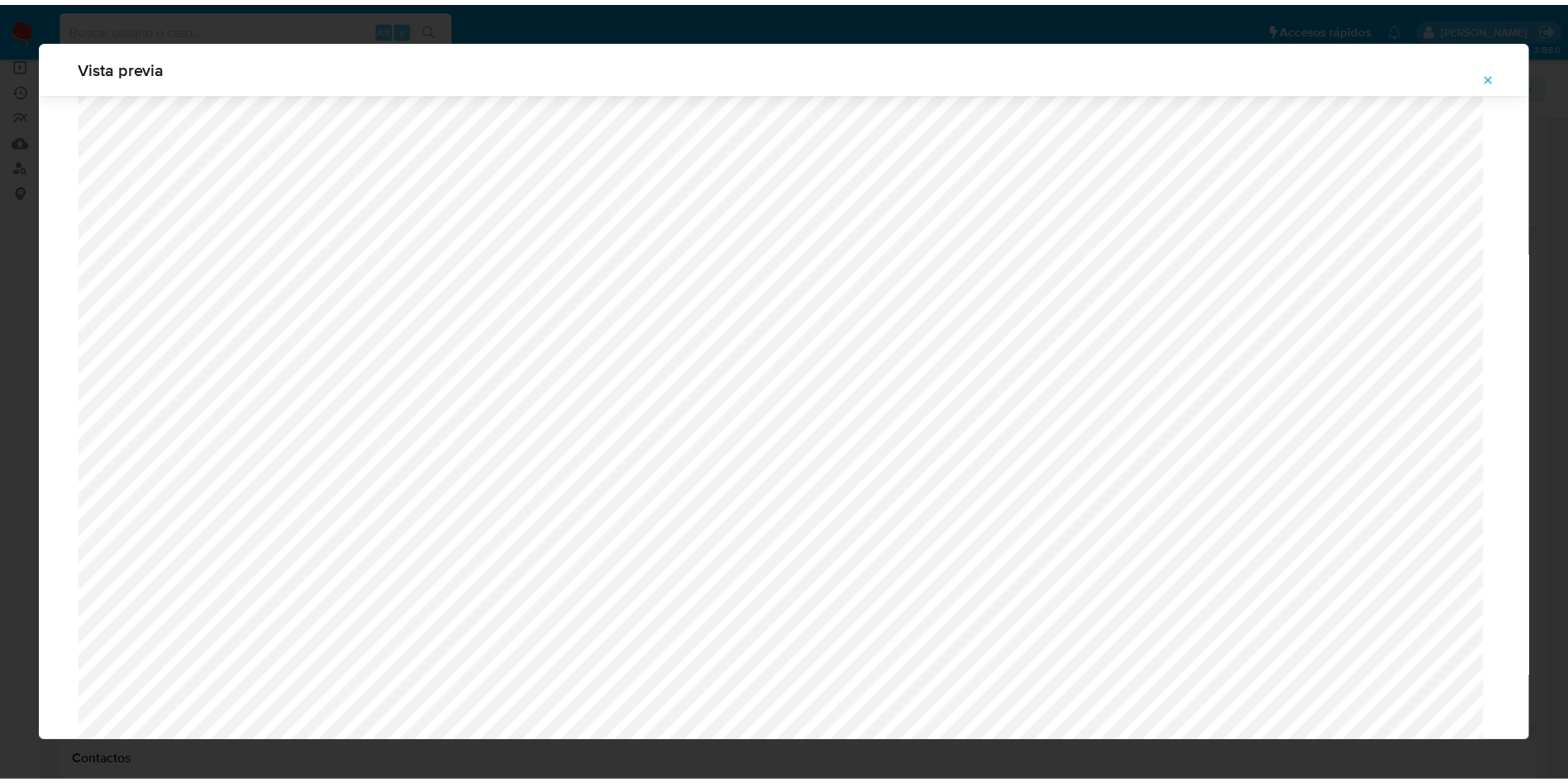
scroll to position [0, 0]
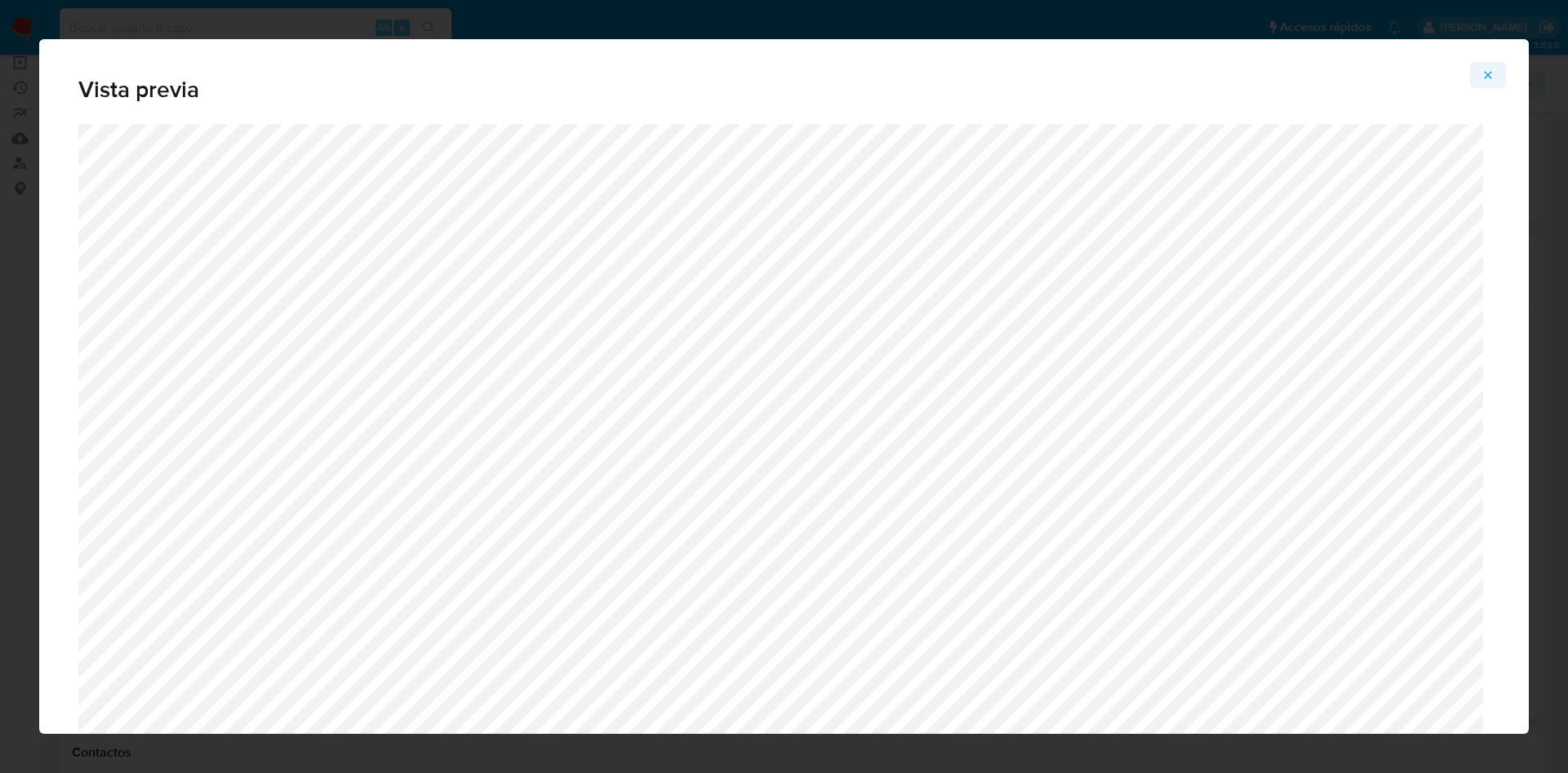
click at [1482, 80] on icon "Attachment preview" at bounding box center [1487, 75] width 13 height 13
